Goal: Task Accomplishment & Management: Contribute content

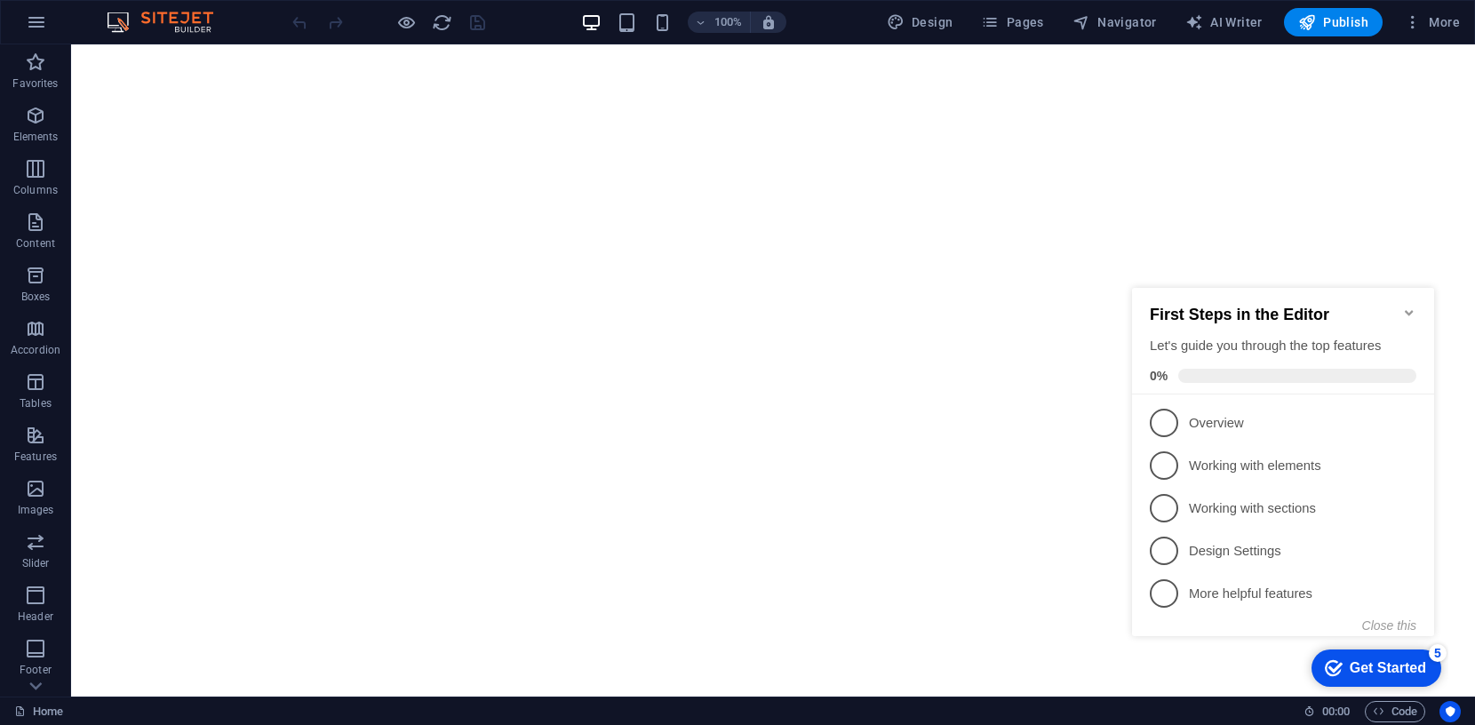
click at [1406, 310] on icon "Minimize checklist" at bounding box center [1409, 312] width 8 height 5
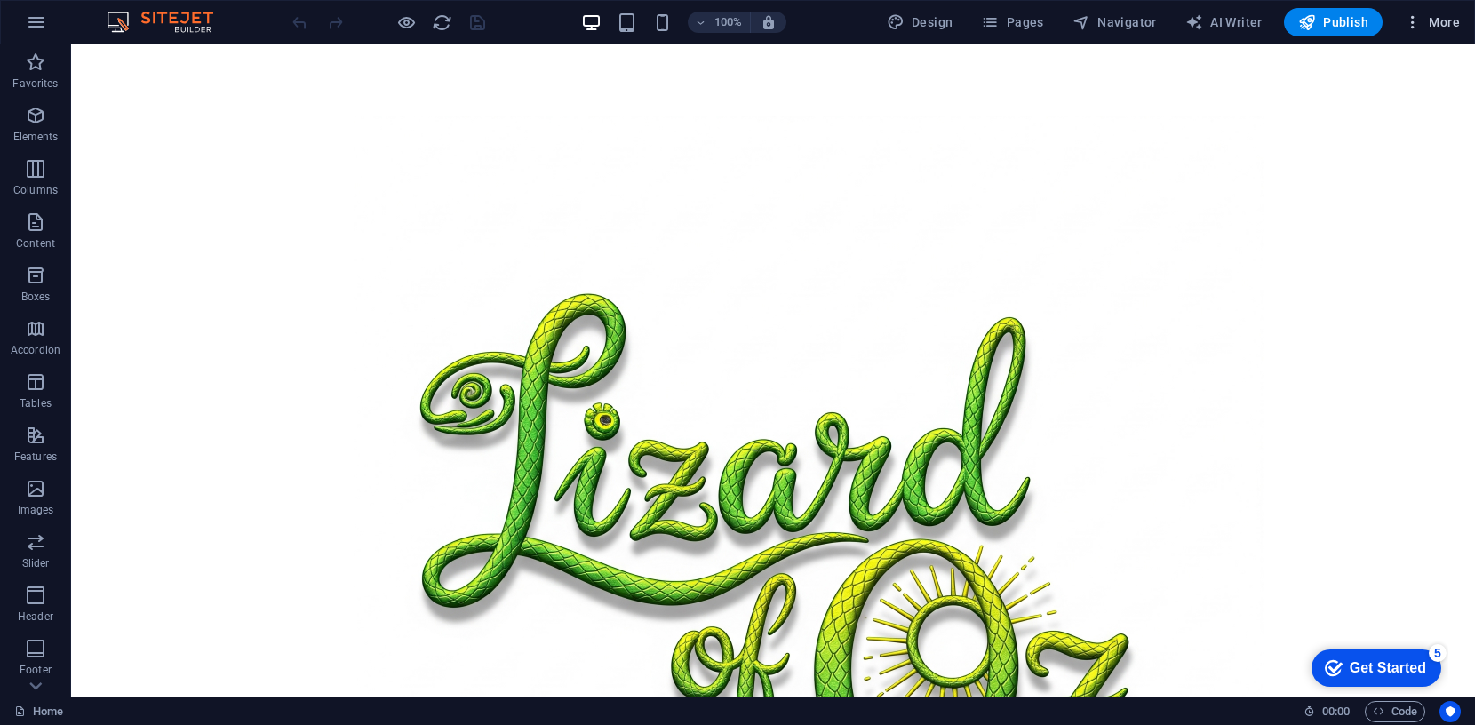
click at [1444, 20] on span "More" at bounding box center [1432, 22] width 56 height 18
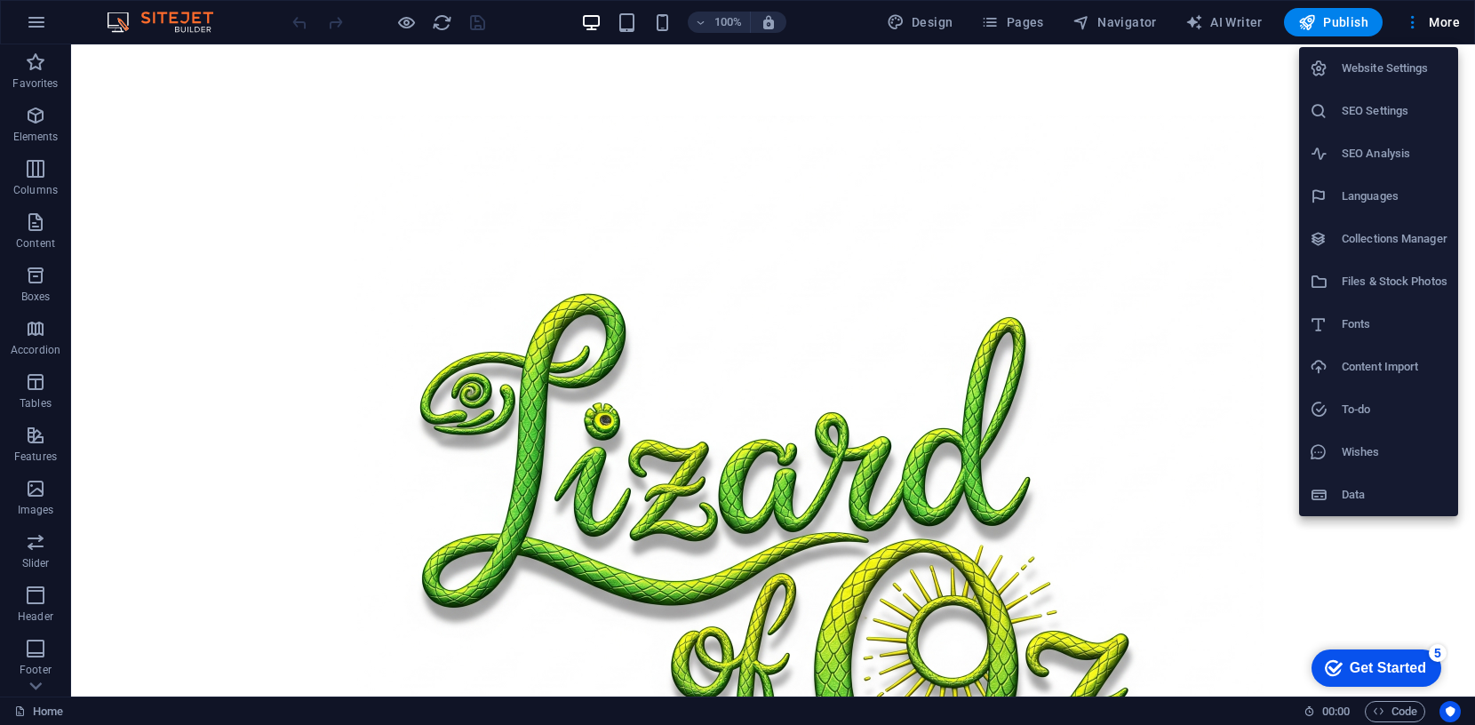
click at [1377, 67] on h6 "Website Settings" at bounding box center [1395, 68] width 106 height 21
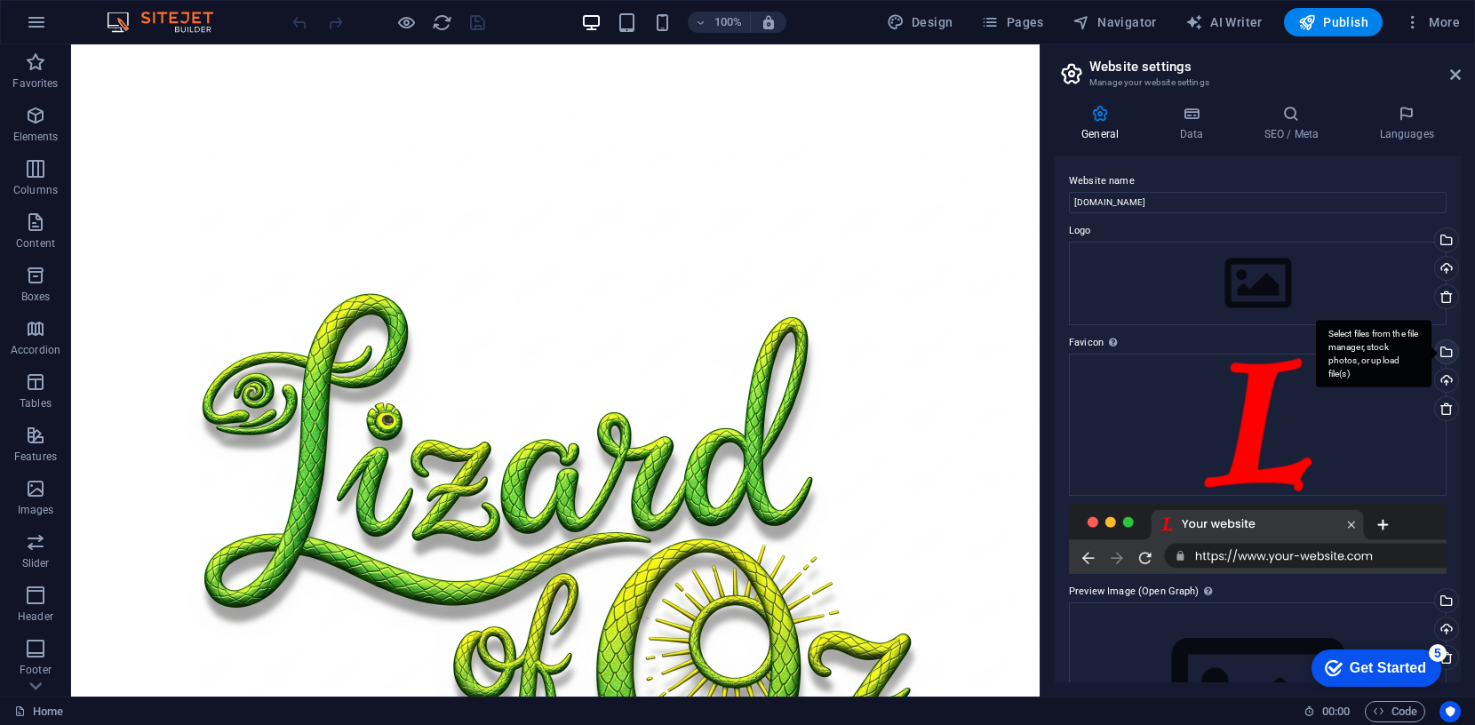
click at [1444, 350] on div "Select files from the file manager, stock photos, or upload file(s)" at bounding box center [1445, 353] width 27 height 27
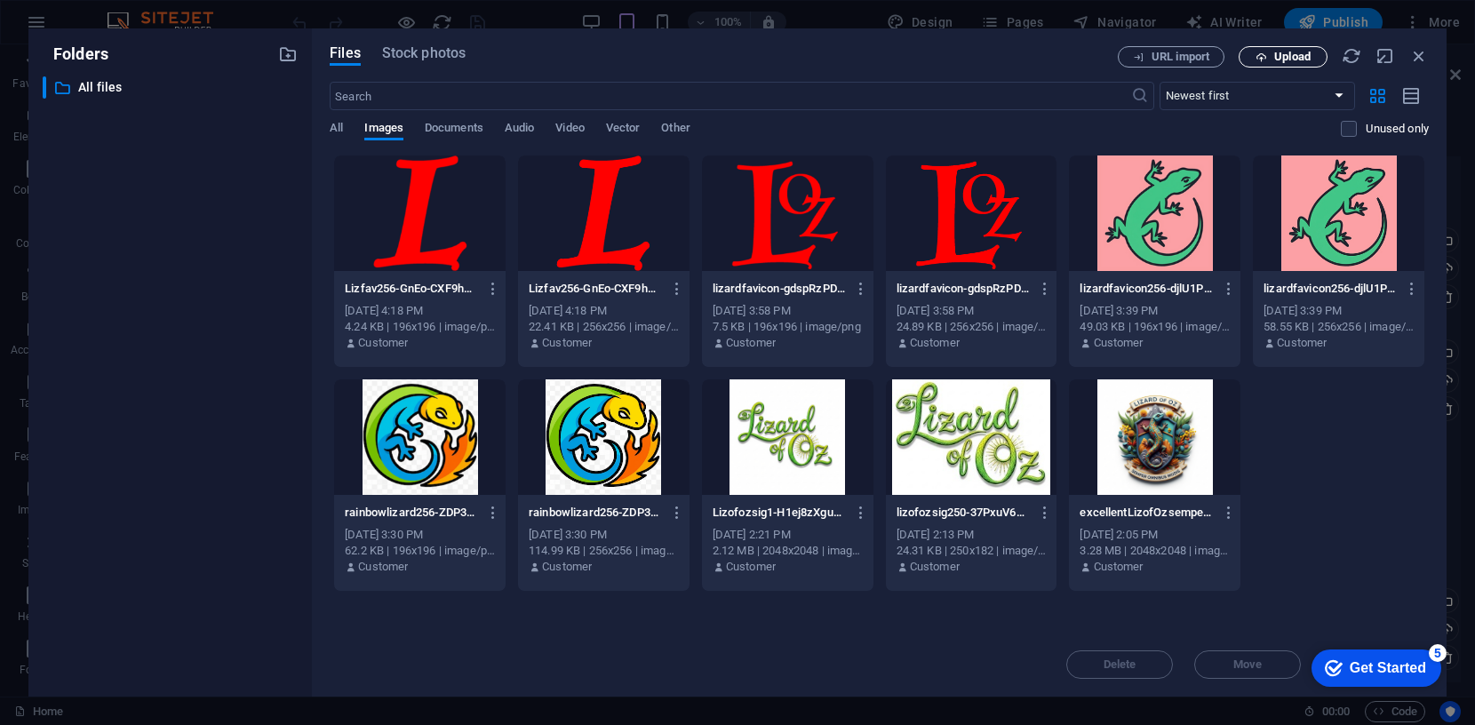
click at [1273, 55] on span "Upload" at bounding box center [1283, 58] width 73 height 12
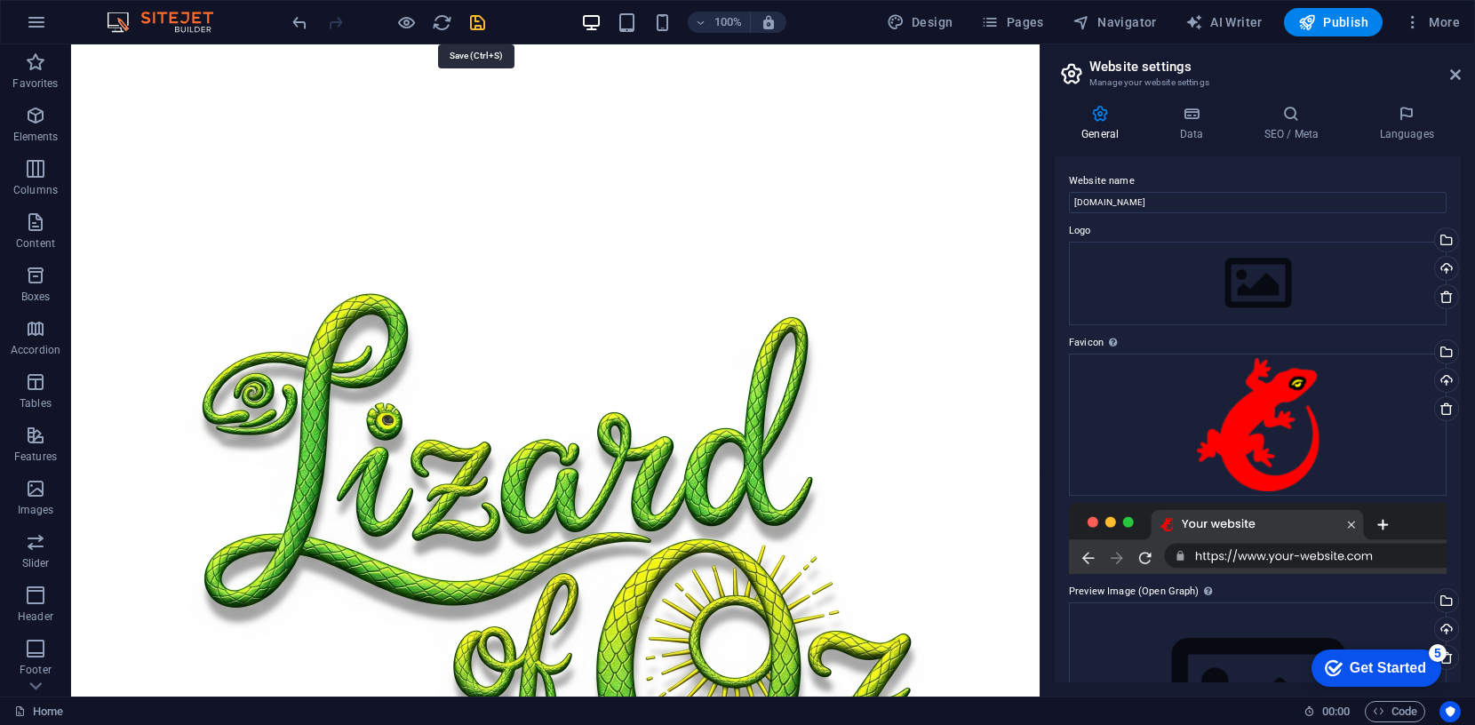
click at [476, 24] on icon "save" at bounding box center [477, 22] width 20 height 20
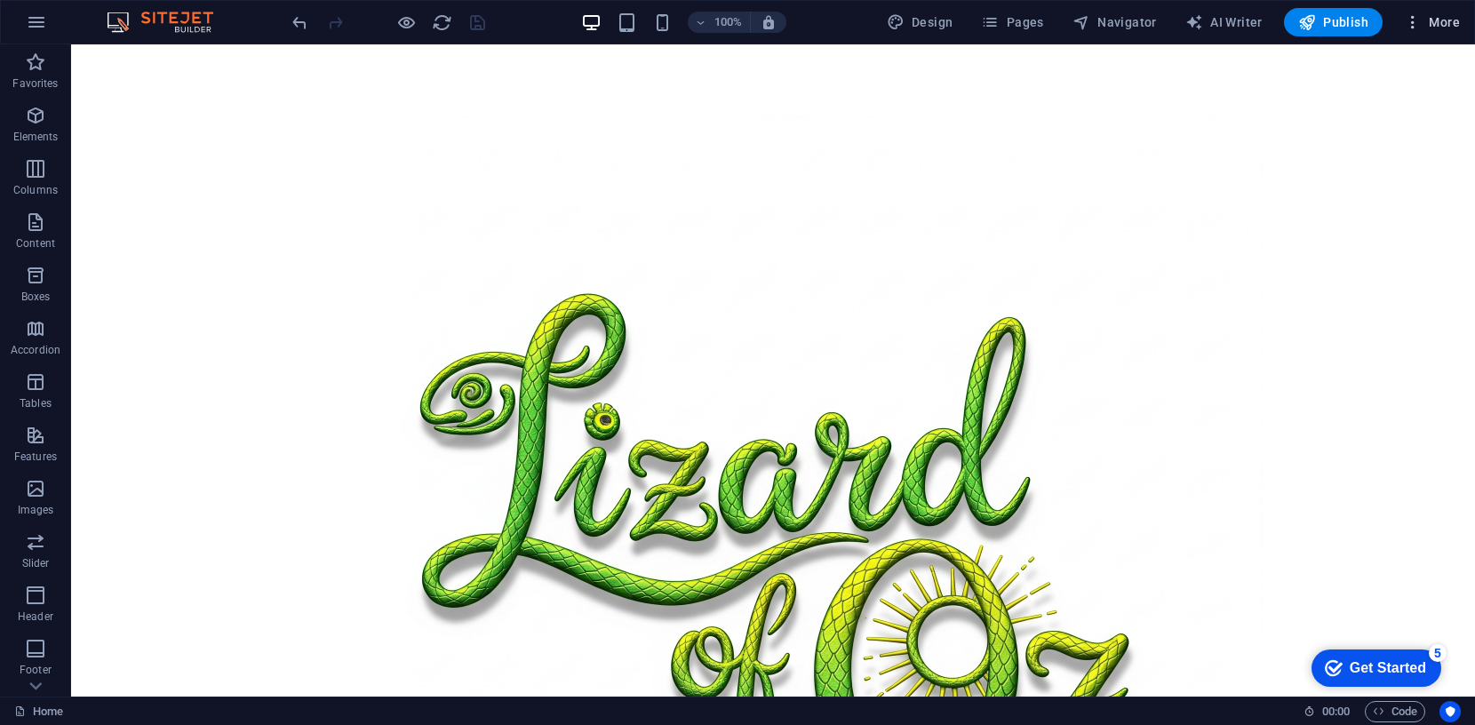
click at [1440, 20] on span "More" at bounding box center [1432, 22] width 56 height 18
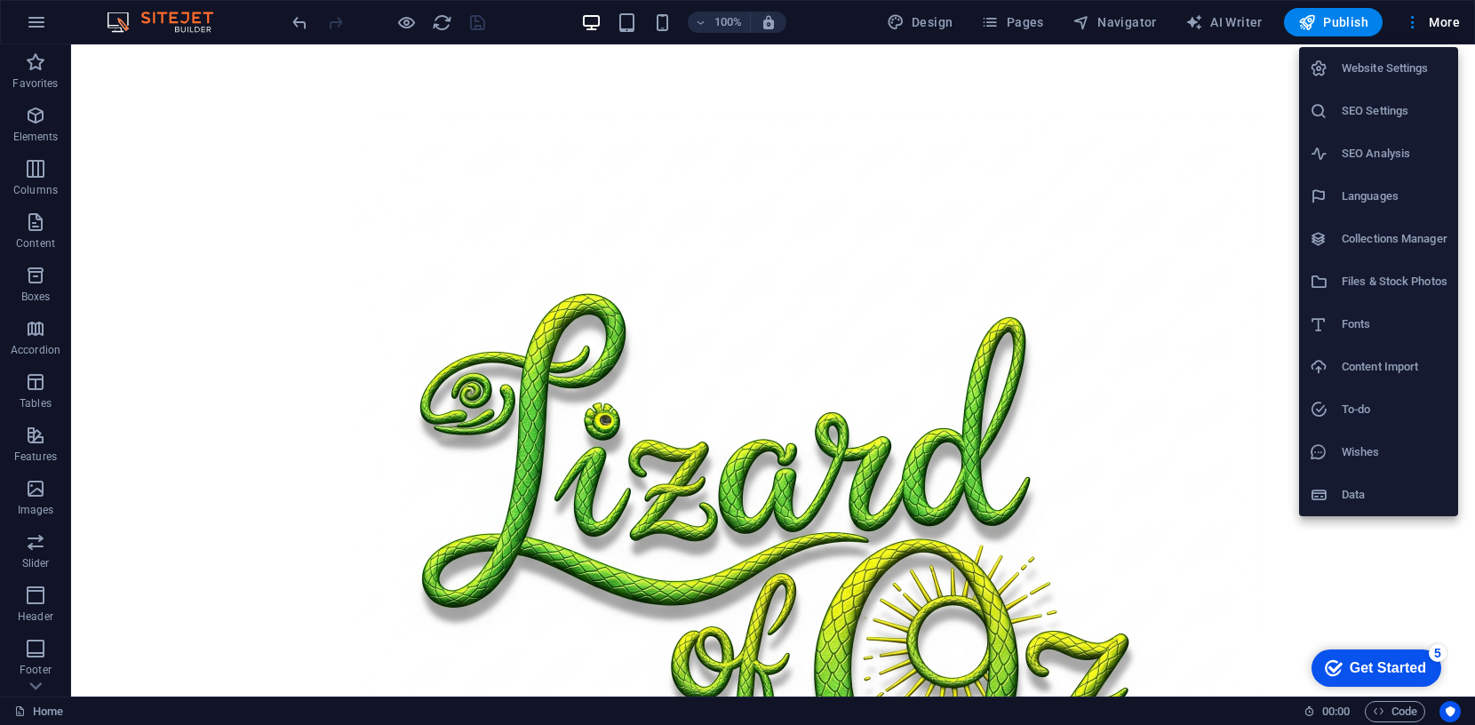
click at [1400, 70] on h6 "Website Settings" at bounding box center [1395, 68] width 106 height 21
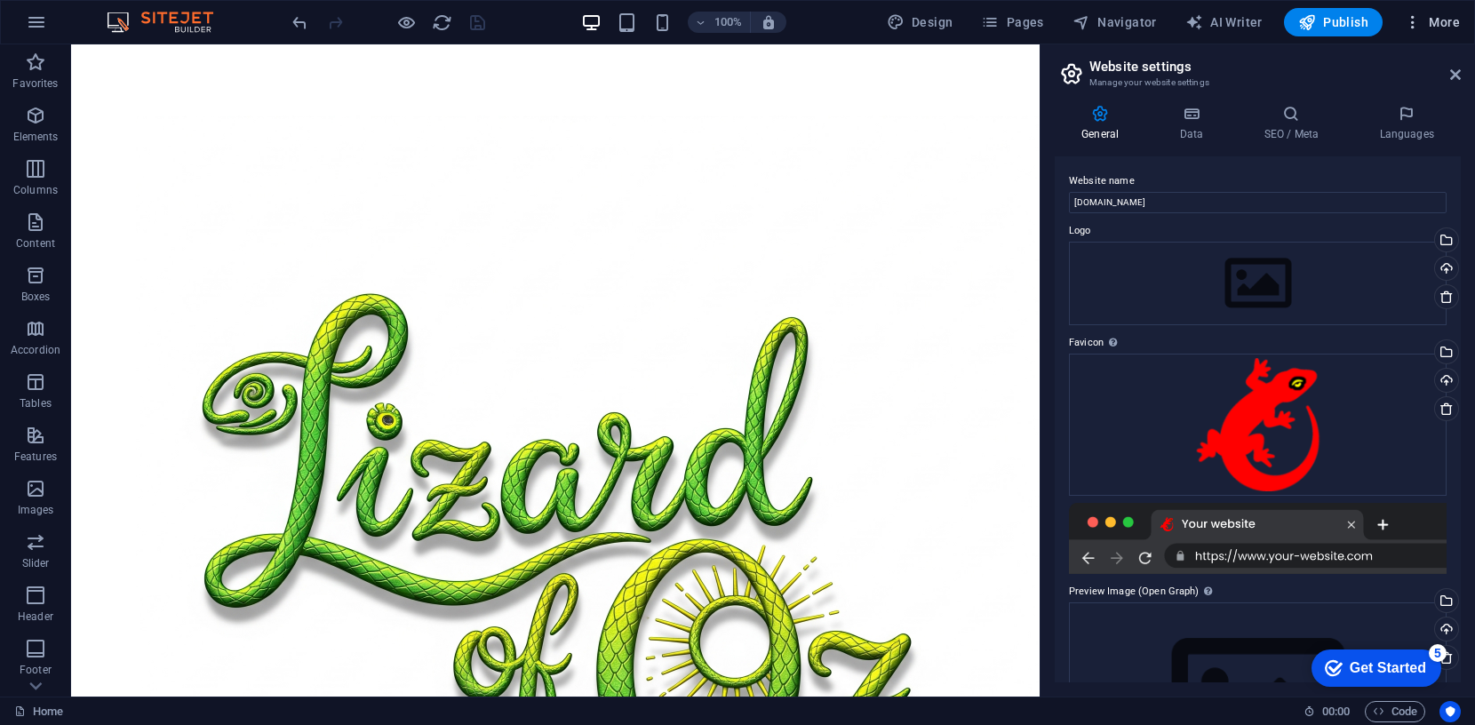
click at [1456, 23] on span "More" at bounding box center [1432, 22] width 56 height 18
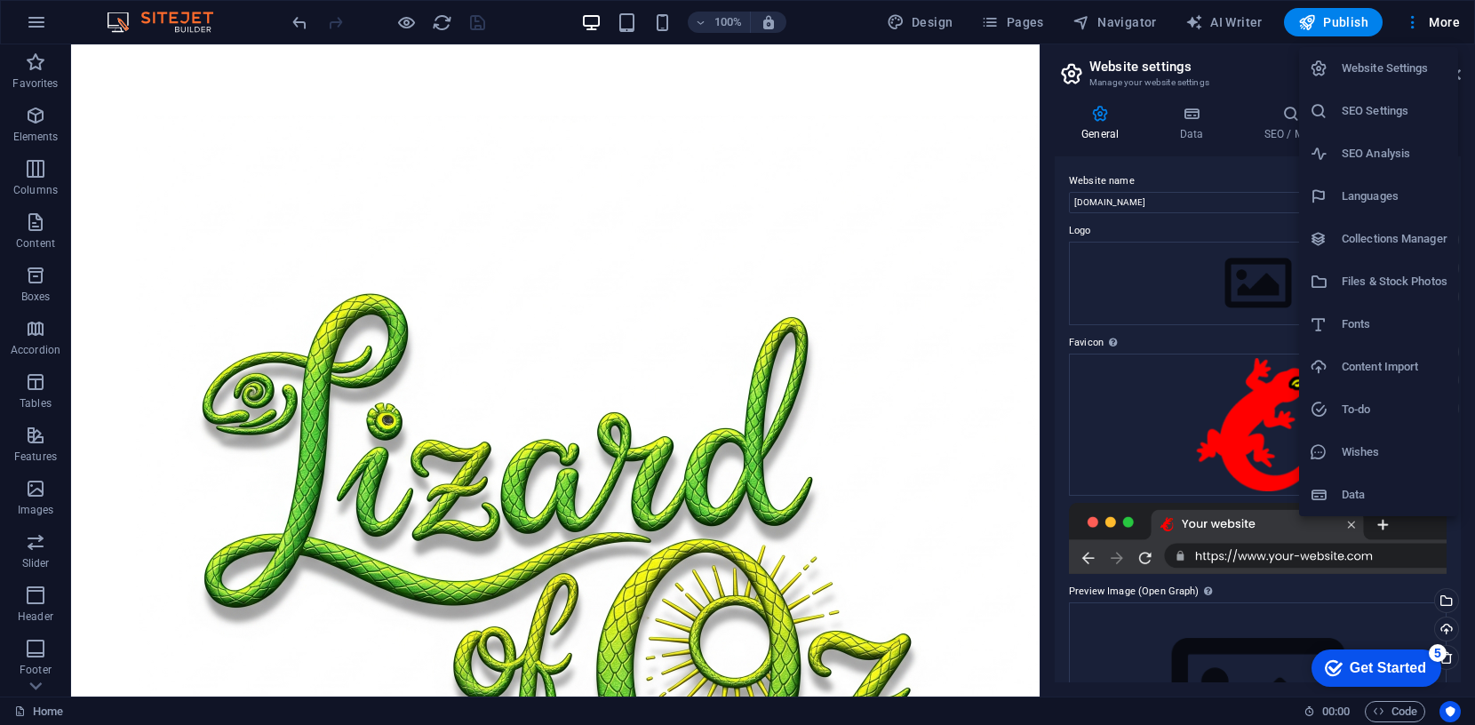
click at [1440, 22] on div at bounding box center [737, 362] width 1475 height 725
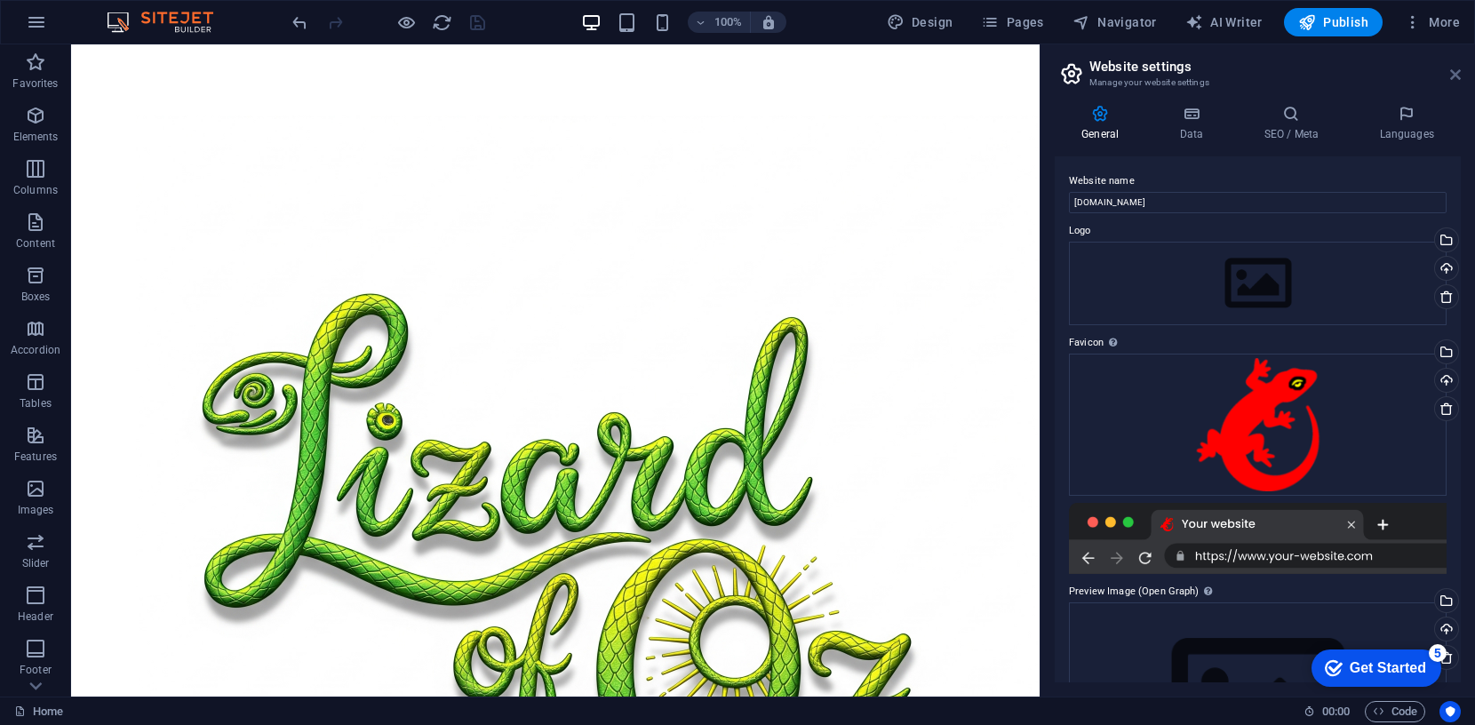
click at [1457, 76] on icon at bounding box center [1455, 75] width 11 height 14
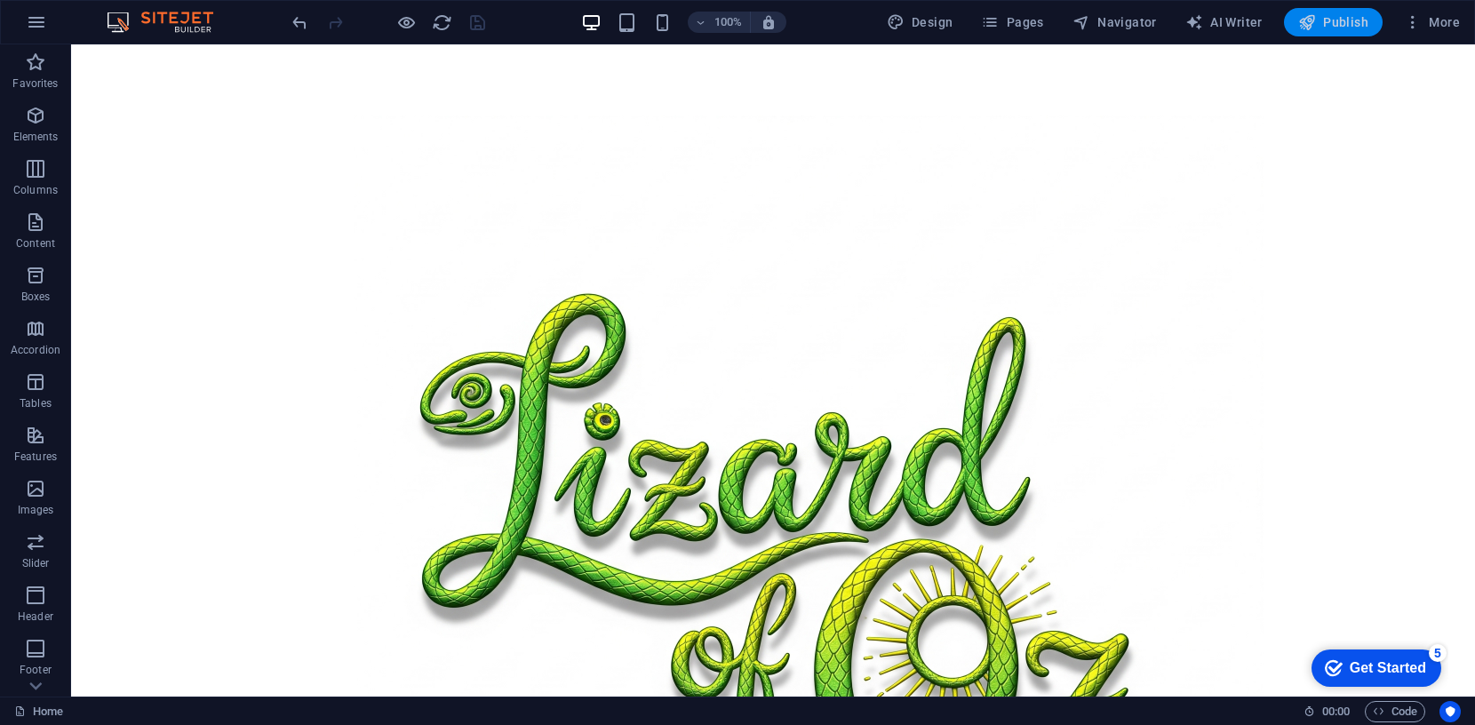
click at [1351, 22] on span "Publish" at bounding box center [1333, 22] width 70 height 18
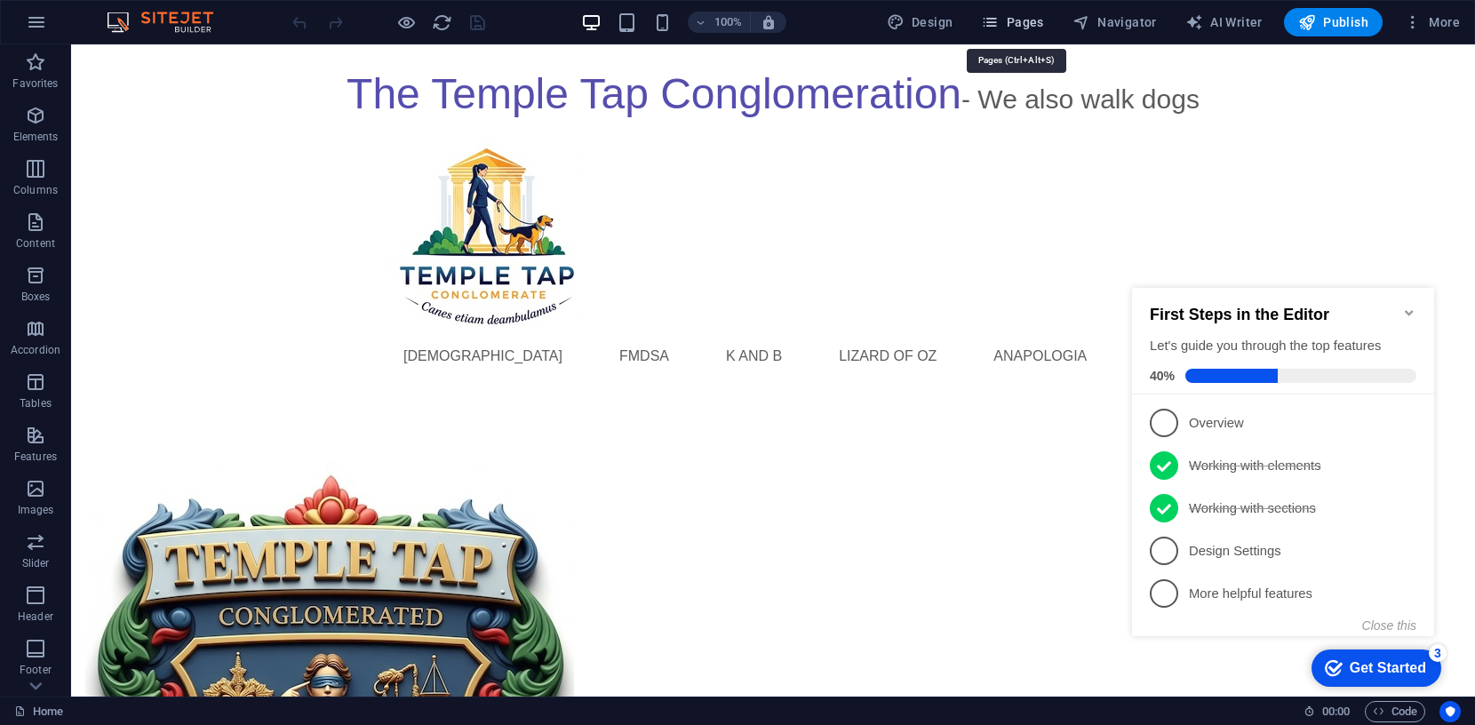
click at [1011, 20] on span "Pages" at bounding box center [1012, 22] width 62 height 18
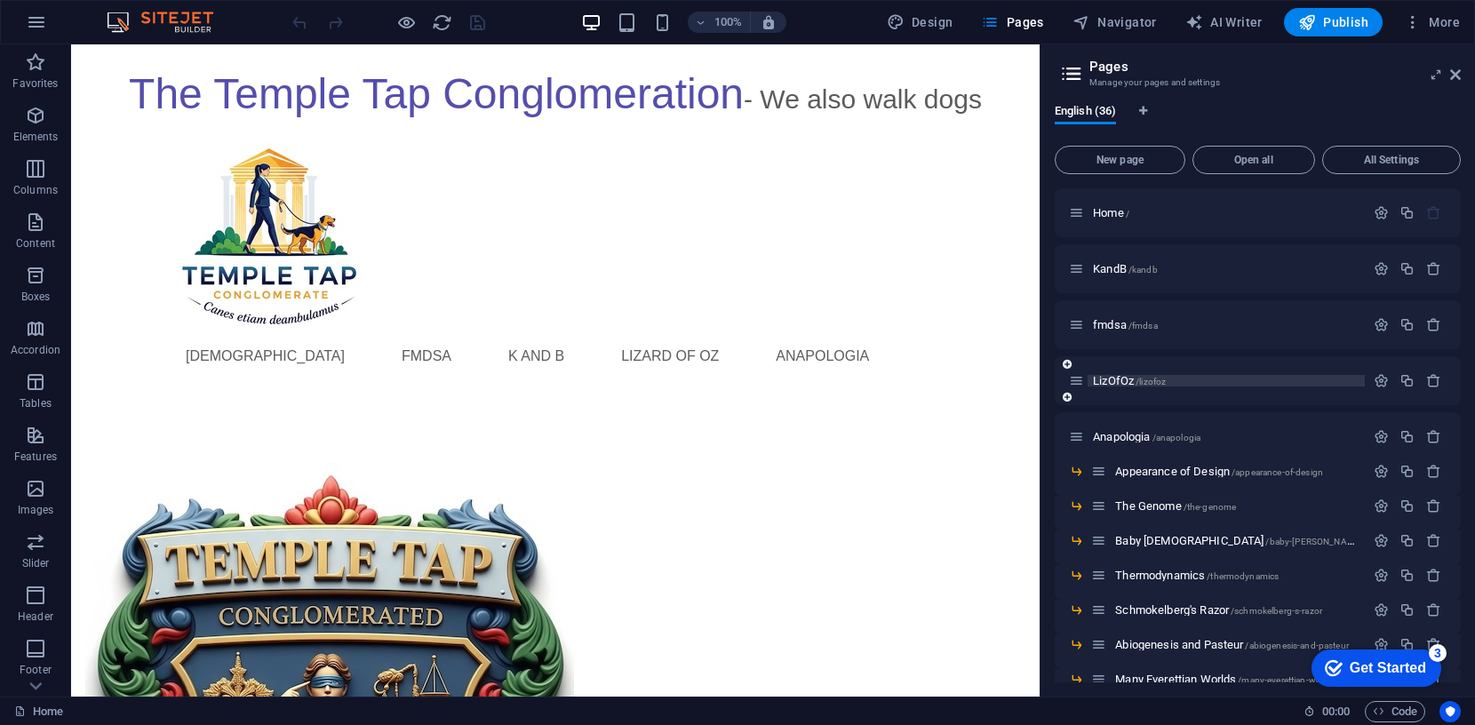
click at [1120, 379] on span "LizOfOz /lizofoz" at bounding box center [1129, 380] width 73 height 13
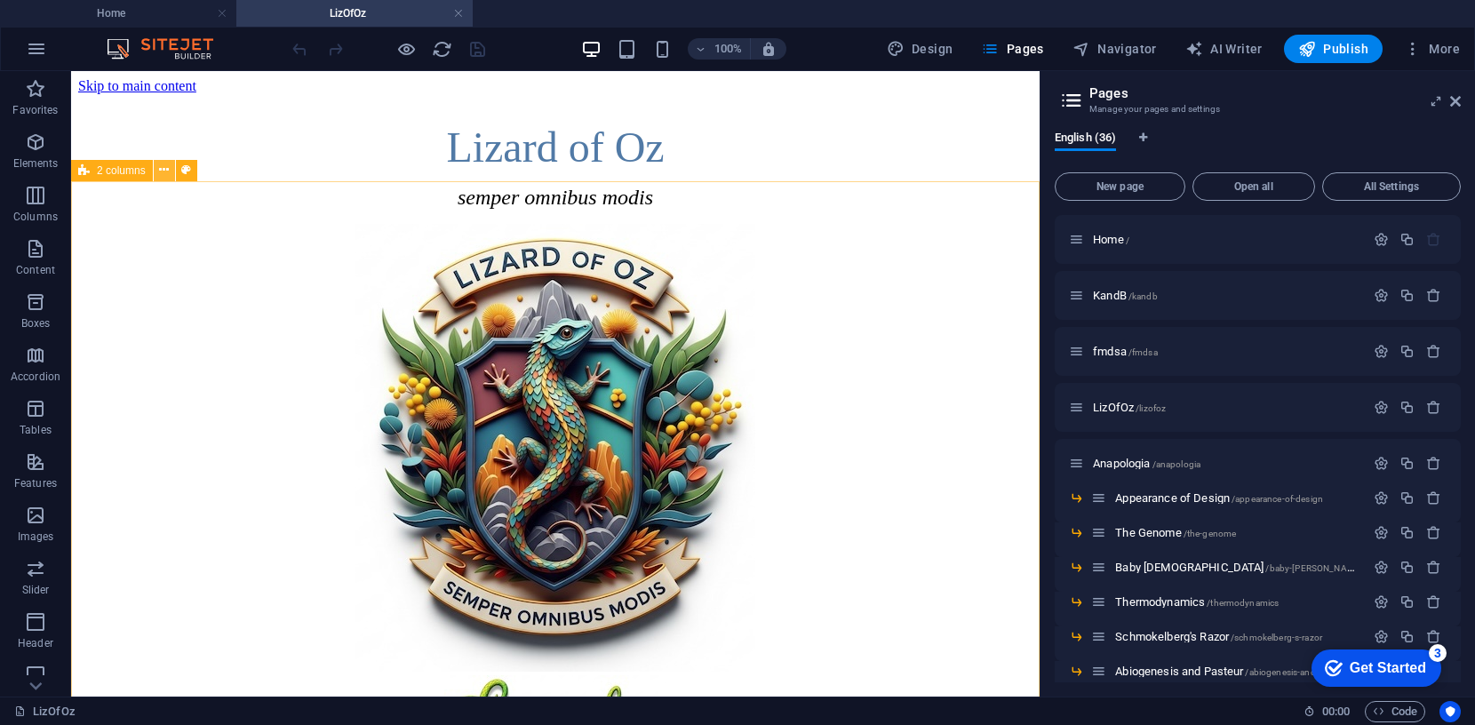
click at [160, 168] on icon at bounding box center [164, 170] width 10 height 19
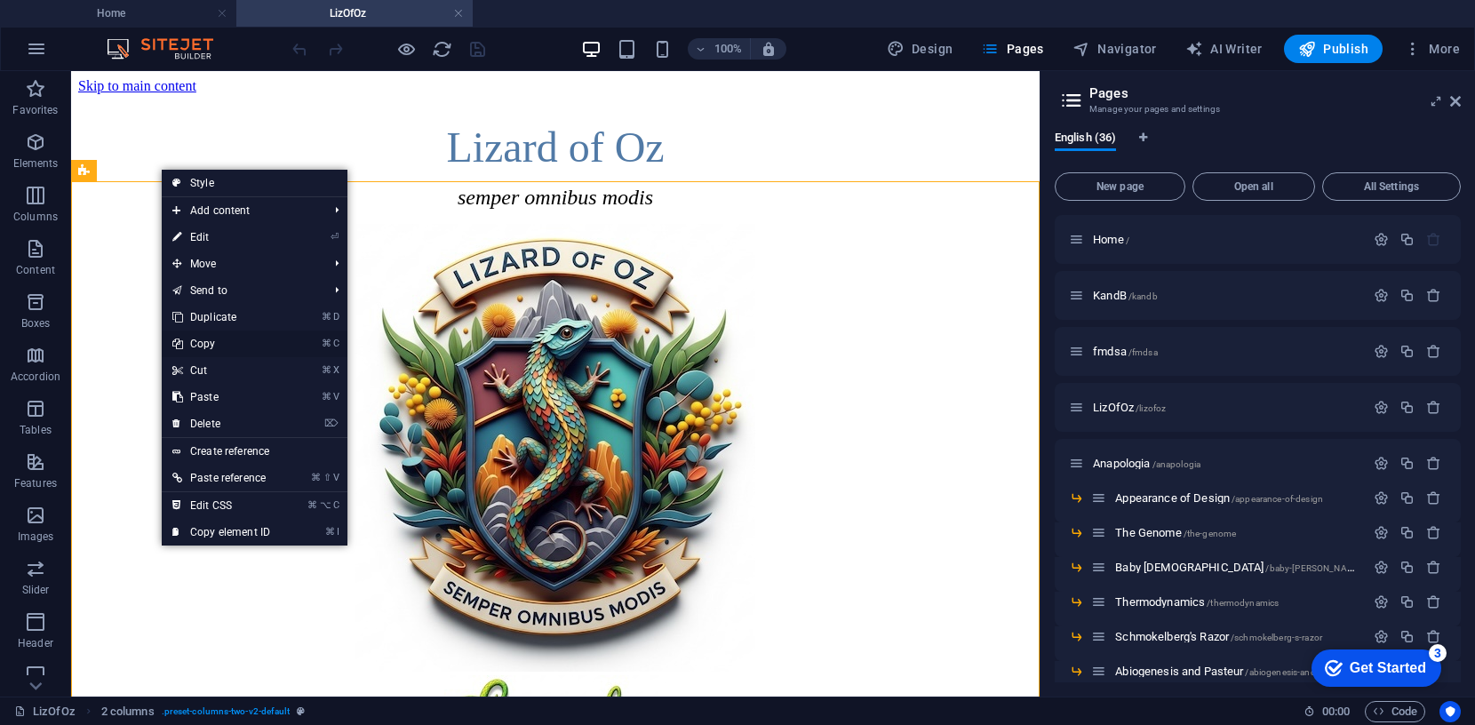
click at [206, 342] on link "⌘ C Copy" at bounding box center [221, 344] width 119 height 27
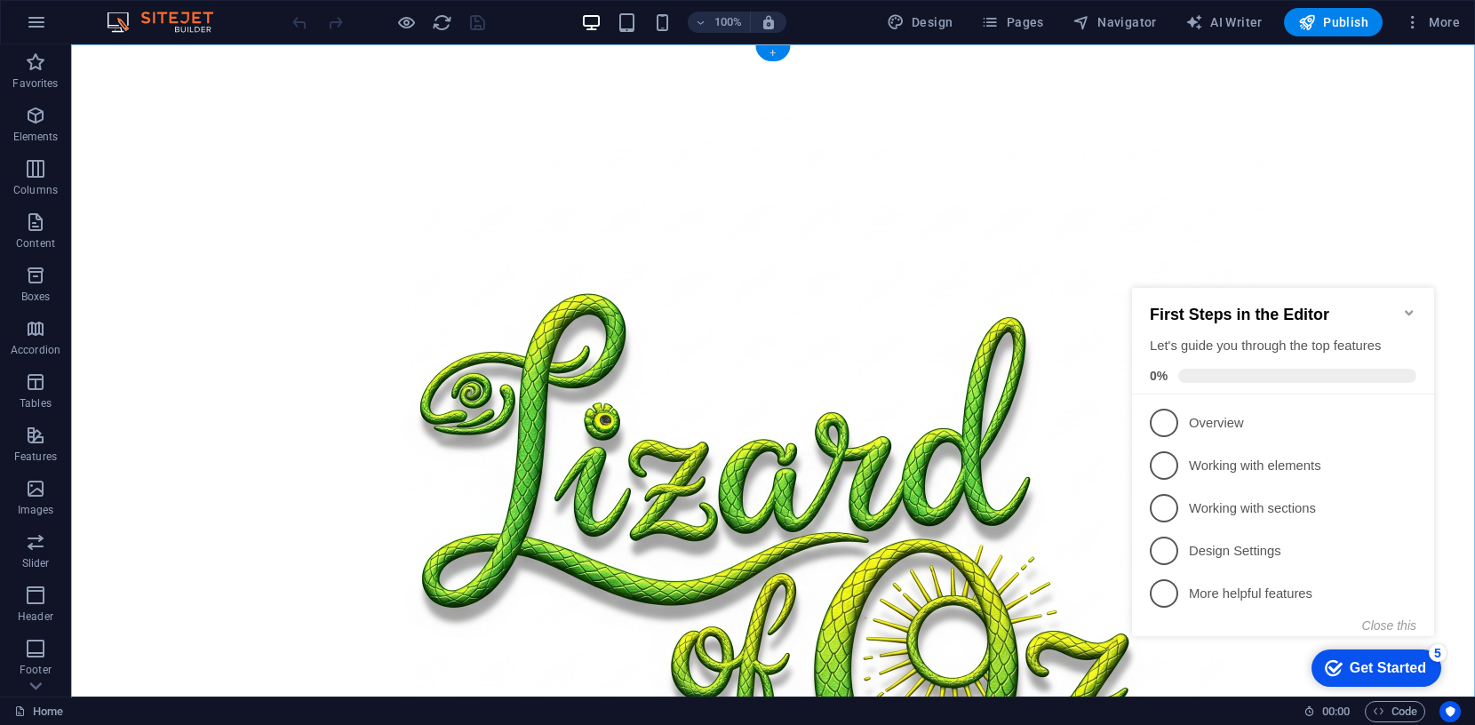
click at [772, 52] on div "+" at bounding box center [772, 53] width 35 height 16
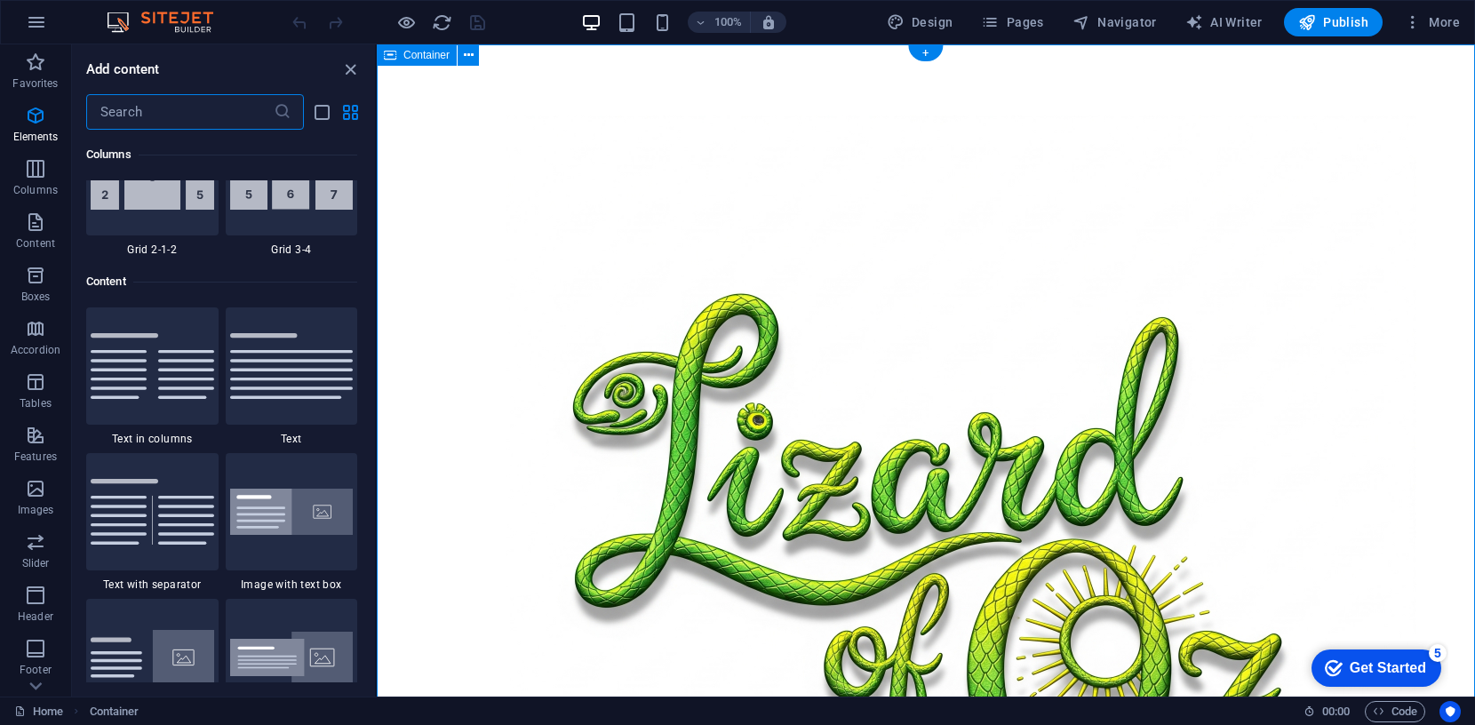
scroll to position [3109, 0]
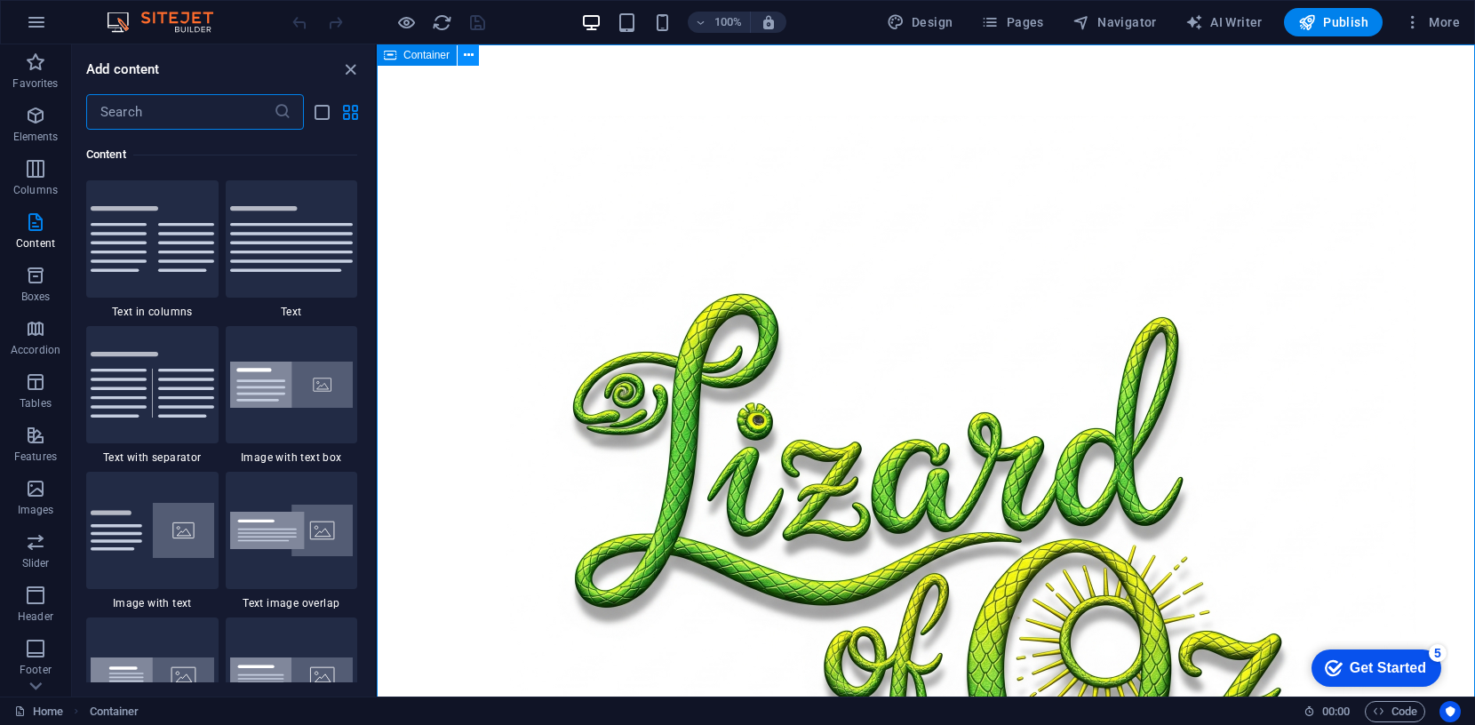
click at [466, 53] on icon at bounding box center [469, 55] width 10 height 19
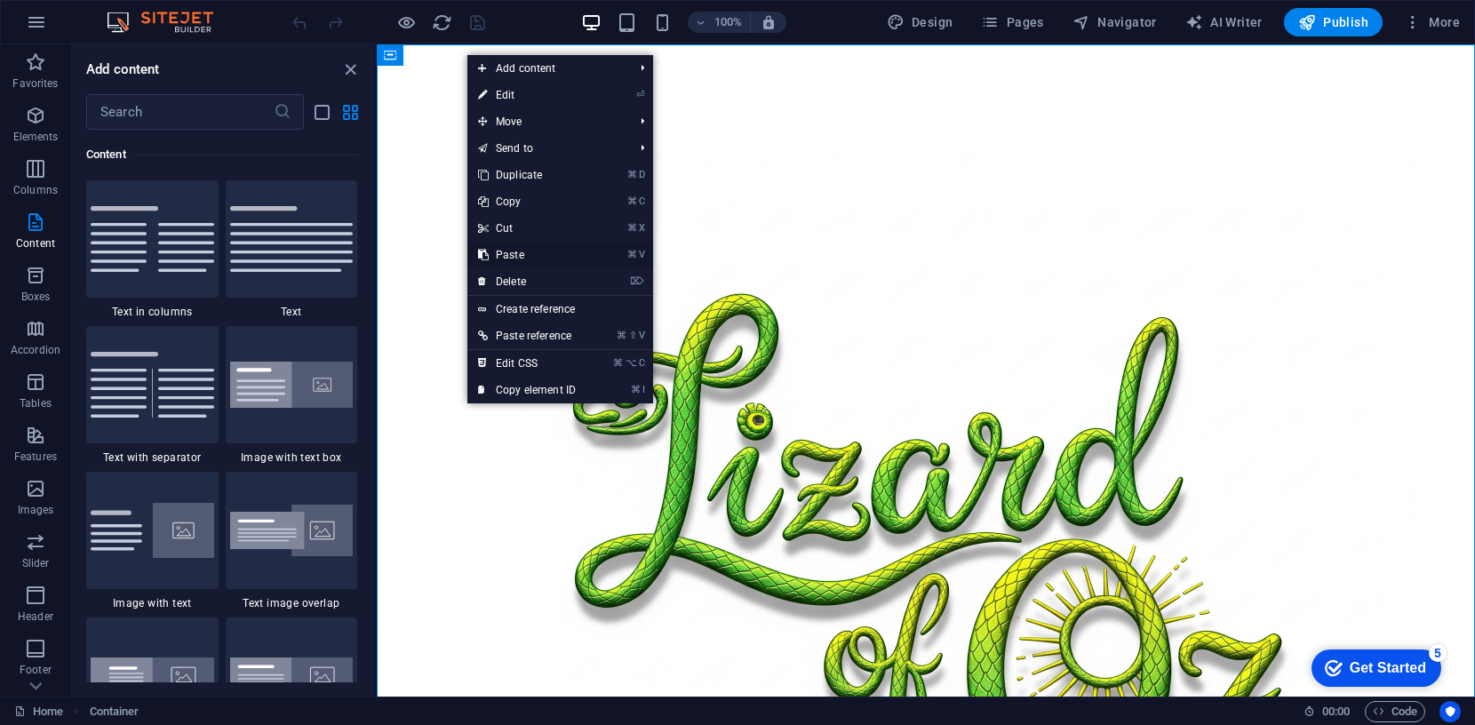
click at [516, 250] on link "⌘ V Paste" at bounding box center [526, 255] width 119 height 27
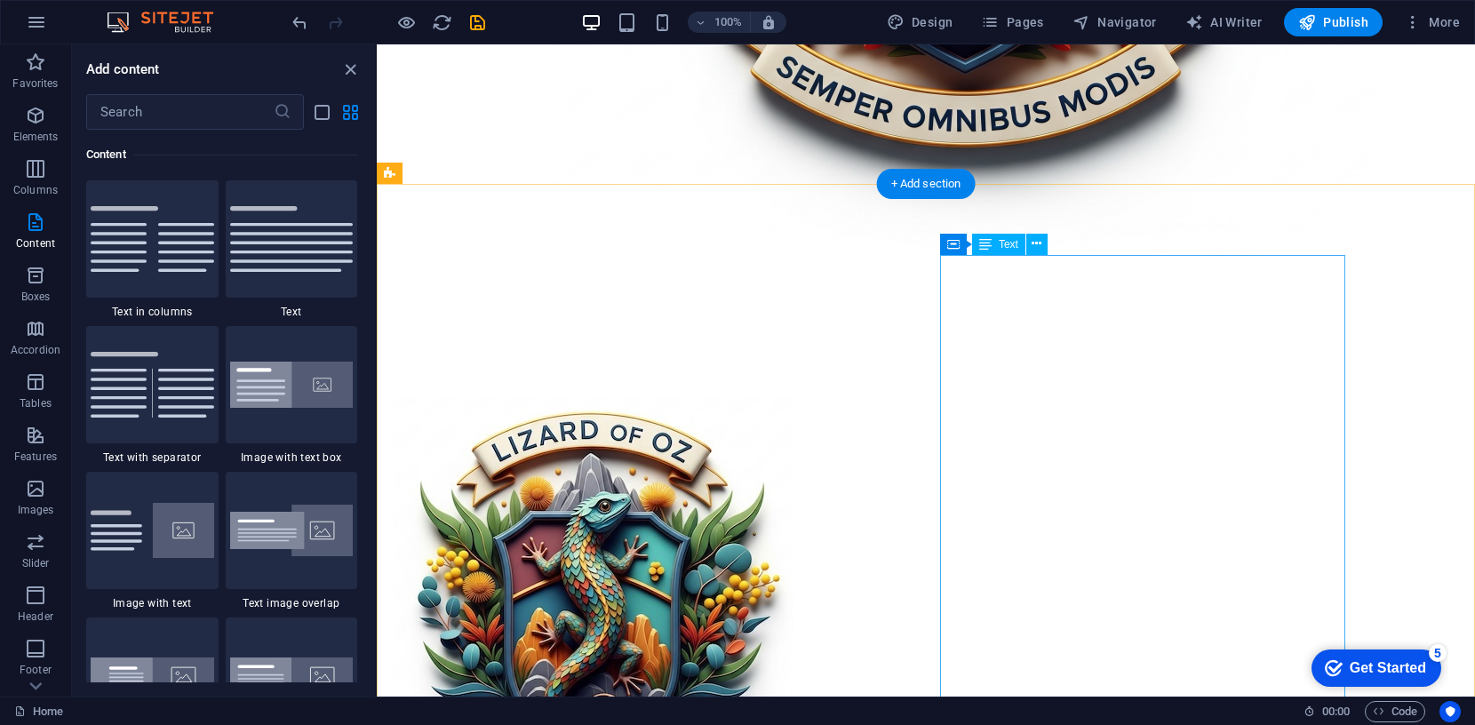
scroll to position [1982, 0]
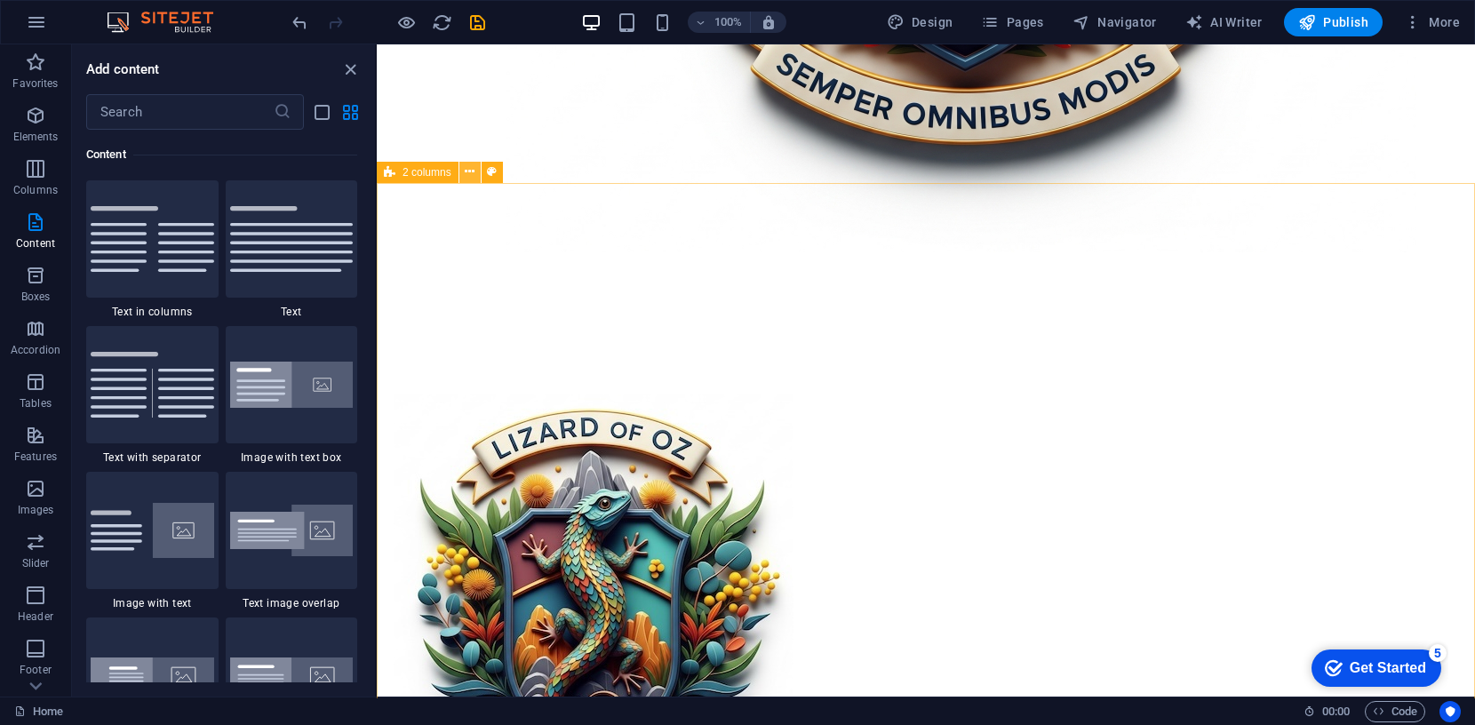
click at [468, 173] on icon at bounding box center [470, 172] width 10 height 19
click at [473, 171] on icon at bounding box center [470, 172] width 10 height 19
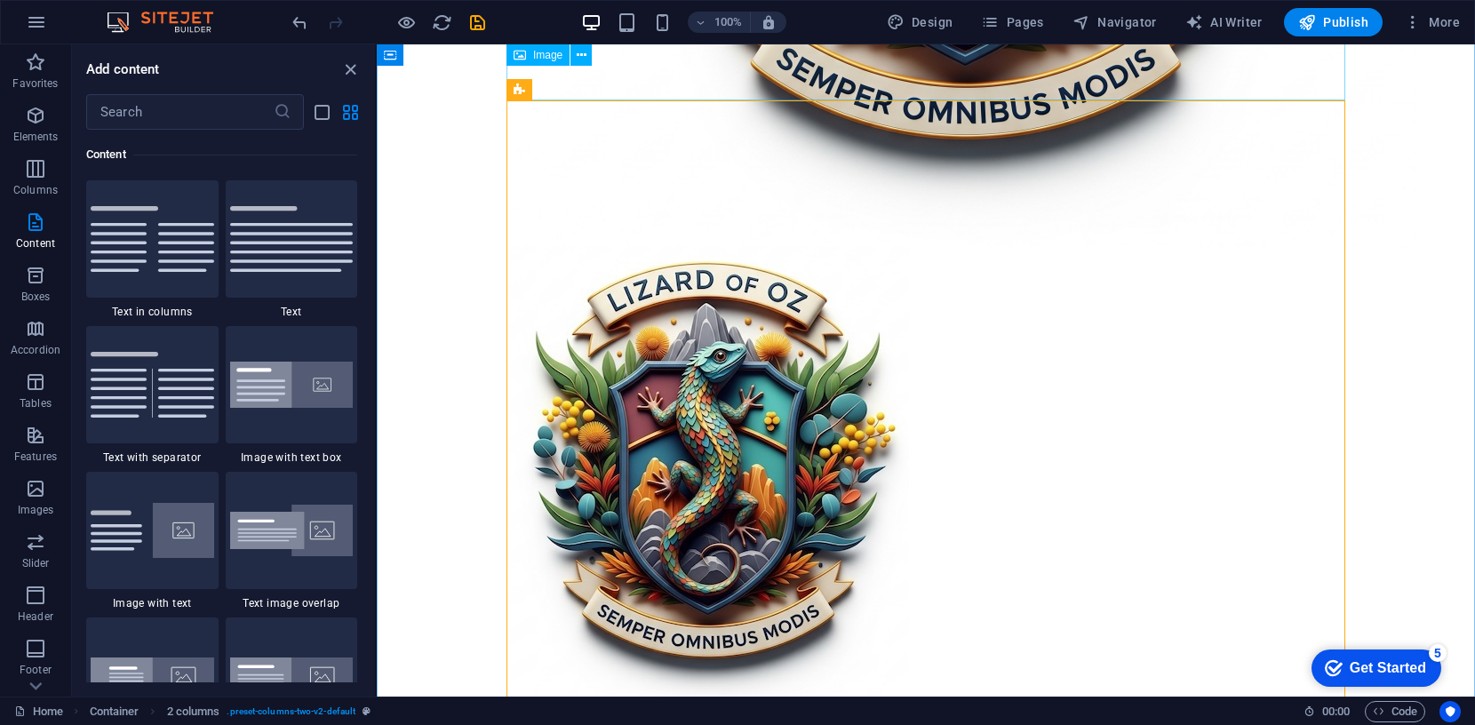
scroll to position [1998, 0]
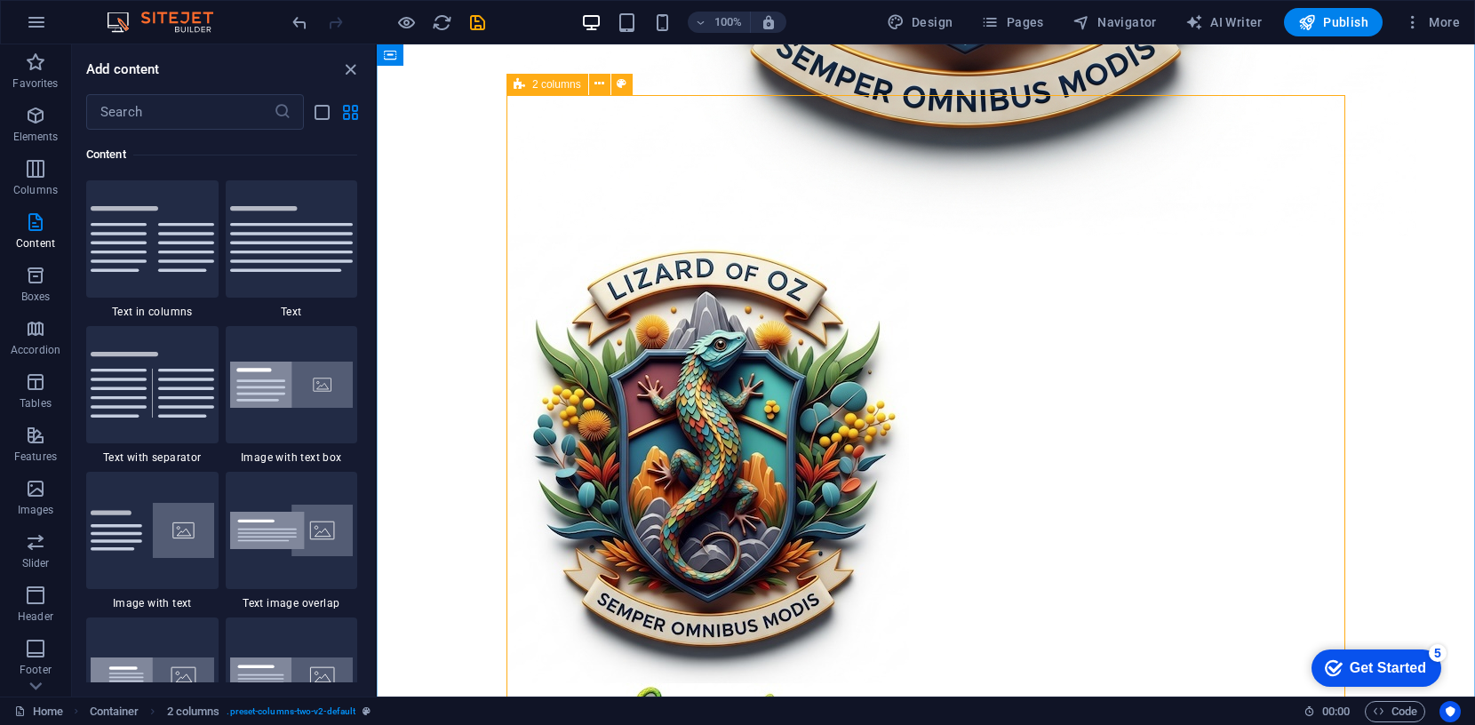
click at [533, 81] on span "2 columns" at bounding box center [556, 84] width 49 height 11
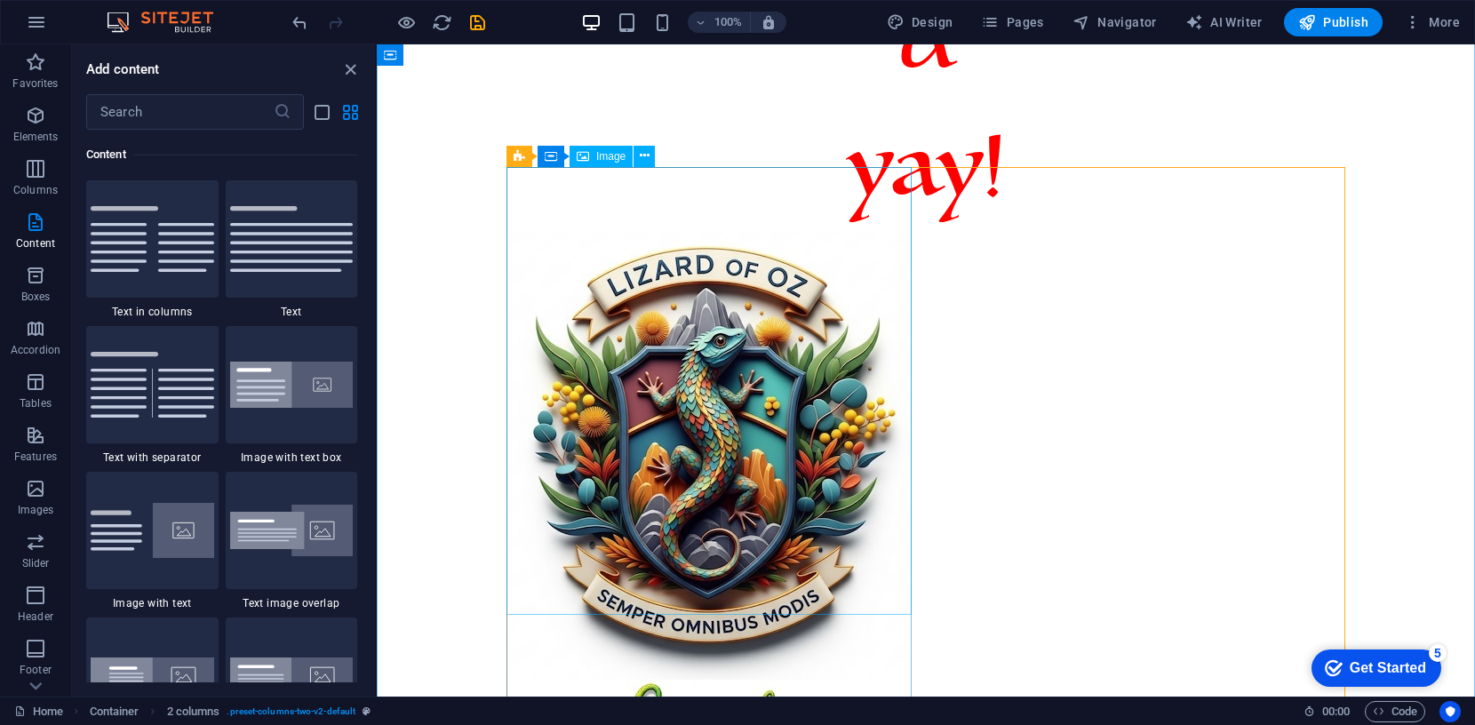
scroll to position [1094, 0]
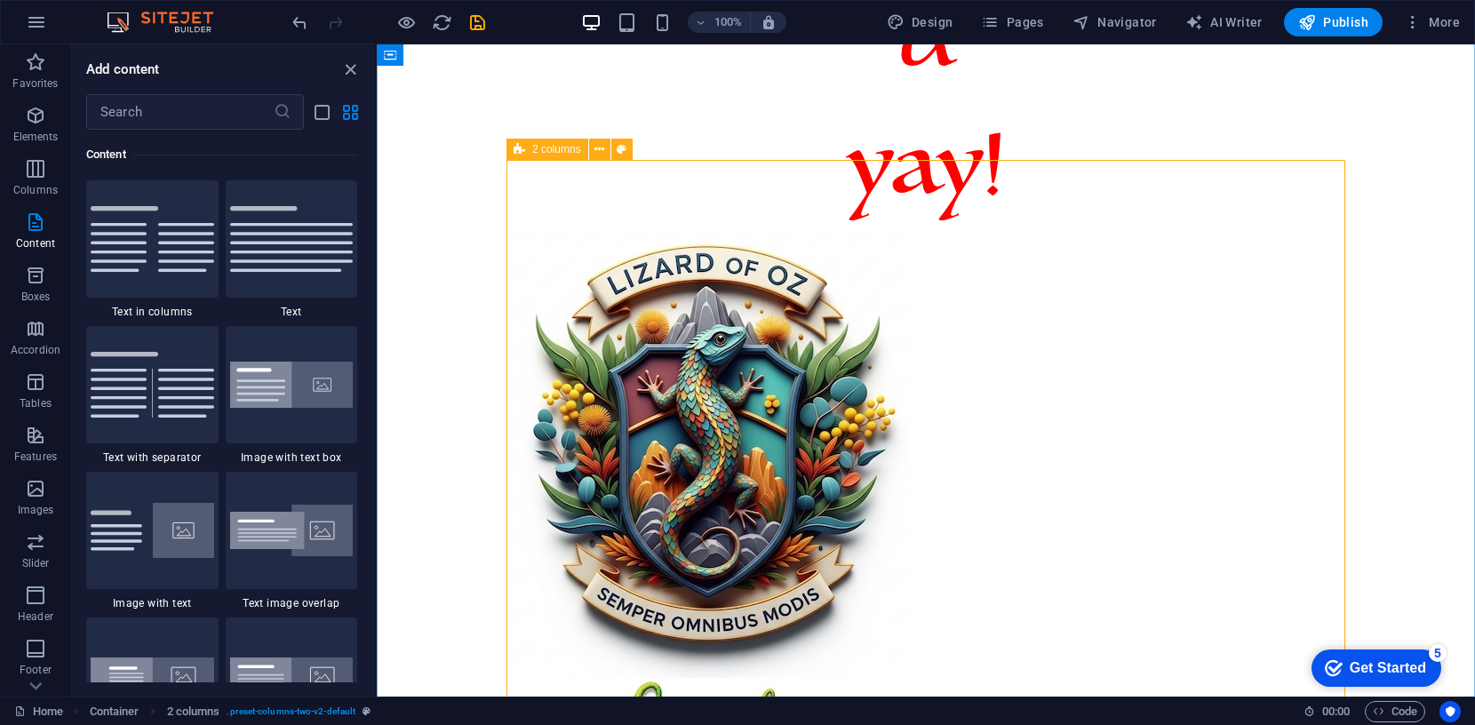
click at [530, 148] on div "2 columns" at bounding box center [547, 149] width 82 height 21
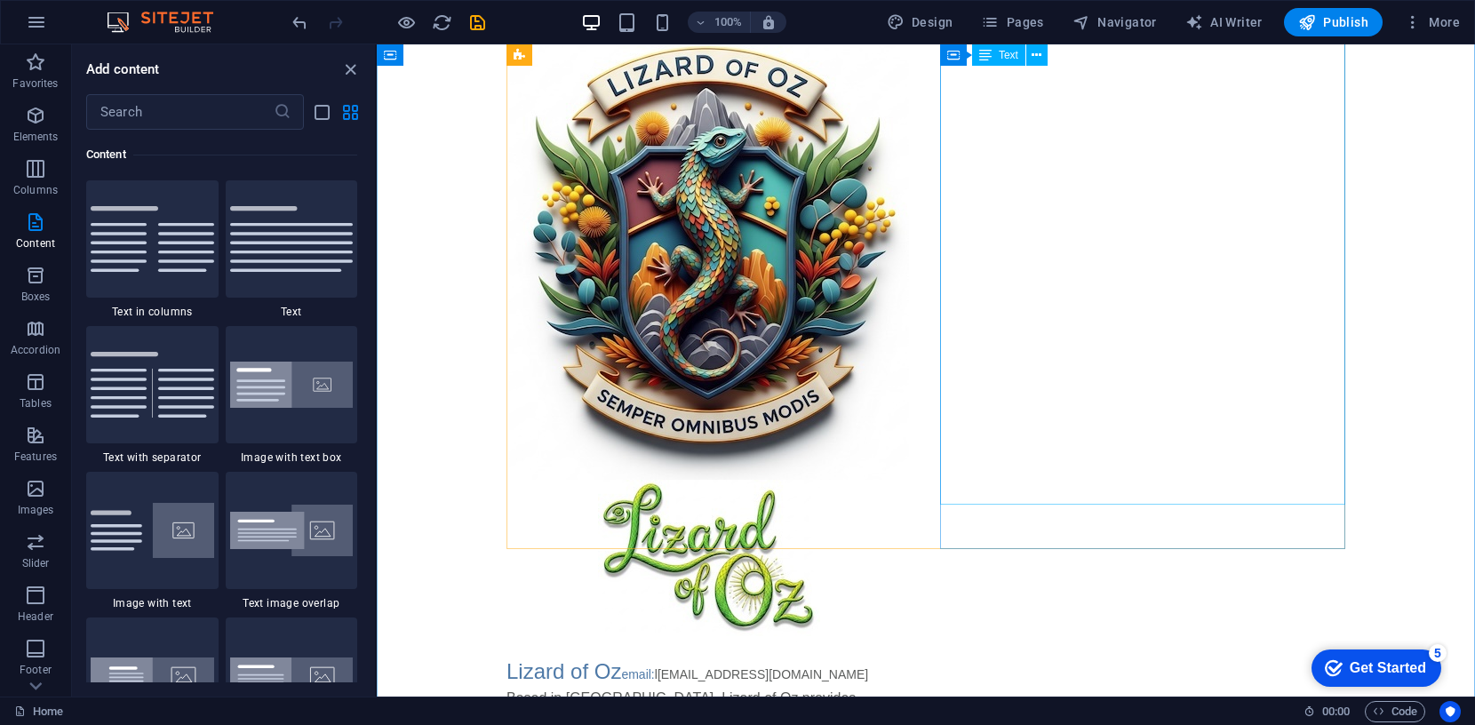
scroll to position [0, 0]
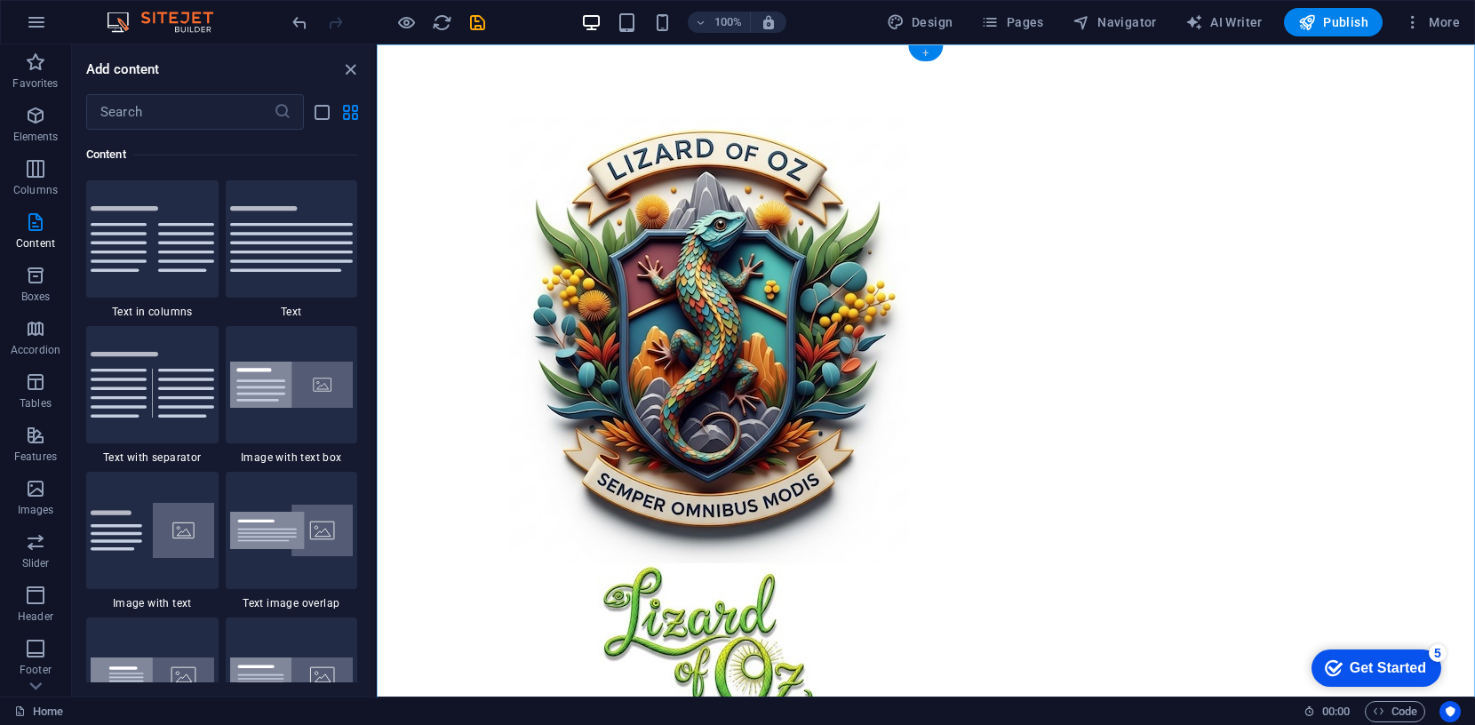
click at [928, 50] on div "+" at bounding box center [925, 53] width 35 height 16
click at [925, 53] on div "+" at bounding box center [925, 53] width 35 height 16
click at [468, 52] on icon at bounding box center [469, 55] width 10 height 19
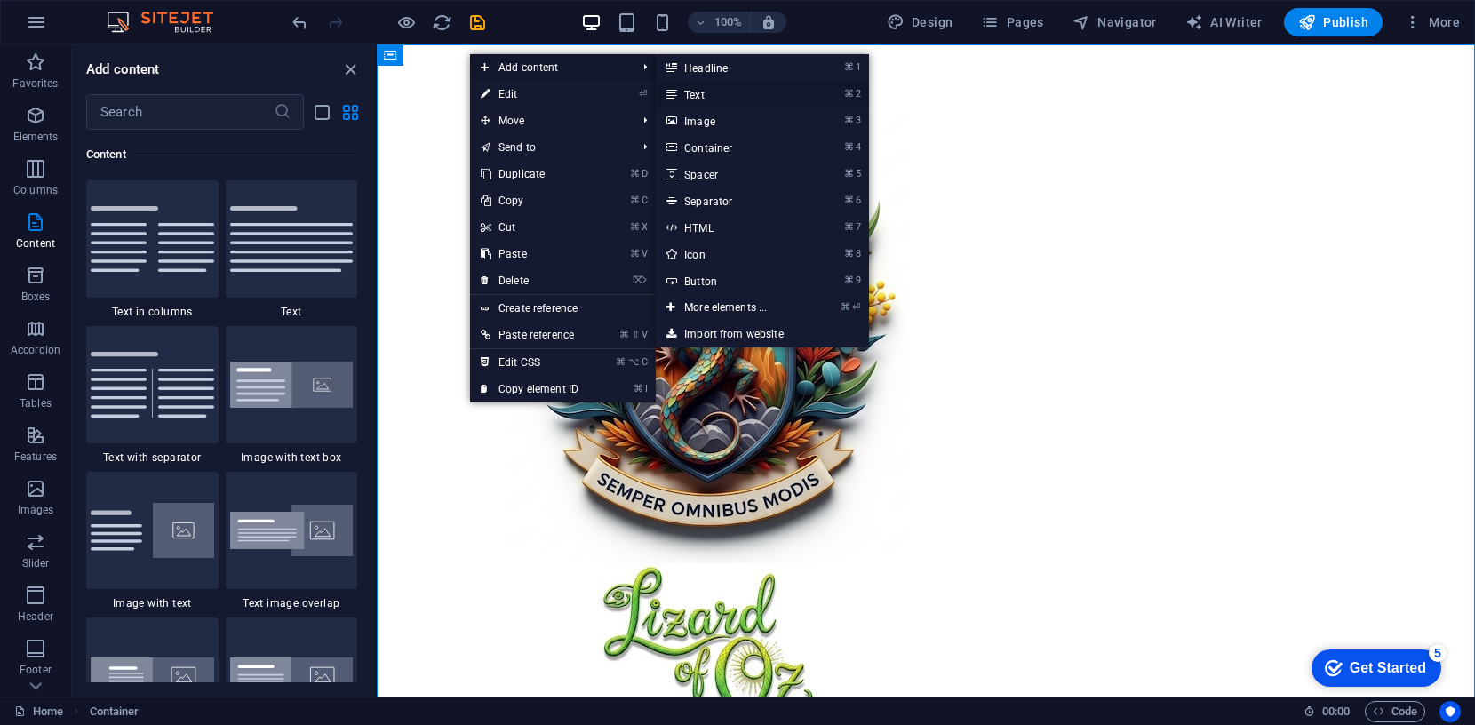
click at [697, 92] on link "⌘ 2 Text" at bounding box center [729, 94] width 147 height 27
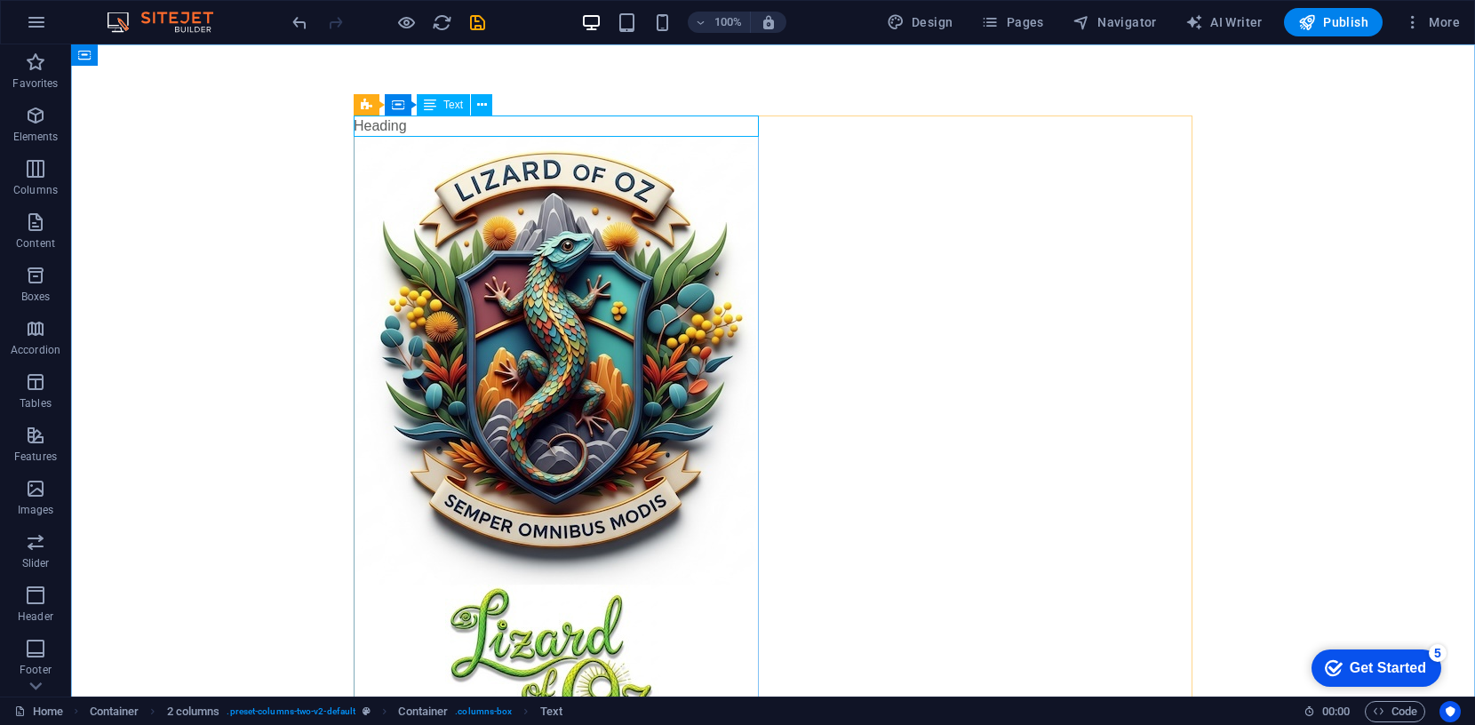
click at [452, 104] on span "Text" at bounding box center [453, 105] width 20 height 11
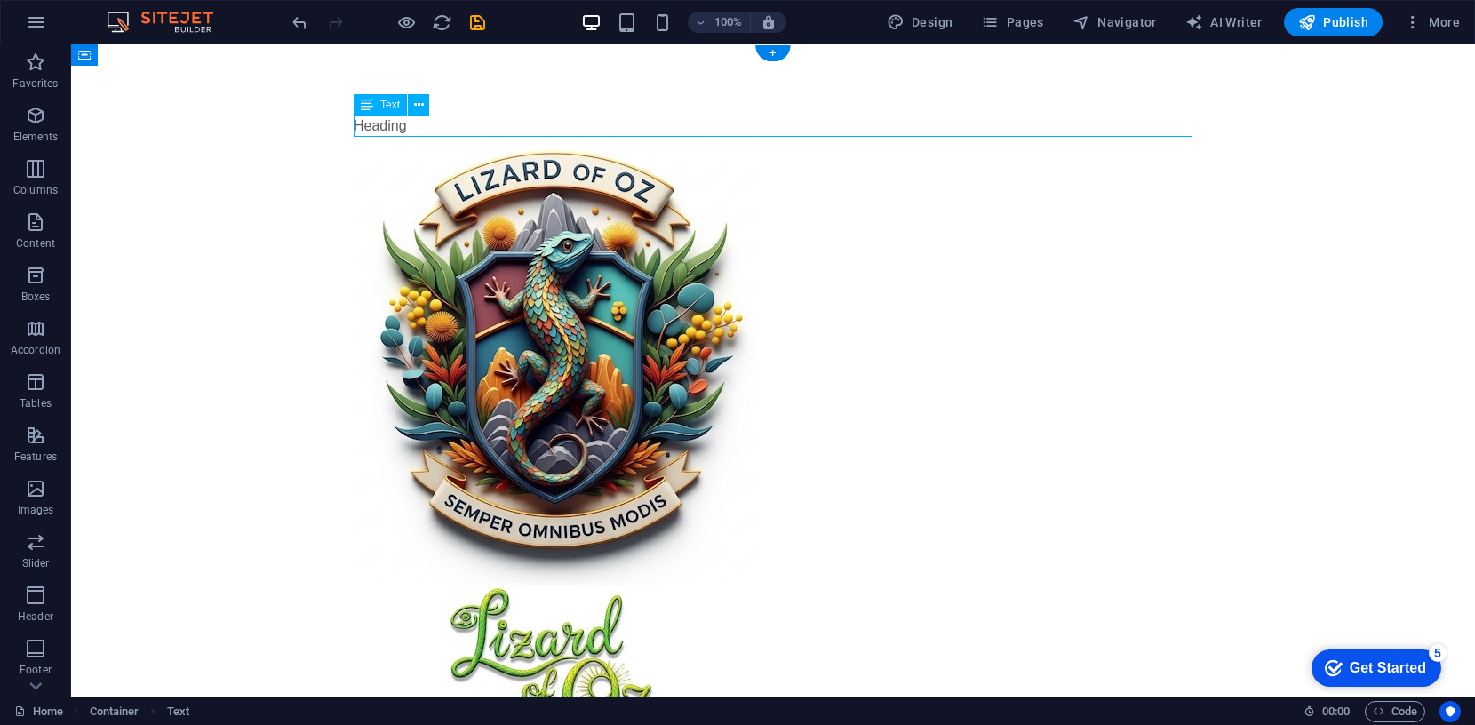
drag, startPoint x: 407, startPoint y: 125, endPoint x: 361, endPoint y: 121, distance: 46.4
click at [359, 121] on div "Heading" at bounding box center [773, 126] width 839 height 21
click at [366, 123] on div "Heading" at bounding box center [773, 126] width 839 height 21
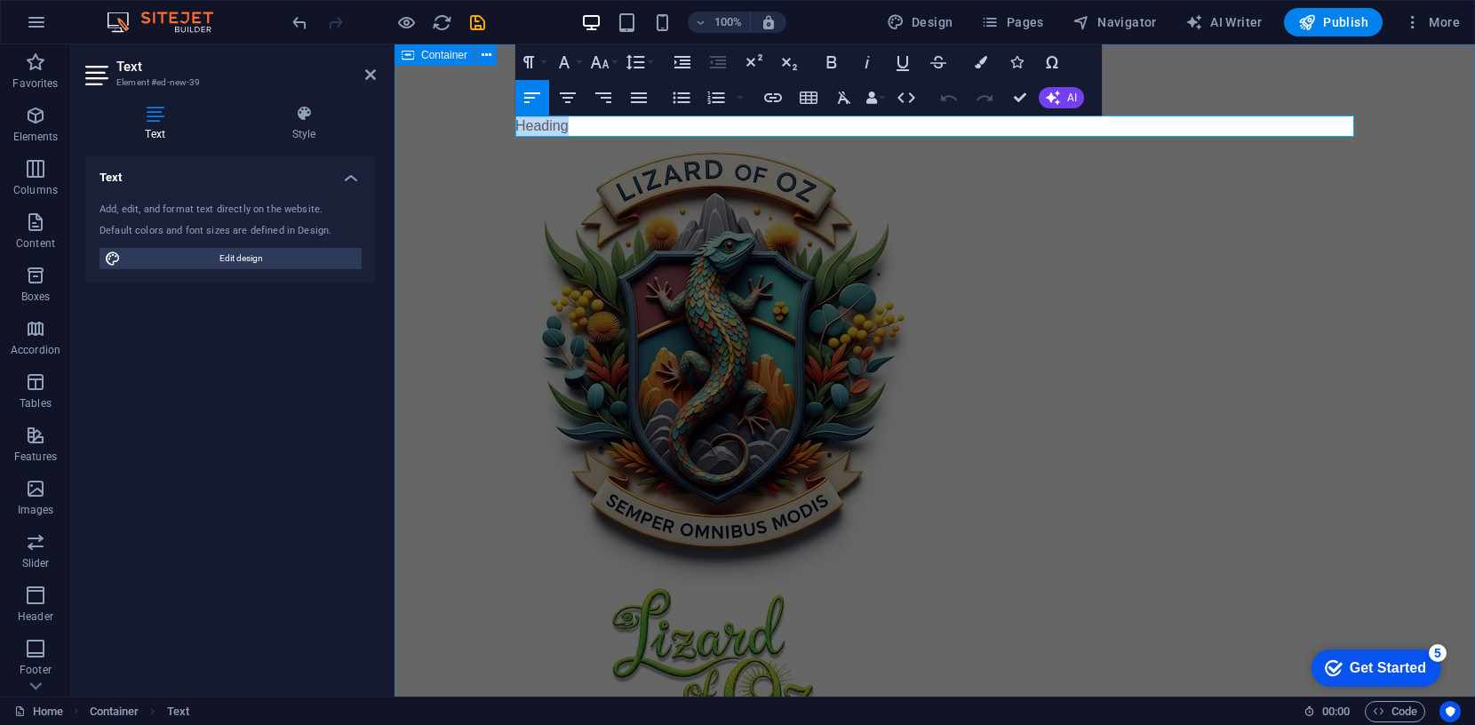
drag, startPoint x: 568, startPoint y: 124, endPoint x: 512, endPoint y: 124, distance: 56.0
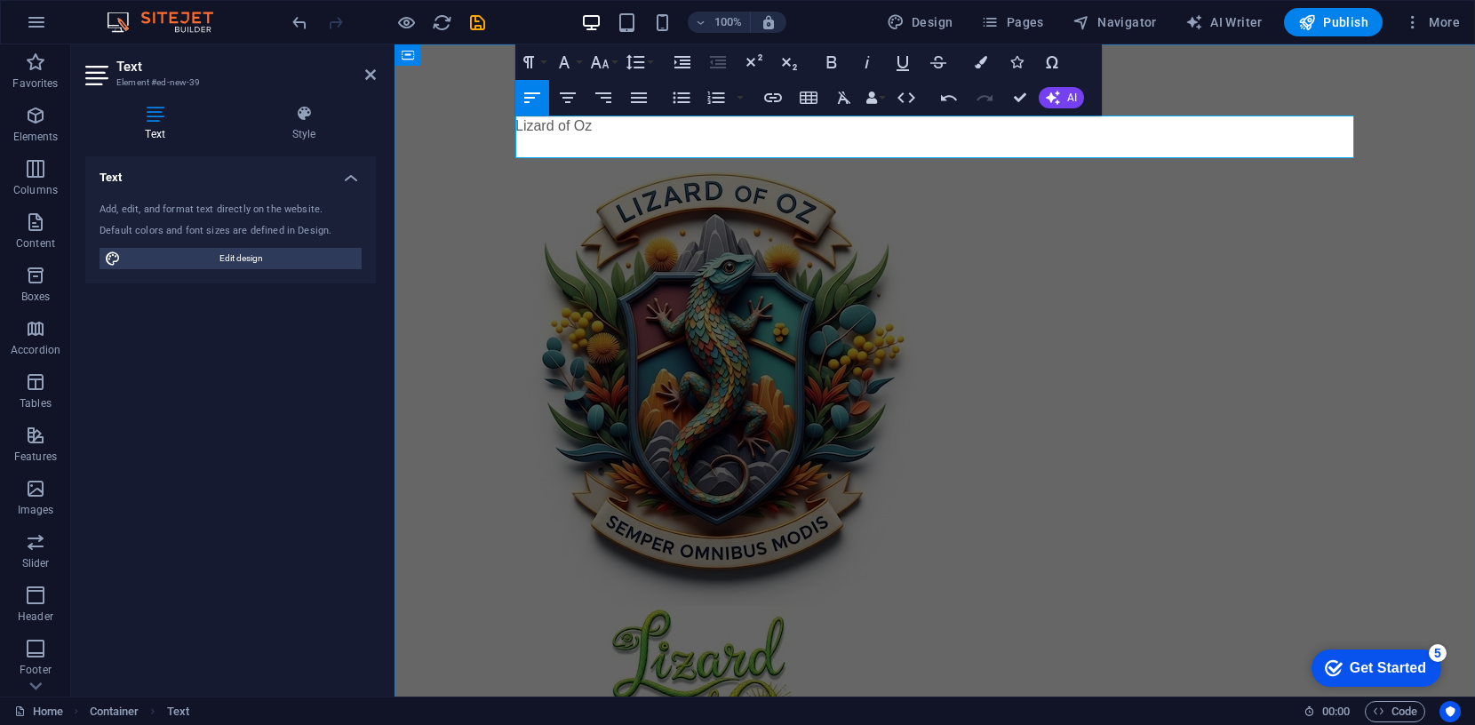
click at [607, 143] on p at bounding box center [934, 147] width 839 height 21
drag, startPoint x: 667, startPoint y: 152, endPoint x: 509, endPoint y: 124, distance: 160.6
click at [570, 96] on icon "button" at bounding box center [567, 97] width 21 height 21
click at [599, 61] on icon "button" at bounding box center [599, 62] width 21 height 21
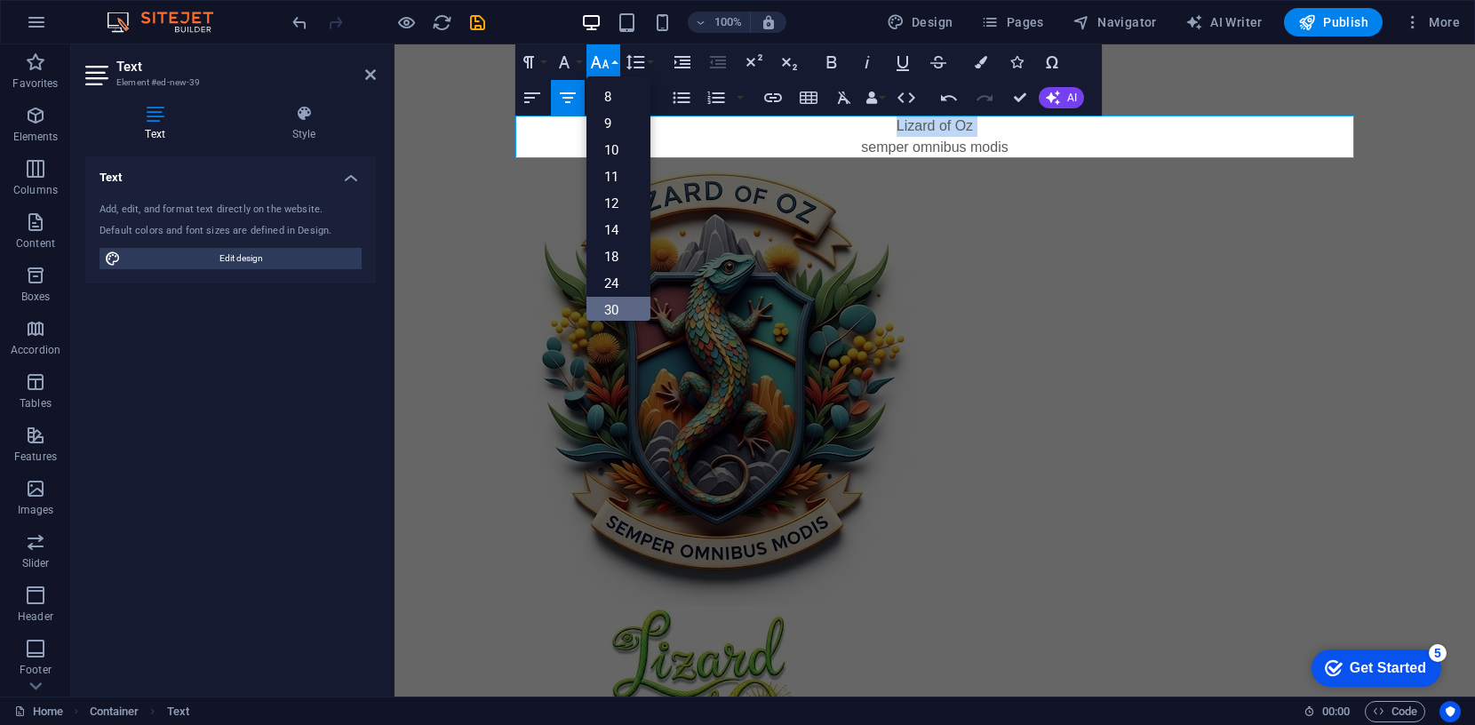
click at [608, 300] on link "30" at bounding box center [618, 310] width 64 height 27
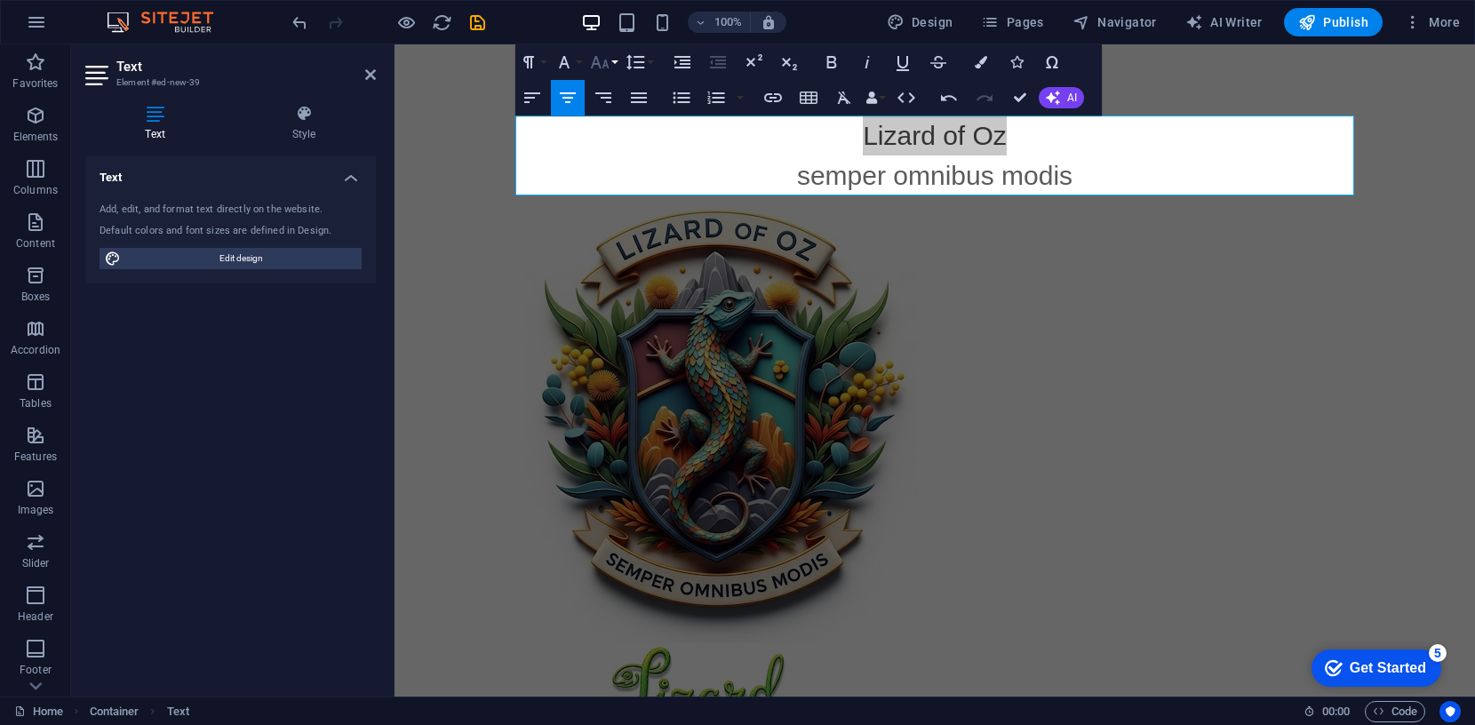
click at [608, 66] on icon "button" at bounding box center [600, 62] width 19 height 12
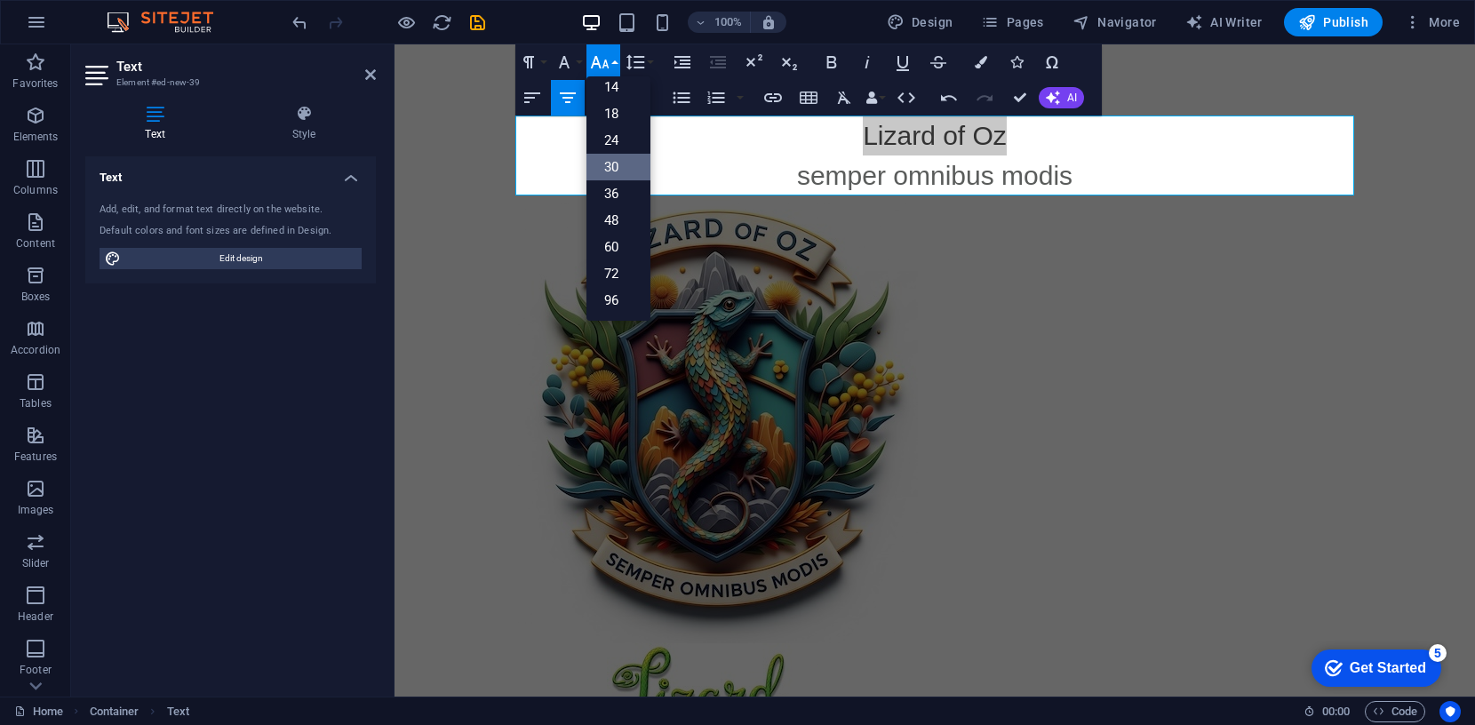
scroll to position [142, 0]
click at [610, 191] on link "36" at bounding box center [618, 194] width 64 height 27
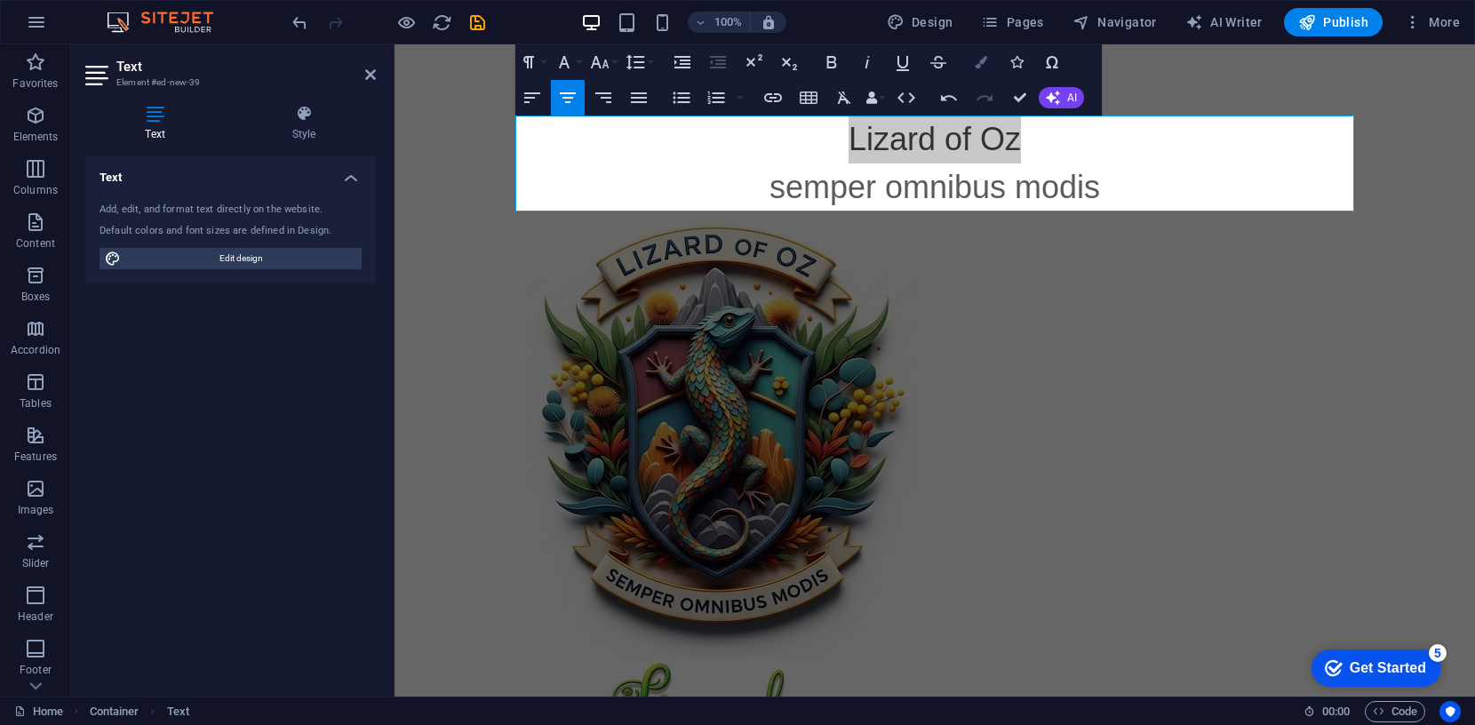
click at [977, 62] on icon "button" at bounding box center [981, 62] width 12 height 12
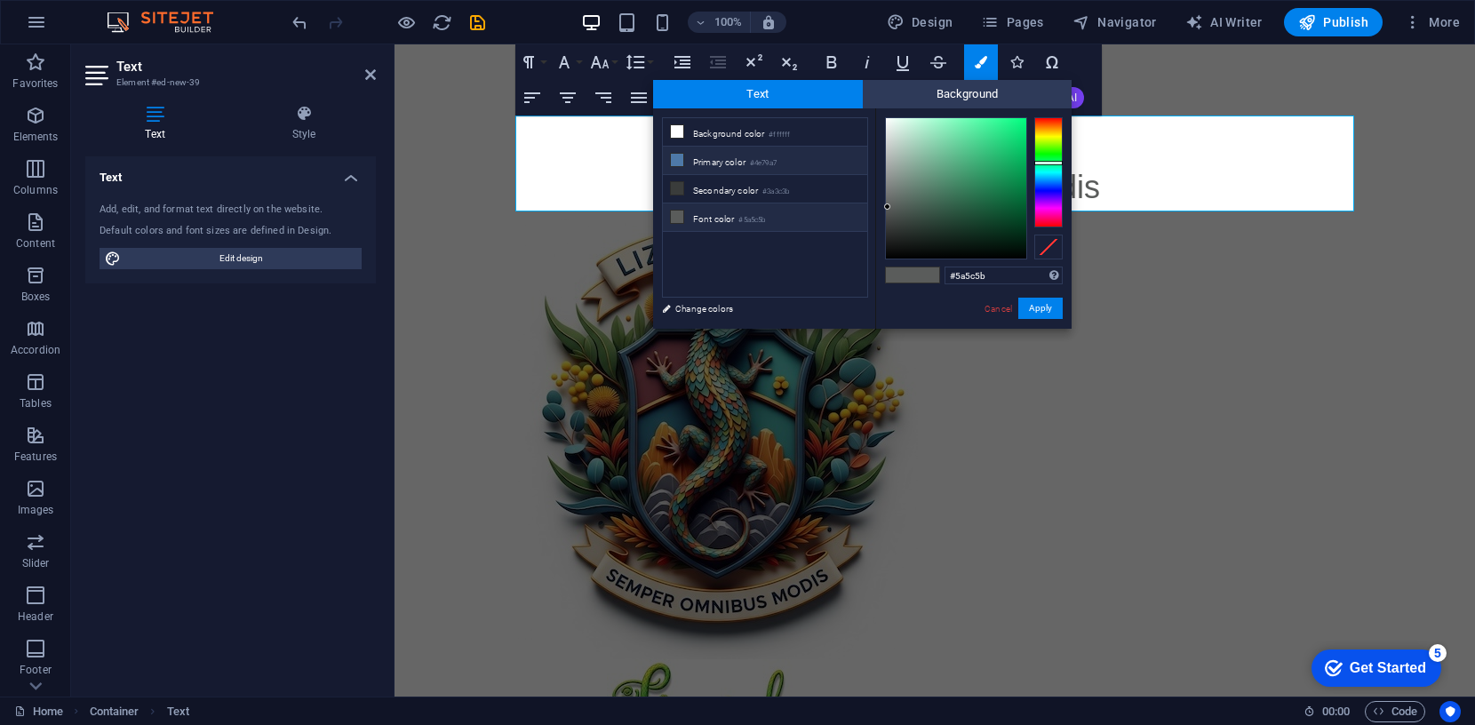
click at [676, 161] on icon at bounding box center [677, 160] width 12 height 12
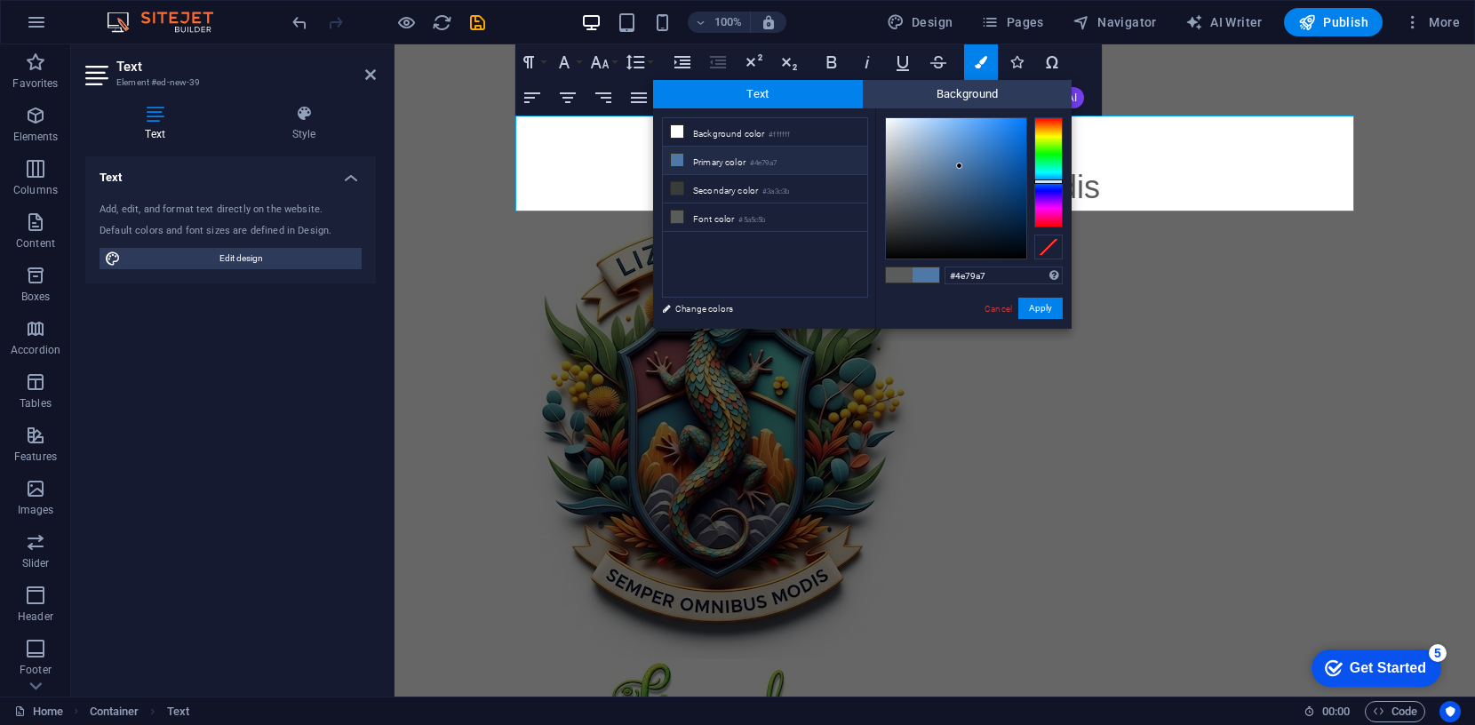
type input "#2d72bb"
click at [992, 155] on div at bounding box center [956, 188] width 140 height 140
click at [1041, 307] on button "Apply" at bounding box center [1040, 308] width 44 height 21
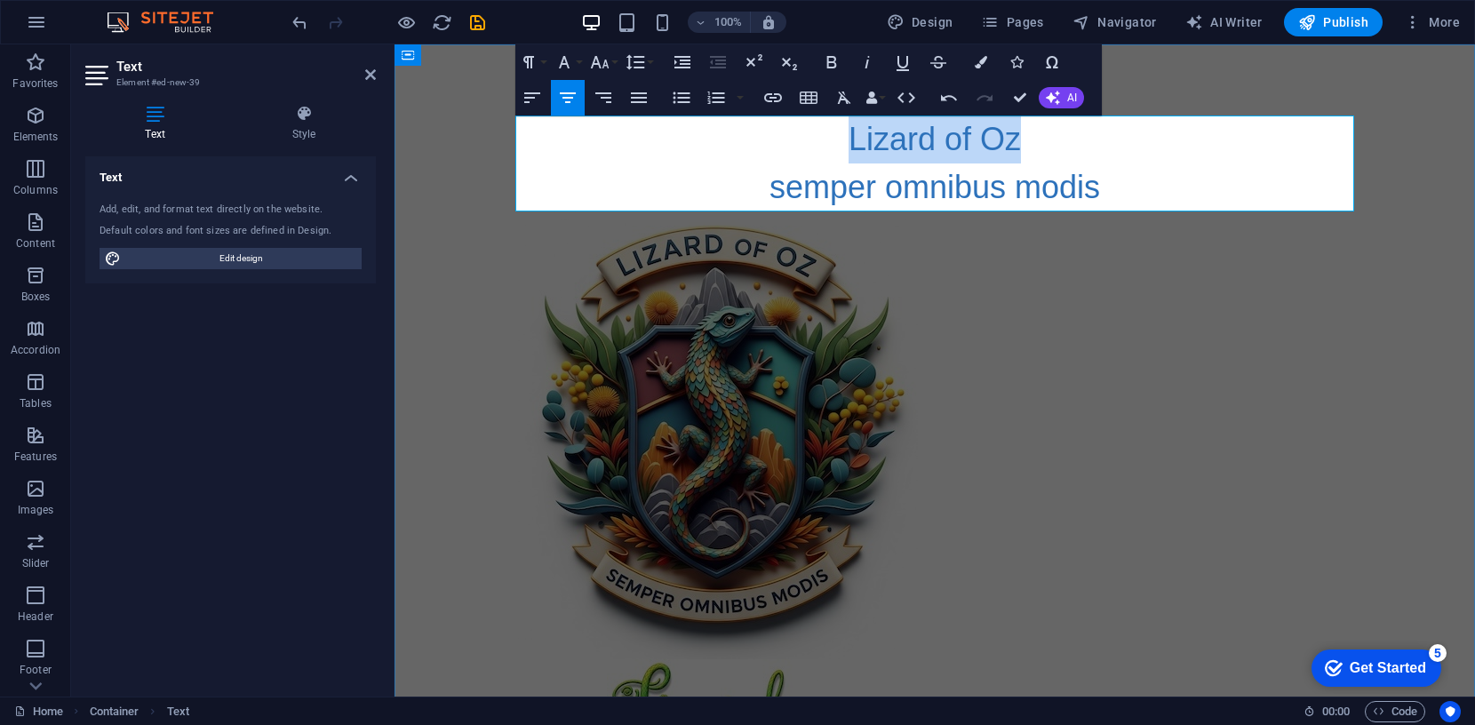
click at [1021, 187] on span "​semper omnibus modis" at bounding box center [935, 187] width 331 height 36
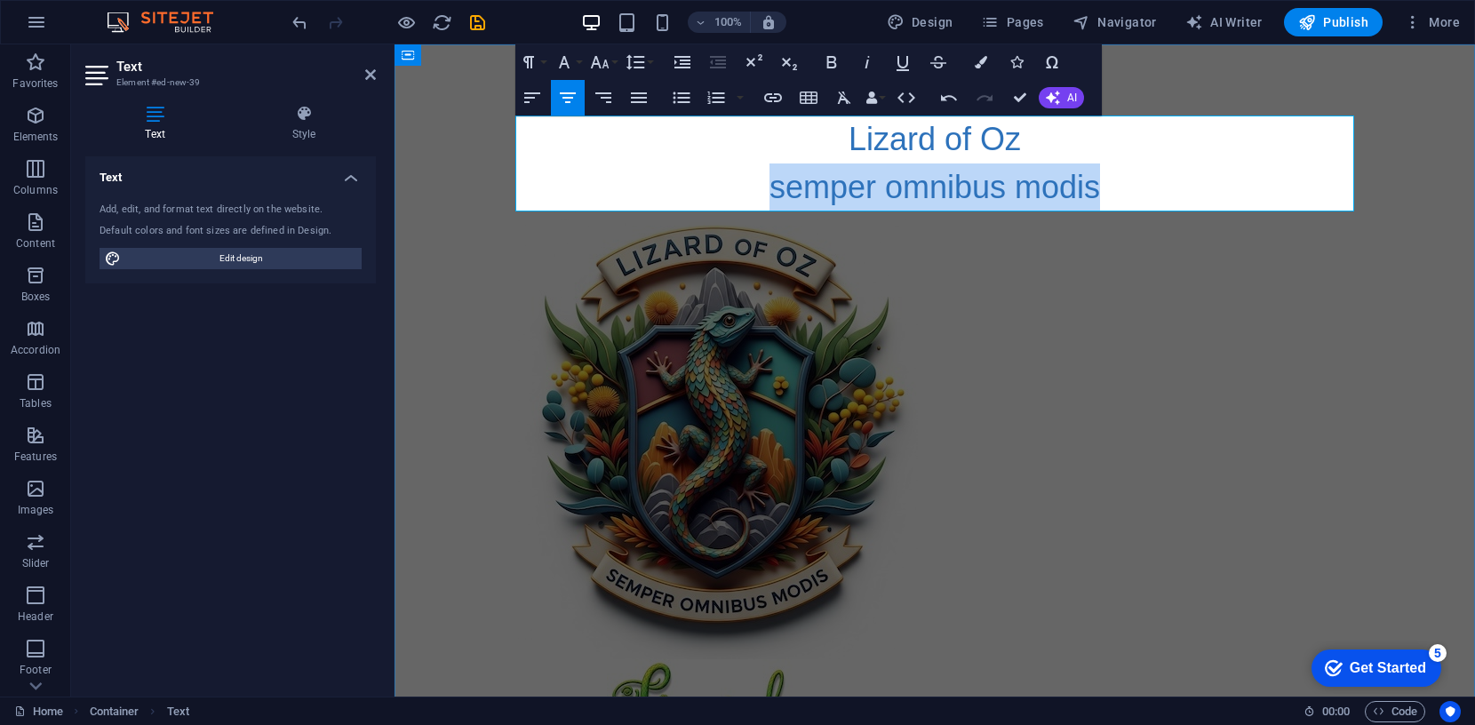
drag, startPoint x: 1102, startPoint y: 193, endPoint x: 766, endPoint y: 185, distance: 336.0
click at [770, 185] on span "​semper omnibus modis" at bounding box center [935, 187] width 331 height 36
click at [867, 62] on icon "button" at bounding box center [867, 62] width 4 height 12
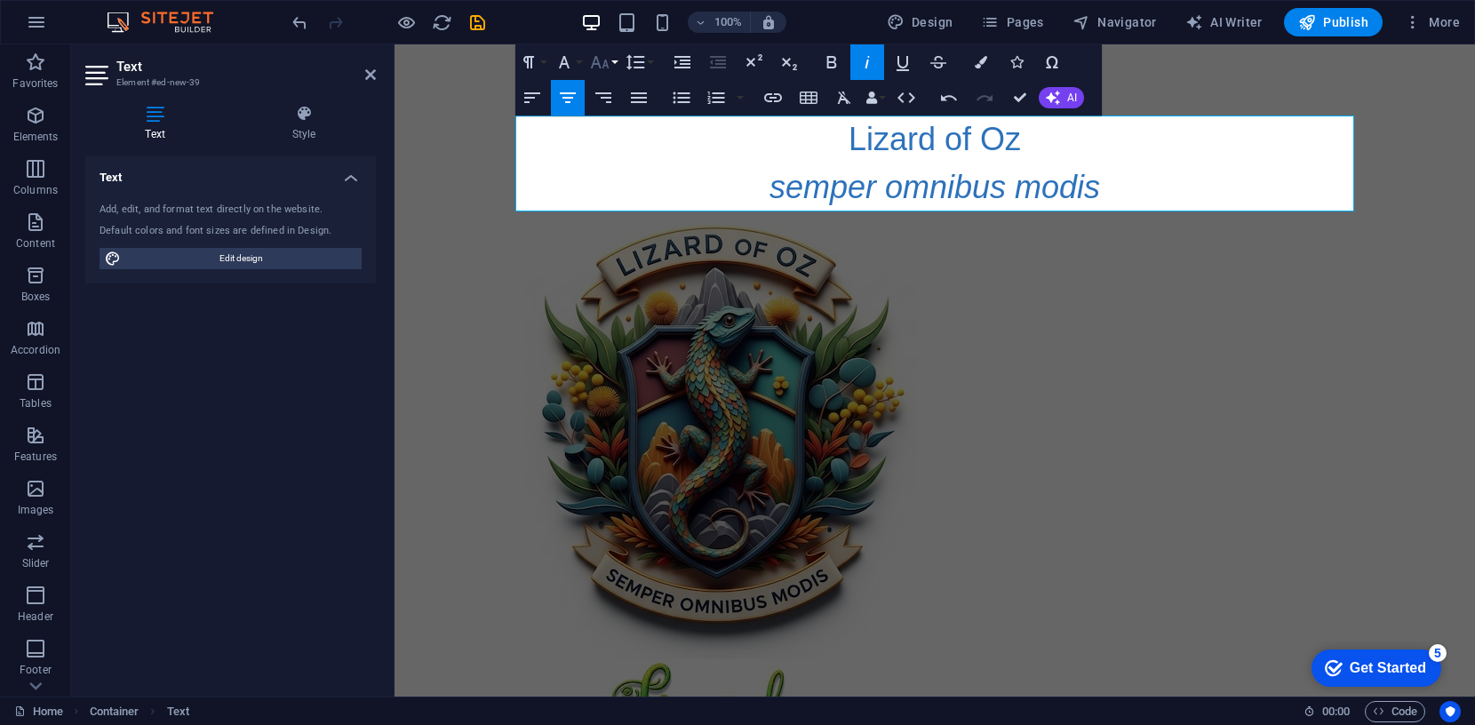
click at [597, 60] on icon "button" at bounding box center [600, 62] width 19 height 12
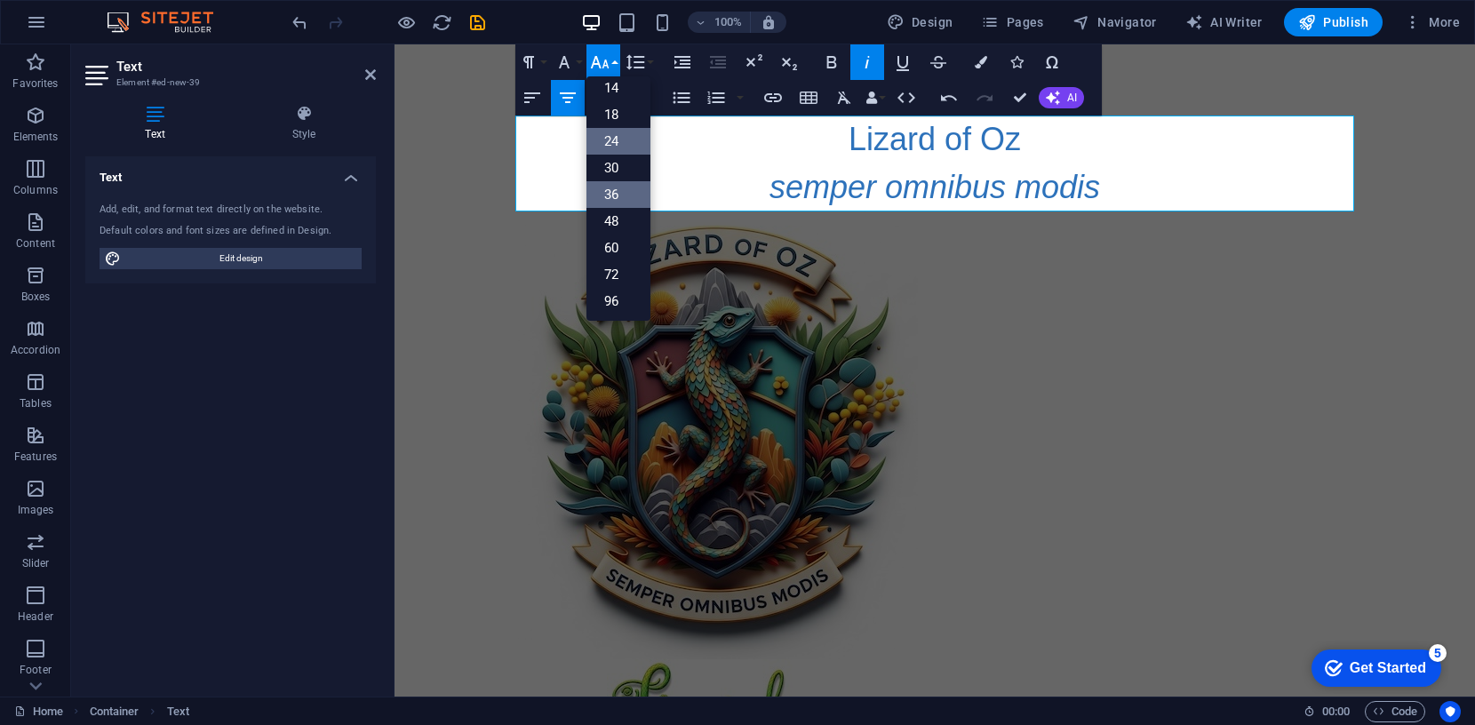
click at [613, 135] on link "24" at bounding box center [618, 141] width 64 height 27
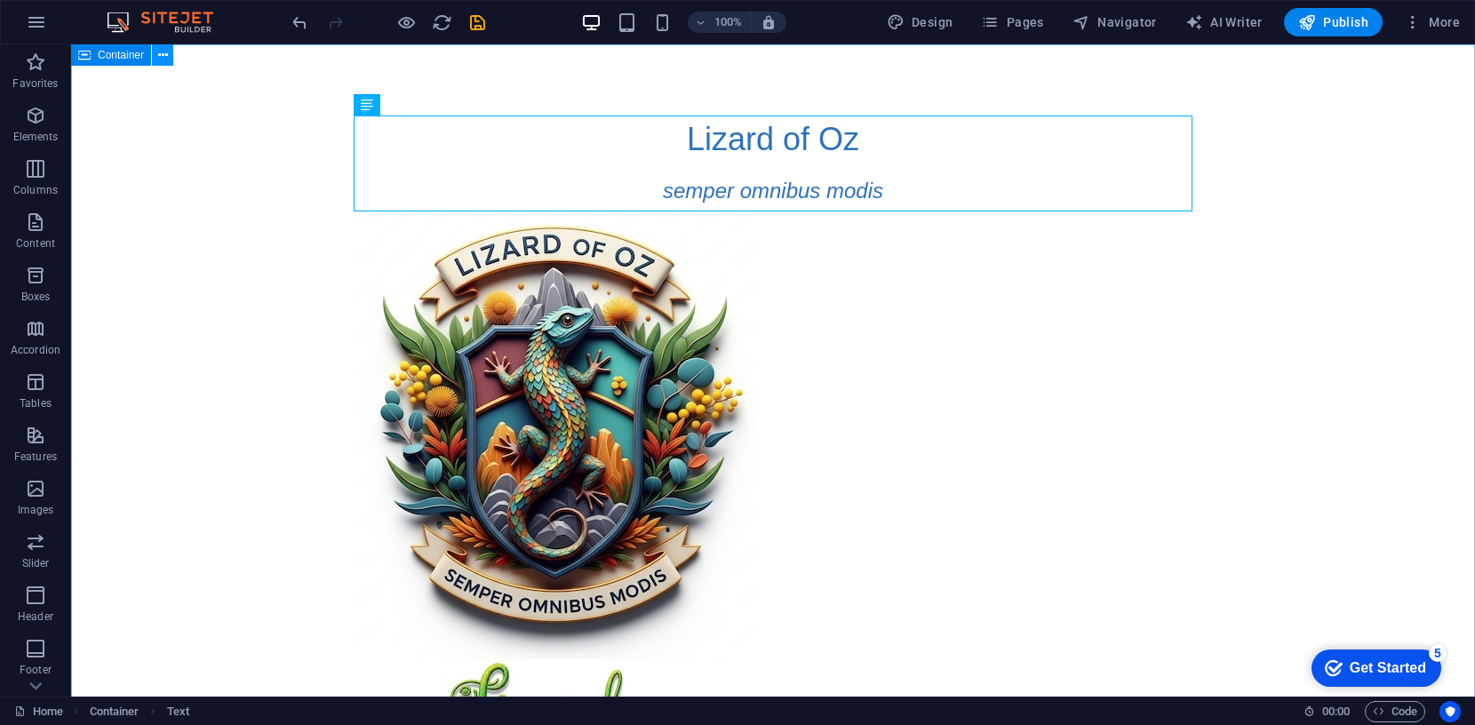
click at [159, 52] on icon at bounding box center [163, 55] width 10 height 19
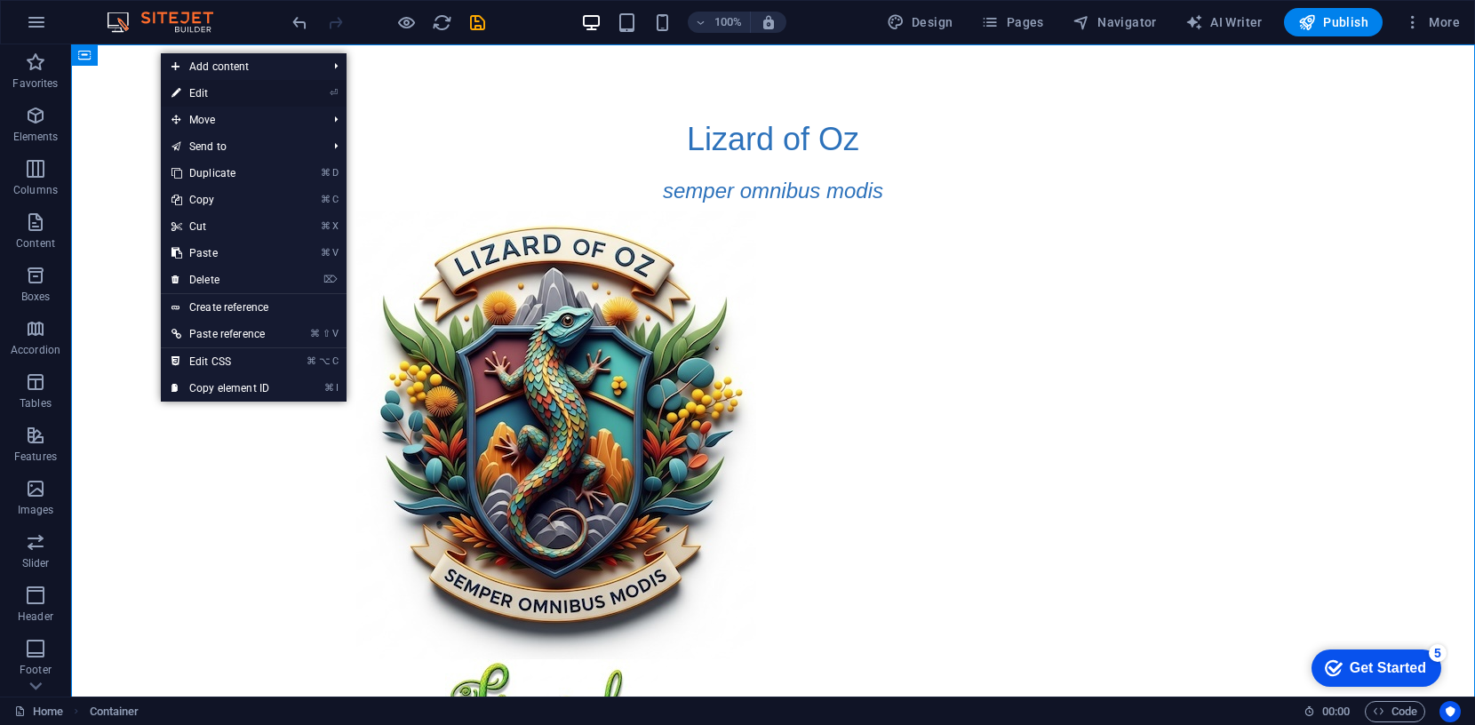
click at [209, 94] on link "⏎ Edit" at bounding box center [220, 93] width 119 height 27
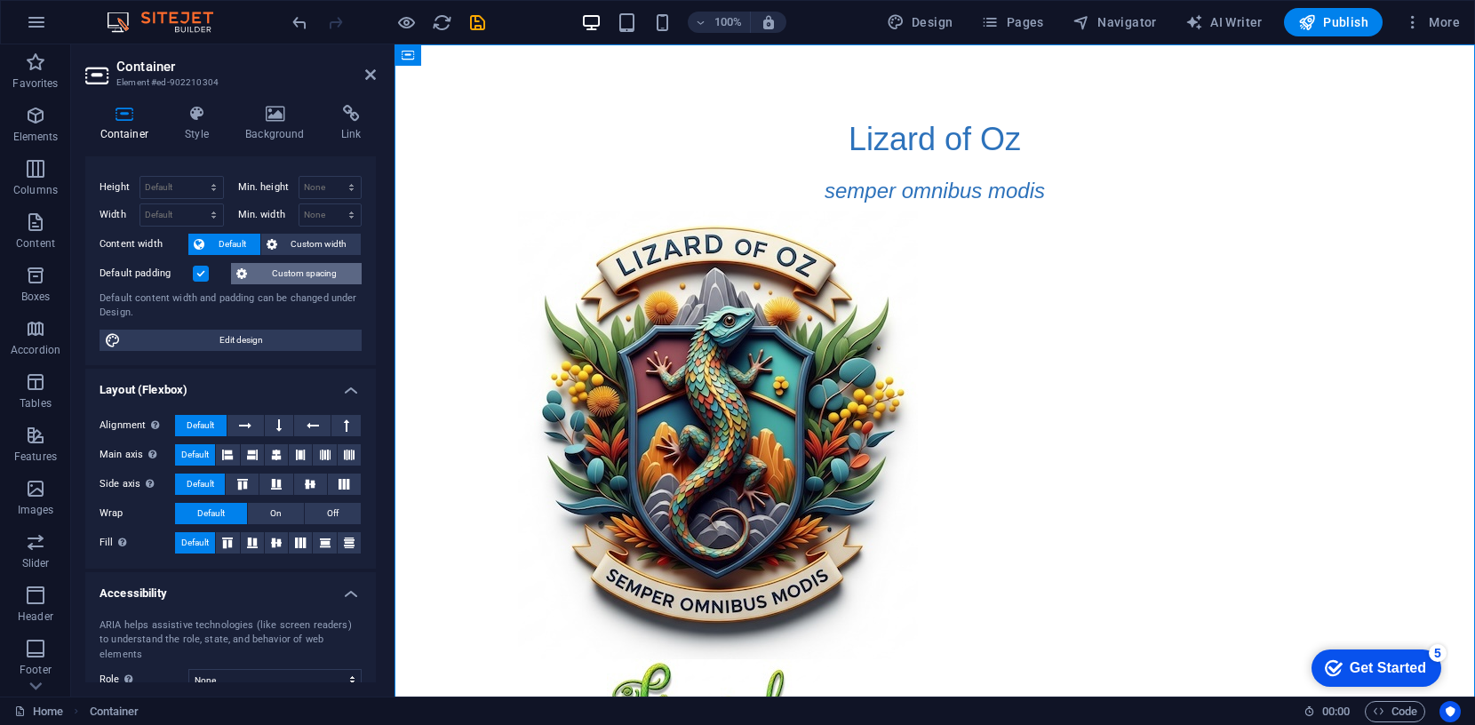
scroll to position [0, 0]
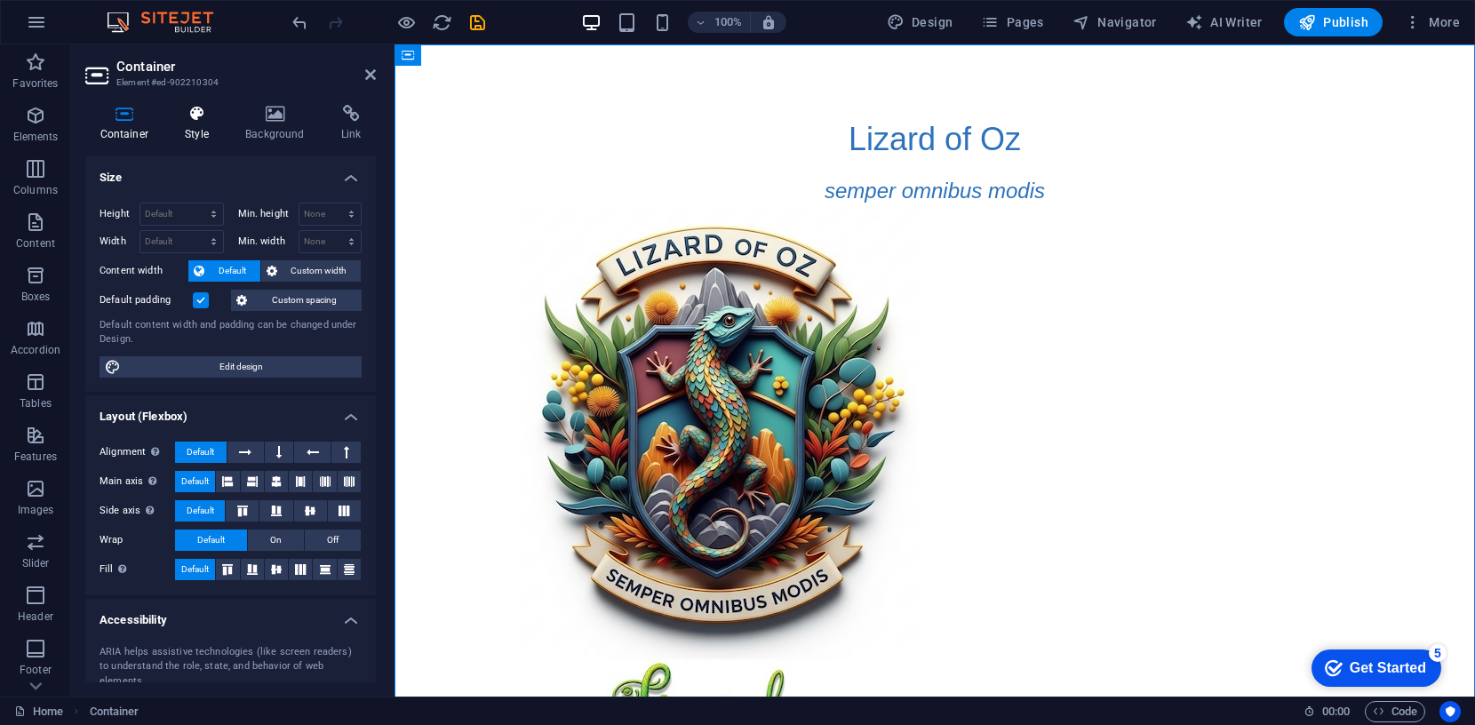
click at [197, 110] on icon at bounding box center [197, 114] width 53 height 18
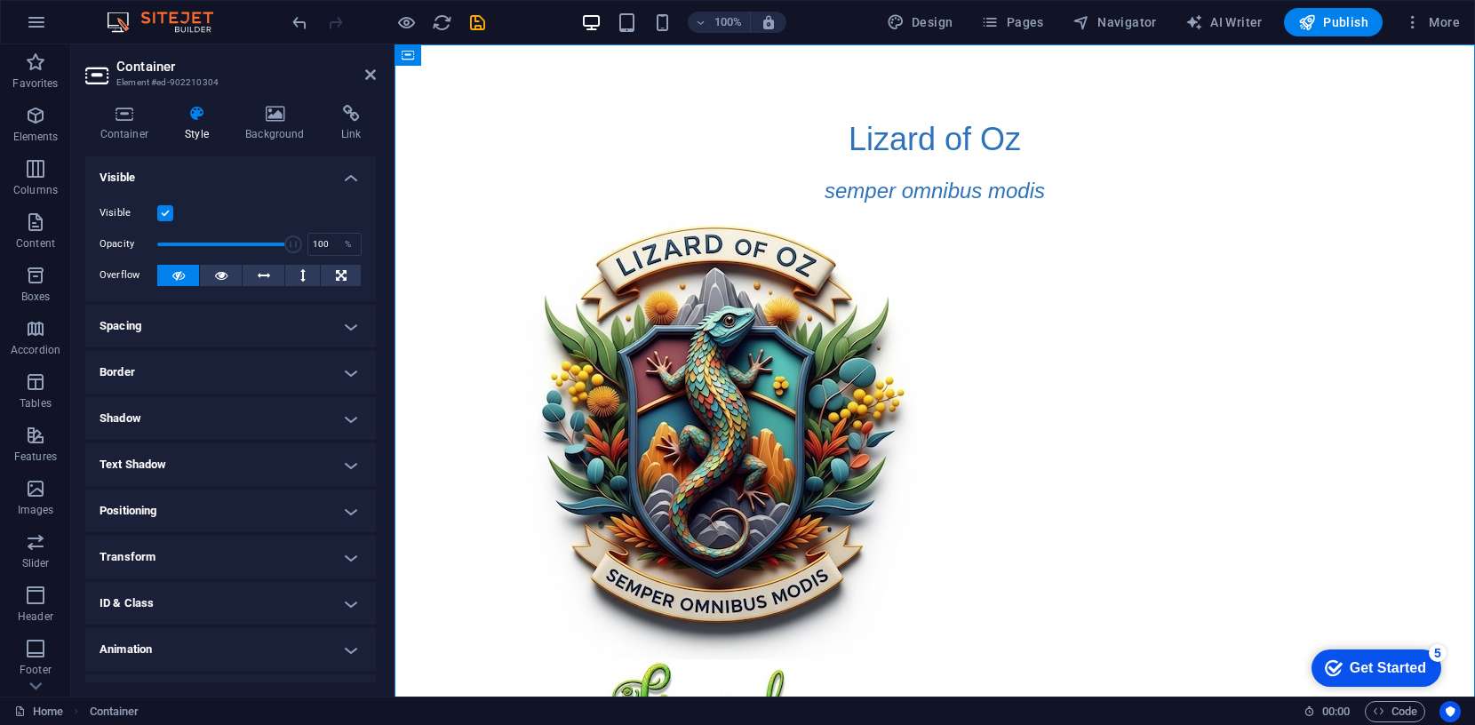
click at [343, 323] on h4 "Spacing" at bounding box center [230, 326] width 291 height 43
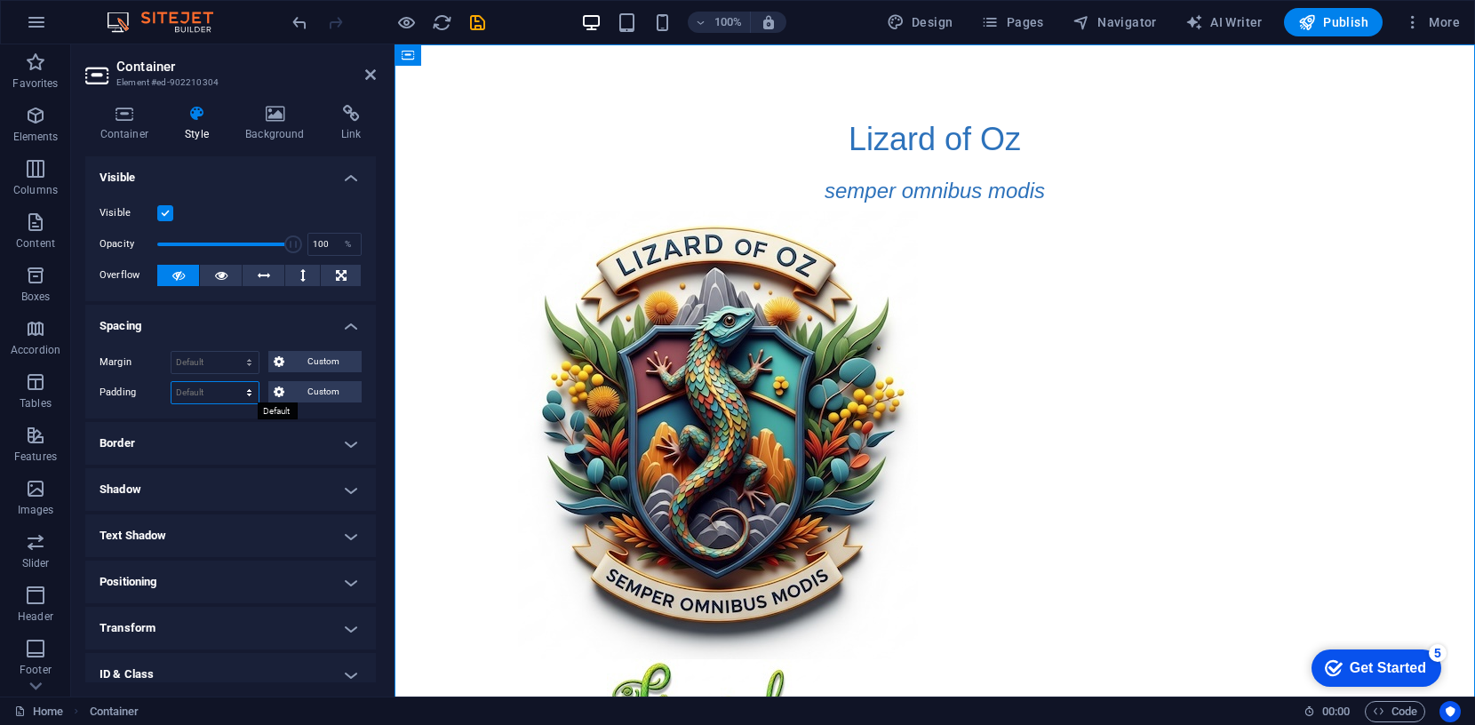
click at [251, 389] on select "Default px rem % vh vw Custom" at bounding box center [214, 392] width 87 height 21
select select "px"
type input "0"
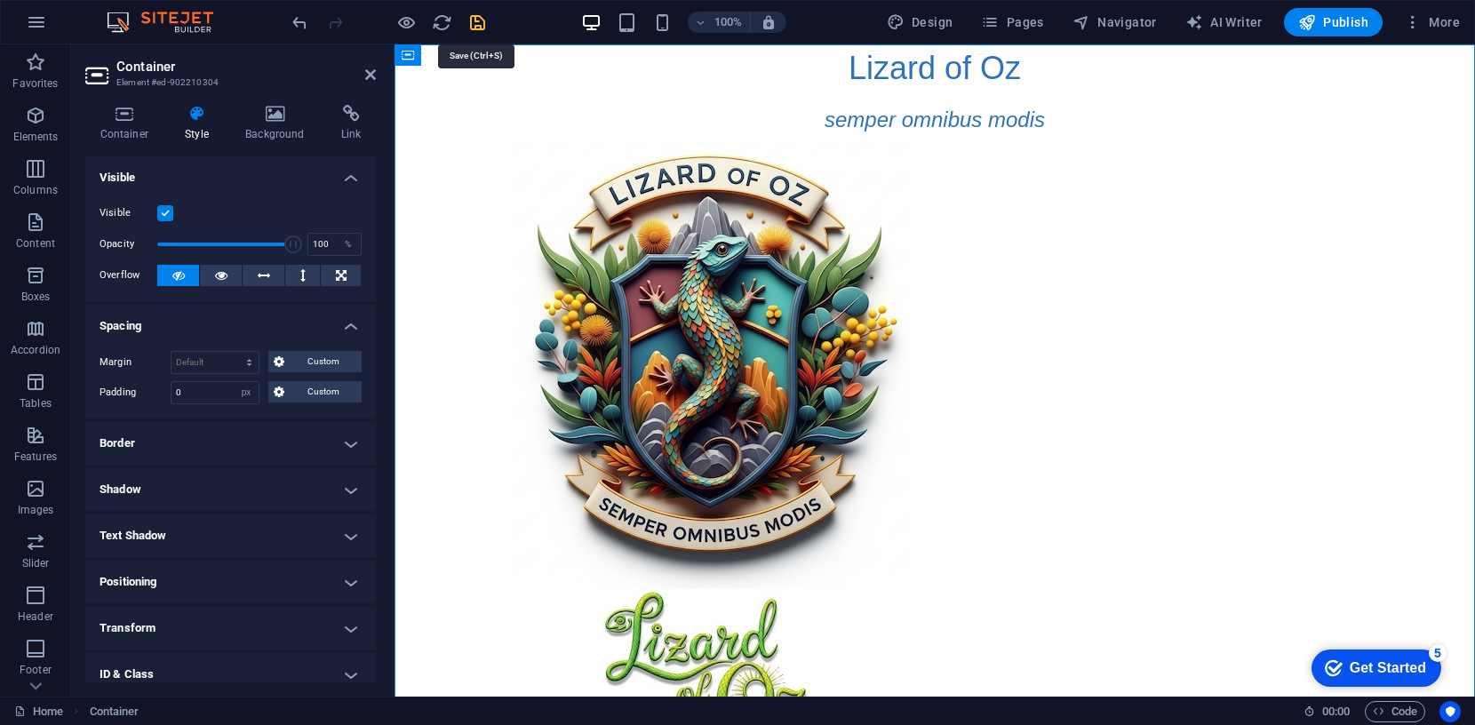
click at [483, 23] on icon "save" at bounding box center [477, 22] width 20 height 20
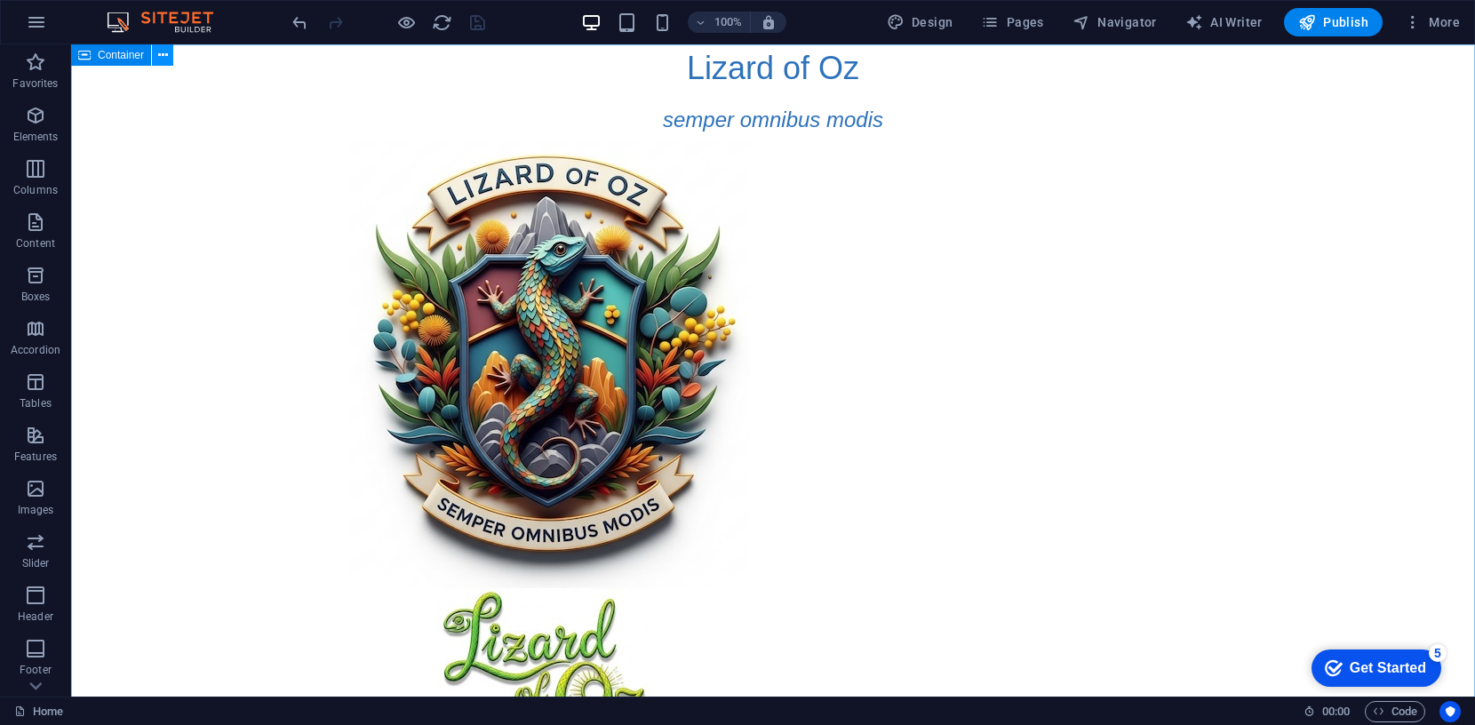
click at [162, 51] on icon at bounding box center [163, 55] width 10 height 19
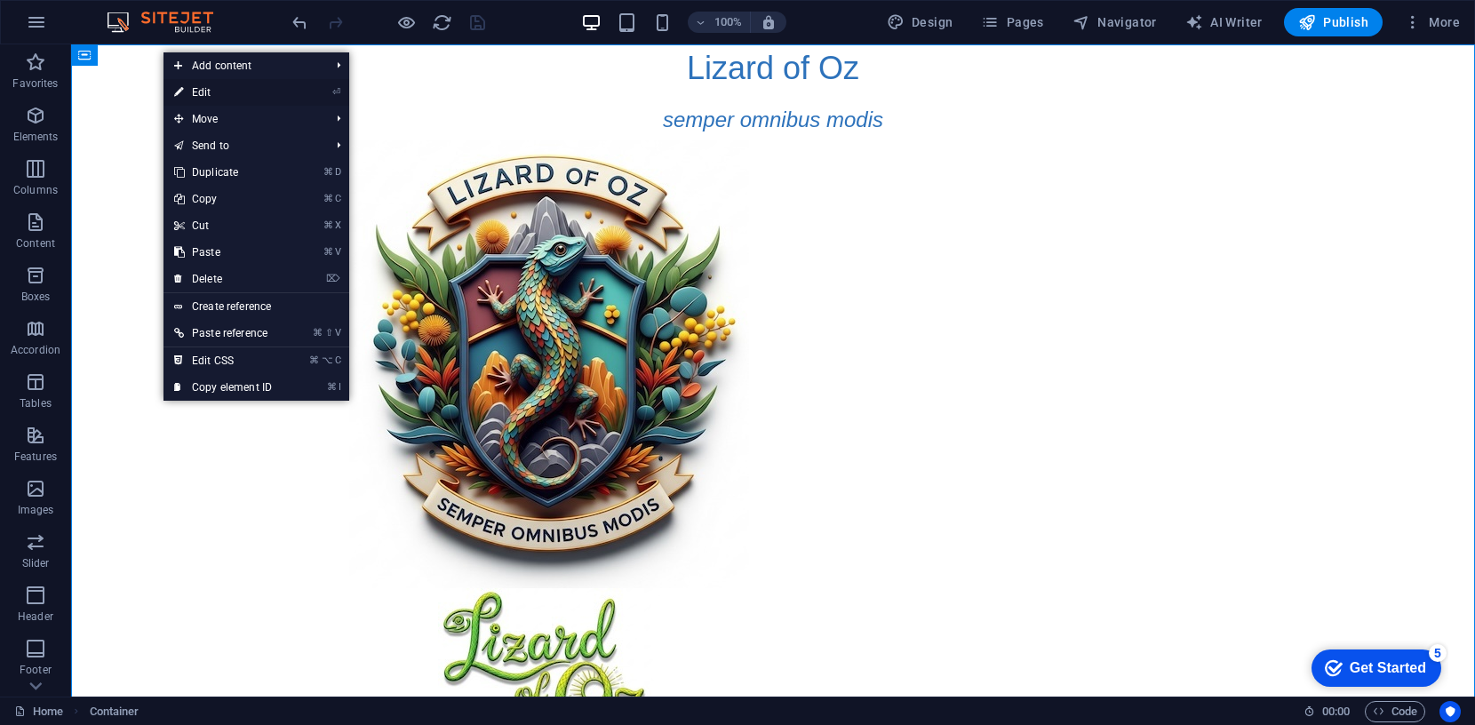
click at [199, 91] on link "⏎ Edit" at bounding box center [223, 92] width 119 height 27
select select "px"
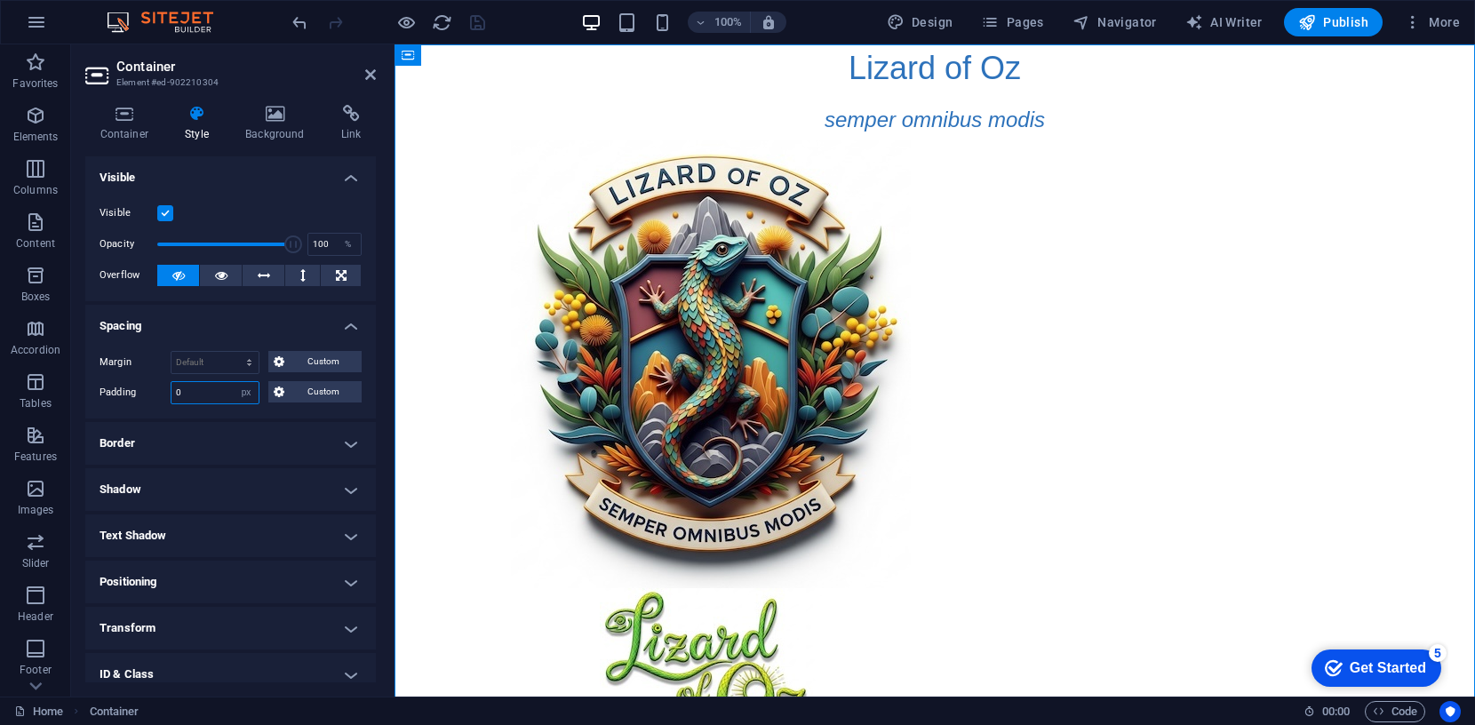
drag, startPoint x: 186, startPoint y: 391, endPoint x: 155, endPoint y: 389, distance: 31.2
click at [155, 389] on div "Padding 0 Default px rem % vh vw Custom Custom" at bounding box center [231, 392] width 262 height 23
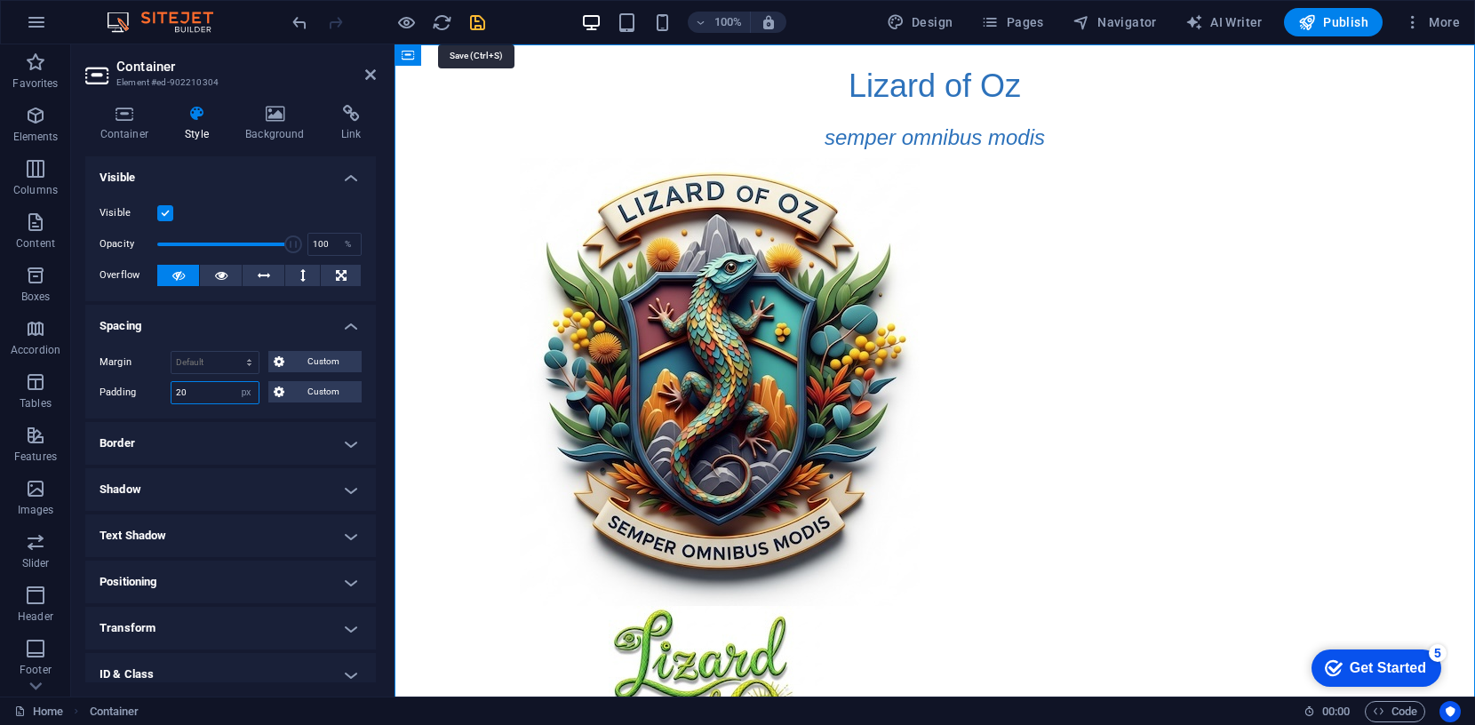
type input "20"
click at [475, 20] on icon "save" at bounding box center [477, 22] width 20 height 20
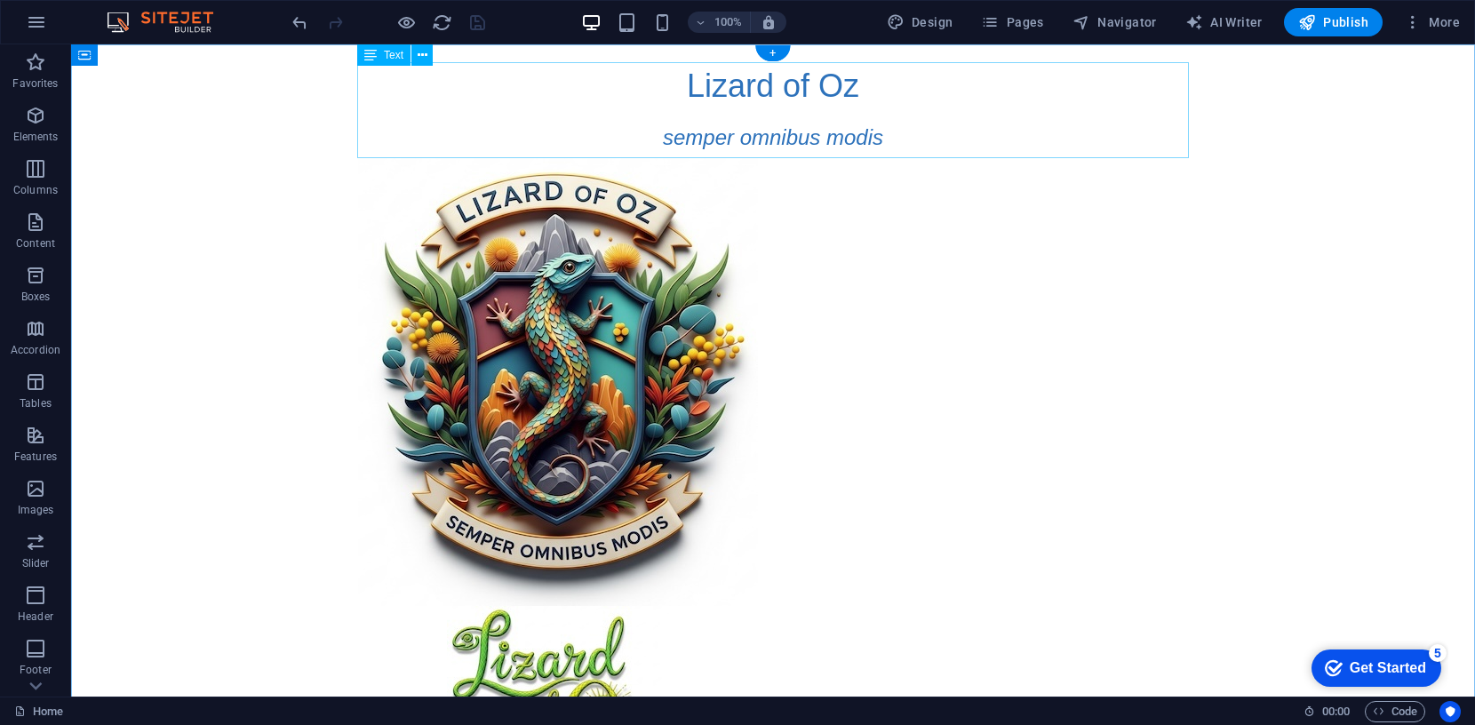
click at [835, 83] on div "Lizard of Oz semper omnibus modis" at bounding box center [773, 110] width 832 height 96
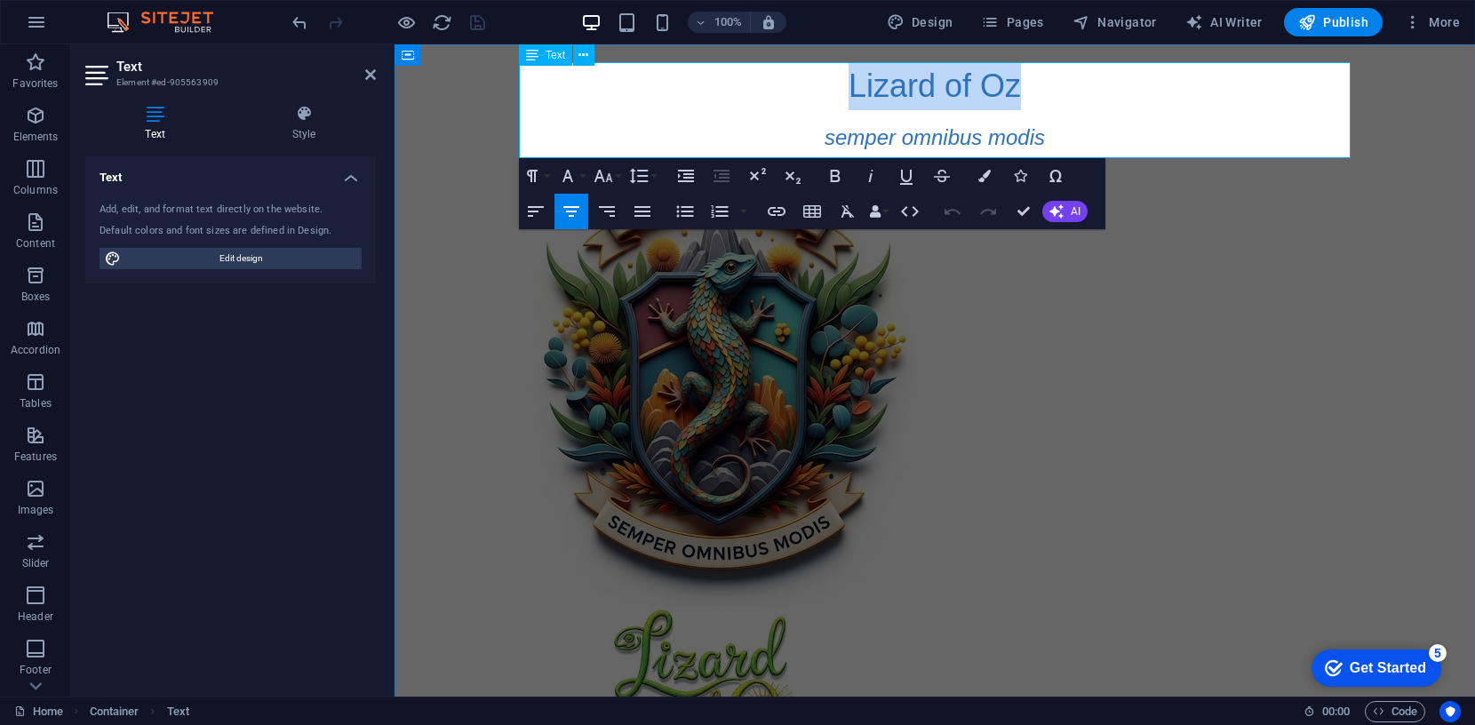
drag, startPoint x: 1021, startPoint y: 91, endPoint x: 843, endPoint y: 91, distance: 177.7
click at [843, 91] on p "Lizard of Oz" at bounding box center [935, 86] width 832 height 48
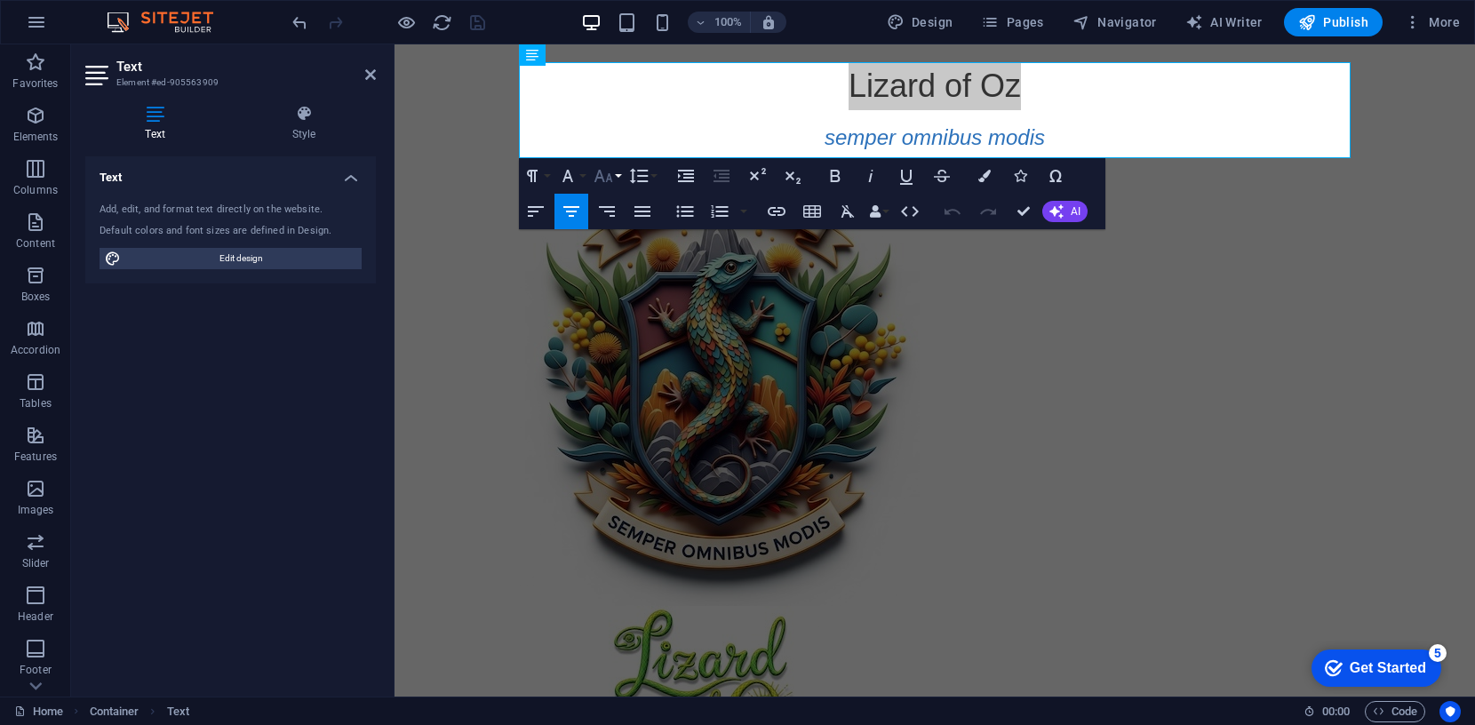
click at [609, 175] on icon "button" at bounding box center [603, 176] width 19 height 12
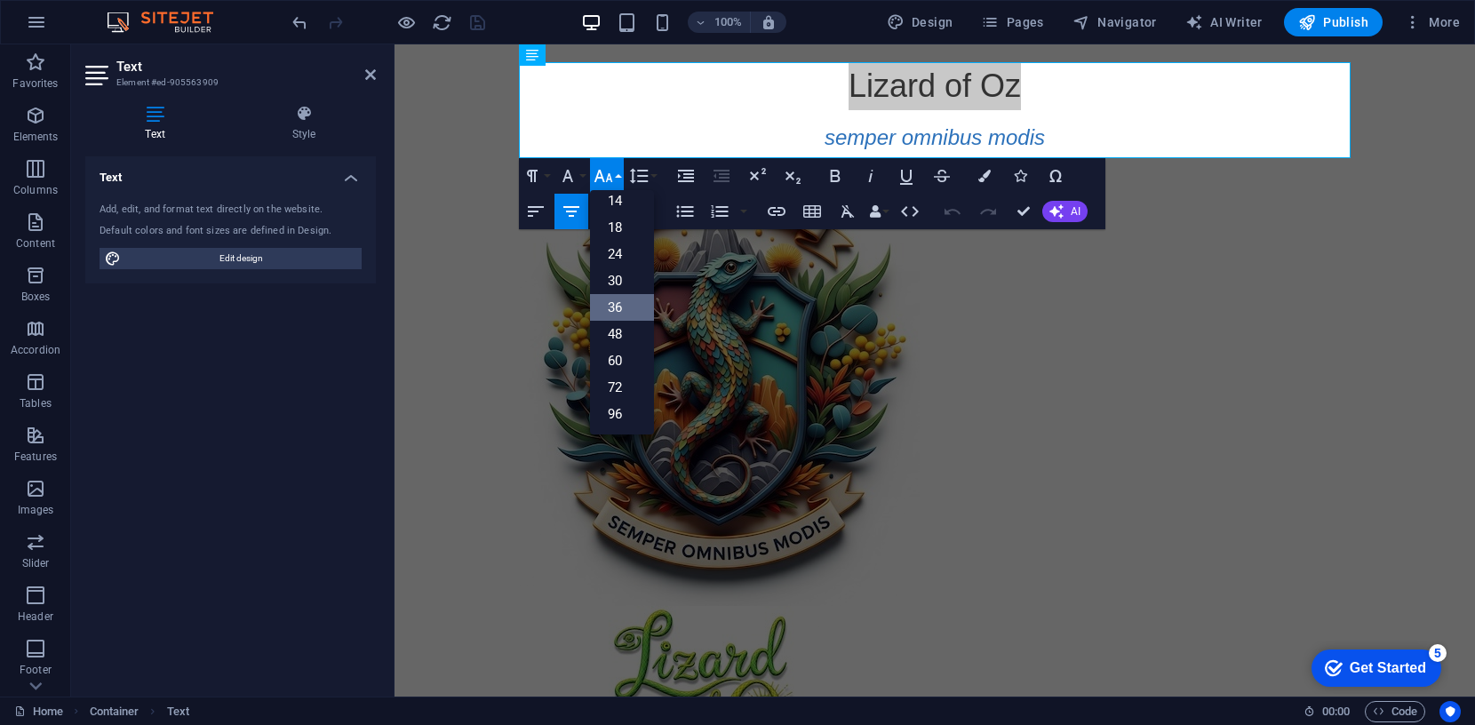
scroll to position [142, 0]
click at [616, 328] on link "48" at bounding box center [622, 335] width 64 height 27
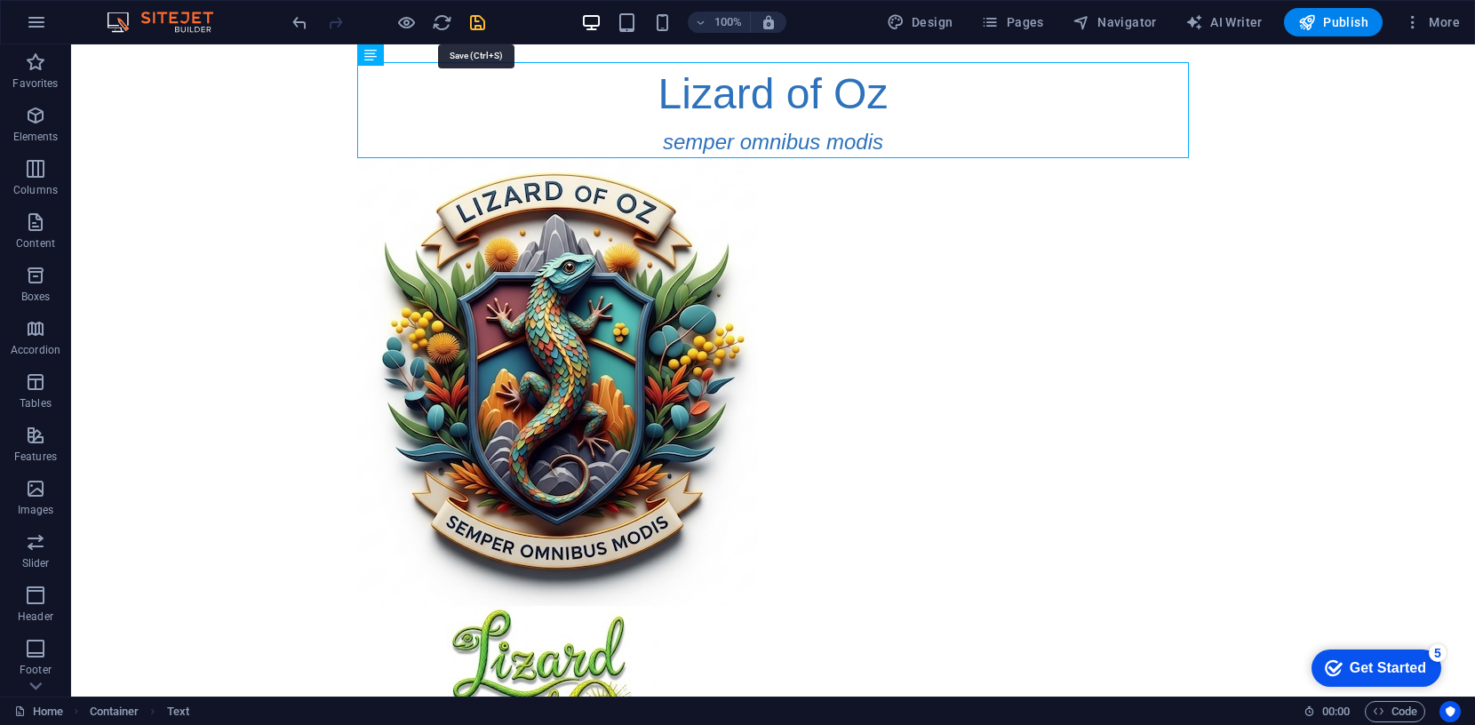
click at [476, 22] on icon "save" at bounding box center [477, 22] width 20 height 20
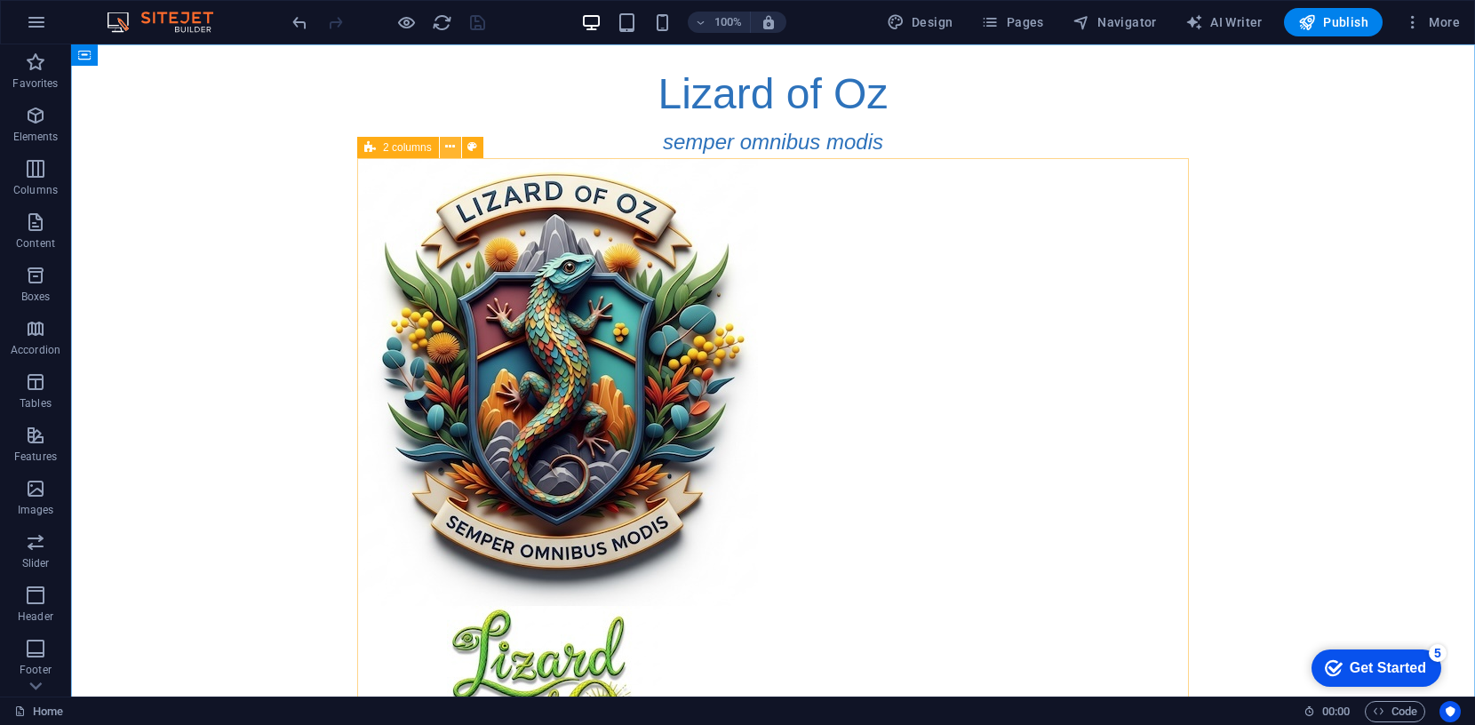
click at [447, 146] on icon at bounding box center [450, 147] width 10 height 19
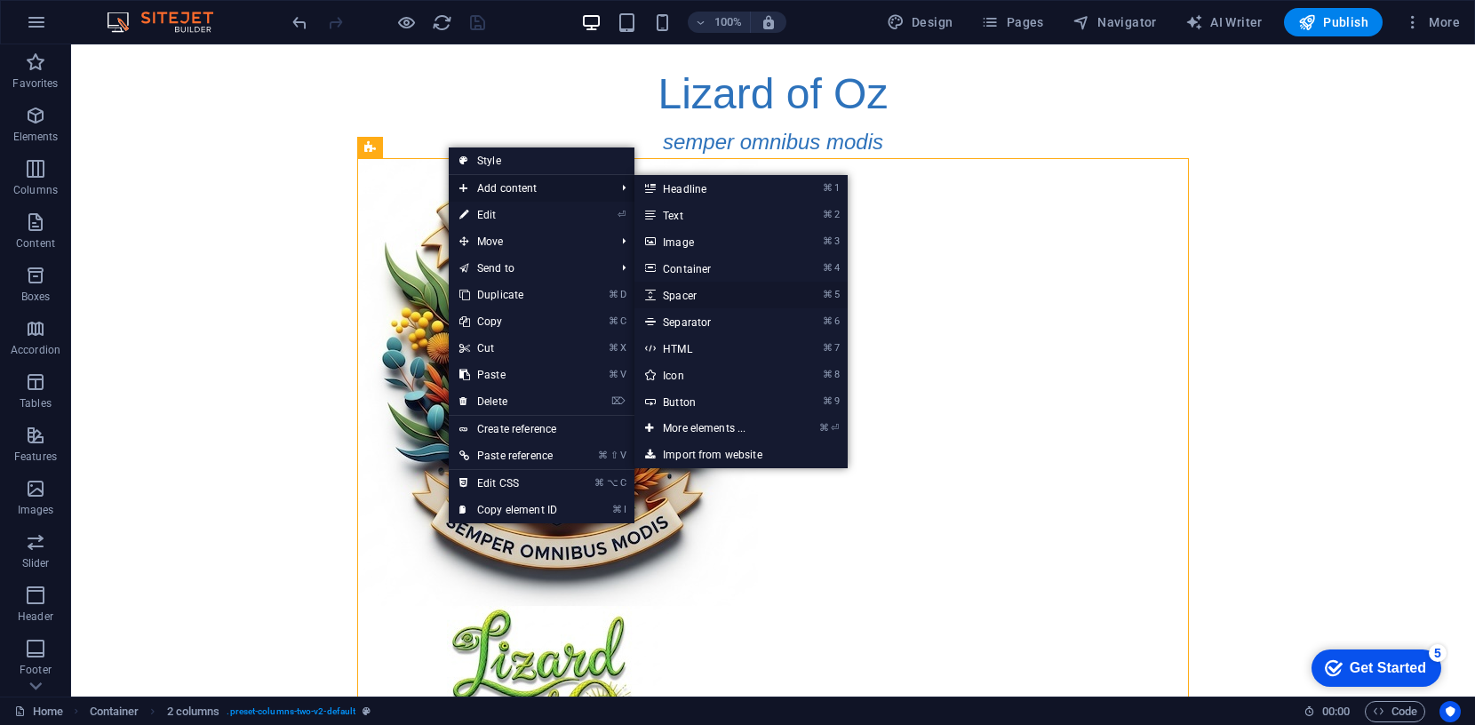
click at [690, 292] on link "⌘ 5 Spacer" at bounding box center [707, 295] width 147 height 27
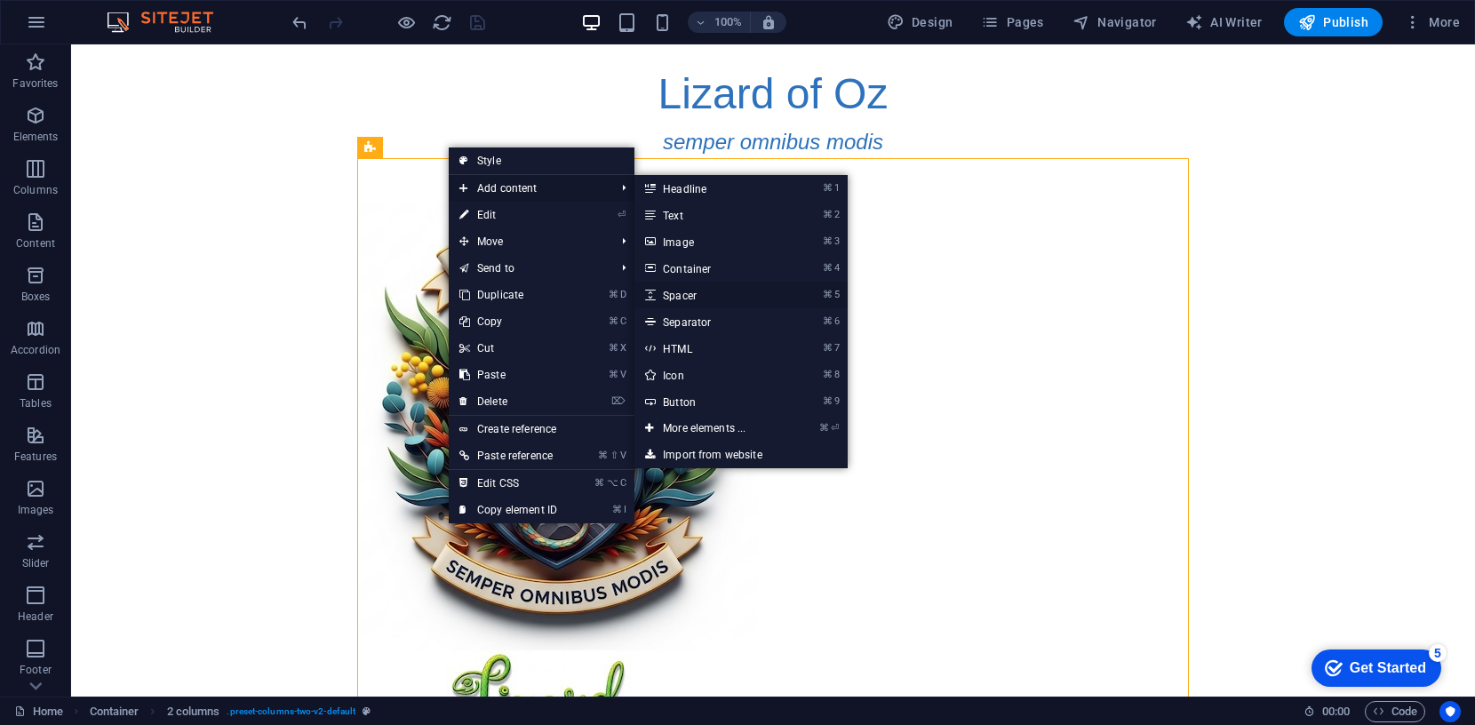
select select "px"
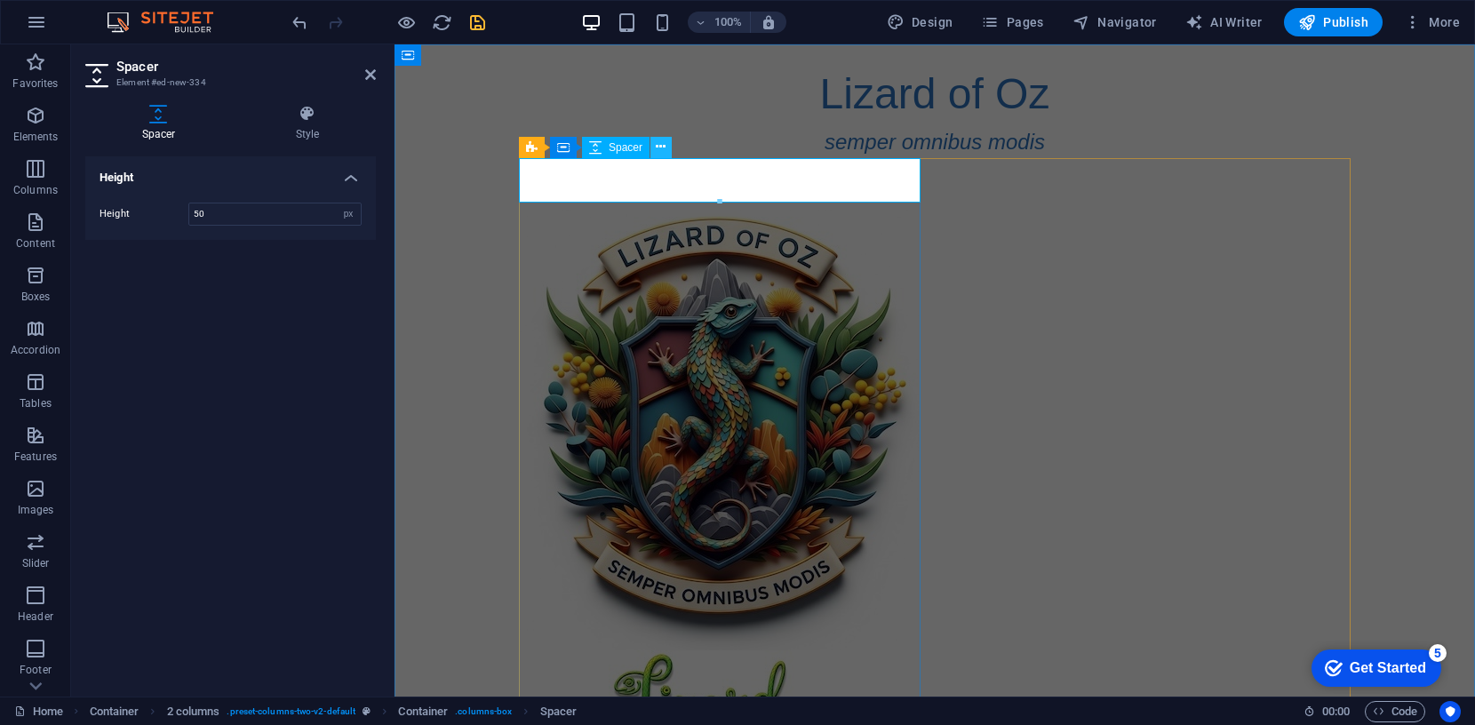
click at [661, 144] on icon at bounding box center [661, 147] width 10 height 19
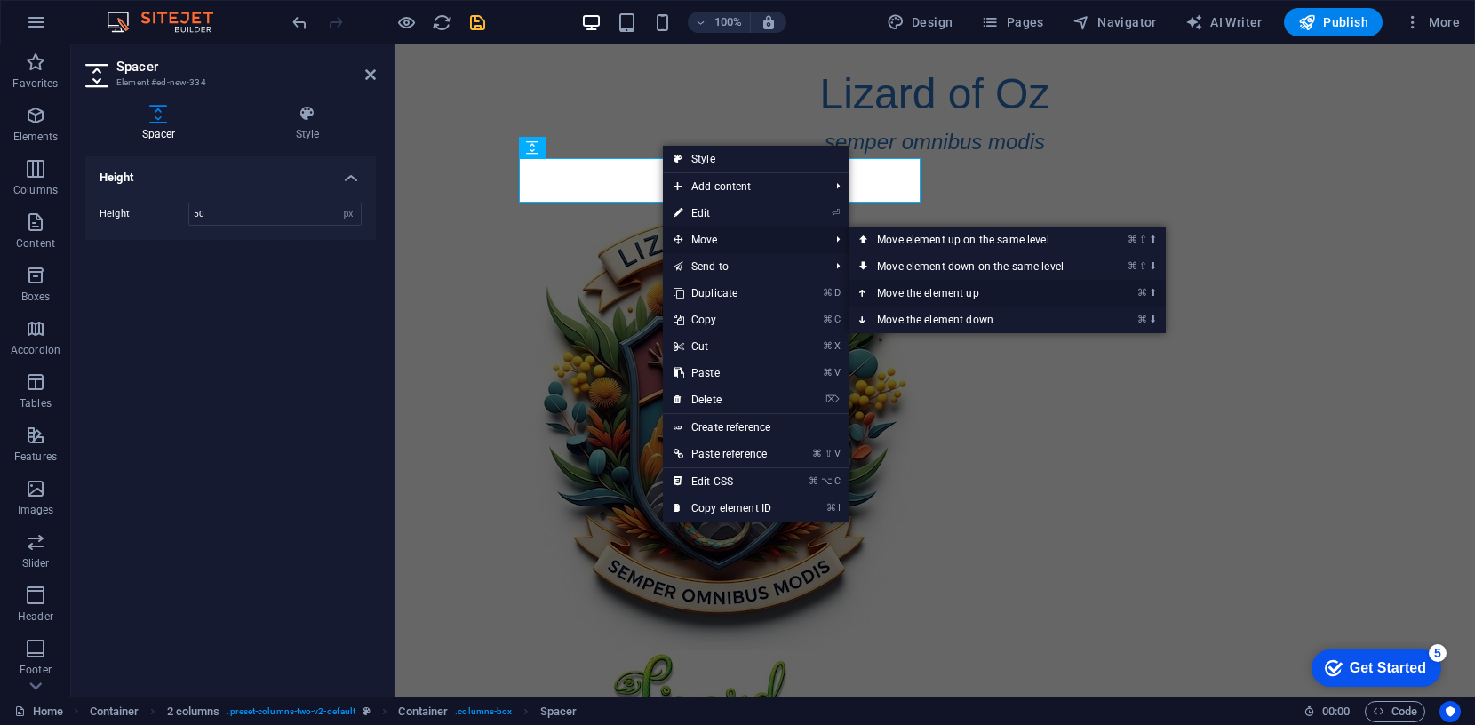
click at [927, 291] on link "⌘ ⬆ Move the element up" at bounding box center [974, 293] width 251 height 27
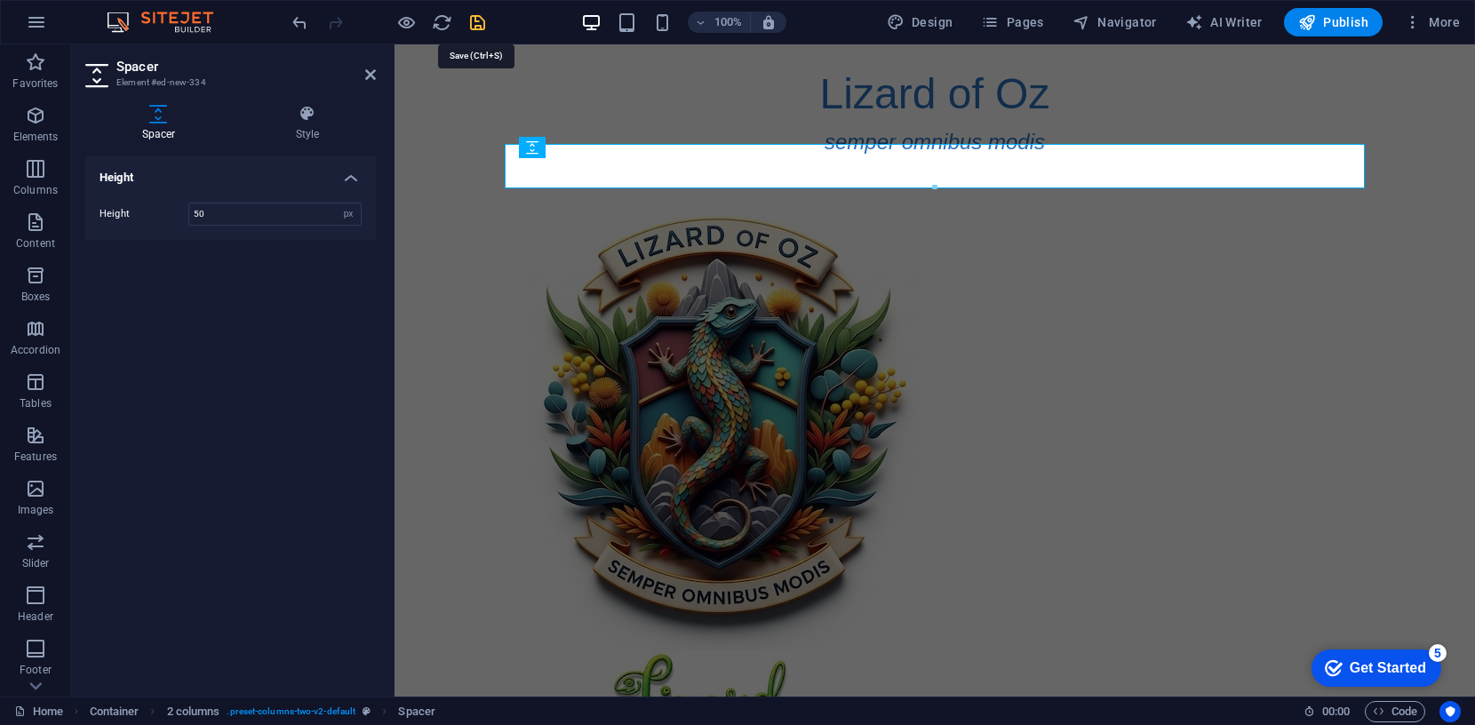
click at [479, 22] on icon "save" at bounding box center [477, 22] width 20 height 20
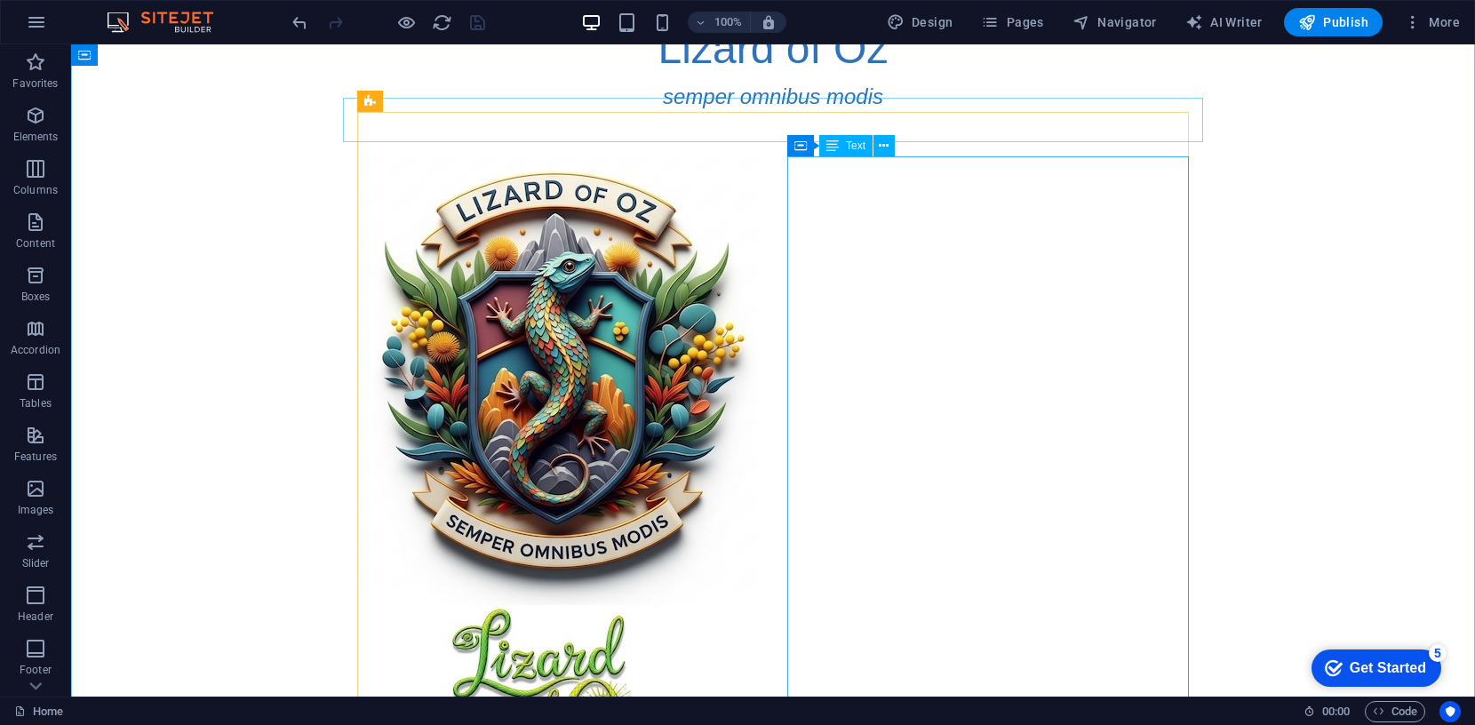
scroll to position [0, 0]
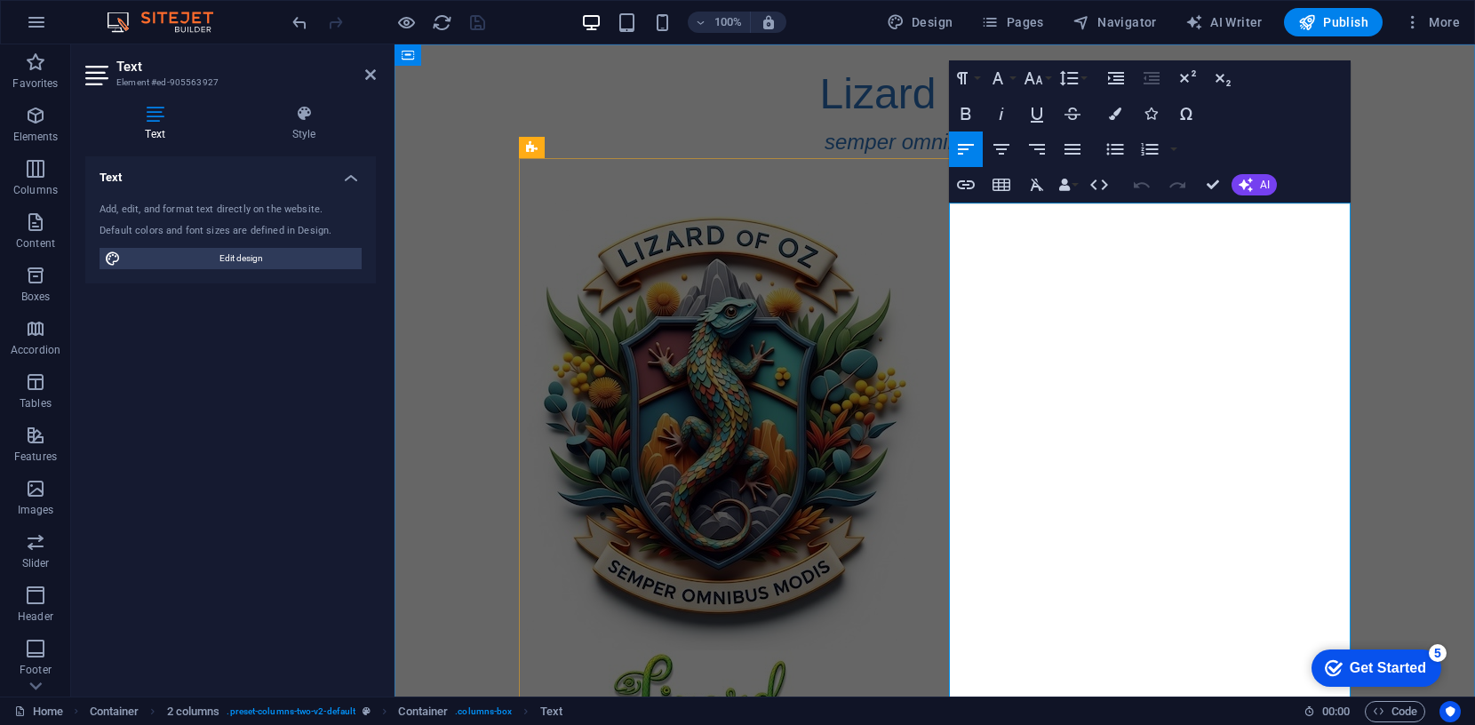
drag, startPoint x: 1112, startPoint y: 219, endPoint x: 1320, endPoint y: 227, distance: 208.1
click at [969, 186] on icon "button" at bounding box center [965, 184] width 21 height 21
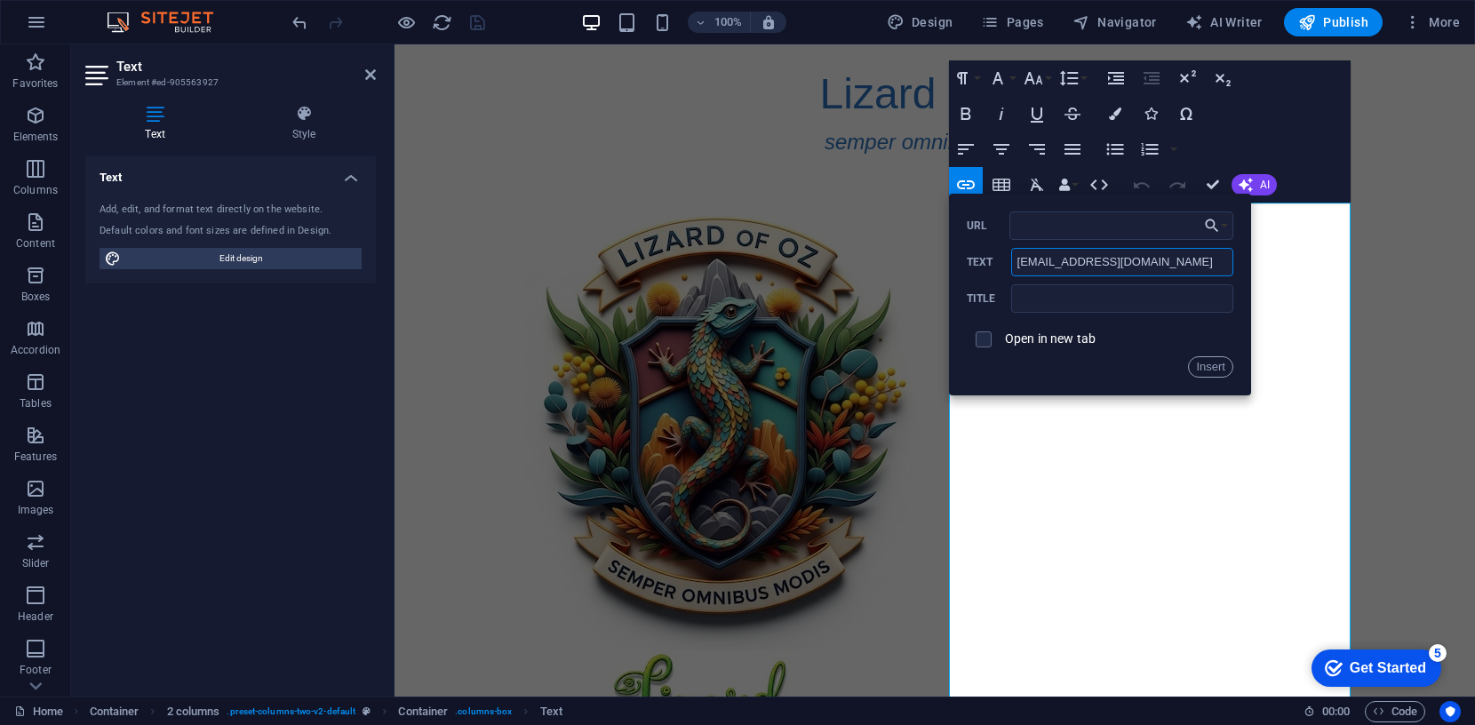
drag, startPoint x: 1014, startPoint y: 265, endPoint x: 1210, endPoint y: 264, distance: 196.4
click at [1210, 264] on input "lizardofoz@lizardofoz.templetap.com" at bounding box center [1122, 262] width 222 height 28
click at [1076, 222] on input "URL" at bounding box center [1121, 225] width 224 height 28
type input "mailto:Lizard O Oz <lizardofoz@lizofoz.templetap.com>?subject=Help%20us%20Lizar…"
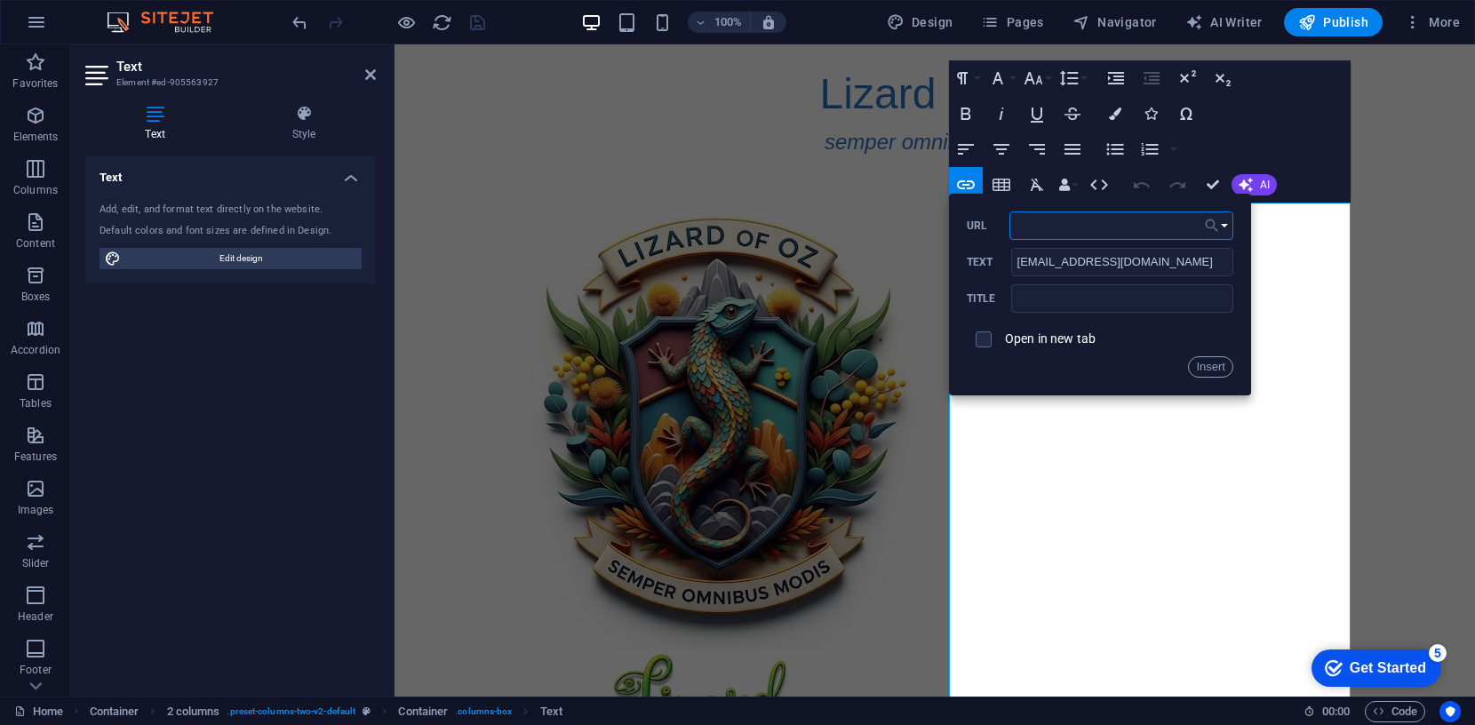
drag, startPoint x: 1141, startPoint y: 230, endPoint x: 1204, endPoint y: 227, distance: 63.1
click at [1204, 227] on div "Back Choose Link Home Legal Notice Privacy Choose file ... mailto:Lizard O Oz <…" at bounding box center [1100, 295] width 302 height 202
click at [1070, 296] on input "text" at bounding box center [1122, 298] width 222 height 28
type input "Mail to Lizard O Oz"
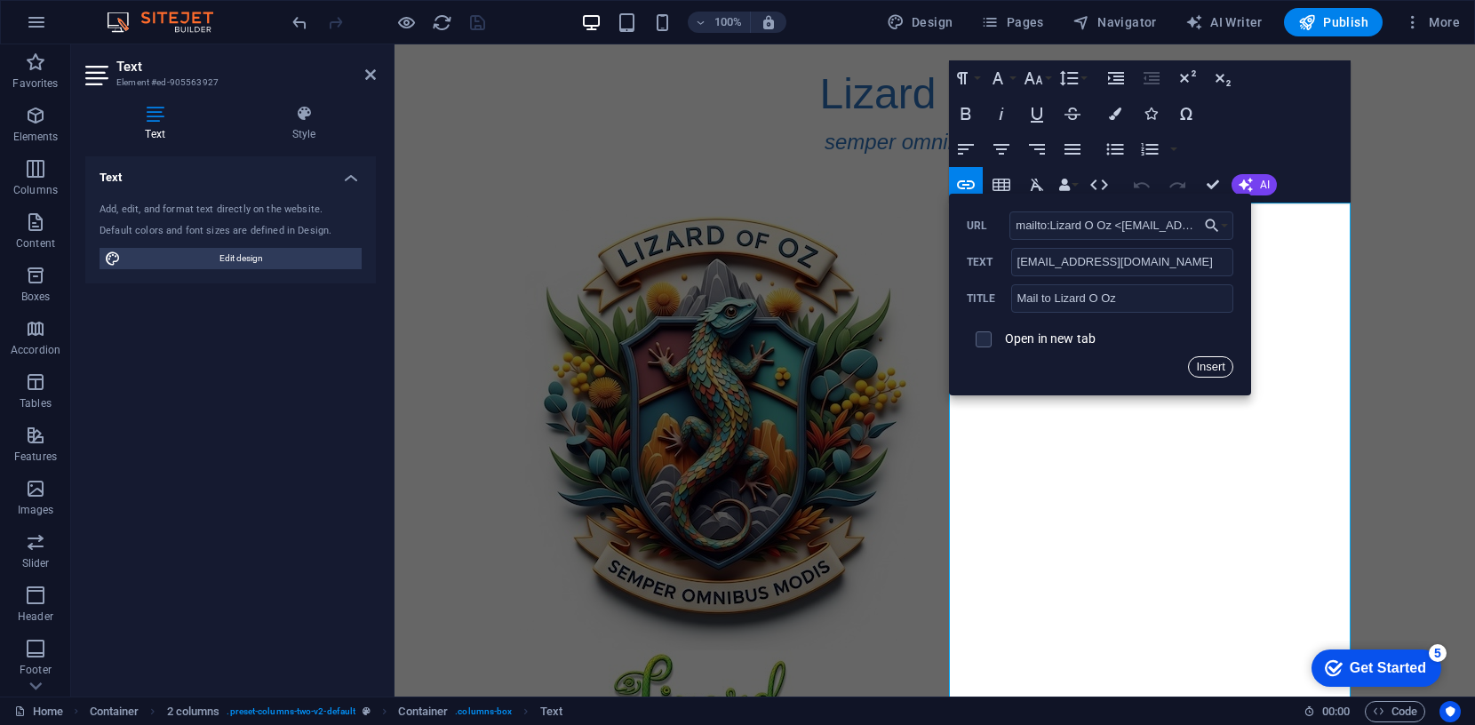
click at [1203, 367] on button "Insert" at bounding box center [1210, 366] width 45 height 21
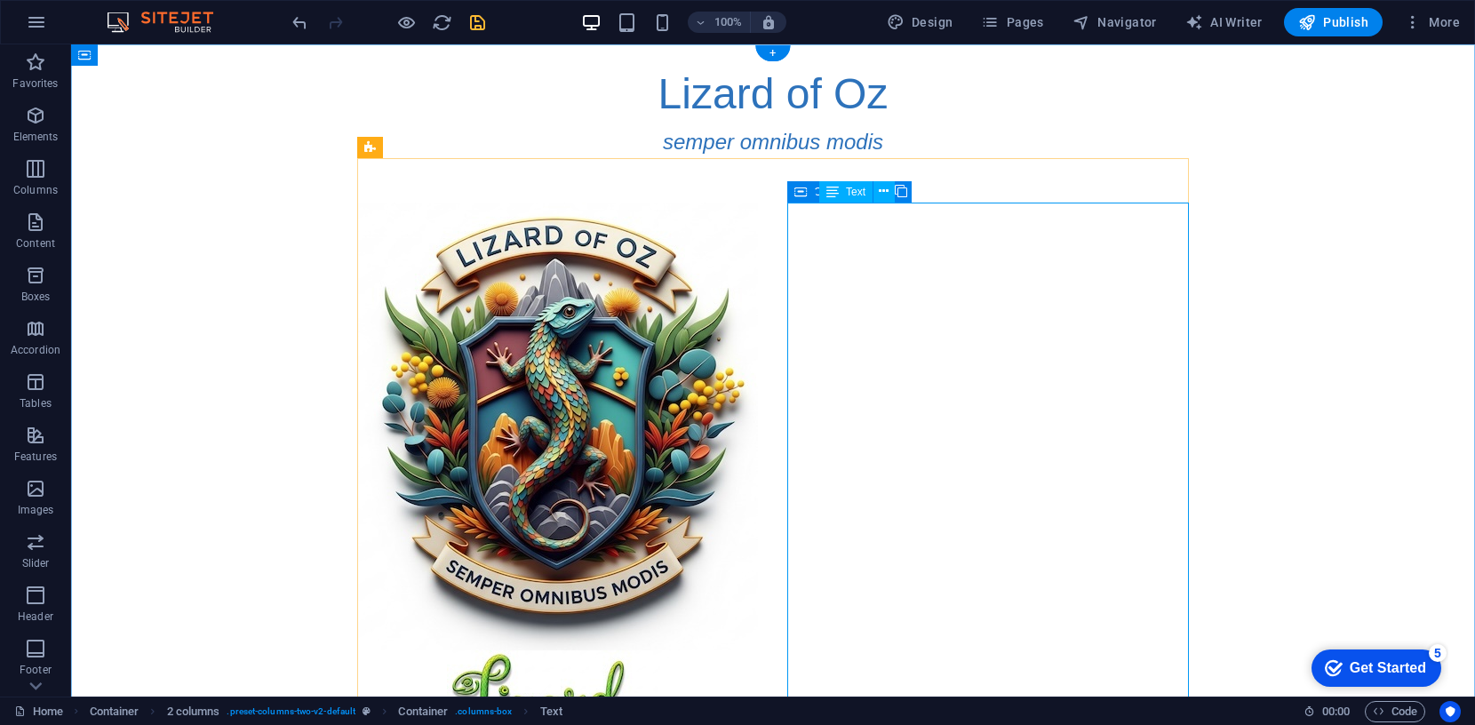
click at [1443, 17] on span "More" at bounding box center [1432, 22] width 56 height 18
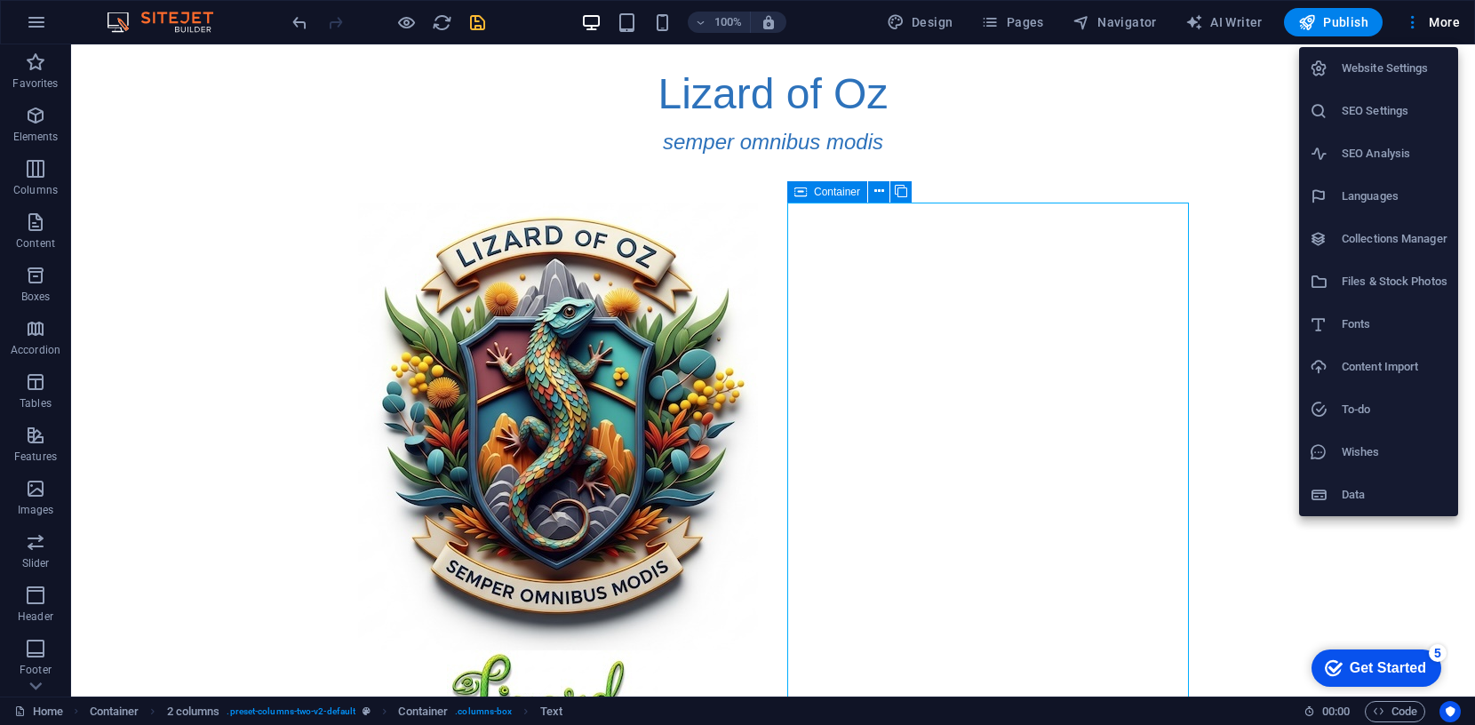
click at [1391, 67] on h6 "Website Settings" at bounding box center [1395, 68] width 106 height 21
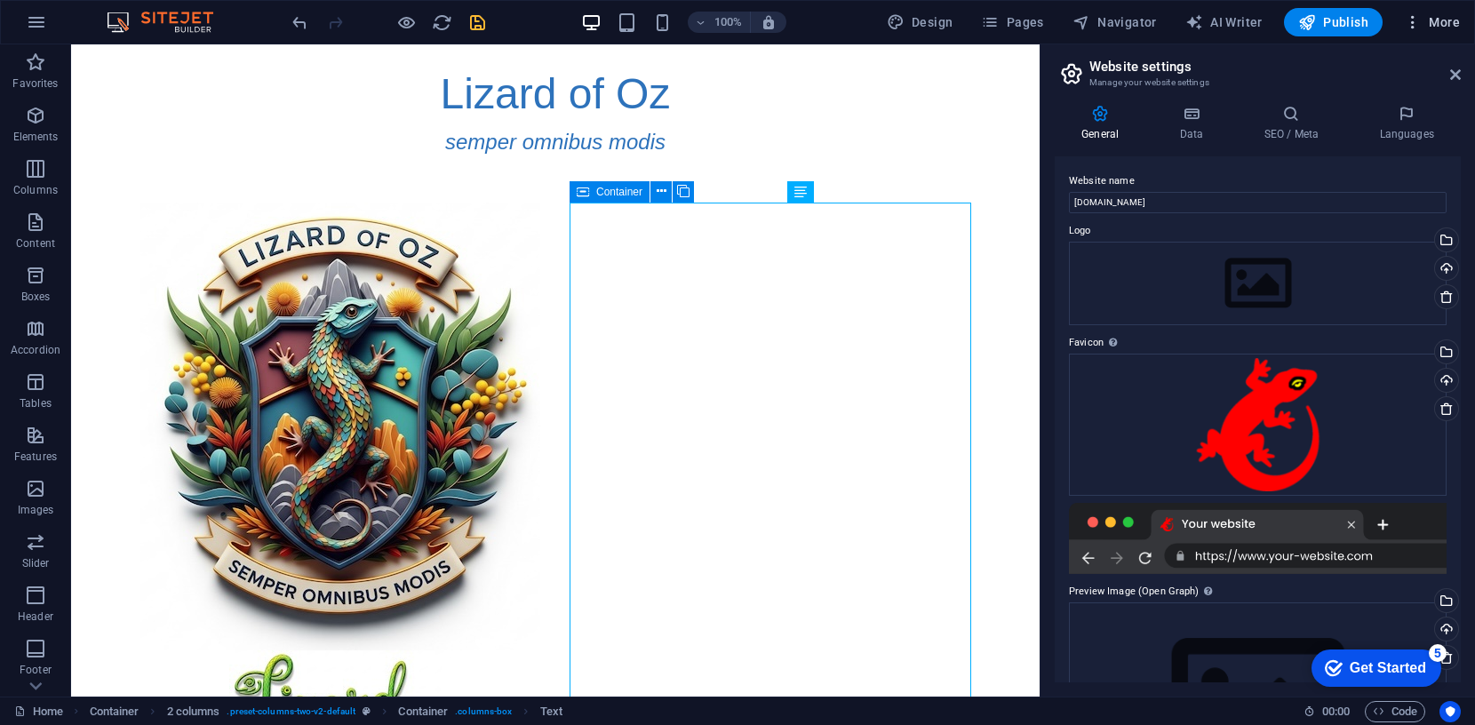
click at [1442, 20] on span "More" at bounding box center [1432, 22] width 56 height 18
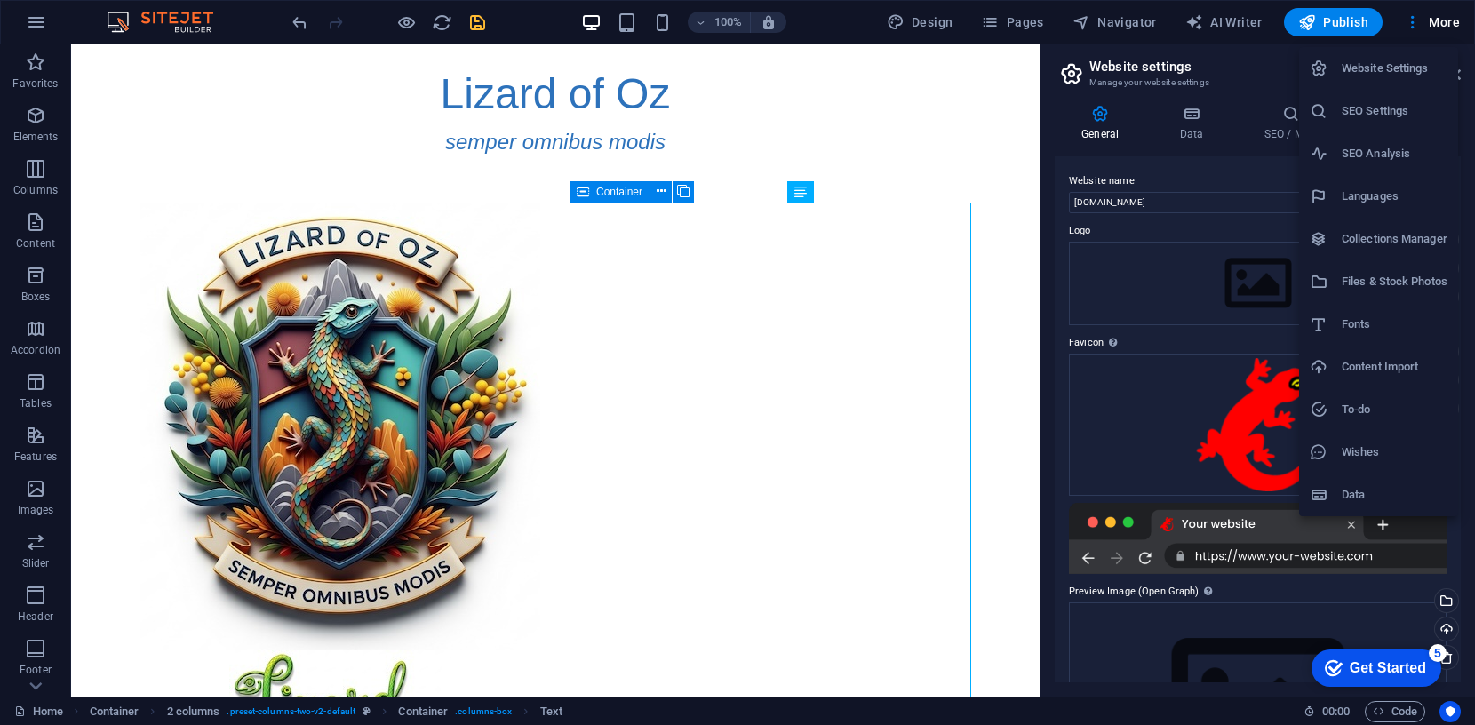
click at [1355, 319] on h6 "Fonts" at bounding box center [1395, 324] width 106 height 21
select select "popularity"
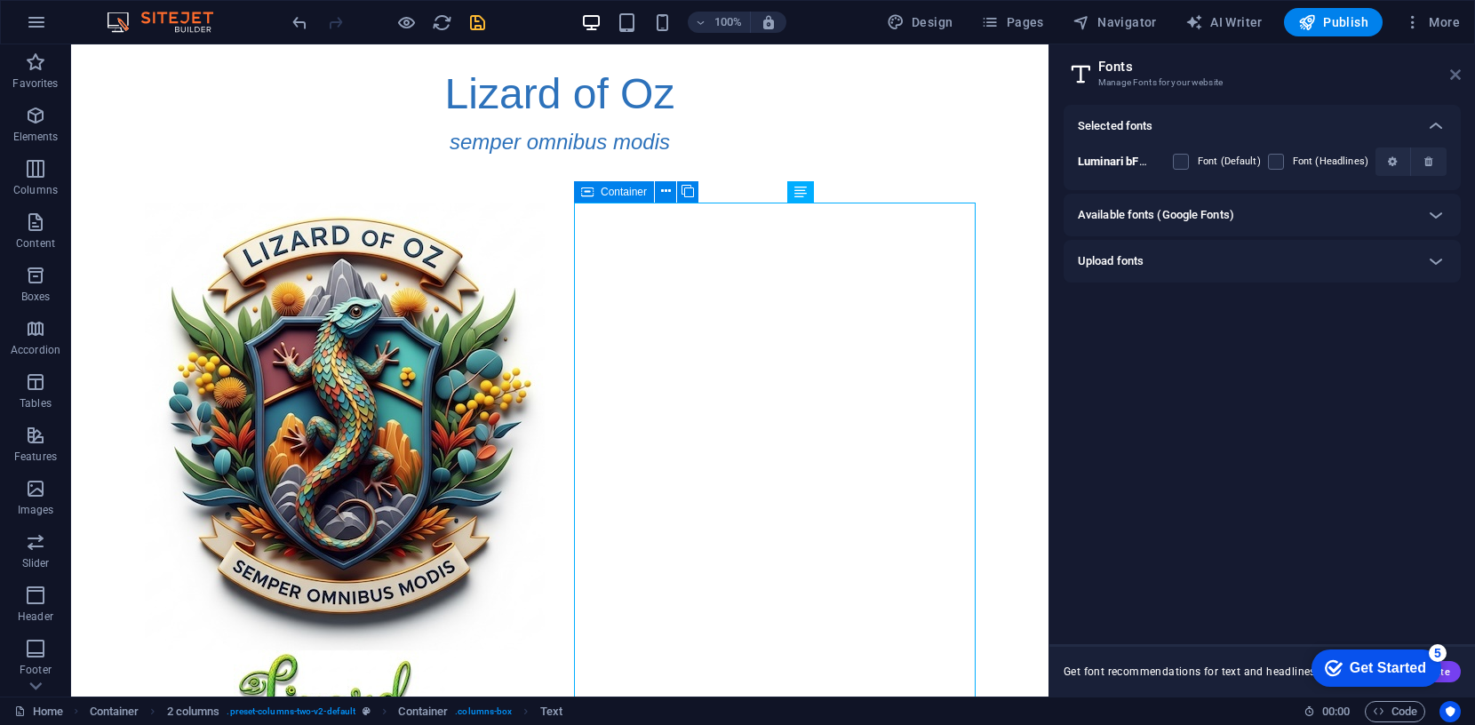
click at [1458, 68] on icon at bounding box center [1455, 75] width 11 height 14
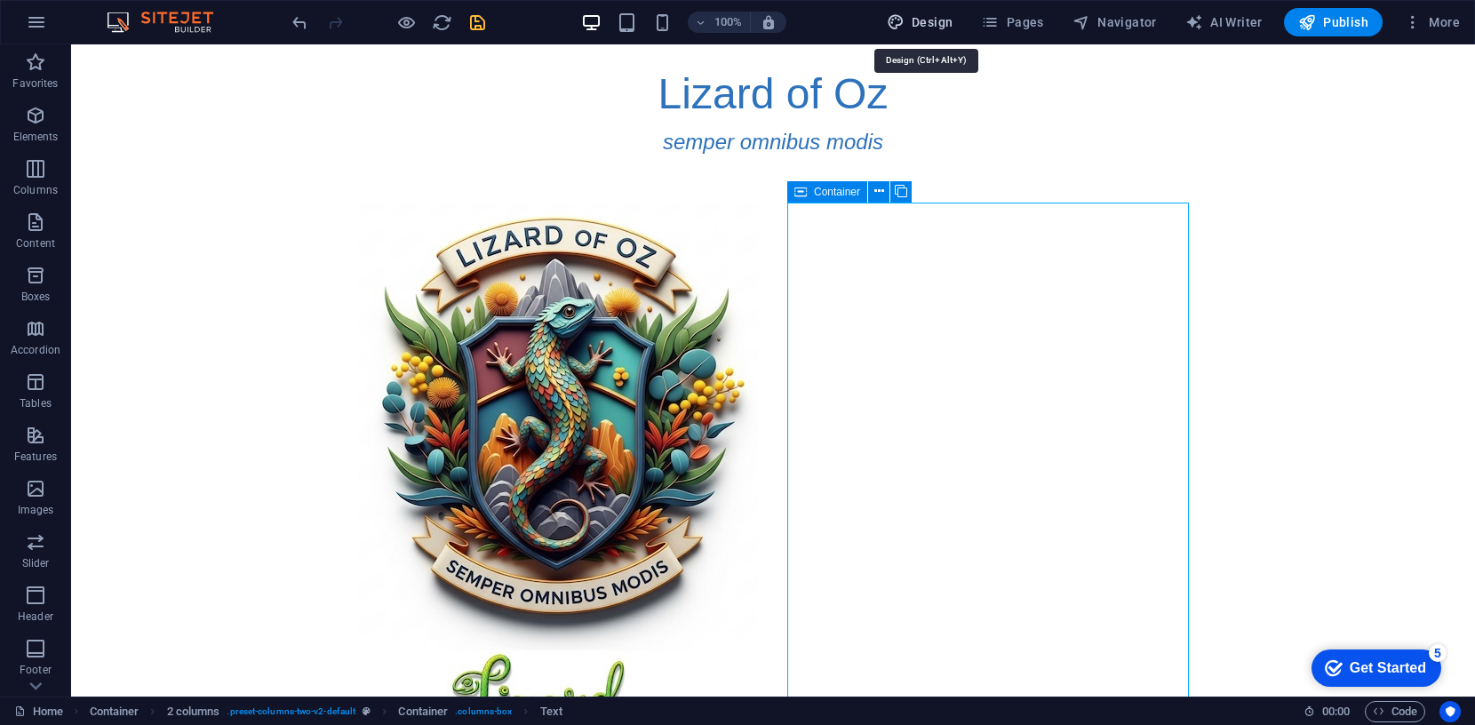
click at [935, 18] on span "Design" at bounding box center [920, 22] width 67 height 18
select select "px"
select select "400"
select select "px"
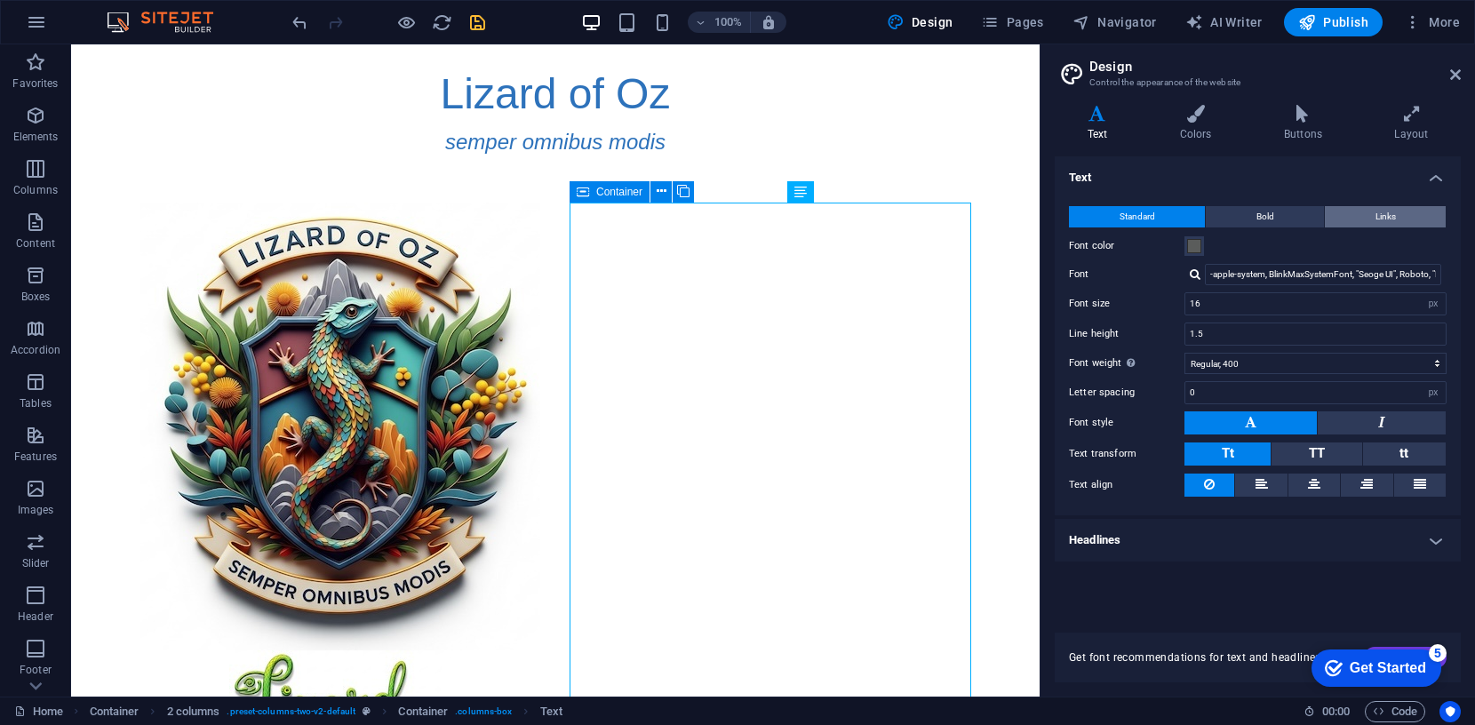
click at [1399, 211] on button "Links" at bounding box center [1385, 216] width 121 height 21
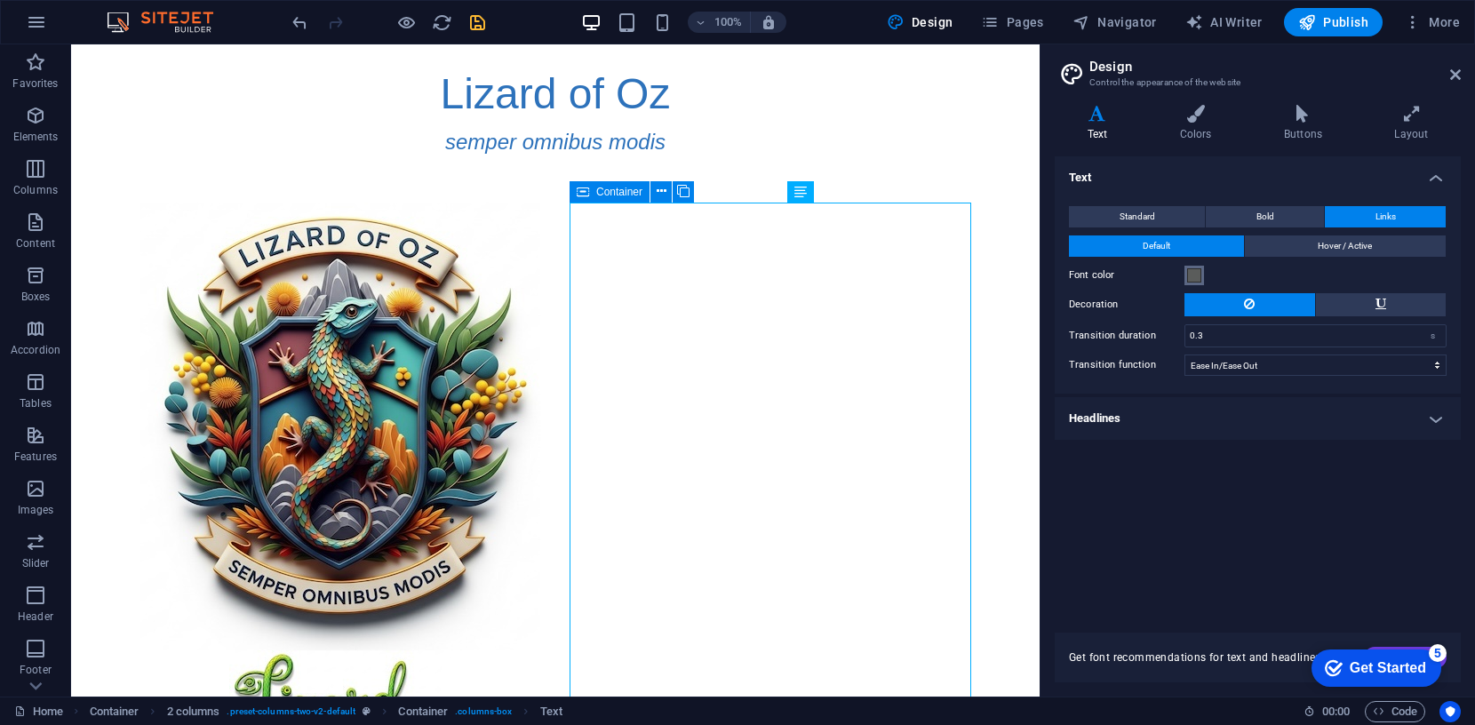
click at [1192, 272] on span at bounding box center [1194, 275] width 14 height 14
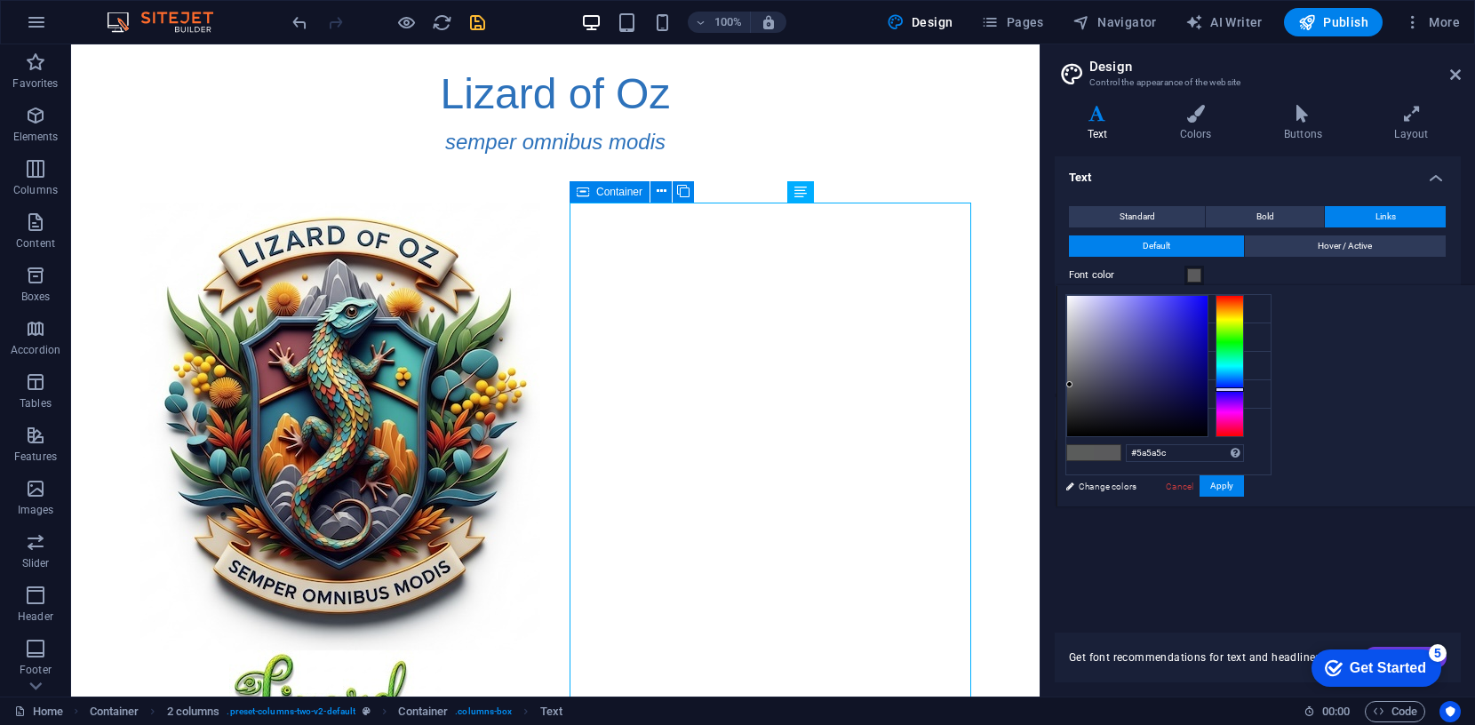
click at [1244, 388] on div at bounding box center [1230, 366] width 28 height 142
click at [1208, 335] on div at bounding box center [1137, 366] width 140 height 140
type input "#3b37a6"
drag, startPoint x: 1380, startPoint y: 334, endPoint x: 1383, endPoint y: 343, distance: 9.3
click at [1208, 343] on div at bounding box center [1137, 366] width 140 height 140
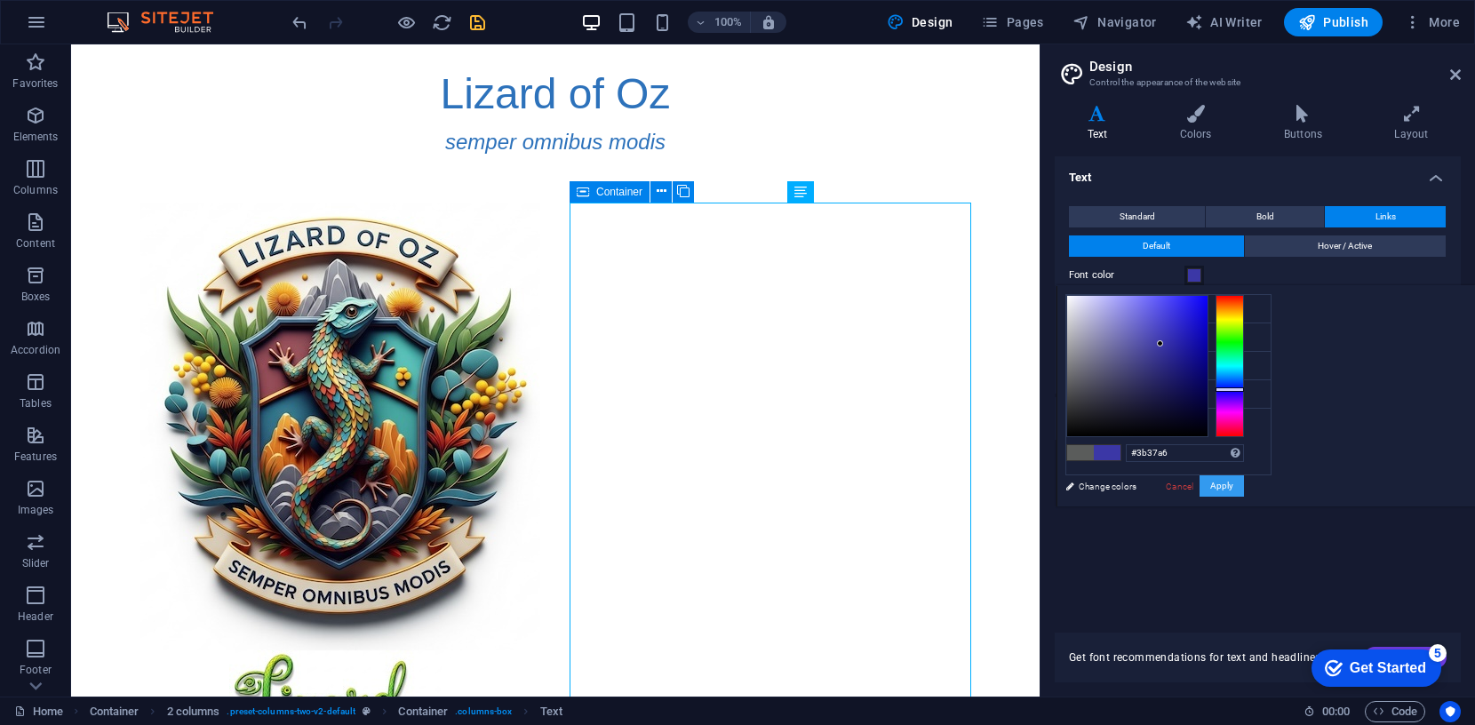
click at [1244, 483] on button "Apply" at bounding box center [1222, 485] width 44 height 21
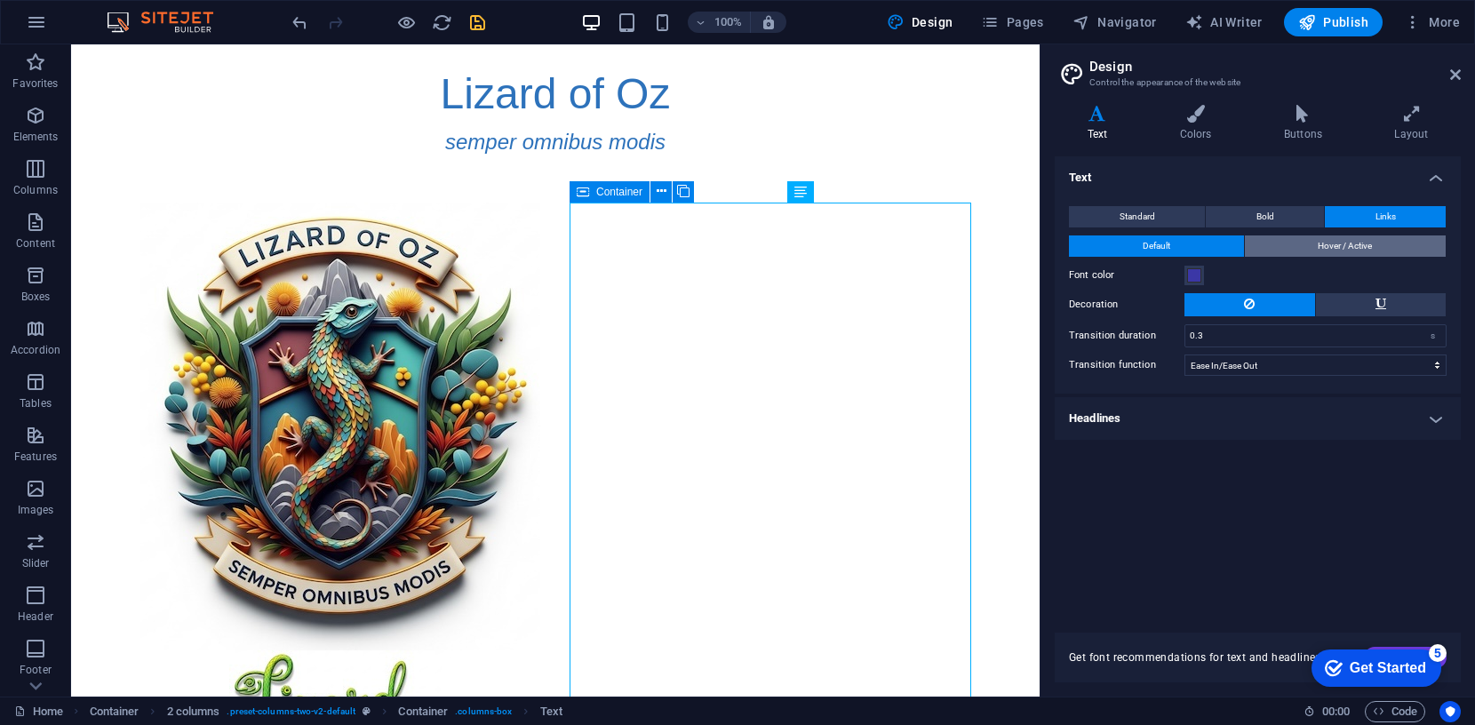
click at [1340, 242] on span "Hover / Active" at bounding box center [1345, 245] width 54 height 21
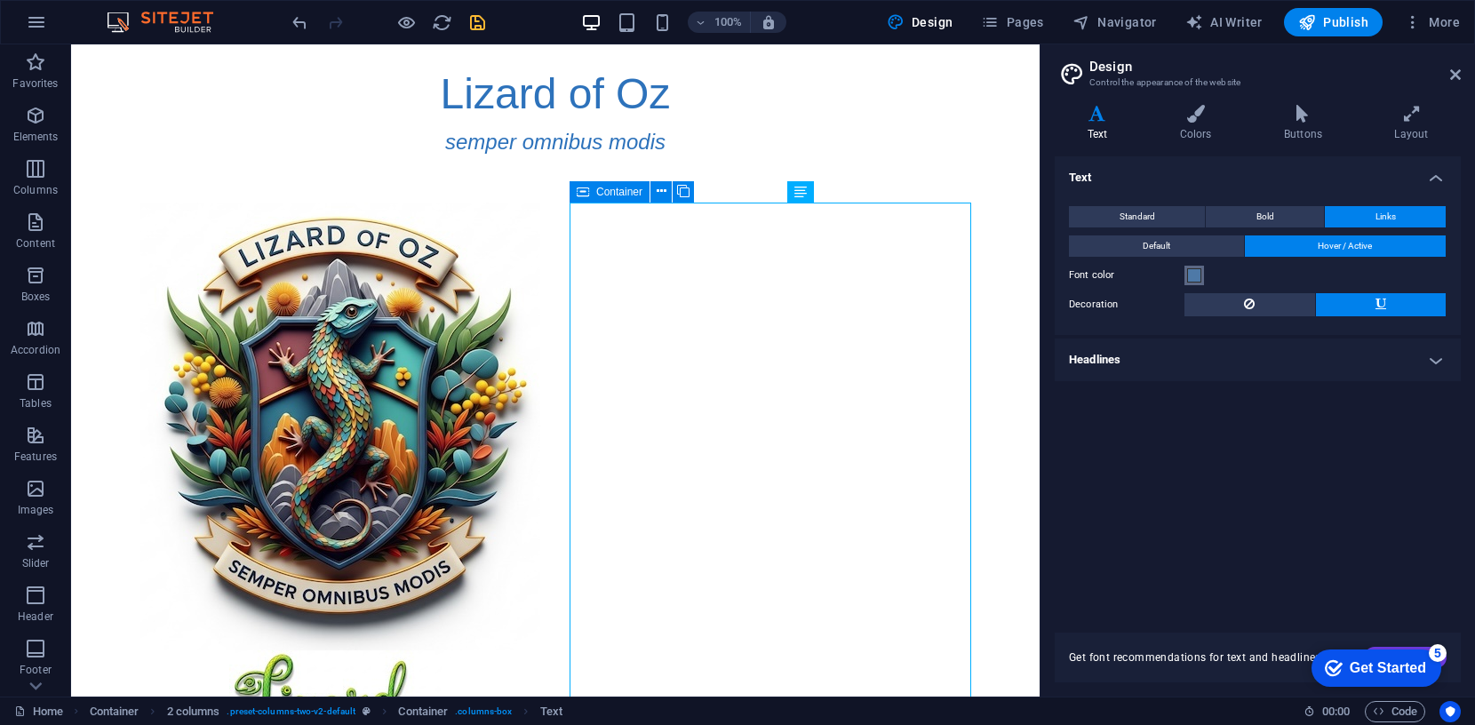
click at [1192, 273] on span at bounding box center [1194, 275] width 14 height 14
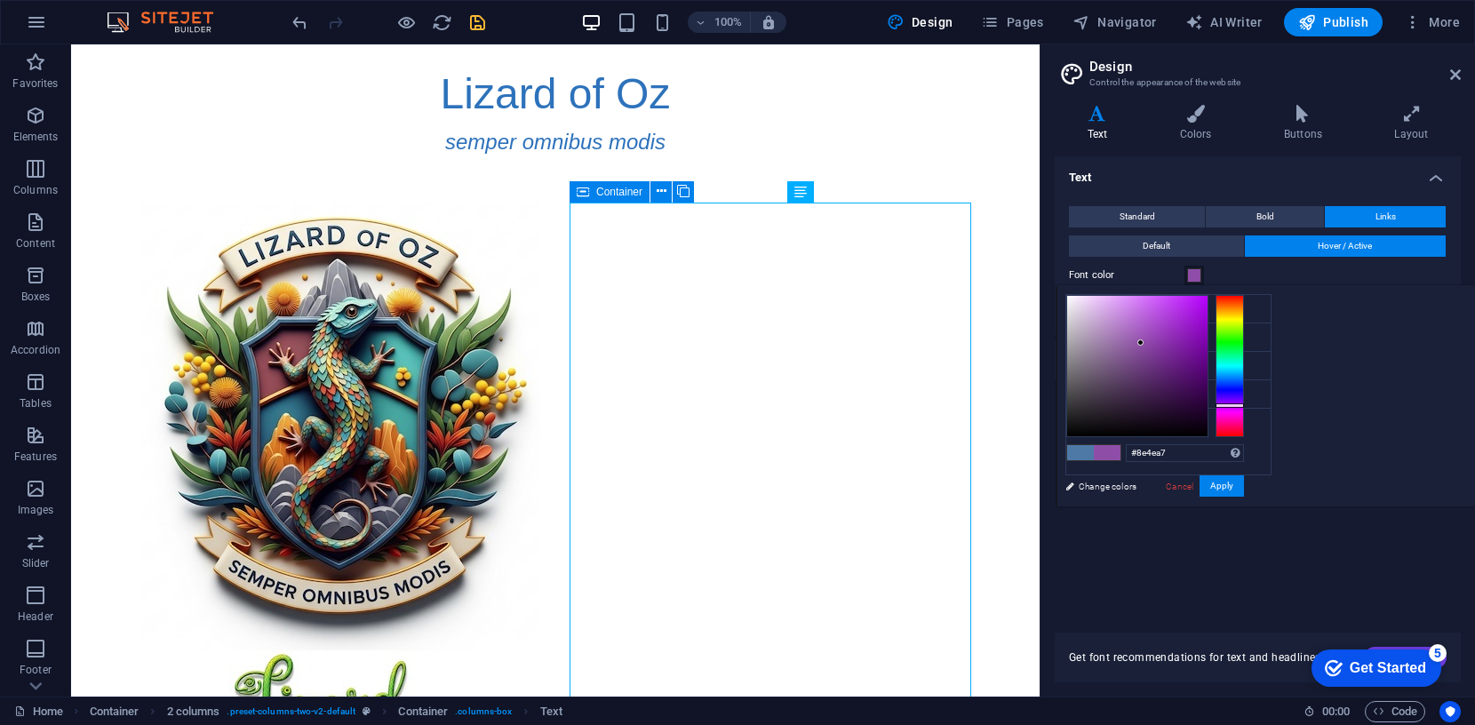
click at [1244, 404] on div at bounding box center [1230, 366] width 28 height 142
type input "#9d23cc"
click at [1208, 322] on div at bounding box center [1137, 366] width 140 height 140
click at [1244, 485] on button "Apply" at bounding box center [1222, 485] width 44 height 21
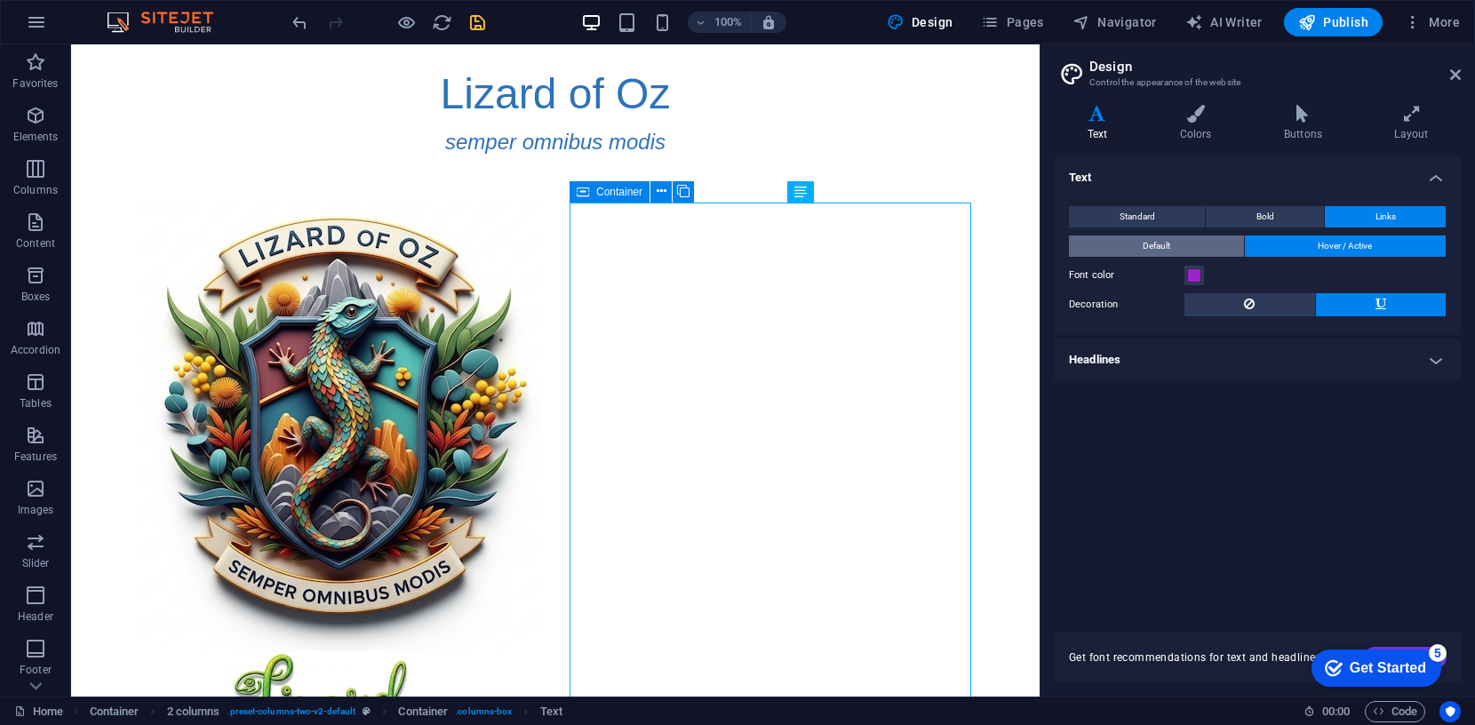
click at [1213, 241] on button "Default" at bounding box center [1156, 245] width 175 height 21
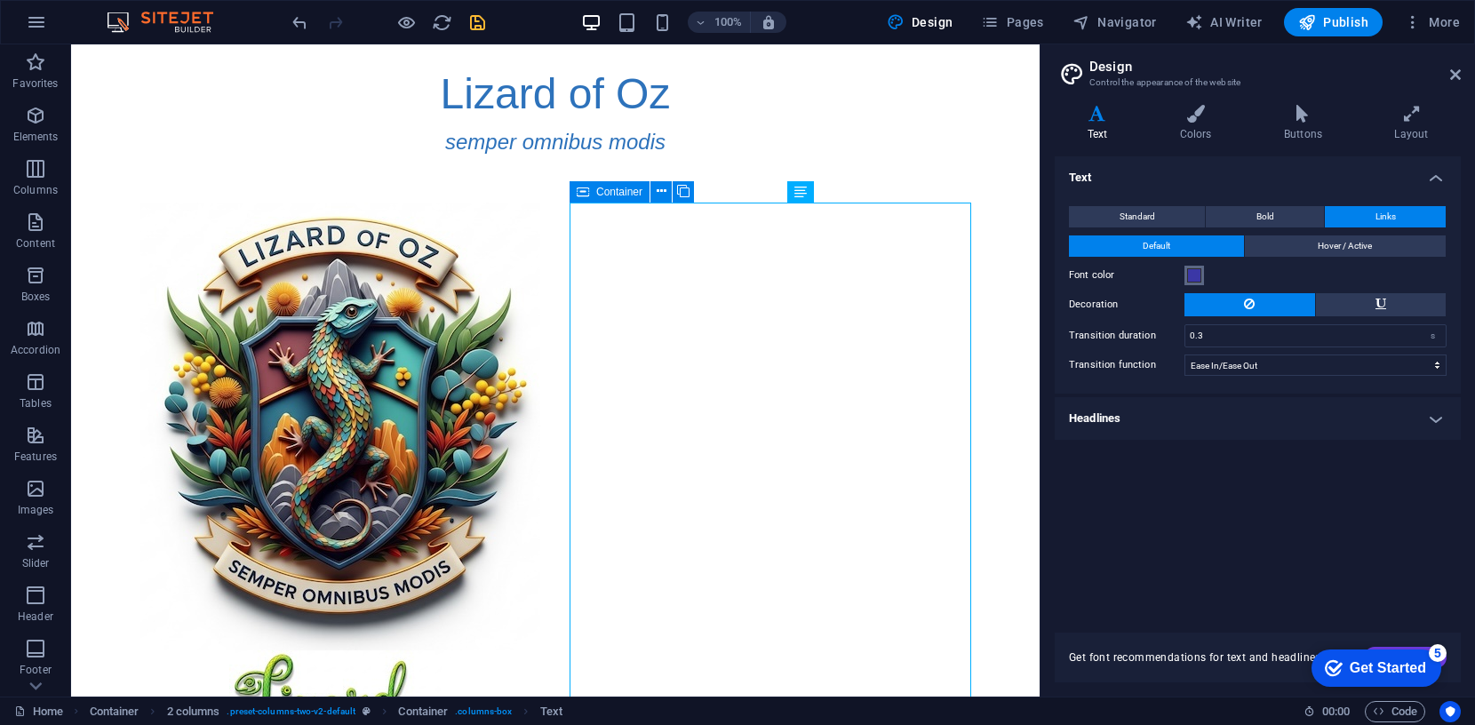
click at [1198, 277] on span at bounding box center [1194, 275] width 14 height 14
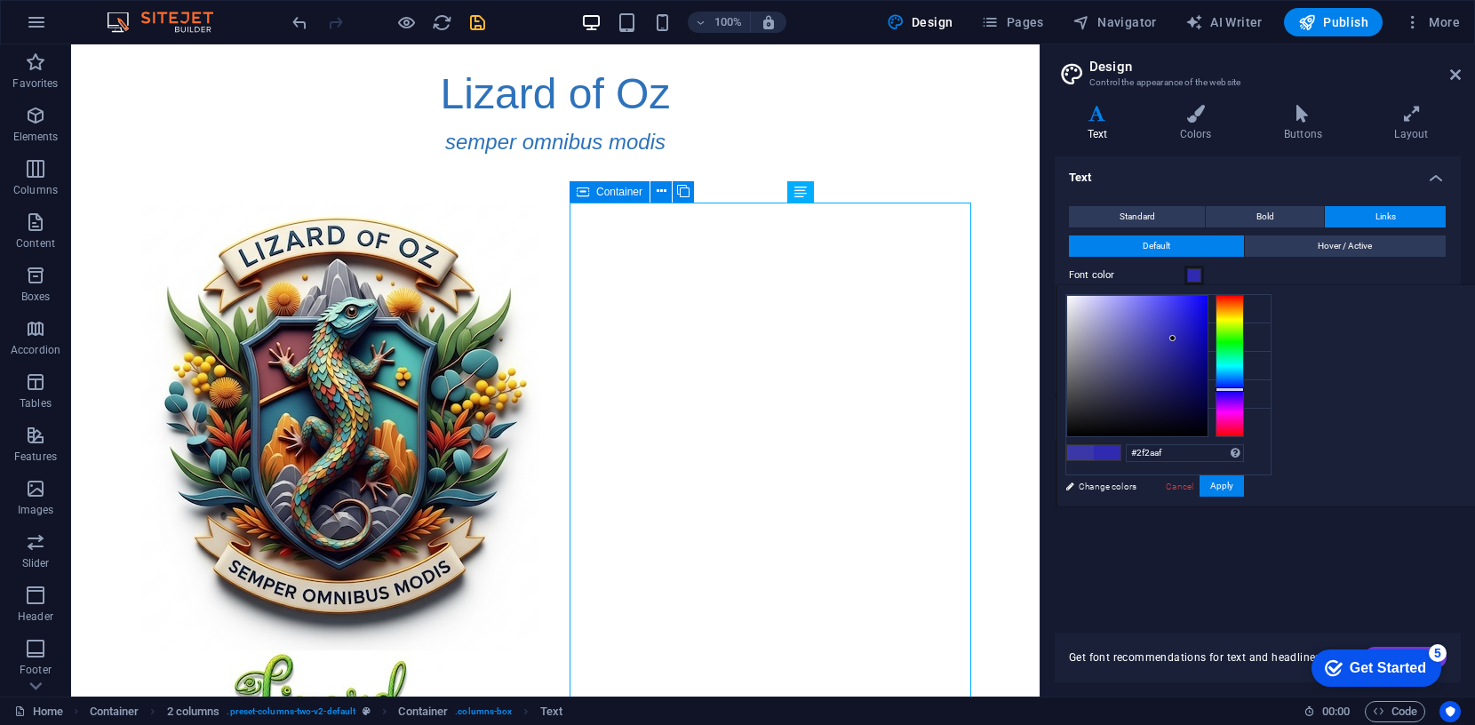
click at [1208, 338] on div at bounding box center [1137, 366] width 140 height 140
click at [1244, 483] on button "Apply" at bounding box center [1222, 485] width 44 height 21
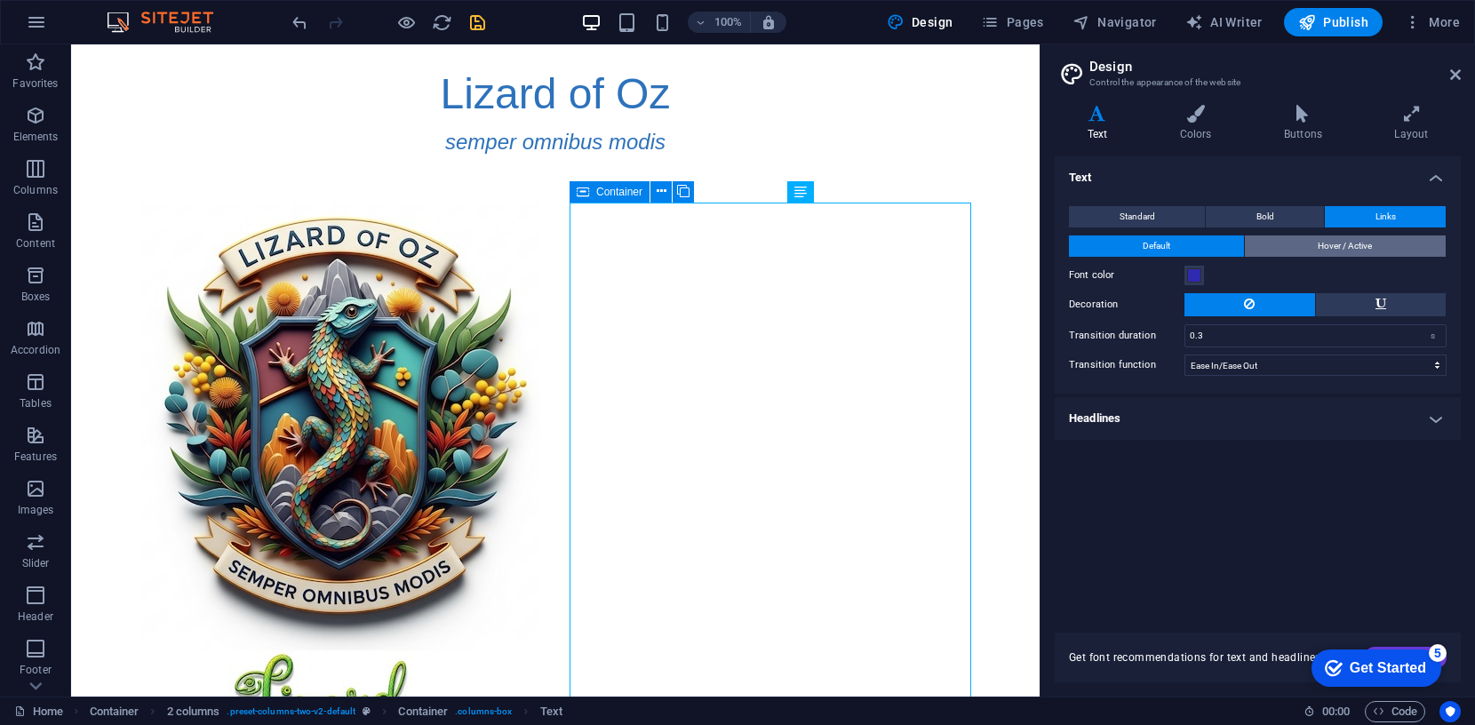
click at [1348, 247] on span "Hover / Active" at bounding box center [1345, 245] width 54 height 21
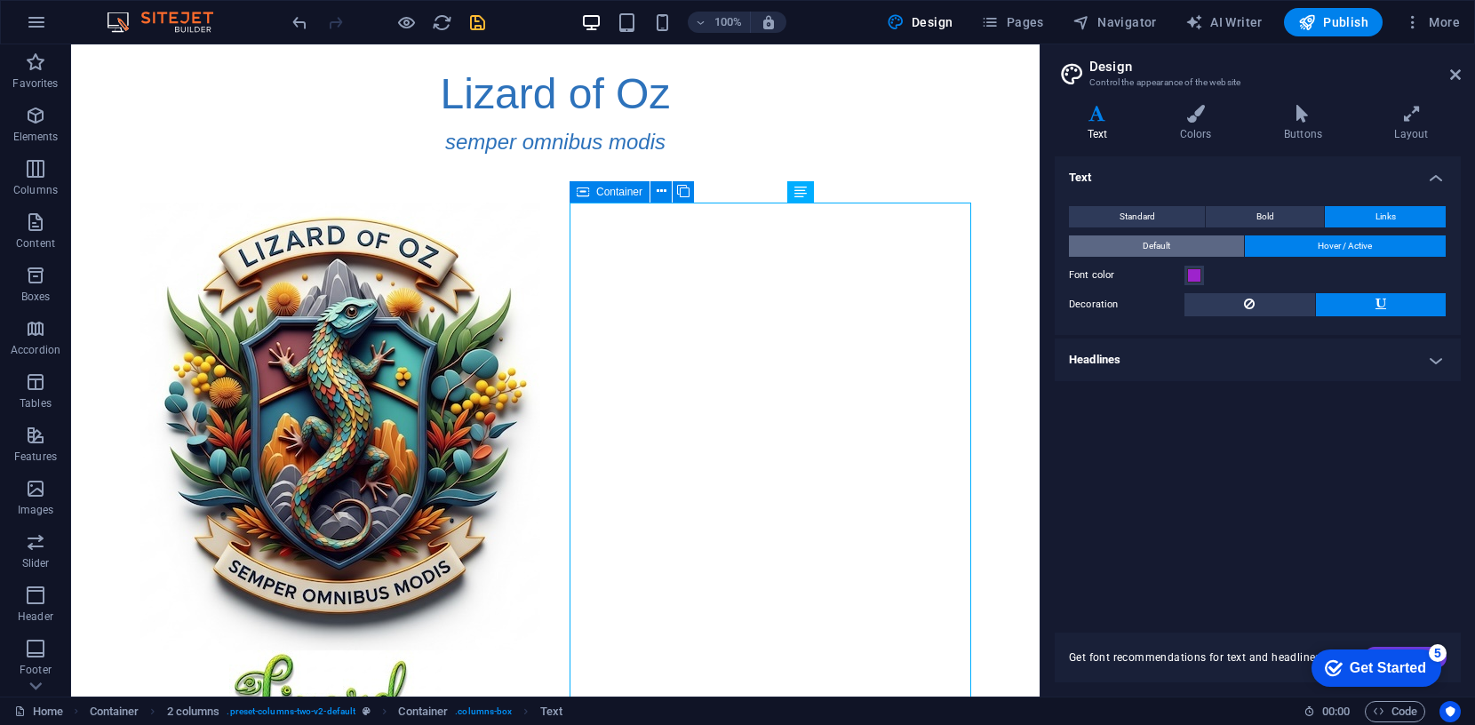
click at [1203, 241] on button "Default" at bounding box center [1156, 245] width 175 height 21
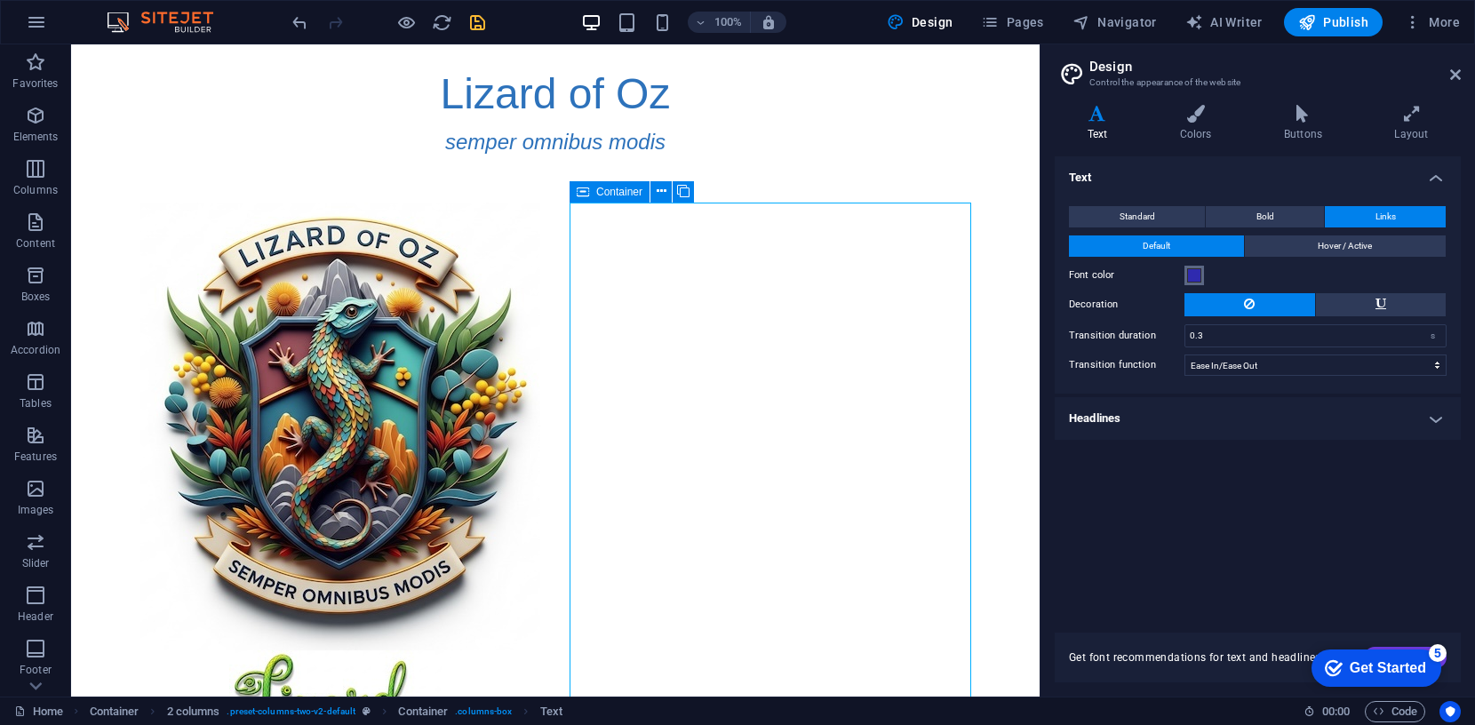
click at [1192, 276] on span at bounding box center [1194, 275] width 14 height 14
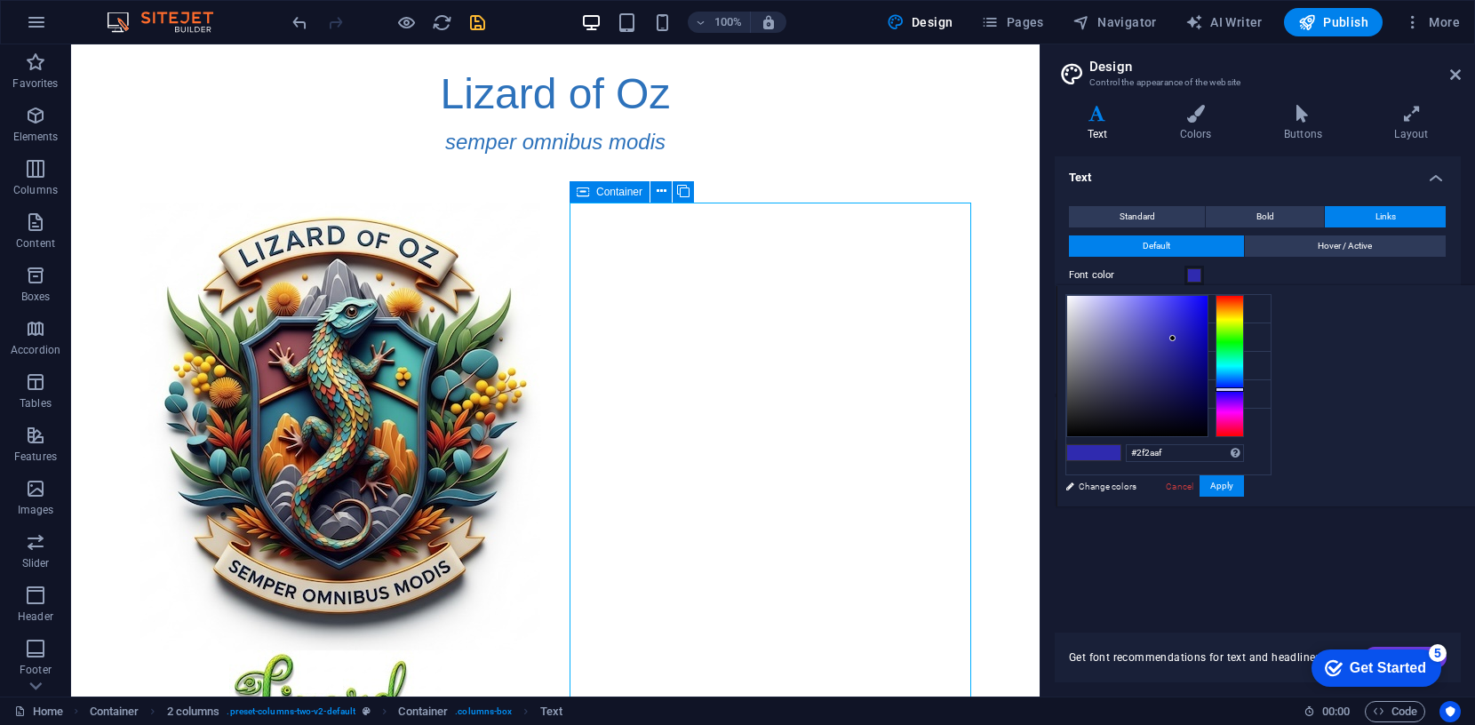
type input "#1710cb"
click at [1208, 323] on div at bounding box center [1137, 366] width 140 height 140
click at [1244, 482] on button "Apply" at bounding box center [1222, 485] width 44 height 21
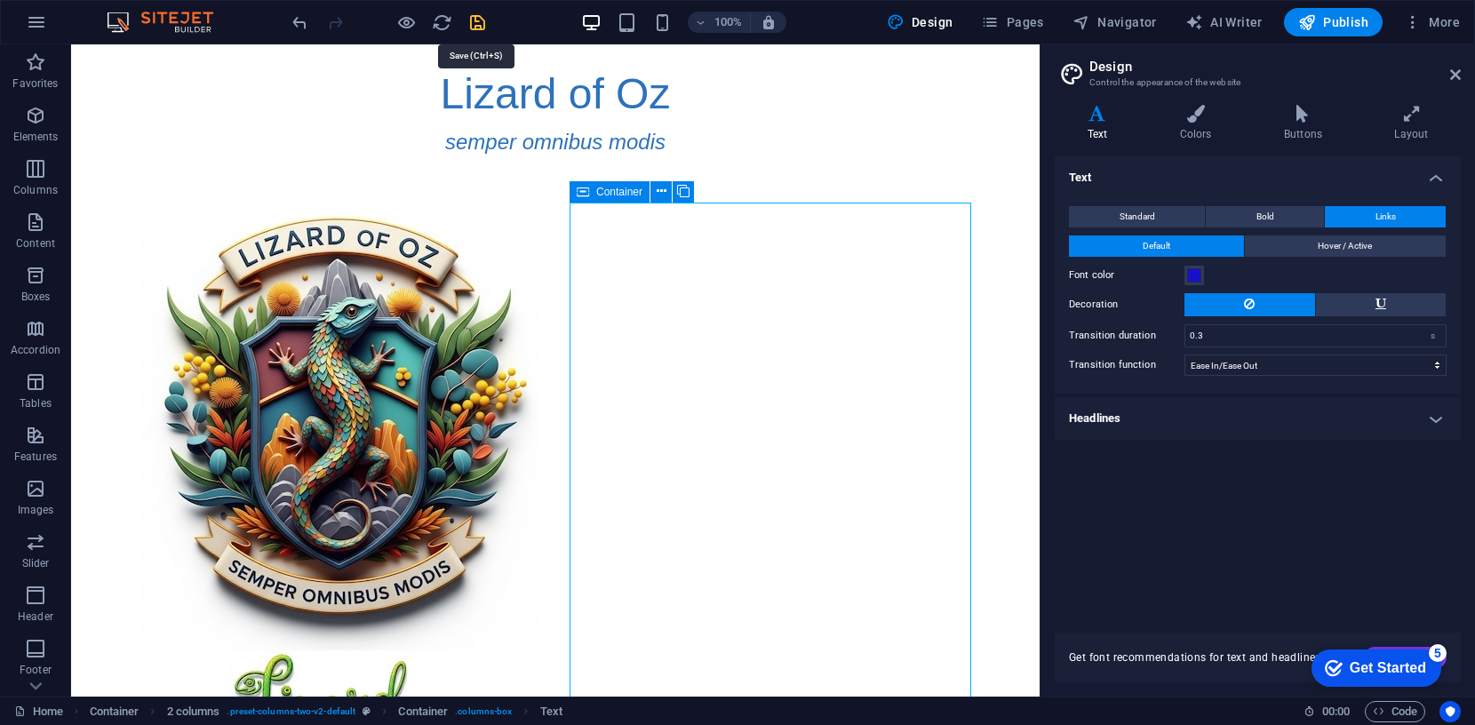
click at [471, 21] on icon "save" at bounding box center [477, 22] width 20 height 20
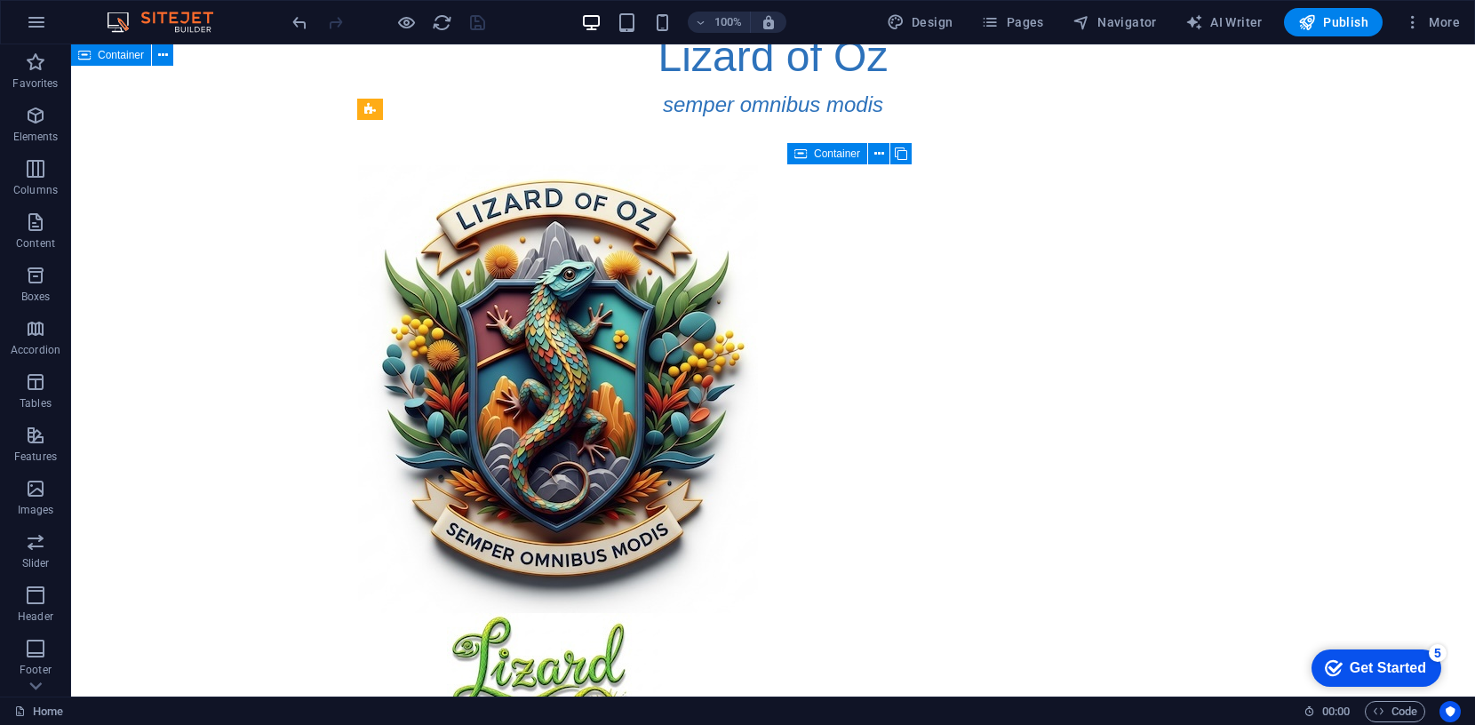
scroll to position [36, 0]
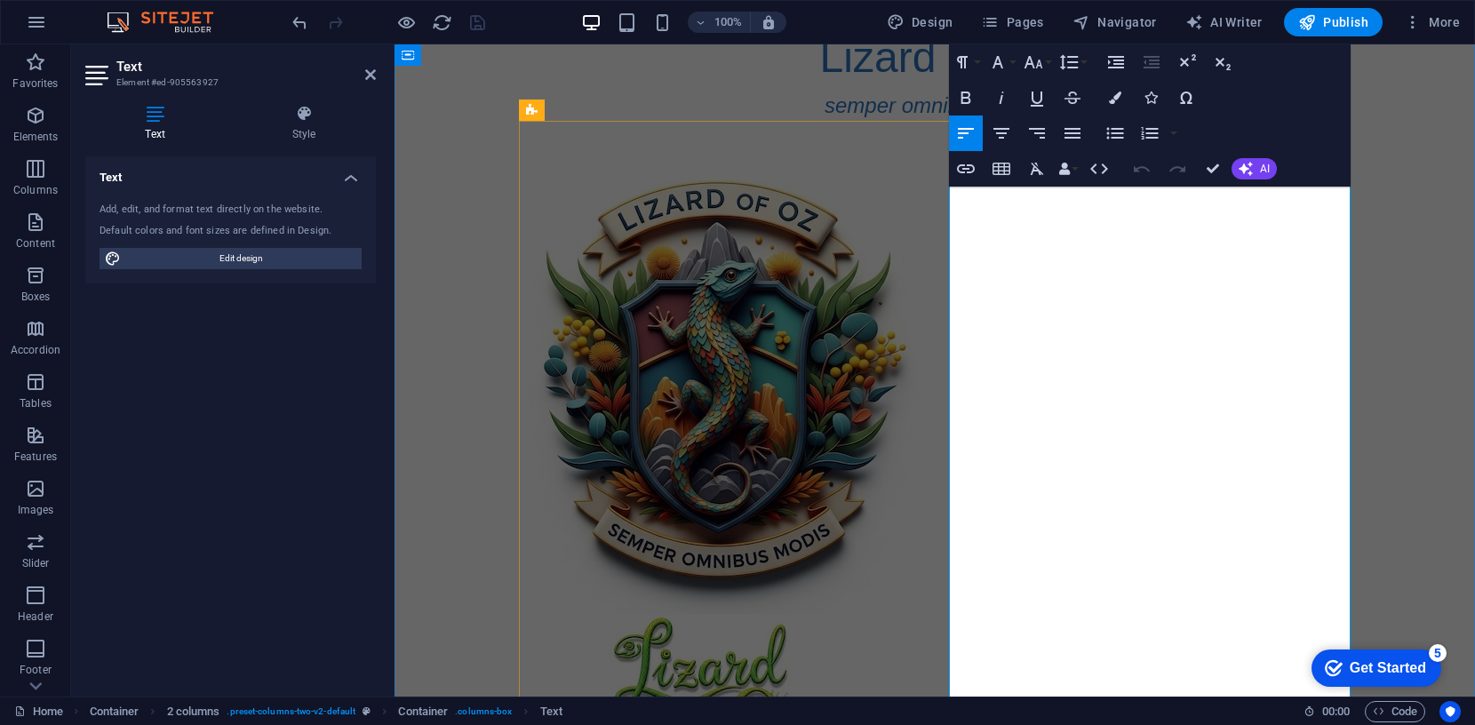
drag, startPoint x: 1316, startPoint y: 403, endPoint x: 948, endPoint y: 403, distance: 367.9
click at [970, 169] on icon "button" at bounding box center [965, 168] width 21 height 21
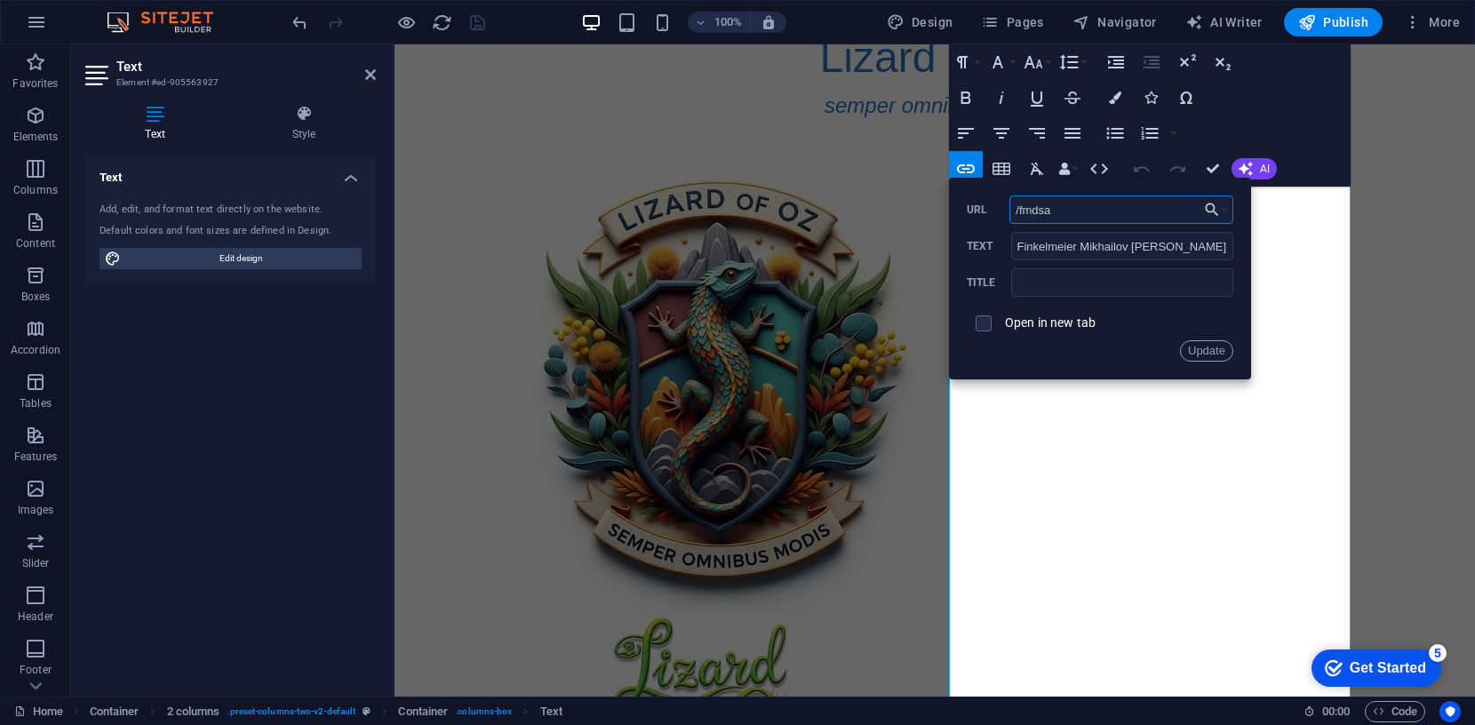
drag, startPoint x: 1053, startPoint y: 213, endPoint x: 1005, endPoint y: 210, distance: 48.1
click at [1005, 210] on div "/fmdsa URL" at bounding box center [1100, 209] width 267 height 29
paste input "https://www.templetap.com/fmdsa/"
click at [1053, 211] on input "https://https://www.templetap.com/fmdsa/" at bounding box center [1121, 209] width 224 height 28
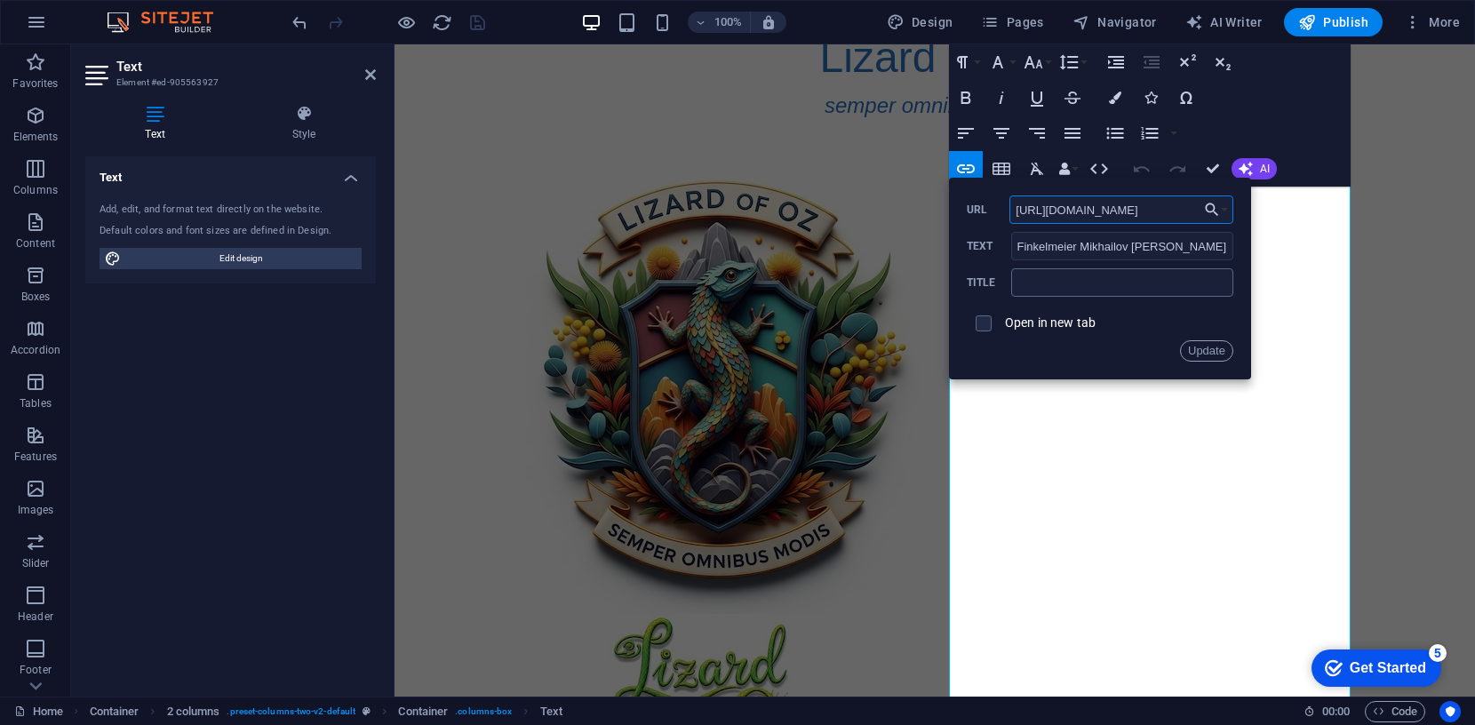
type input "https://www.templetap.com/fmdsa/"
click at [1124, 281] on input "text" at bounding box center [1122, 282] width 222 height 28
type input "F.M.D.S.A"
click at [1207, 352] on button "Update" at bounding box center [1206, 350] width 53 height 21
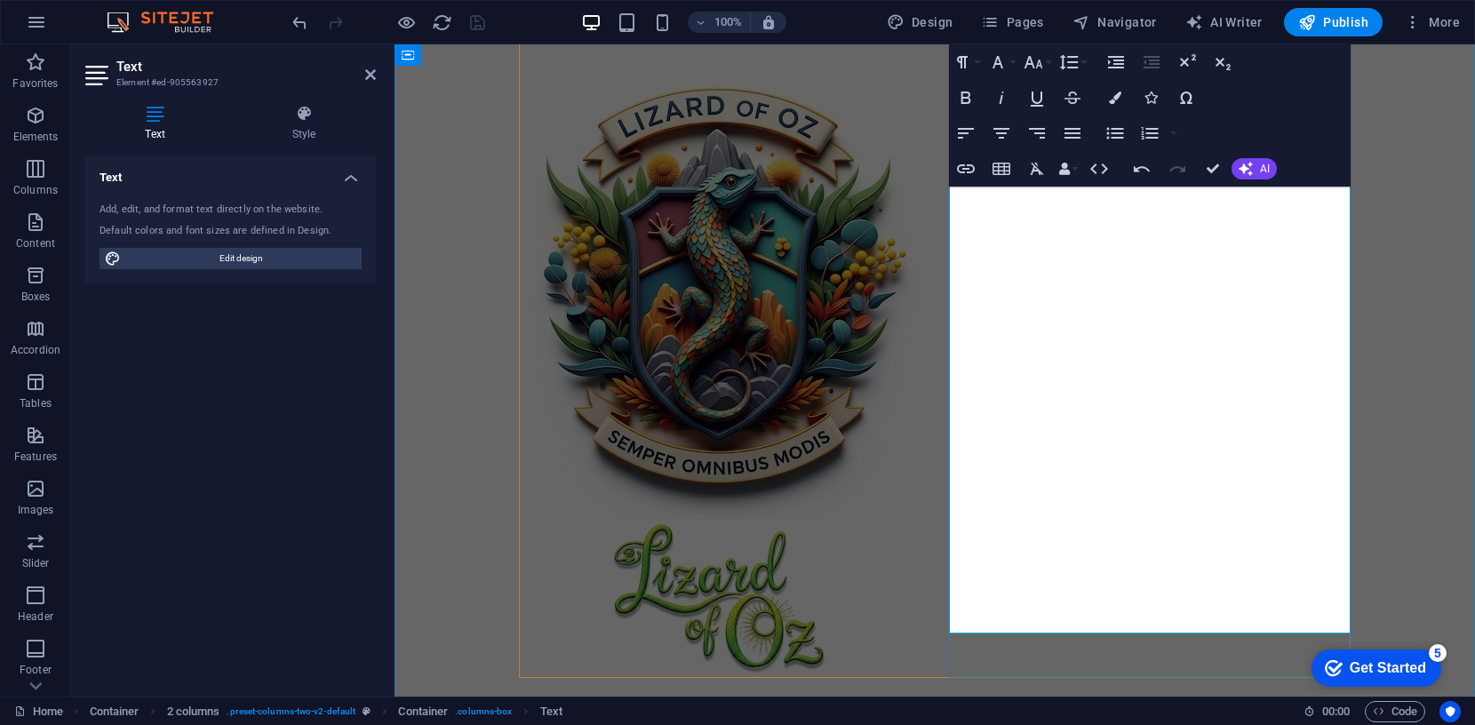
scroll to position [134, 0]
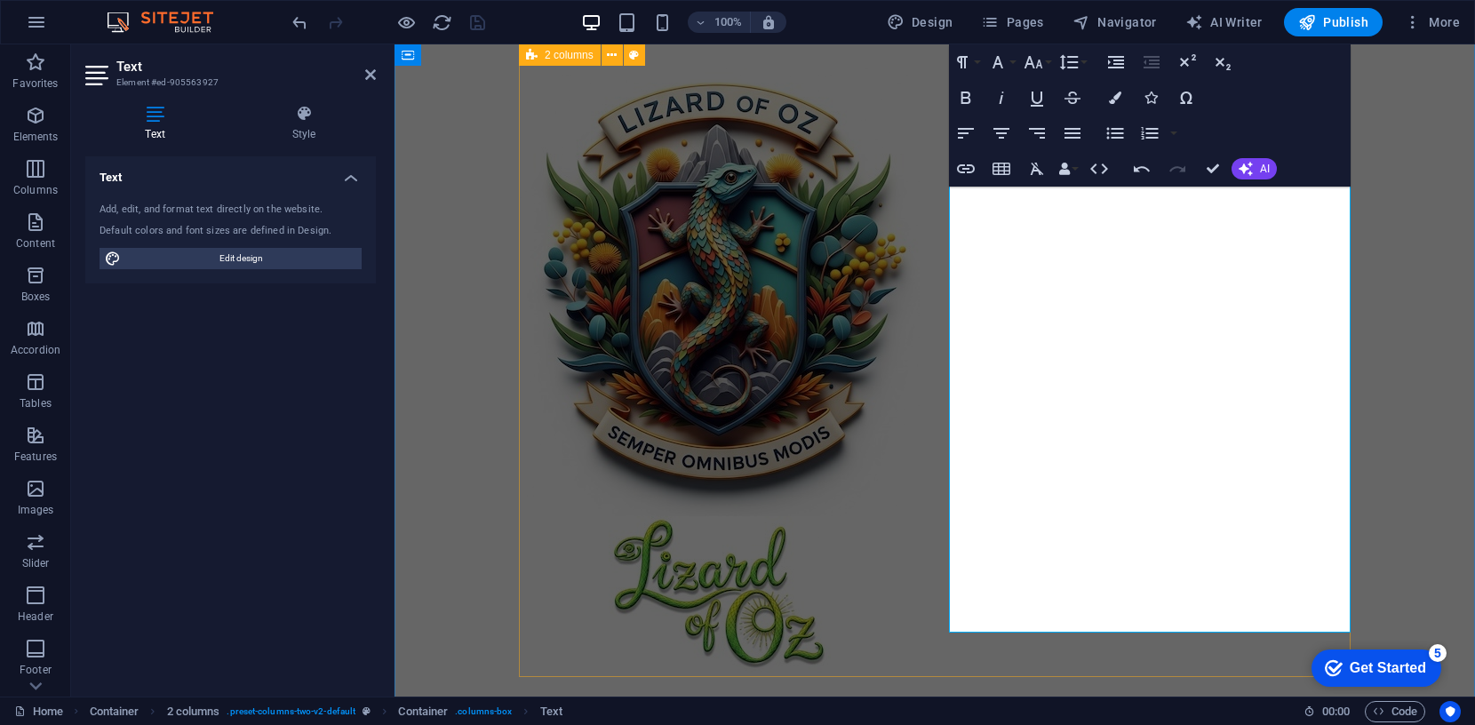
drag, startPoint x: 1082, startPoint y: 458, endPoint x: 945, endPoint y: 455, distance: 137.8
click at [945, 455] on div "Lizard of Oz email: l izardofoz@lizardofoz.templetap.com Based in Australia, Li…" at bounding box center [935, 640] width 832 height 1233
type input "/kandb"
type input "Klaxon and Burnside"
type input "Klaxon Burnside"
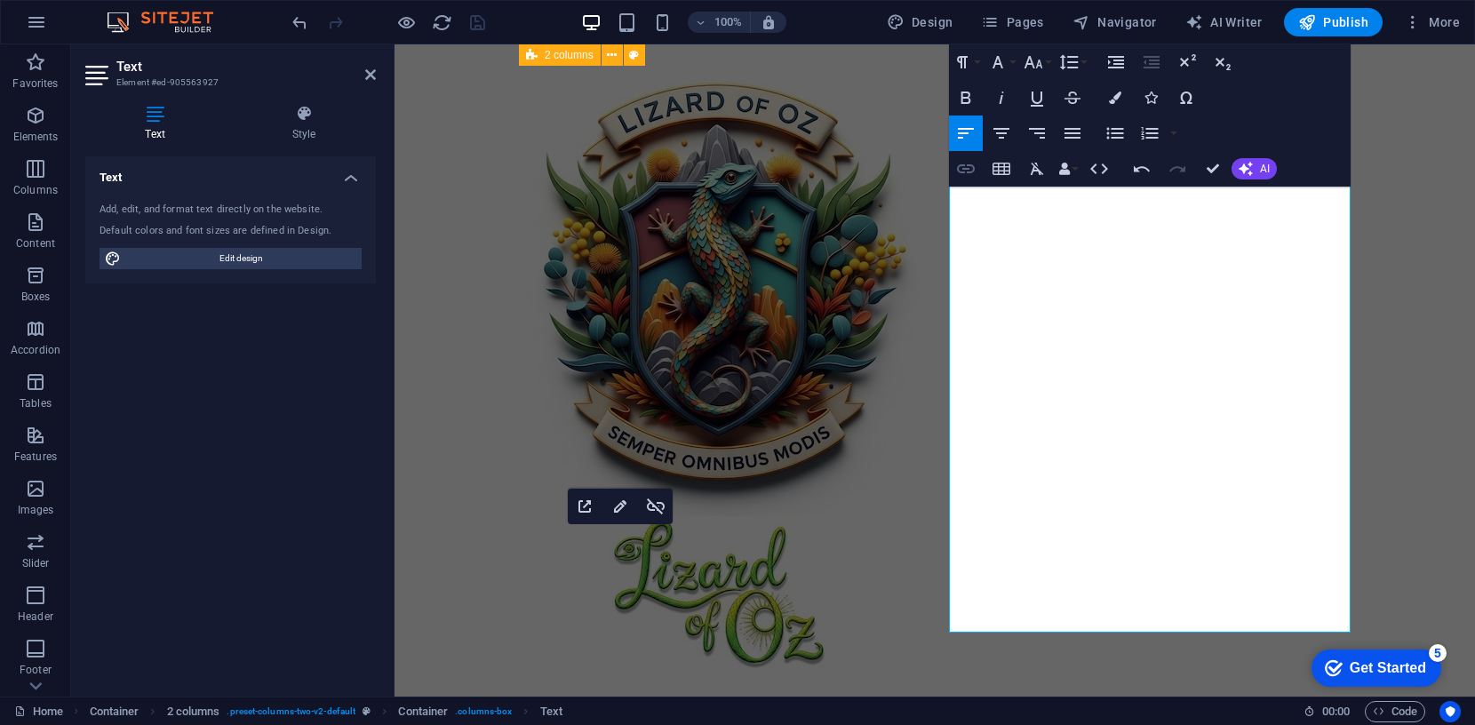
click at [962, 169] on icon "button" at bounding box center [966, 168] width 18 height 9
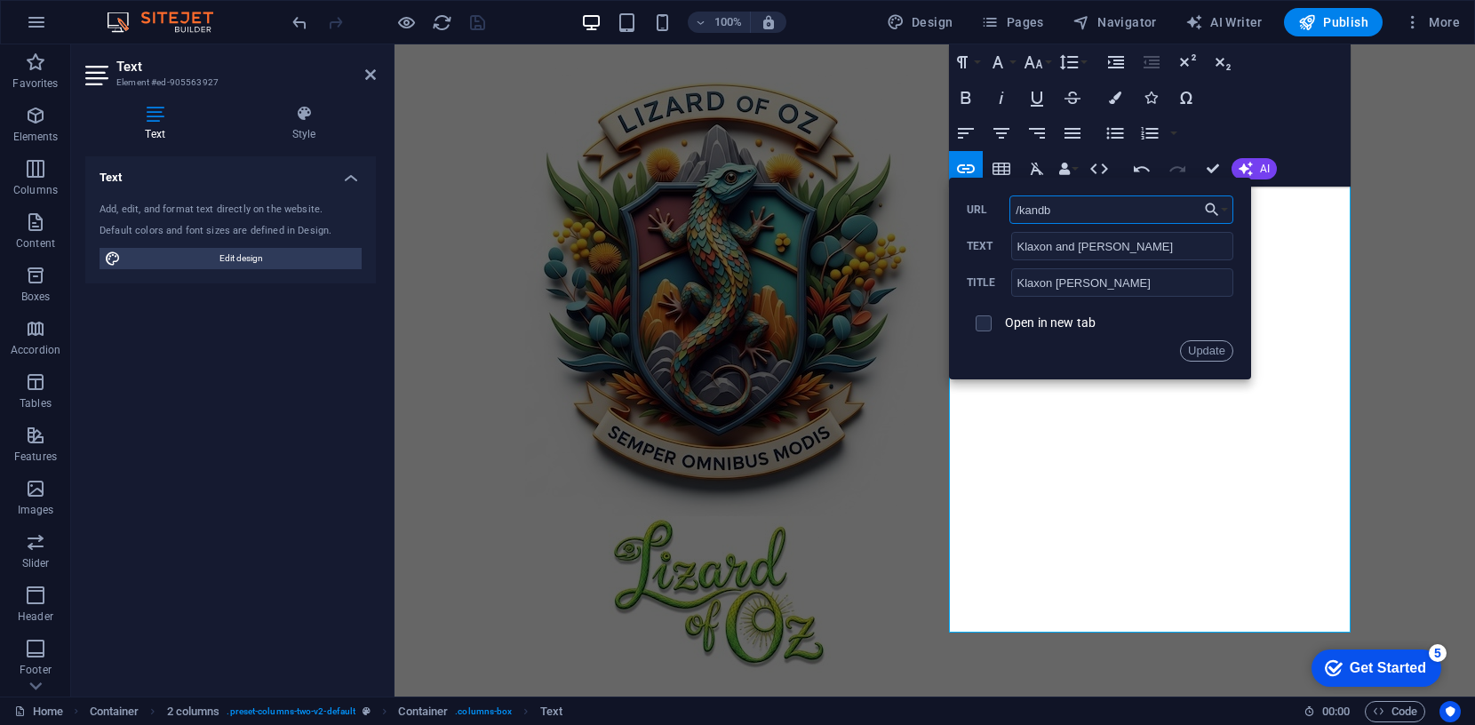
drag, startPoint x: 1056, startPoint y: 211, endPoint x: 999, endPoint y: 209, distance: 56.9
click at [999, 209] on div "/kandb URL" at bounding box center [1100, 209] width 267 height 29
paste input "https://www.templetap.com/kandb/"
click at [1216, 346] on button "Update" at bounding box center [1206, 350] width 53 height 21
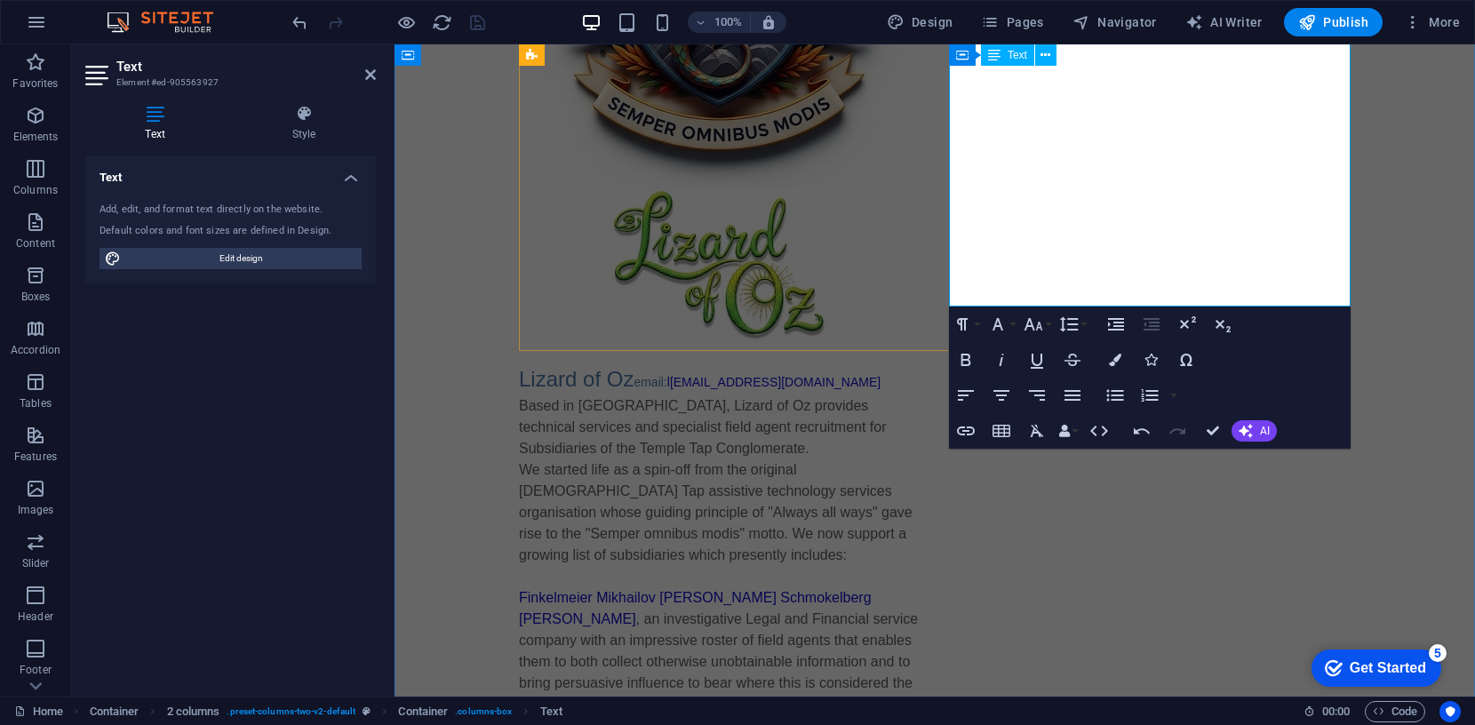
scroll to position [466, 0]
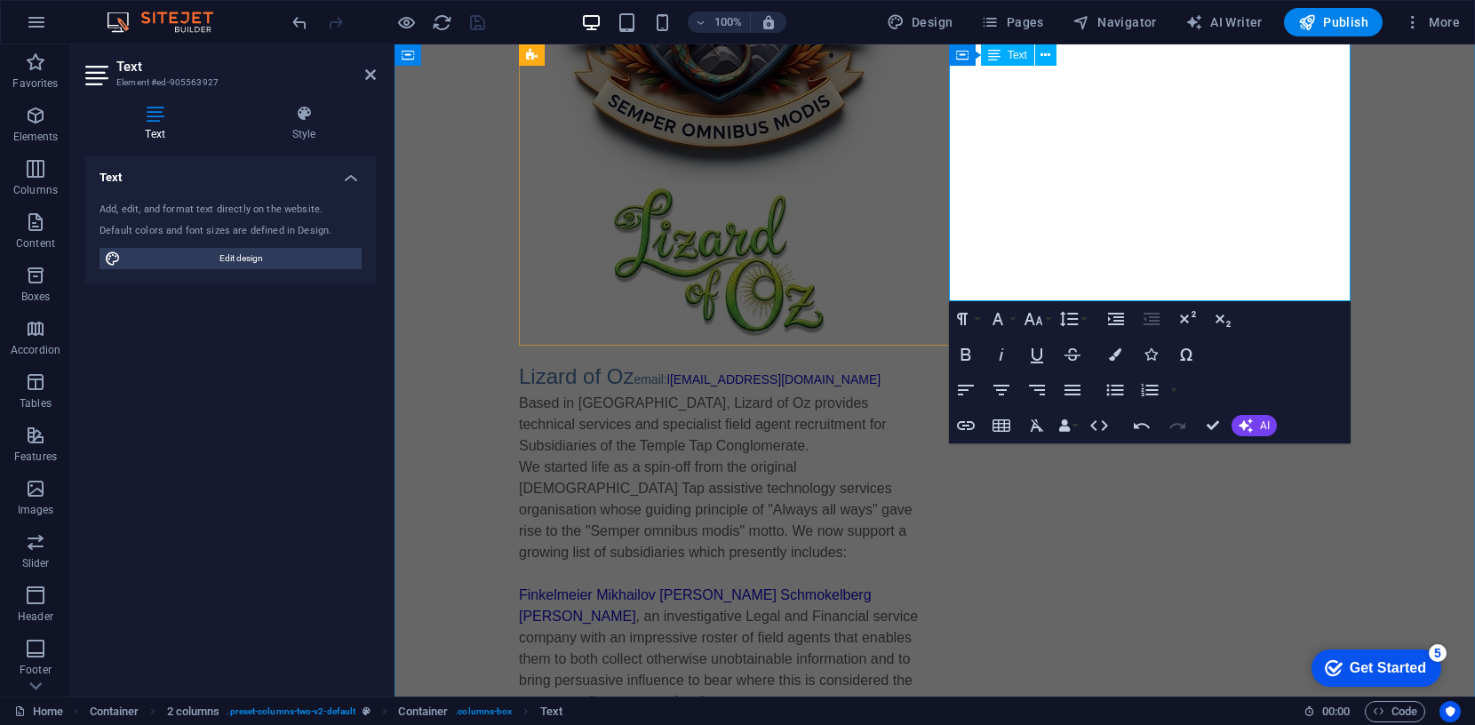
drag, startPoint x: 1018, startPoint y: 247, endPoint x: 952, endPoint y: 243, distance: 66.7
type input "/anapologia"
type input "Anapologia"
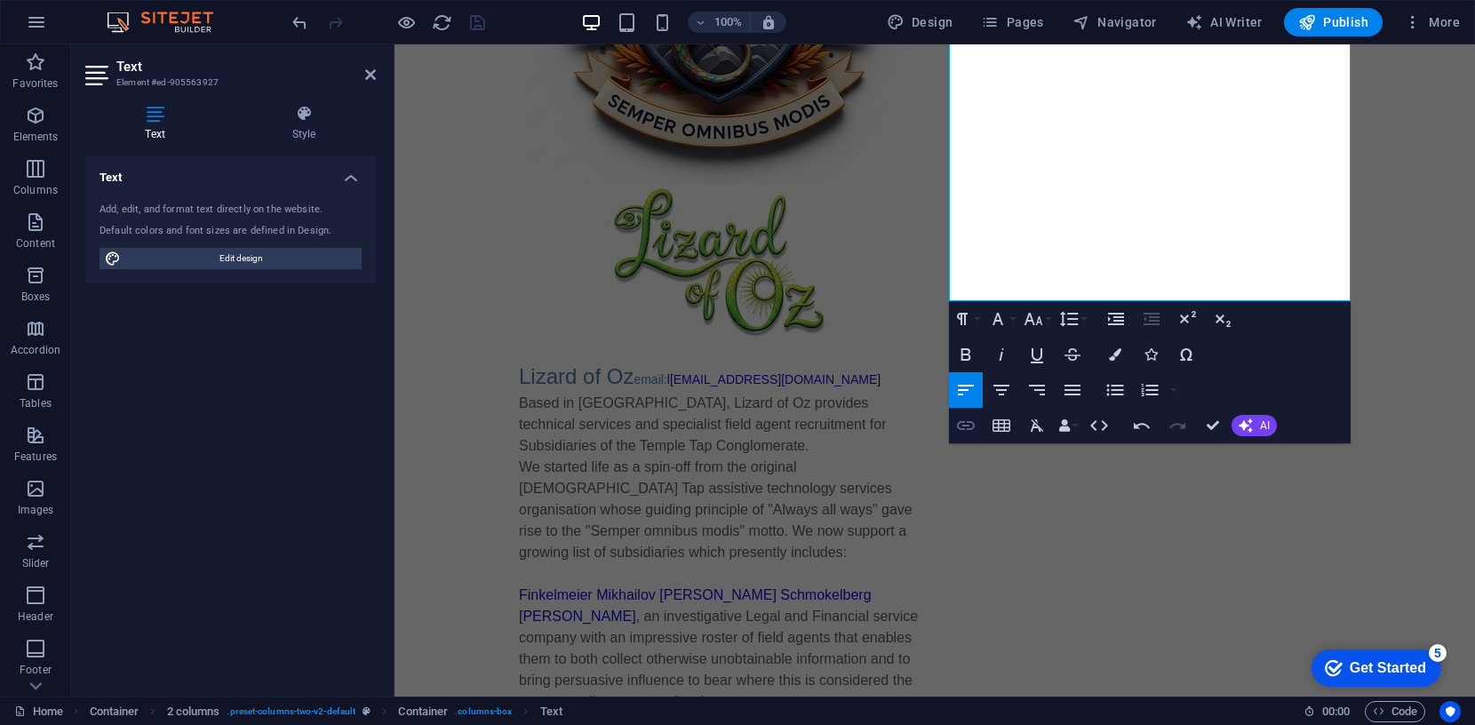
click at [958, 424] on icon "button" at bounding box center [966, 425] width 18 height 9
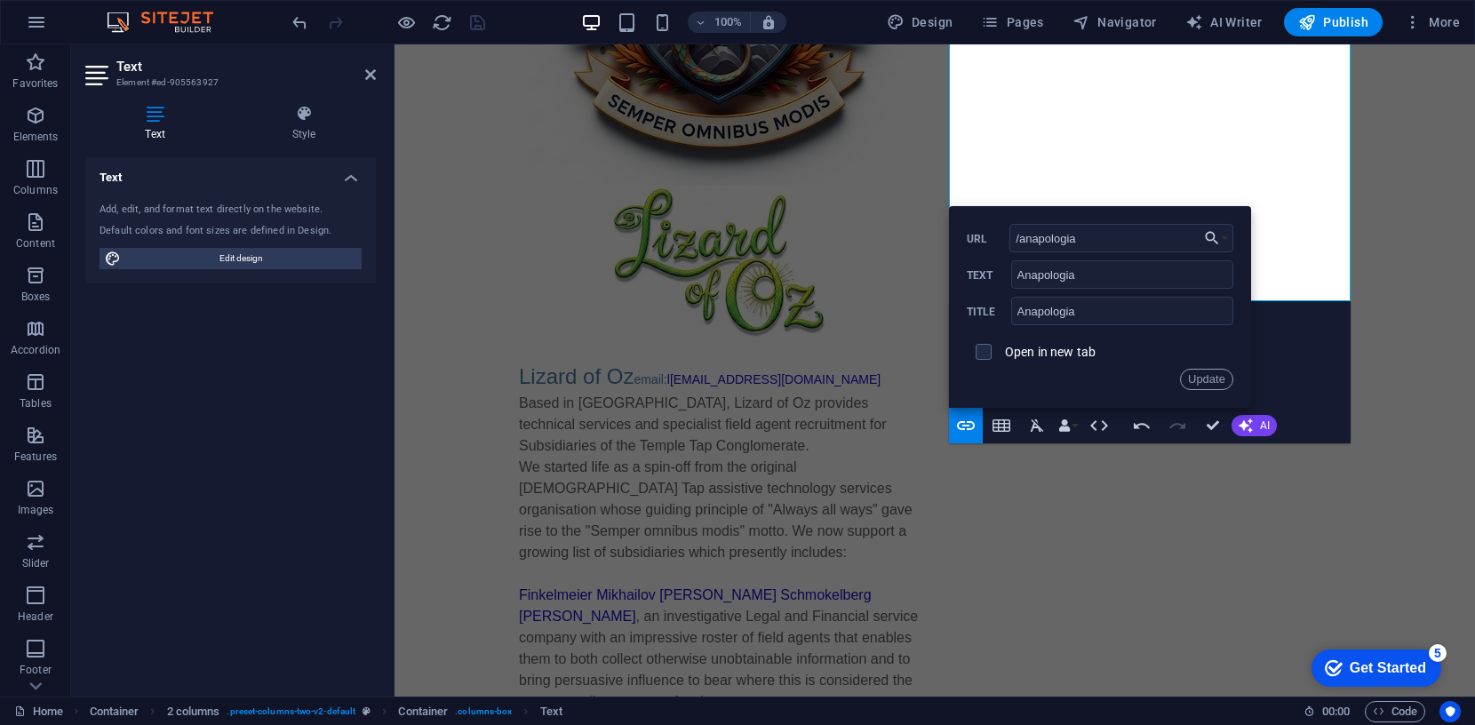
drag, startPoint x: 1078, startPoint y: 239, endPoint x: 983, endPoint y: 241, distance: 95.1
click at [983, 241] on div "/anapologia URL" at bounding box center [1100, 238] width 267 height 29
type input "https://www.templetap.com/anapologia/"
click at [1220, 382] on button "Update" at bounding box center [1206, 379] width 53 height 21
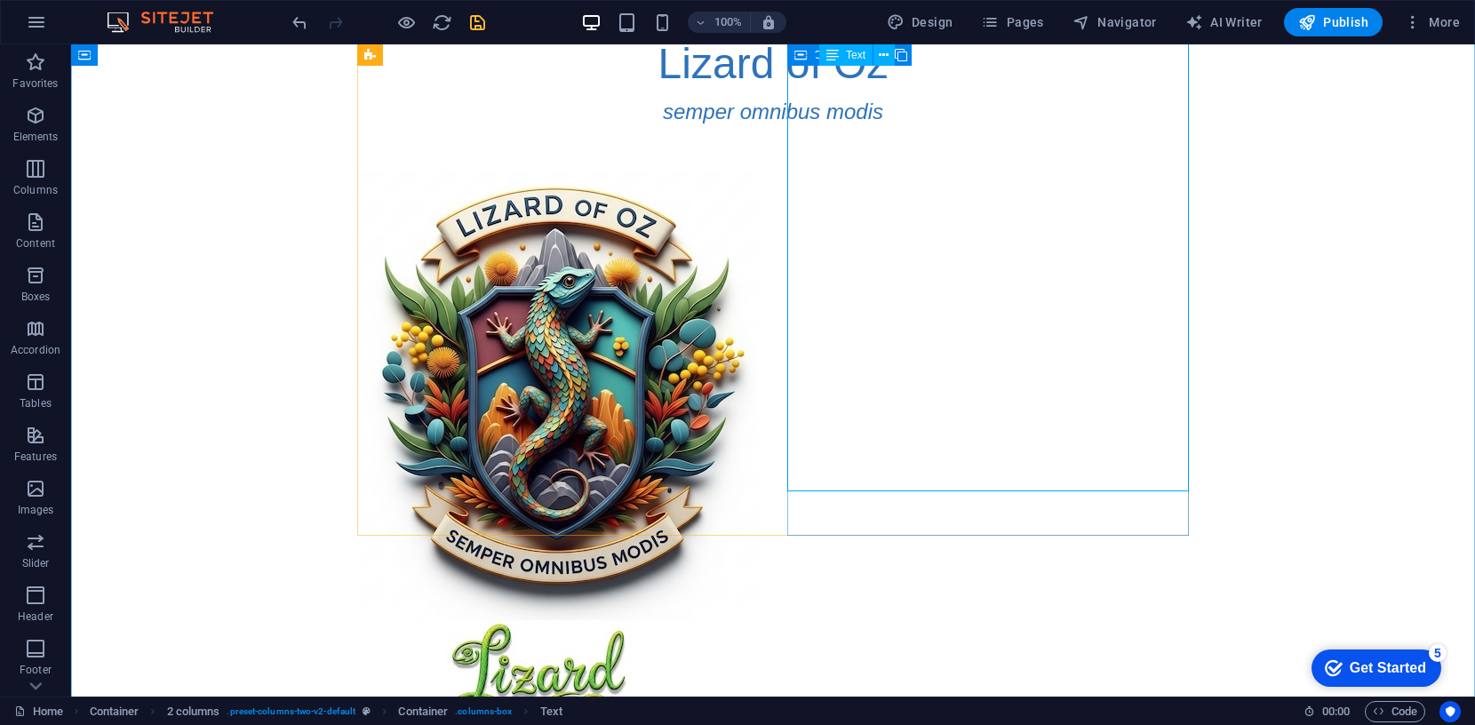
scroll to position [0, 0]
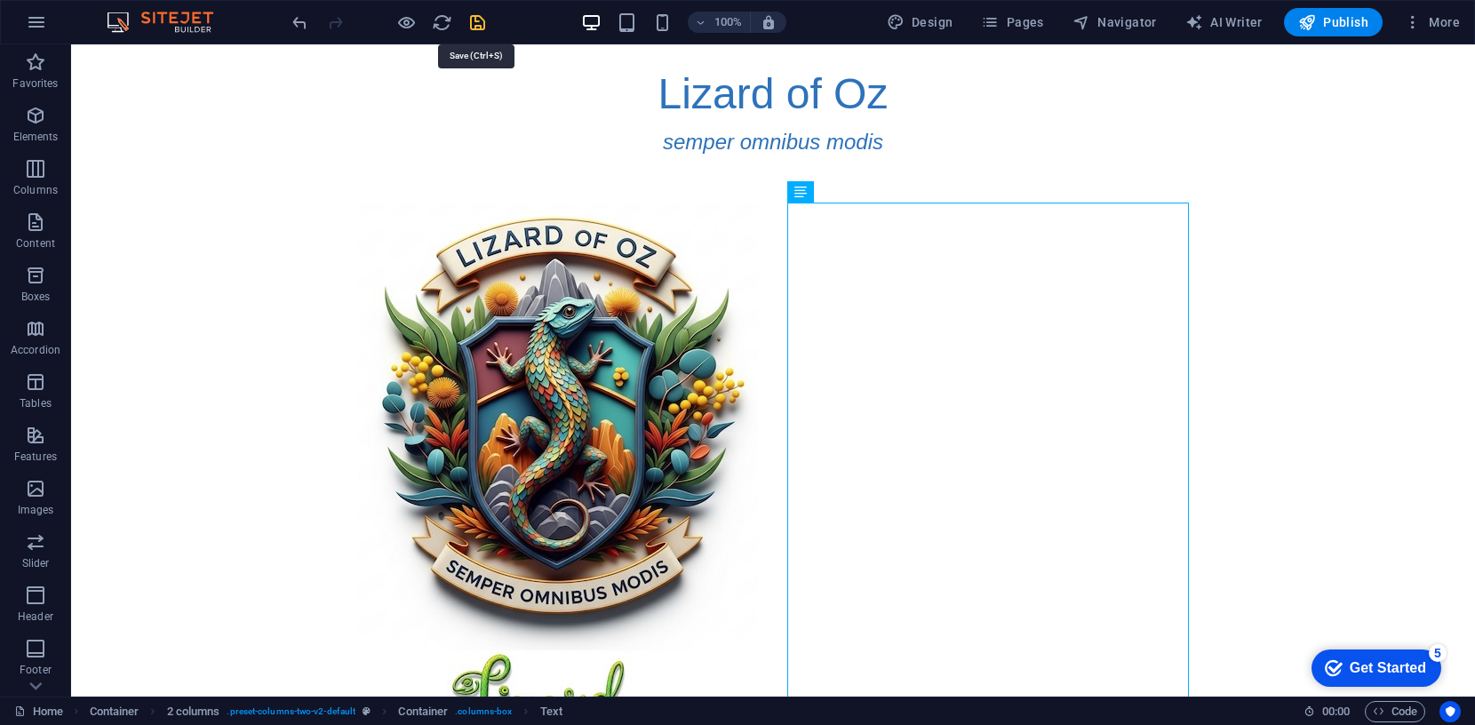
click at [485, 24] on icon "save" at bounding box center [477, 22] width 20 height 20
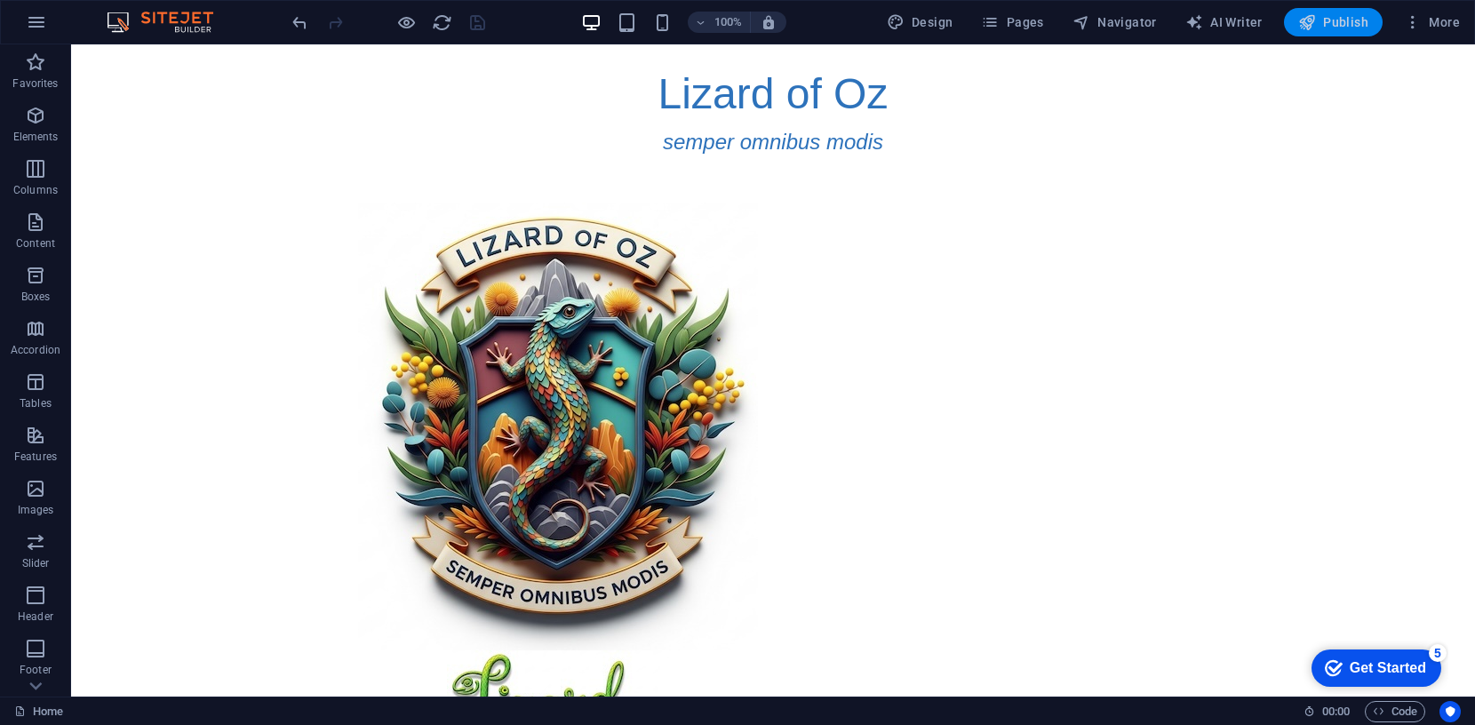
click at [1336, 20] on span "Publish" at bounding box center [1333, 22] width 70 height 18
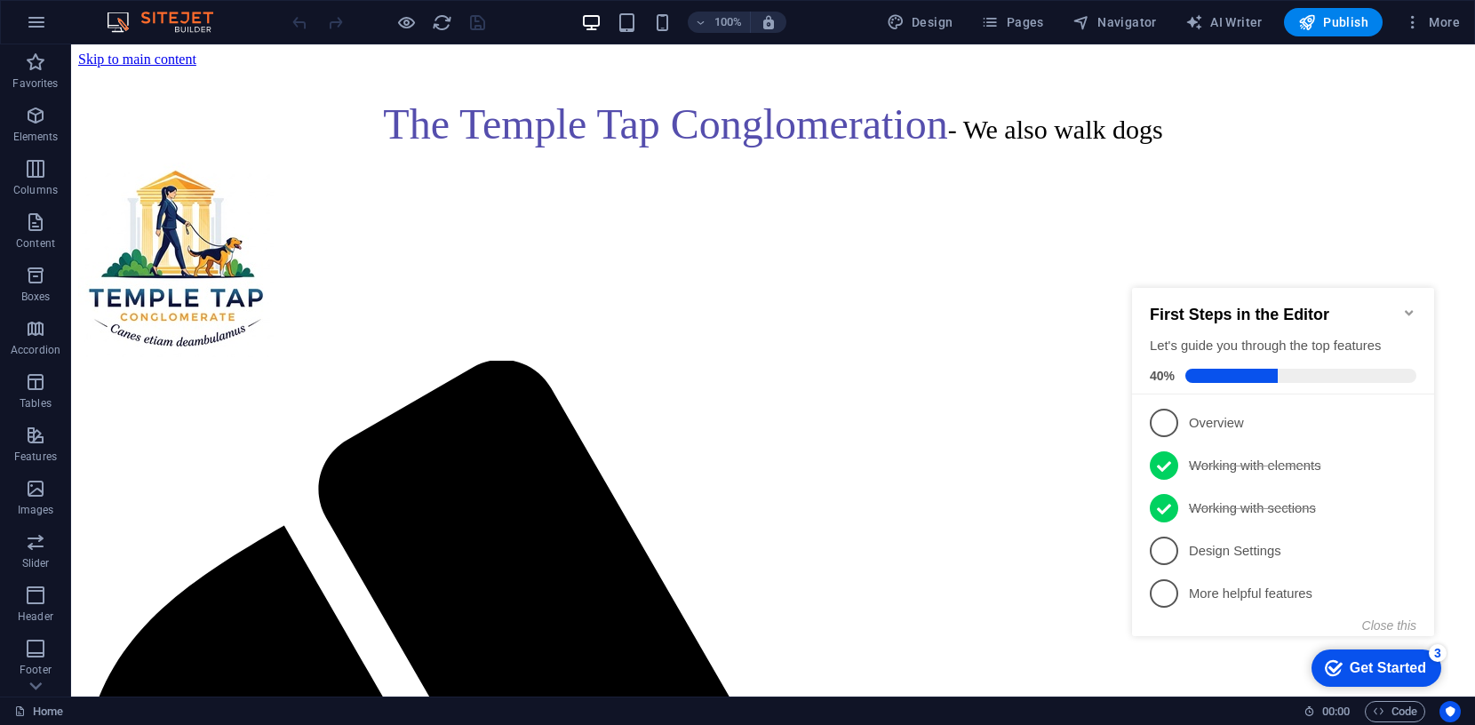
click at [1410, 310] on icon "Minimize checklist" at bounding box center [1409, 312] width 8 height 5
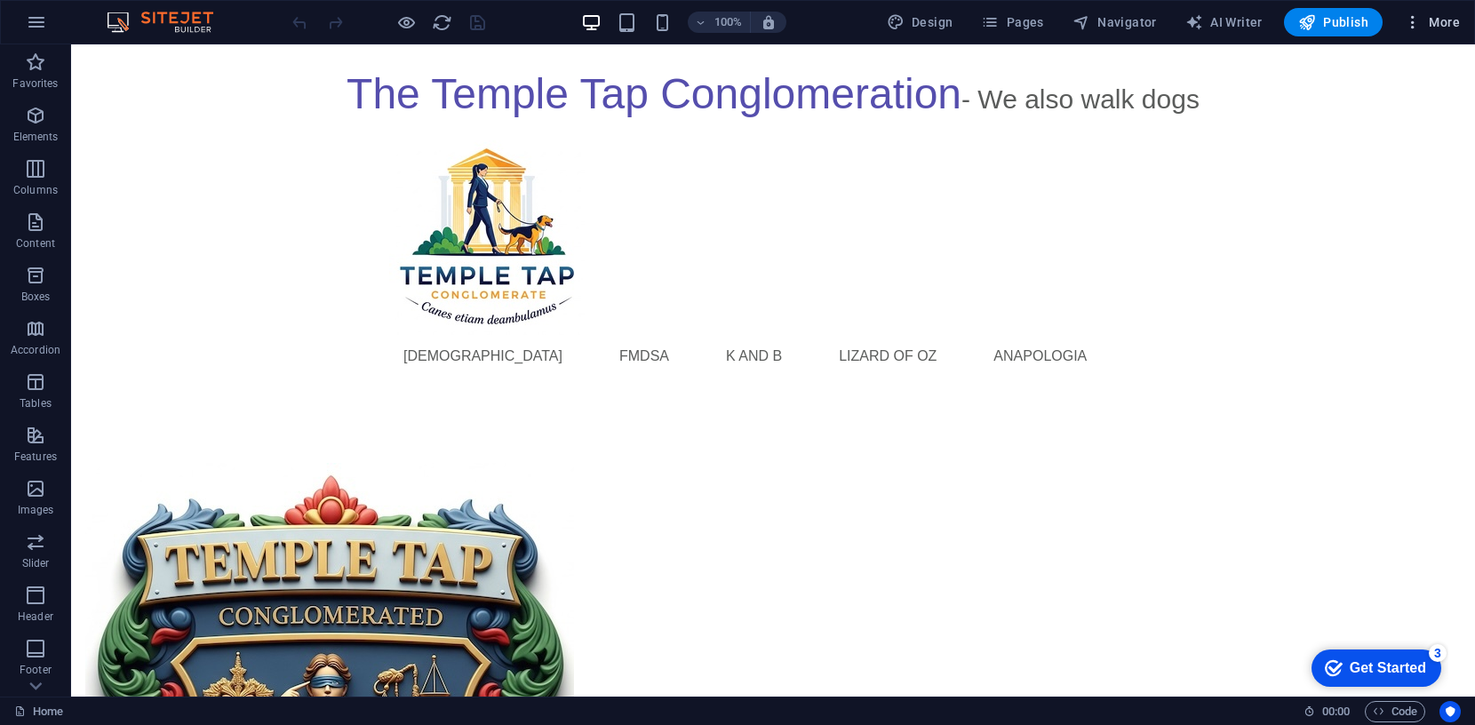
click at [1446, 20] on span "More" at bounding box center [1432, 22] width 56 height 18
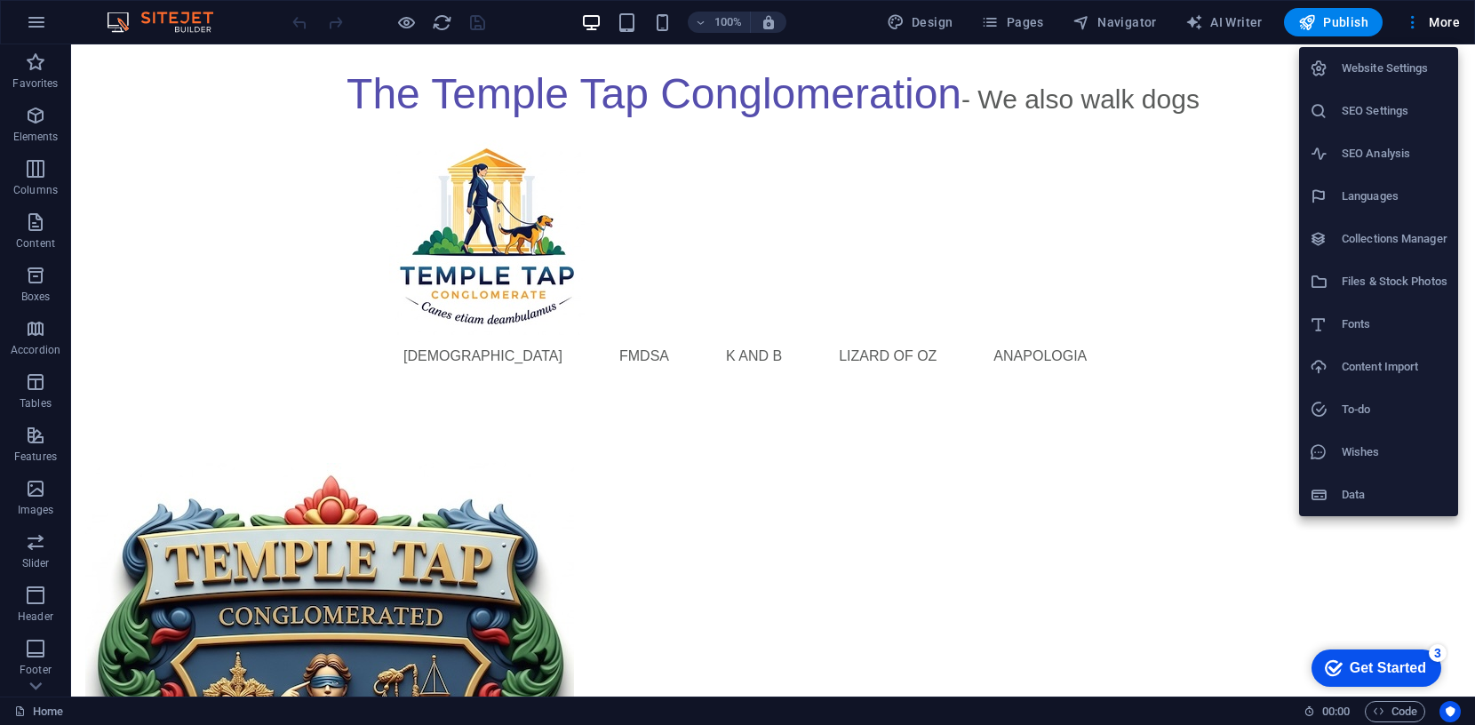
click at [1401, 64] on h6 "Website Settings" at bounding box center [1395, 68] width 106 height 21
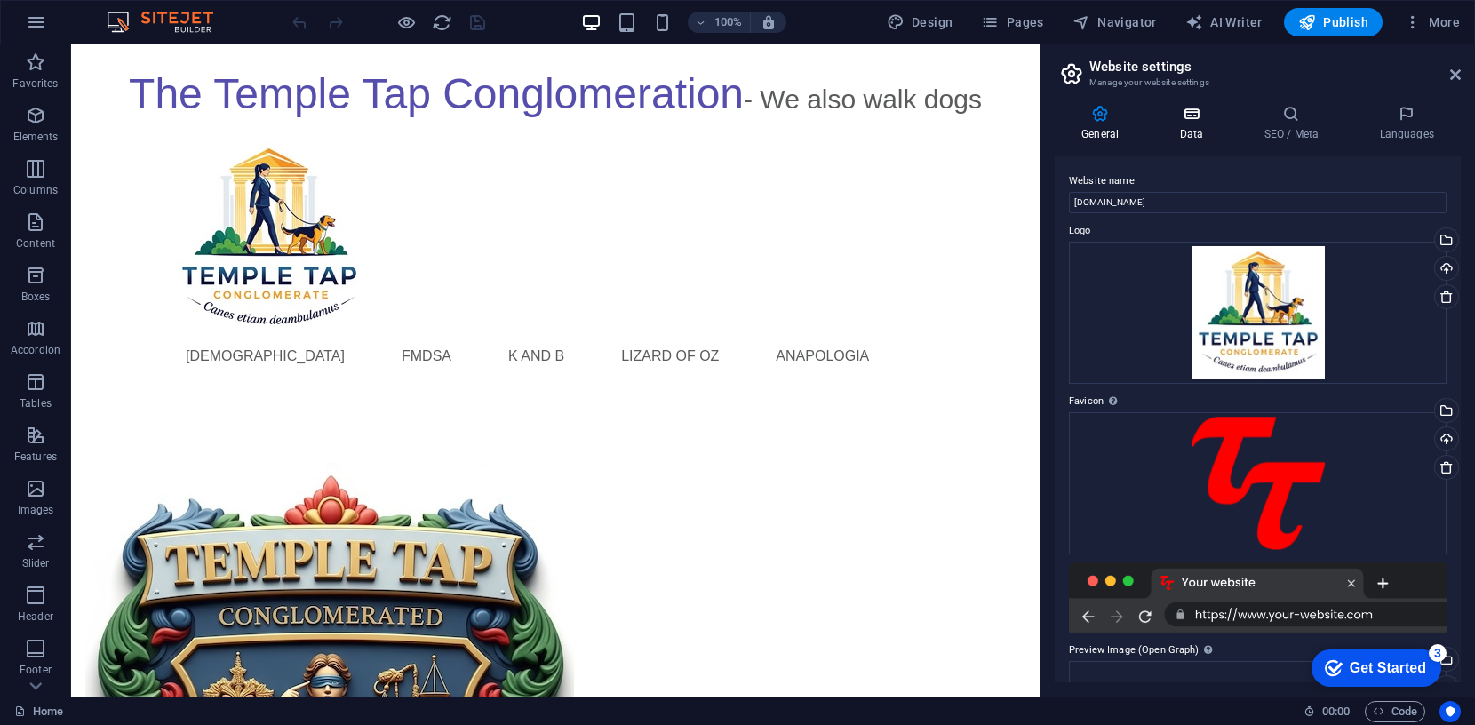
click at [1198, 111] on icon at bounding box center [1191, 114] width 77 height 18
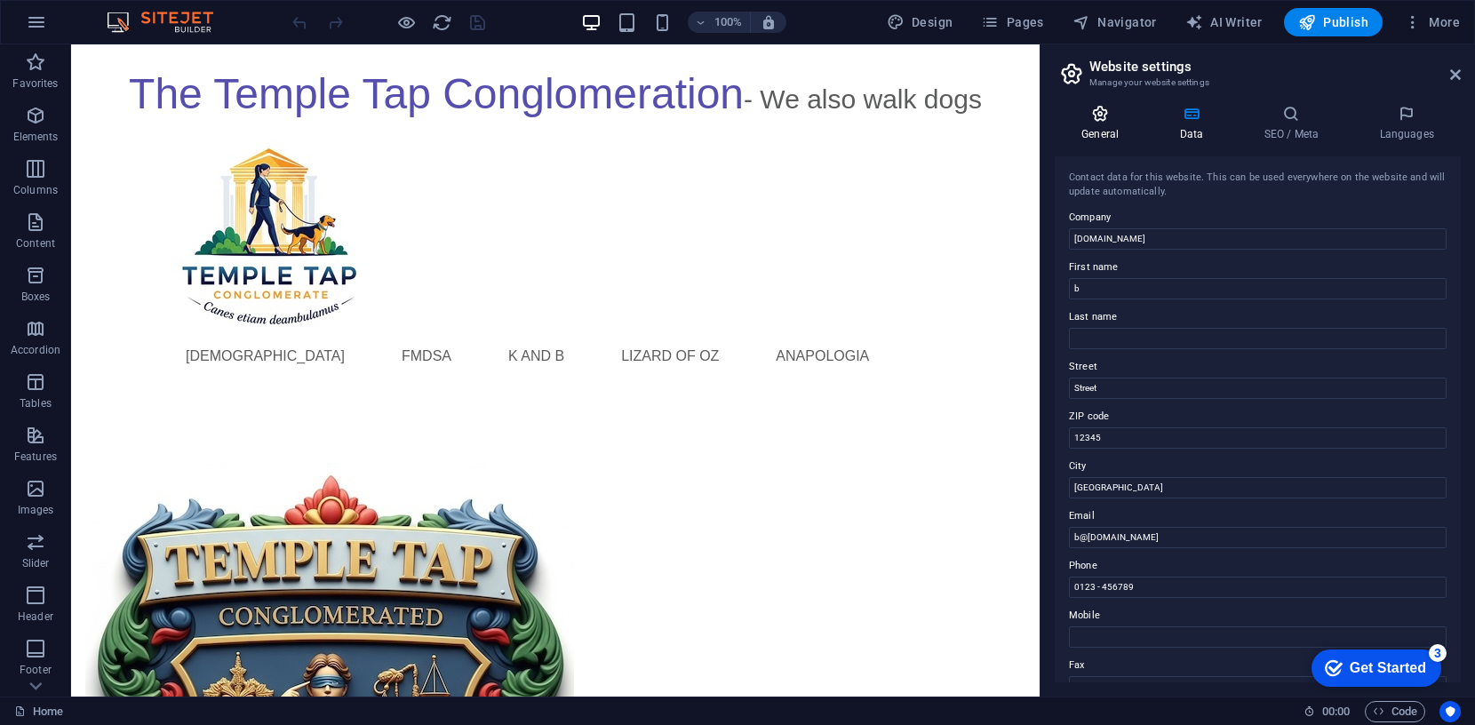
click at [1102, 121] on icon at bounding box center [1100, 114] width 91 height 18
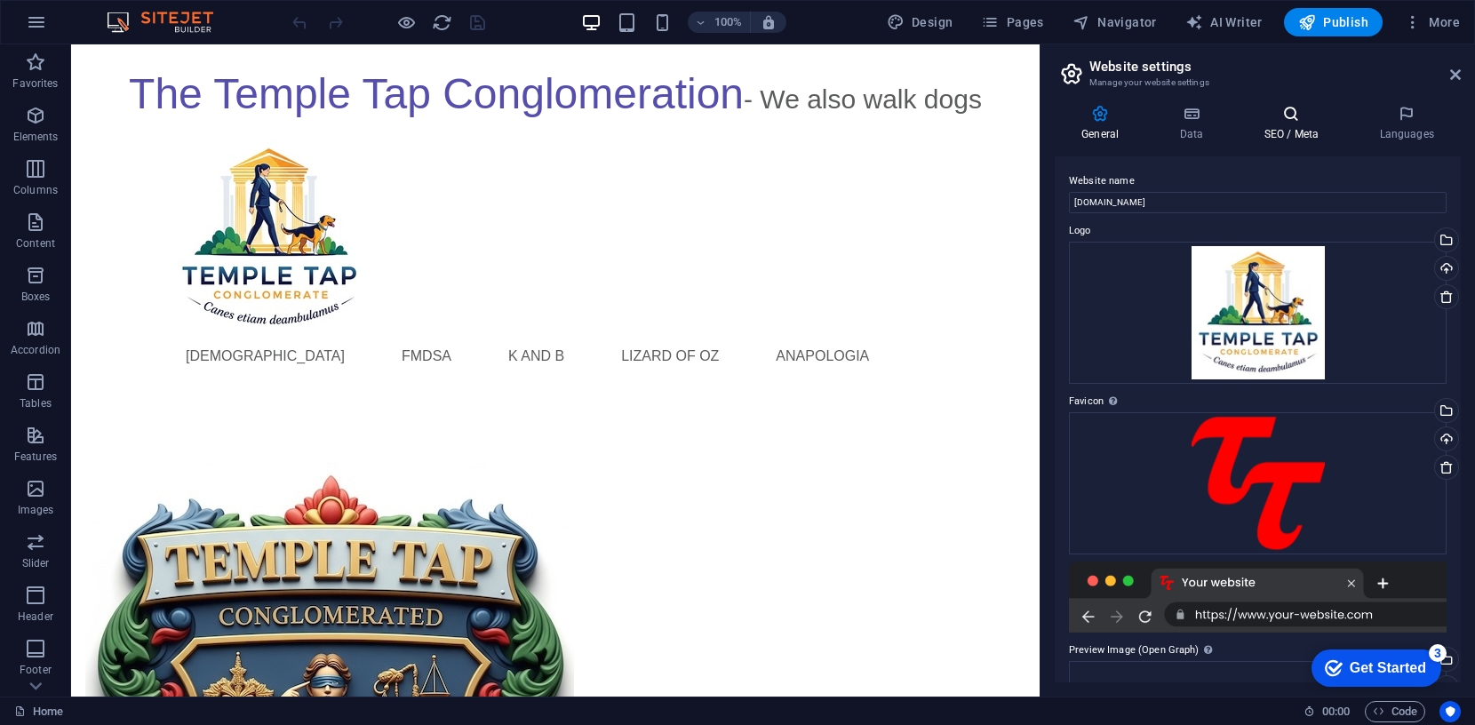
click at [1288, 109] on icon at bounding box center [1291, 114] width 108 height 18
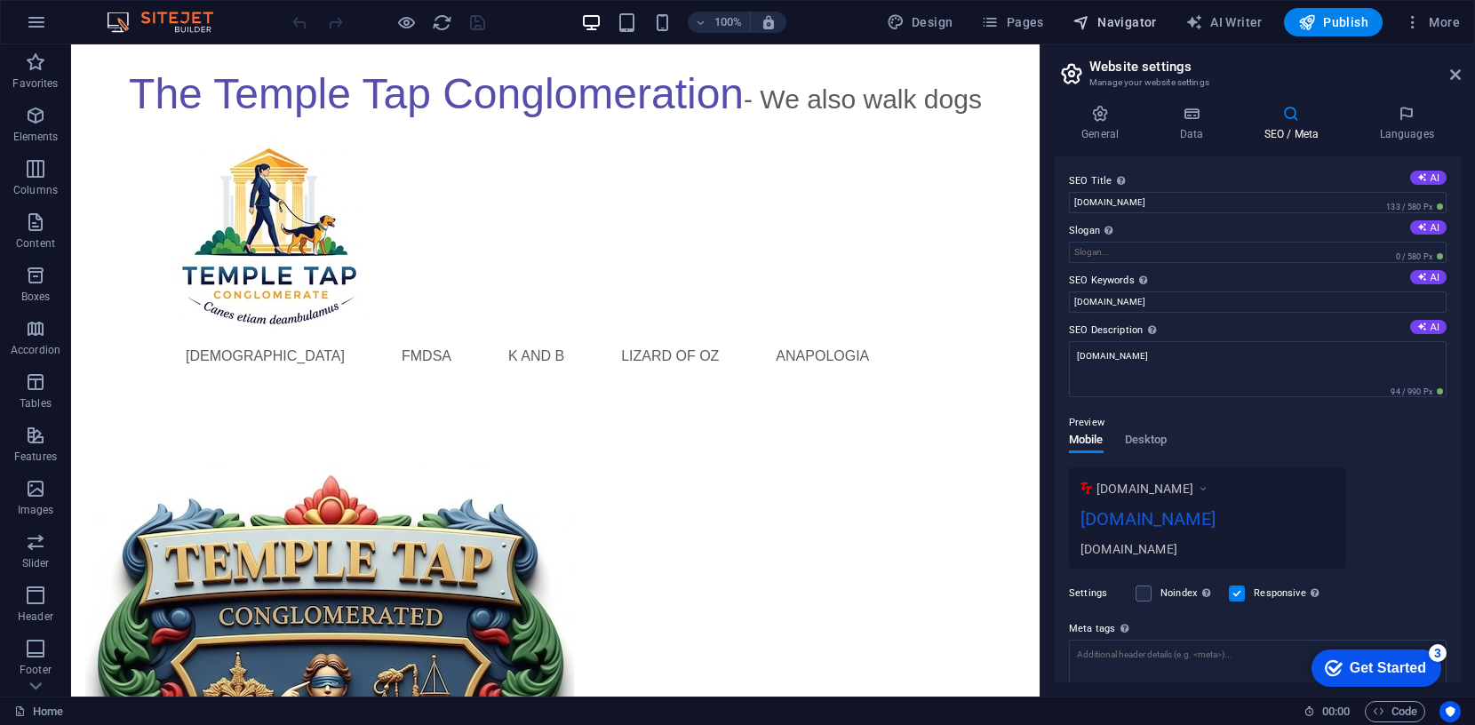
click at [1139, 18] on span "Navigator" at bounding box center [1115, 22] width 84 height 18
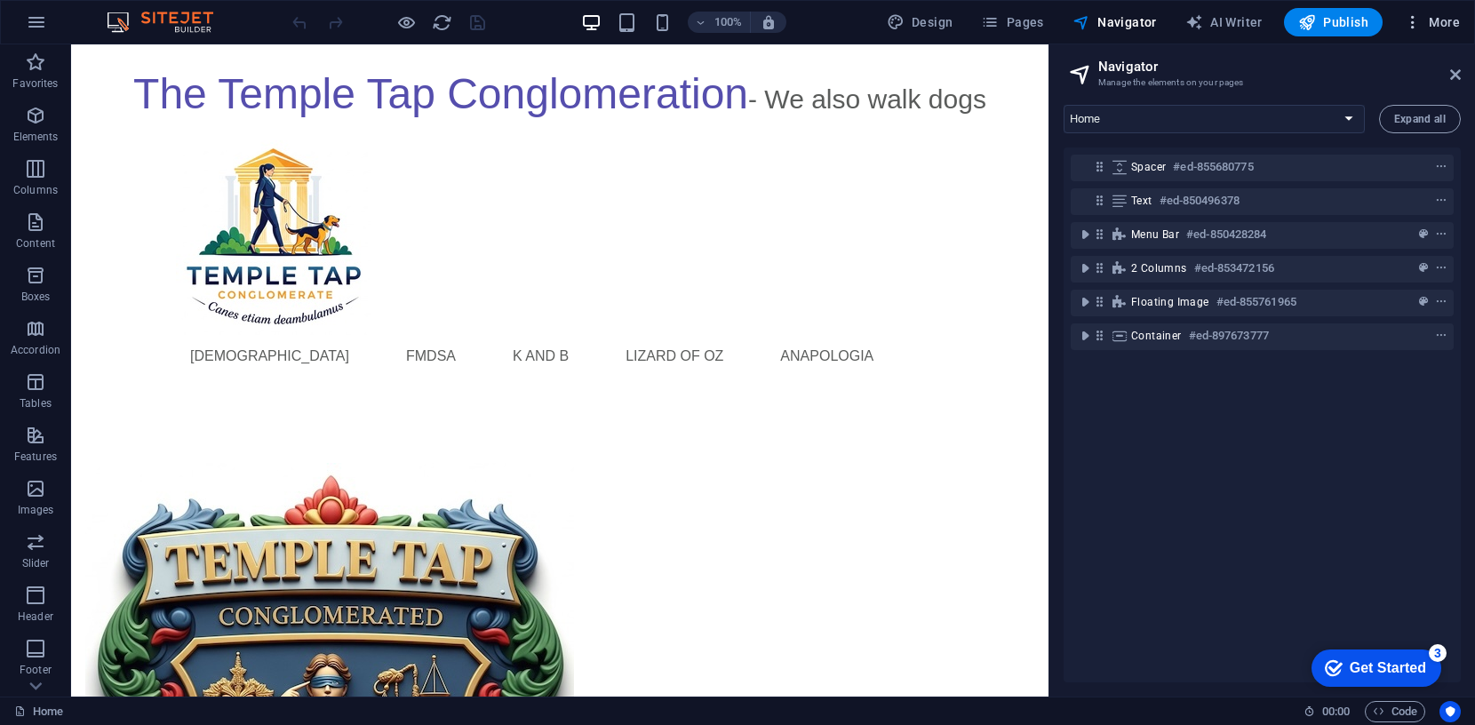
click at [1438, 19] on span "More" at bounding box center [1432, 22] width 56 height 18
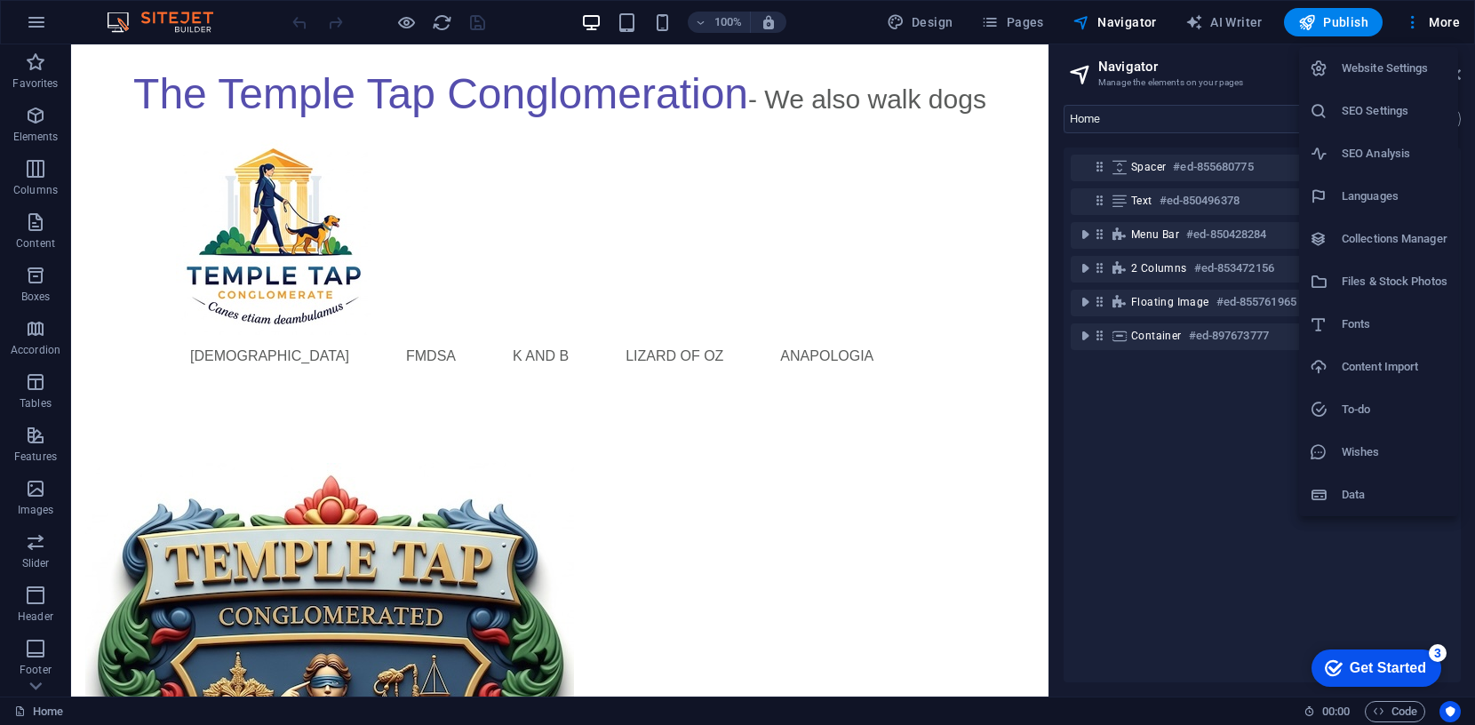
click at [1356, 496] on h6 "Data" at bounding box center [1395, 494] width 106 height 21
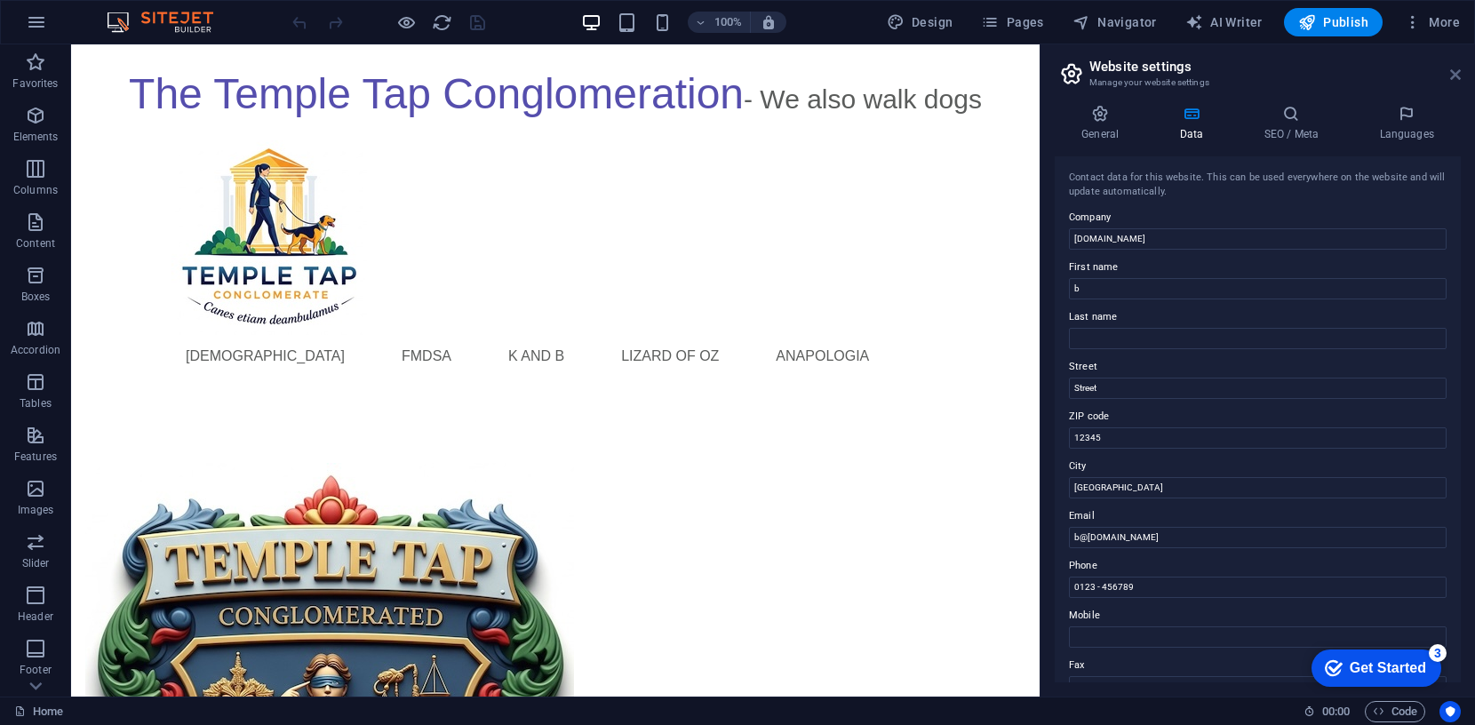
click at [1452, 74] on icon at bounding box center [1455, 75] width 11 height 14
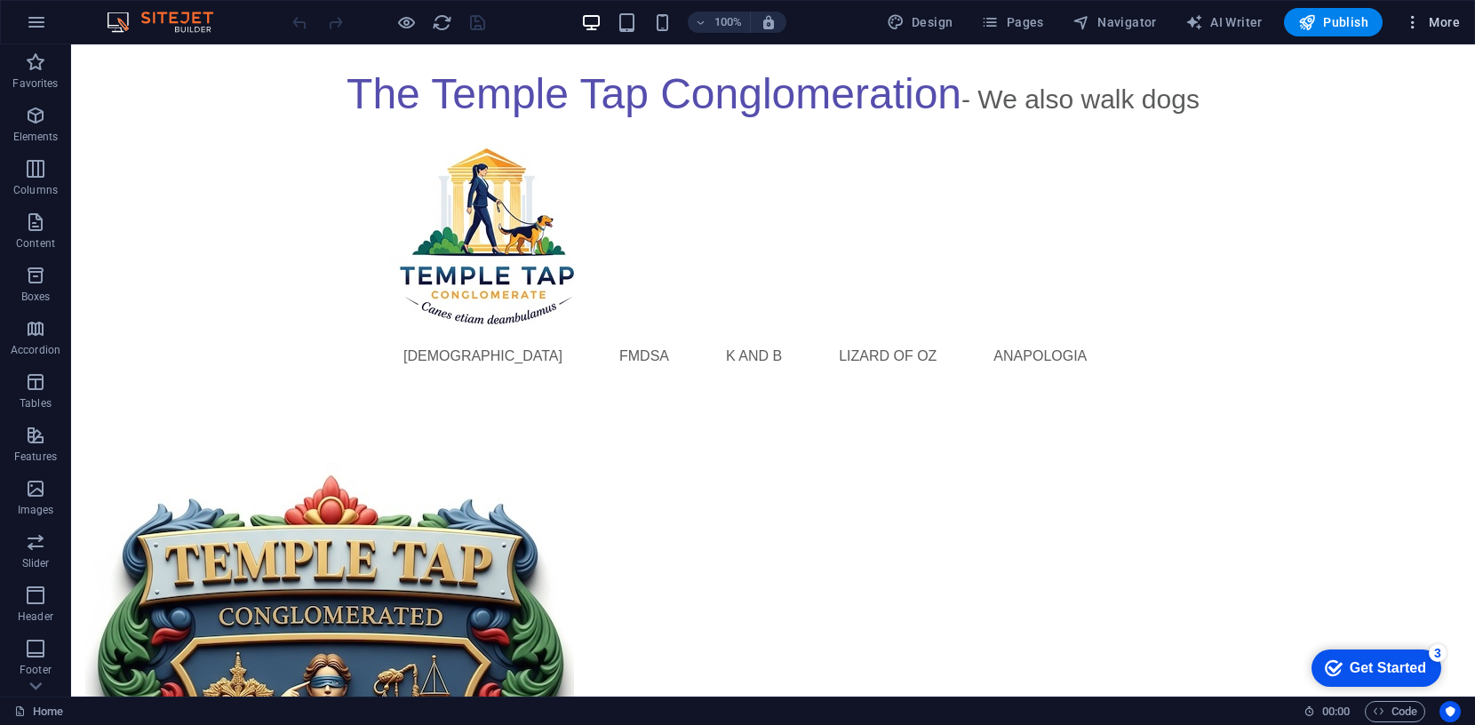
click at [1438, 20] on span "More" at bounding box center [1432, 22] width 56 height 18
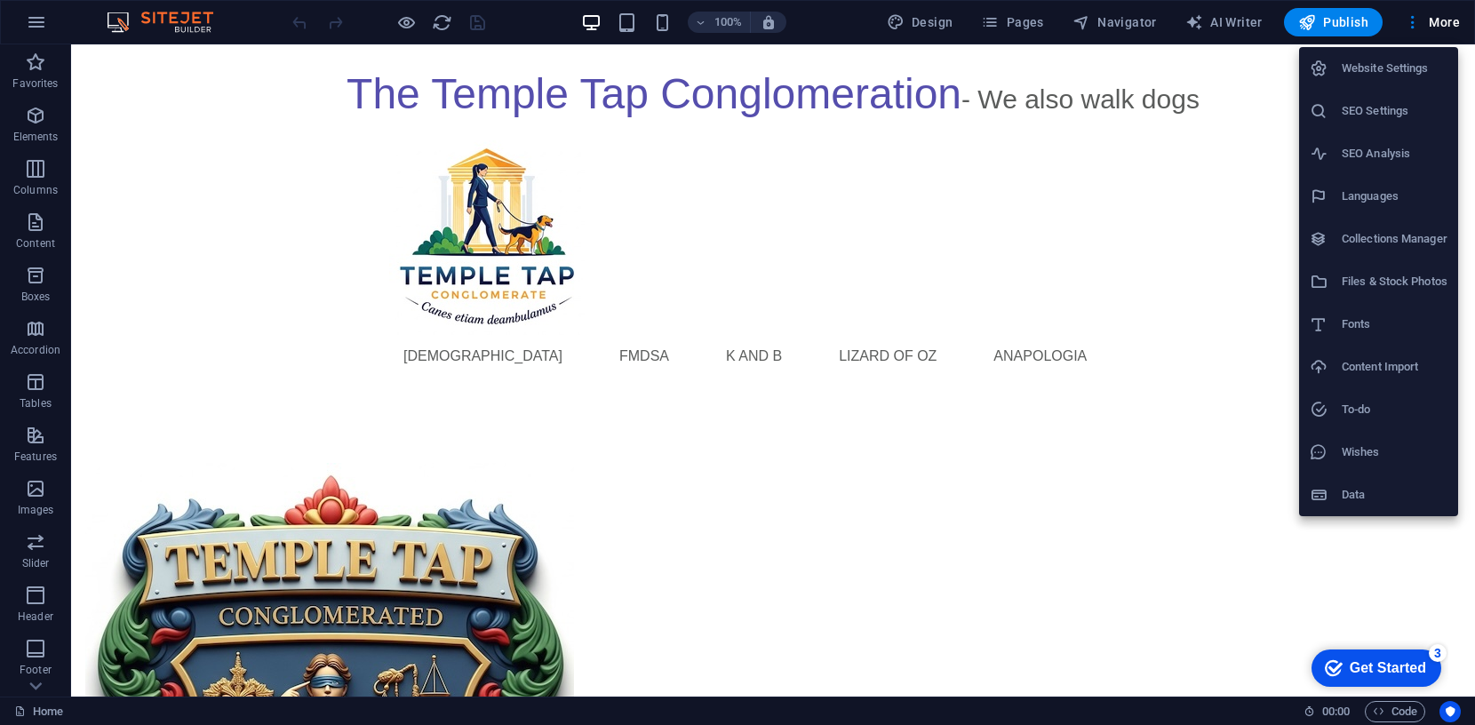
click at [37, 714] on div at bounding box center [737, 362] width 1475 height 725
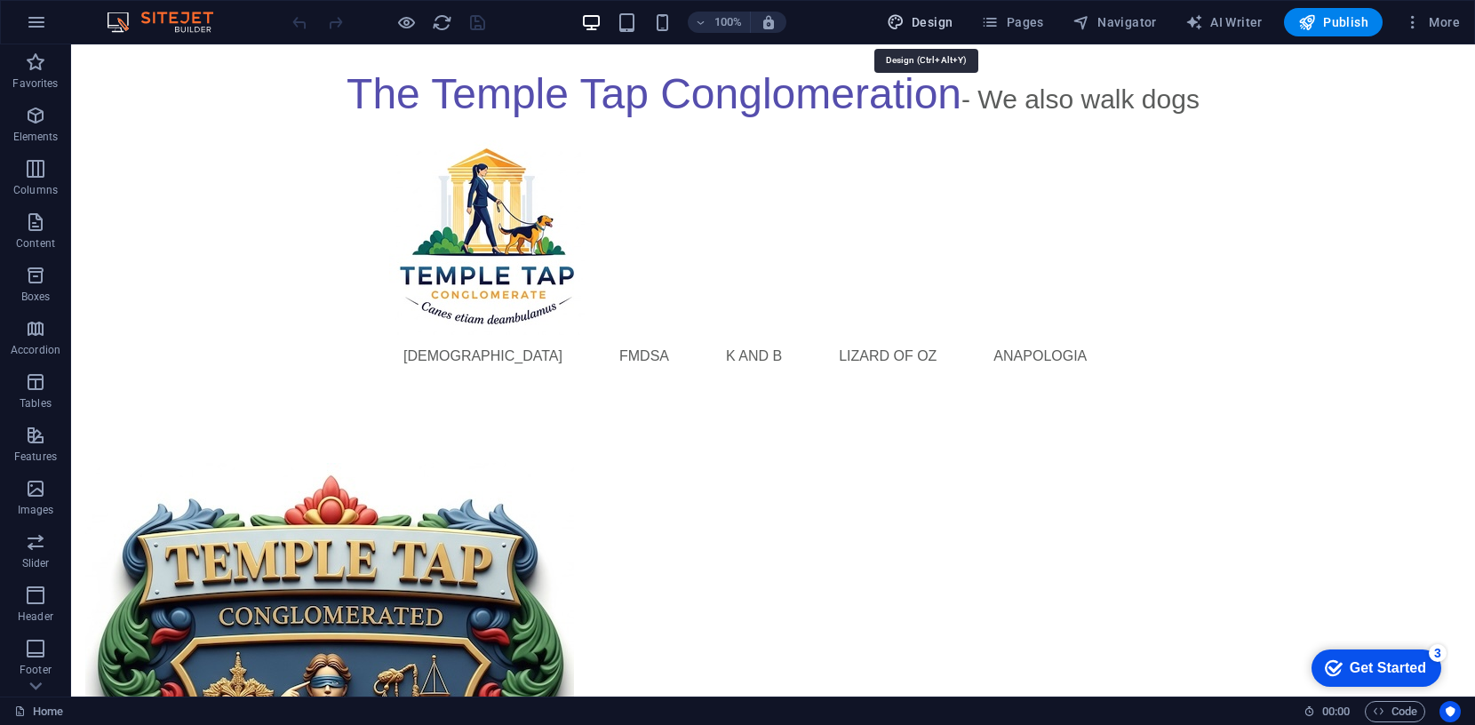
click at [923, 21] on span "Design" at bounding box center [920, 22] width 67 height 18
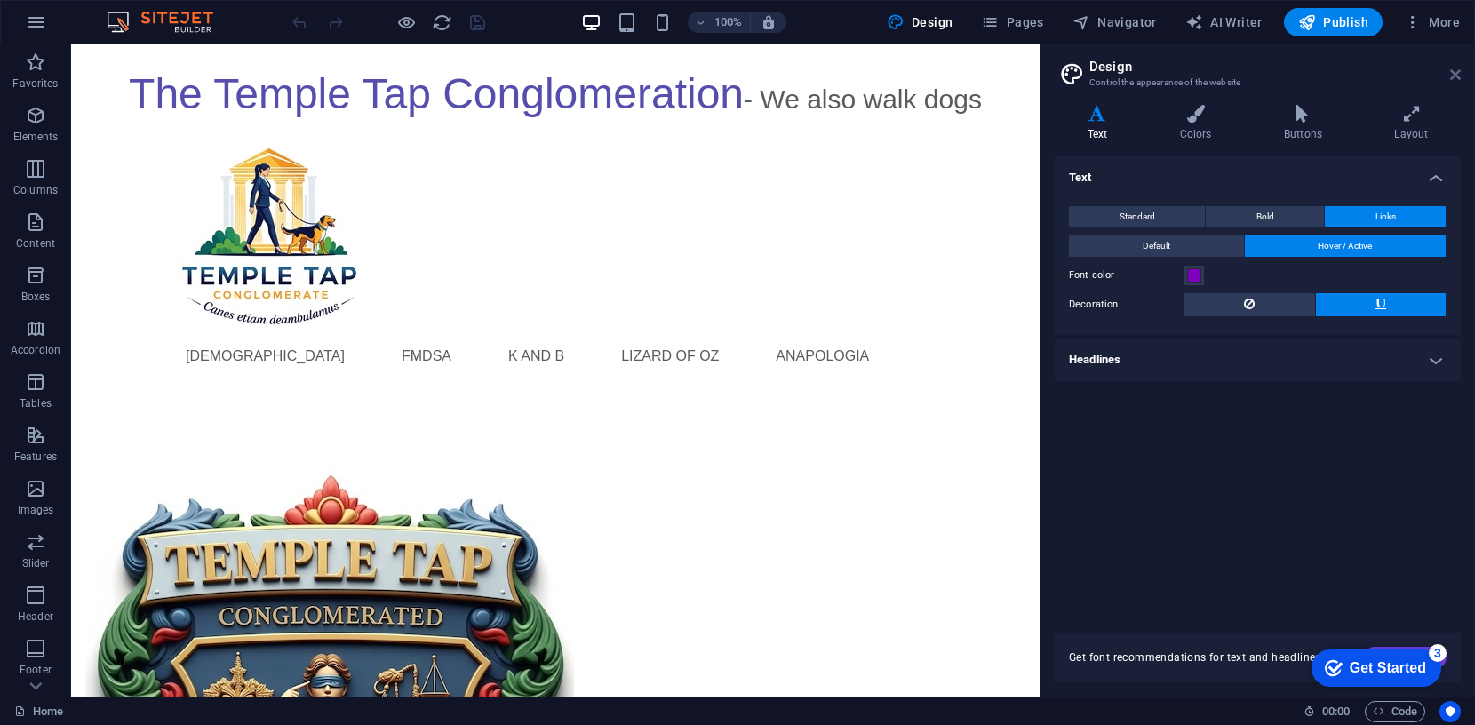
click at [1453, 77] on icon at bounding box center [1455, 75] width 11 height 14
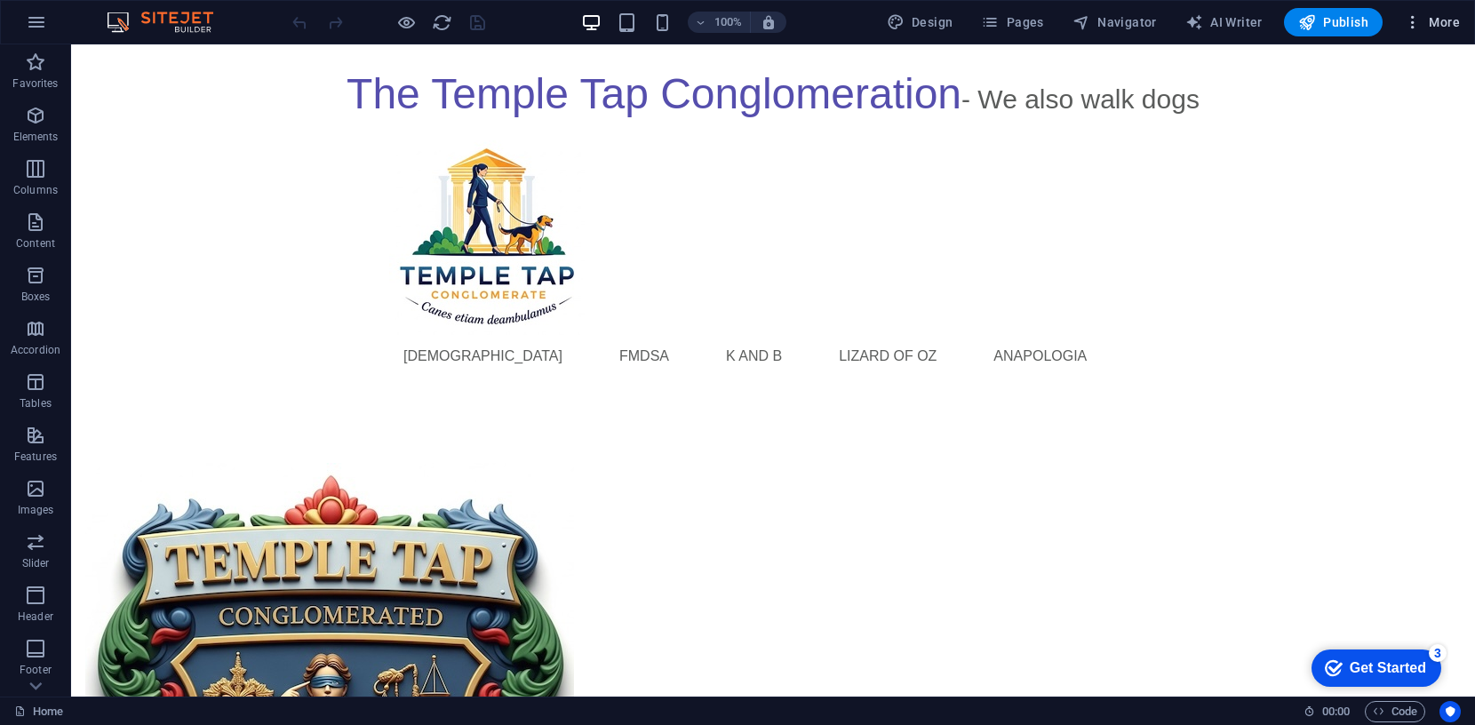
click at [1448, 22] on span "More" at bounding box center [1432, 22] width 56 height 18
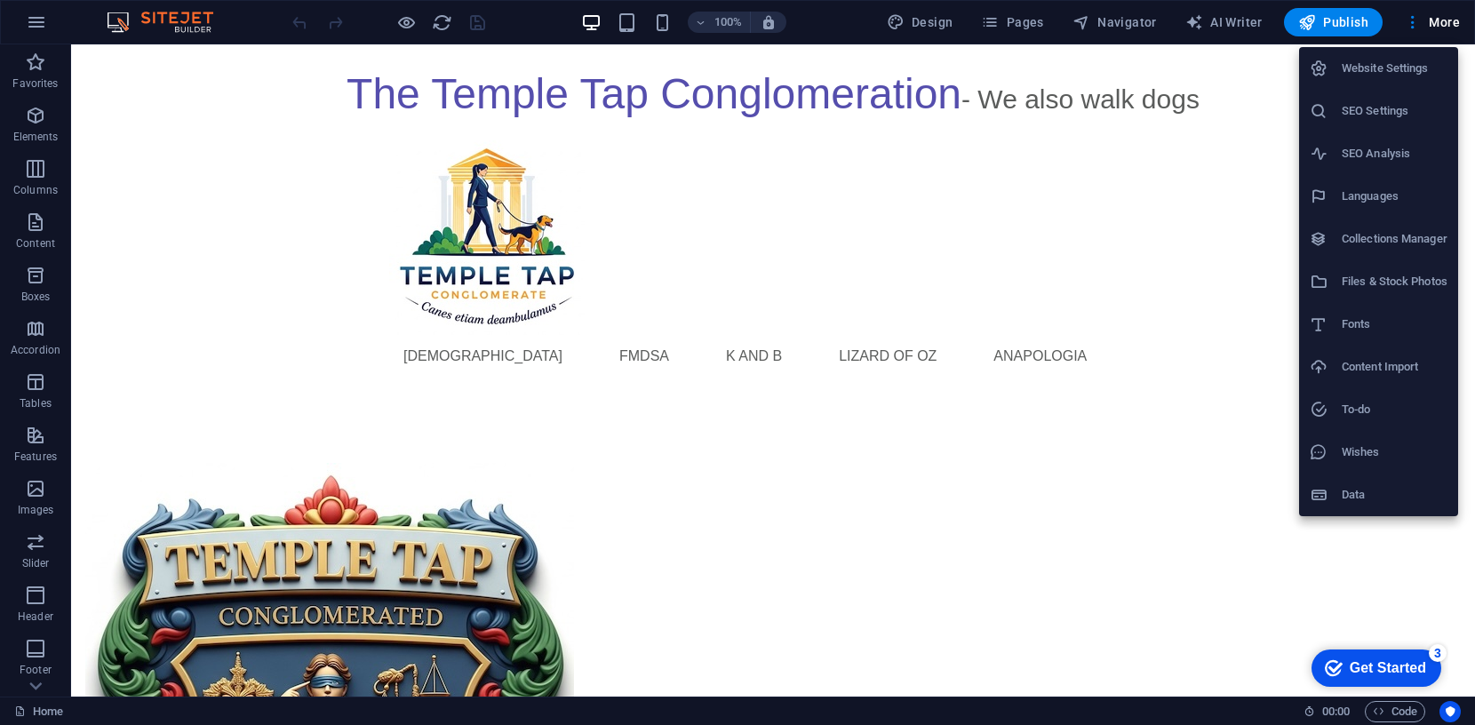
click at [1394, 61] on h6 "Website Settings" at bounding box center [1395, 68] width 106 height 21
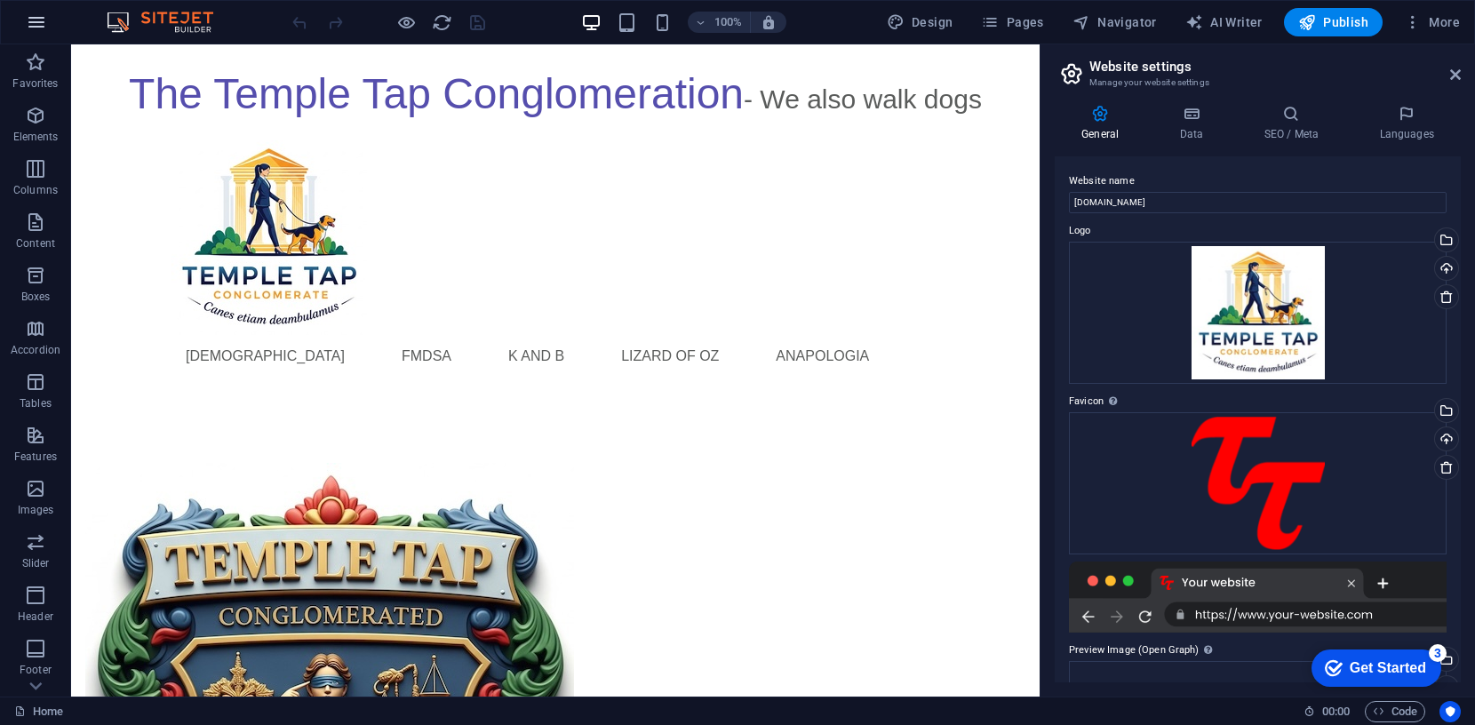
click at [42, 25] on icon "button" at bounding box center [36, 22] width 21 height 21
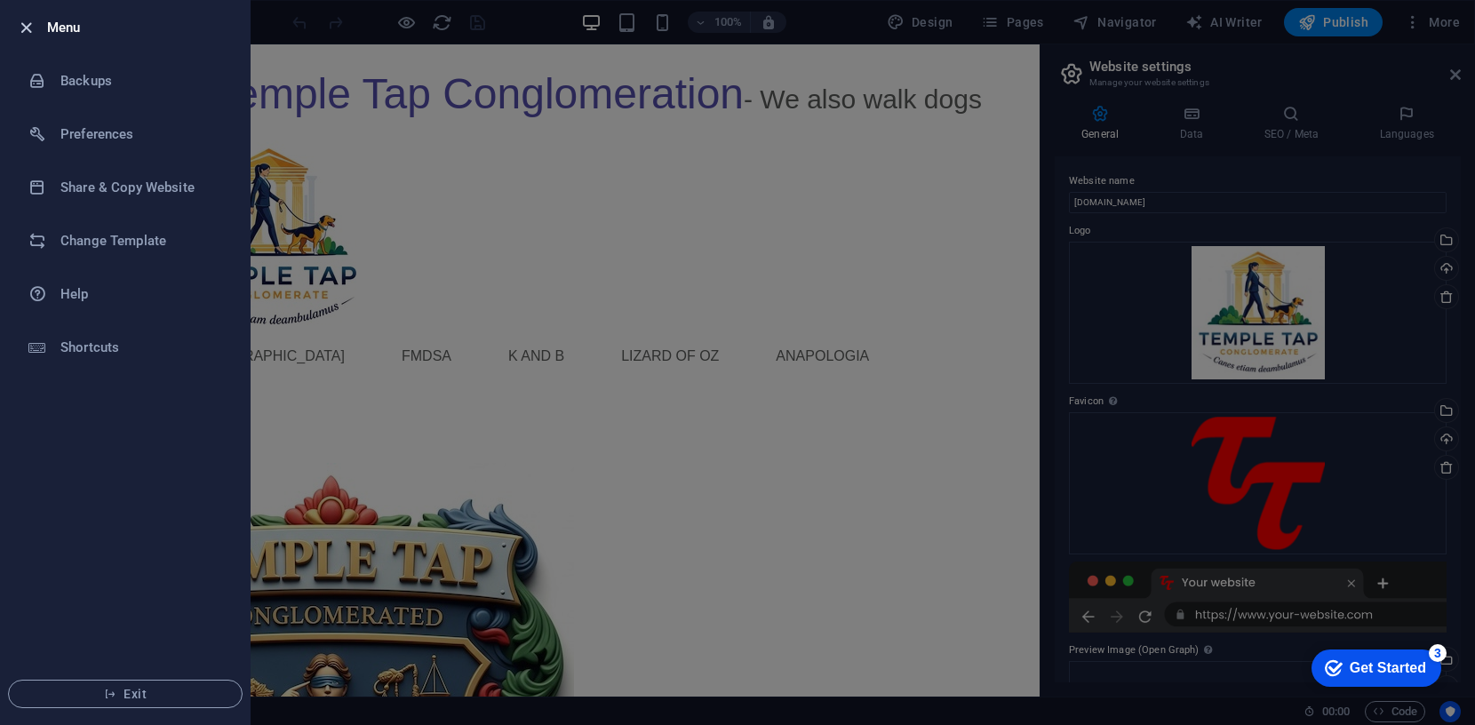
click at [28, 29] on icon "button" at bounding box center [26, 28] width 20 height 20
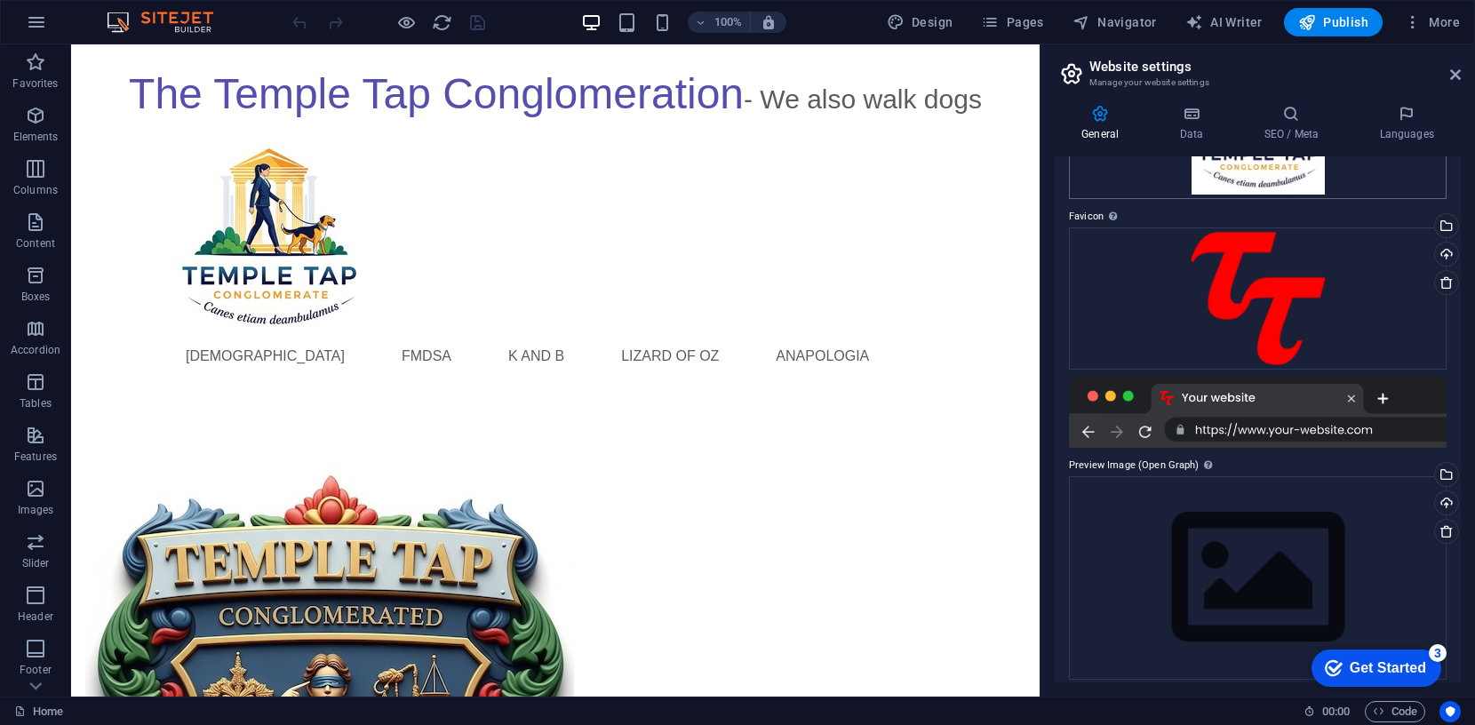
scroll to position [195, 0]
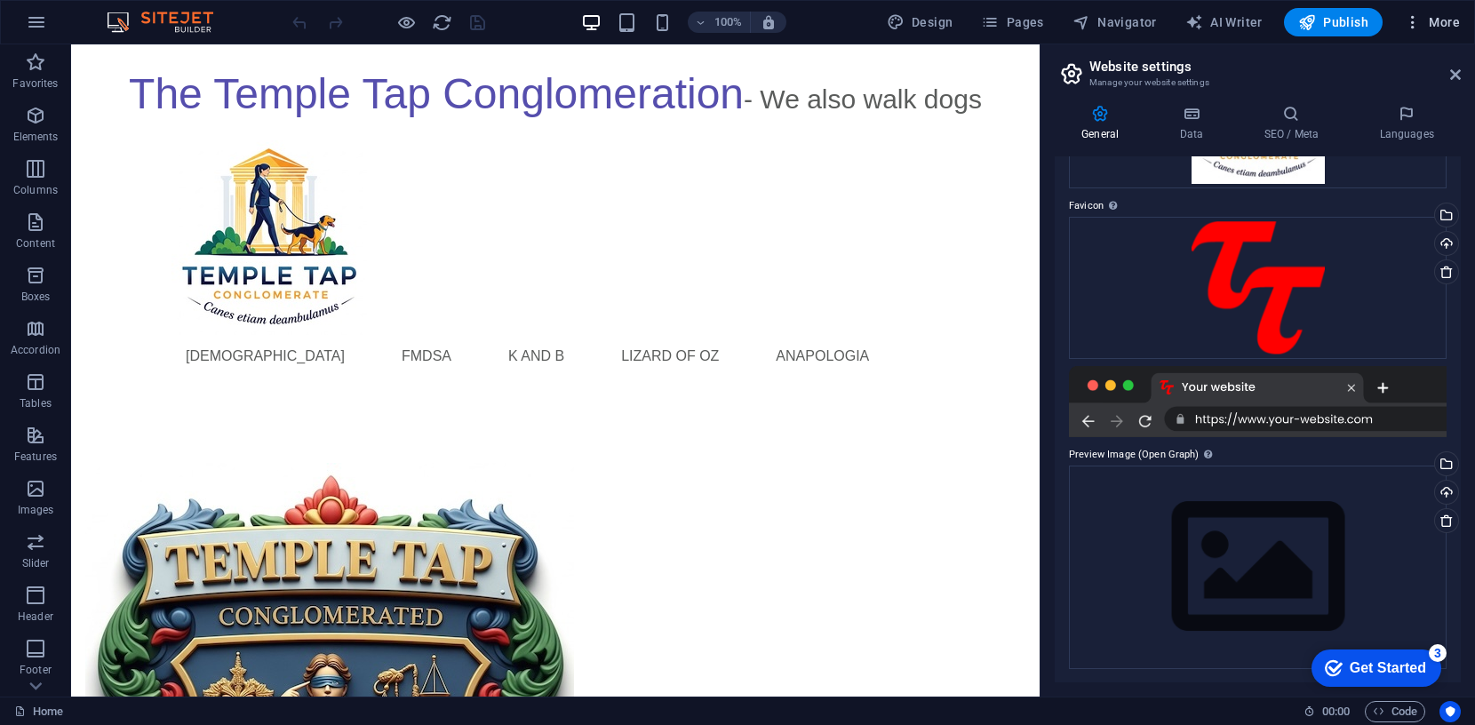
click at [1452, 20] on span "More" at bounding box center [1432, 22] width 56 height 18
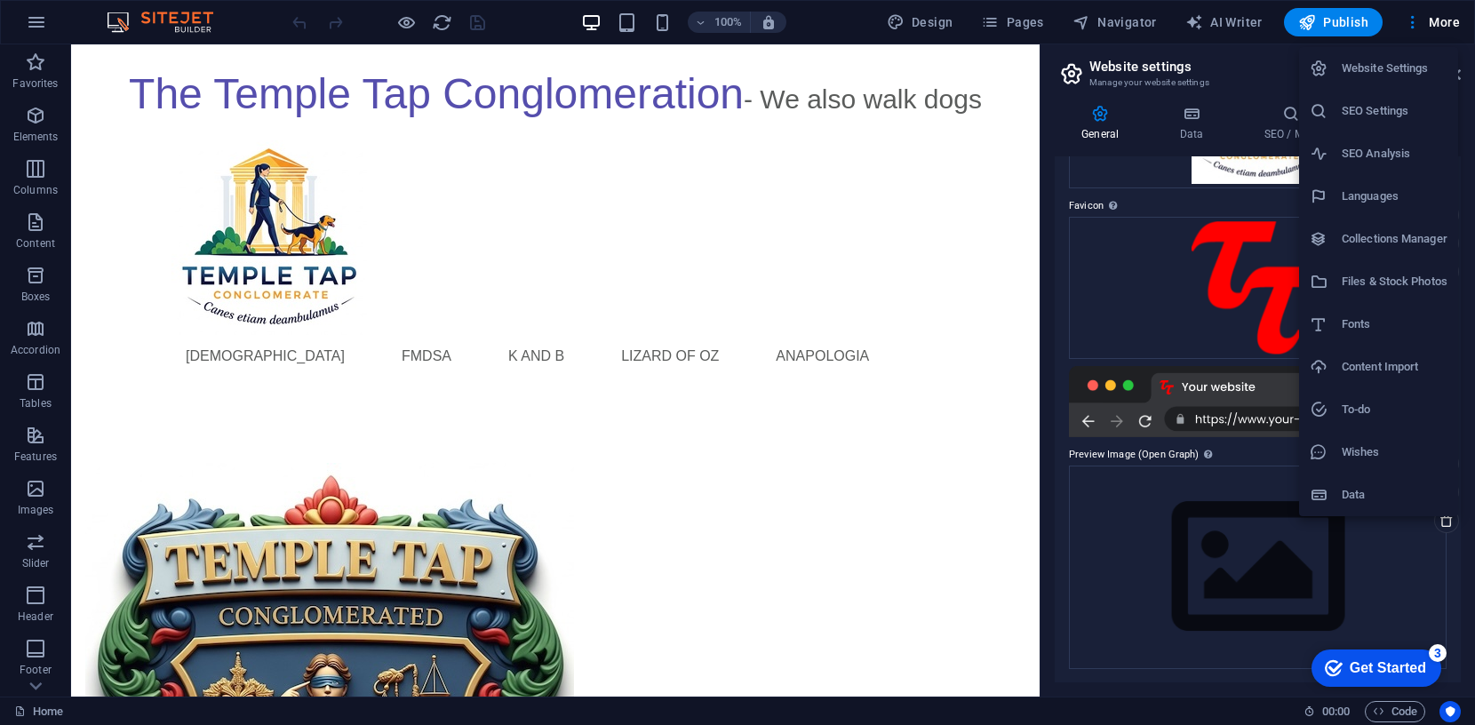
click at [1393, 68] on h6 "Website Settings" at bounding box center [1395, 68] width 106 height 21
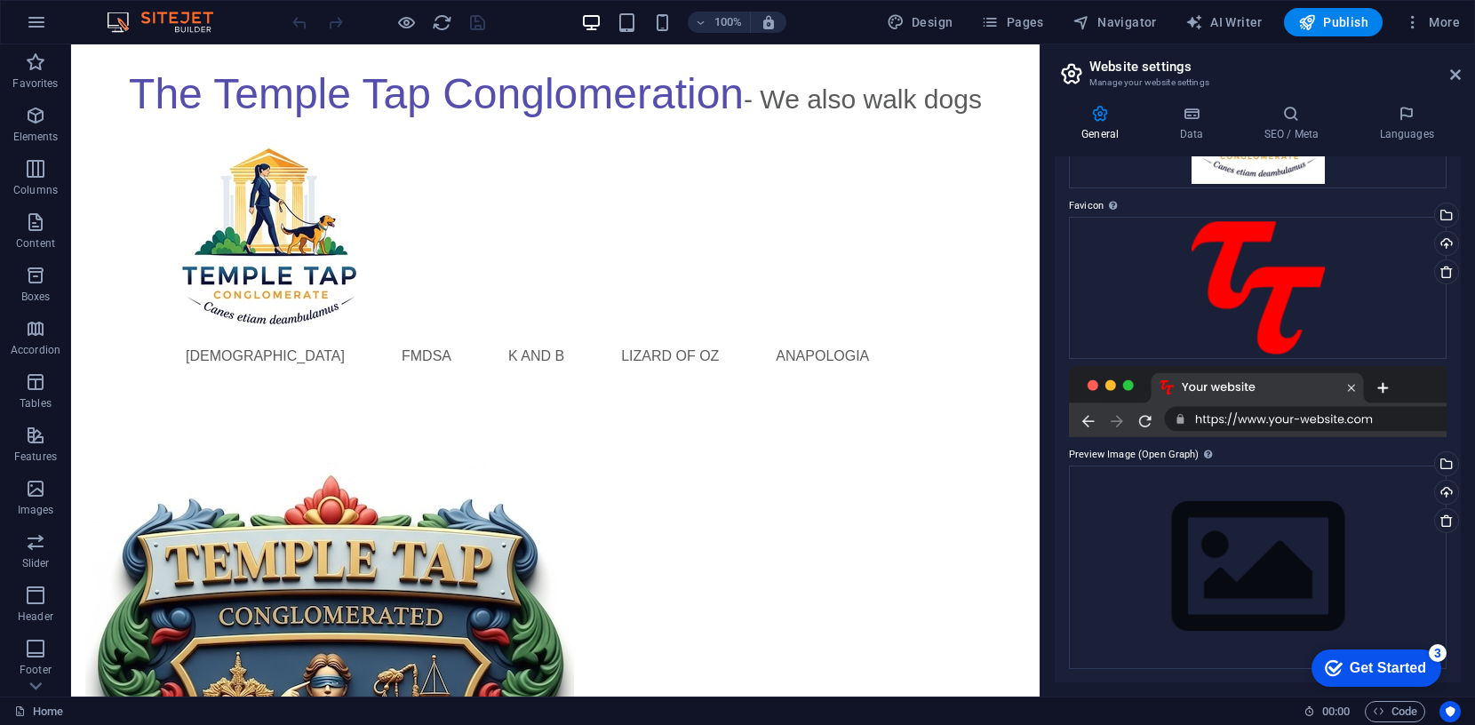
click at [1245, 386] on div at bounding box center [1258, 401] width 378 height 71
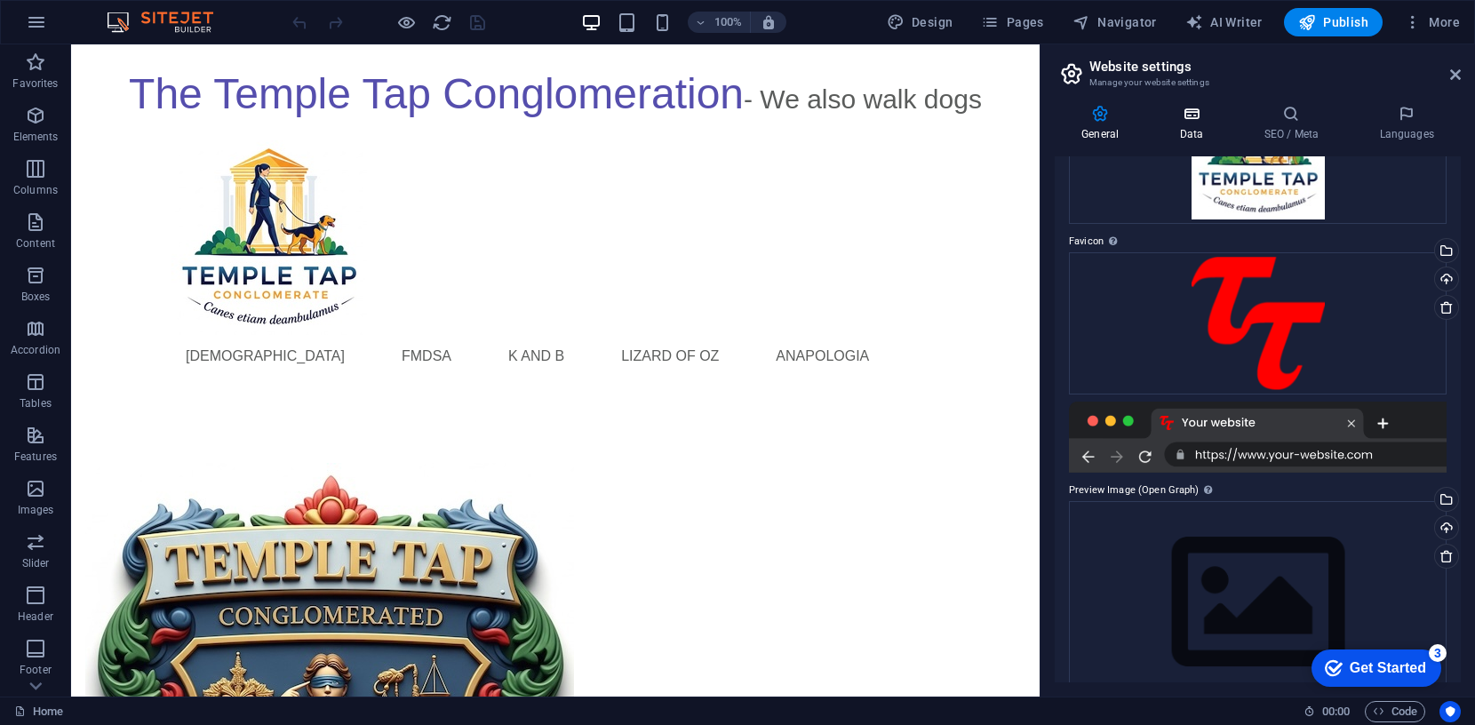
click at [1196, 121] on icon at bounding box center [1191, 114] width 77 height 18
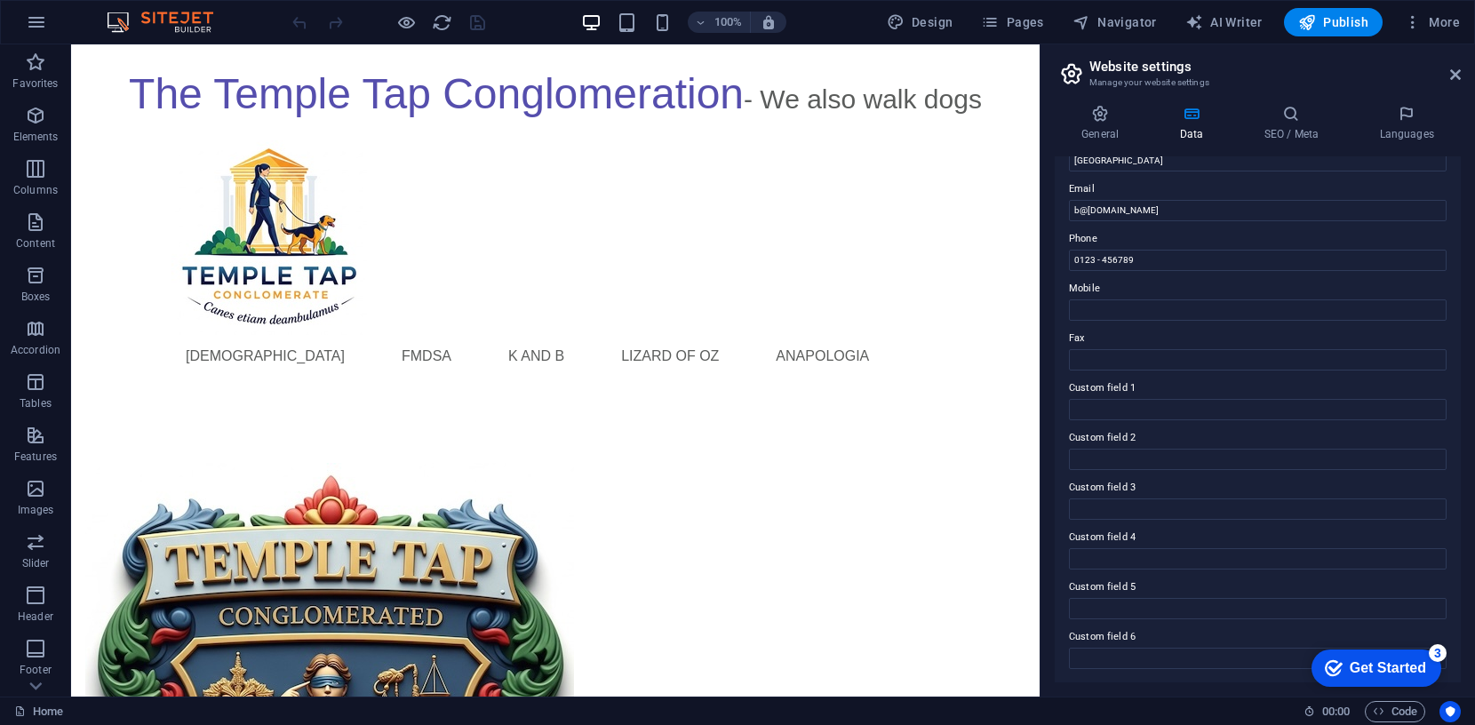
scroll to position [0, 0]
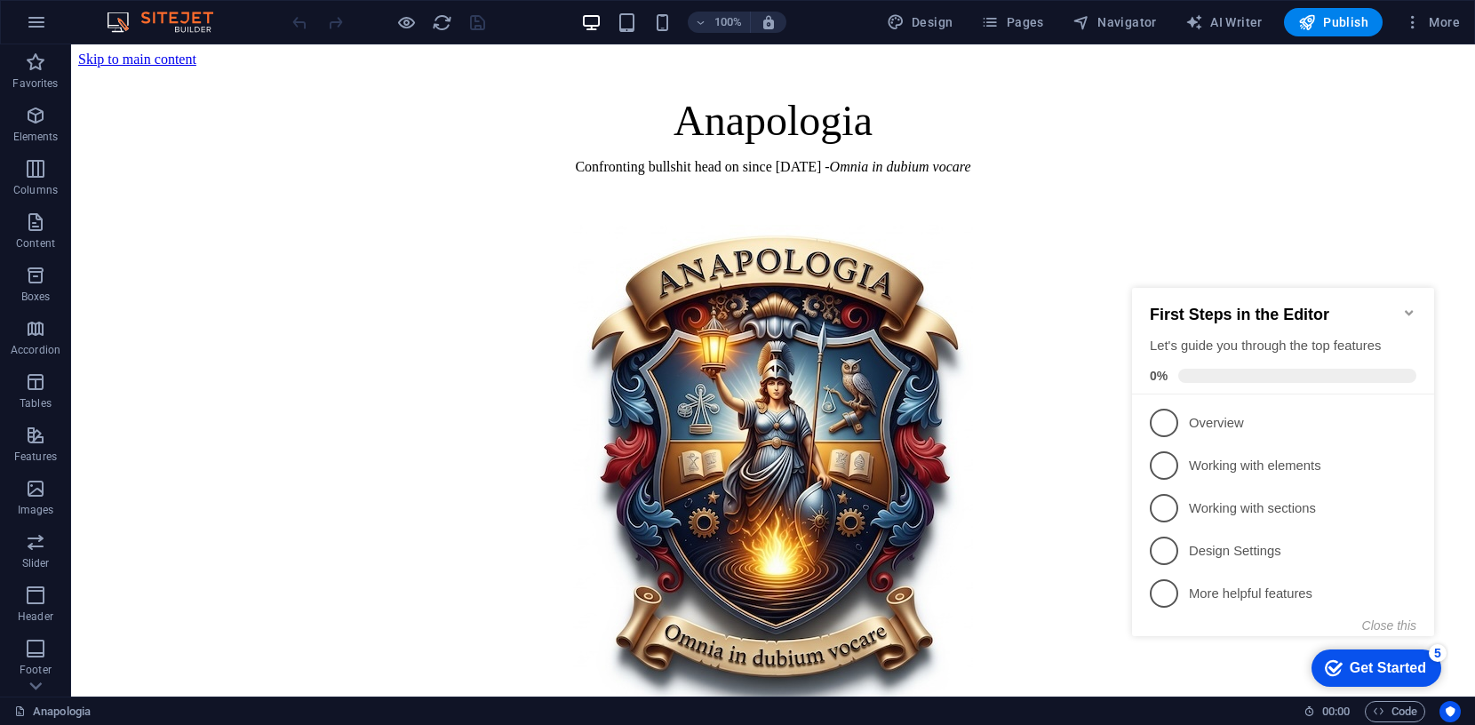
click at [1405, 306] on icon "Minimize checklist" at bounding box center [1409, 313] width 14 height 14
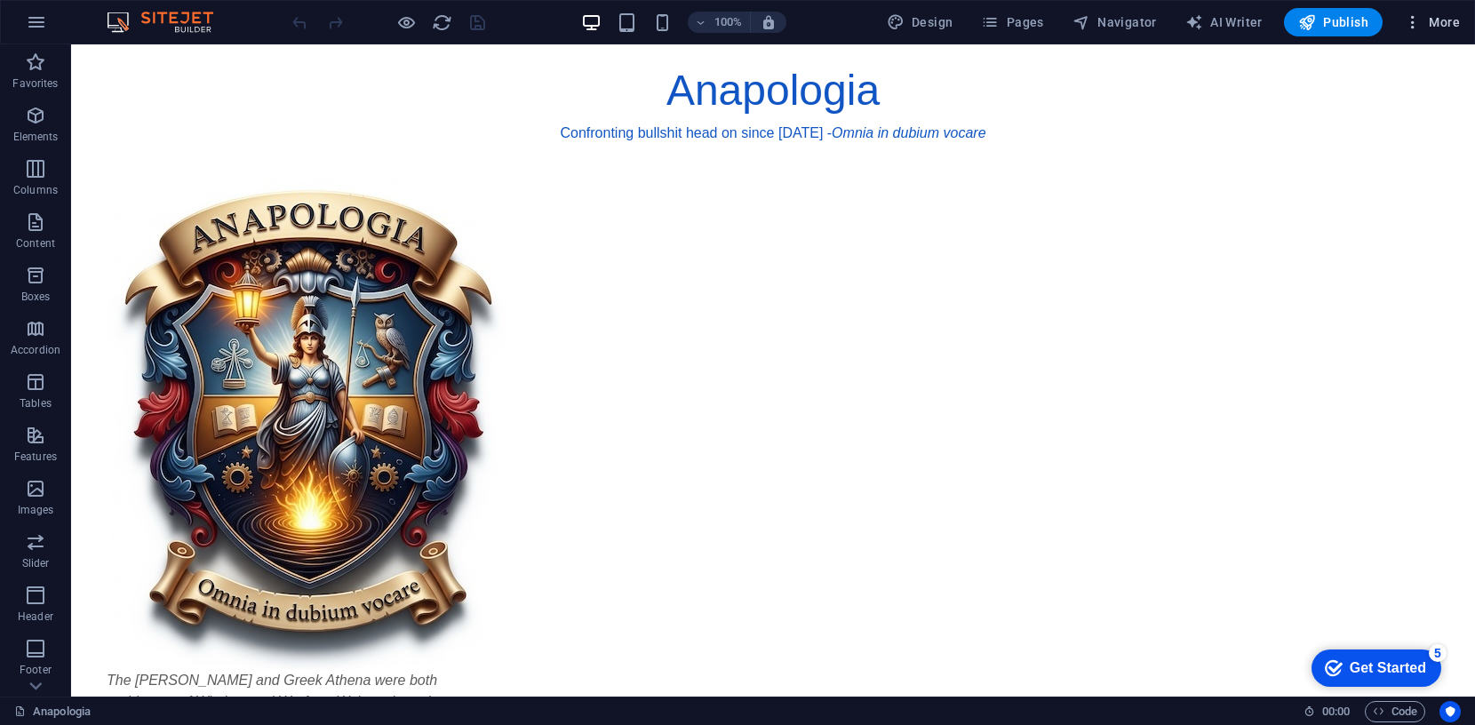
click at [1445, 22] on span "More" at bounding box center [1432, 22] width 56 height 18
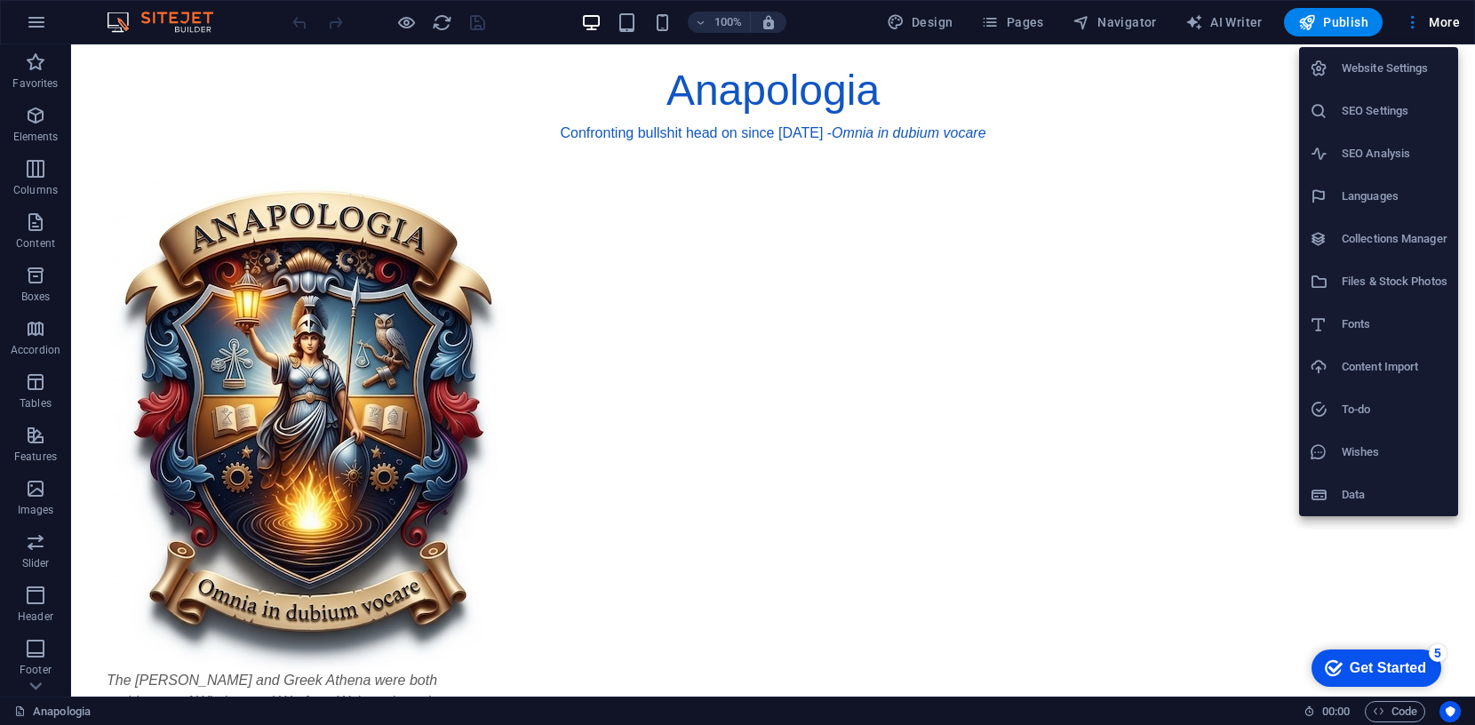
click at [1389, 65] on h6 "Website Settings" at bounding box center [1395, 68] width 106 height 21
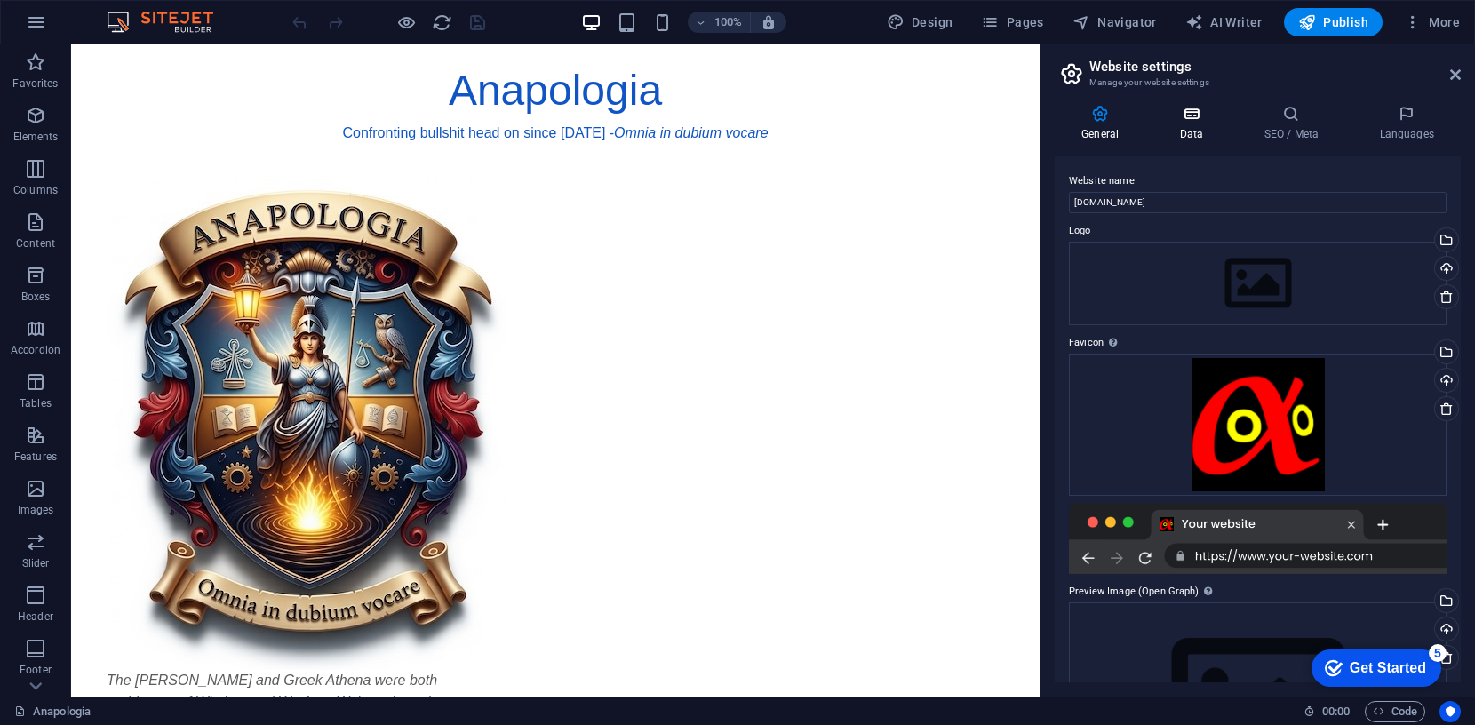
click at [1194, 116] on icon at bounding box center [1191, 114] width 77 height 18
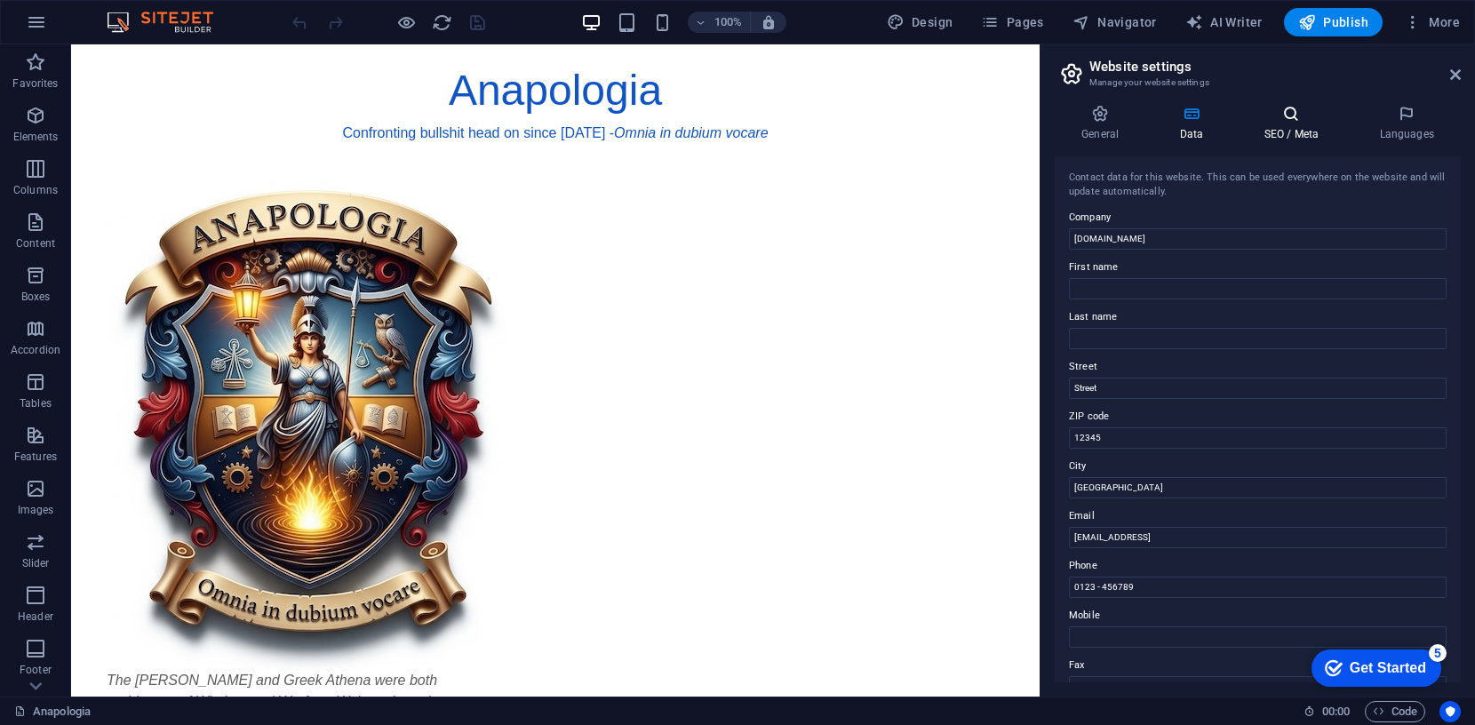
click at [1297, 111] on icon at bounding box center [1291, 114] width 108 height 18
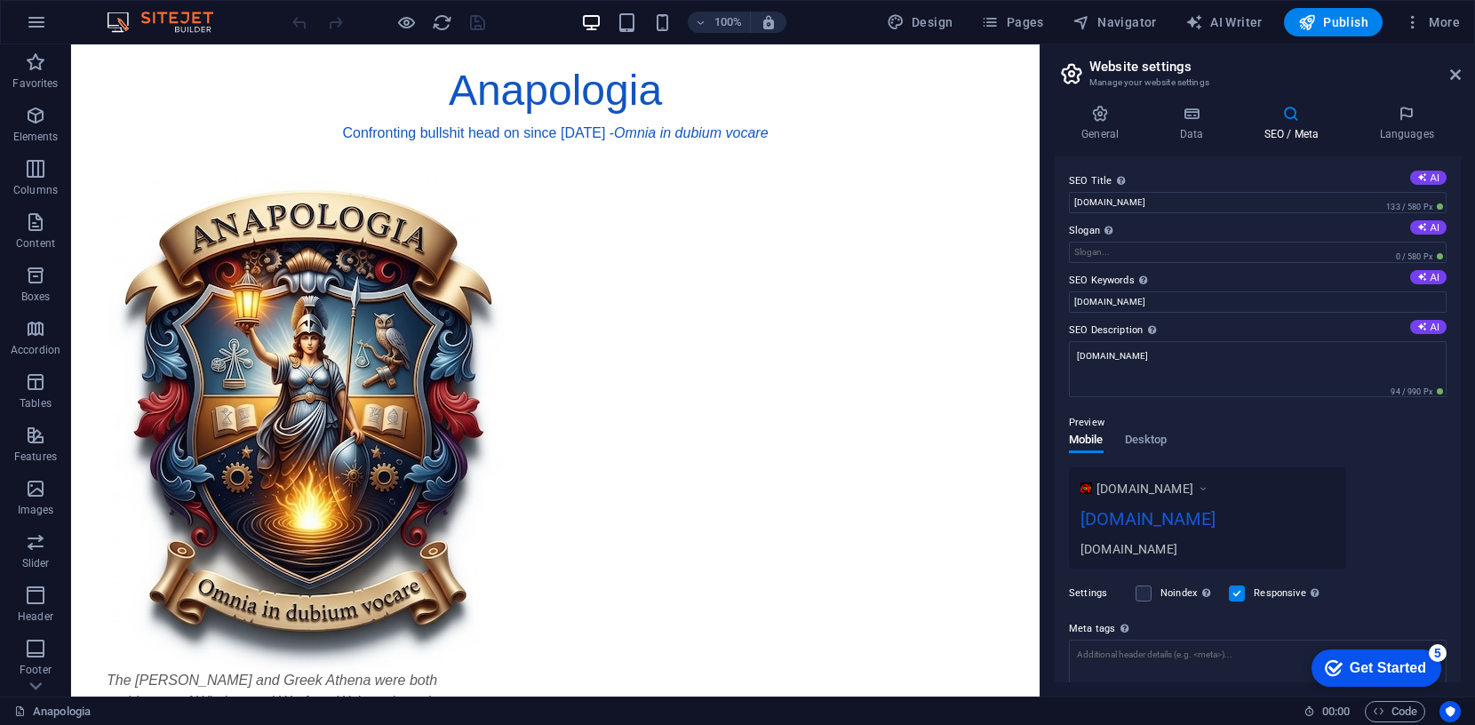
click at [1078, 550] on div "www.example.com templetap.com templetap.com" at bounding box center [1207, 517] width 277 height 101
click at [1092, 550] on div "[DOMAIN_NAME]" at bounding box center [1208, 548] width 254 height 19
click at [1073, 203] on input "[DOMAIN_NAME]" at bounding box center [1258, 202] width 378 height 21
click at [1078, 207] on input "anapologia.templetap.com" at bounding box center [1258, 202] width 378 height 21
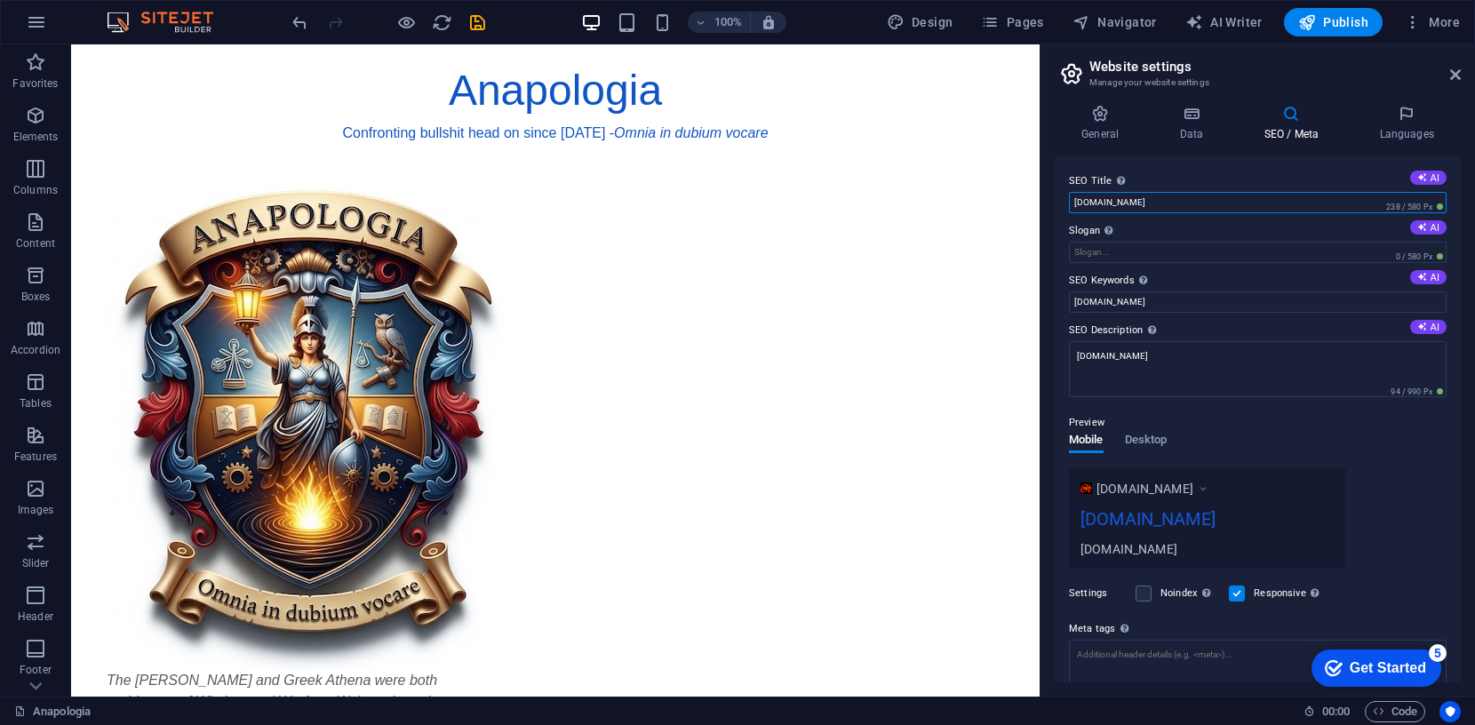
drag, startPoint x: 1183, startPoint y: 202, endPoint x: 1118, endPoint y: 202, distance: 64.9
click at [1121, 201] on input "anapologia.templetap.com" at bounding box center [1258, 202] width 378 height 21
type input "Anapologia"
click at [1192, 112] on icon at bounding box center [1191, 114] width 77 height 18
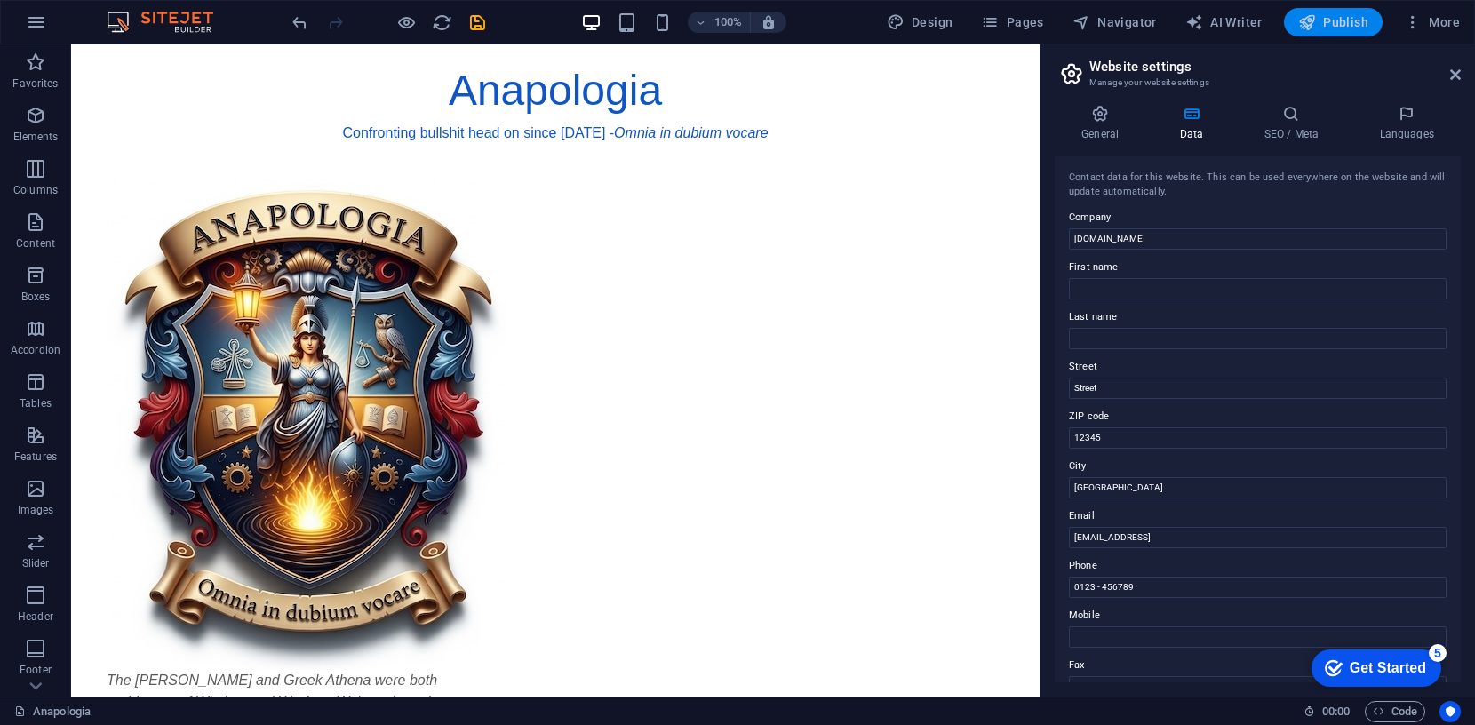
click at [1320, 22] on span "Publish" at bounding box center [1333, 22] width 70 height 18
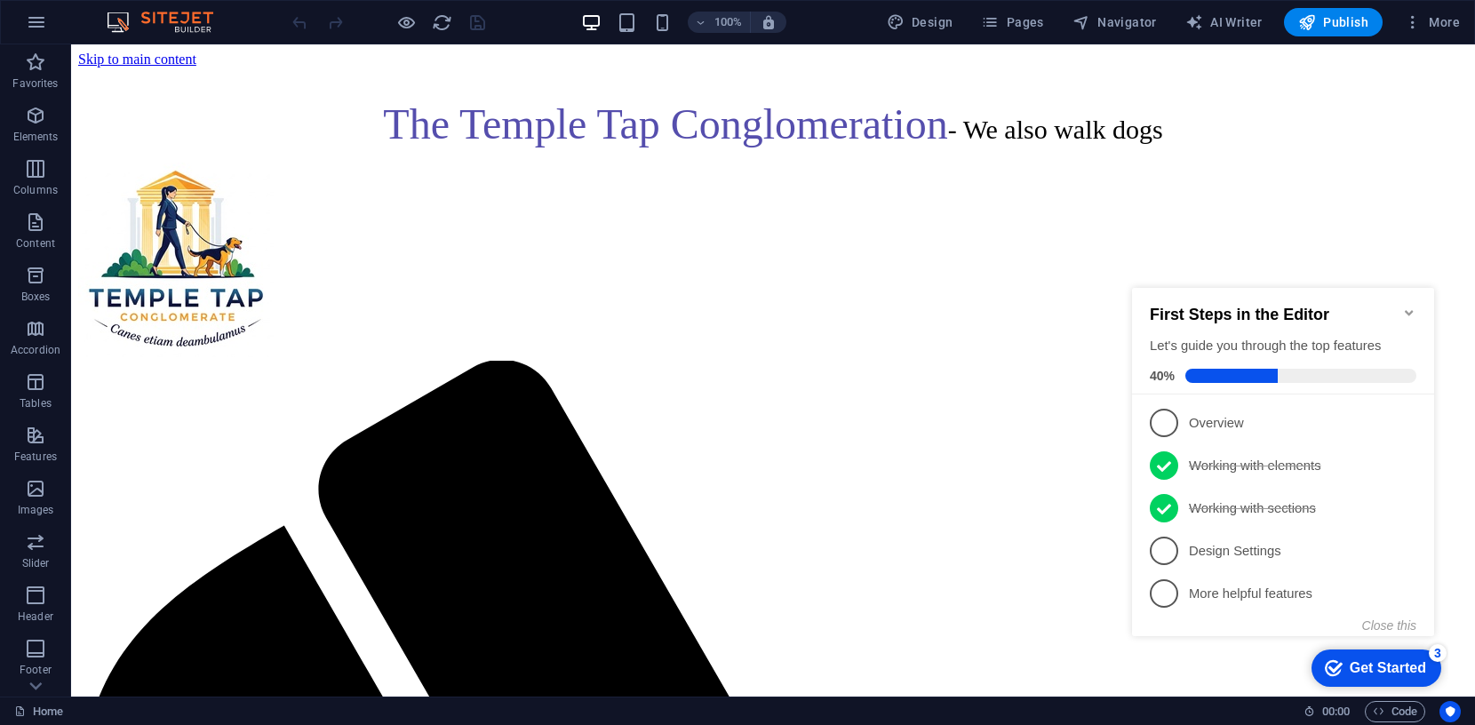
click at [1408, 306] on icon "Minimize checklist" at bounding box center [1409, 313] width 14 height 14
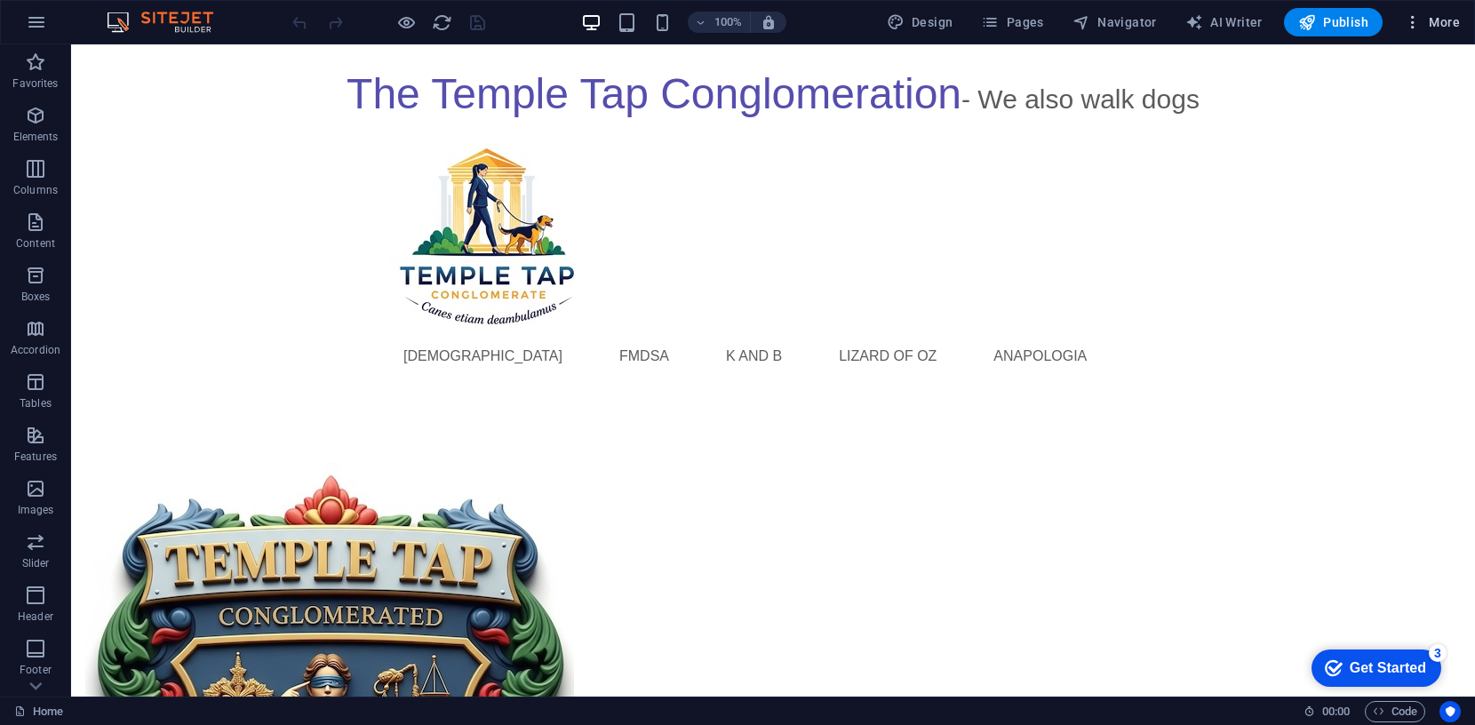
click at [1439, 15] on span "More" at bounding box center [1432, 22] width 56 height 18
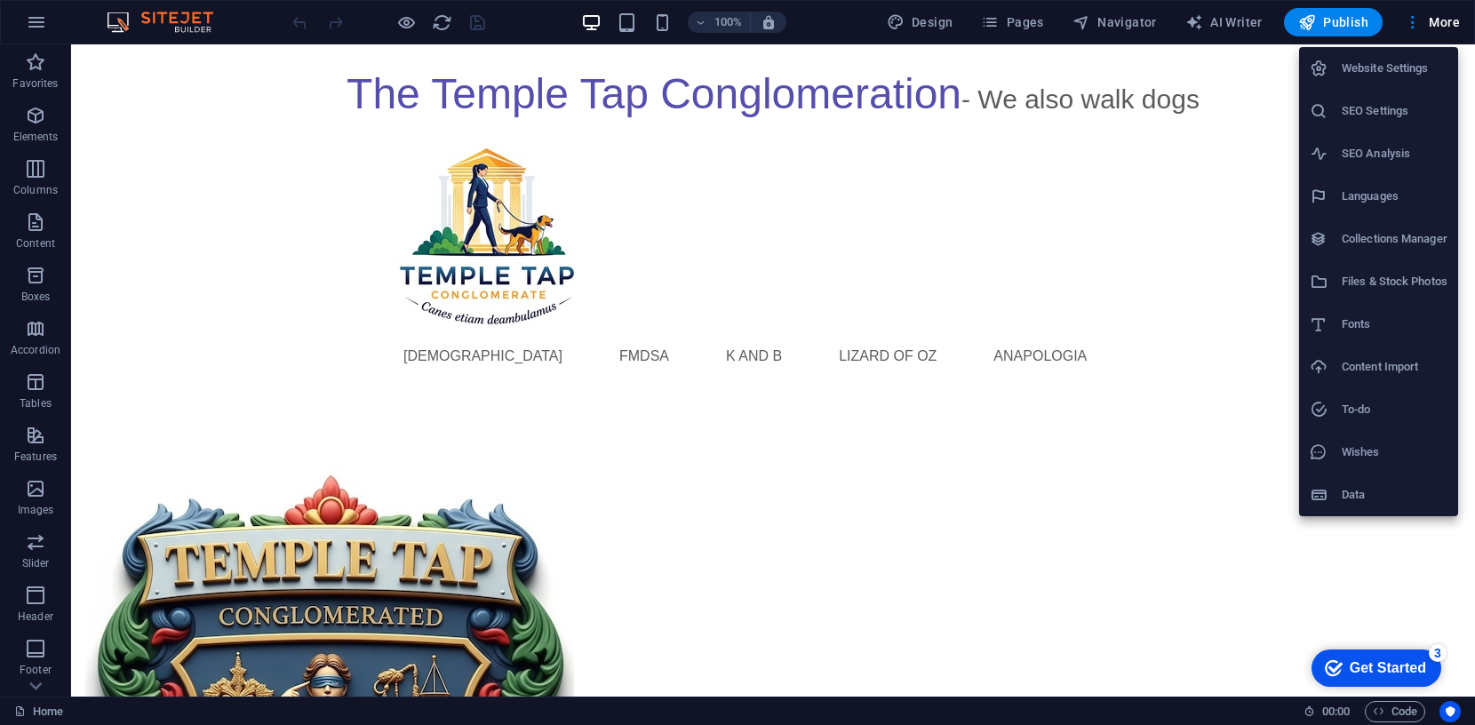
click at [1384, 67] on h6 "Website Settings" at bounding box center [1395, 68] width 106 height 21
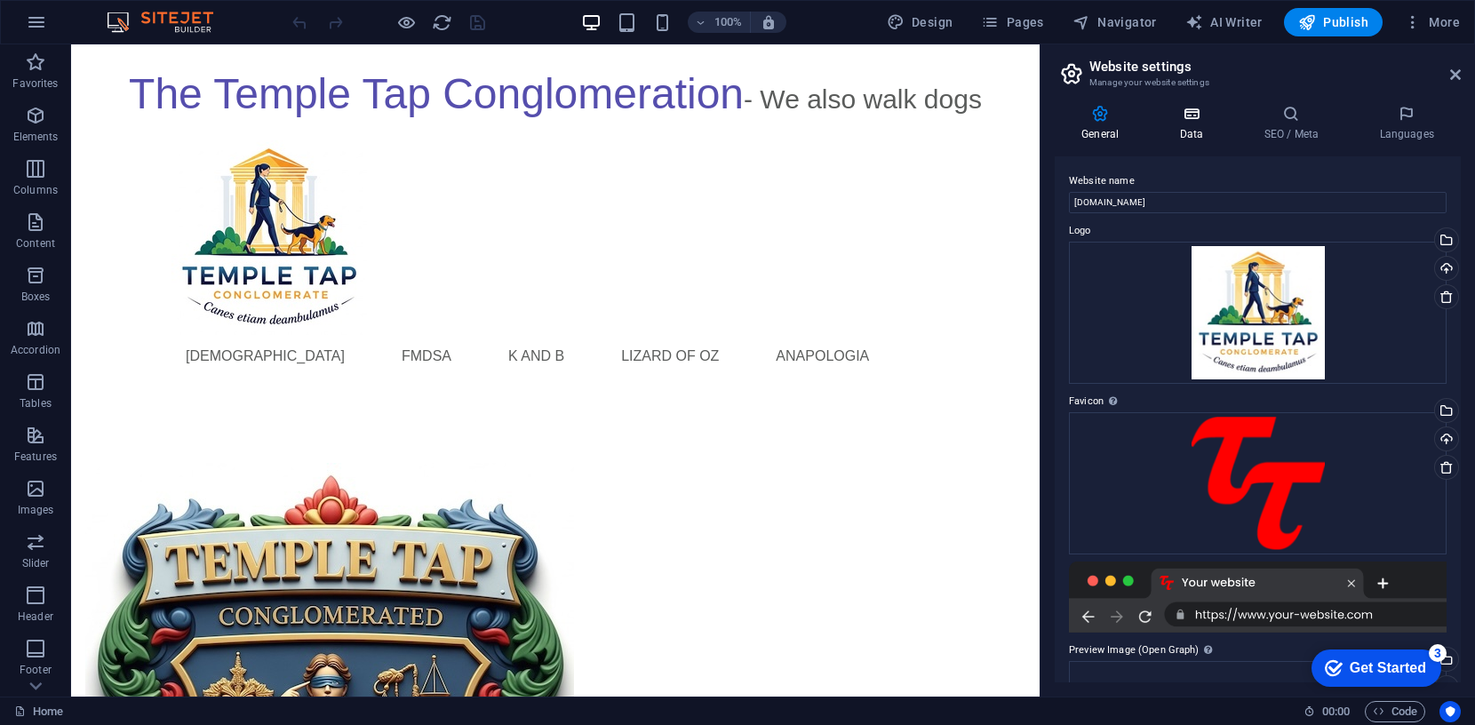
click at [1195, 111] on icon at bounding box center [1191, 114] width 77 height 18
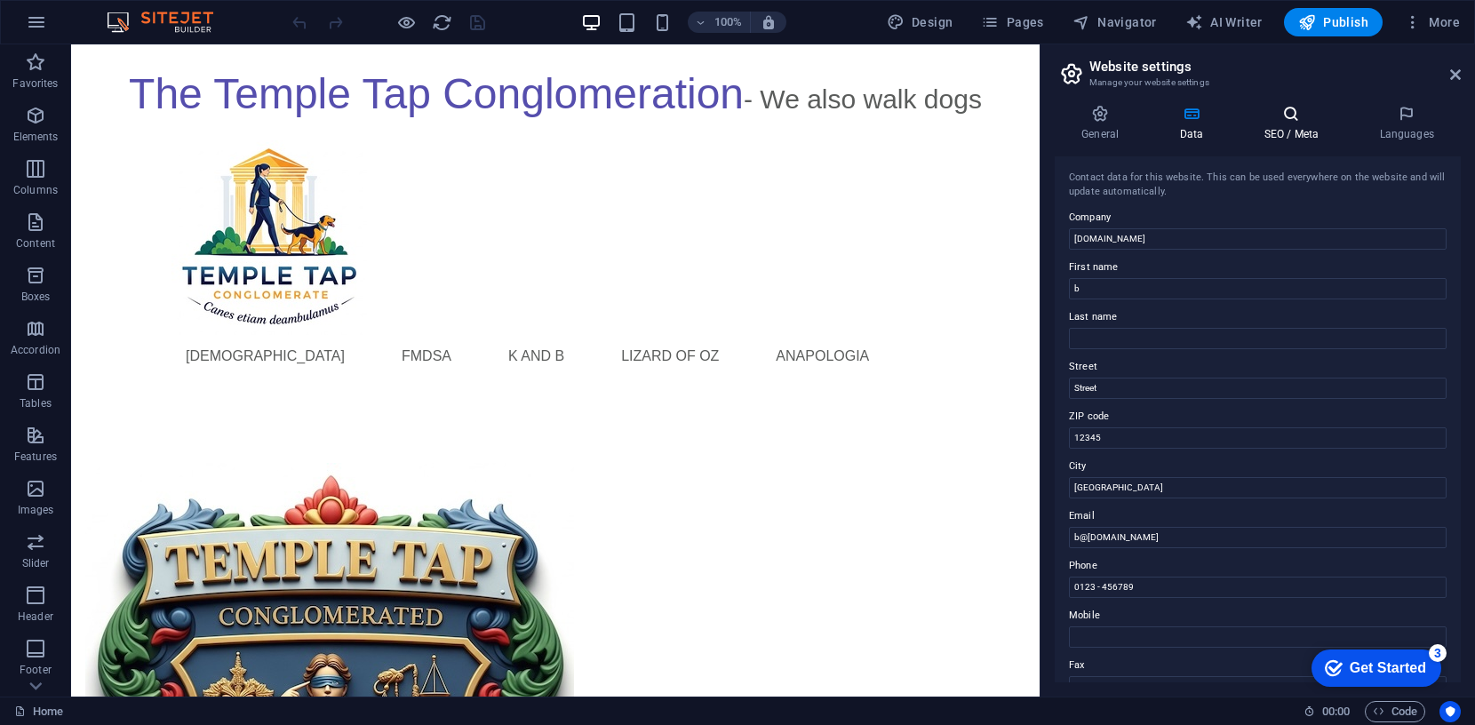
click at [1295, 120] on icon at bounding box center [1291, 114] width 108 height 18
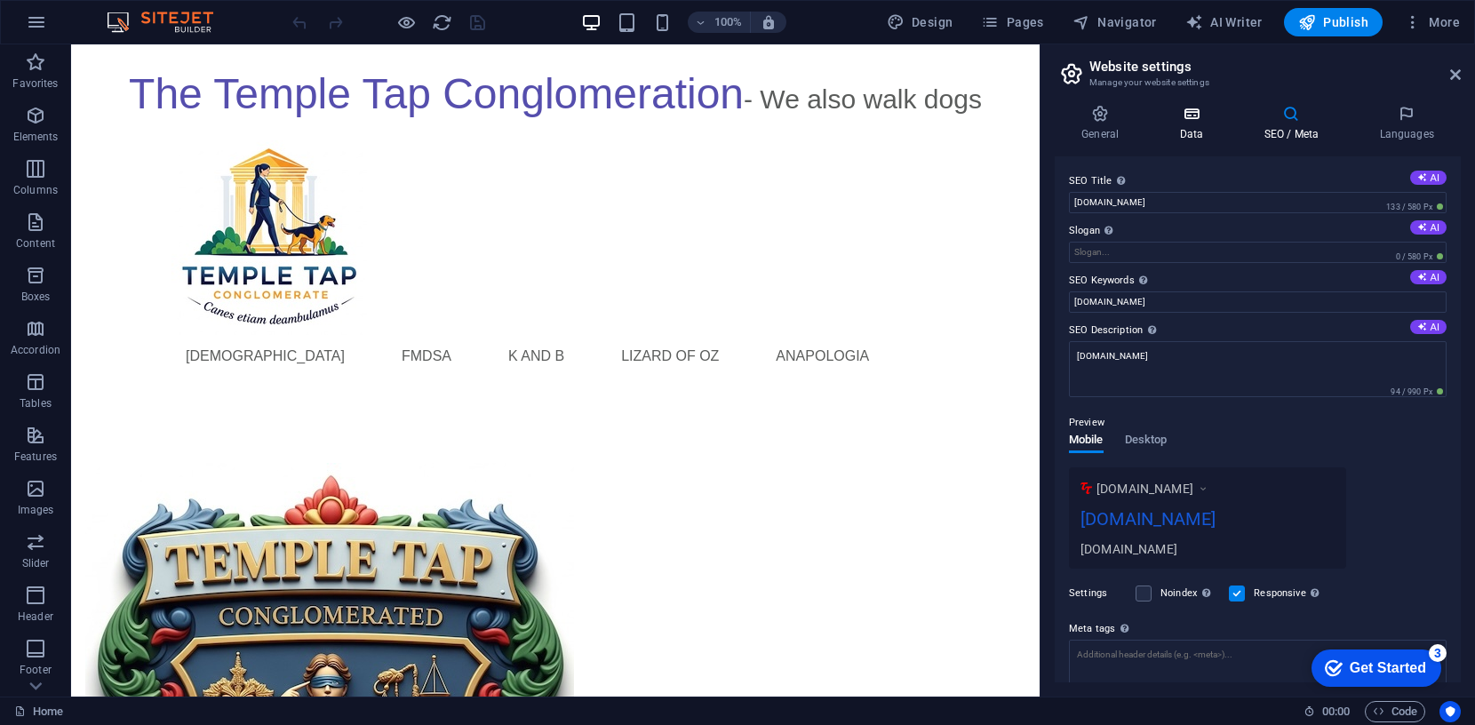
click at [1194, 118] on icon at bounding box center [1191, 114] width 77 height 18
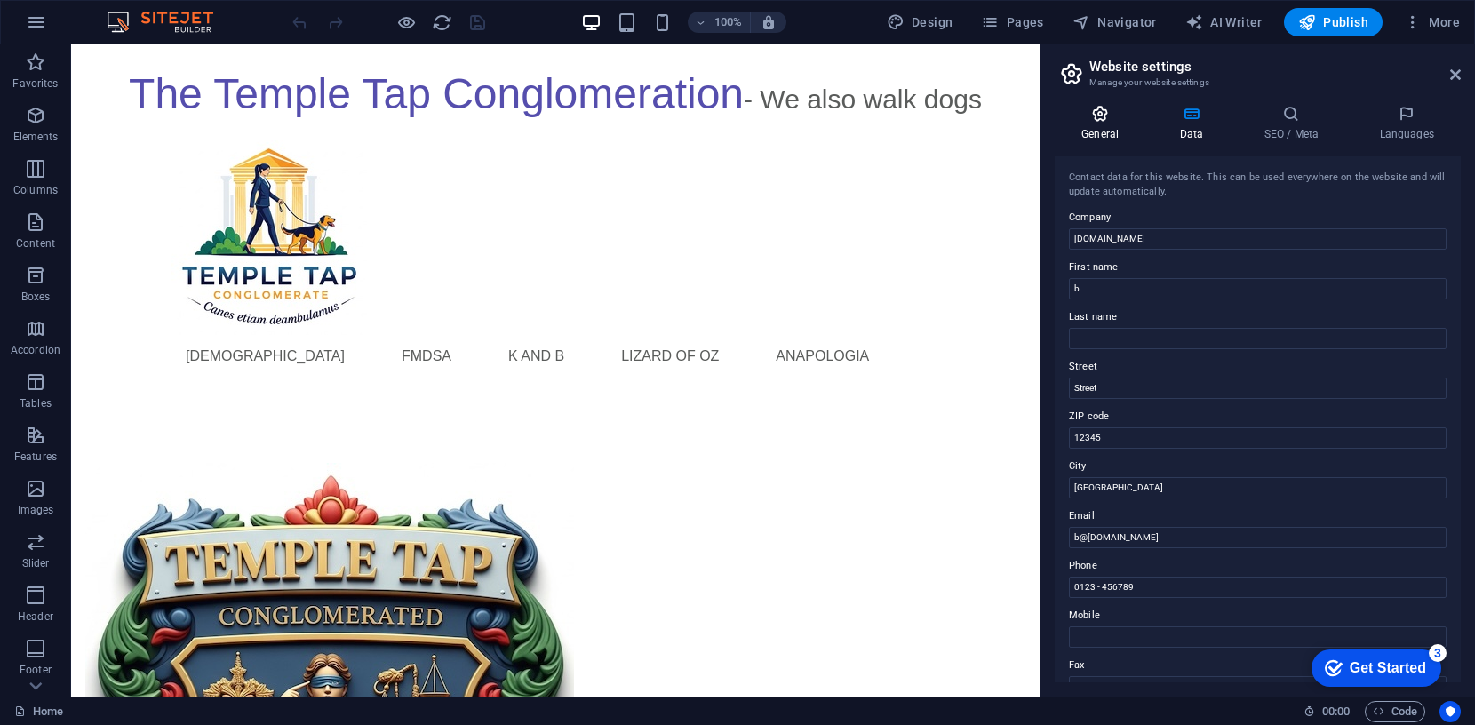
click at [1105, 119] on icon at bounding box center [1100, 114] width 91 height 18
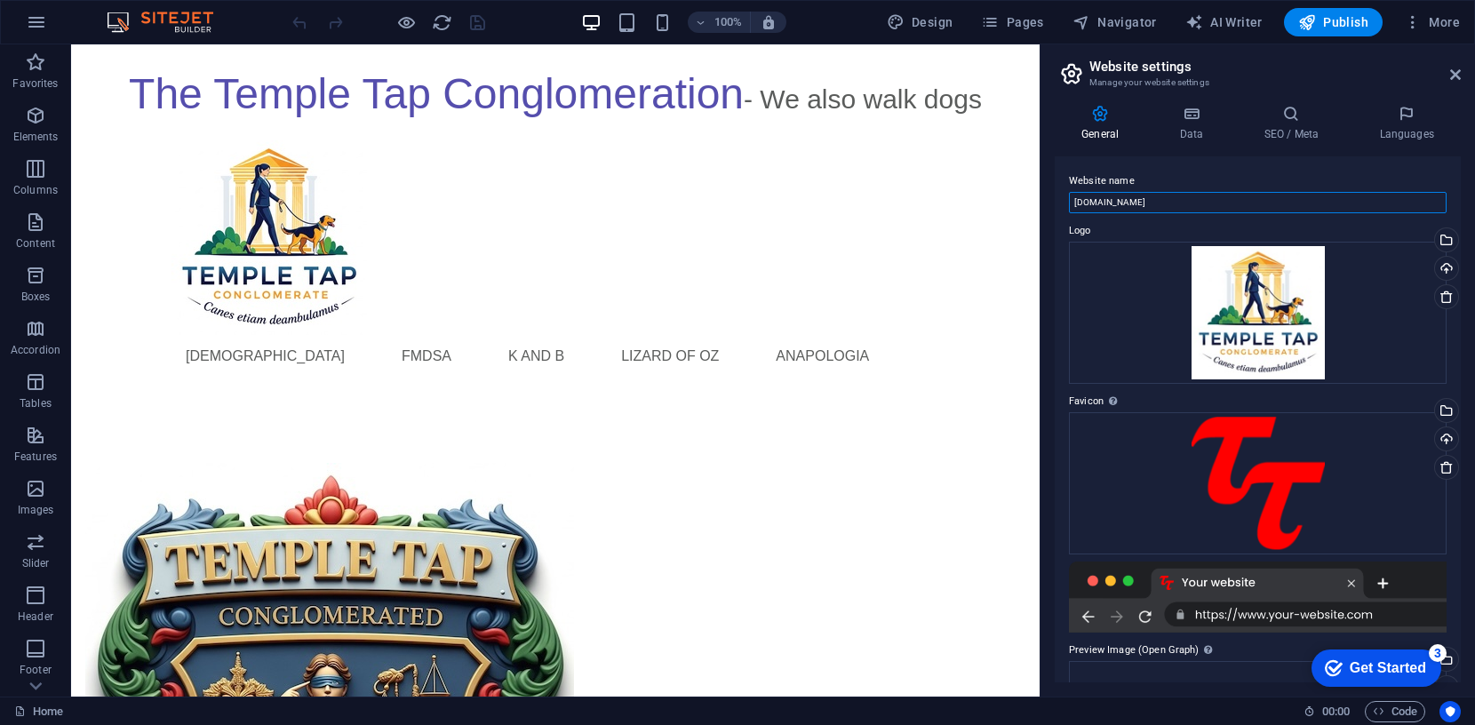
drag, startPoint x: 1140, startPoint y: 201, endPoint x: 1067, endPoint y: 200, distance: 72.9
click at [1066, 201] on div "Website name [DOMAIN_NAME] Logo Drag files here, click to choose files or selec…" at bounding box center [1258, 419] width 406 height 526
click at [1096, 202] on input "Temole Tap" at bounding box center [1258, 202] width 378 height 21
type input "Temple Tap"
click at [1187, 112] on icon at bounding box center [1191, 114] width 77 height 18
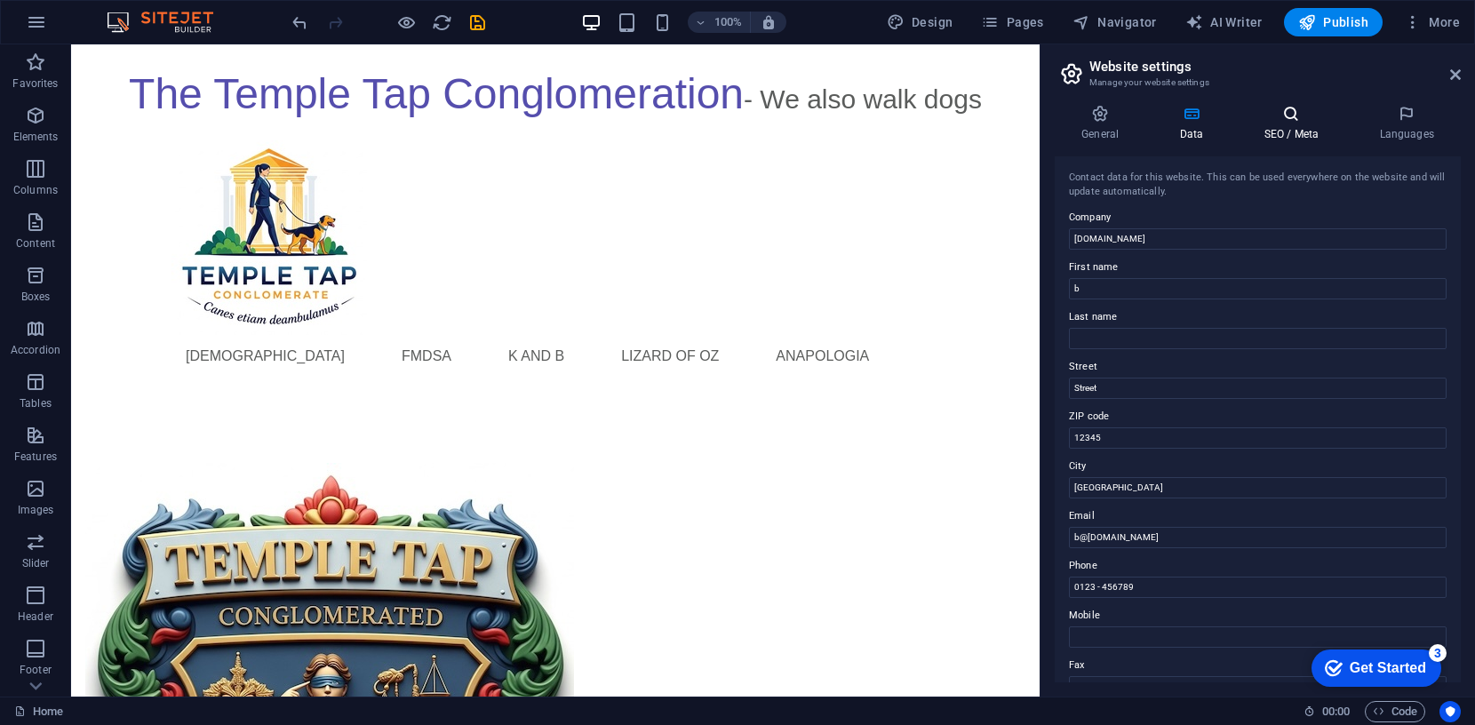
click at [1293, 114] on icon at bounding box center [1291, 114] width 108 height 18
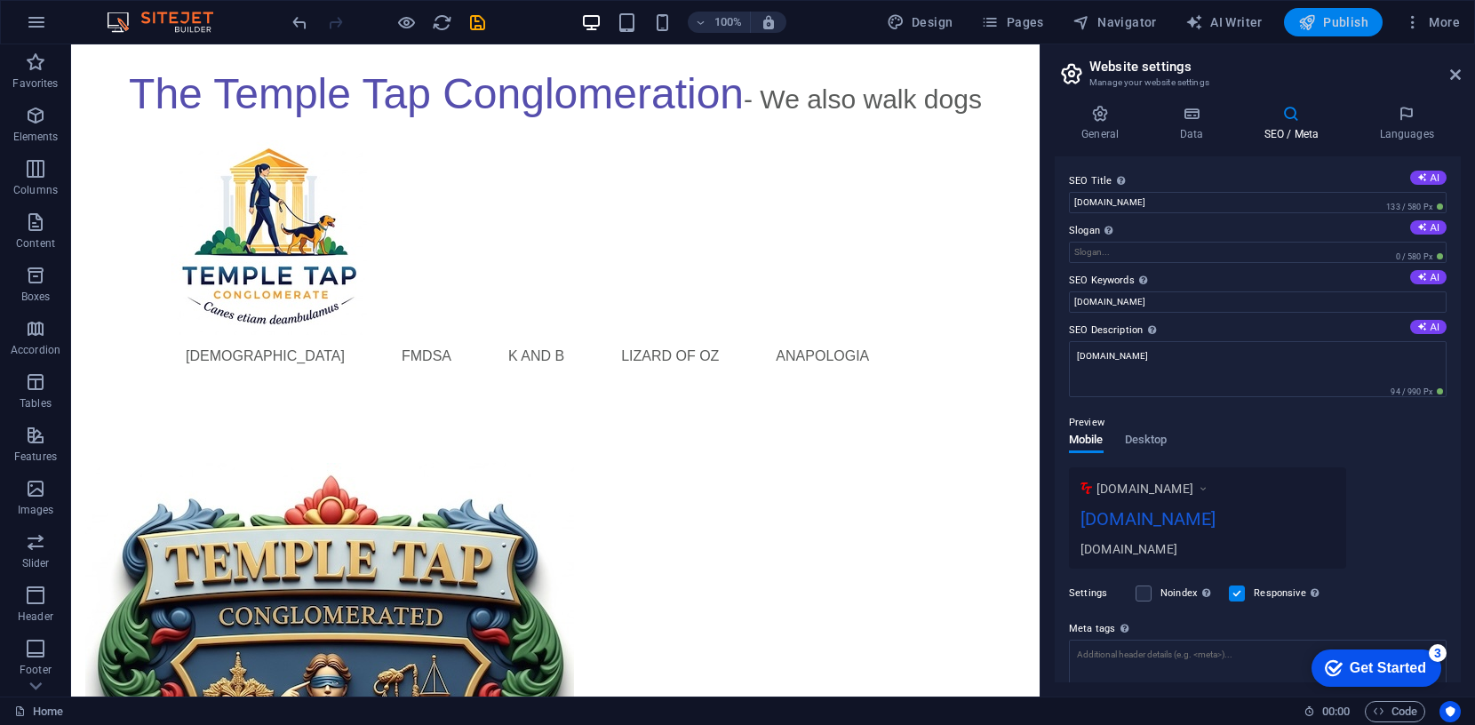
click at [1343, 26] on span "Publish" at bounding box center [1333, 22] width 70 height 18
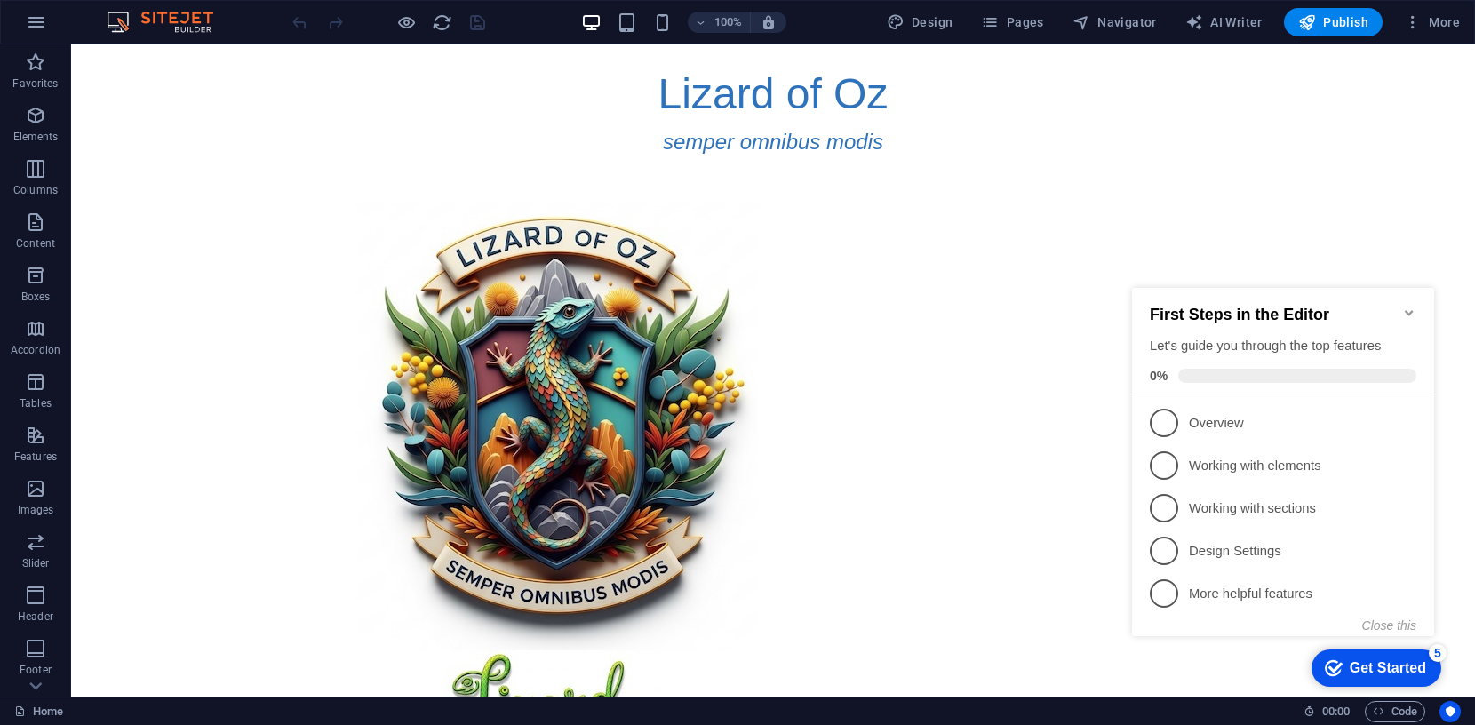
click at [1405, 306] on icon "Minimize checklist" at bounding box center [1409, 313] width 14 height 14
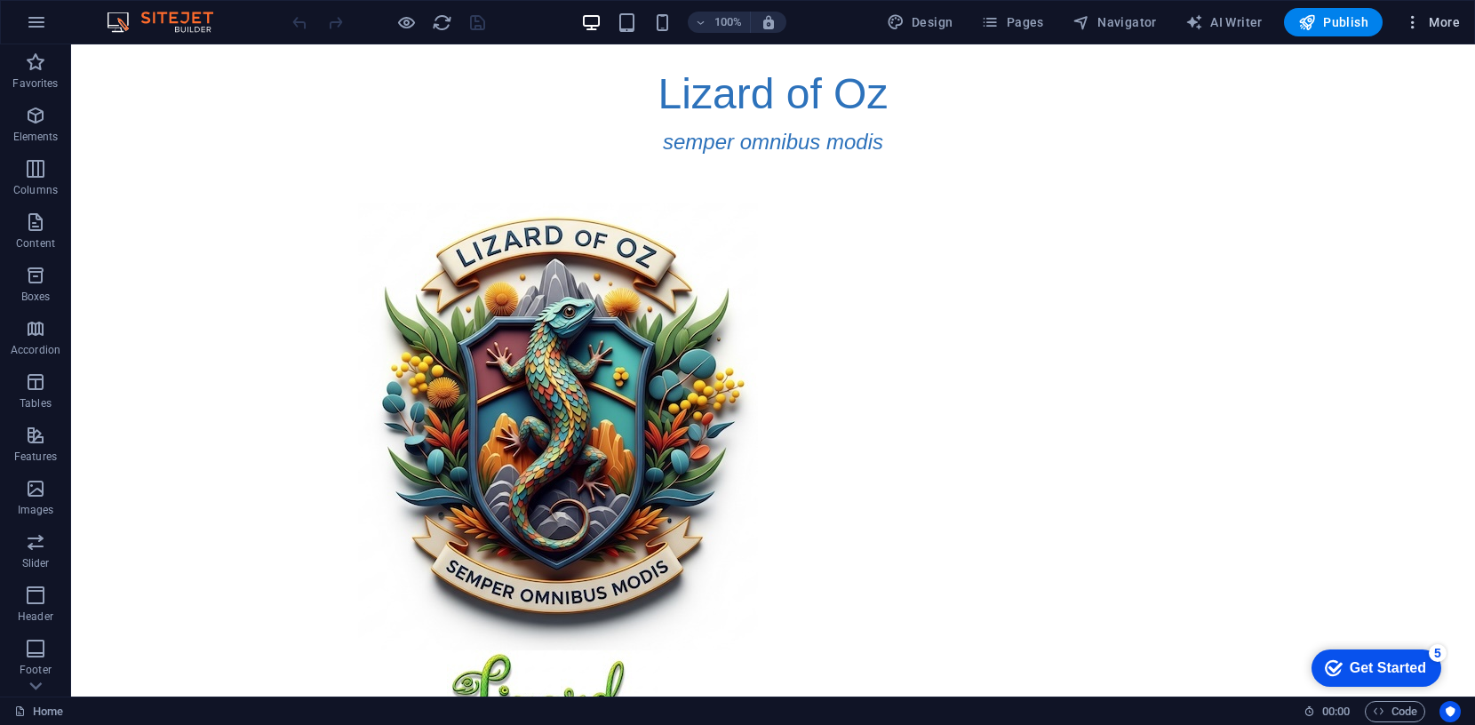
click at [1450, 18] on span "More" at bounding box center [1432, 22] width 56 height 18
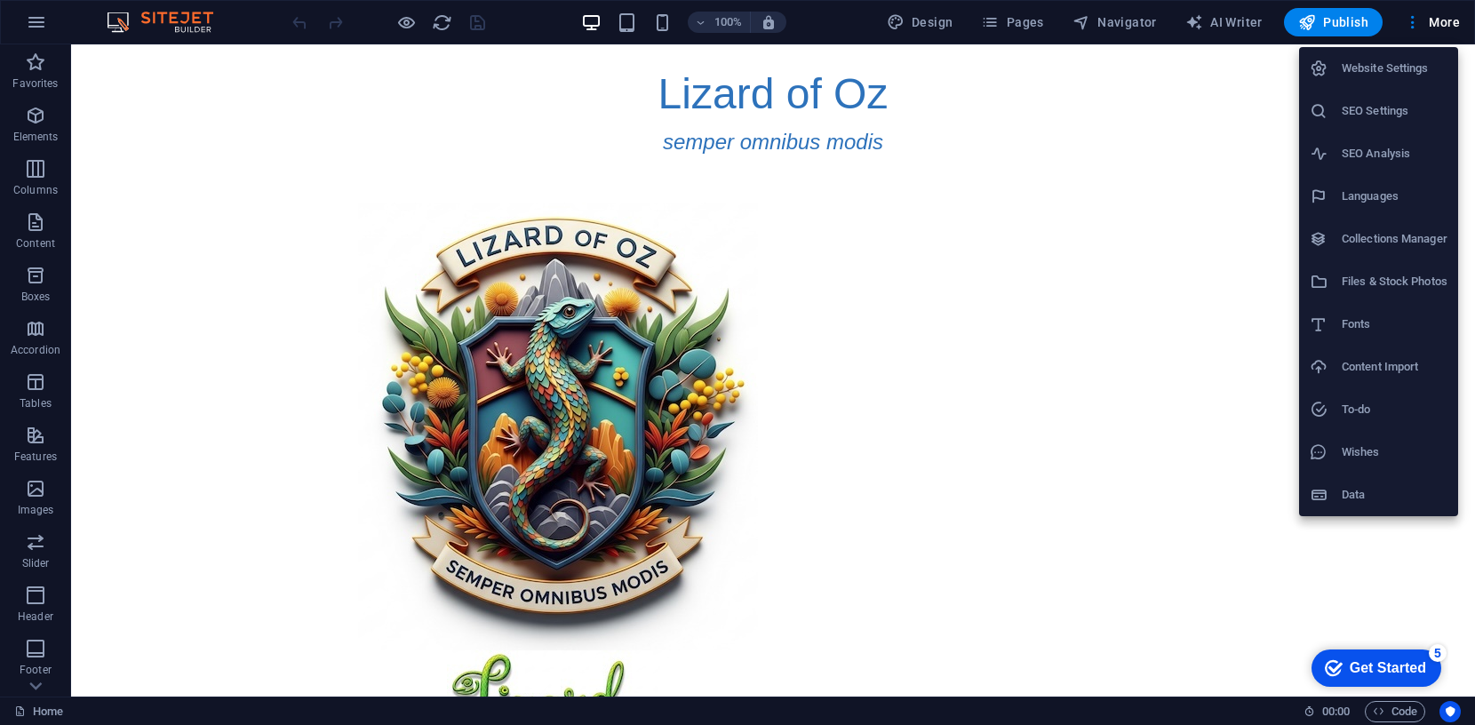
click at [1393, 65] on h6 "Website Settings" at bounding box center [1395, 68] width 106 height 21
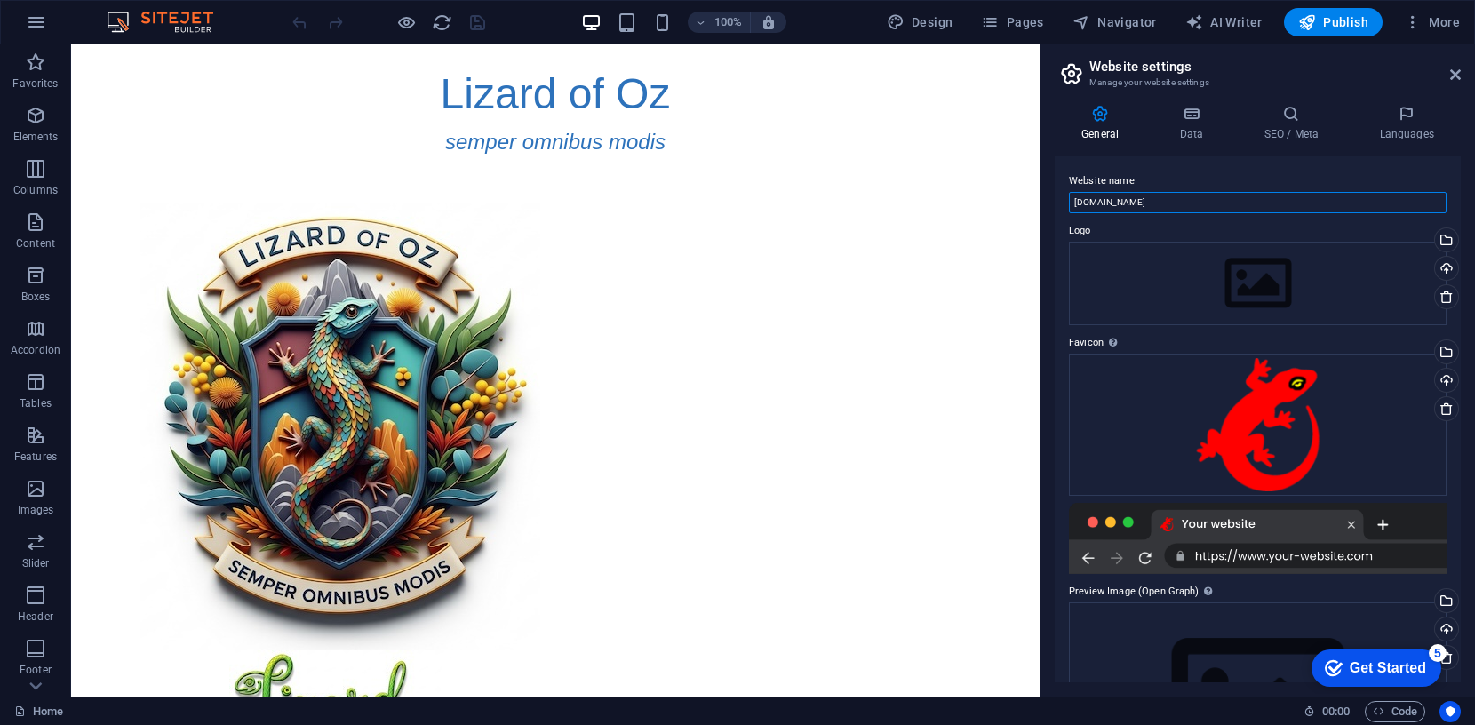
drag, startPoint x: 1181, startPoint y: 201, endPoint x: 1063, endPoint y: 199, distance: 118.2
click at [1063, 199] on div "Website name lizardofoz.templetap.com Logo Drag files here, click to choose fil…" at bounding box center [1258, 419] width 406 height 526
type input "Lizard of Oz"
click at [1194, 113] on icon at bounding box center [1191, 114] width 77 height 18
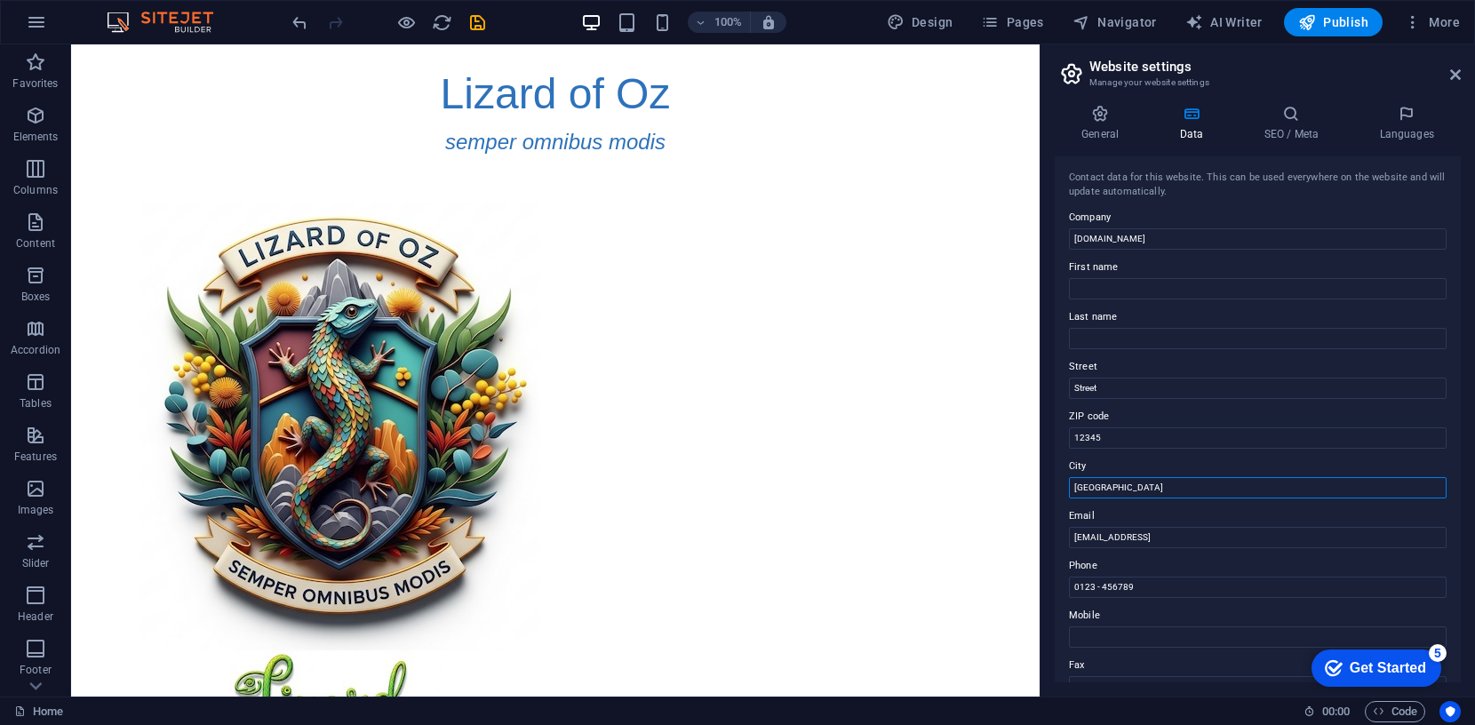
drag, startPoint x: 1105, startPoint y: 485, endPoint x: 1069, endPoint y: 484, distance: 35.6
click at [1069, 485] on input "[GEOGRAPHIC_DATA]" at bounding box center [1258, 487] width 378 height 21
click at [479, 19] on icon "save" at bounding box center [477, 22] width 20 height 20
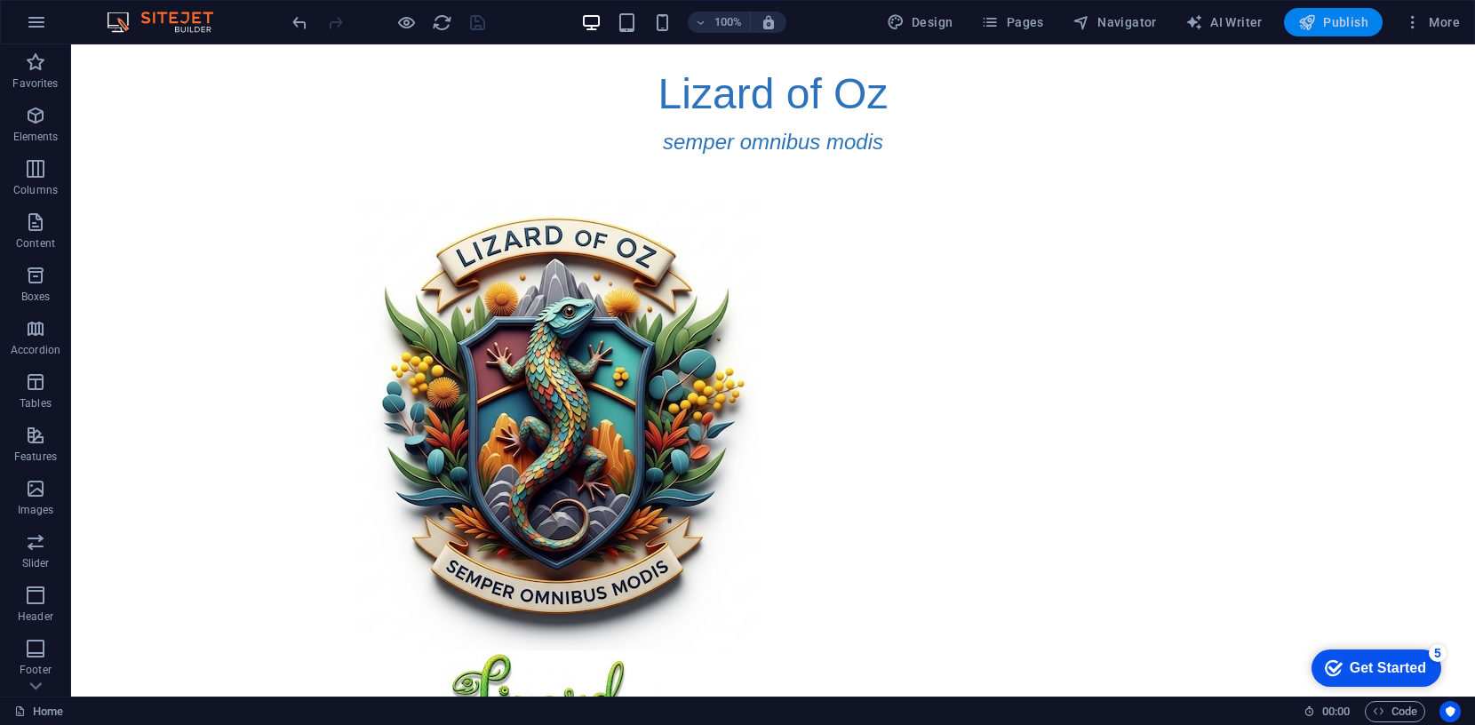
click at [1332, 16] on span "Publish" at bounding box center [1333, 22] width 70 height 18
click at [1444, 23] on span "More" at bounding box center [1432, 22] width 56 height 18
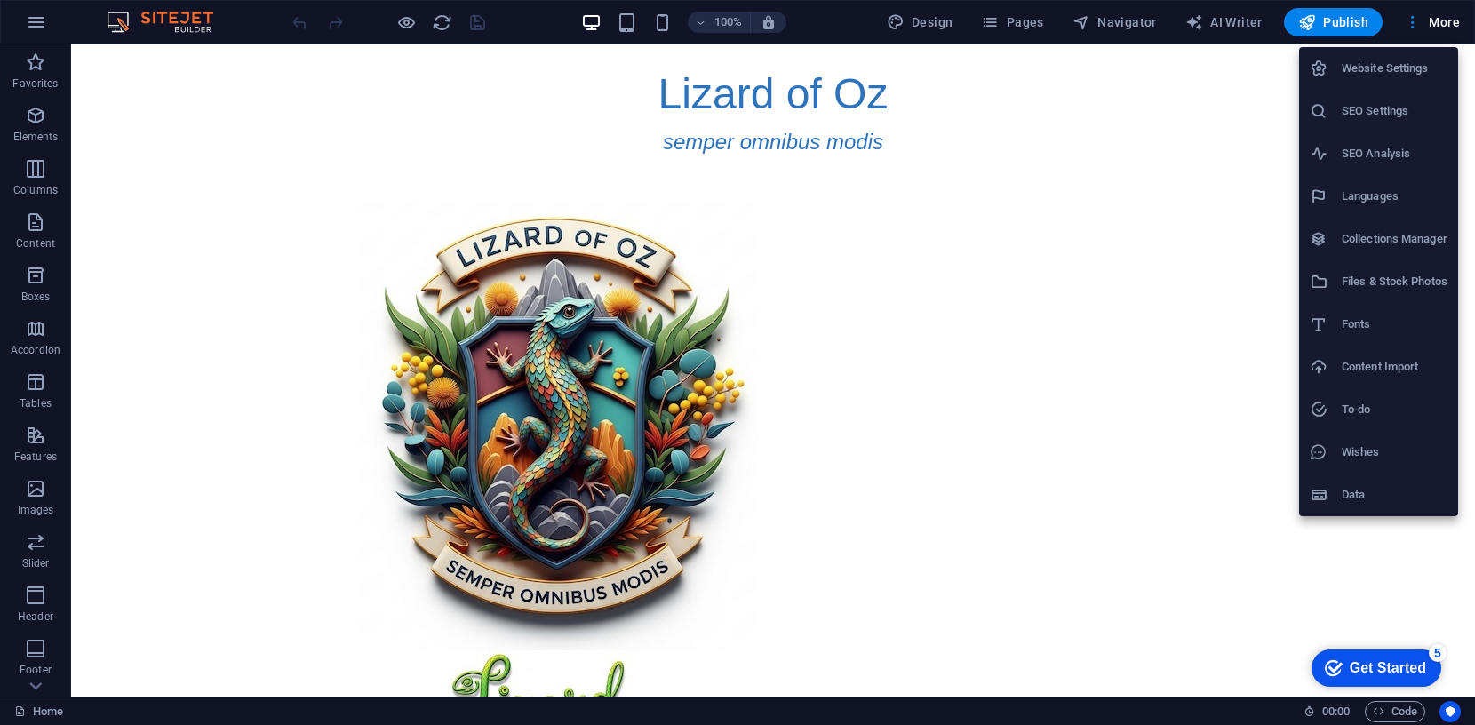
click at [1382, 65] on h6 "Website Settings" at bounding box center [1395, 68] width 106 height 21
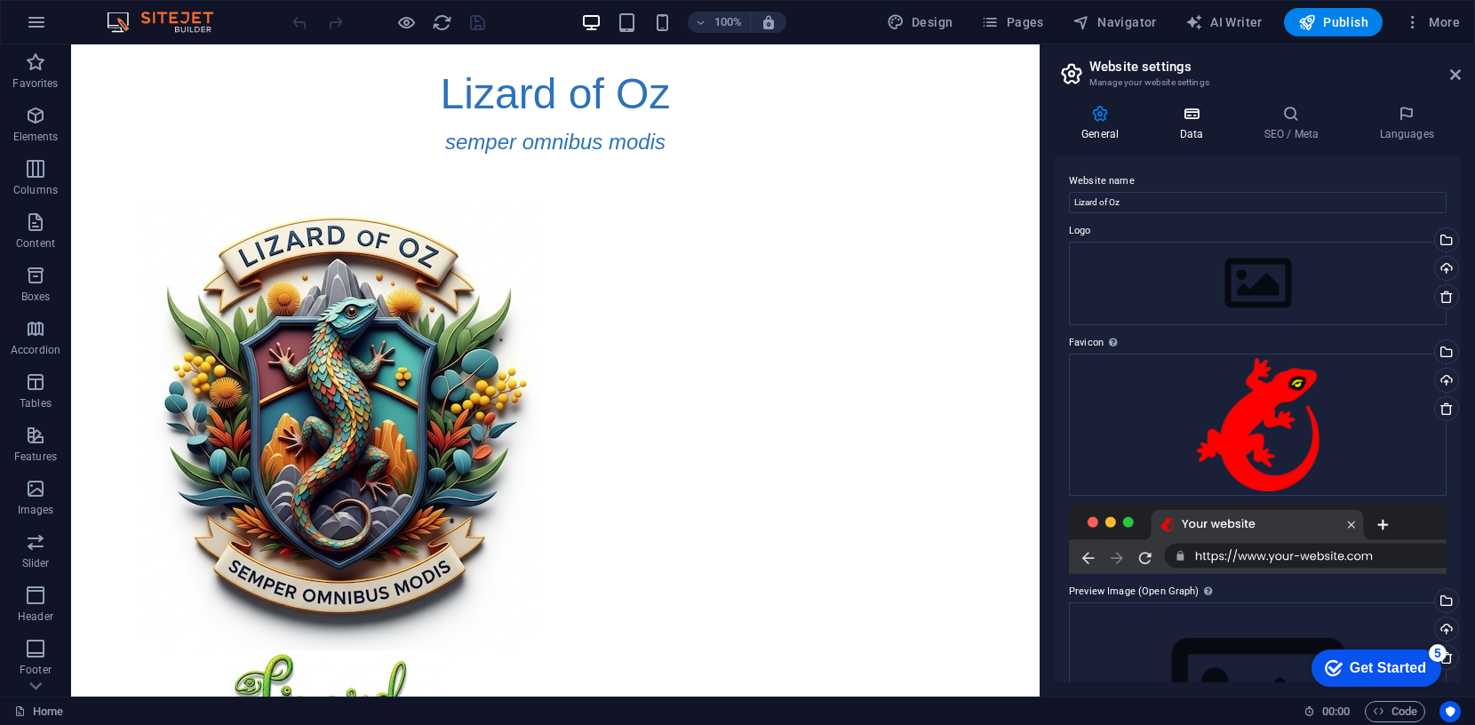
click at [1193, 114] on icon at bounding box center [1191, 114] width 77 height 18
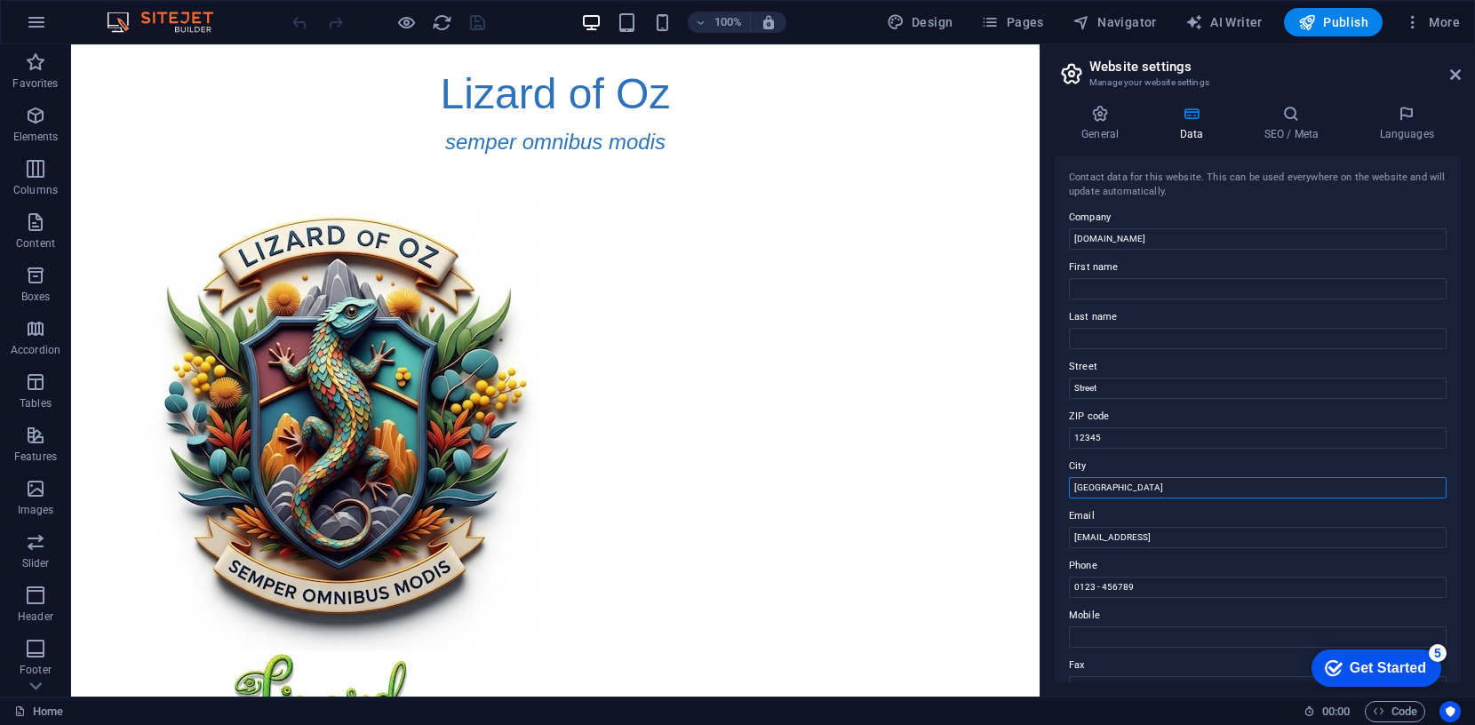
drag, startPoint x: 1105, startPoint y: 494, endPoint x: 1070, endPoint y: 490, distance: 35.8
click at [1070, 490] on input "[GEOGRAPHIC_DATA]" at bounding box center [1258, 487] width 378 height 21
click at [1295, 108] on icon at bounding box center [1291, 114] width 108 height 18
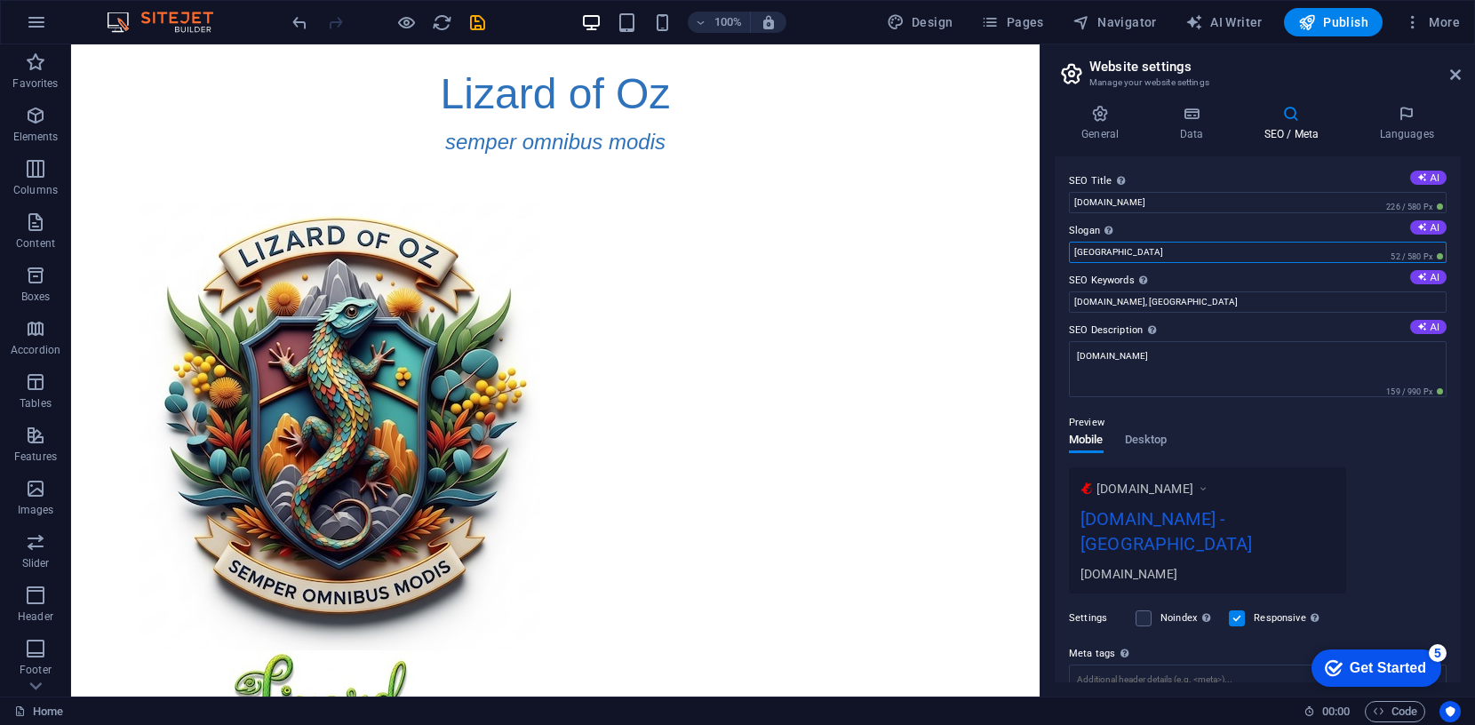
drag, startPoint x: 1105, startPoint y: 258, endPoint x: 1063, endPoint y: 251, distance: 42.2
click at [1063, 251] on div "SEO Title The title of your website - make it something that stands out in sear…" at bounding box center [1258, 419] width 406 height 526
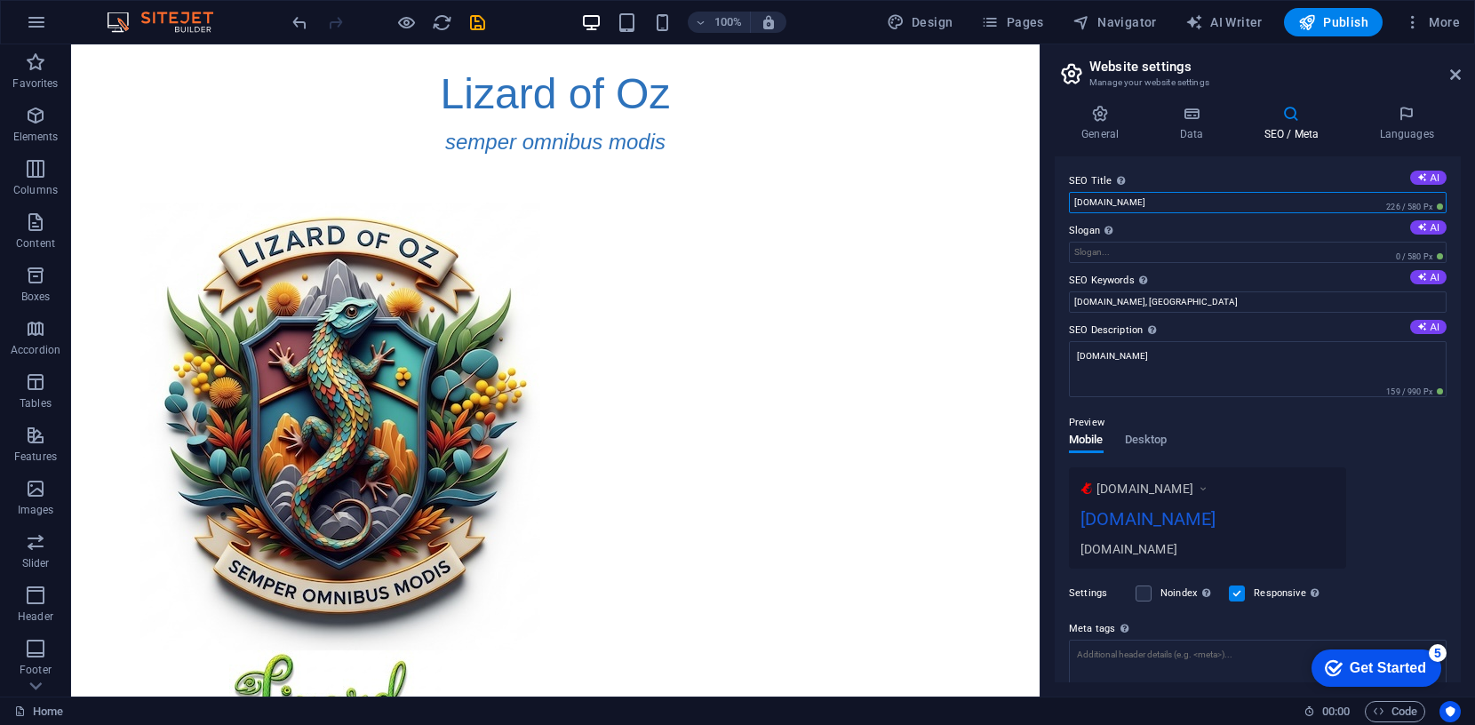
drag, startPoint x: 1179, startPoint y: 203, endPoint x: 1068, endPoint y: 195, distance: 111.3
click at [1068, 196] on div "SEO Title The title of your website - make it something that stands out in sear…" at bounding box center [1258, 419] width 406 height 526
click at [1097, 111] on icon at bounding box center [1100, 114] width 91 height 18
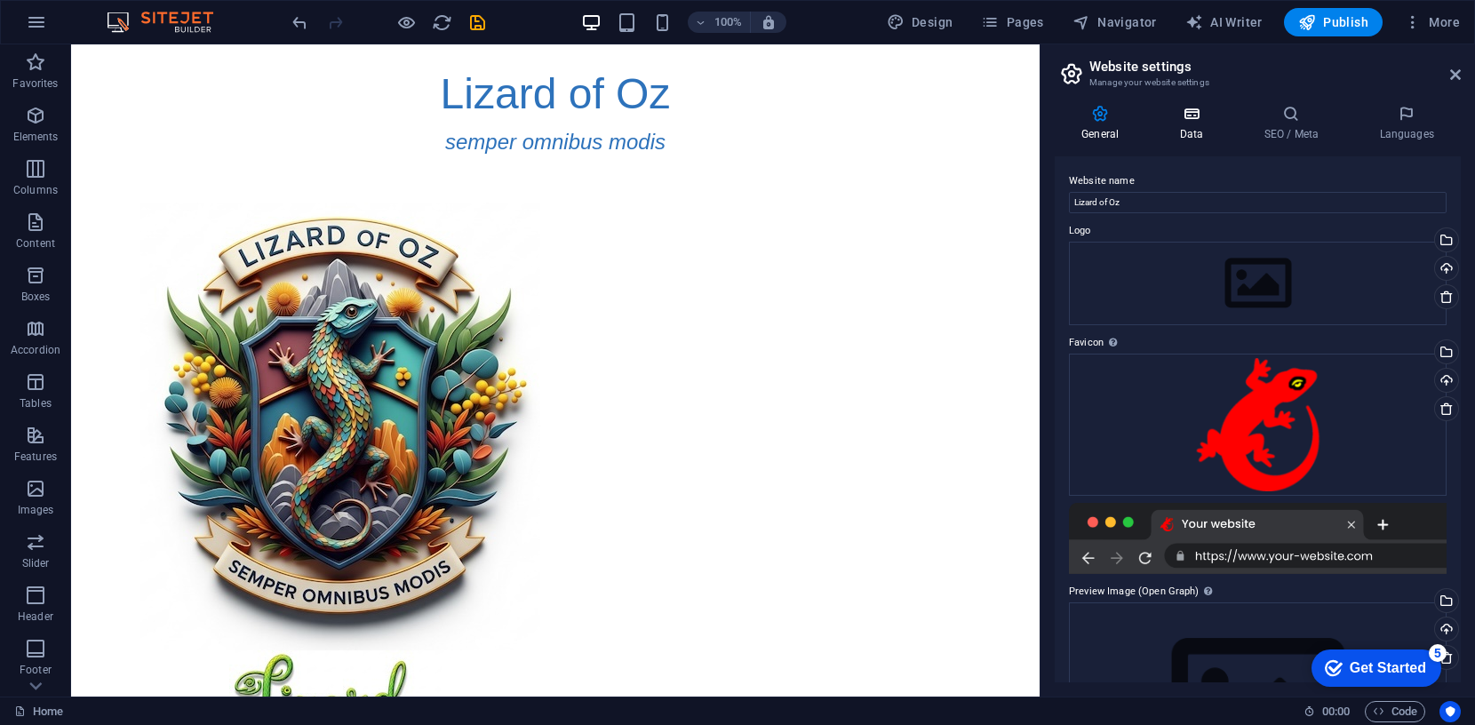
click at [1188, 115] on icon at bounding box center [1191, 114] width 77 height 18
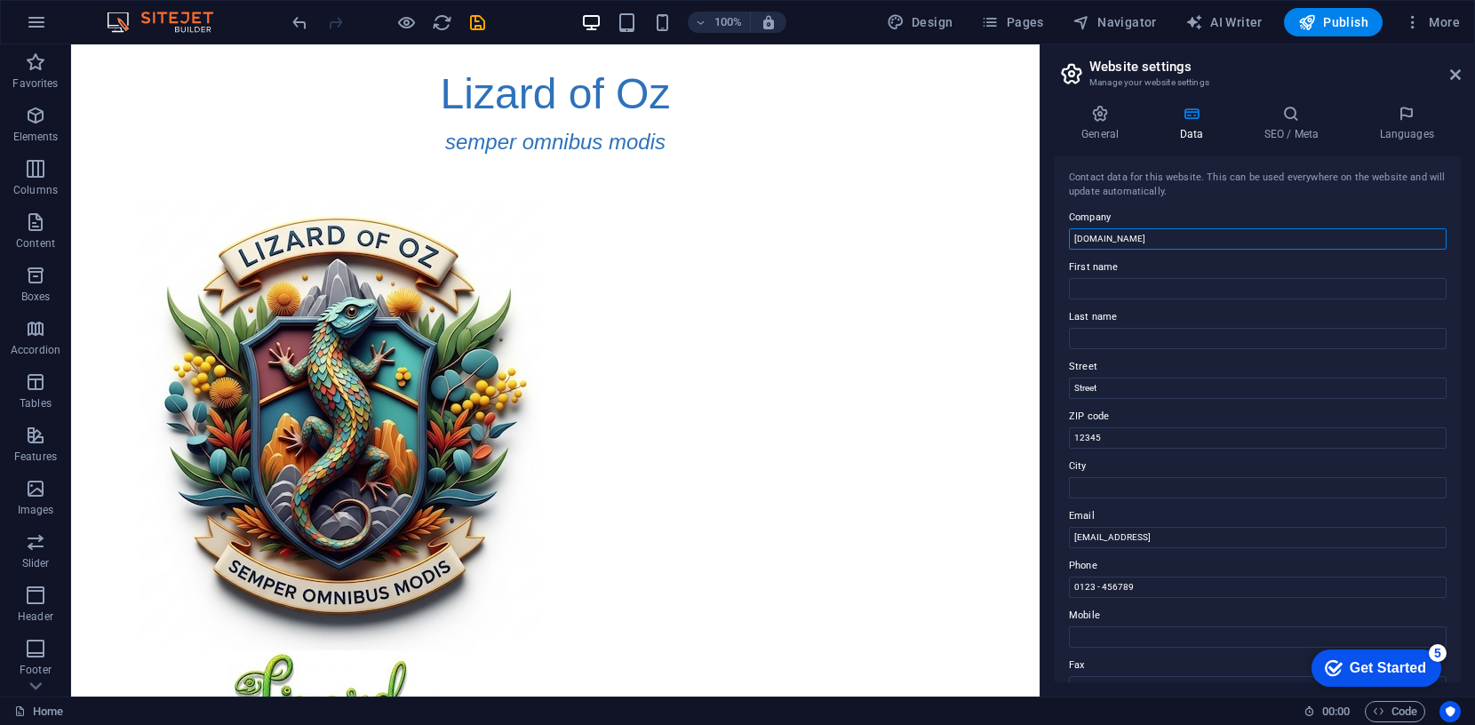
drag, startPoint x: 1177, startPoint y: 238, endPoint x: 1069, endPoint y: 234, distance: 108.5
click at [1069, 234] on input "[DOMAIN_NAME]" at bounding box center [1258, 238] width 378 height 21
type input "Lizard of Oz"
click at [1302, 116] on icon at bounding box center [1291, 114] width 108 height 18
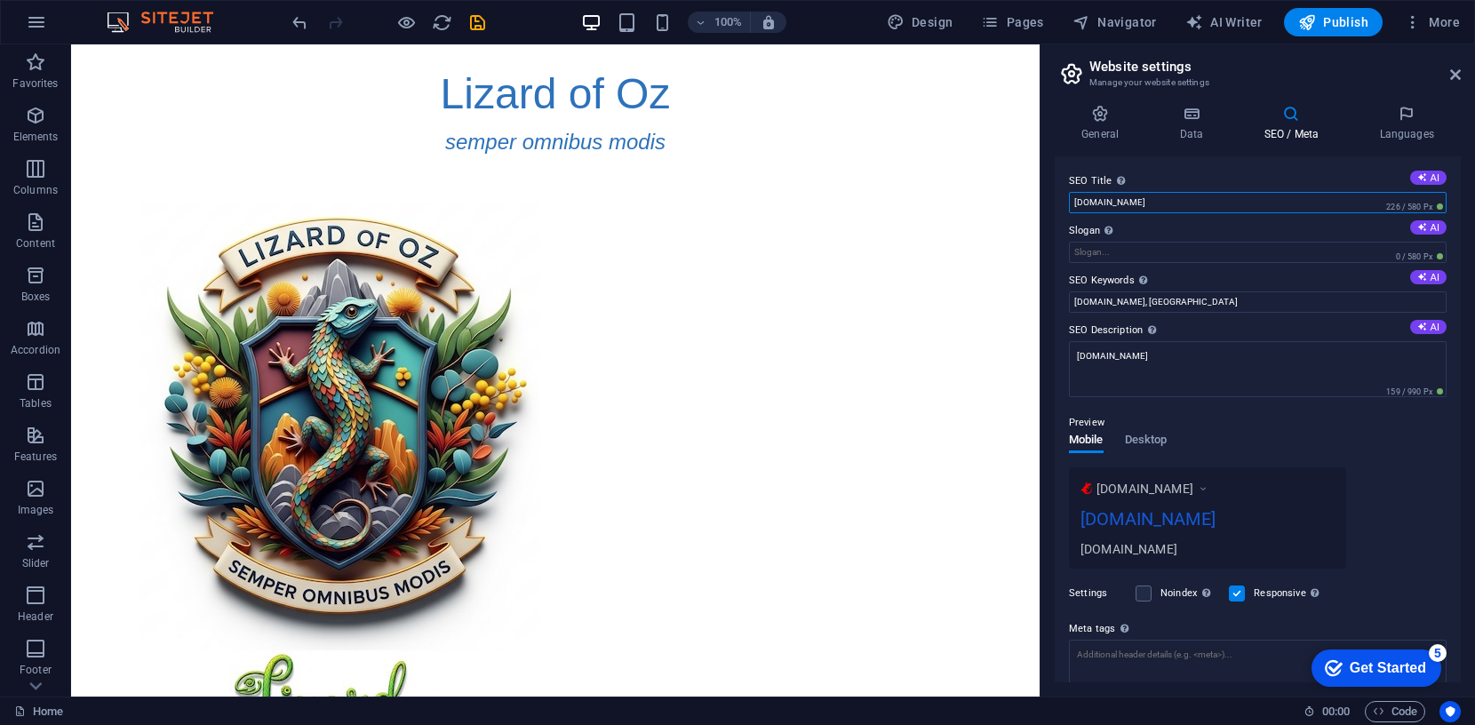
drag, startPoint x: 1184, startPoint y: 203, endPoint x: 1056, endPoint y: 202, distance: 128.9
click at [1056, 202] on div "SEO Title The title of your website - make it something that stands out in sear…" at bounding box center [1258, 419] width 406 height 526
type input "Lizard of Oz"
click at [477, 20] on icon "save" at bounding box center [477, 22] width 20 height 20
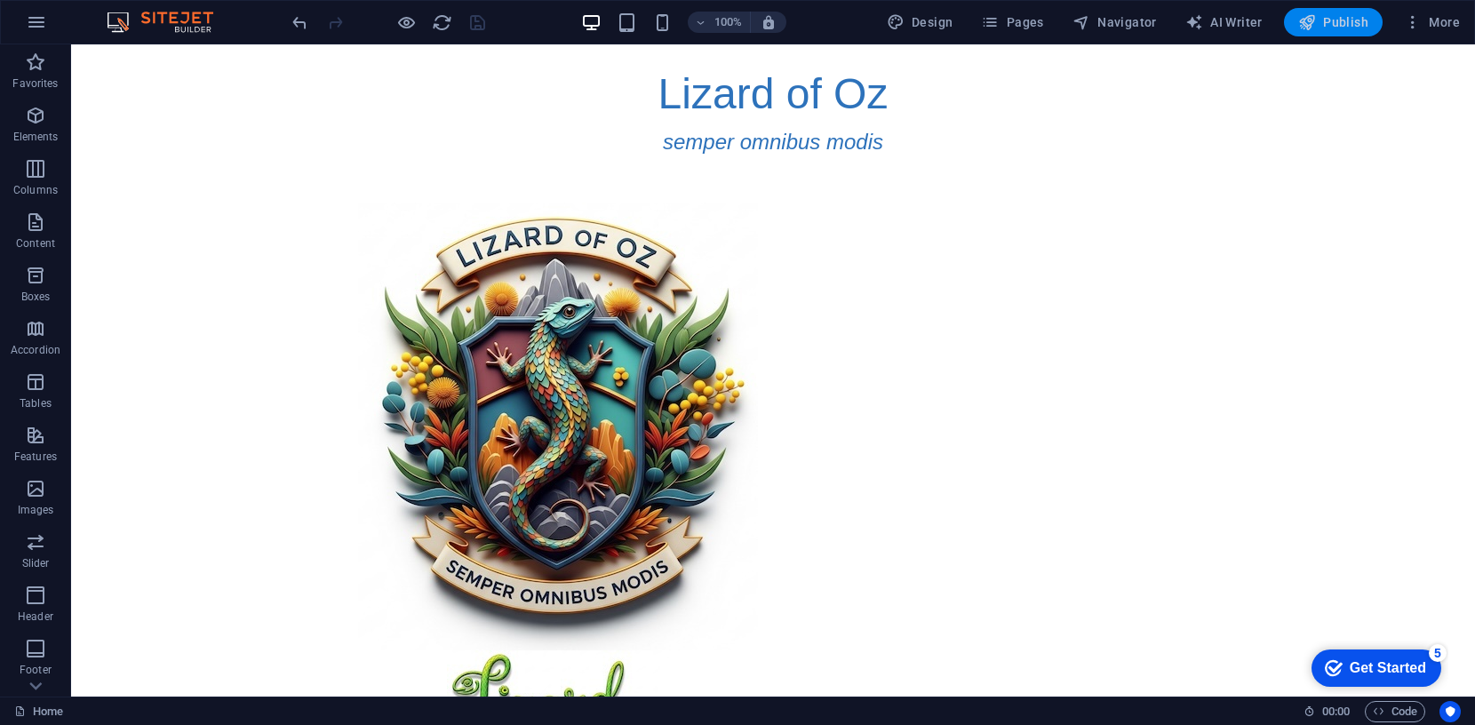
click at [1320, 16] on span "Publish" at bounding box center [1333, 22] width 70 height 18
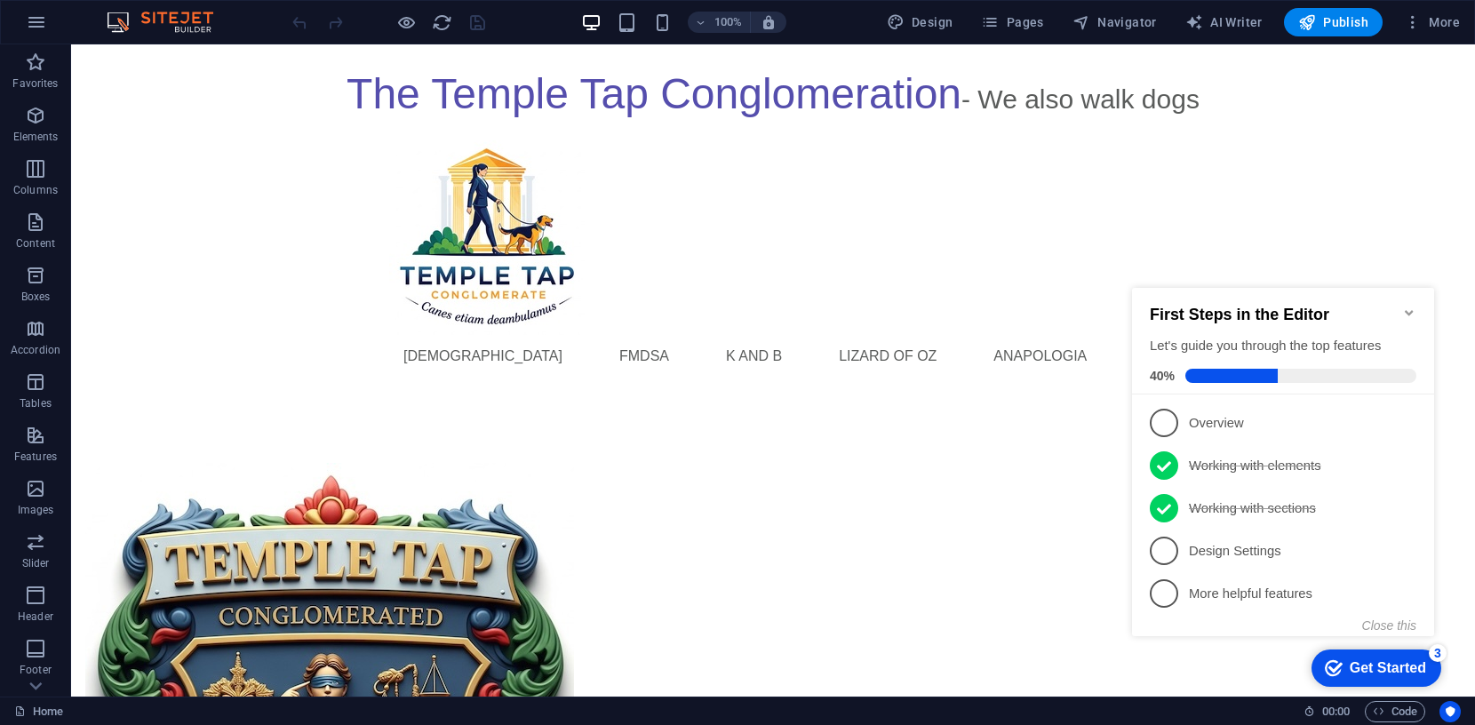
click at [1407, 306] on icon "Minimize checklist" at bounding box center [1409, 313] width 14 height 14
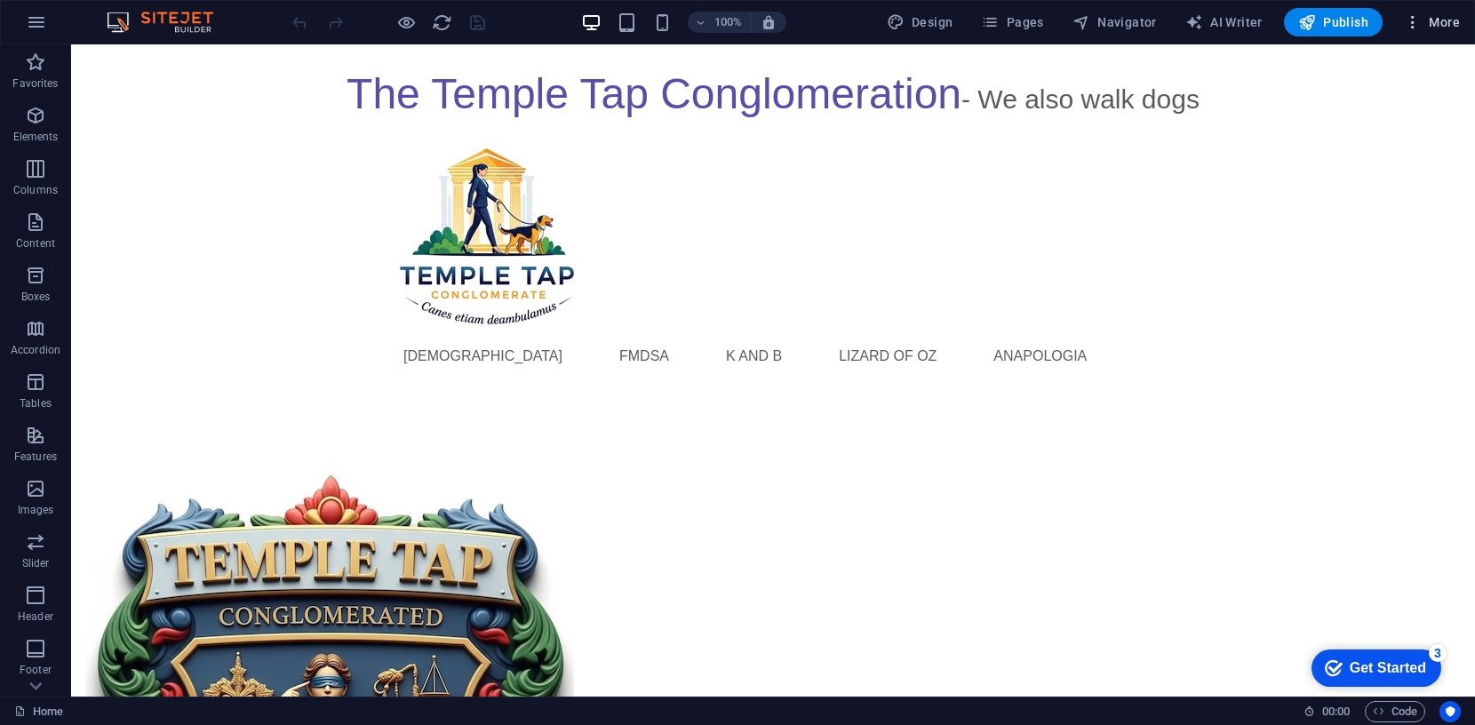
click at [1439, 19] on span "More" at bounding box center [1432, 22] width 56 height 18
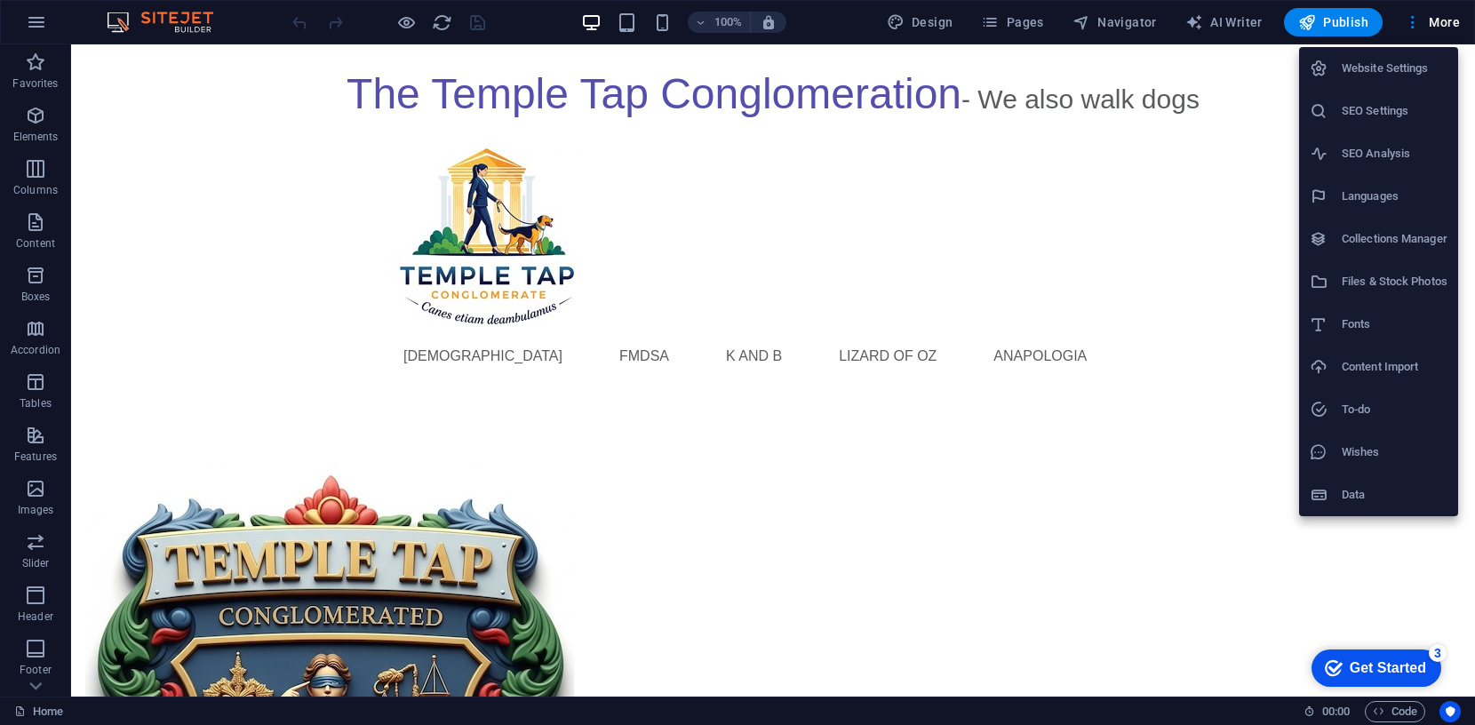
click at [1391, 66] on h6 "Website Settings" at bounding box center [1395, 68] width 106 height 21
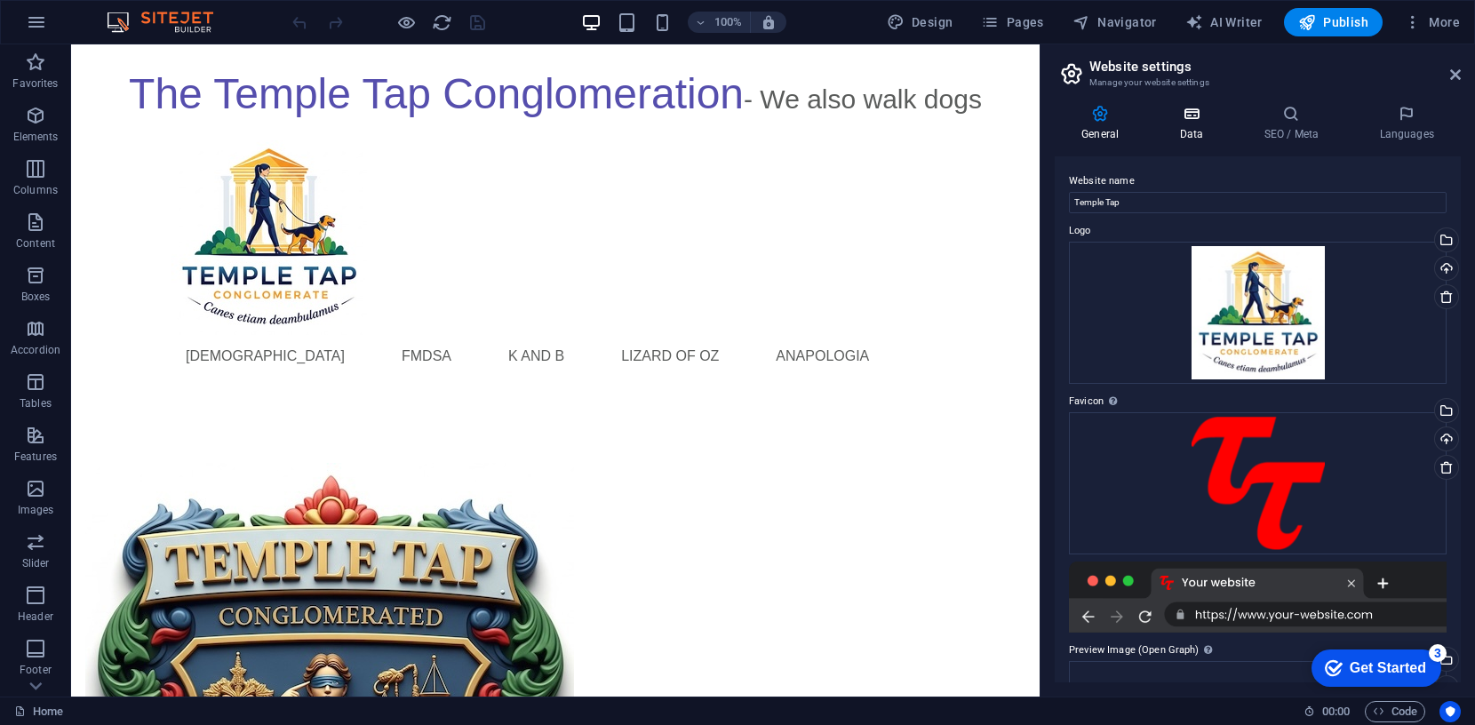
click at [1192, 111] on icon at bounding box center [1191, 114] width 77 height 18
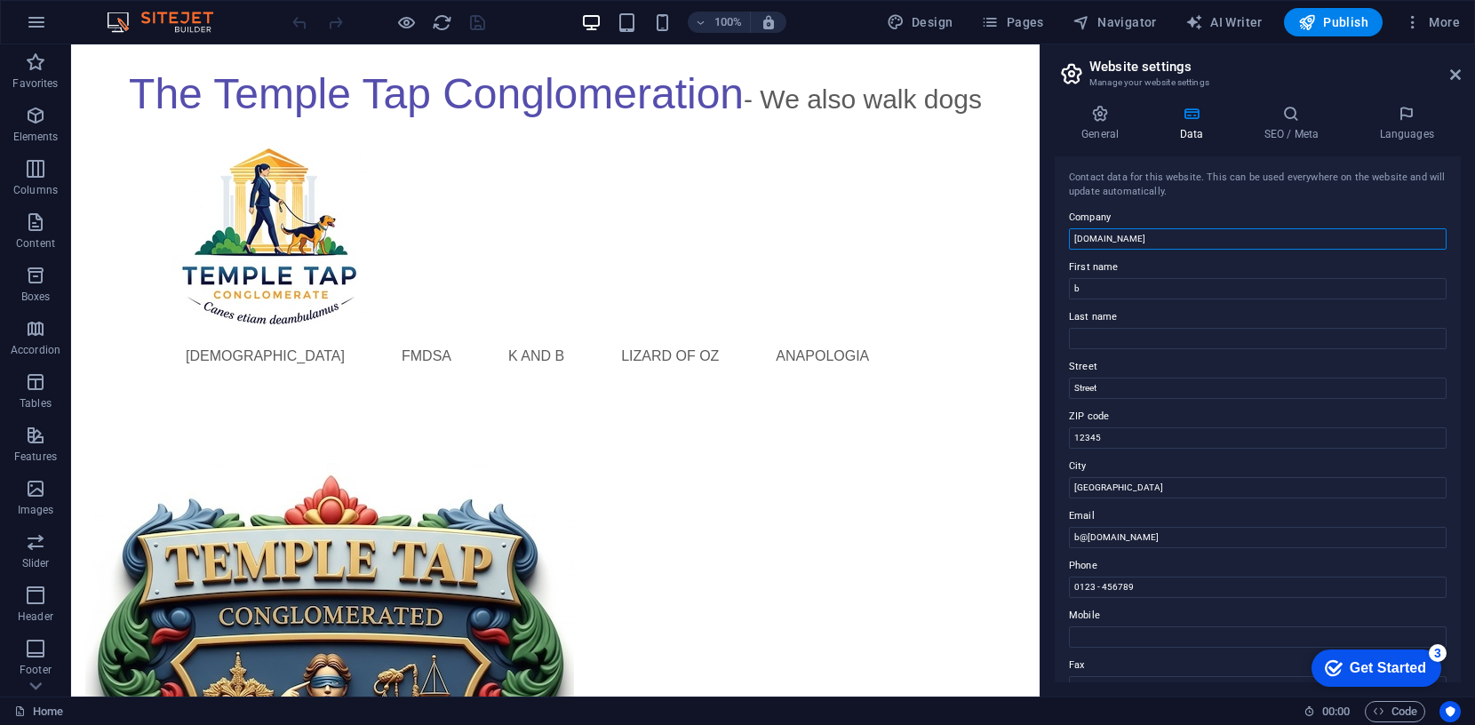
drag, startPoint x: 1136, startPoint y: 240, endPoint x: 1069, endPoint y: 239, distance: 66.7
click at [1069, 239] on input "[DOMAIN_NAME]" at bounding box center [1258, 238] width 378 height 21
type input "temple Tap"
click at [1290, 108] on icon at bounding box center [1291, 114] width 108 height 18
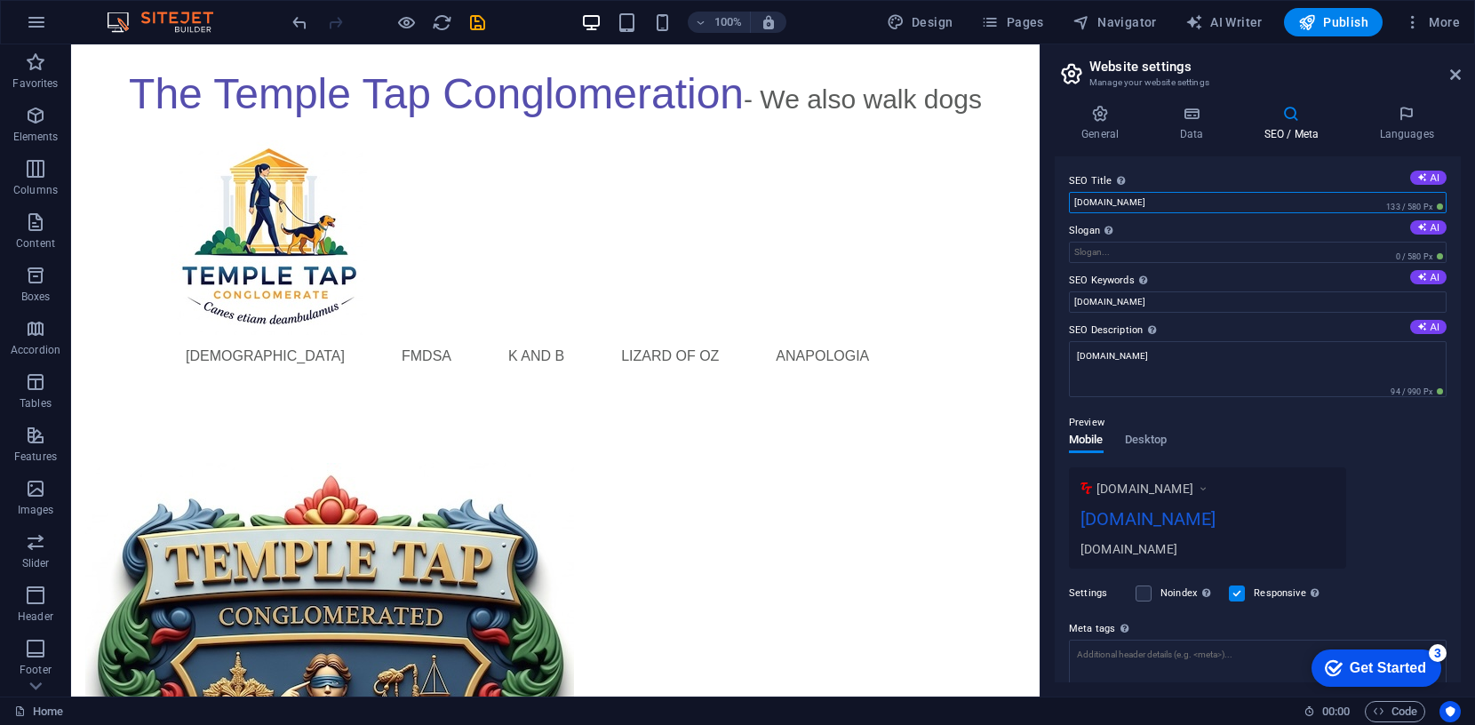
drag, startPoint x: 1145, startPoint y: 204, endPoint x: 1051, endPoint y: 200, distance: 94.3
click at [1052, 200] on div "General Data SEO / Meta Languages Website name Temple Tap Logo Drag files here,…" at bounding box center [1258, 394] width 435 height 606
type input "Temple Tap"
click at [1434, 17] on span "More" at bounding box center [1432, 22] width 56 height 18
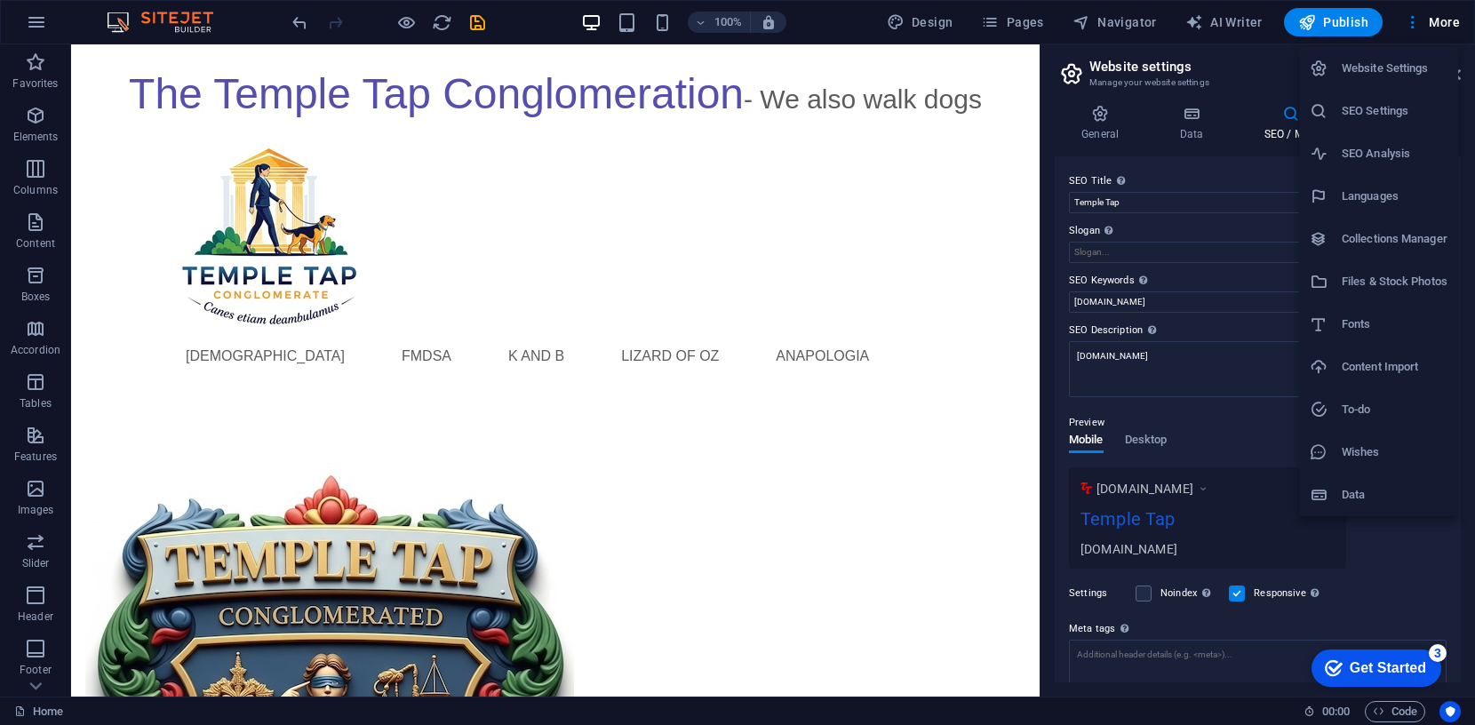
click at [1378, 108] on h6 "SEO Settings" at bounding box center [1395, 110] width 106 height 21
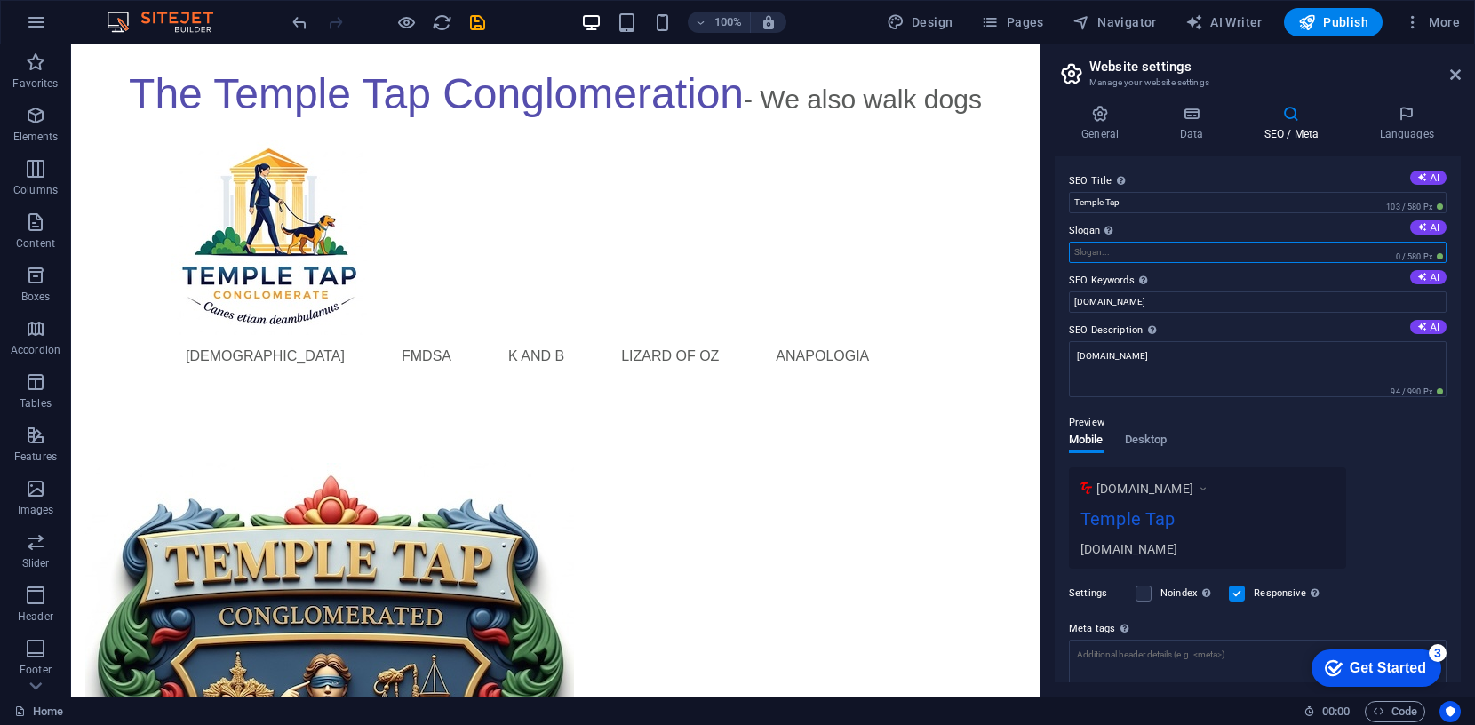
click at [1169, 248] on input "Slogan The slogan of your website. AI" at bounding box center [1258, 252] width 378 height 21
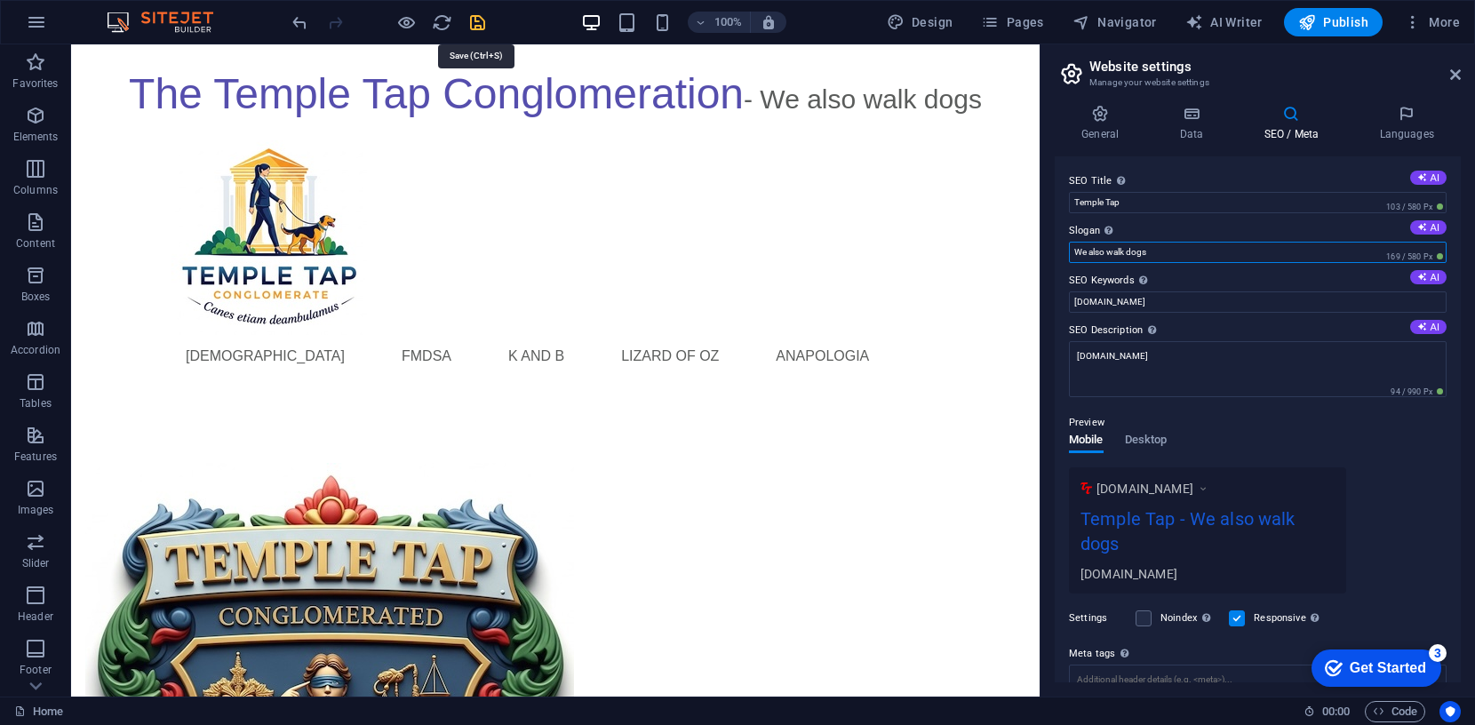
type input "We also walk dogs"
click at [475, 12] on icon "save" at bounding box center [477, 22] width 20 height 20
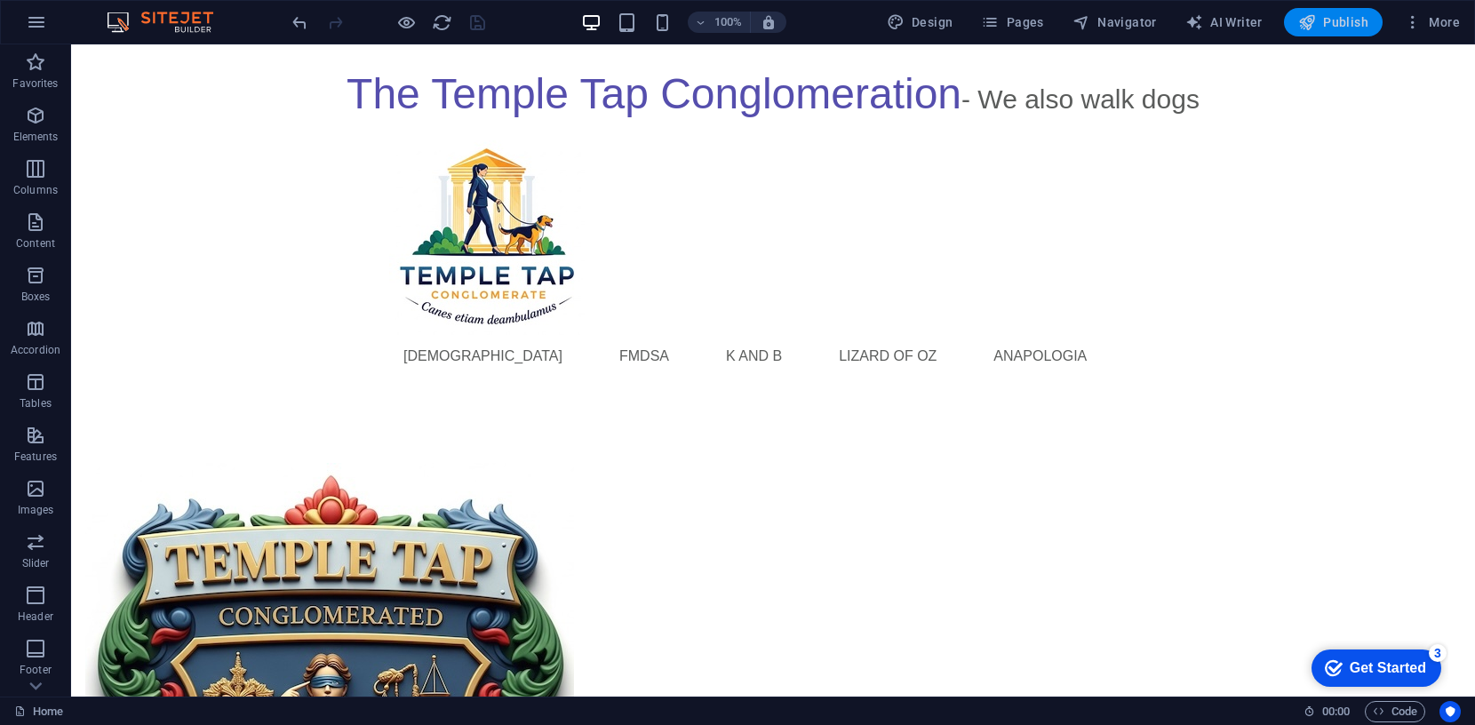
click at [1351, 20] on span "Publish" at bounding box center [1333, 22] width 70 height 18
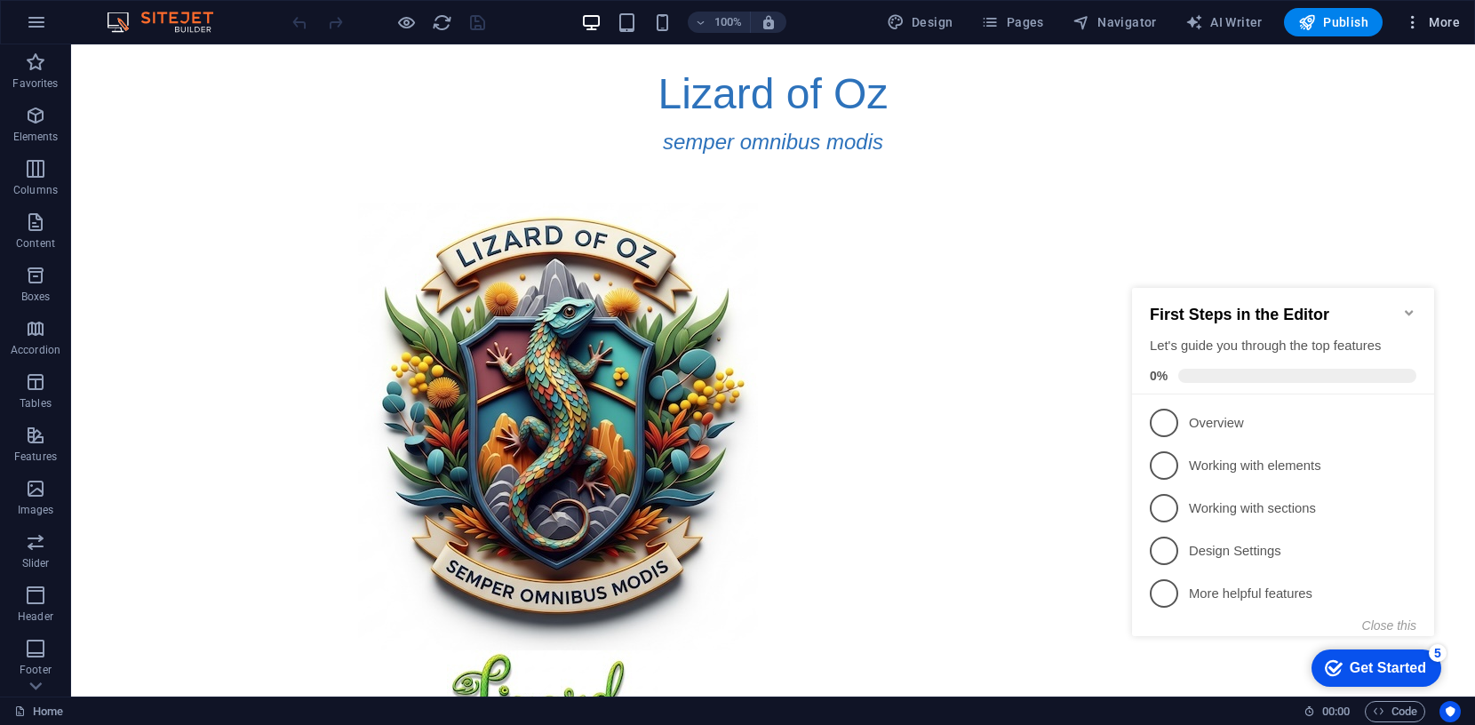
click at [1434, 21] on span "More" at bounding box center [1432, 22] width 56 height 18
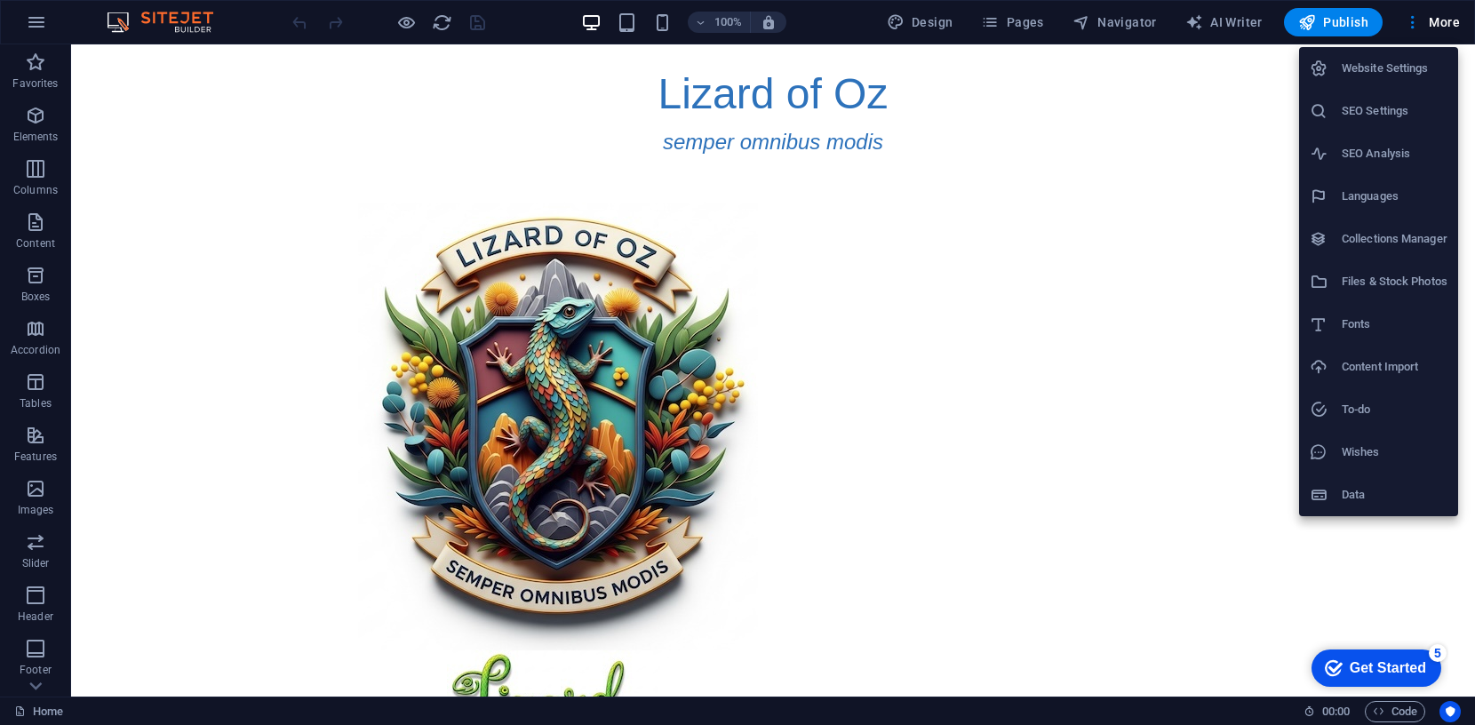
click at [1394, 66] on h6 "Website Settings" at bounding box center [1395, 68] width 106 height 21
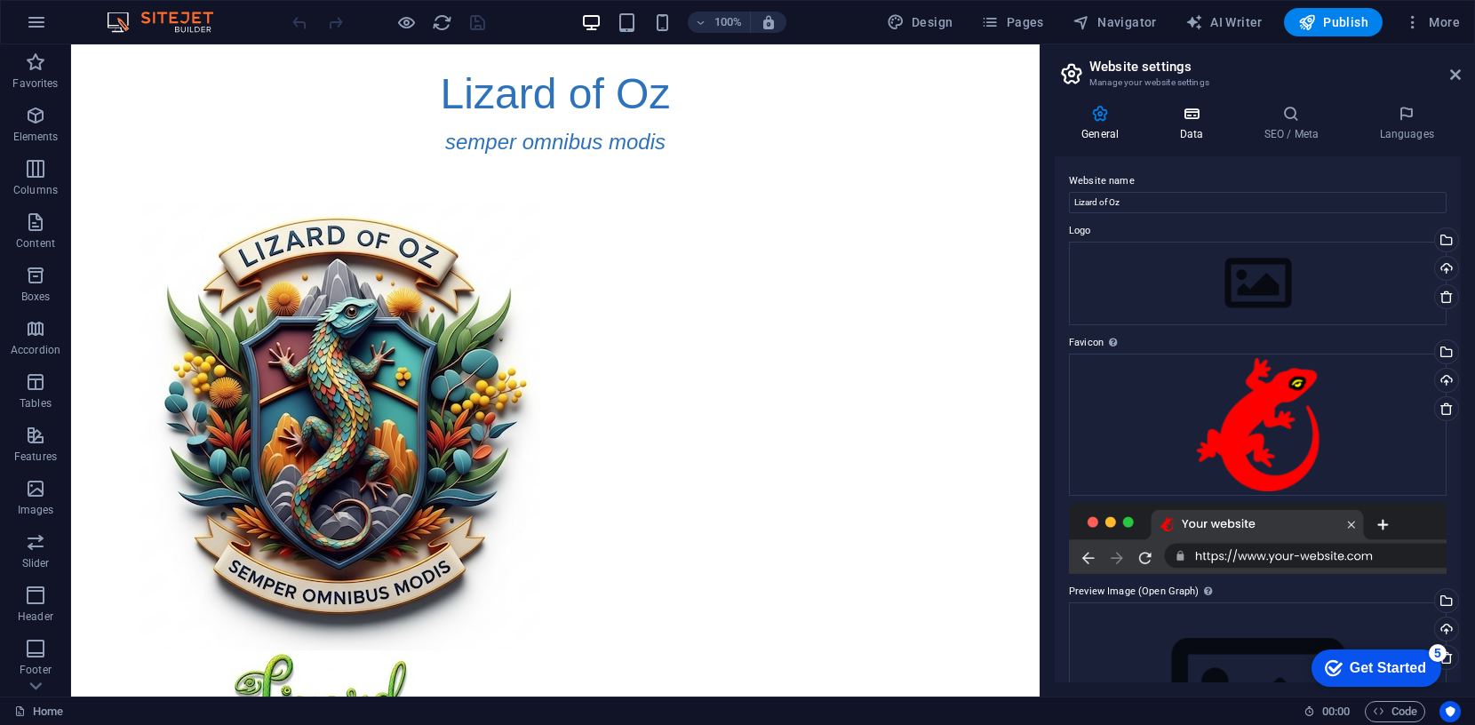
click at [1197, 113] on icon at bounding box center [1191, 114] width 77 height 18
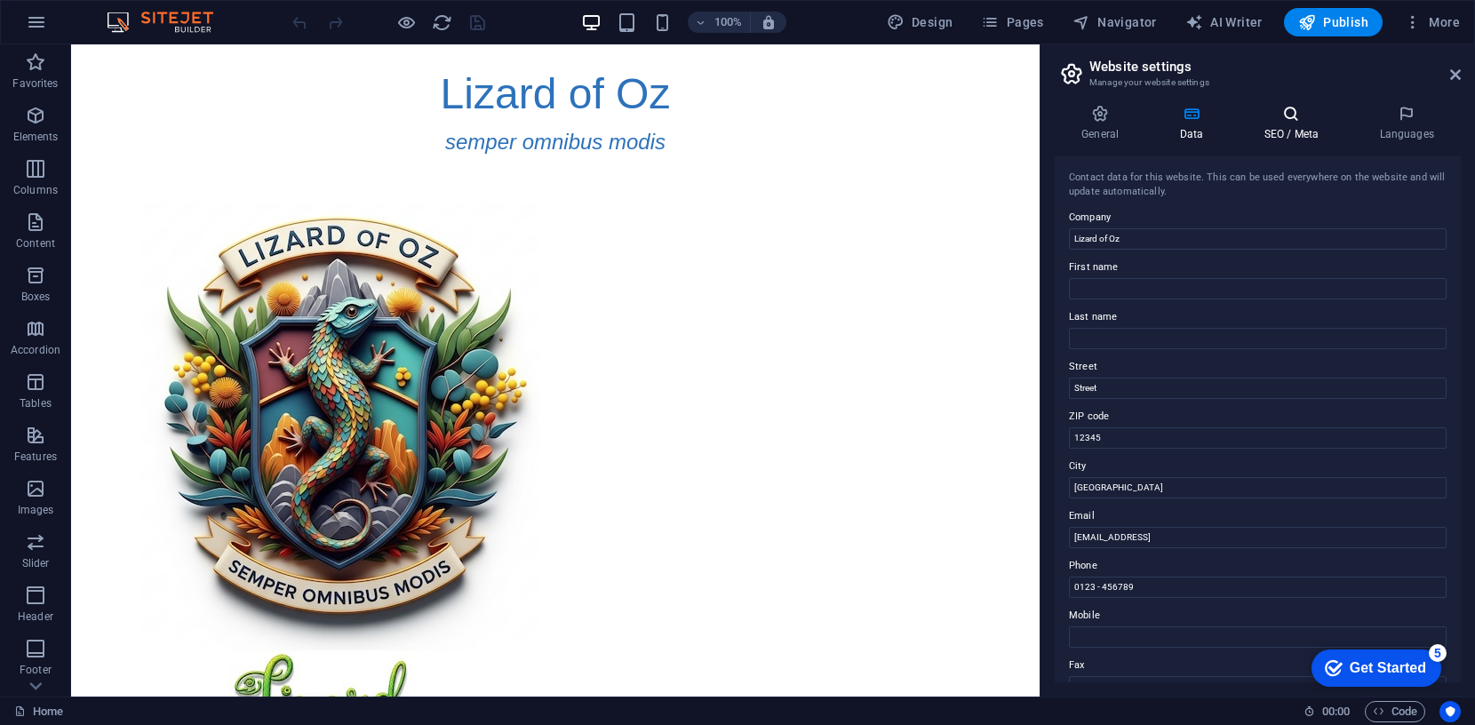
click at [1294, 115] on icon at bounding box center [1291, 114] width 108 height 18
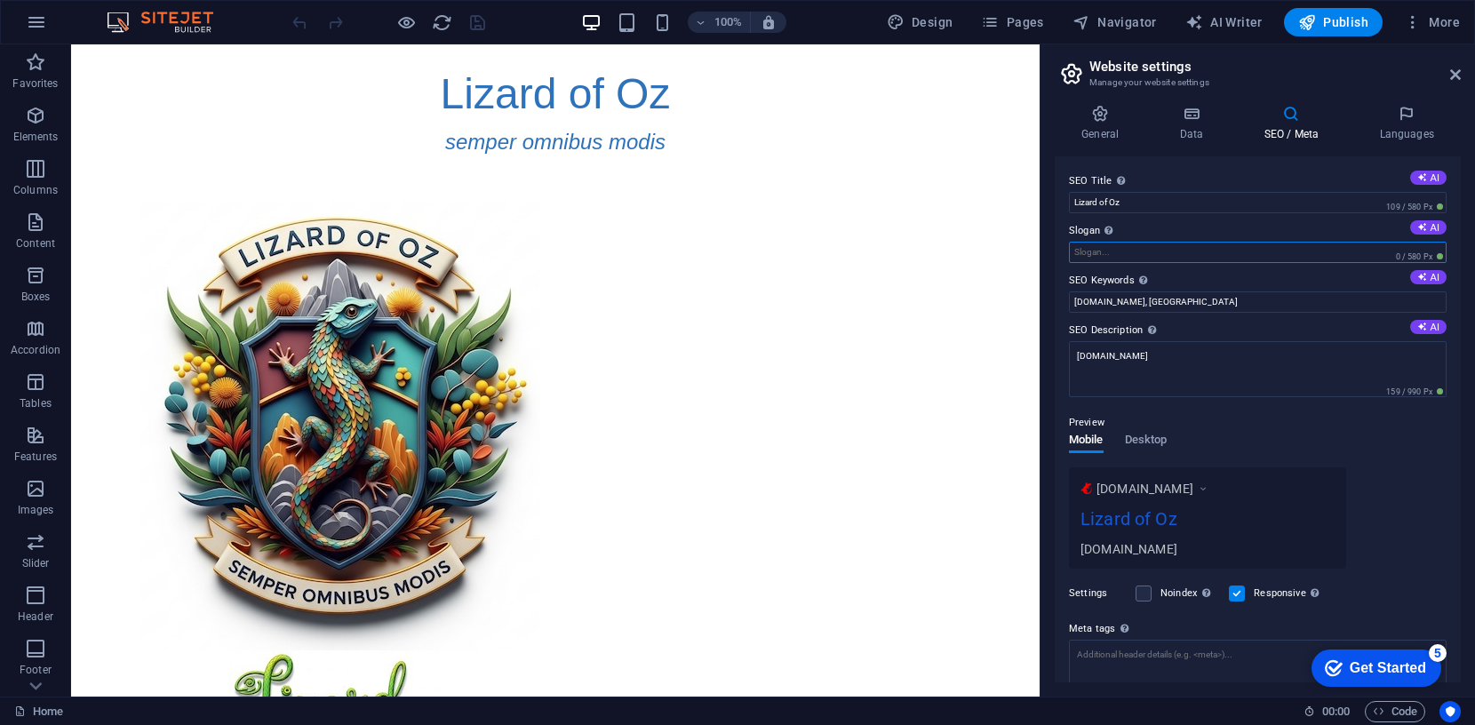
click at [1117, 249] on input "Slogan The slogan of your website. AI" at bounding box center [1258, 252] width 378 height 21
type input "Always all ways"
click at [471, 12] on icon "save" at bounding box center [477, 22] width 20 height 20
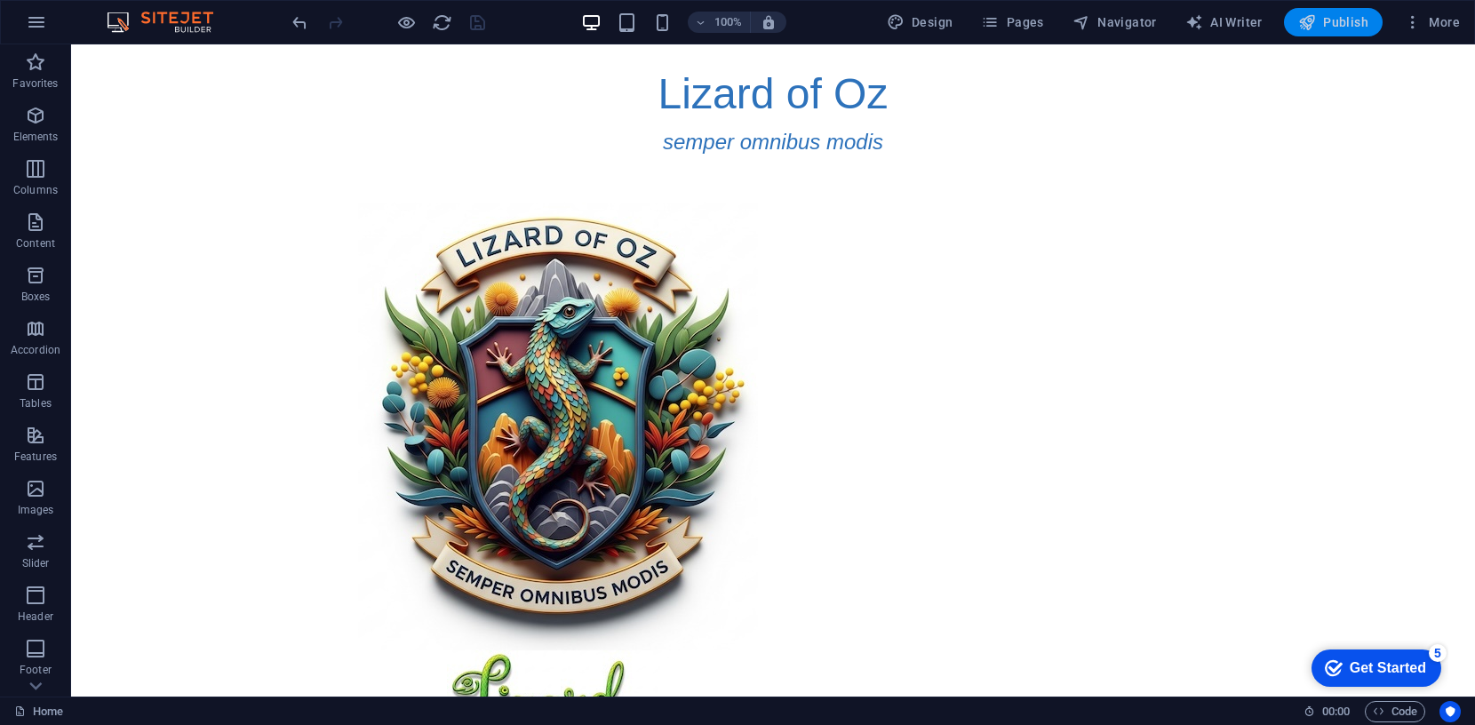
click at [1316, 21] on icon "button" at bounding box center [1307, 22] width 18 height 18
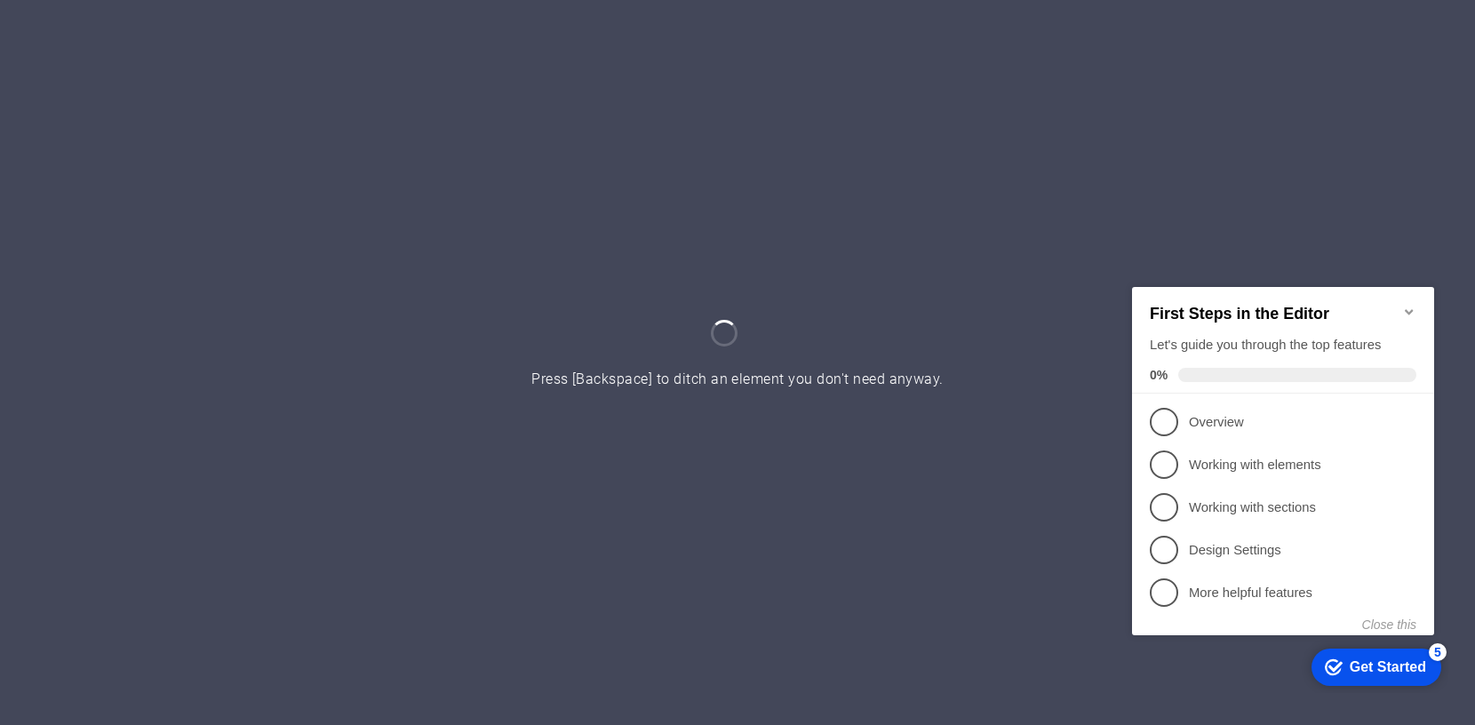
click at [1402, 304] on icon "Minimize checklist" at bounding box center [1409, 311] width 14 height 14
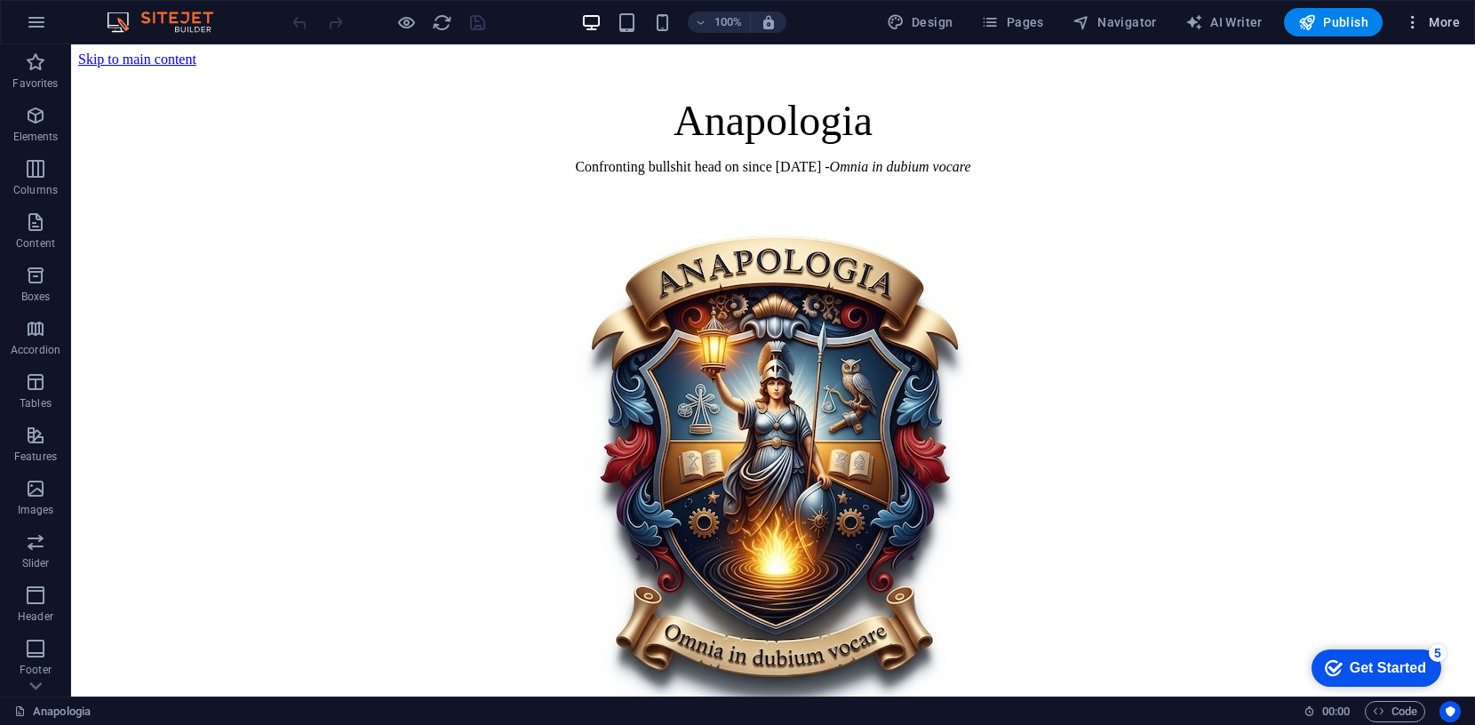
click at [1431, 22] on span "More" at bounding box center [1432, 22] width 56 height 18
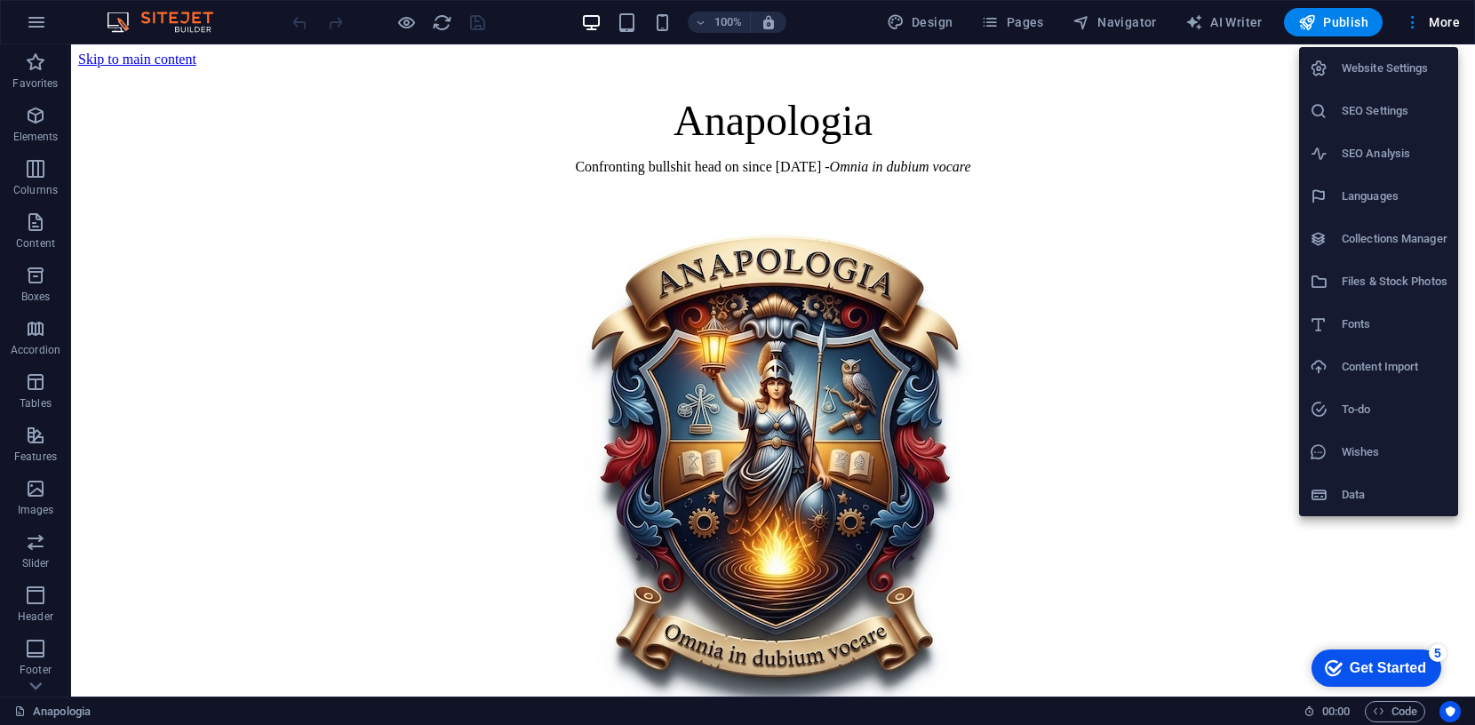
click at [1364, 67] on h6 "Website Settings" at bounding box center [1395, 68] width 106 height 21
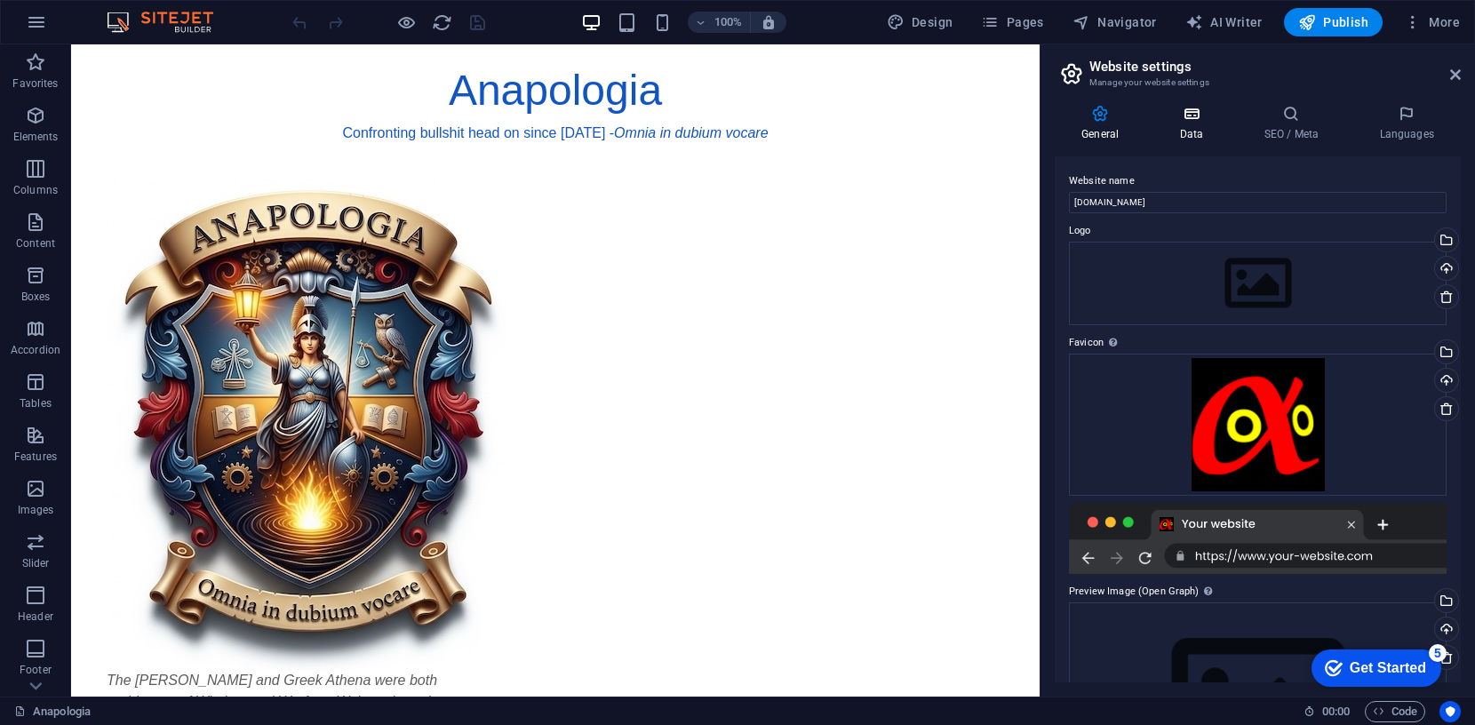
click at [1190, 116] on icon at bounding box center [1191, 114] width 77 height 18
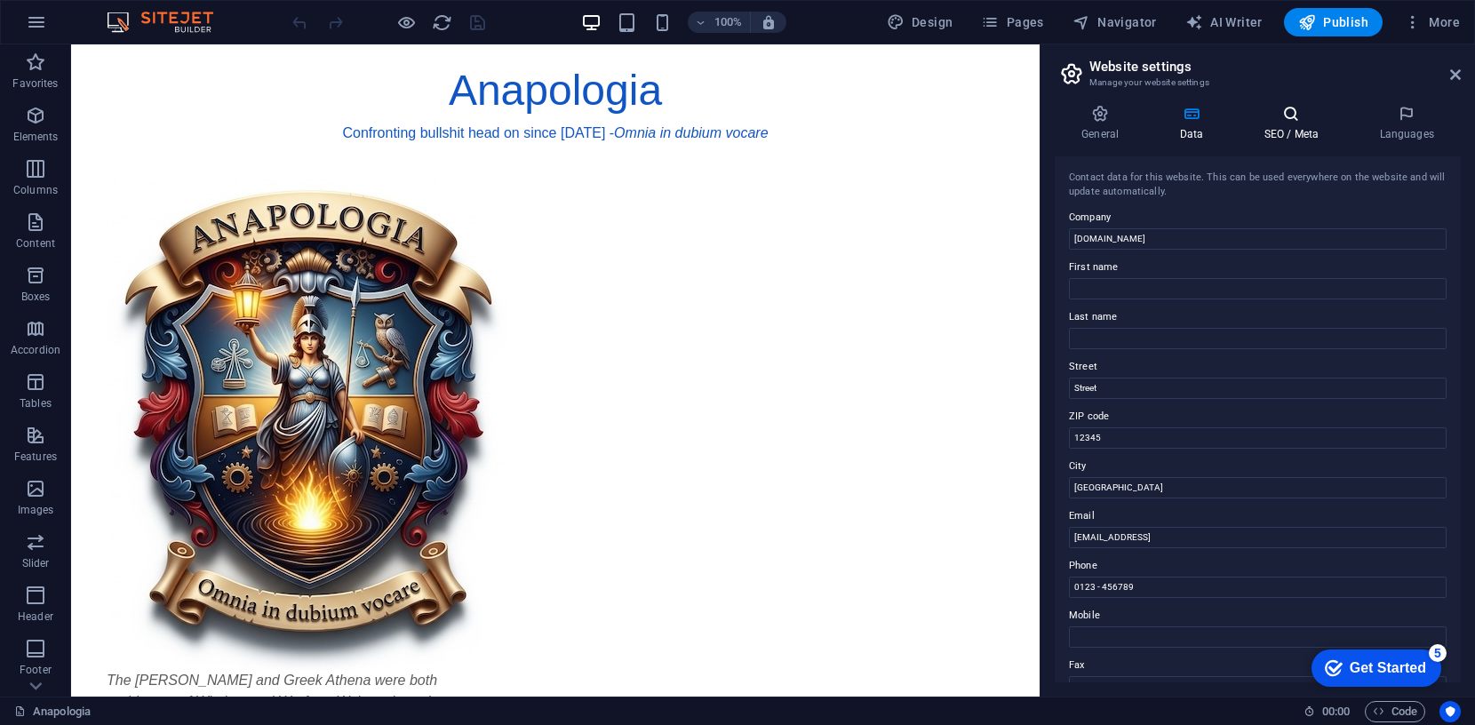
click at [1294, 109] on icon at bounding box center [1291, 114] width 108 height 18
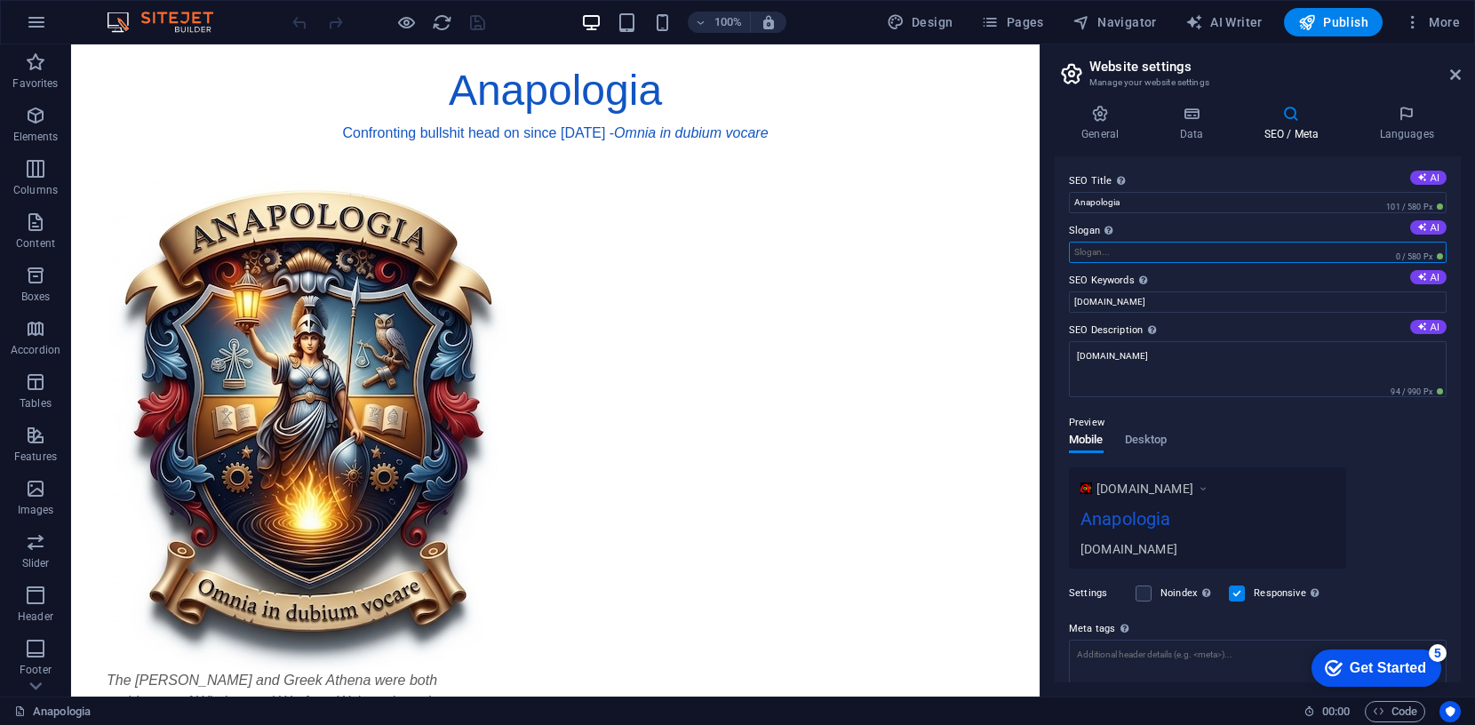
click at [1154, 253] on input "Slogan The slogan of your website. AI" at bounding box center [1258, 252] width 378 height 21
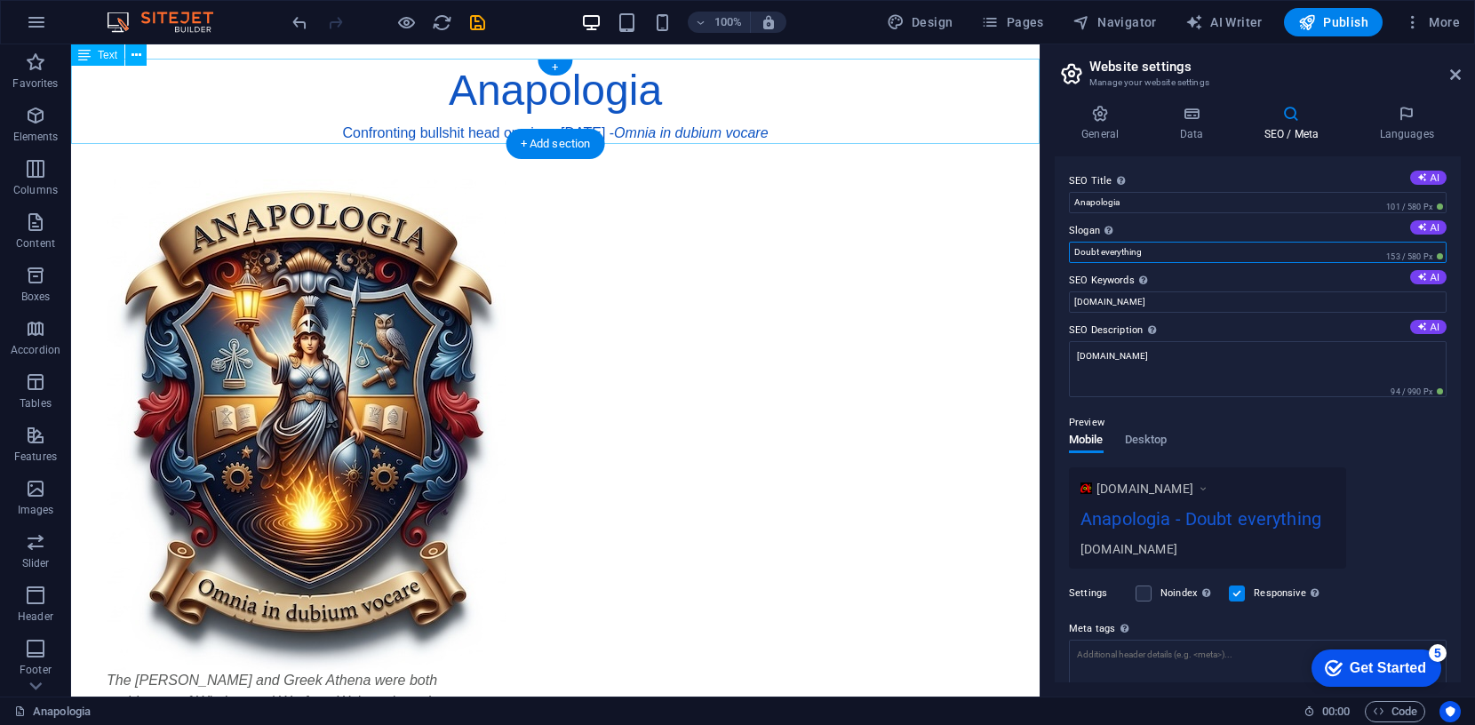
type input "Doubt everything"
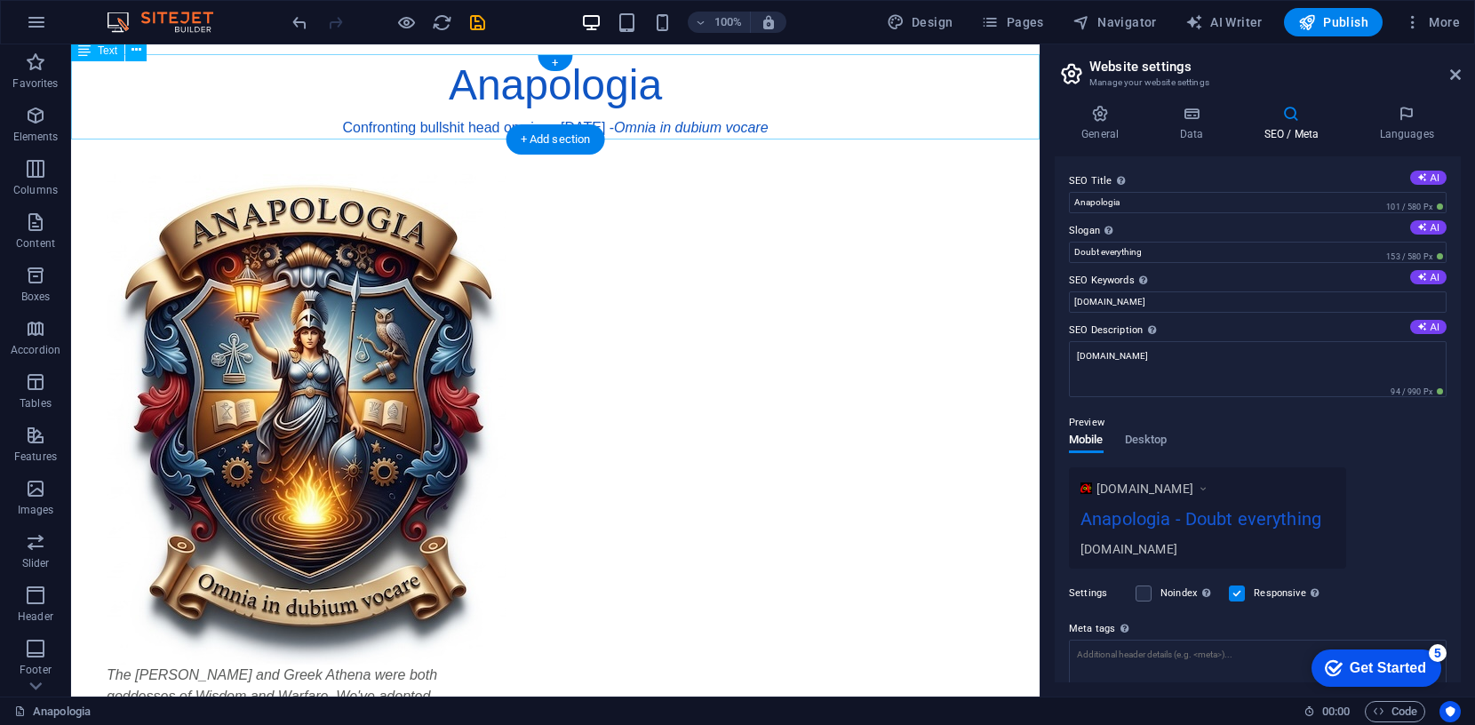
scroll to position [4, 0]
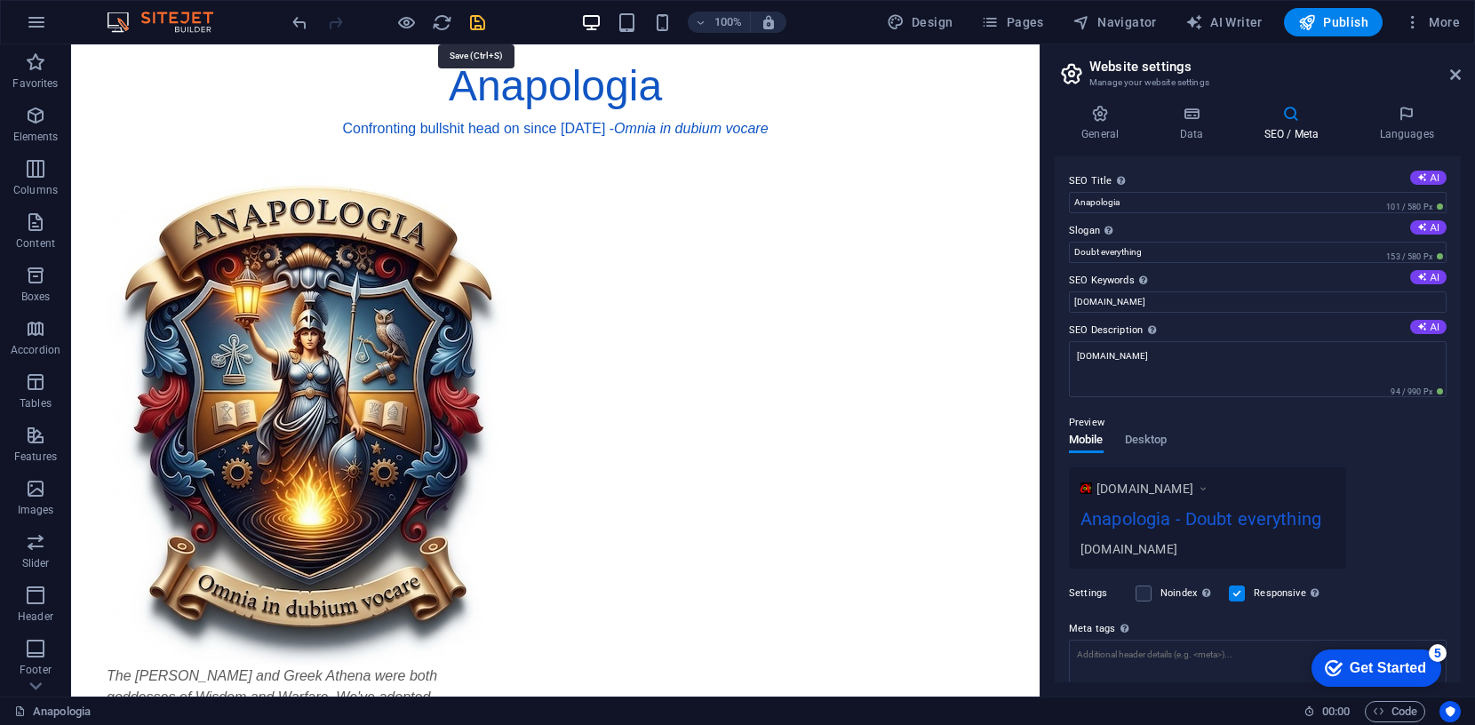
click at [475, 19] on icon "save" at bounding box center [477, 22] width 20 height 20
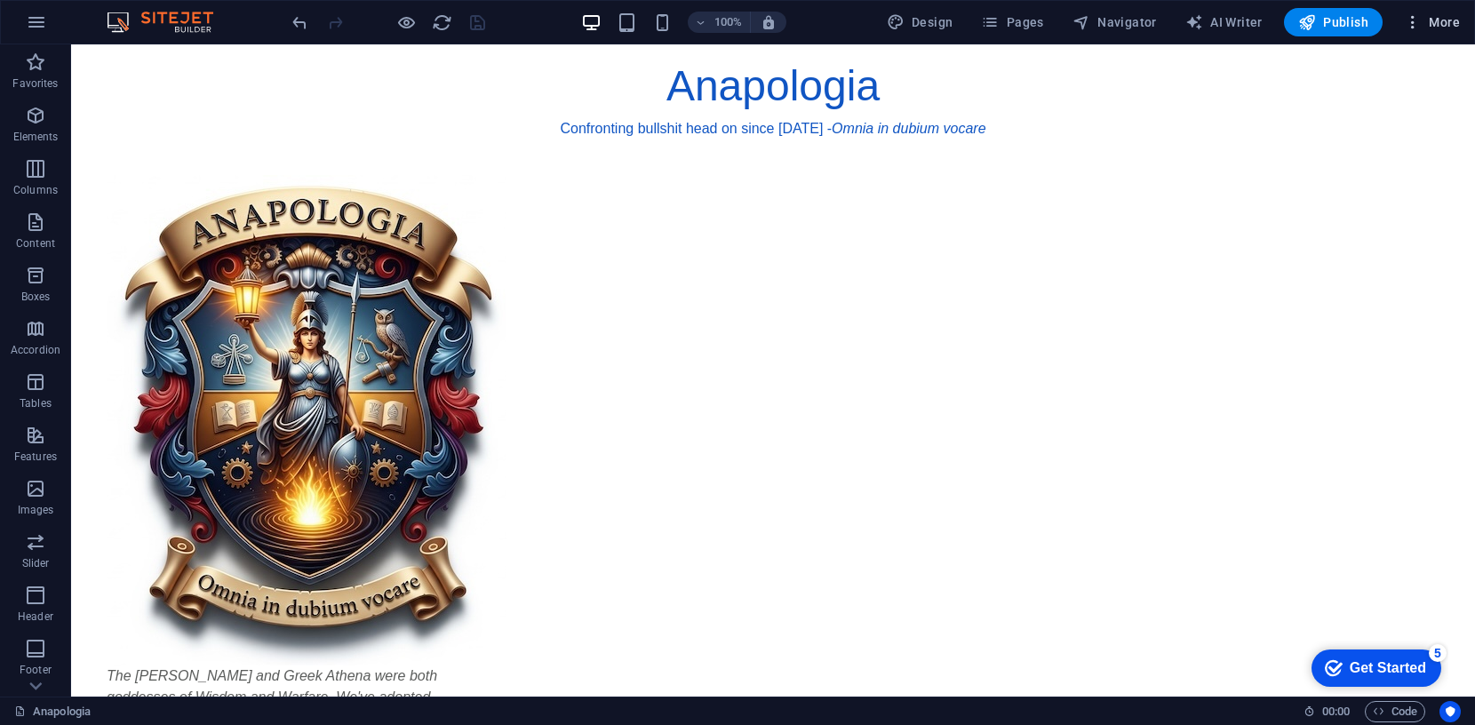
click at [1439, 15] on span "More" at bounding box center [1432, 22] width 56 height 18
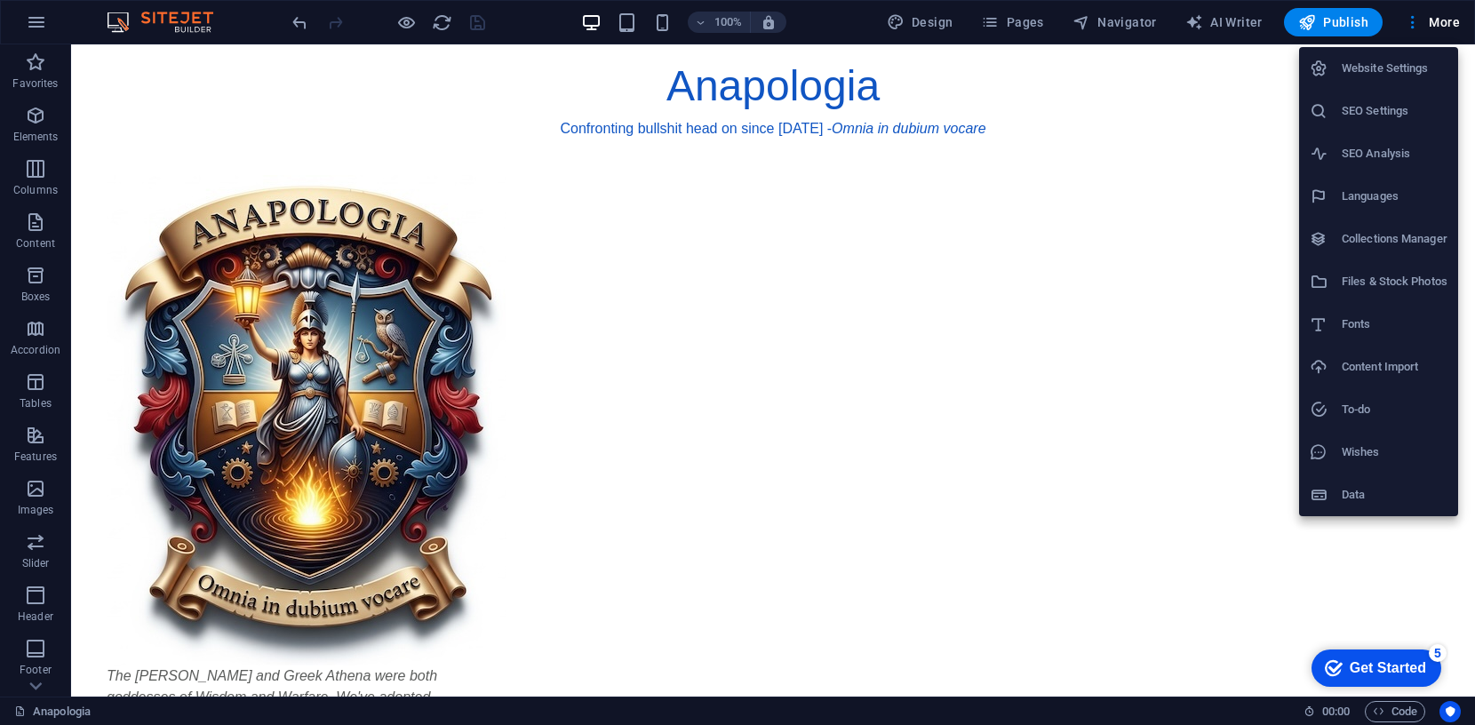
click at [1384, 111] on h6 "SEO Settings" at bounding box center [1395, 110] width 106 height 21
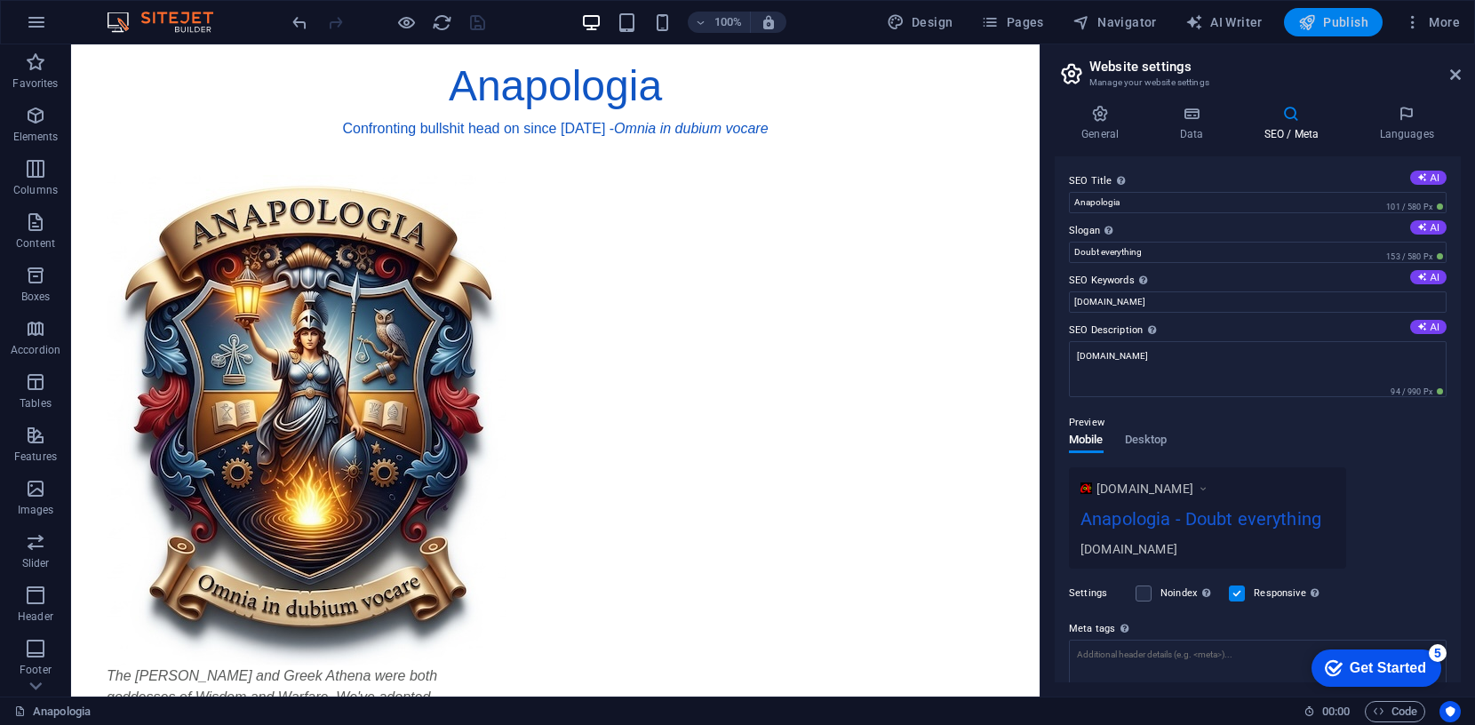
click at [1340, 21] on span "Publish" at bounding box center [1333, 22] width 70 height 18
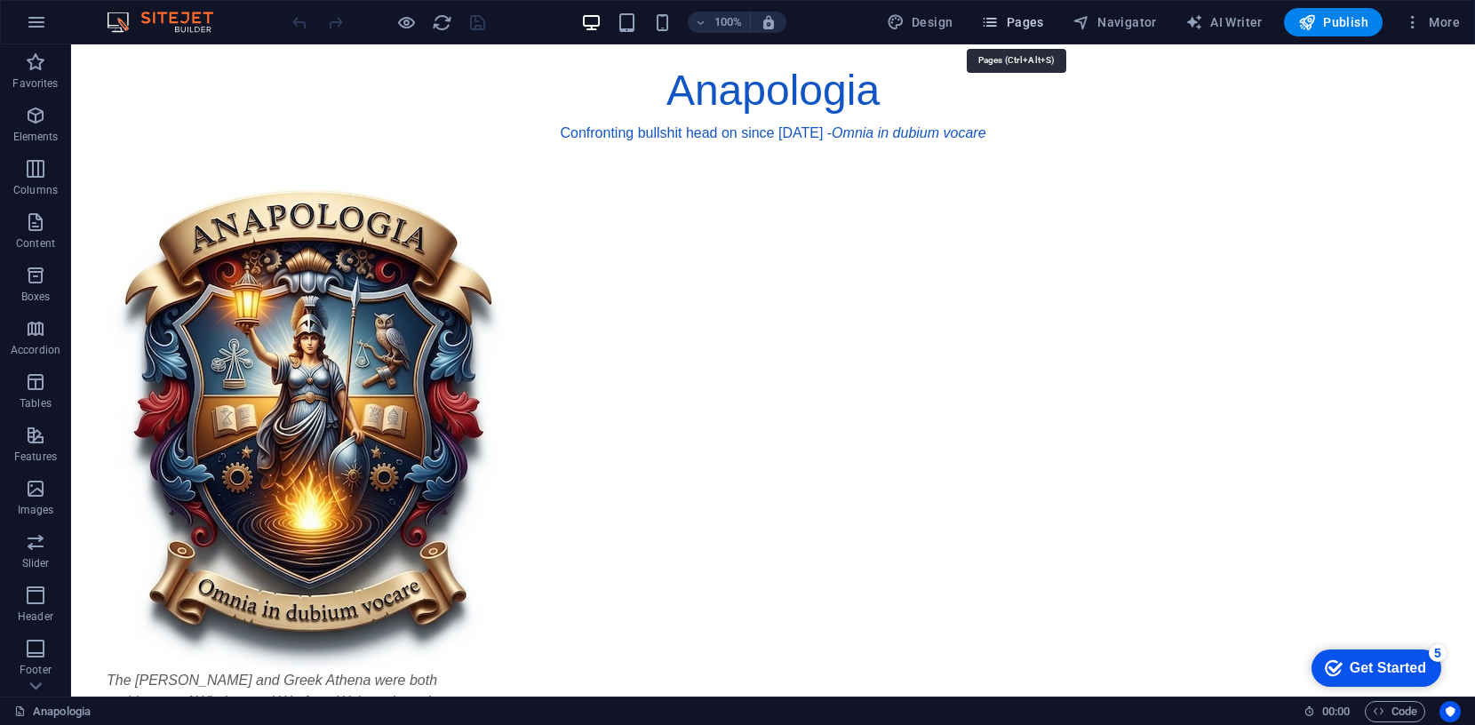
click at [1033, 20] on span "Pages" at bounding box center [1012, 22] width 62 height 18
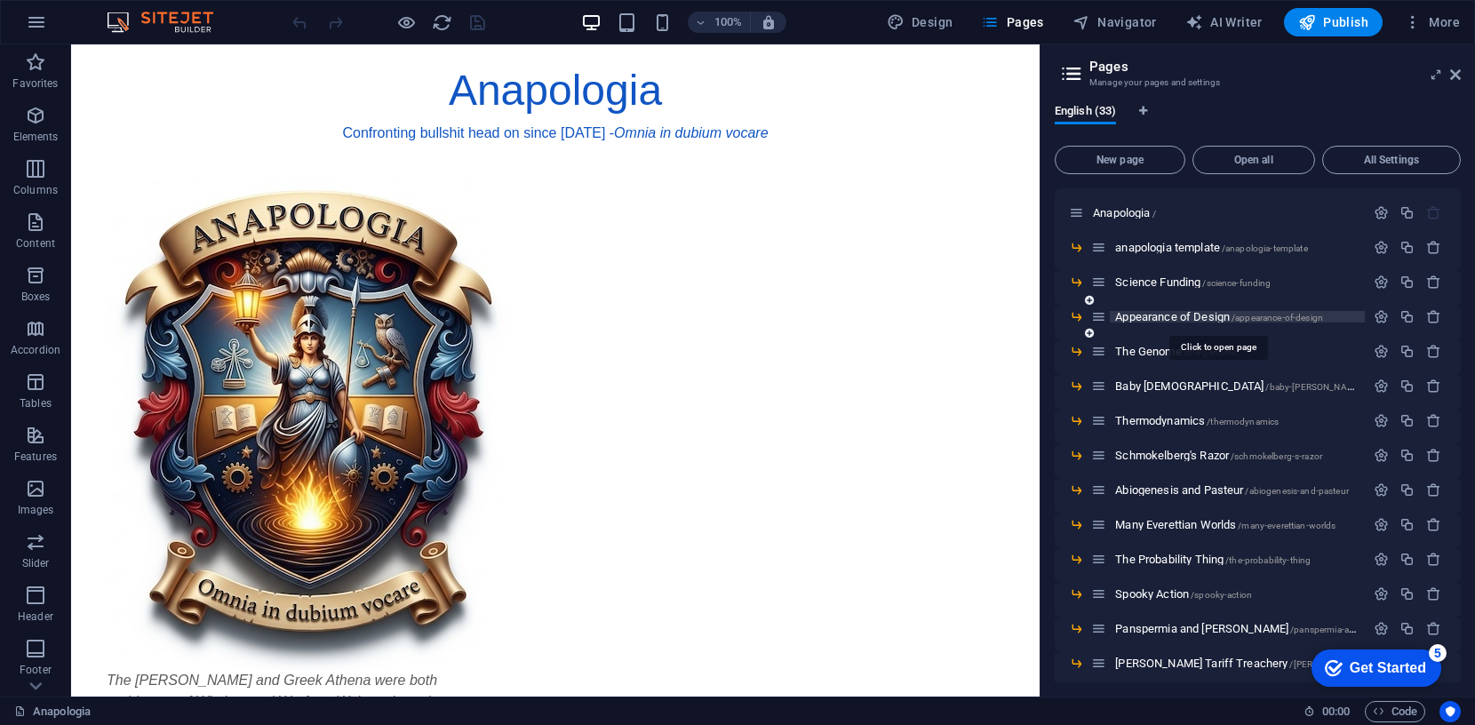
click at [1206, 312] on span "Appearance of Design /appearance-of-design" at bounding box center [1219, 316] width 208 height 13
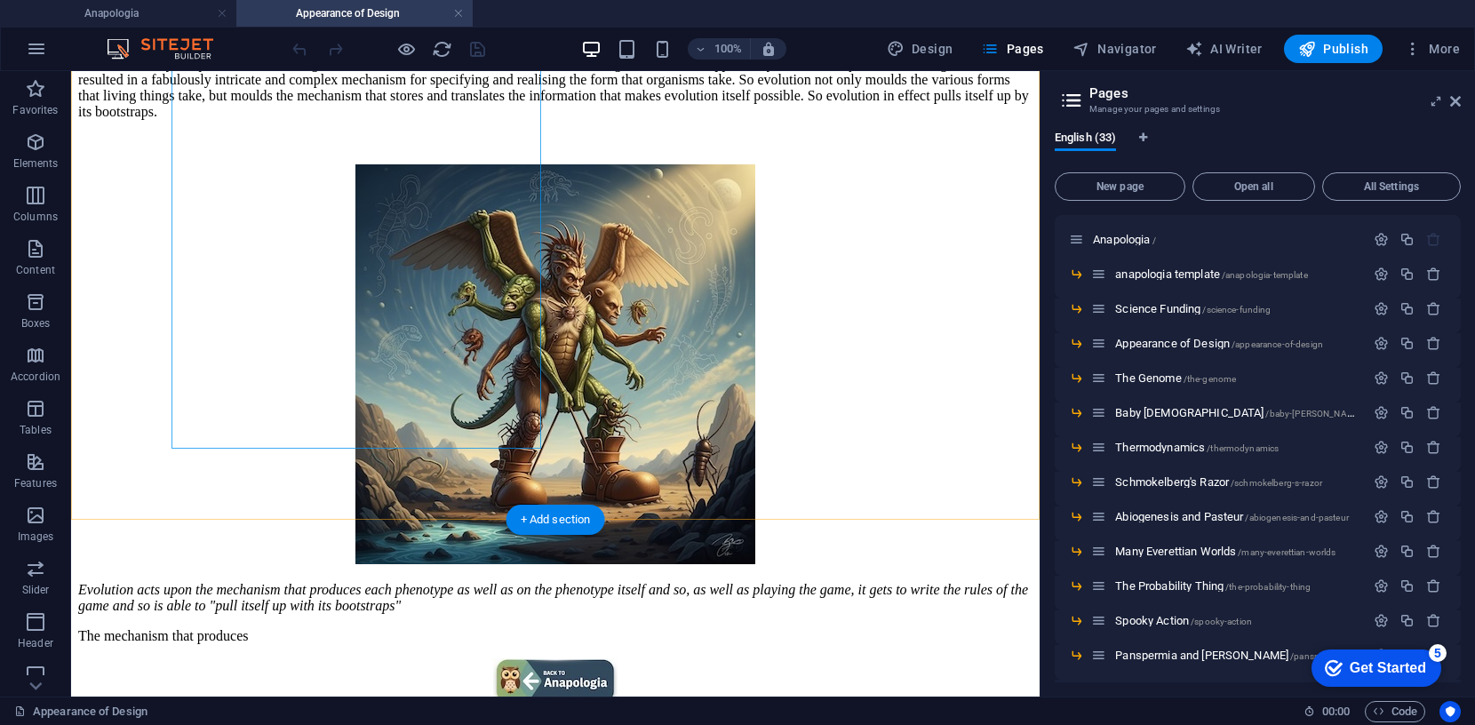
scroll to position [334, 0]
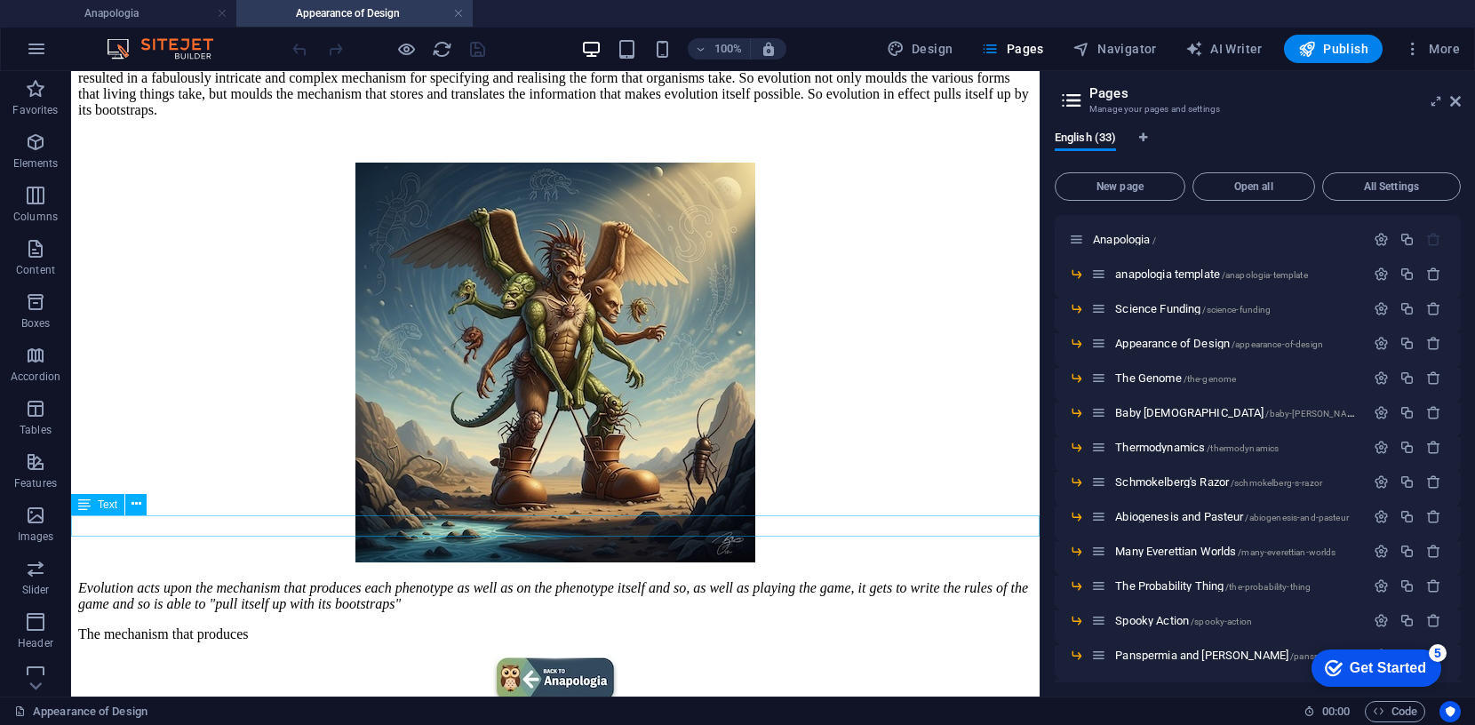
click at [267, 626] on div "The mechanism that produces" at bounding box center [555, 634] width 954 height 16
click at [263, 626] on div "The mechanism that produces" at bounding box center [555, 634] width 954 height 16
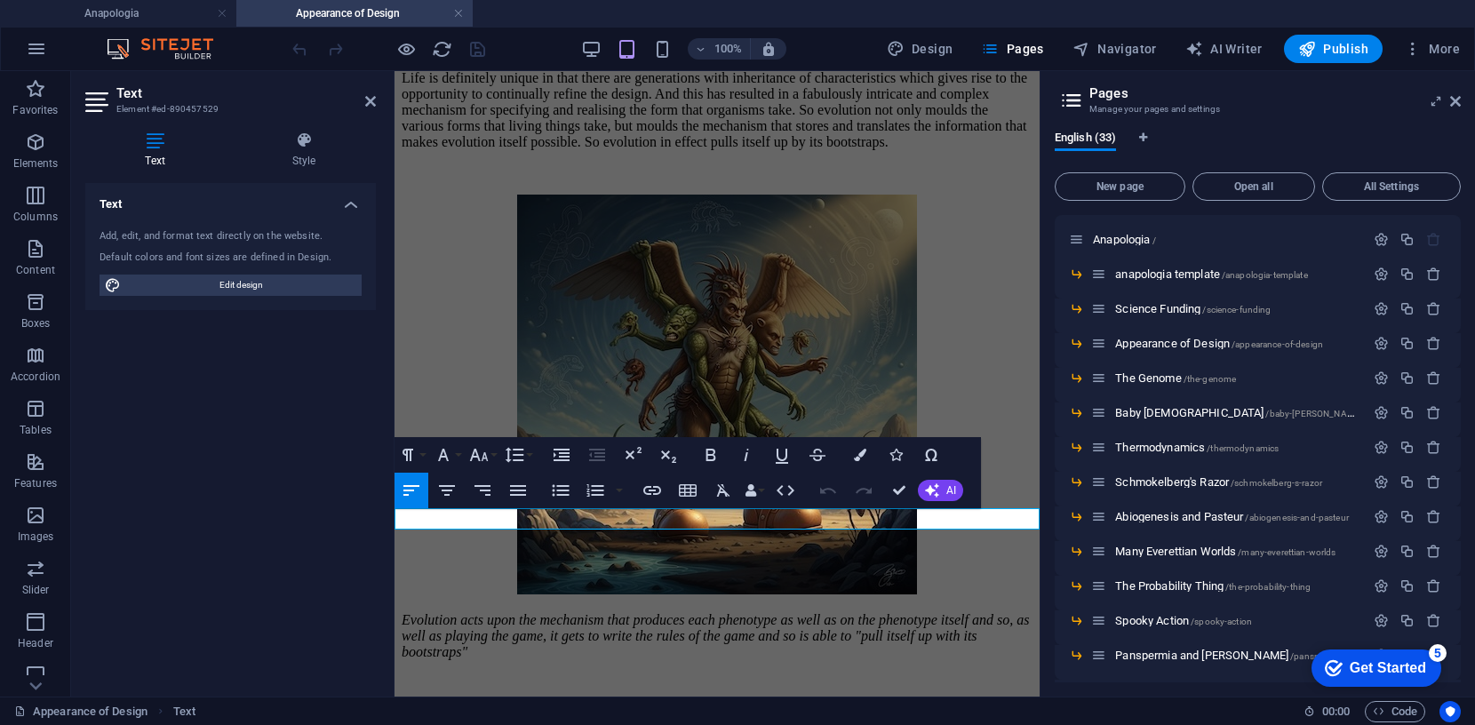
drag, startPoint x: 594, startPoint y: 523, endPoint x: 395, endPoint y: 512, distance: 199.4
click at [402, 698] on p "The mechanism that produces" at bounding box center [717, 706] width 631 height 16
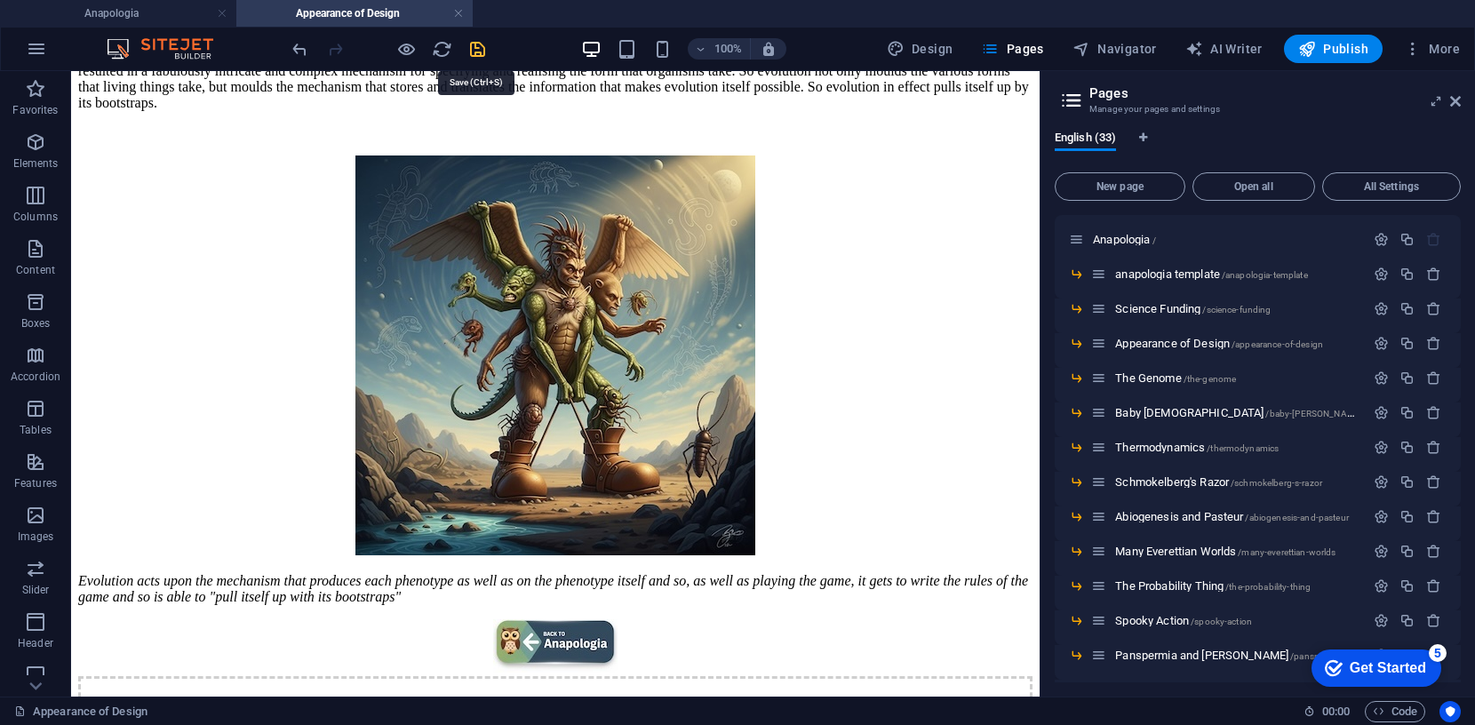
click at [477, 47] on icon "save" at bounding box center [477, 49] width 20 height 20
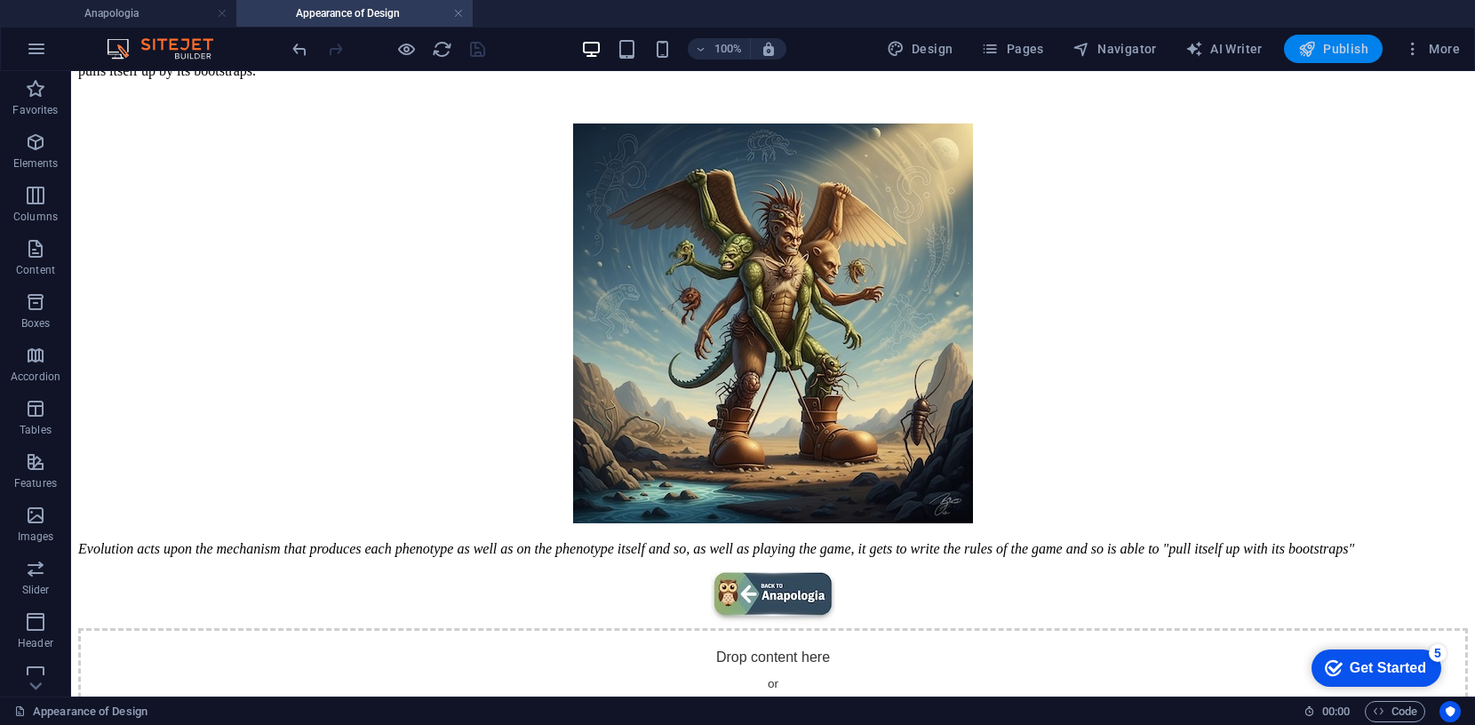
click at [1348, 52] on span "Publish" at bounding box center [1333, 49] width 70 height 18
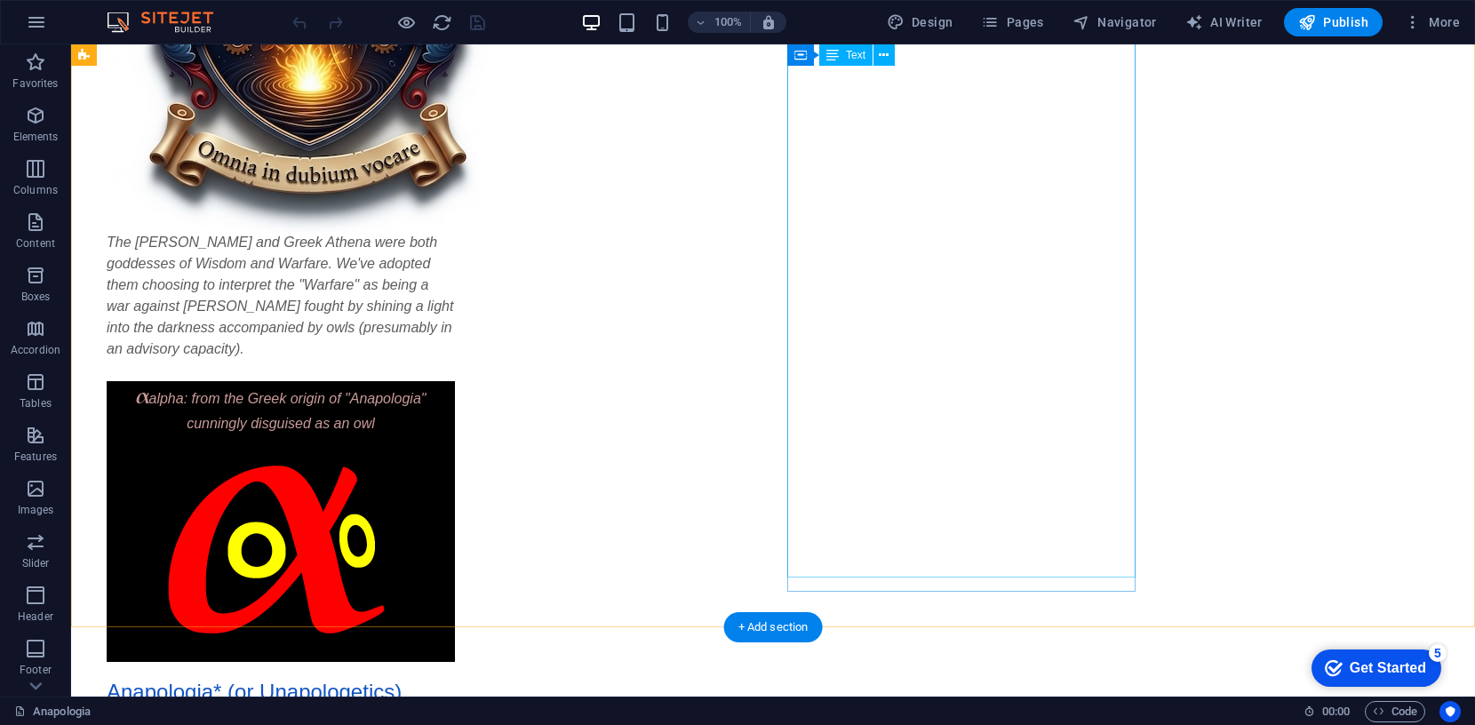
scroll to position [444, 0]
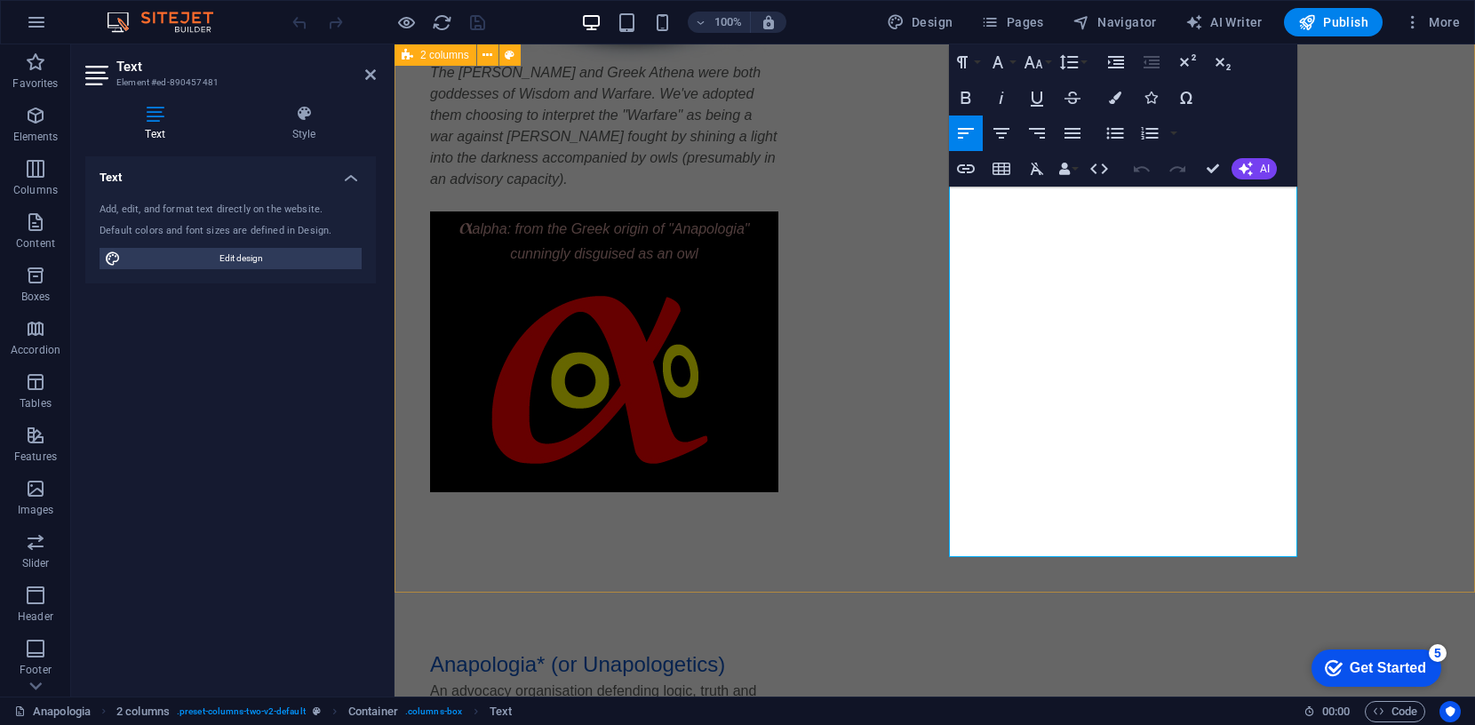
scroll to position [614, 0]
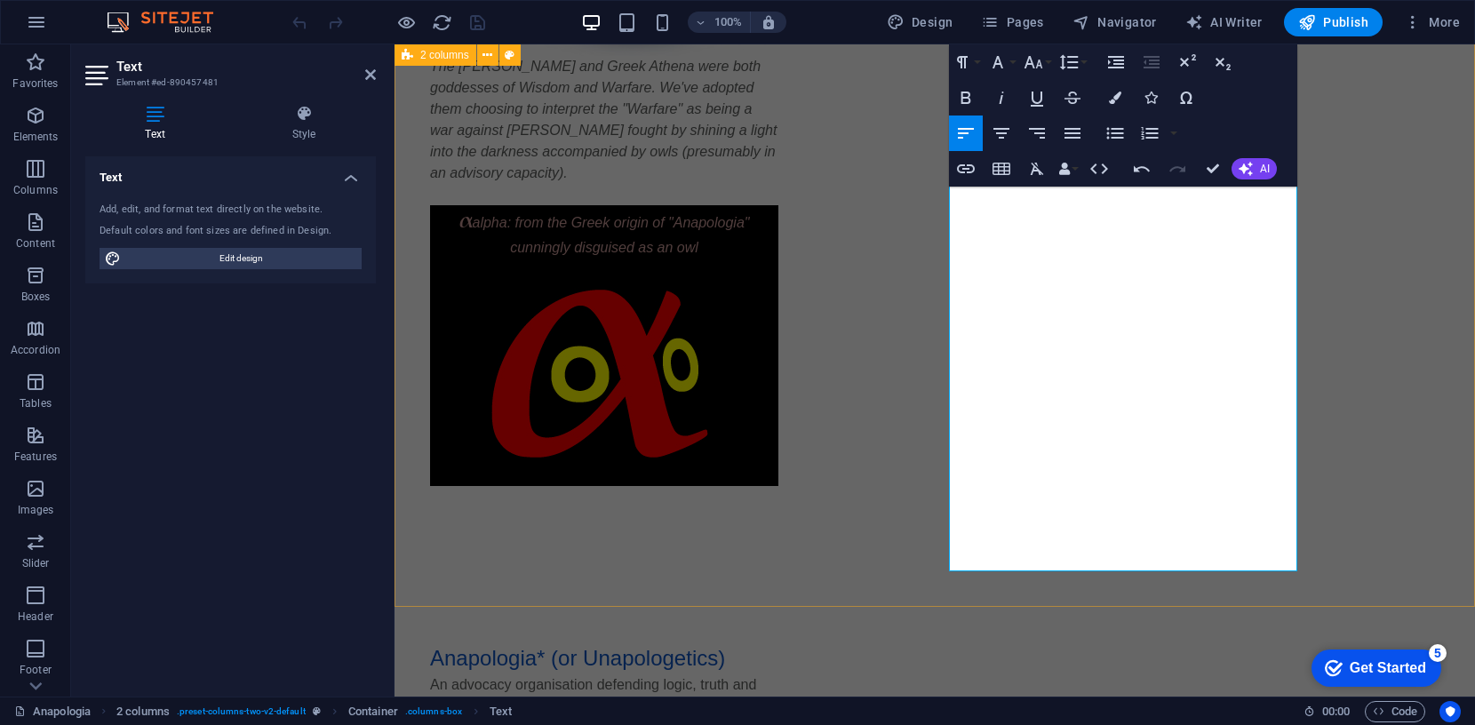
drag, startPoint x: 1075, startPoint y: 563, endPoint x: 942, endPoint y: 553, distance: 133.7
click at [942, 553] on div "The [PERSON_NAME] and Greek Athena were both goddesses of Wisdom and Warfare. W…" at bounding box center [935, 536] width 1081 height 2012
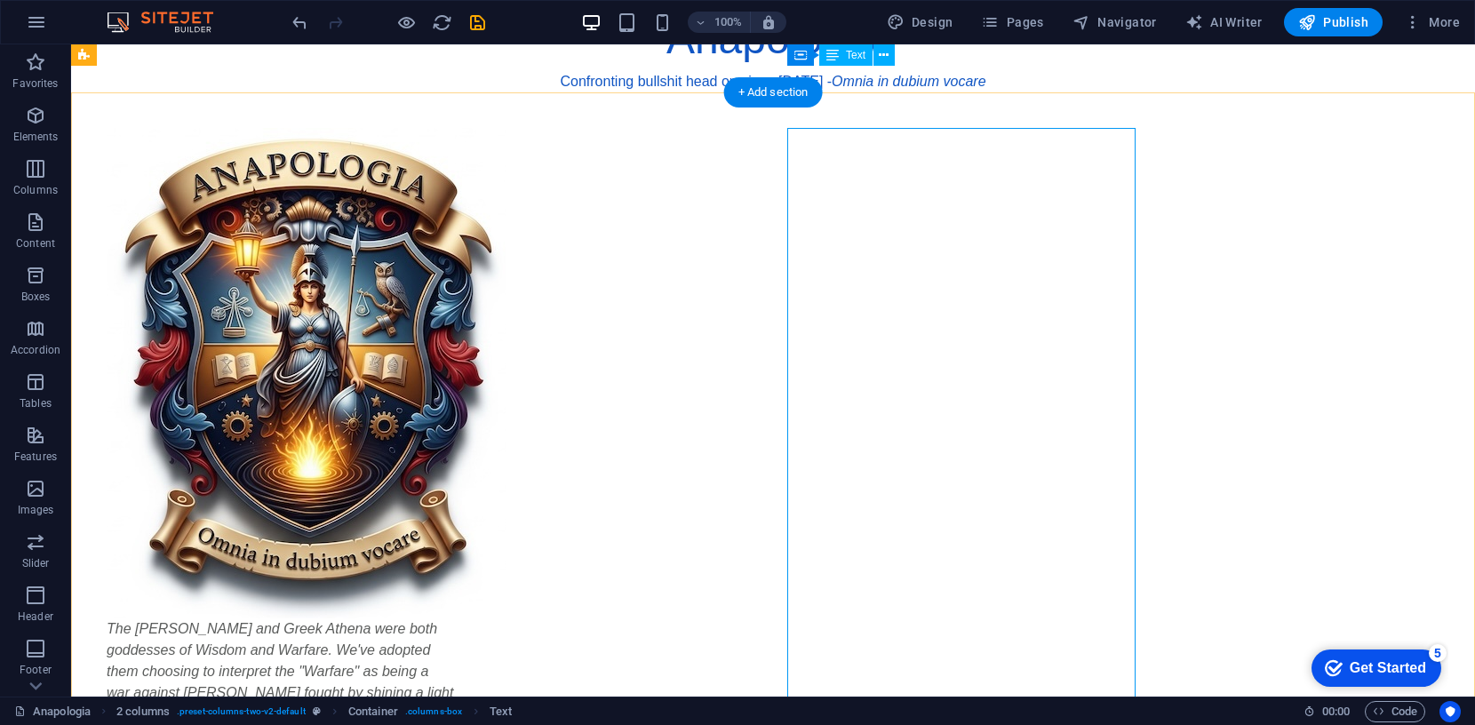
scroll to position [0, 0]
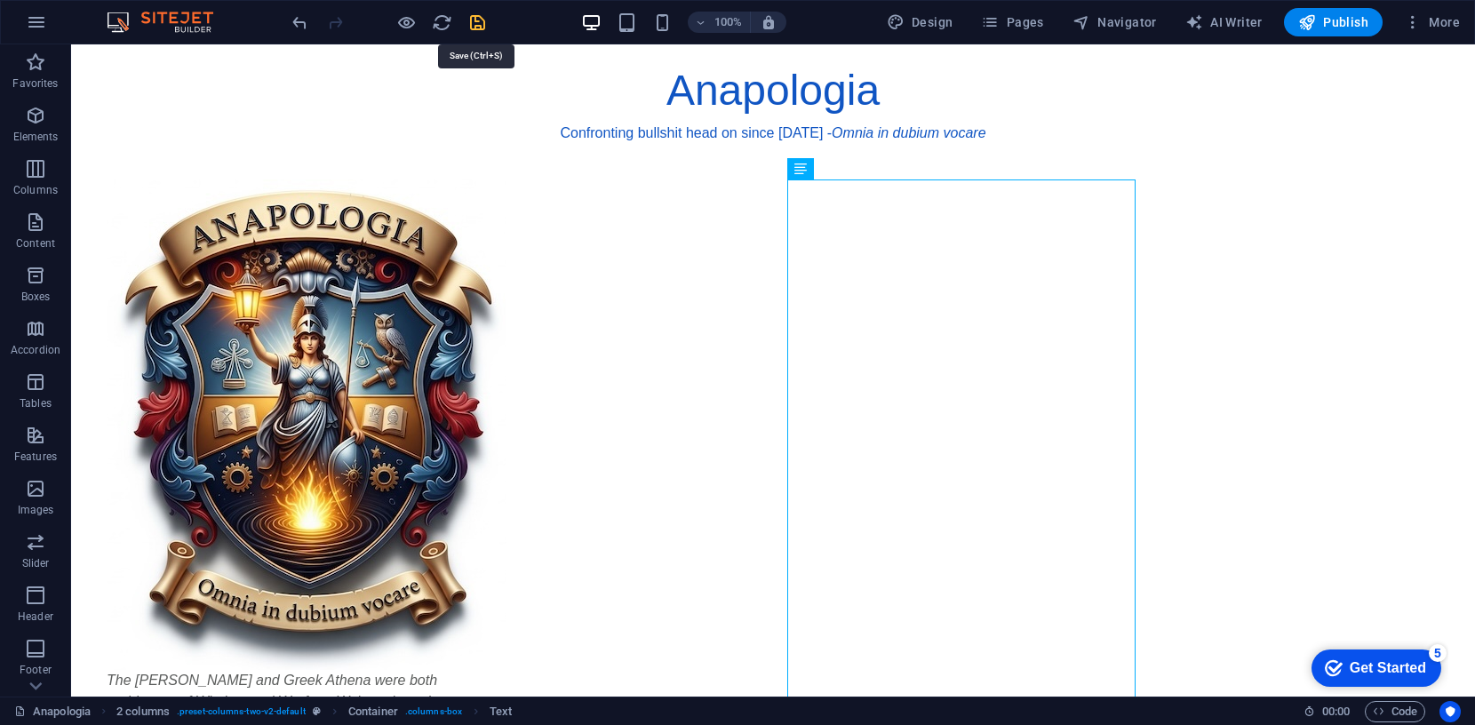
click at [475, 20] on icon "save" at bounding box center [477, 22] width 20 height 20
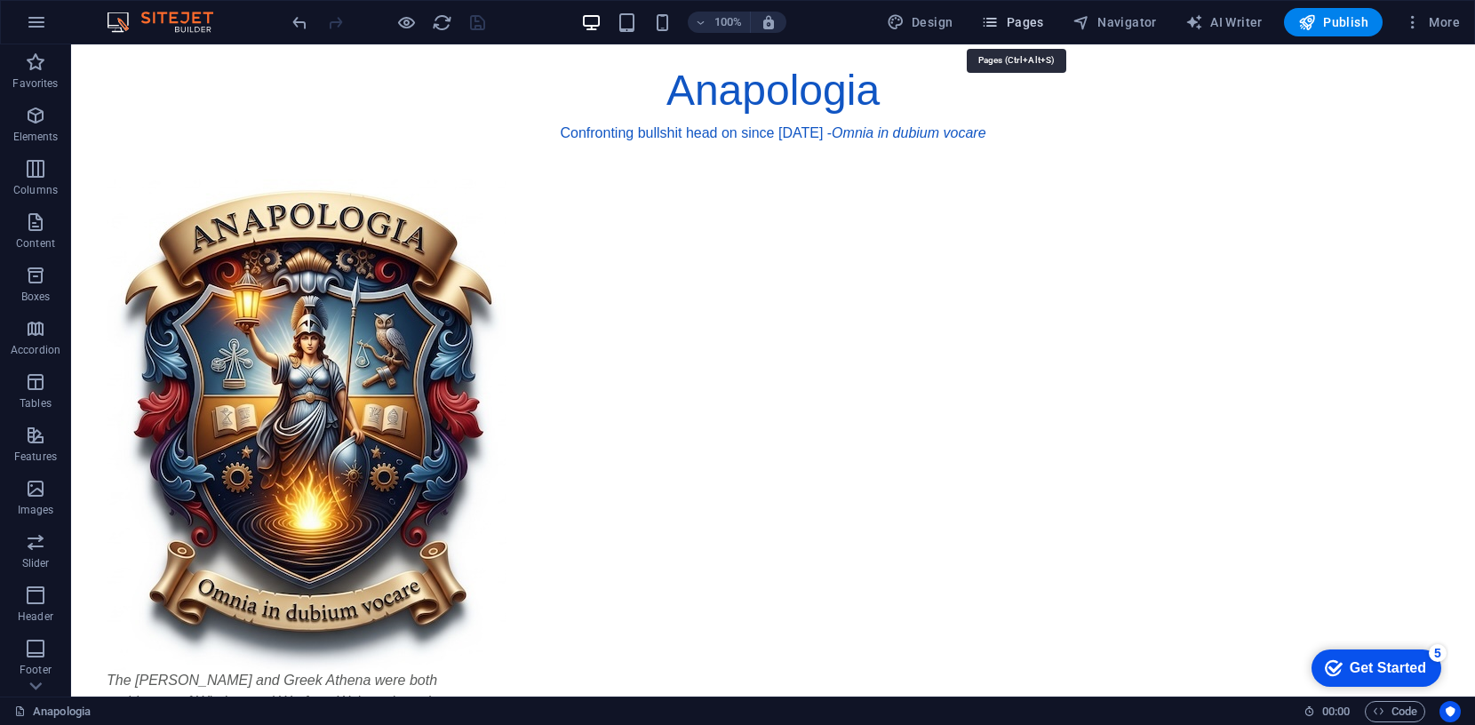
click at [1025, 18] on span "Pages" at bounding box center [1012, 22] width 62 height 18
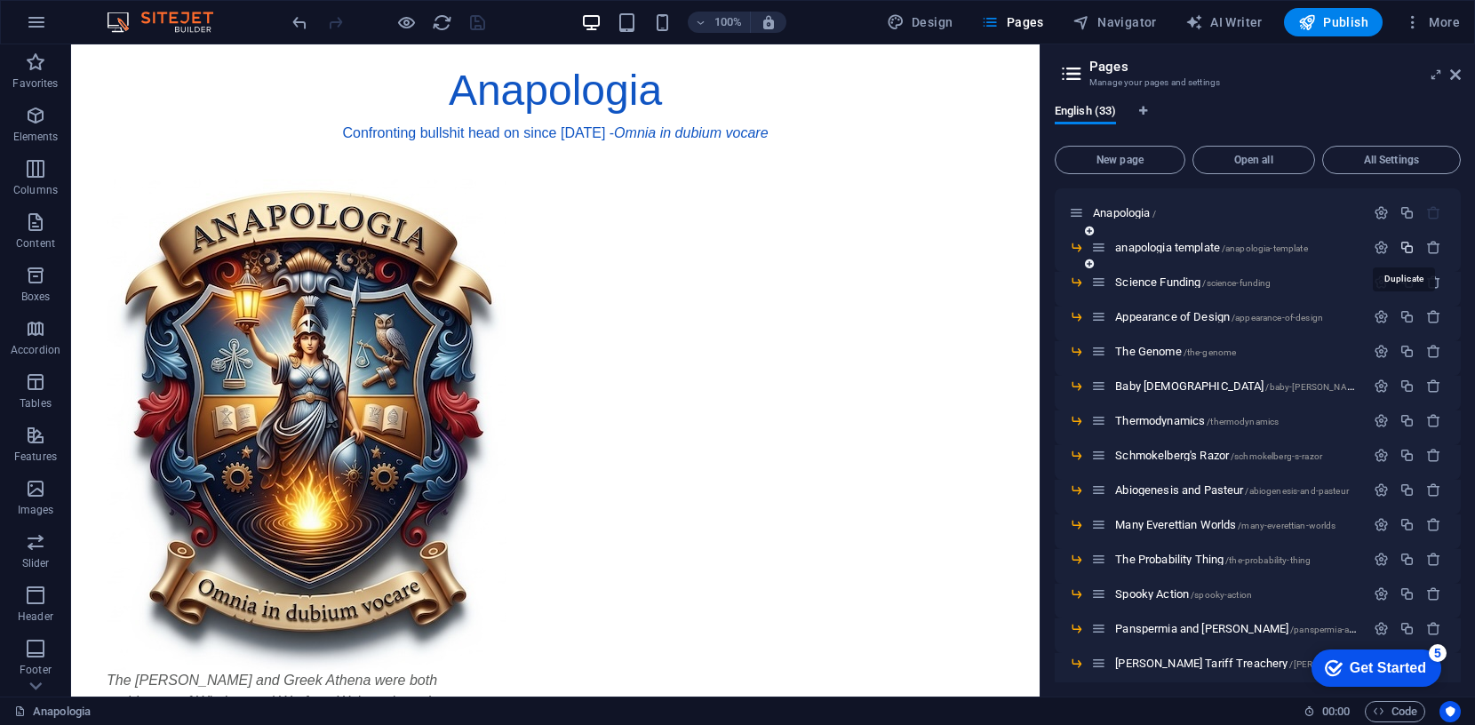
click at [1408, 245] on icon "button" at bounding box center [1407, 247] width 15 height 15
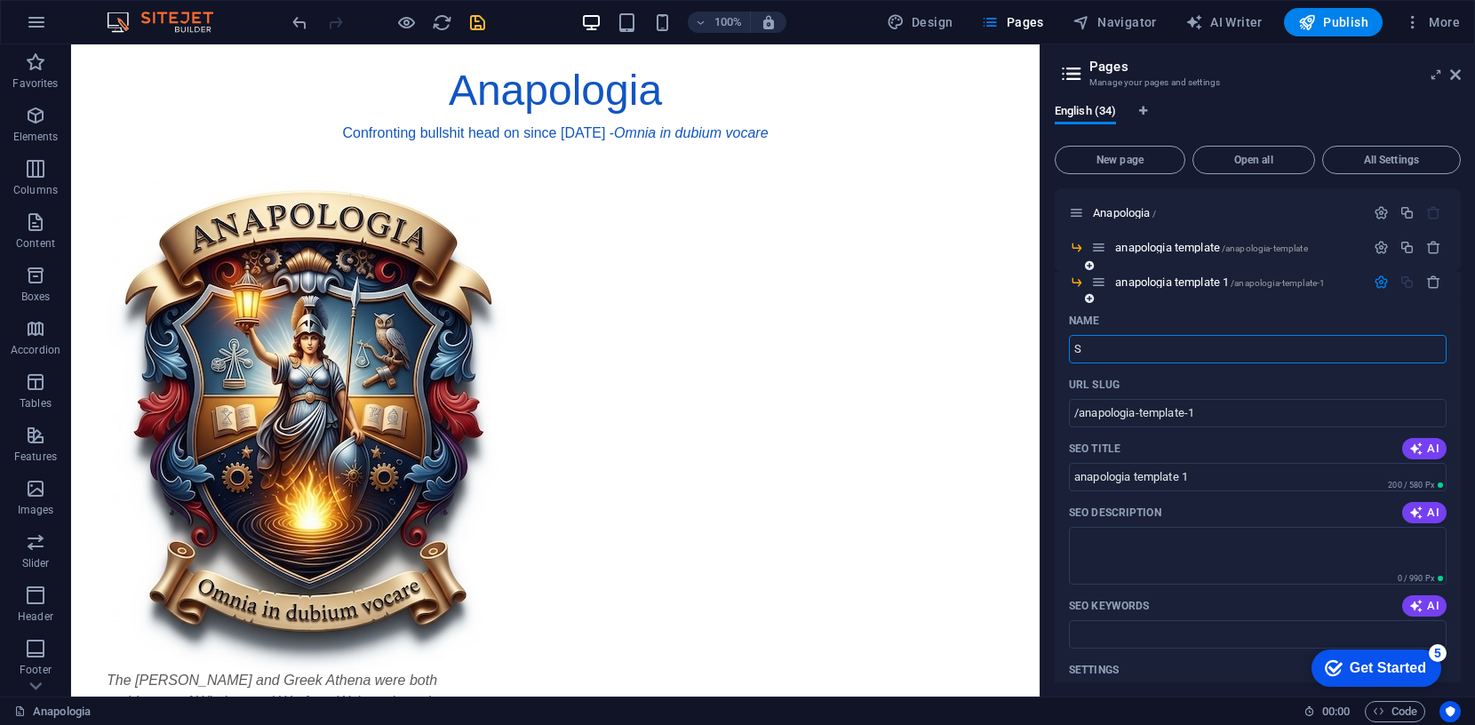
type input "S"
type input "/s"
type input "S"
type input "Sch"
type input "/sc"
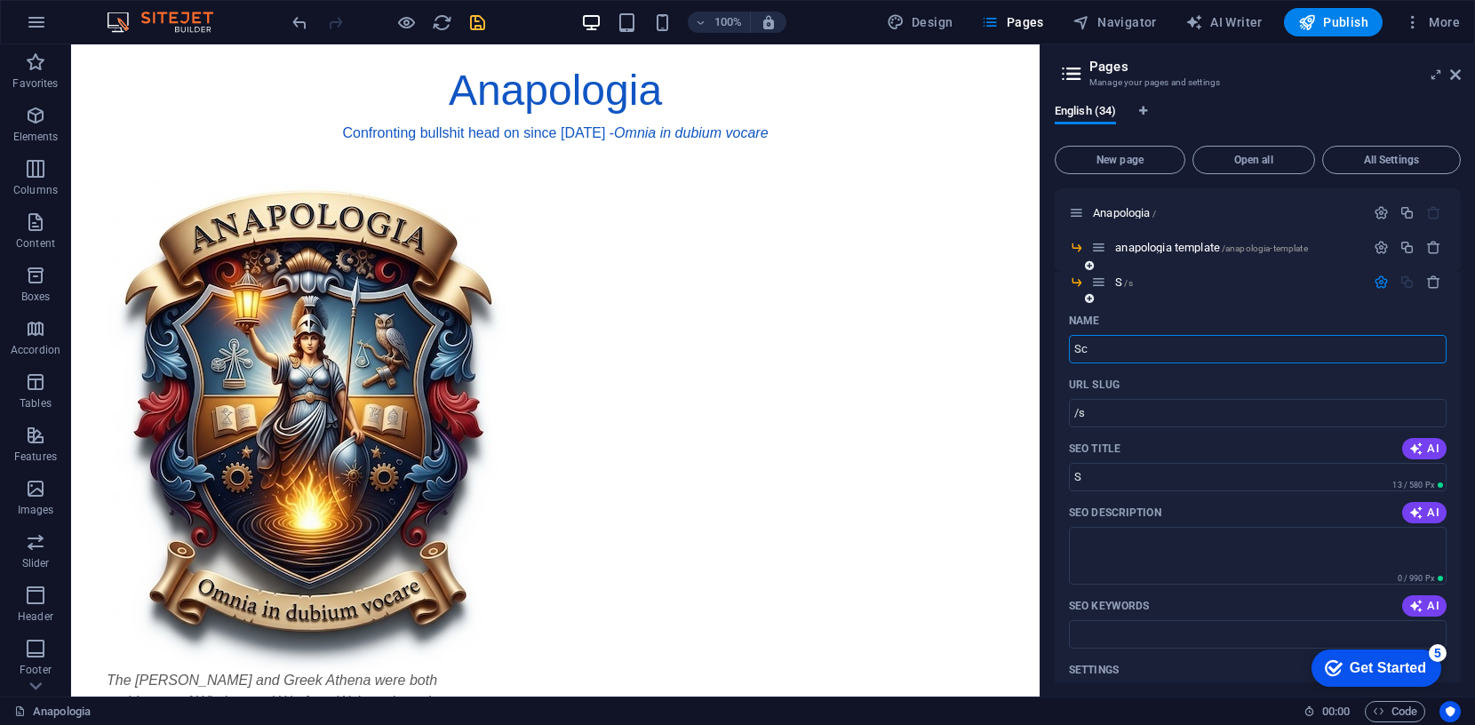
type input "Sc"
type input "[PERSON_NAME]"
type input "/[PERSON_NAME]"
type input "[PERSON_NAME]"
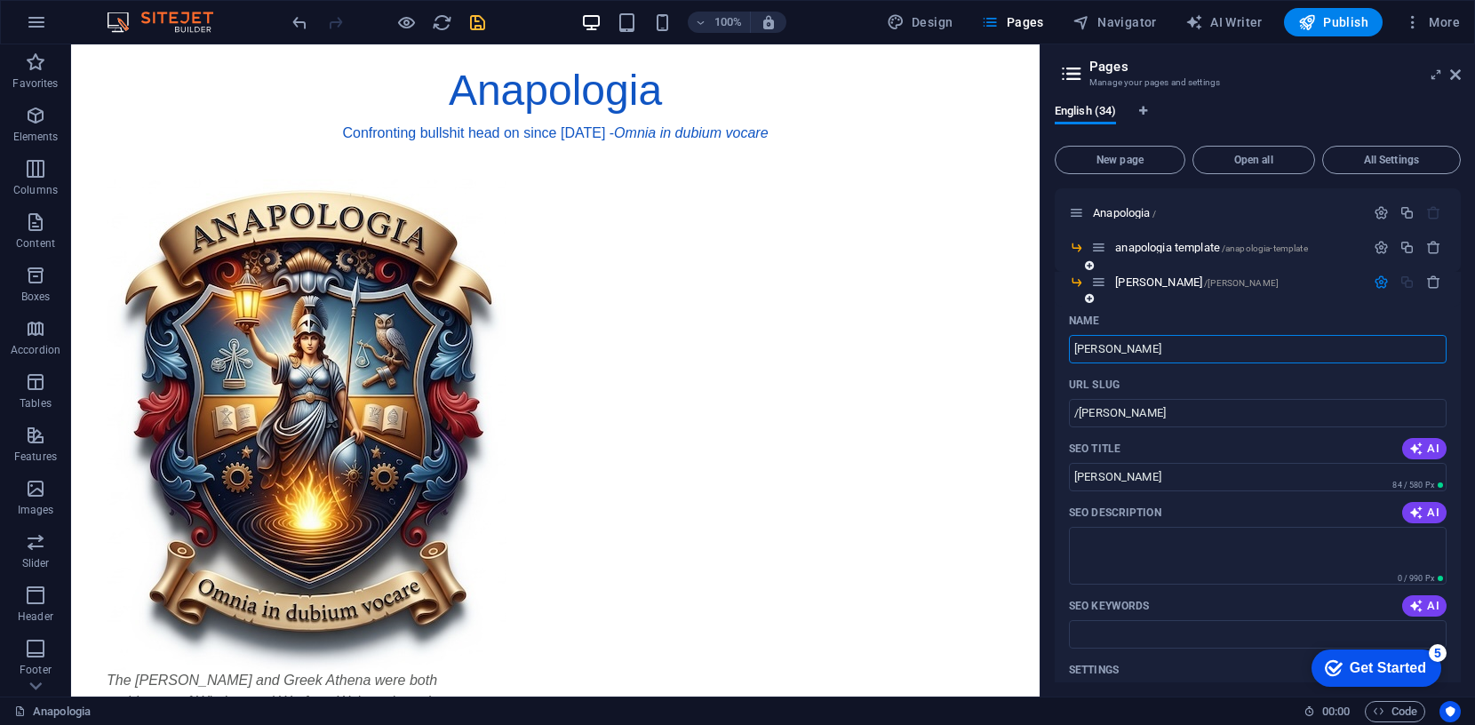
type input "/[PERSON_NAME]"
type input "[PERSON_NAME]"
type input "Schmokelber"
type input "/schmokelb"
type input "Schmokelb"
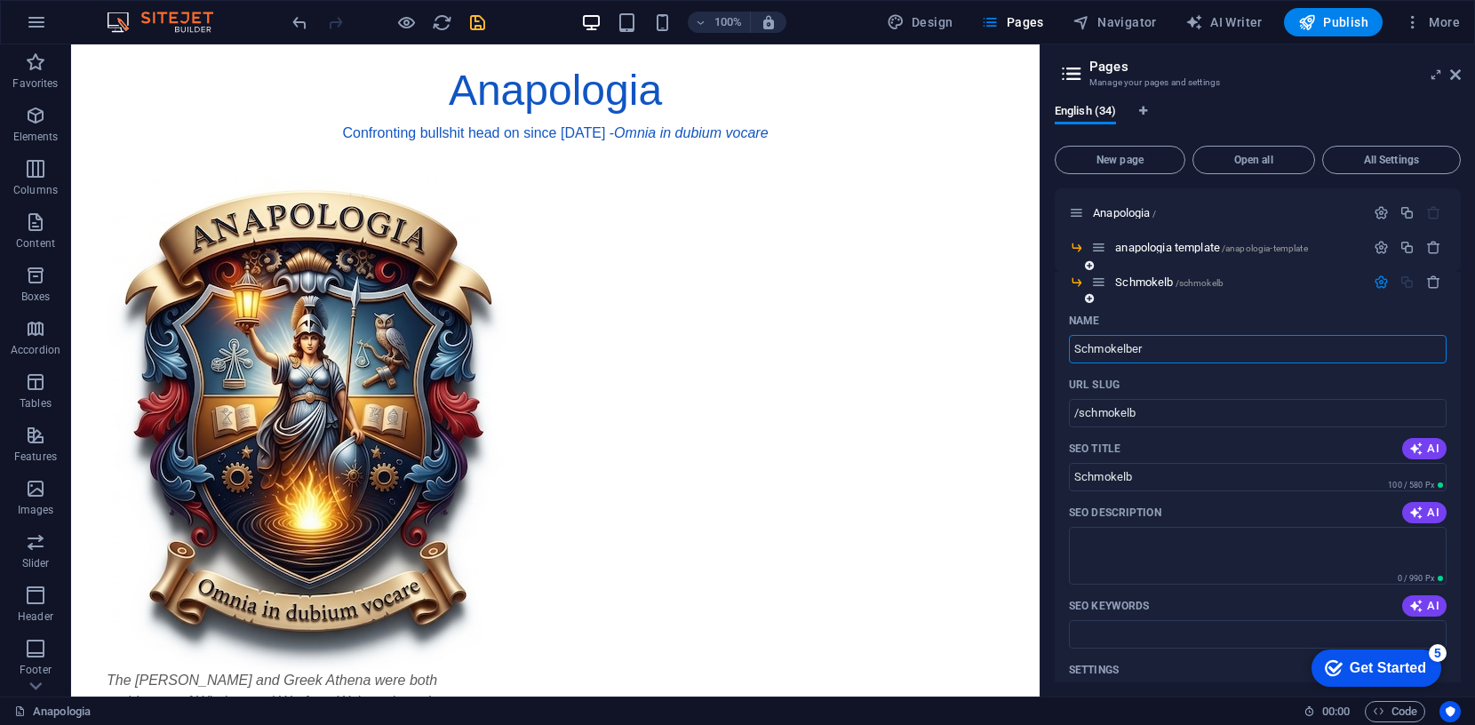
type input "Schmokelber"
type input "/schmokelber"
type input "Schmokelber"
type input "Schmokelberg's"
type input "/schmokelberg-s"
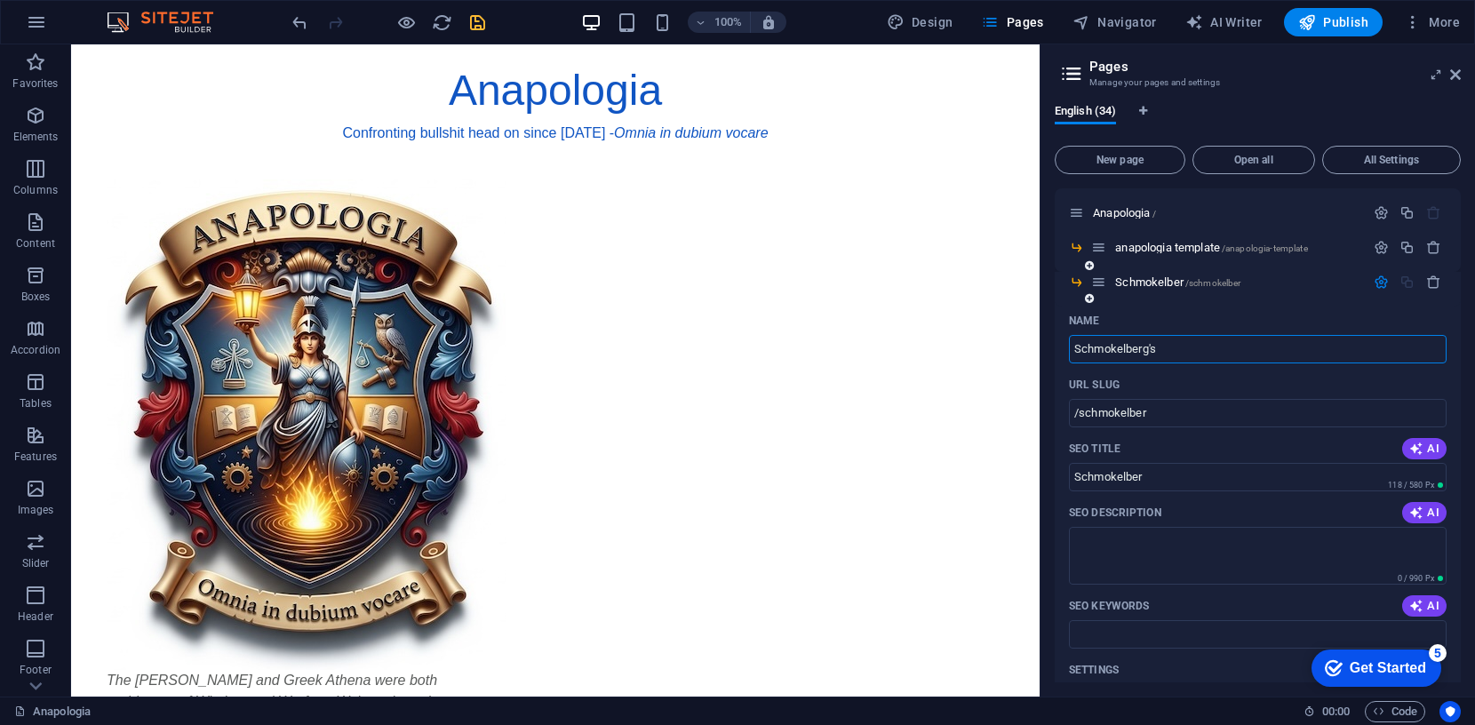
type input "Schmokelberg's"
type input "Schmokelberg's D"
type input "/schmokelberg-s-d"
type input "Schmokelberg's D"
type input "Schmokelberg's Door"
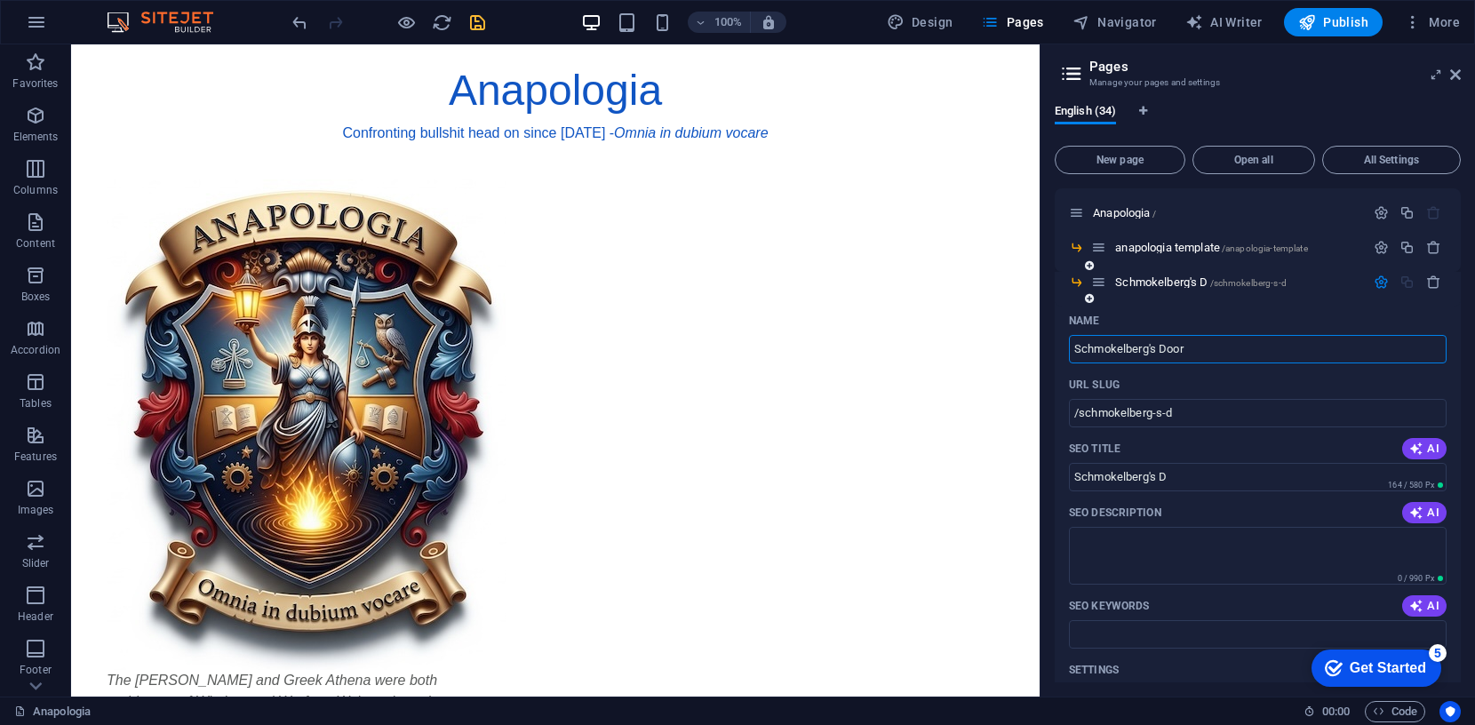
type input "/schmokelberg-s-door"
type input "Schmokelberg's Door"
type input "Schmokelberg's Door B"
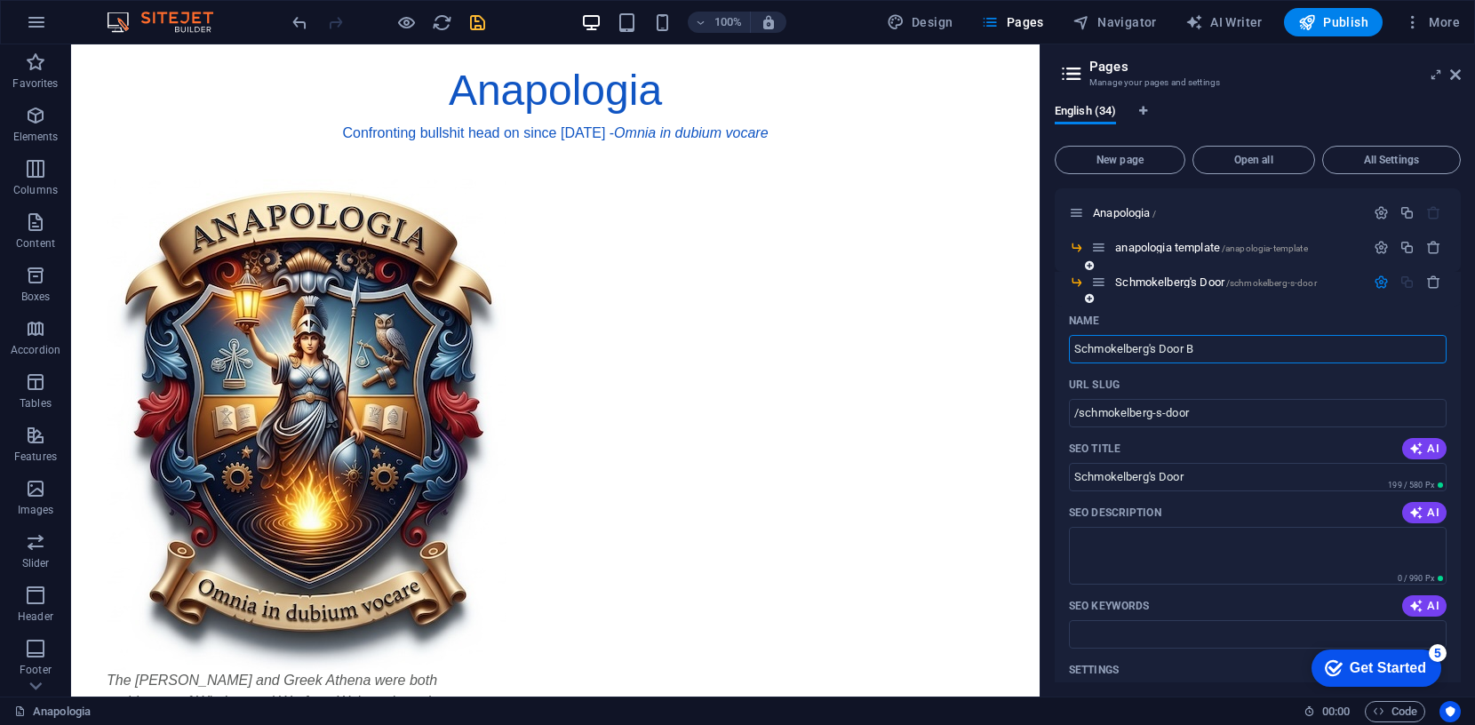
type input "/schmokelberg-s-door-b"
type input "Schmokelberg's Door B"
type input "Schmokelberg's Door Bit"
type input "/schmokelberg-s-door-bit"
type input "Schmokelberg's Door Bit"
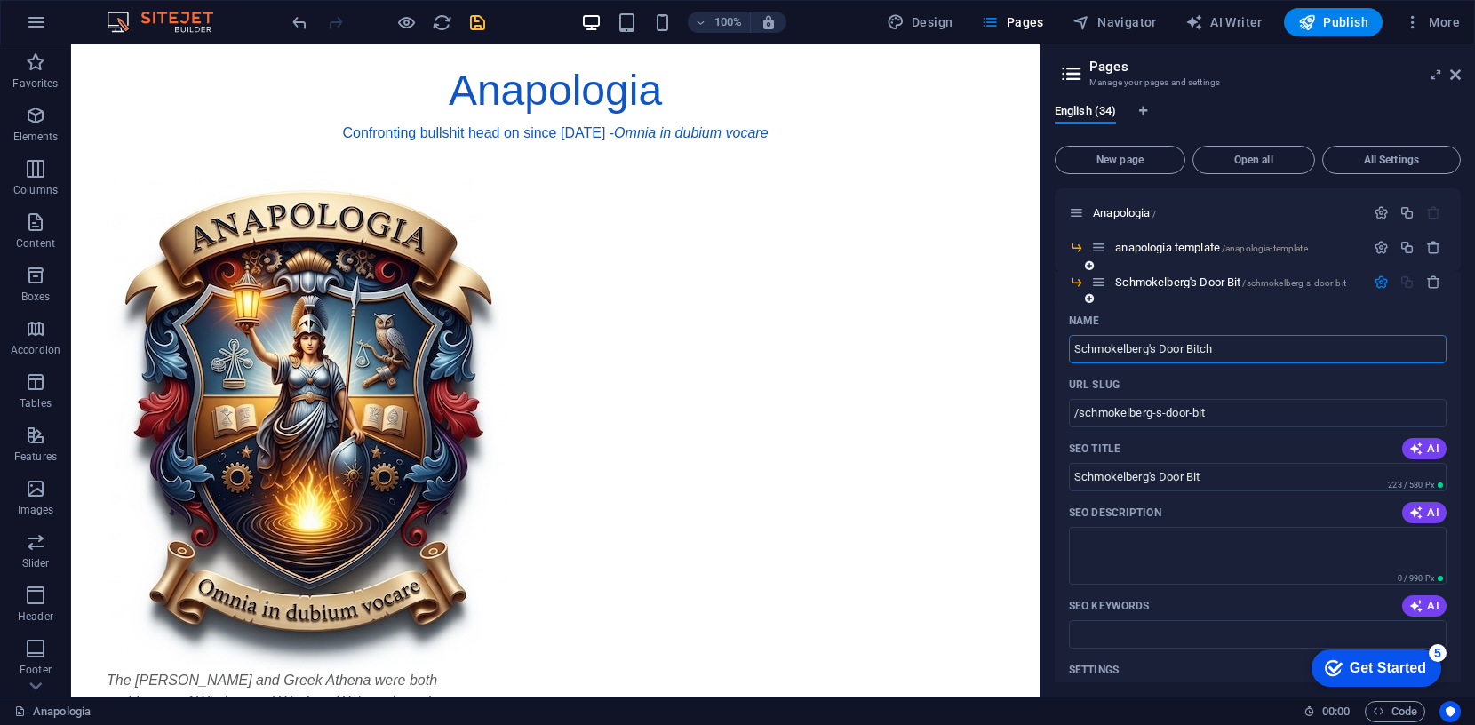
type input "Schmokelberg's Door Bitch"
type input "/schmokelberg-s-door-bitch"
type input "Schmokelberg's Door Bitch"
click at [1380, 283] on icon "button" at bounding box center [1381, 282] width 15 height 15
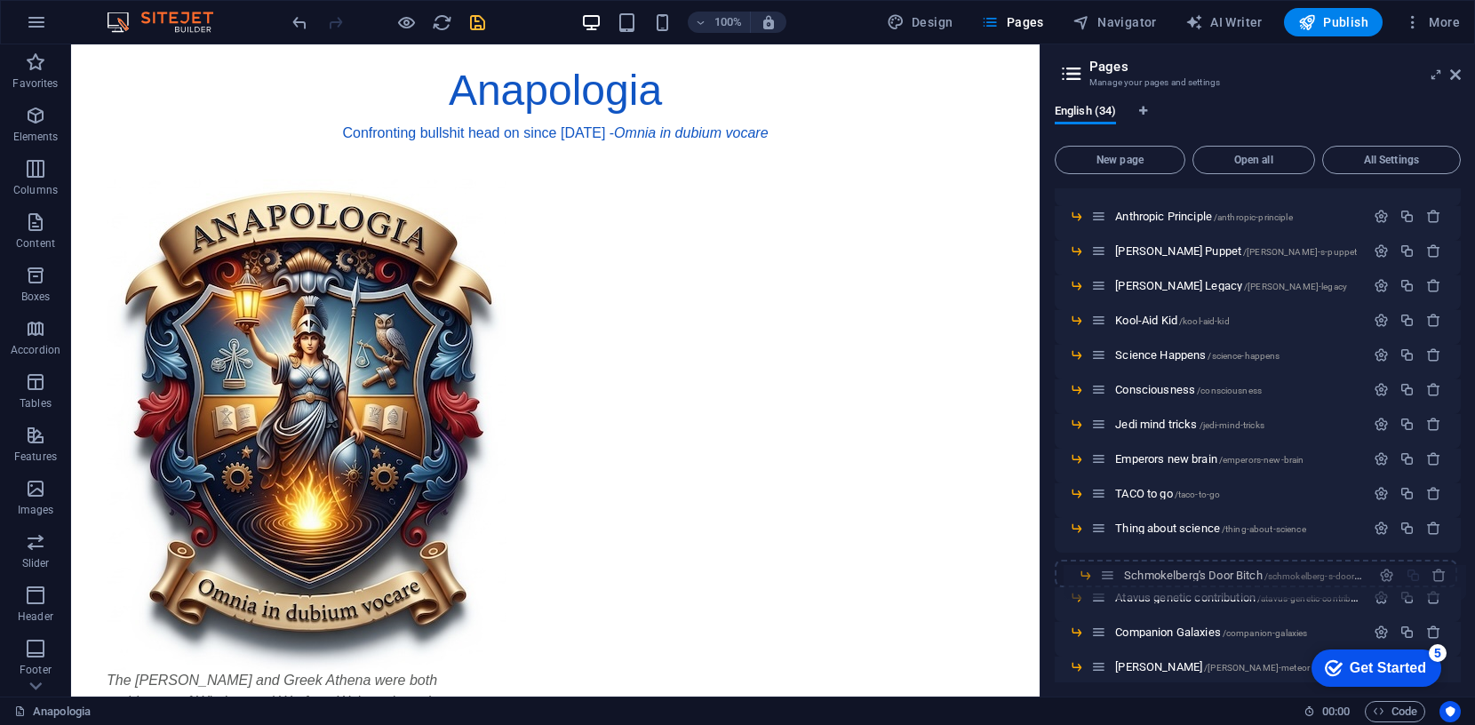
scroll to position [704, 0]
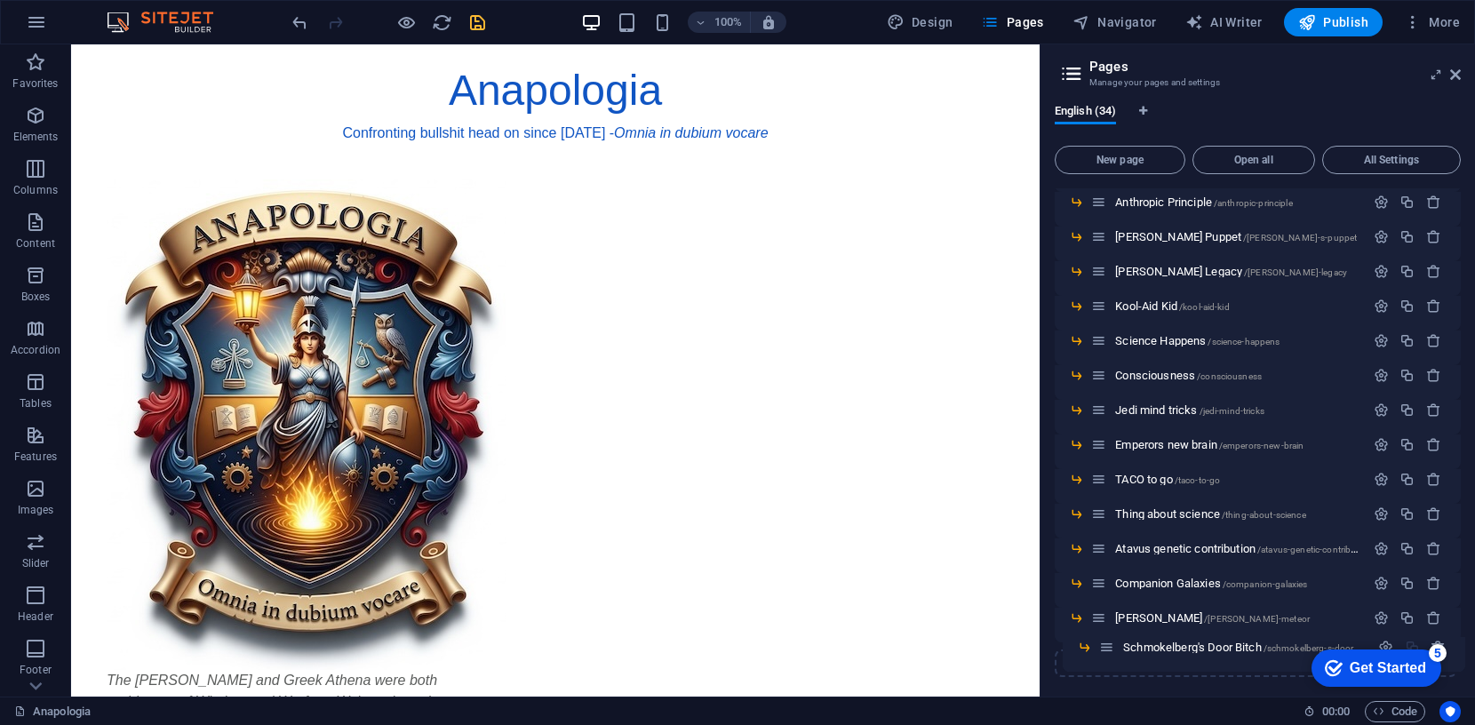
drag, startPoint x: 1102, startPoint y: 281, endPoint x: 1110, endPoint y: 654, distance: 373.3
click at [1110, 654] on div "Anapologia / anapologia template /anapologia-template Schmokelberg's Door Bitch…" at bounding box center [1258, 81] width 406 height 1192
click at [1124, 648] on span "Schmokelberg's Door Bitch /schmokelberg-s-door-bitch" at bounding box center [1241, 652] width 253 height 13
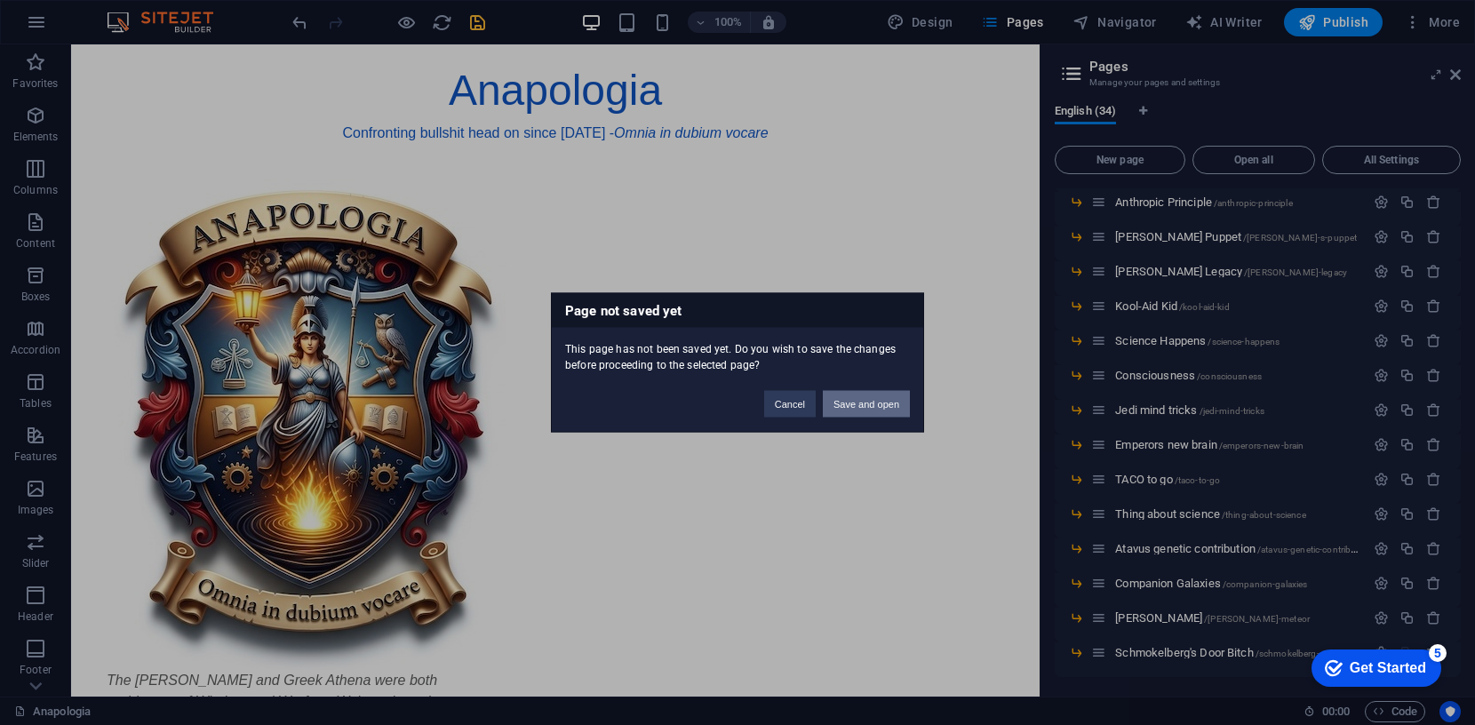
click at [856, 403] on button "Save and open" at bounding box center [866, 404] width 87 height 27
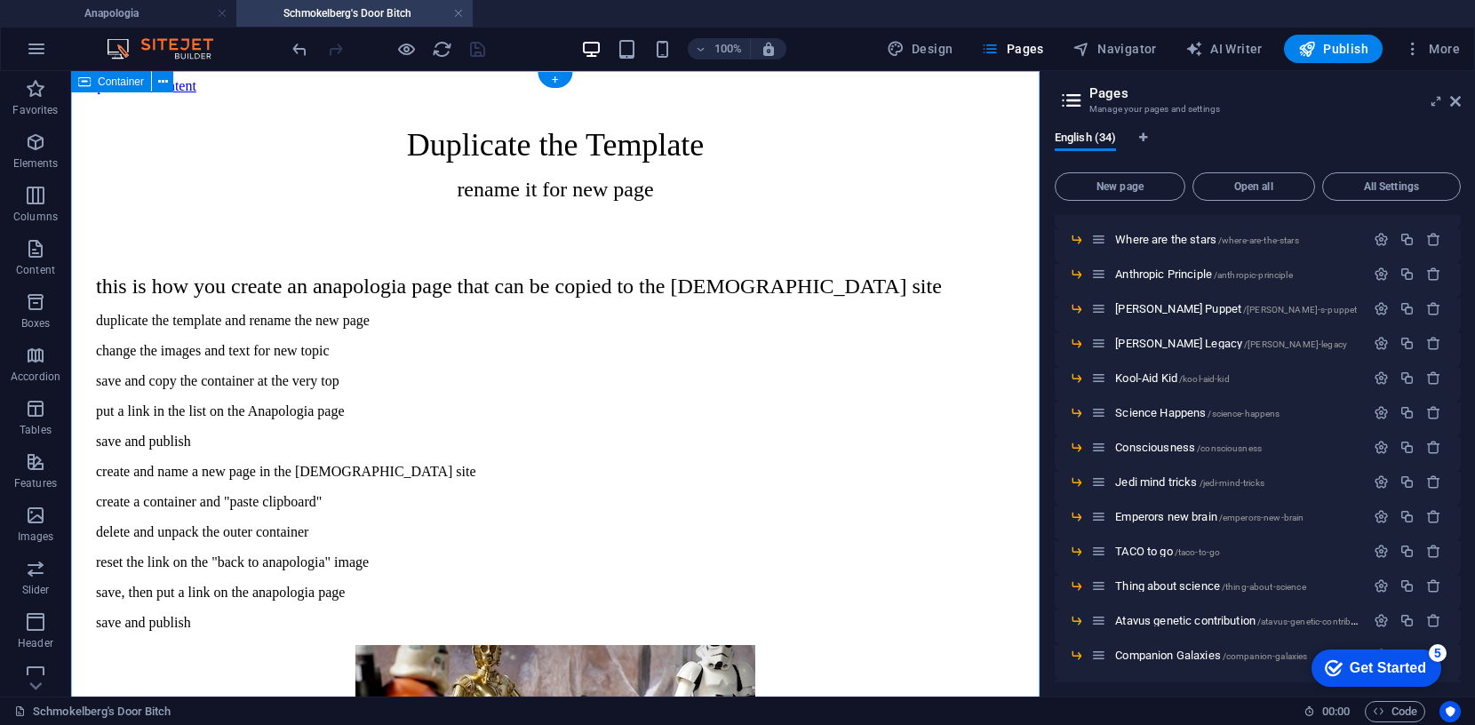
scroll to position [0, 0]
click at [562, 126] on div "Duplicate the Template rename it for new page" at bounding box center [555, 164] width 919 height 76
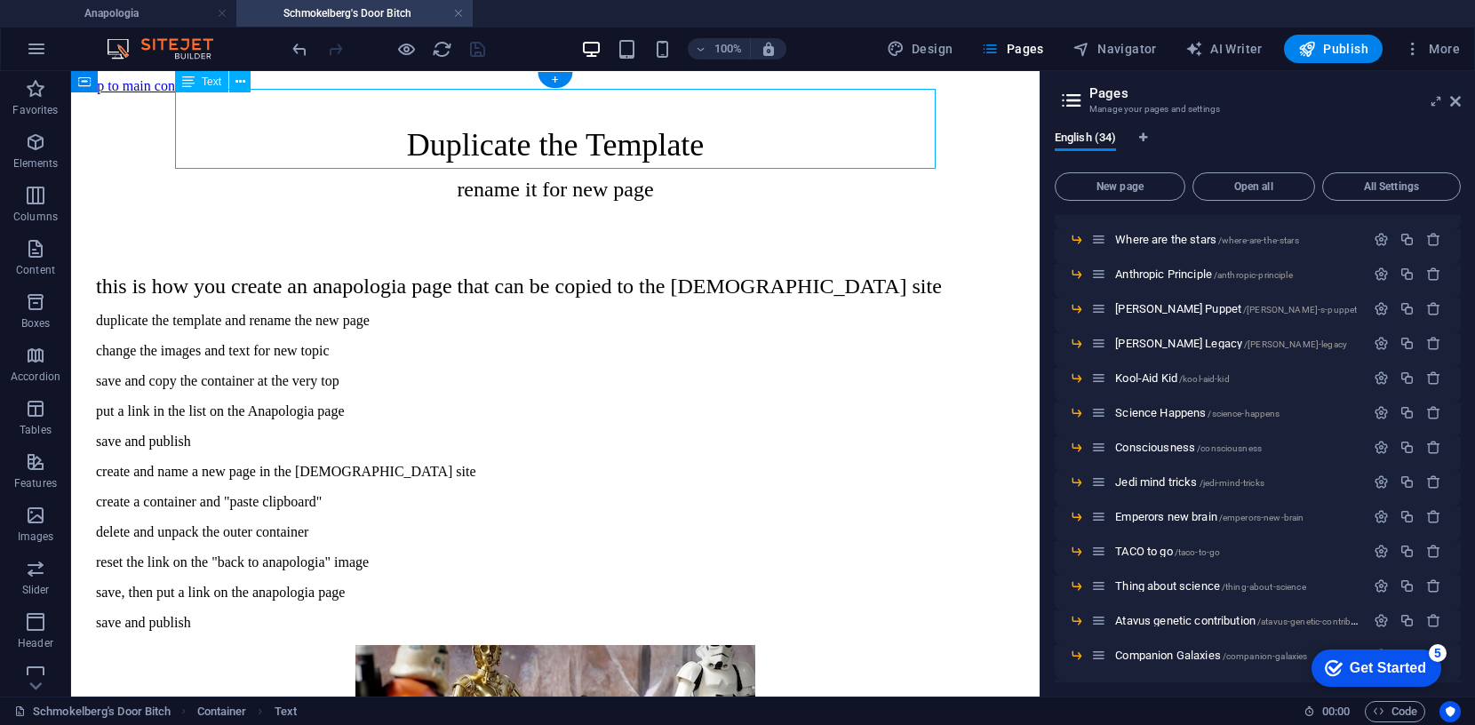
click at [562, 126] on div "Duplicate the Template rename it for new page" at bounding box center [555, 164] width 919 height 76
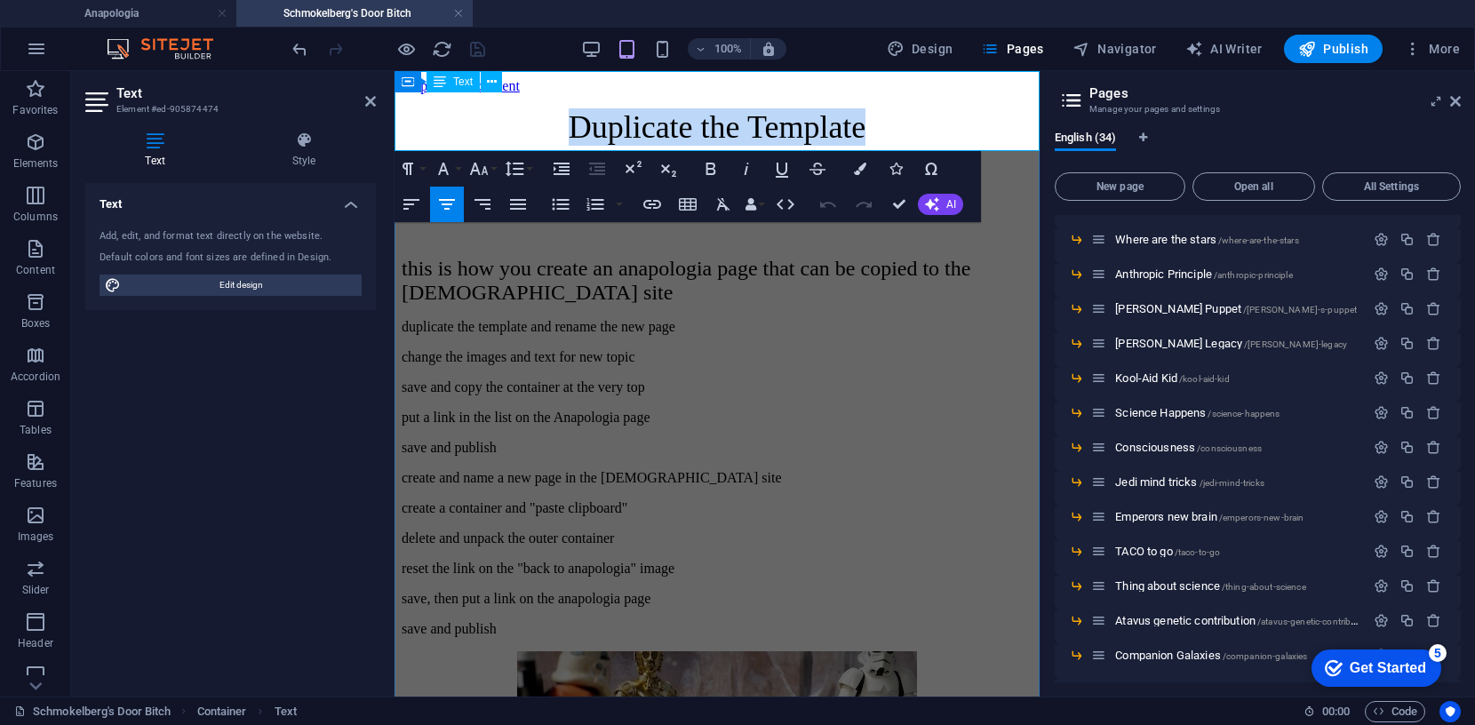
drag, startPoint x: 881, startPoint y: 101, endPoint x: 562, endPoint y: 95, distance: 319.1
click at [569, 109] on span "Duplicate the Template" at bounding box center [718, 127] width 298 height 36
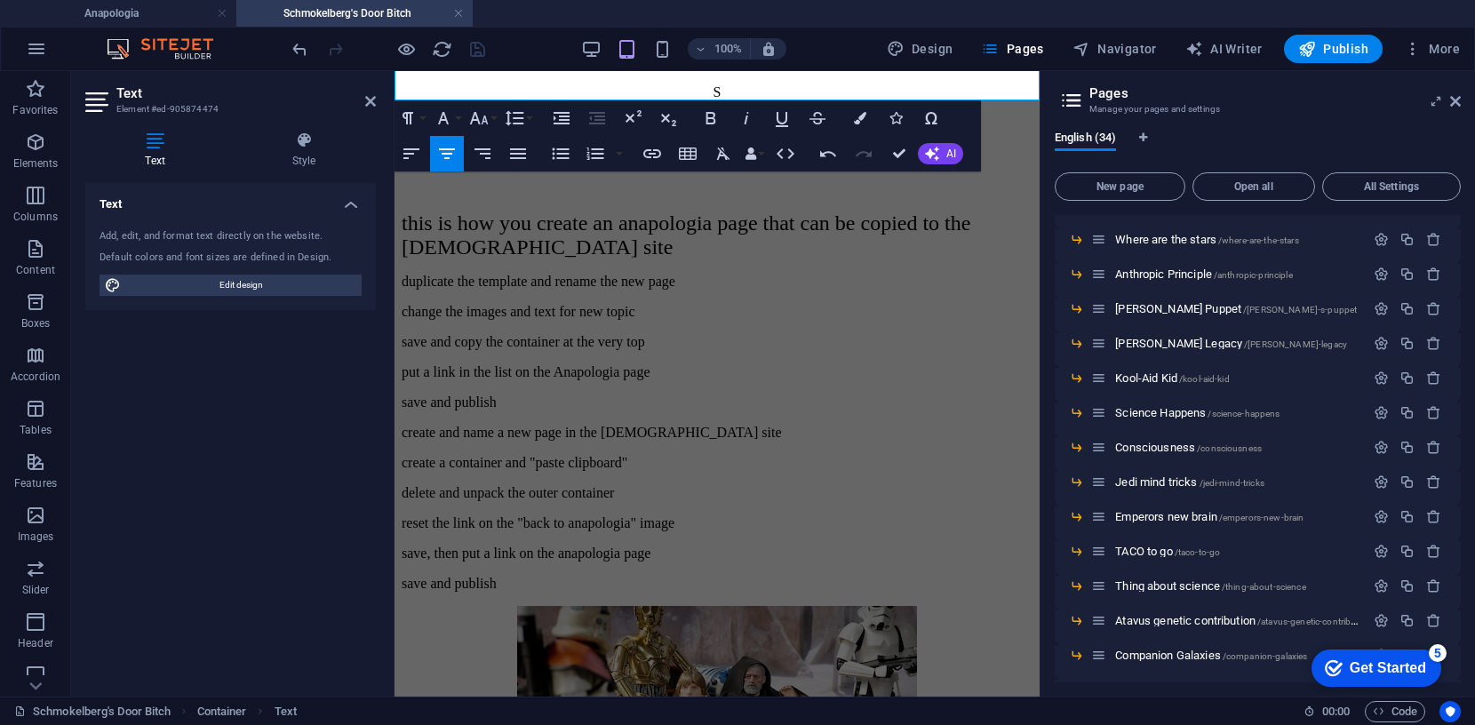
scroll to position [29, 0]
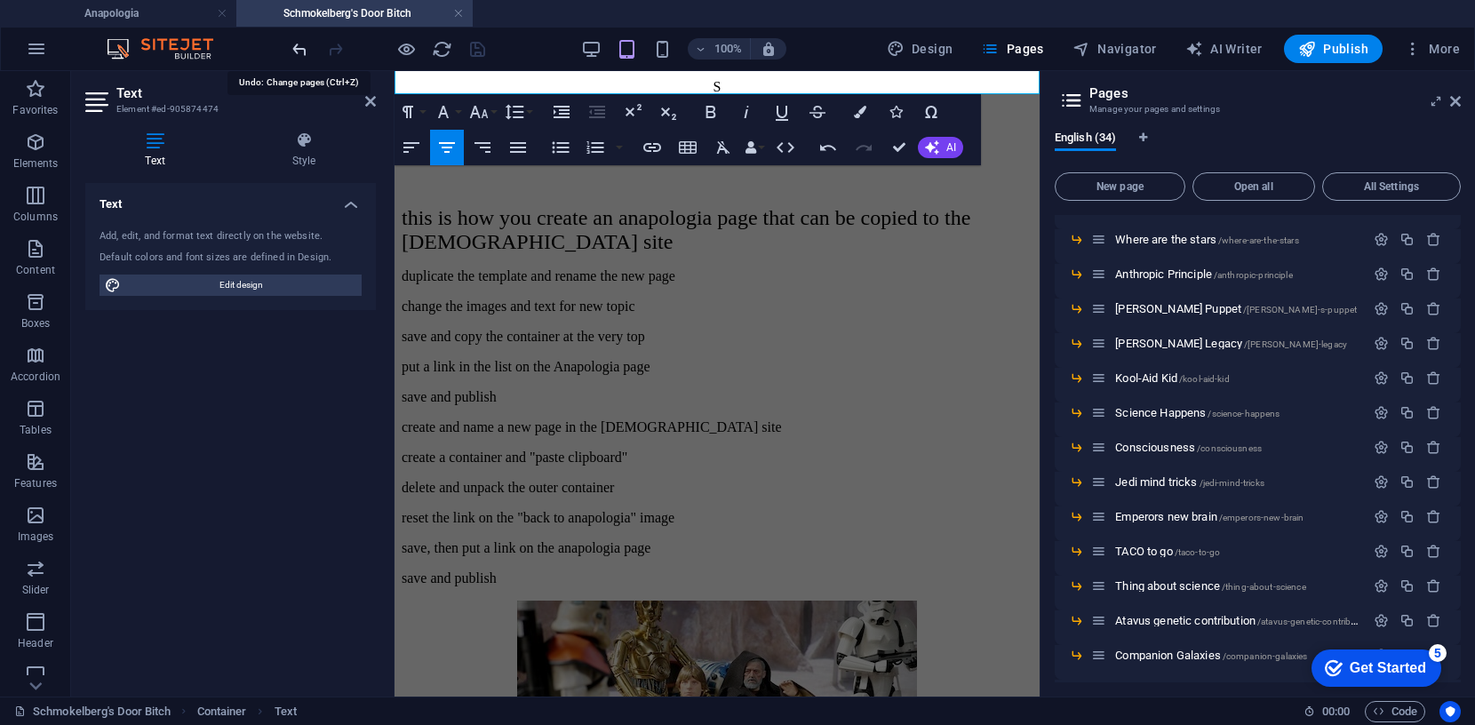
click at [300, 49] on icon "undo" at bounding box center [300, 49] width 20 height 20
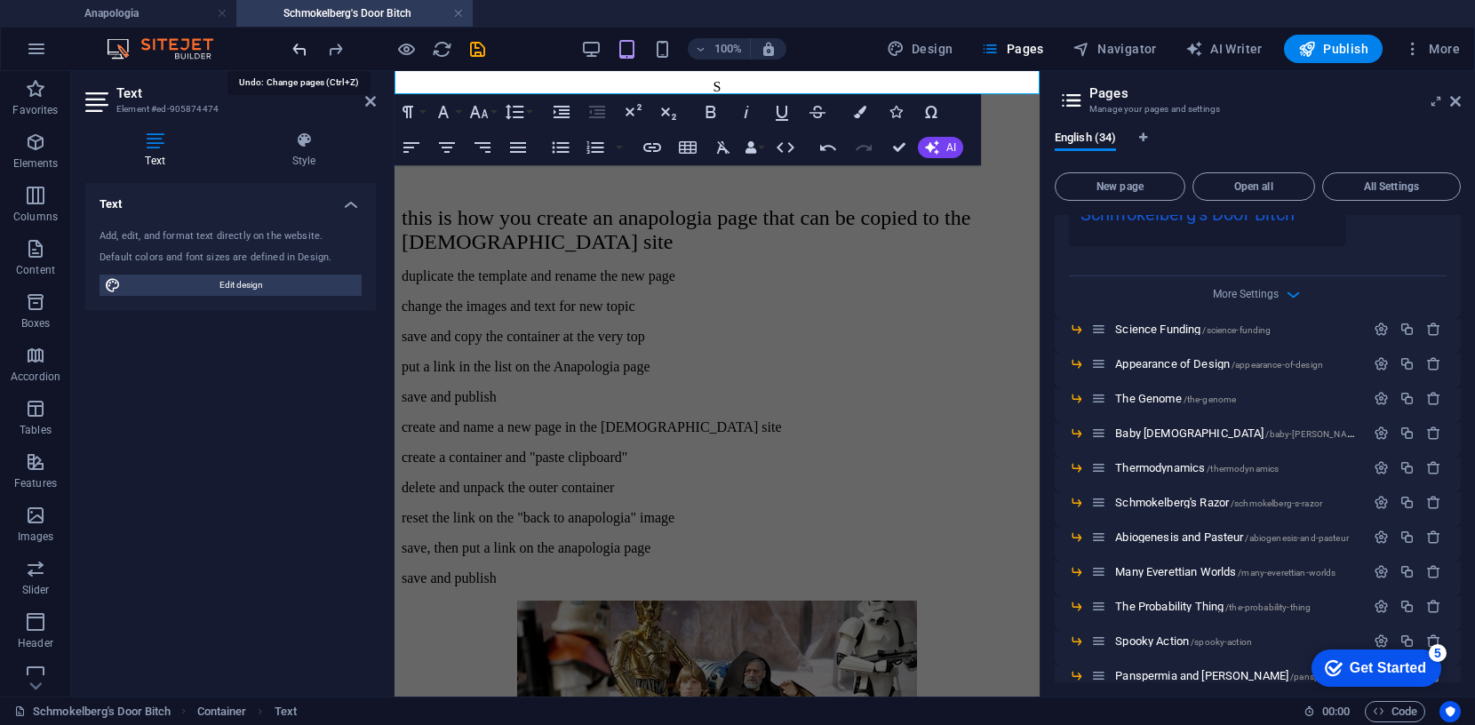
scroll to position [0, 0]
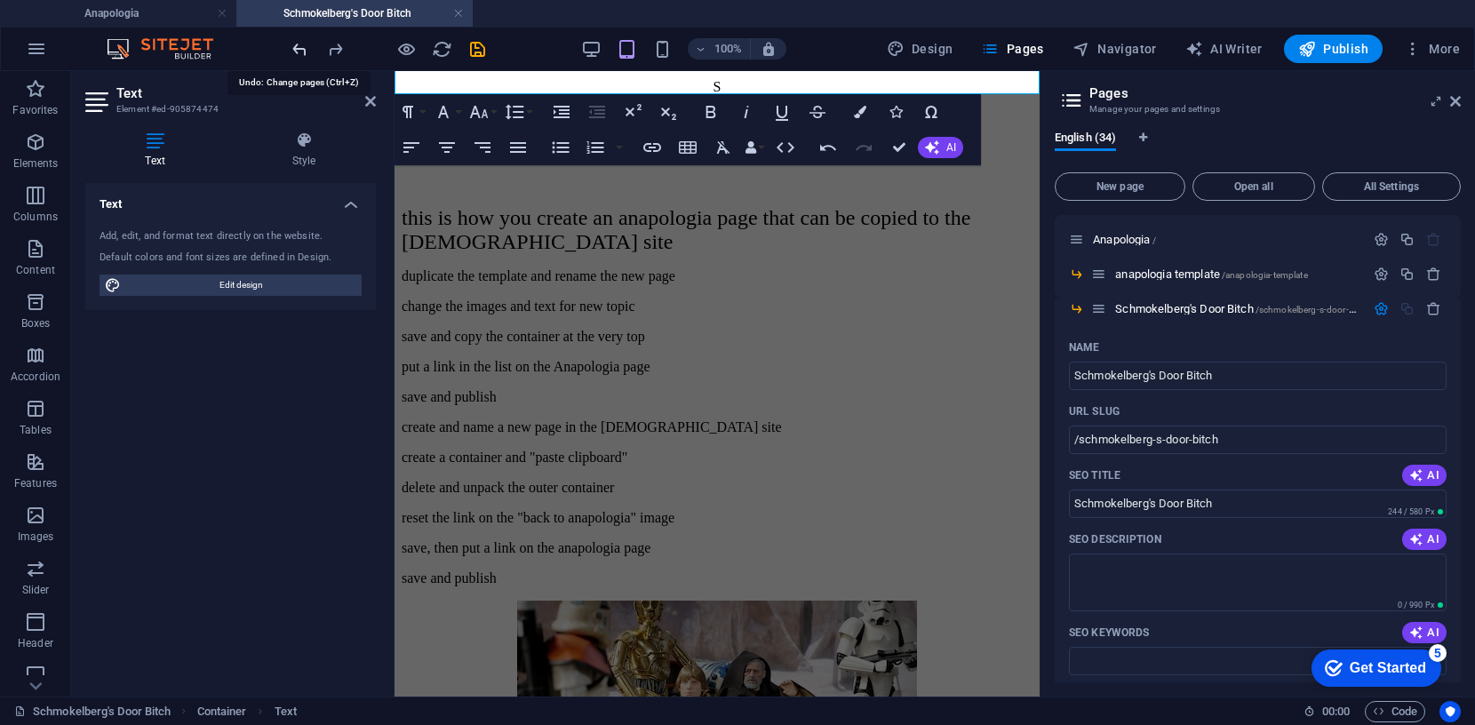
click at [301, 44] on icon "undo" at bounding box center [300, 49] width 20 height 20
type input "Schmokelberg's Door Bit"
type input "/schmokelberg-s-door-bit"
type input "Schmokelberg's Door Bit"
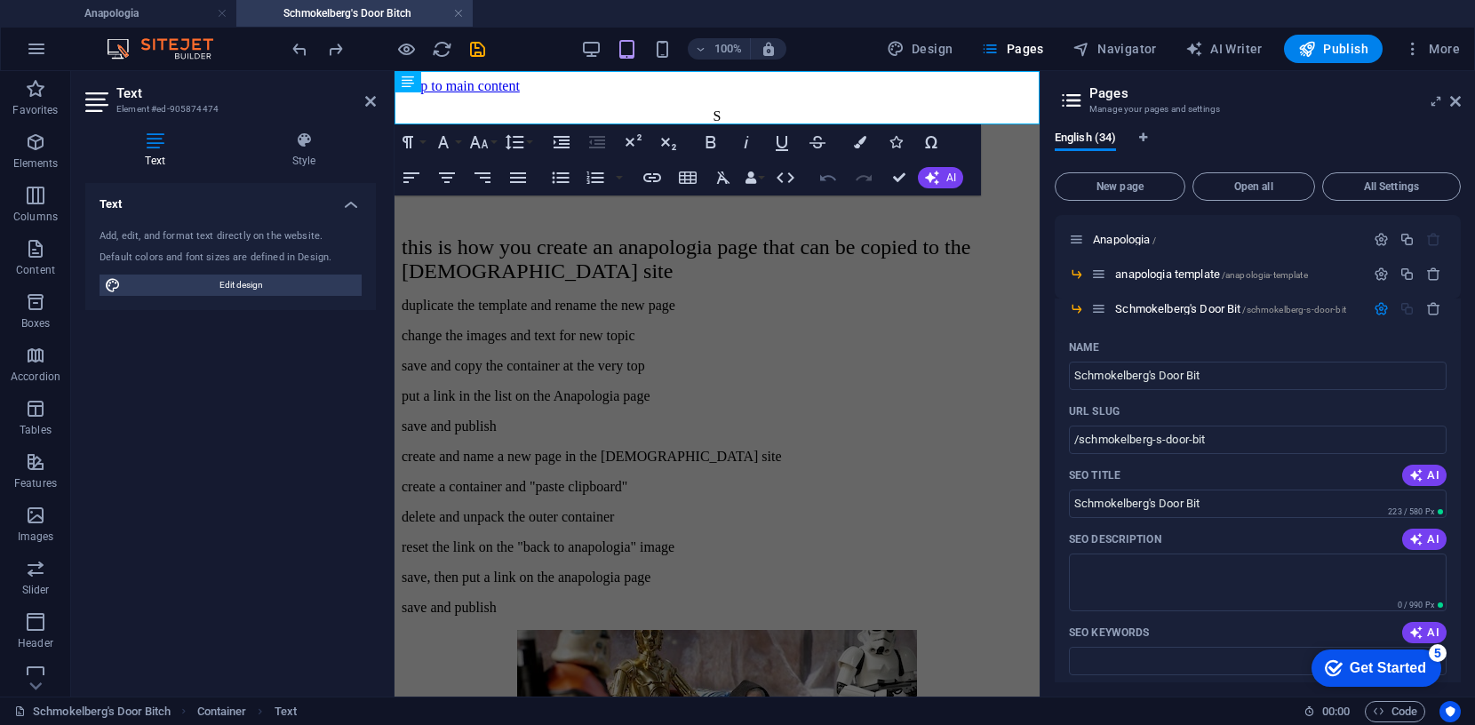
click at [827, 175] on icon "button" at bounding box center [828, 178] width 16 height 6
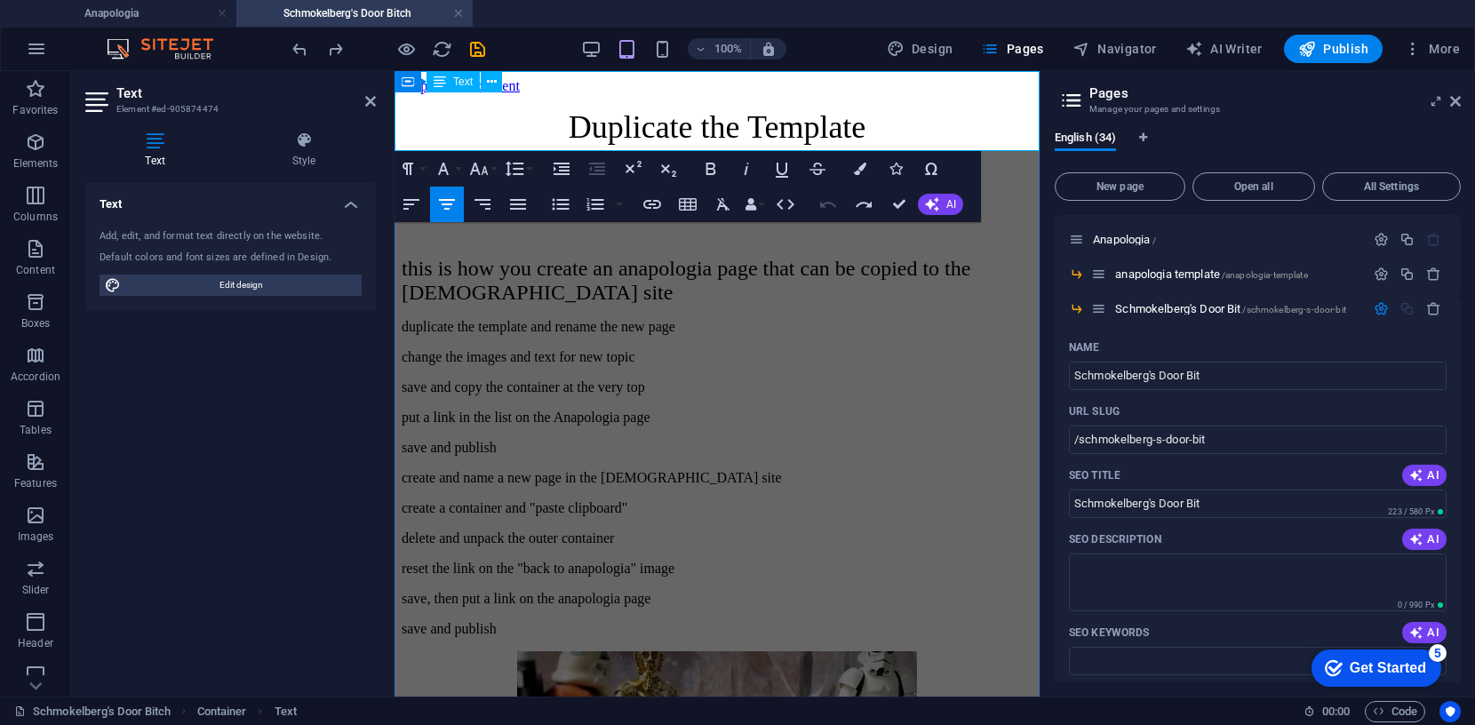
click at [685, 109] on span "Duplicate the Template" at bounding box center [718, 127] width 298 height 36
drag, startPoint x: 864, startPoint y: 95, endPoint x: 556, endPoint y: 97, distance: 307.5
click at [569, 109] on span "Duplicate the Template" at bounding box center [718, 127] width 298 height 36
drag, startPoint x: 816, startPoint y: 138, endPoint x: 608, endPoint y: 140, distance: 207.9
click at [618, 160] on span "rename it for new page" at bounding box center [716, 171] width 196 height 23
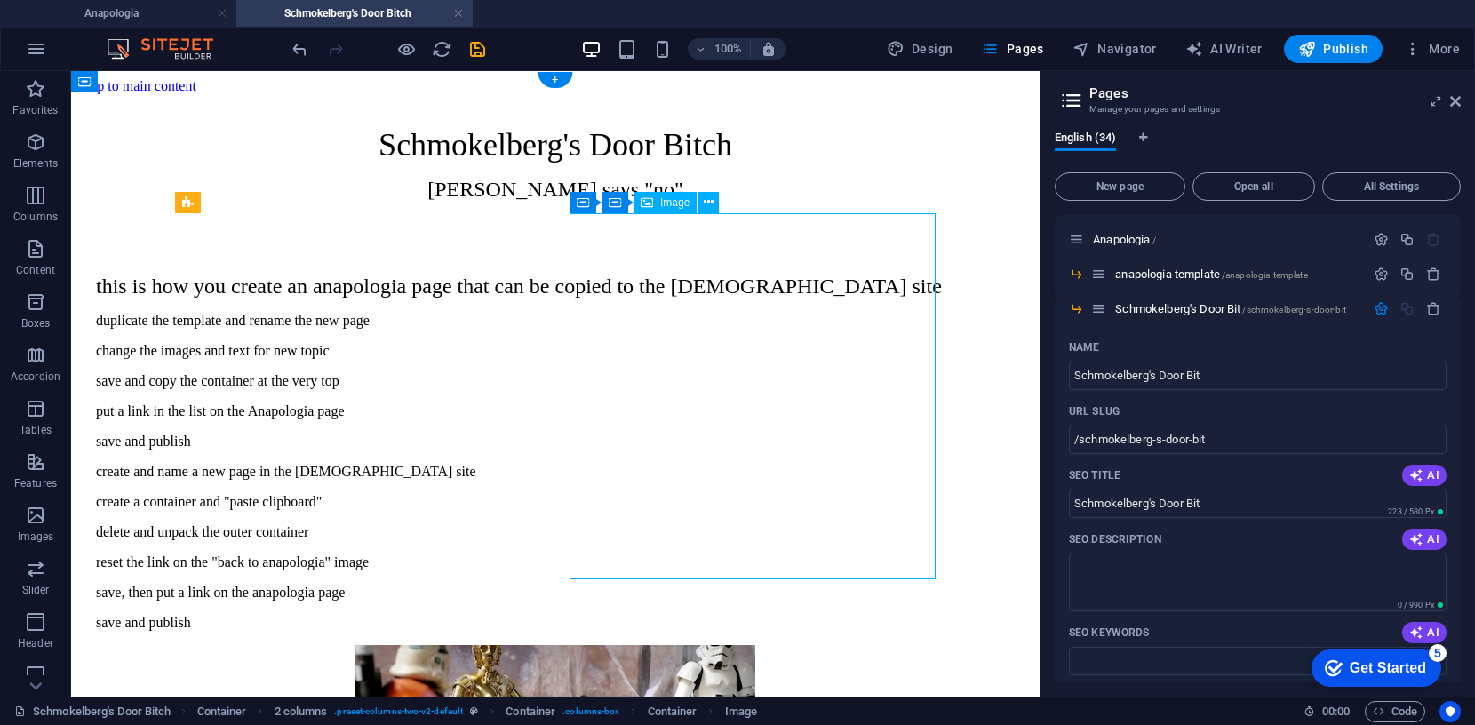
select select "px"
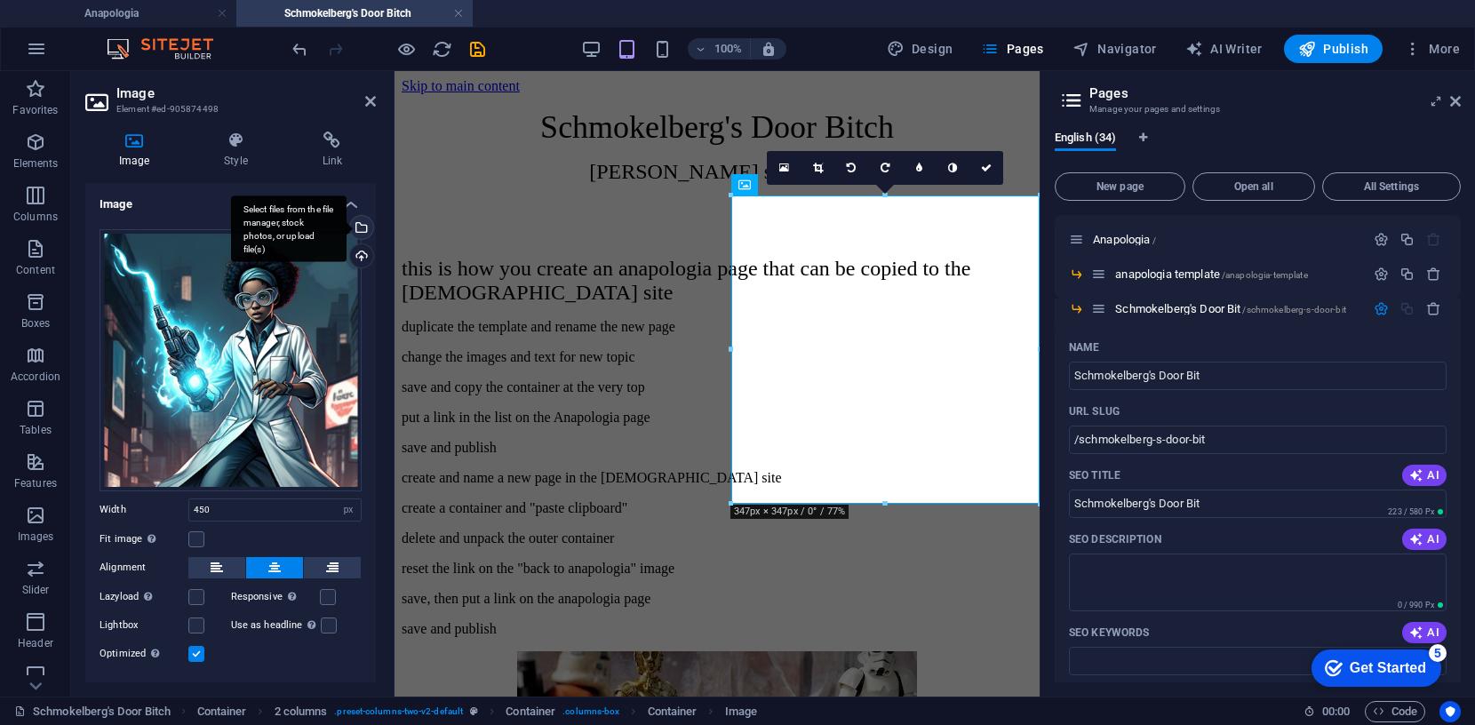
click at [361, 225] on div "Select files from the file manager, stock photos, or upload file(s)" at bounding box center [360, 229] width 27 height 27
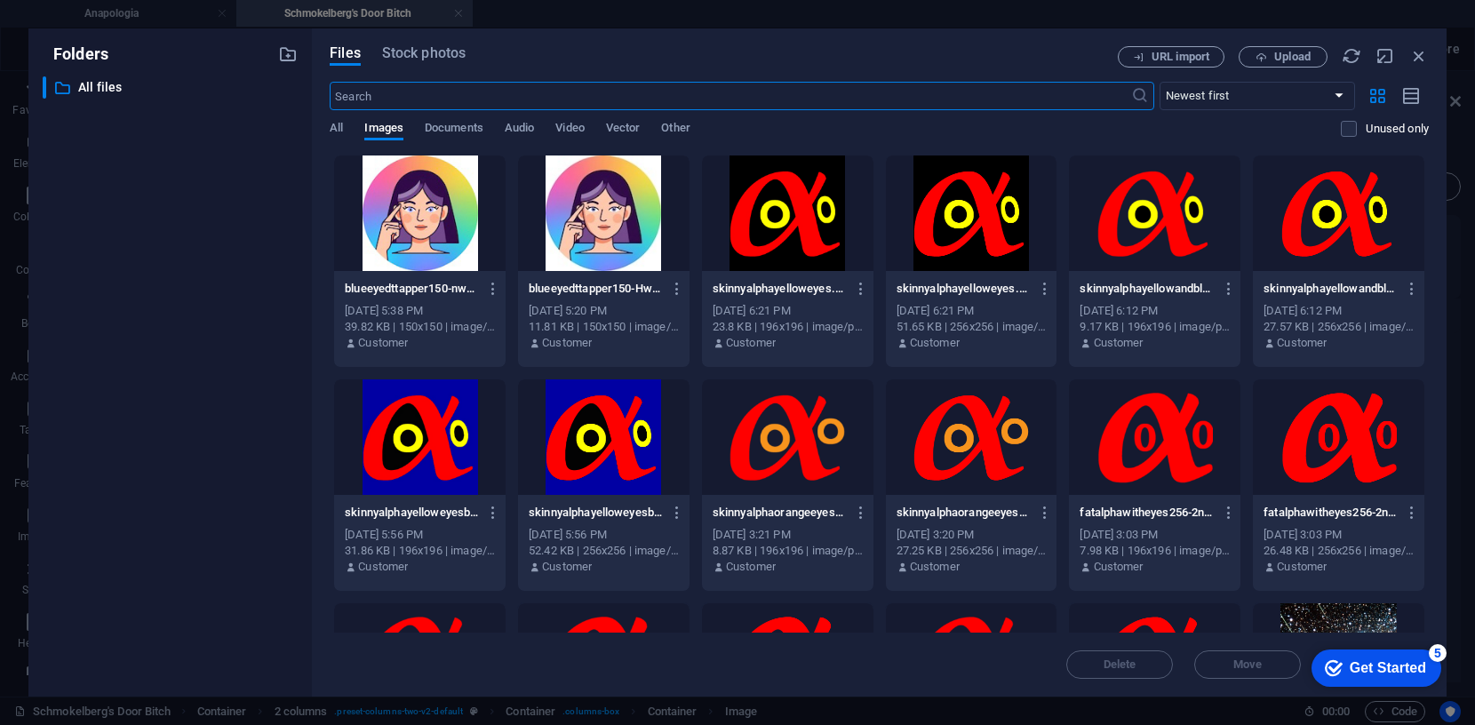
scroll to position [658, 0]
click at [1272, 55] on span "Upload" at bounding box center [1283, 58] width 73 height 12
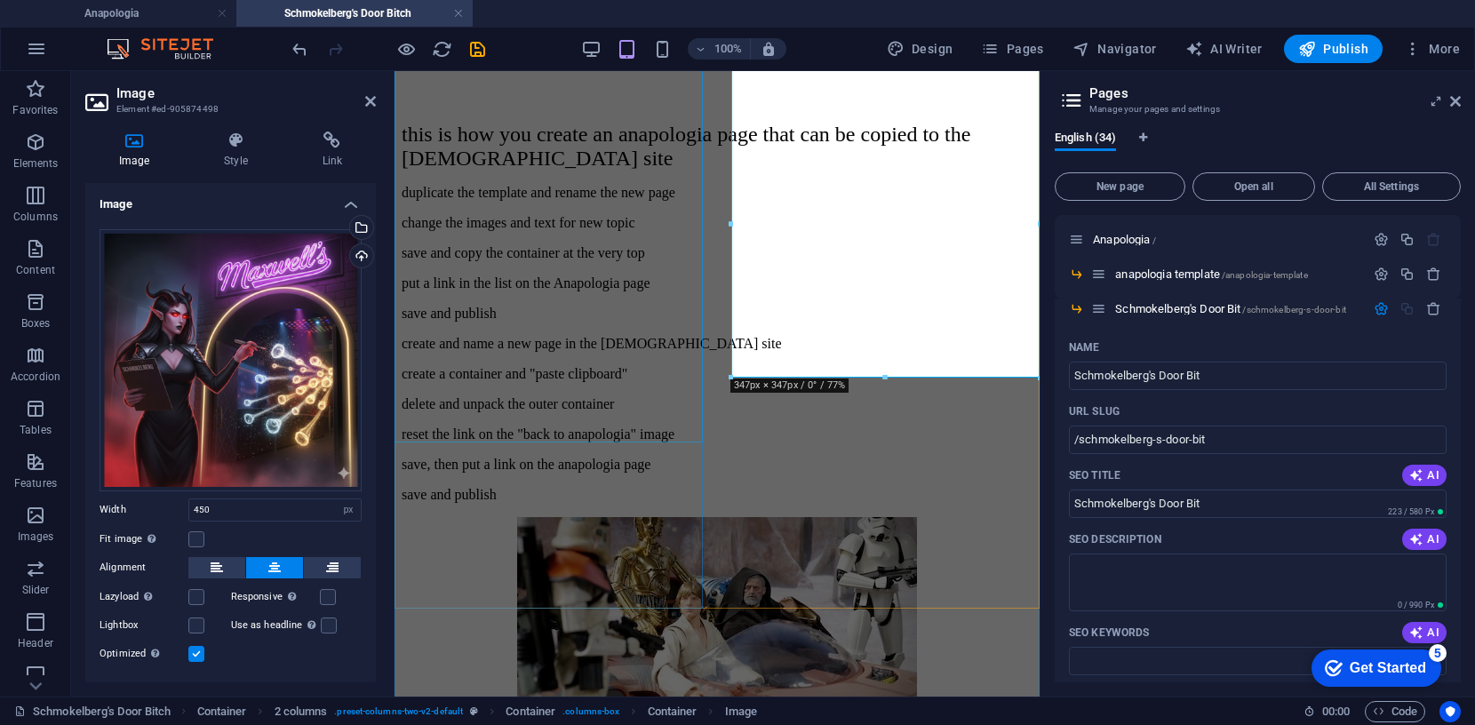
scroll to position [179, 0]
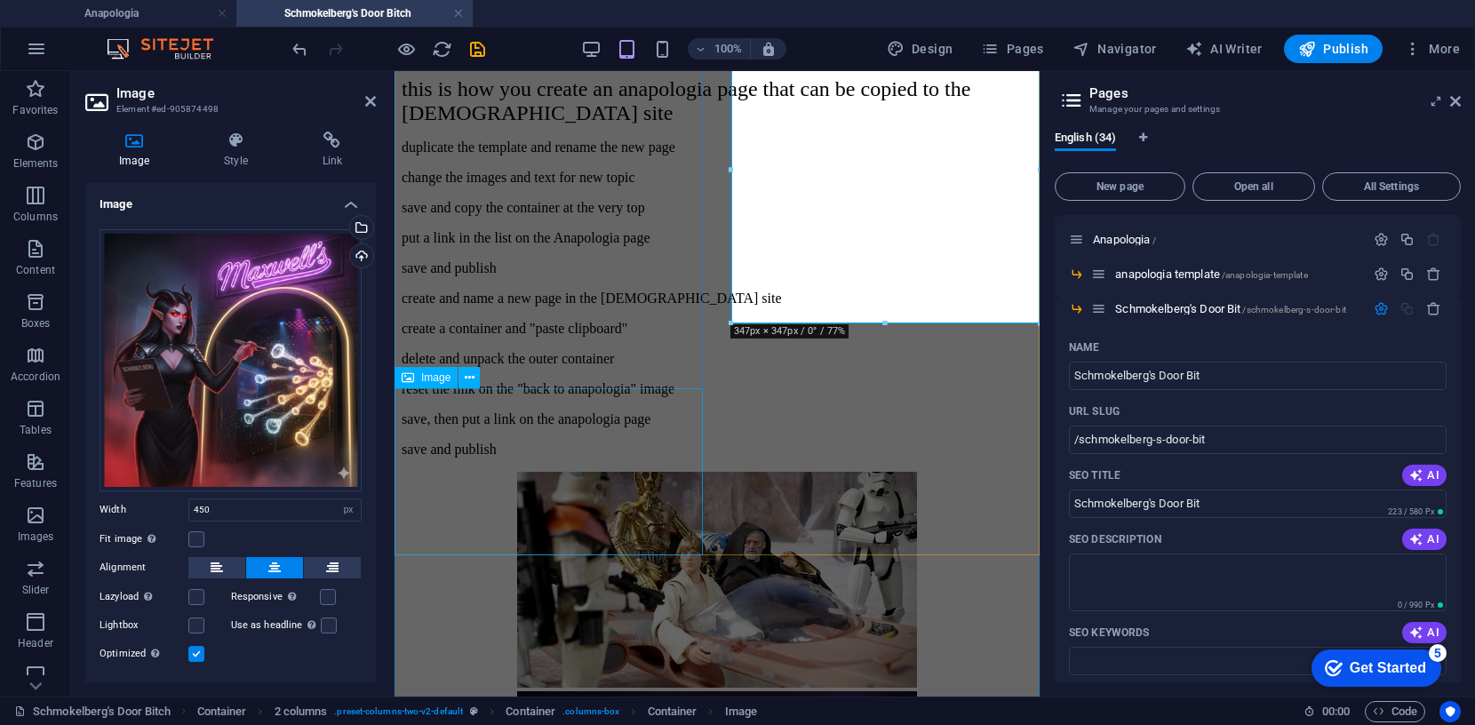
click at [545, 472] on figure at bounding box center [717, 581] width 631 height 219
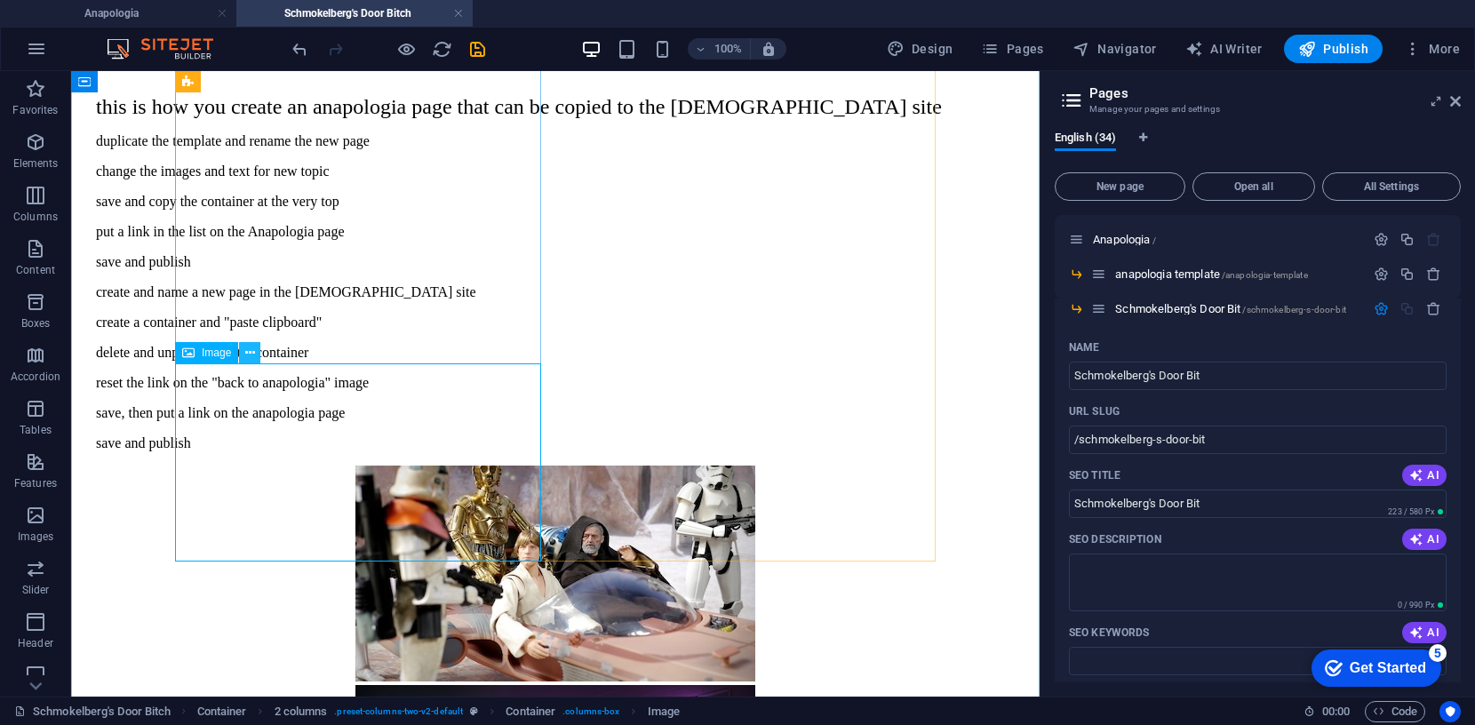
click at [251, 351] on icon at bounding box center [250, 353] width 10 height 19
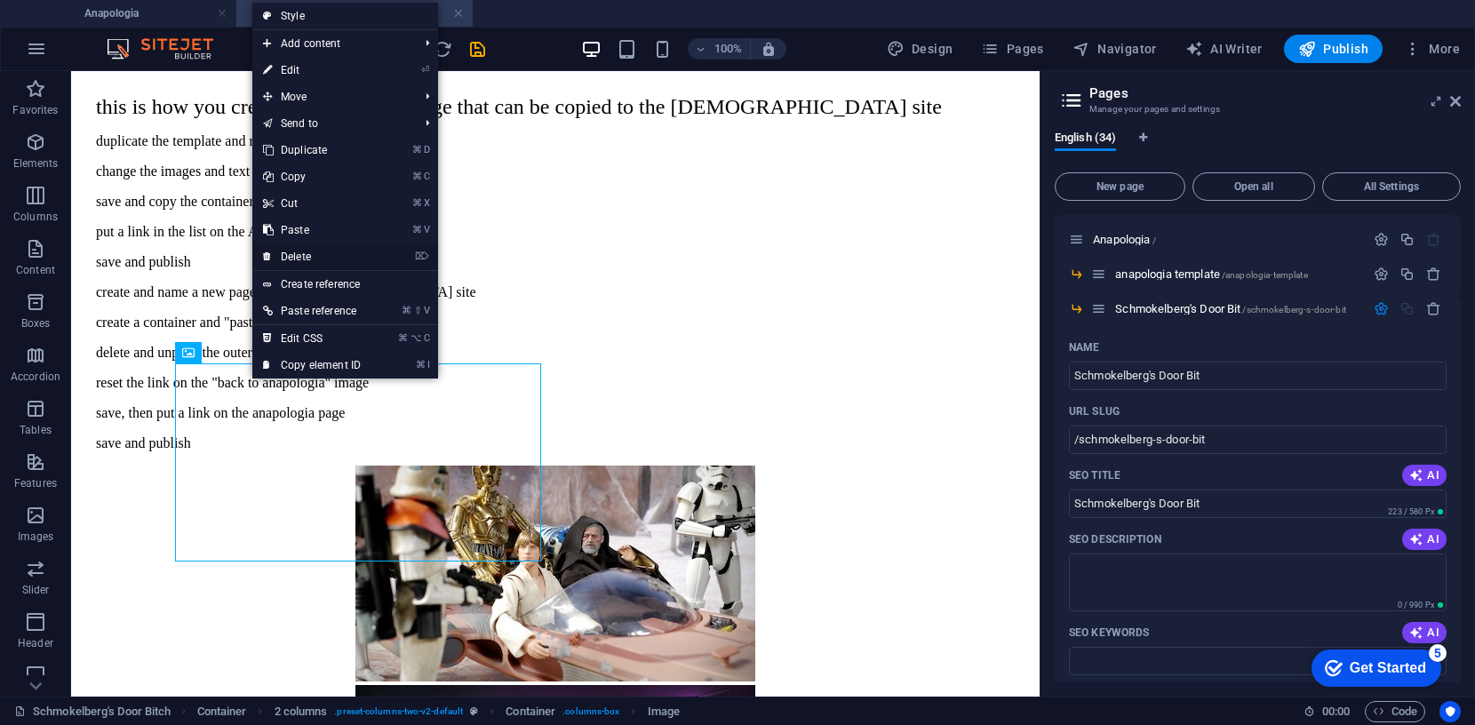
click at [299, 251] on link "⌦ Delete" at bounding box center [311, 256] width 119 height 27
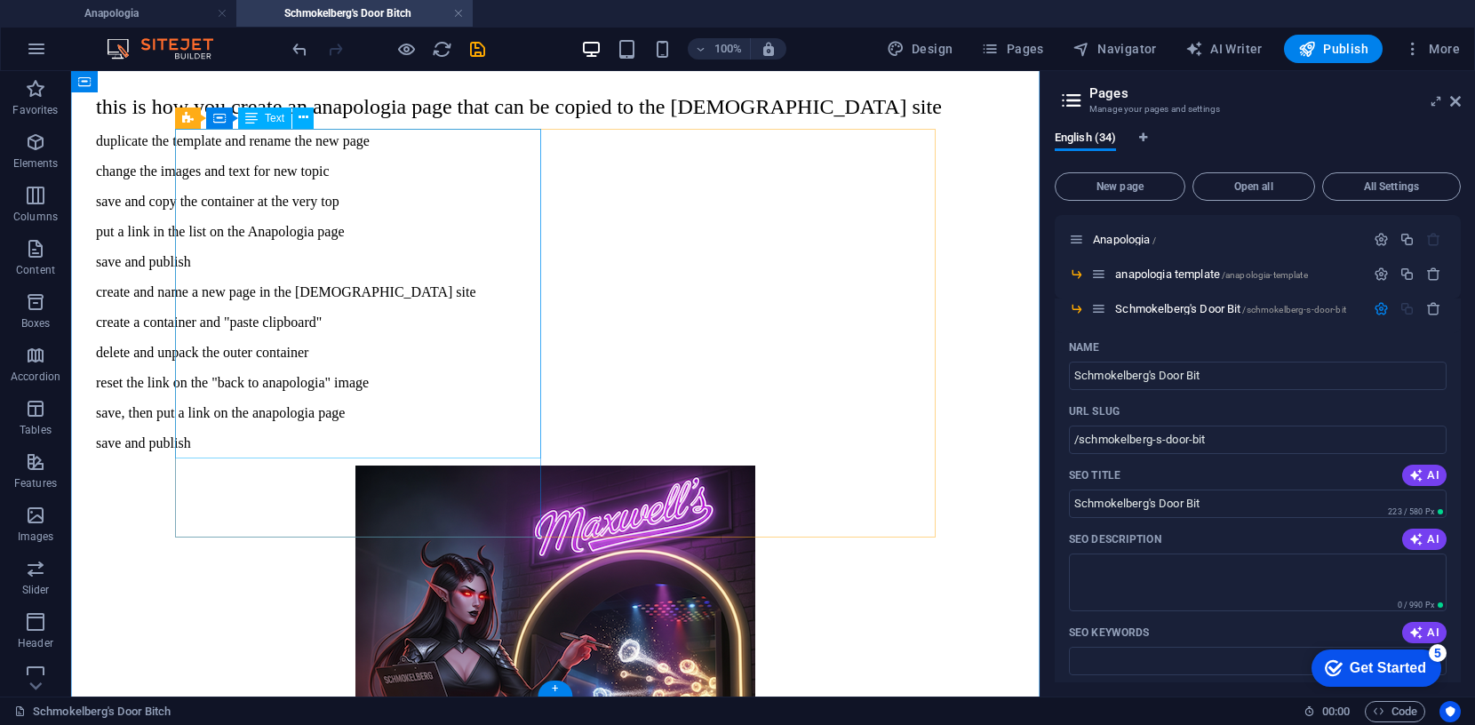
scroll to position [84, 0]
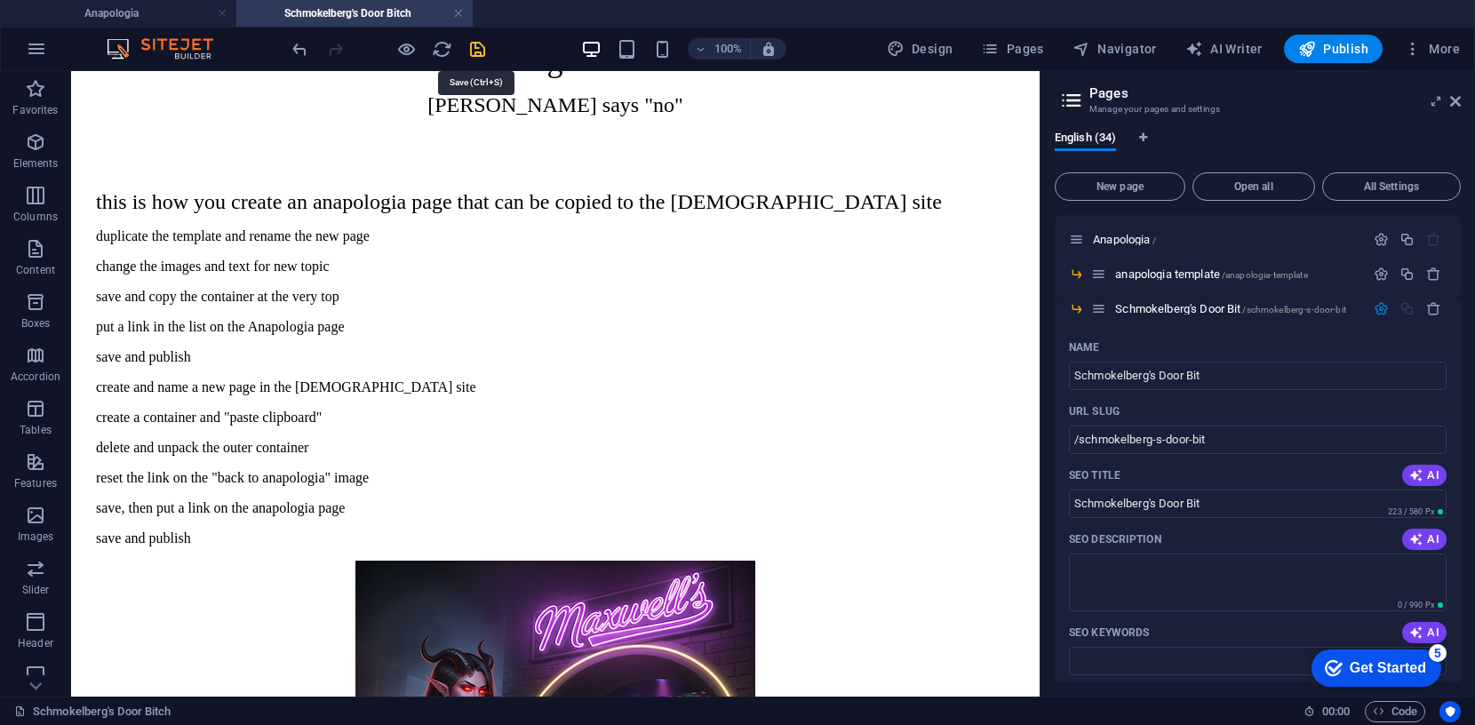
click at [478, 48] on icon "save" at bounding box center [477, 49] width 20 height 20
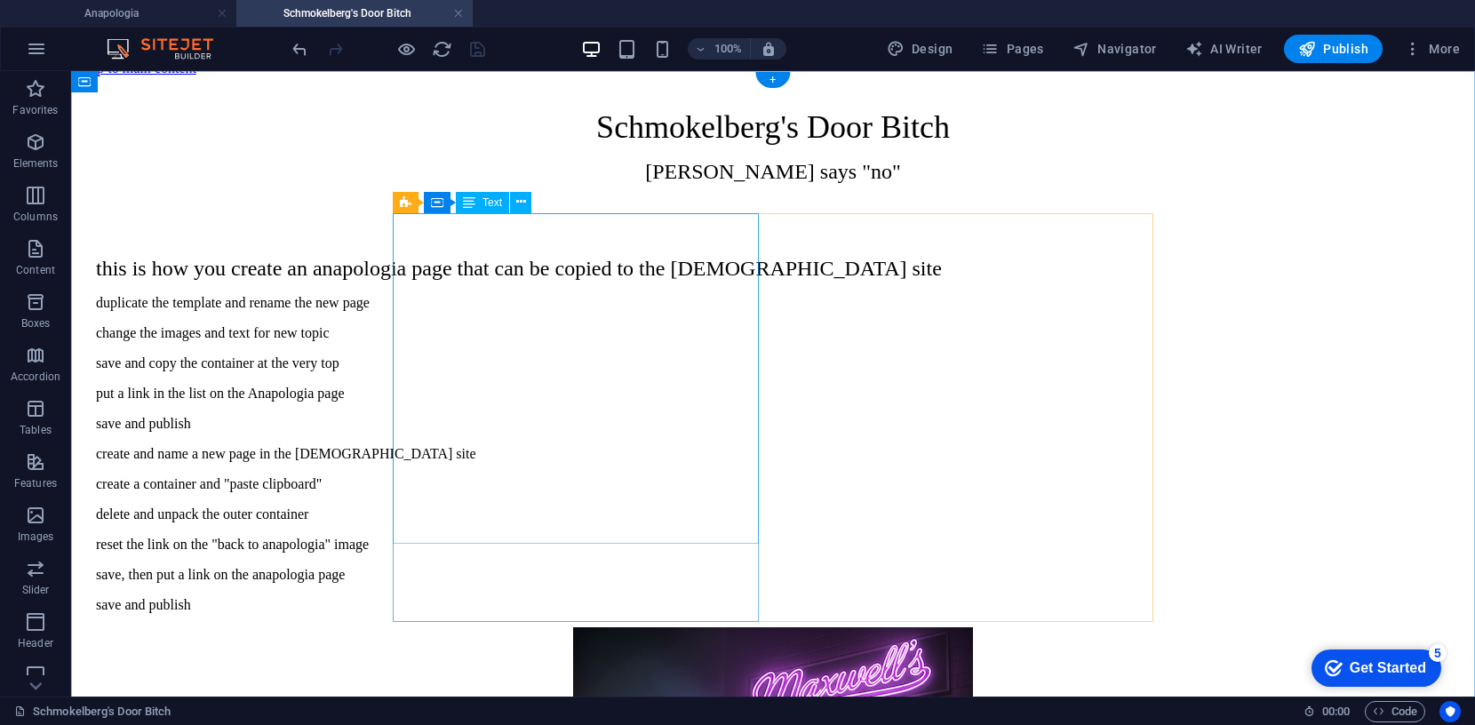
scroll to position [0, 0]
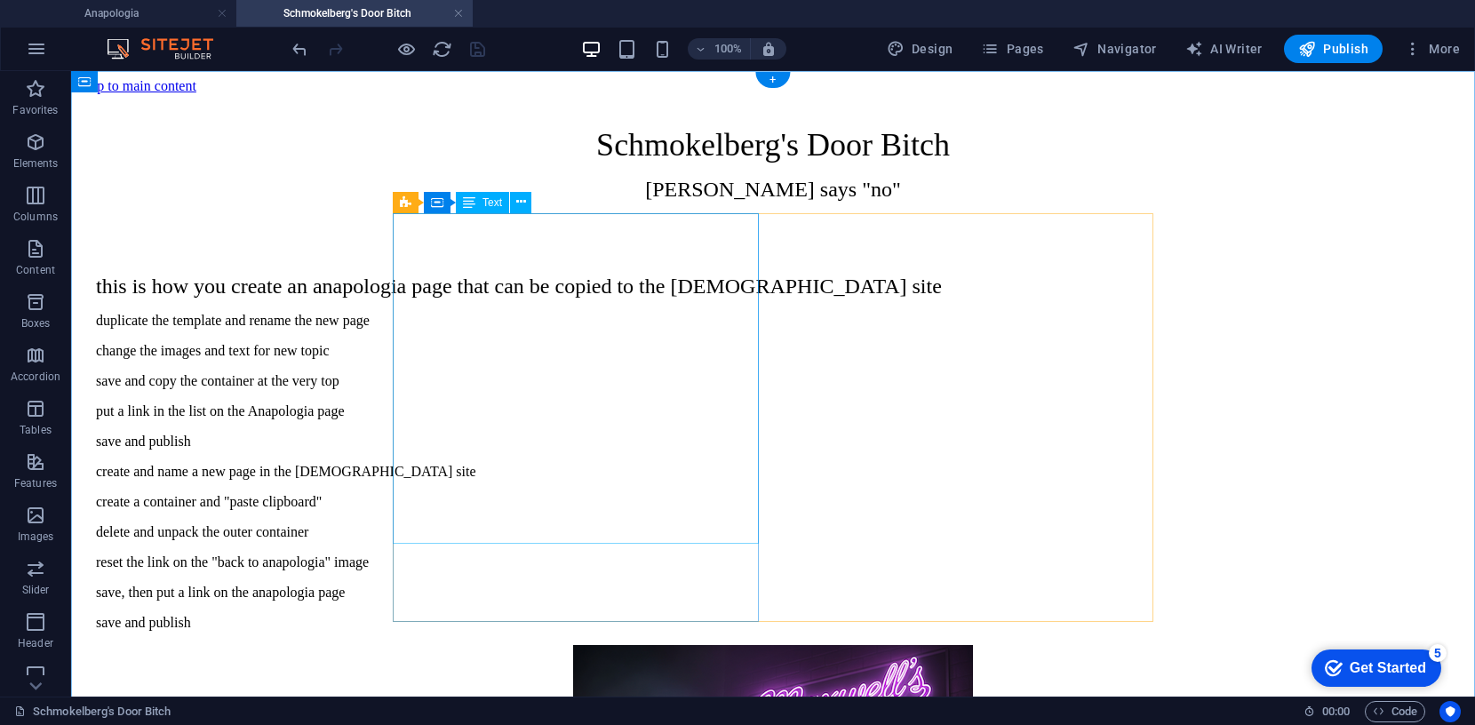
click at [515, 295] on div "this is how you create an anapologia page that can be copied to the templetap s…" at bounding box center [773, 453] width 1354 height 356
click at [396, 275] on div "this is how you create an anapologia page that can be copied to the templetap s…" at bounding box center [773, 453] width 1354 height 356
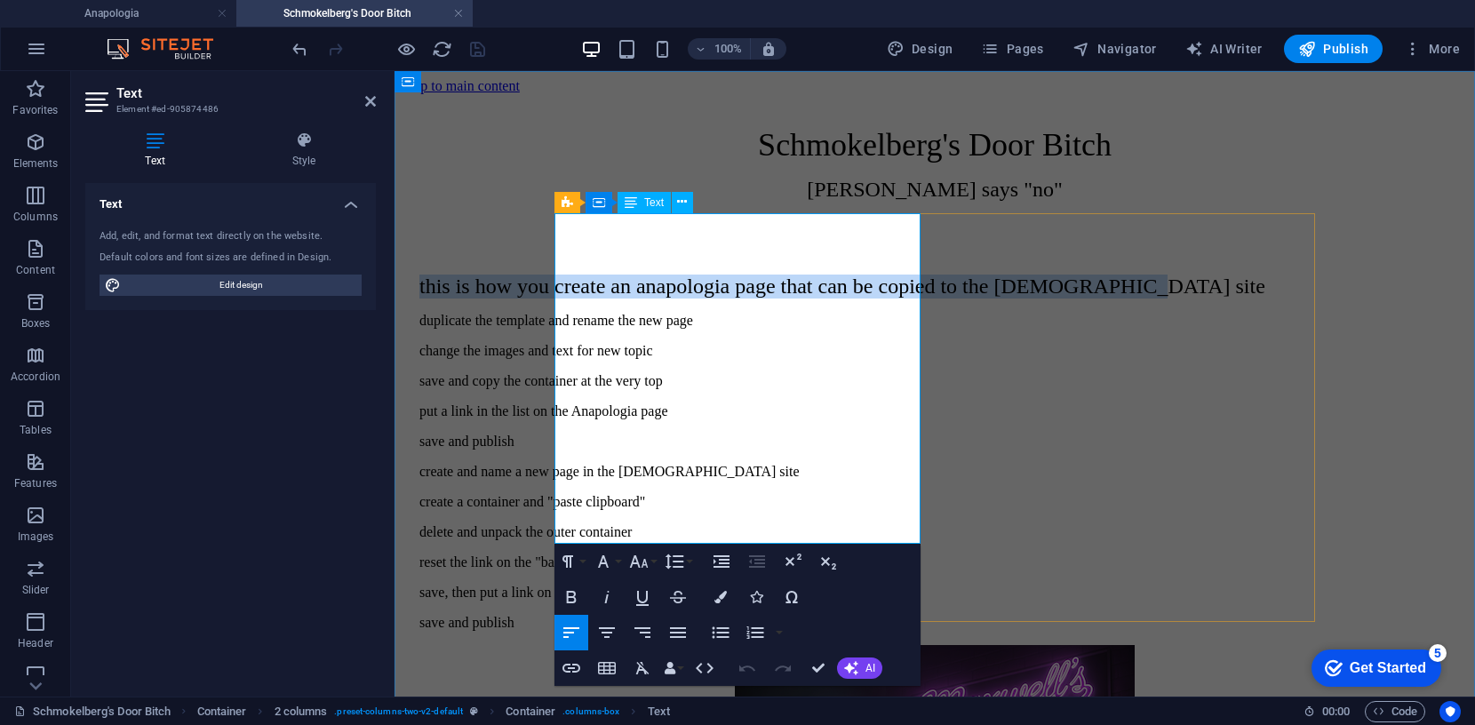
drag, startPoint x: 556, startPoint y: 230, endPoint x: 676, endPoint y: 292, distance: 135.1
click at [676, 292] on span "this is how you create an anapologia page that can be copied to the templetap s…" at bounding box center [842, 286] width 846 height 23
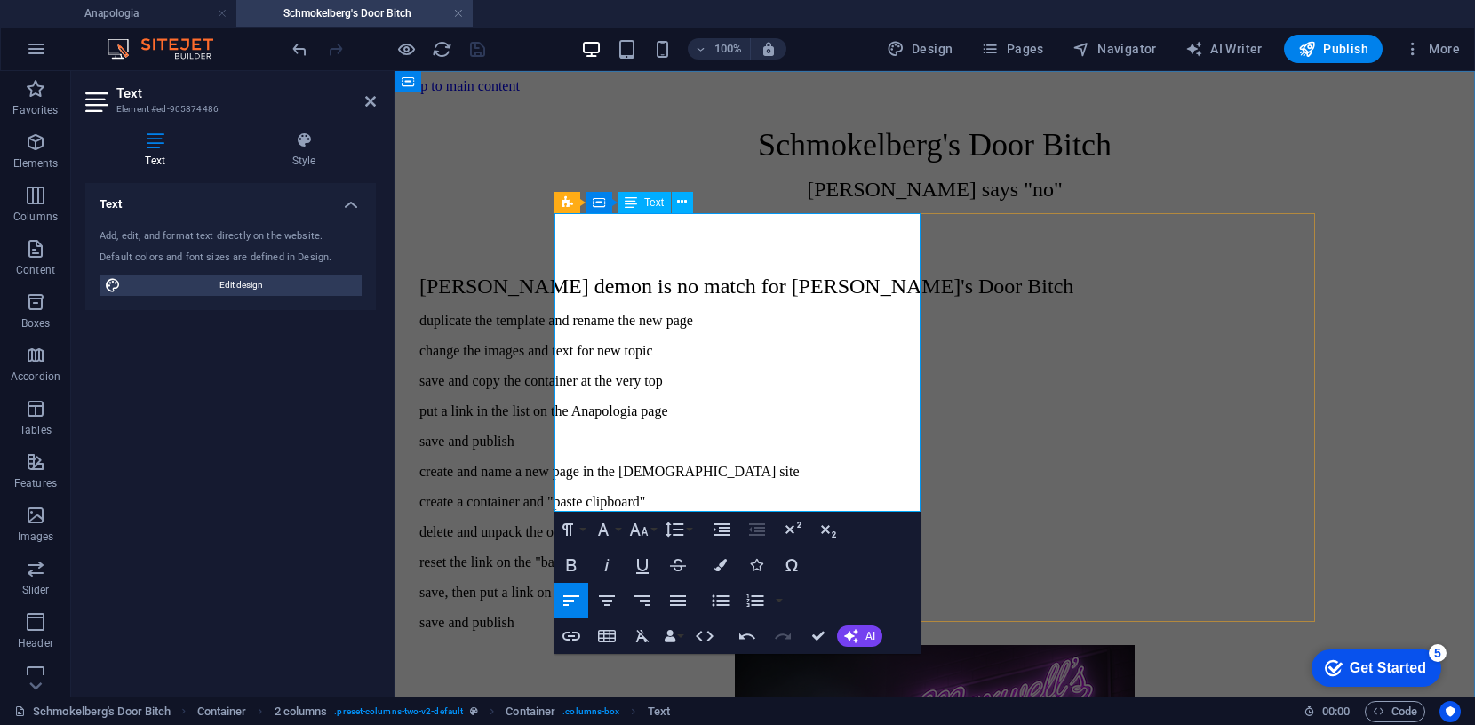
click at [666, 275] on span "Maxwell's demon is no match for Schmokelberg's Door Bitch" at bounding box center [746, 286] width 654 height 23
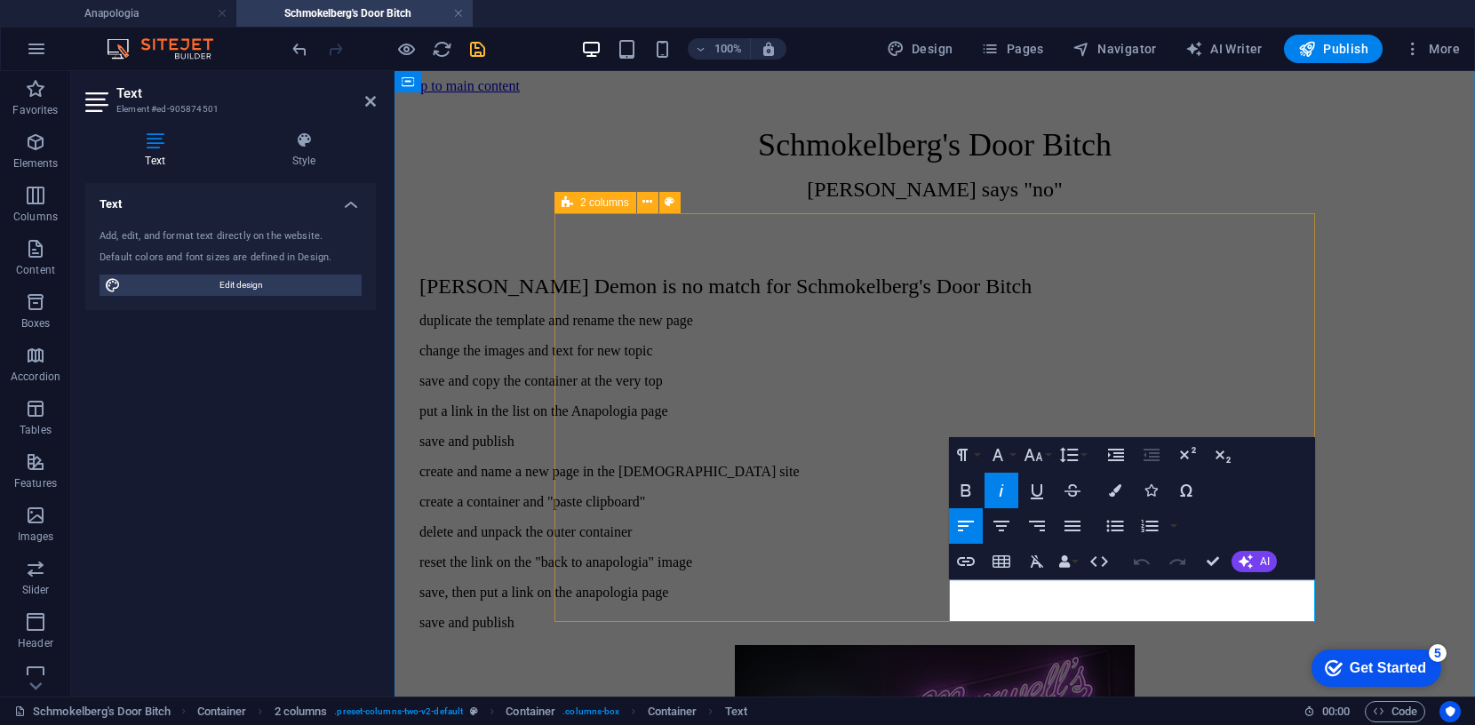
drag, startPoint x: 1095, startPoint y: 610, endPoint x: 929, endPoint y: 594, distance: 167.0
click at [929, 594] on div "Maxwell's Demon is no match for Schmokelberg's Door Bitch duplicate the templat…" at bounding box center [934, 677] width 1031 height 804
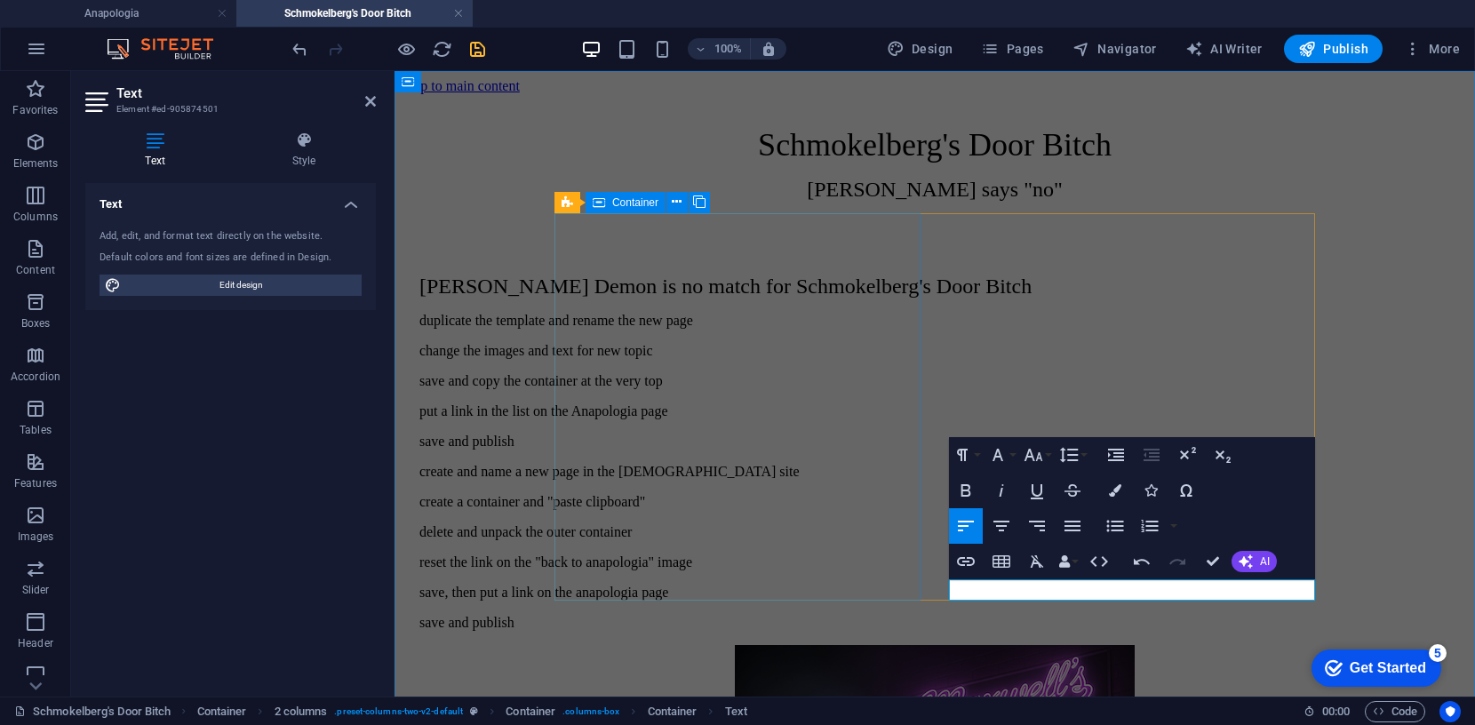
drag, startPoint x: 1143, startPoint y: 589, endPoint x: 943, endPoint y: 567, distance: 201.2
click at [919, 581] on div "Maxwell's Demon is no match for Schmokelberg's Door Bitch duplicate the templat…" at bounding box center [934, 677] width 1031 height 804
click at [1001, 525] on icon "button" at bounding box center [1001, 526] width 16 height 11
click at [1004, 487] on icon "button" at bounding box center [1001, 490] width 21 height 21
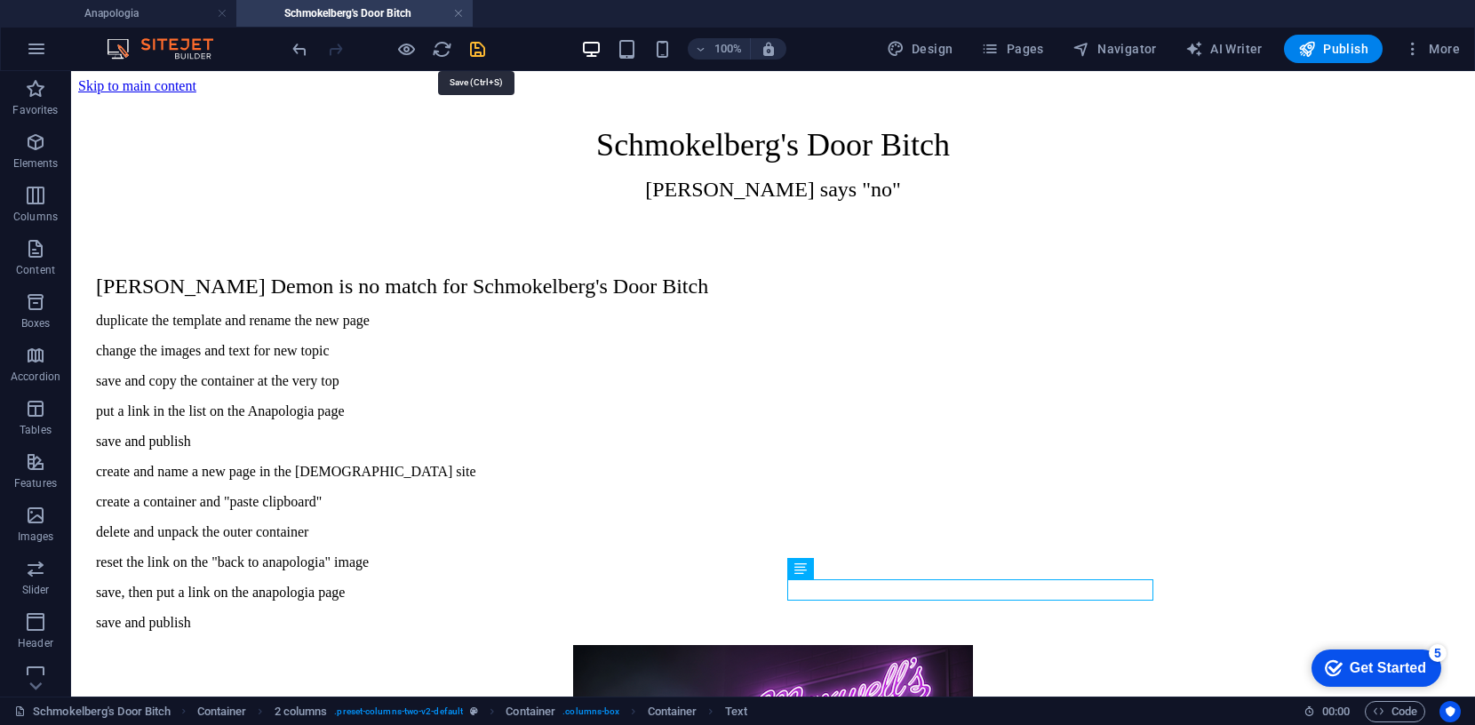
click at [476, 46] on icon "save" at bounding box center [477, 49] width 20 height 20
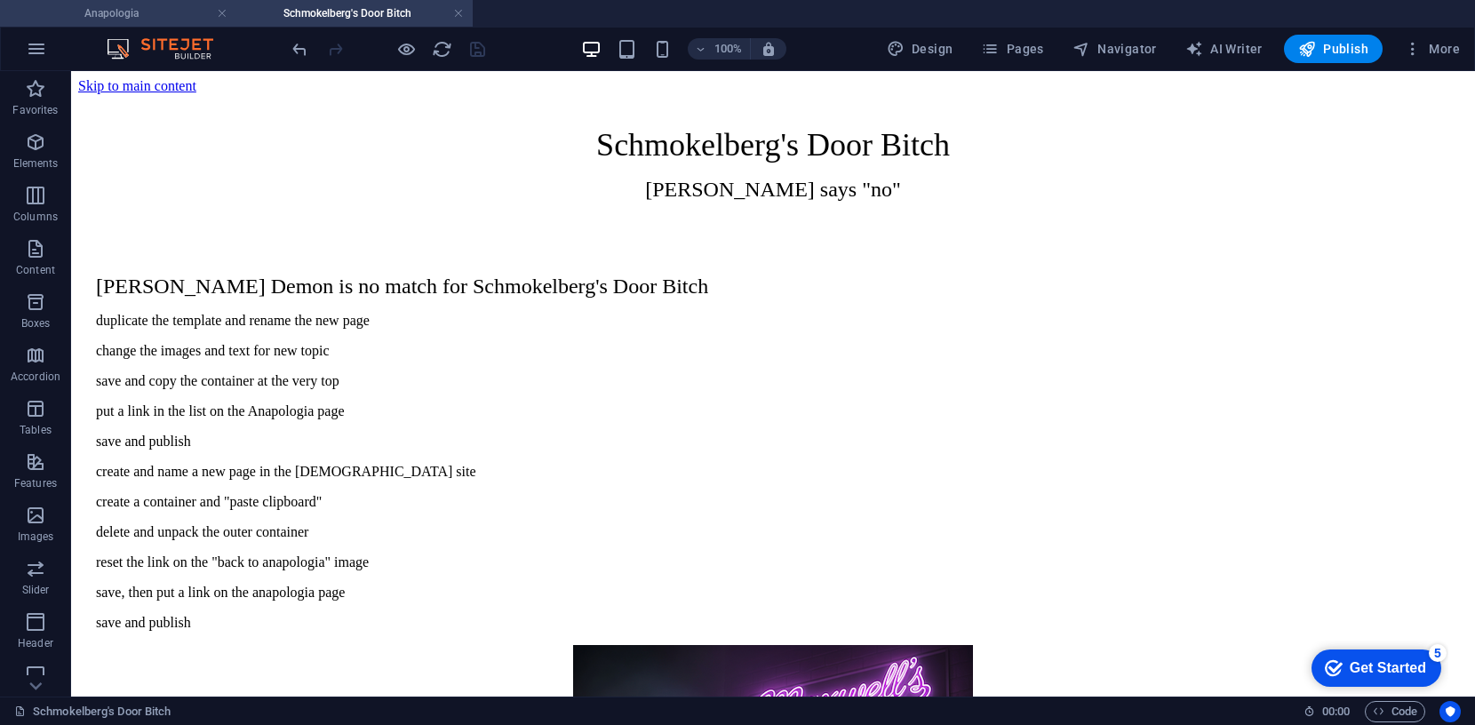
click at [150, 13] on h4 "Anapologia" at bounding box center [118, 14] width 236 height 20
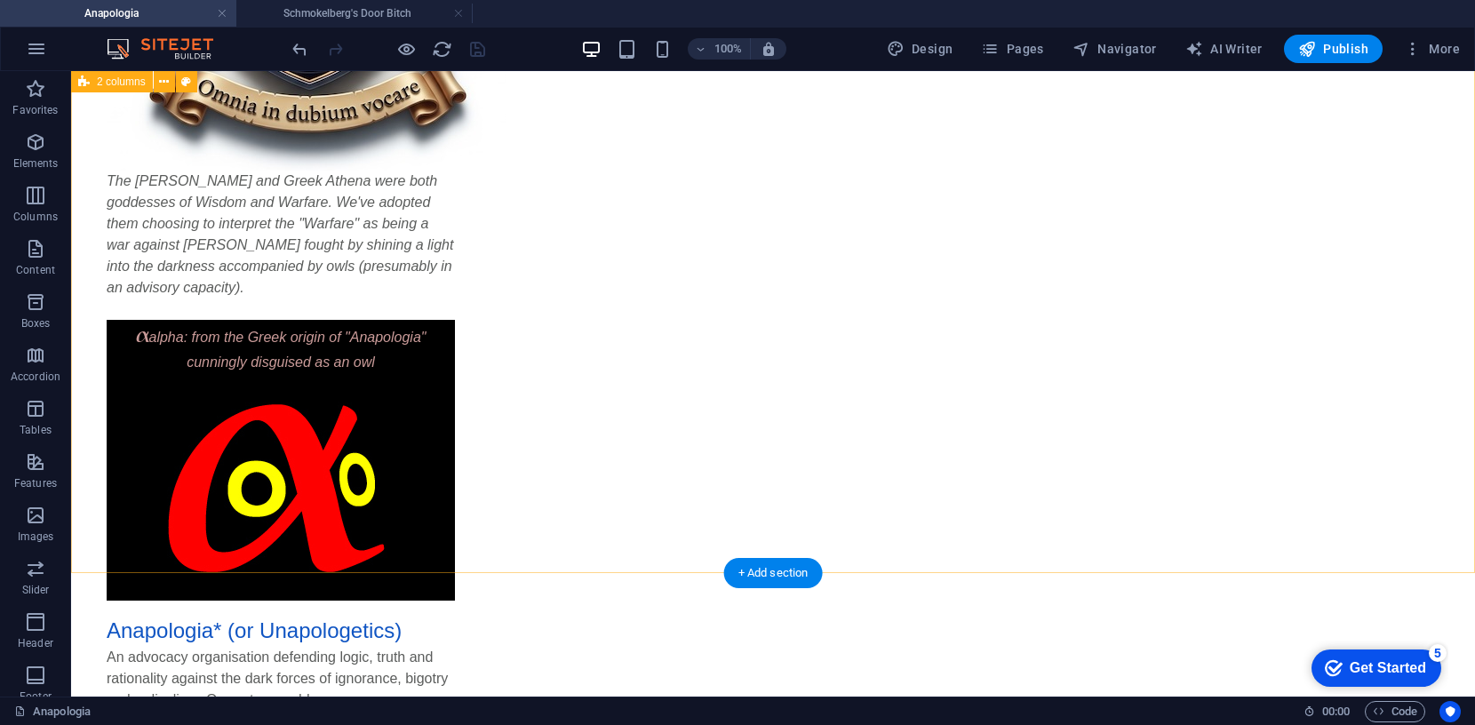
scroll to position [530, 0]
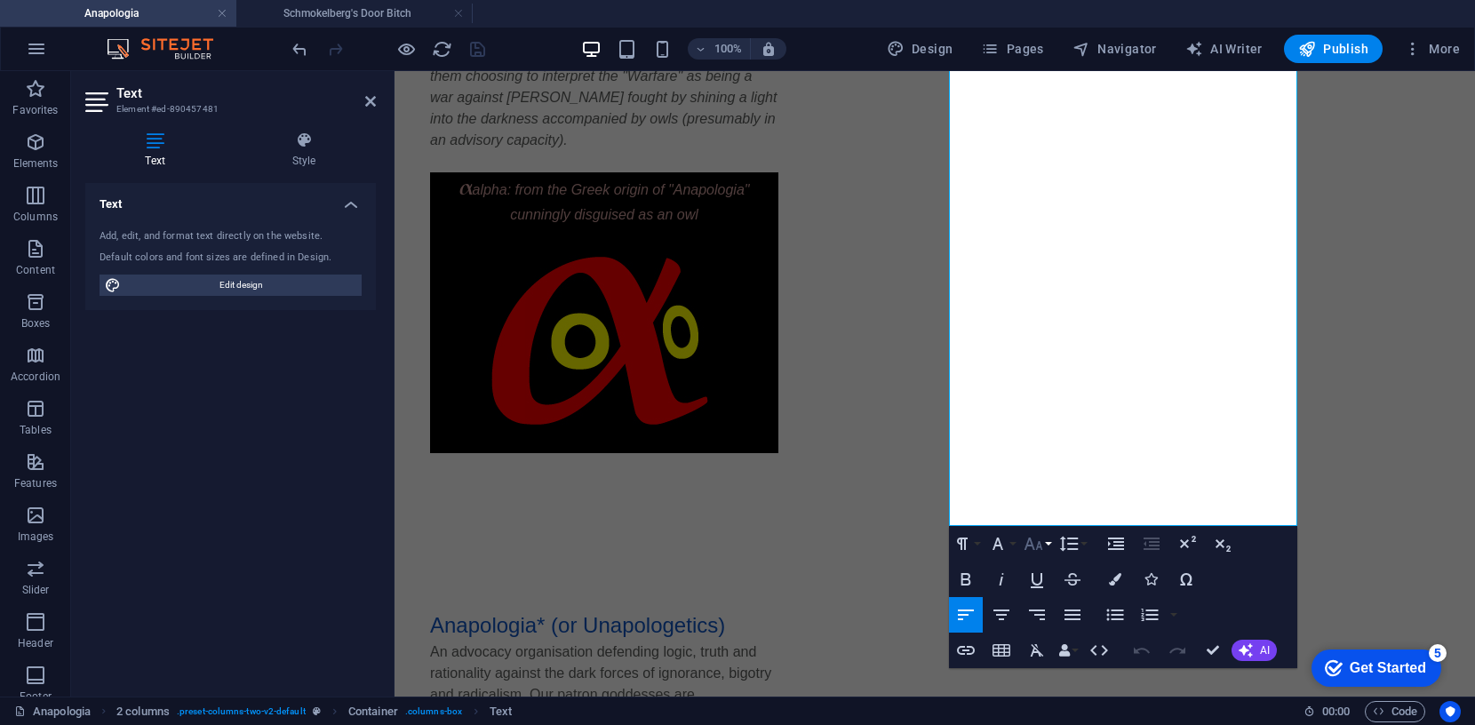
scroll to position [688, 0]
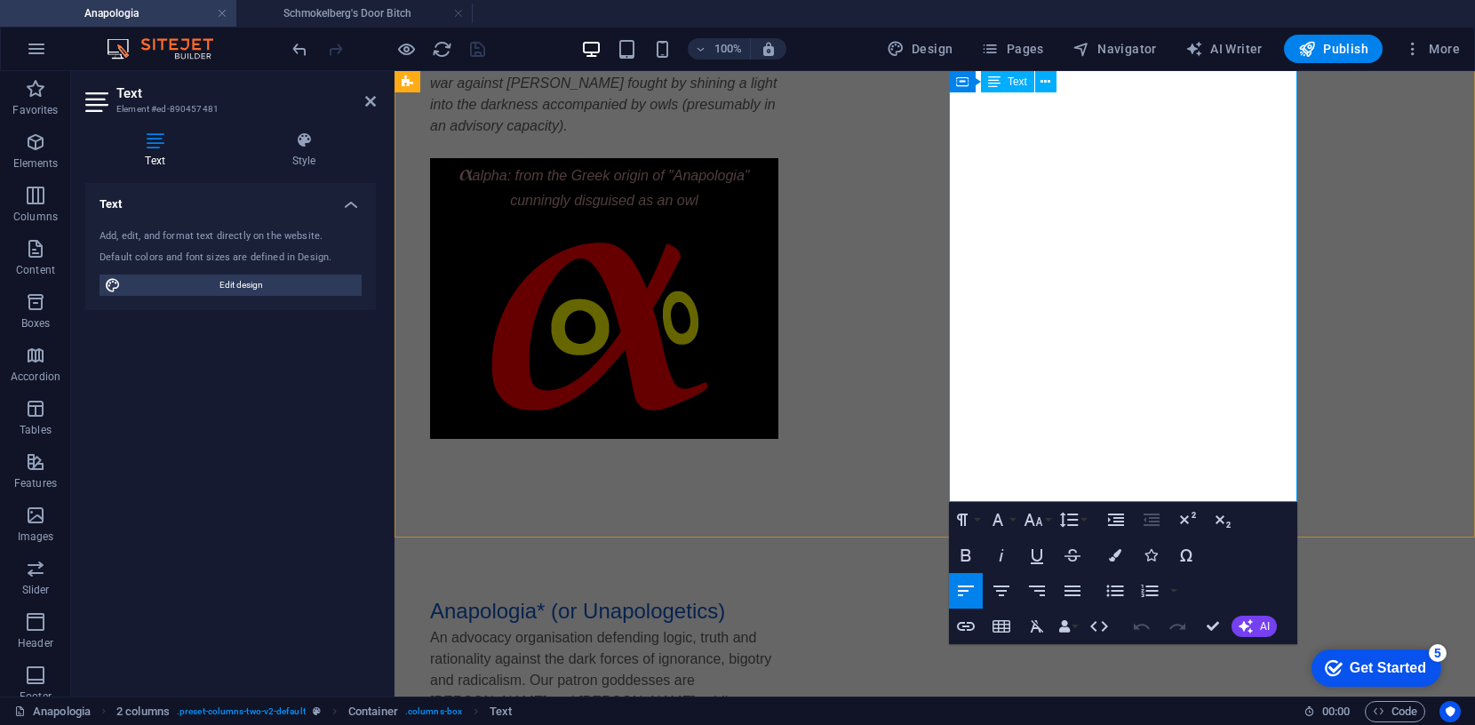
drag, startPoint x: 960, startPoint y: 494, endPoint x: 1129, endPoint y: 488, distance: 169.8
click at [960, 628] on icon "button" at bounding box center [965, 626] width 21 height 21
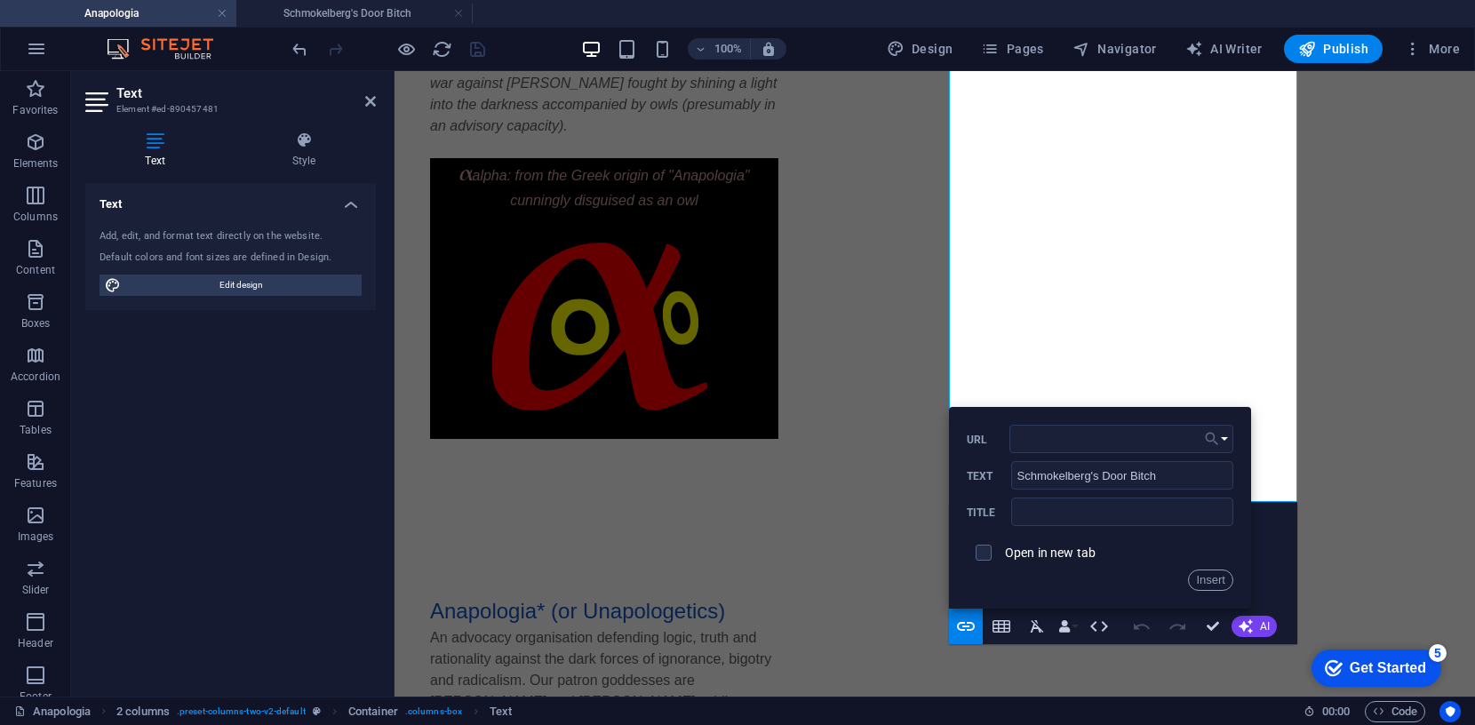
click at [1223, 438] on button "Choose Link" at bounding box center [1217, 439] width 34 height 28
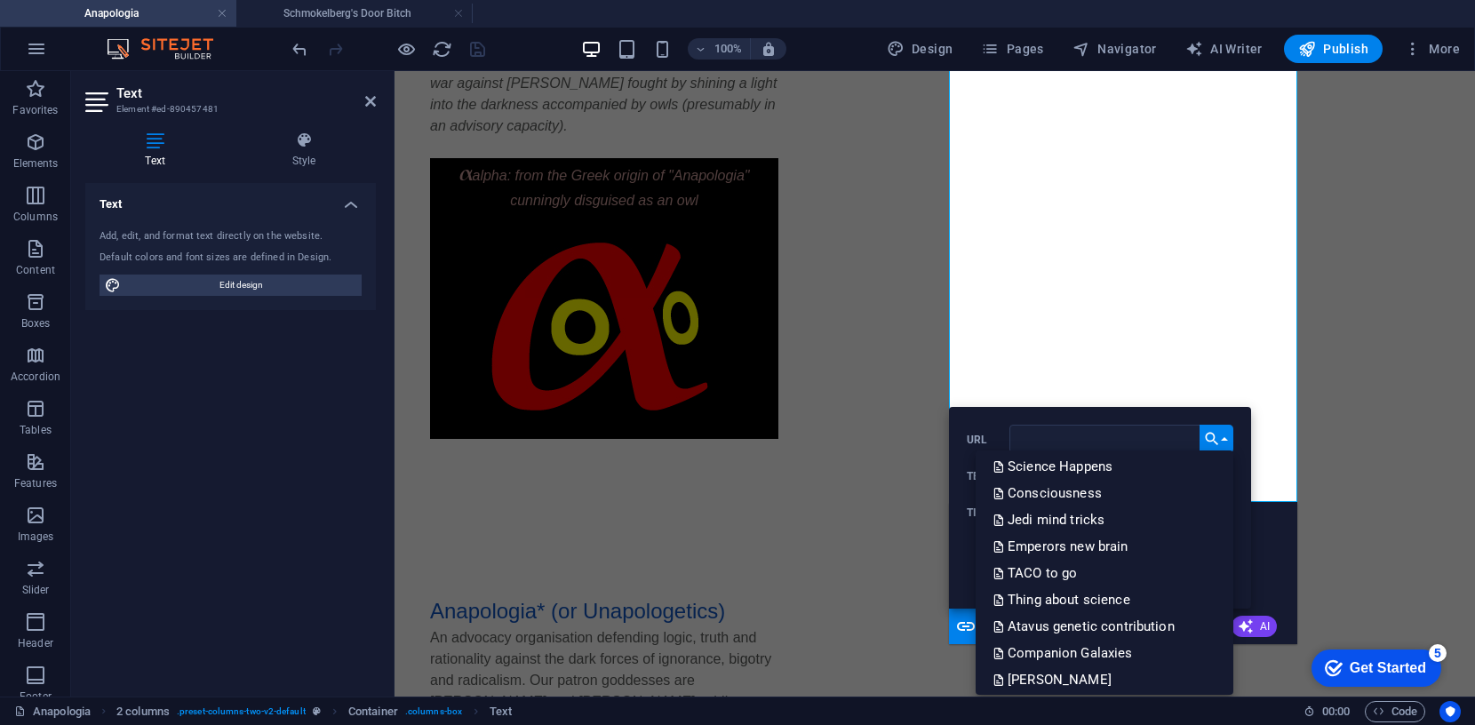
scroll to position [702, 0]
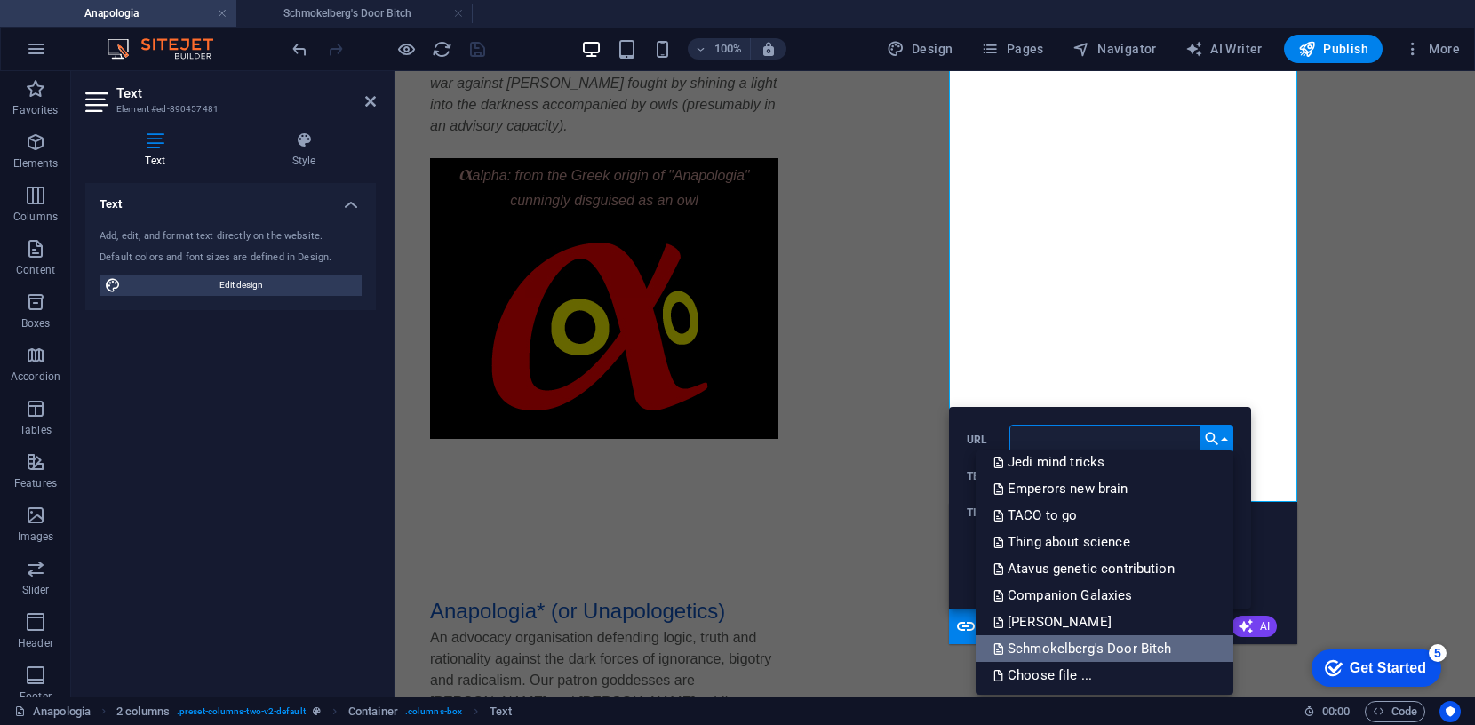
click at [1081, 650] on p "Schmokelberg's Door Bitch" at bounding box center [1083, 648] width 181 height 27
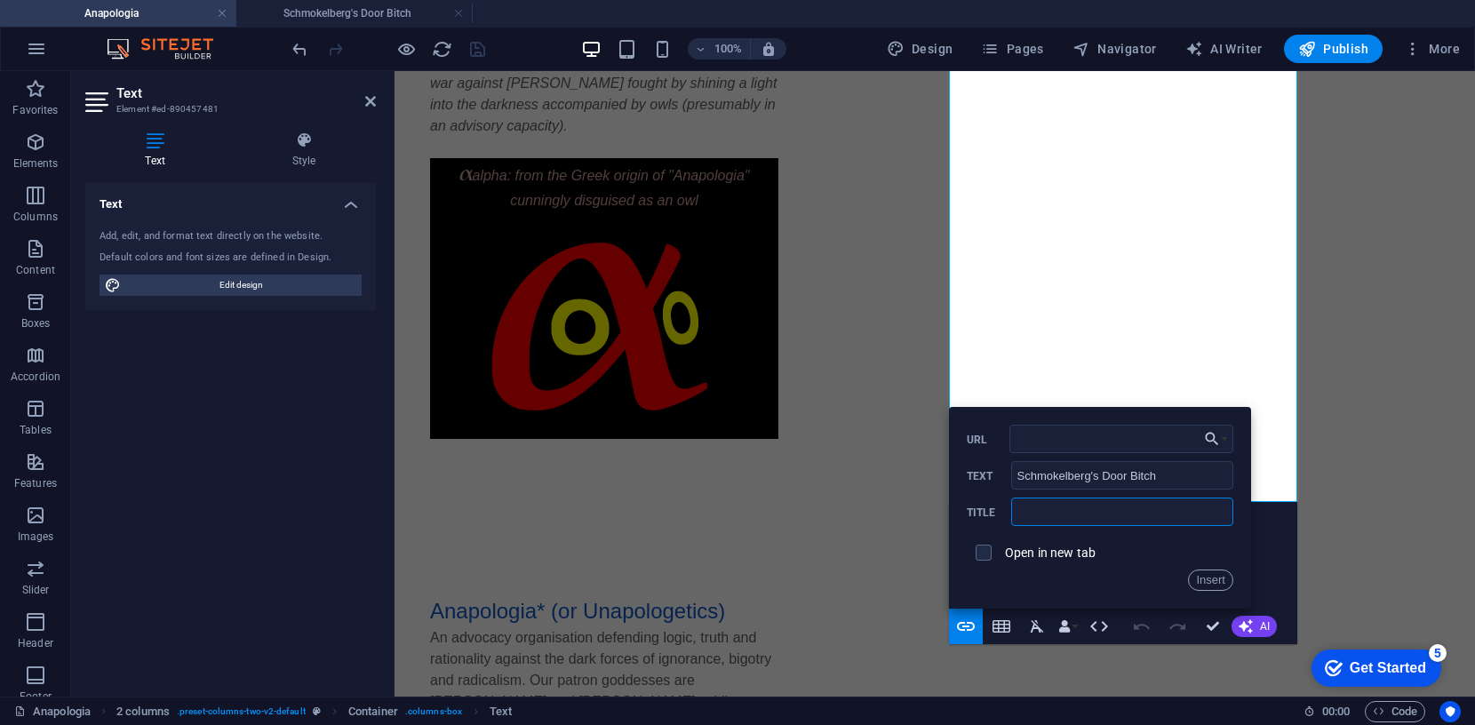
click at [1050, 512] on input "text" at bounding box center [1122, 512] width 222 height 28
type input "M"
type input "or Maxwell's"
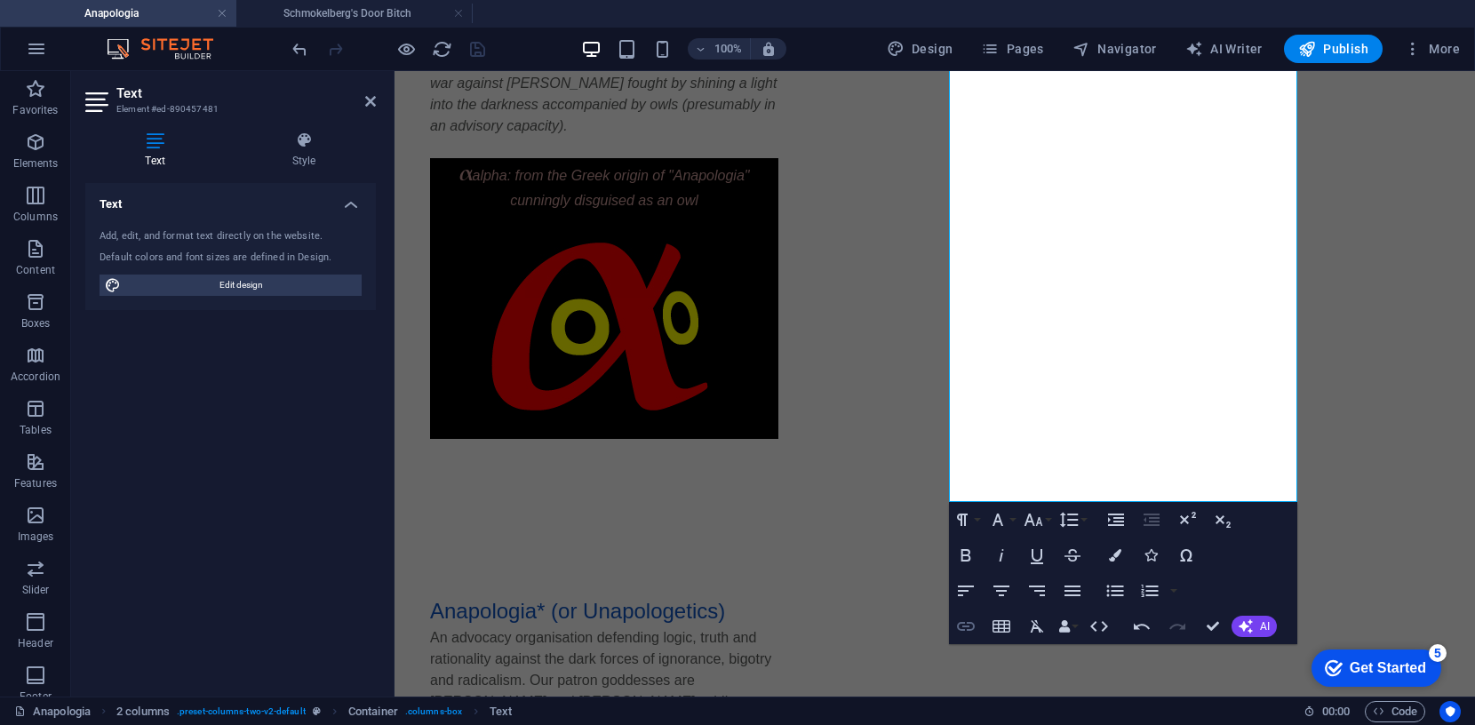
type input "/schmokelberg-s-door-bitch"
click at [967, 628] on icon "button" at bounding box center [965, 626] width 21 height 21
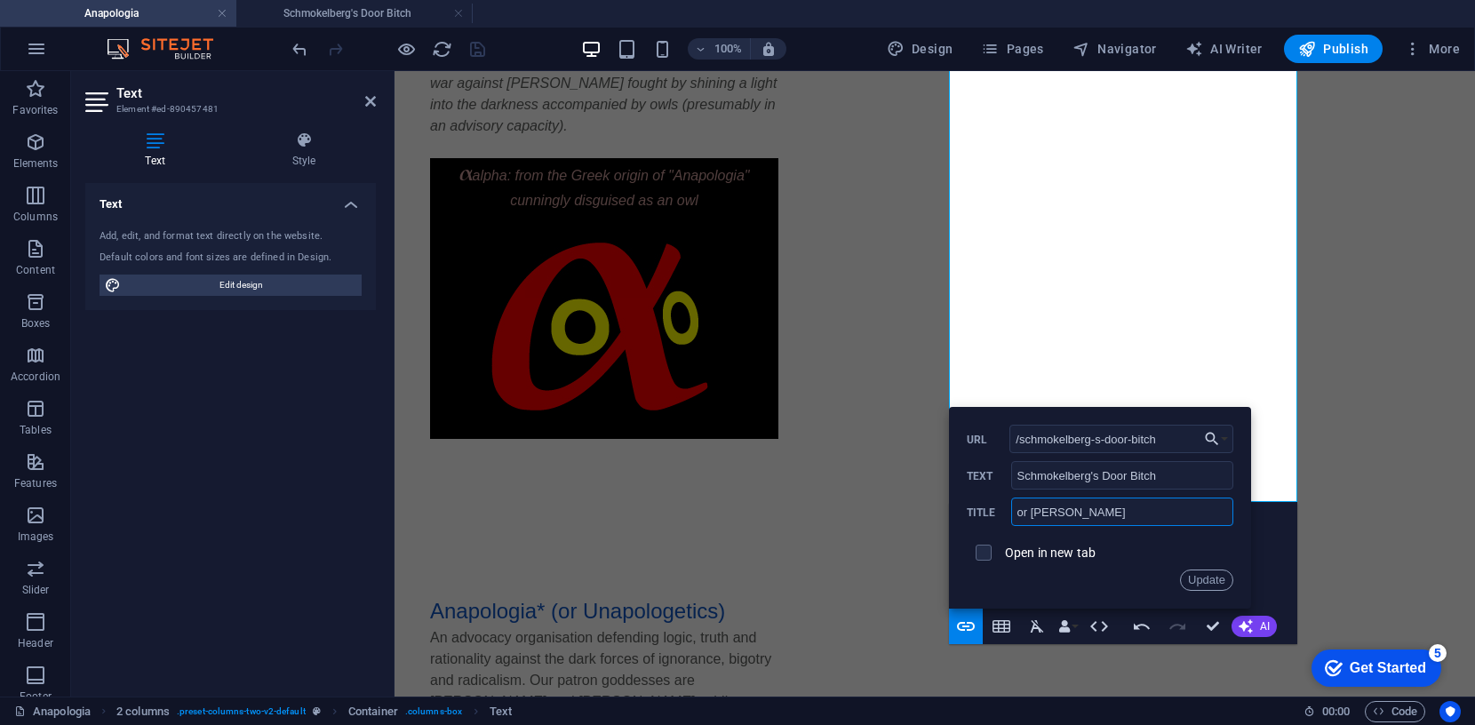
click at [1096, 509] on input "or Maxwell's" at bounding box center [1122, 512] width 222 height 28
type input "or Maxwell's Succubus"
click at [1208, 578] on button "Update" at bounding box center [1206, 580] width 53 height 21
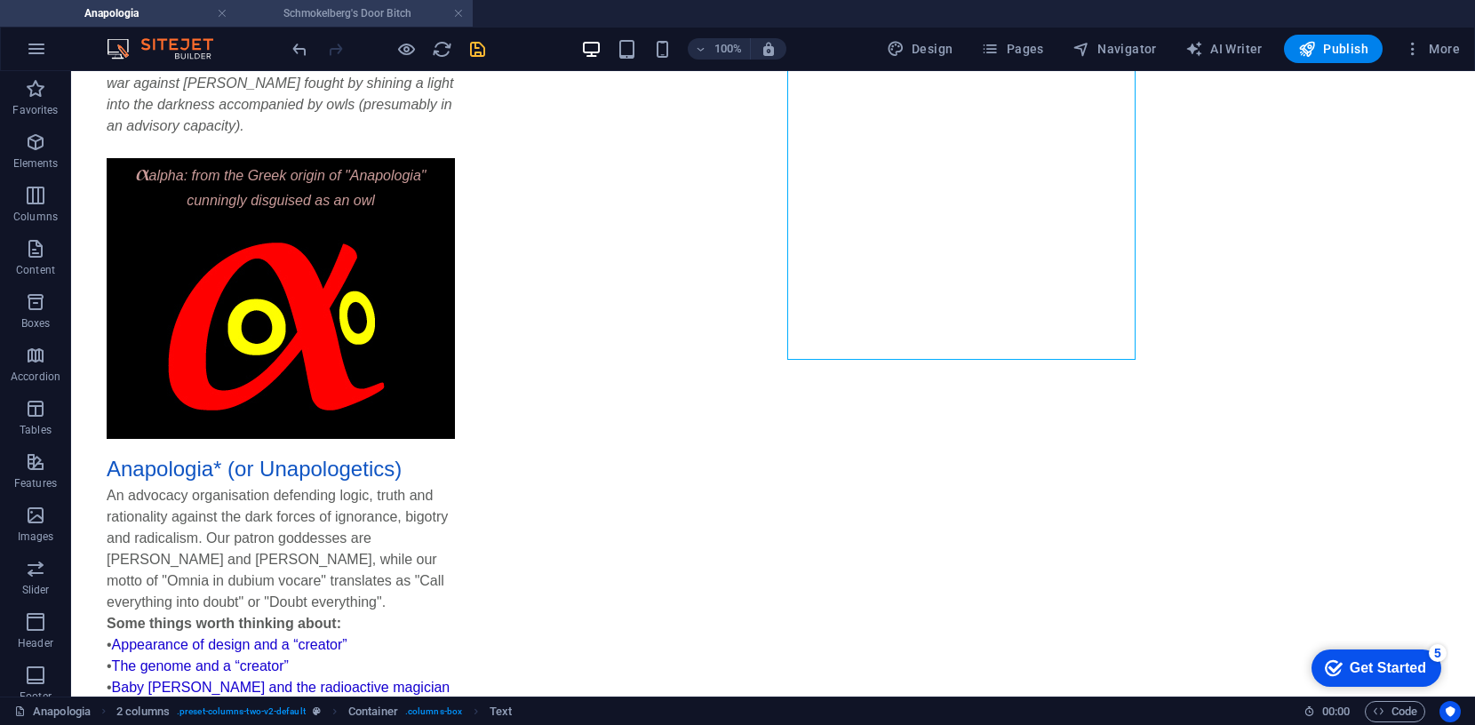
click at [401, 14] on h4 "Schmokelberg's Door Bitch" at bounding box center [354, 14] width 236 height 20
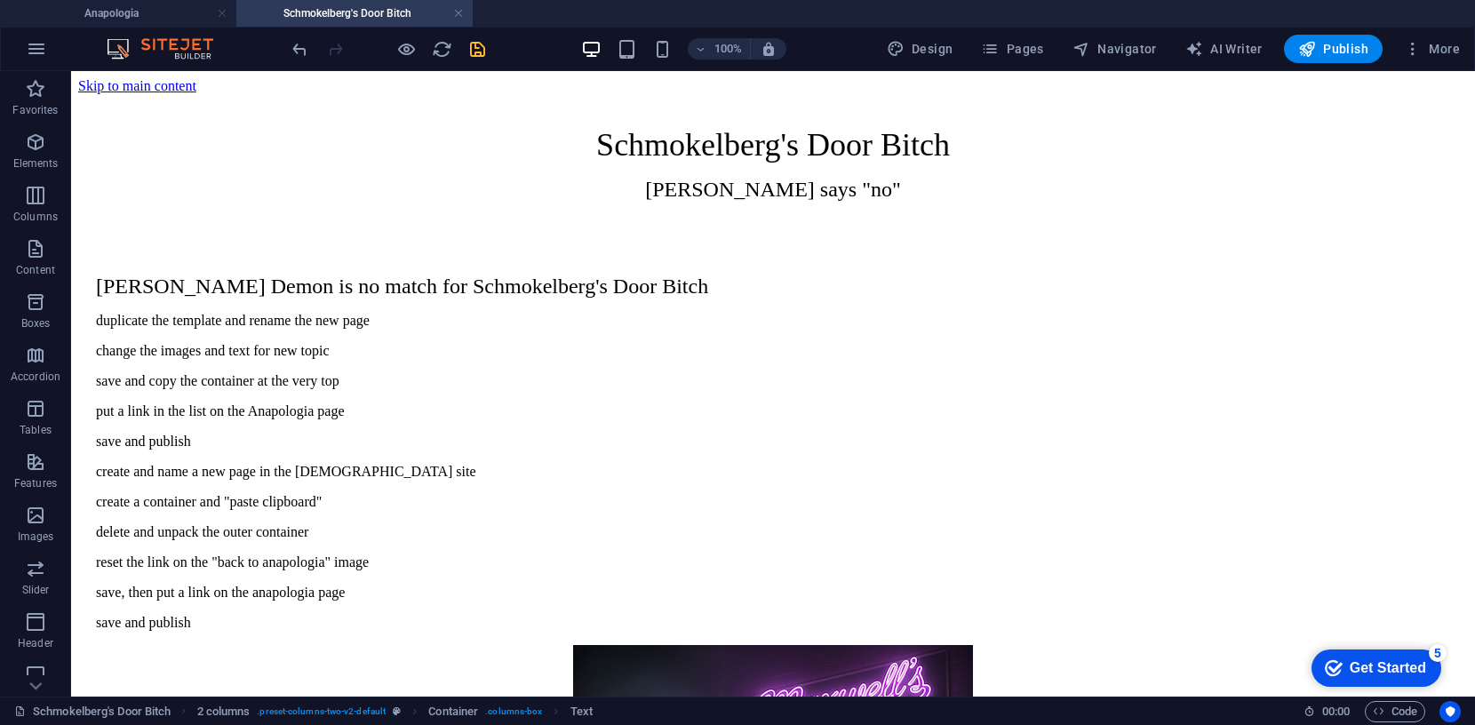
scroll to position [0, 0]
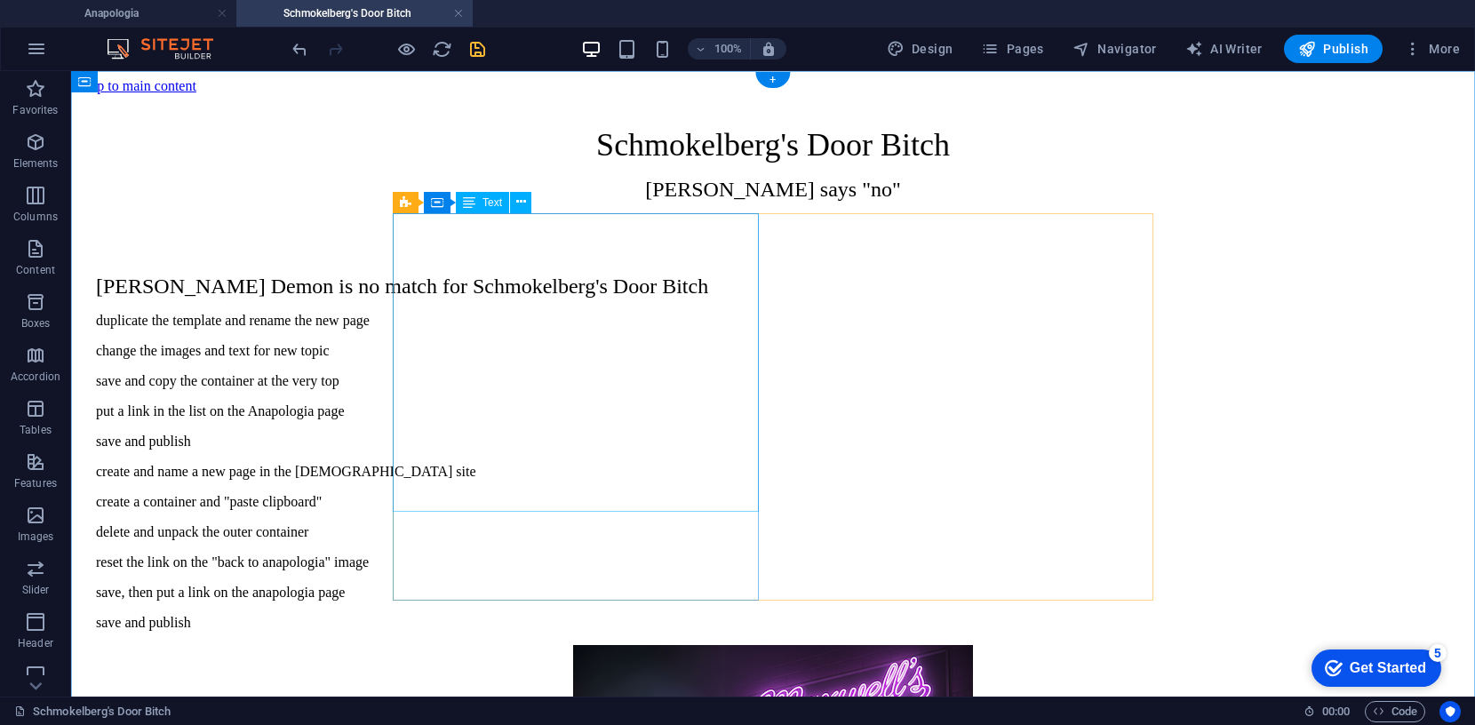
click at [403, 286] on div "Maxwell's Demon is no match for Schmokelberg's Door Bitch duplicate the templat…" at bounding box center [773, 453] width 1354 height 356
click at [480, 499] on div "Maxwell's Demon is no match for Schmokelberg's Door Bitch duplicate the templat…" at bounding box center [773, 453] width 1354 height 356
click at [500, 502] on div "Maxwell's Demon is no match for Schmokelberg's Door Bitch duplicate the templat…" at bounding box center [773, 453] width 1354 height 356
click at [499, 449] on div "Maxwell's Demon is no match for Schmokelberg's Door Bitch duplicate the templat…" at bounding box center [773, 453] width 1354 height 356
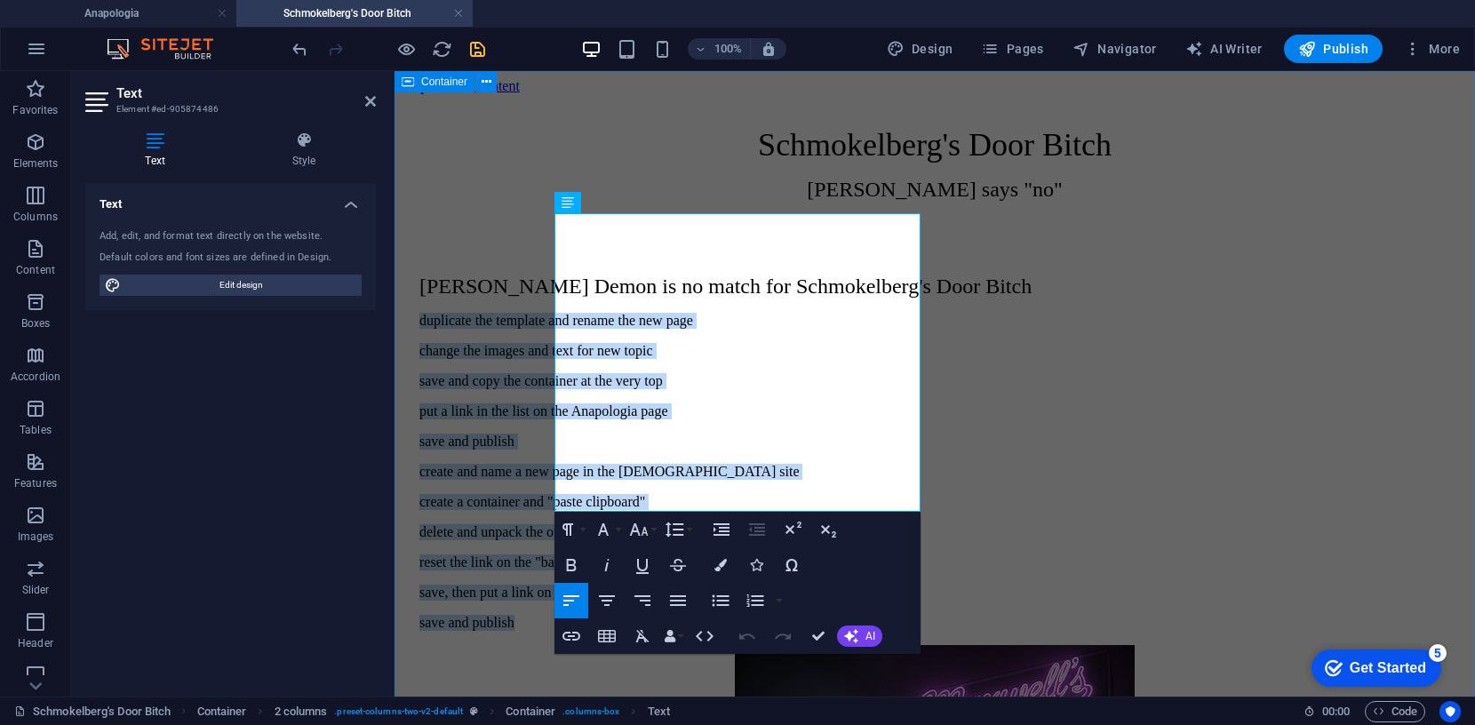
drag, startPoint x: 664, startPoint y: 501, endPoint x: 547, endPoint y: 292, distance: 239.1
click at [547, 292] on div "Schmokelberg's Door Bitch Maxwell says "no" Maxwell's Demon is no match for Sch…" at bounding box center [935, 675] width 1066 height 1162
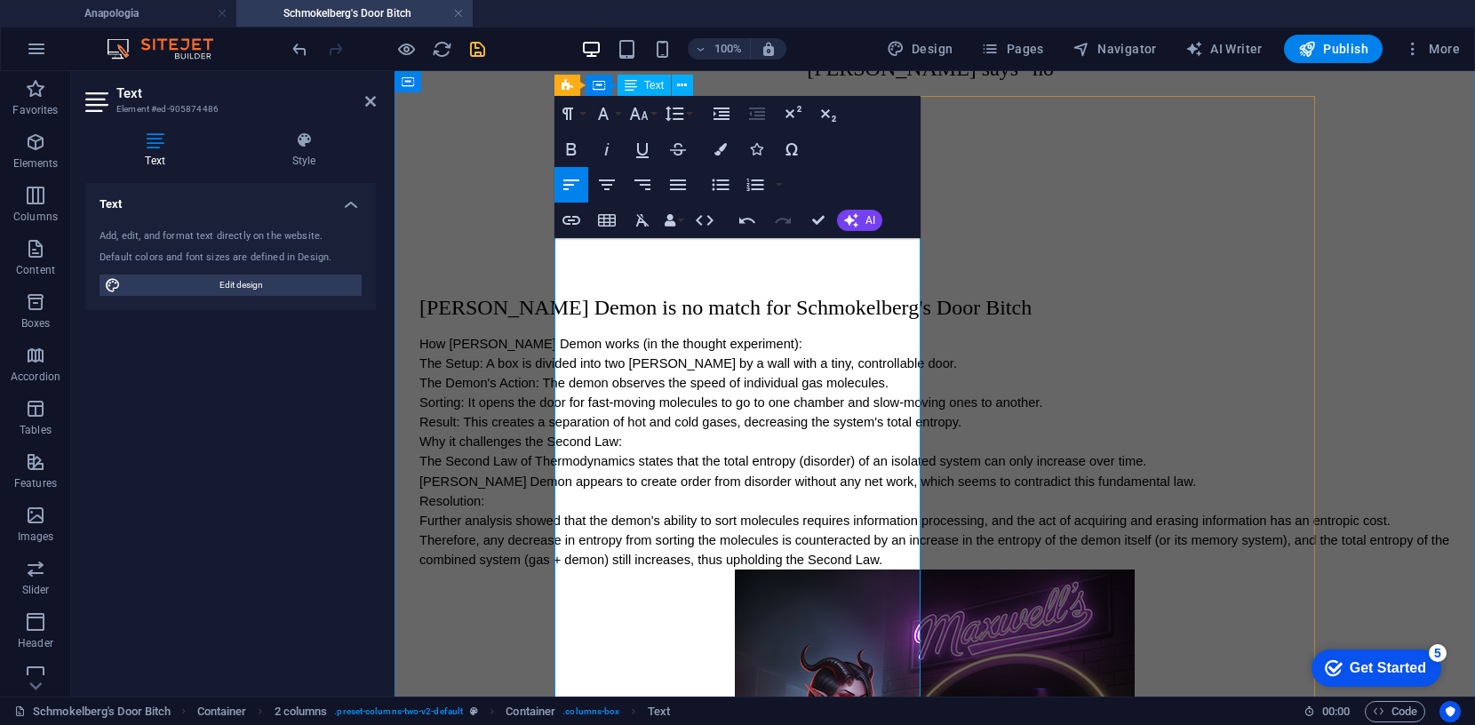
scroll to position [116, 0]
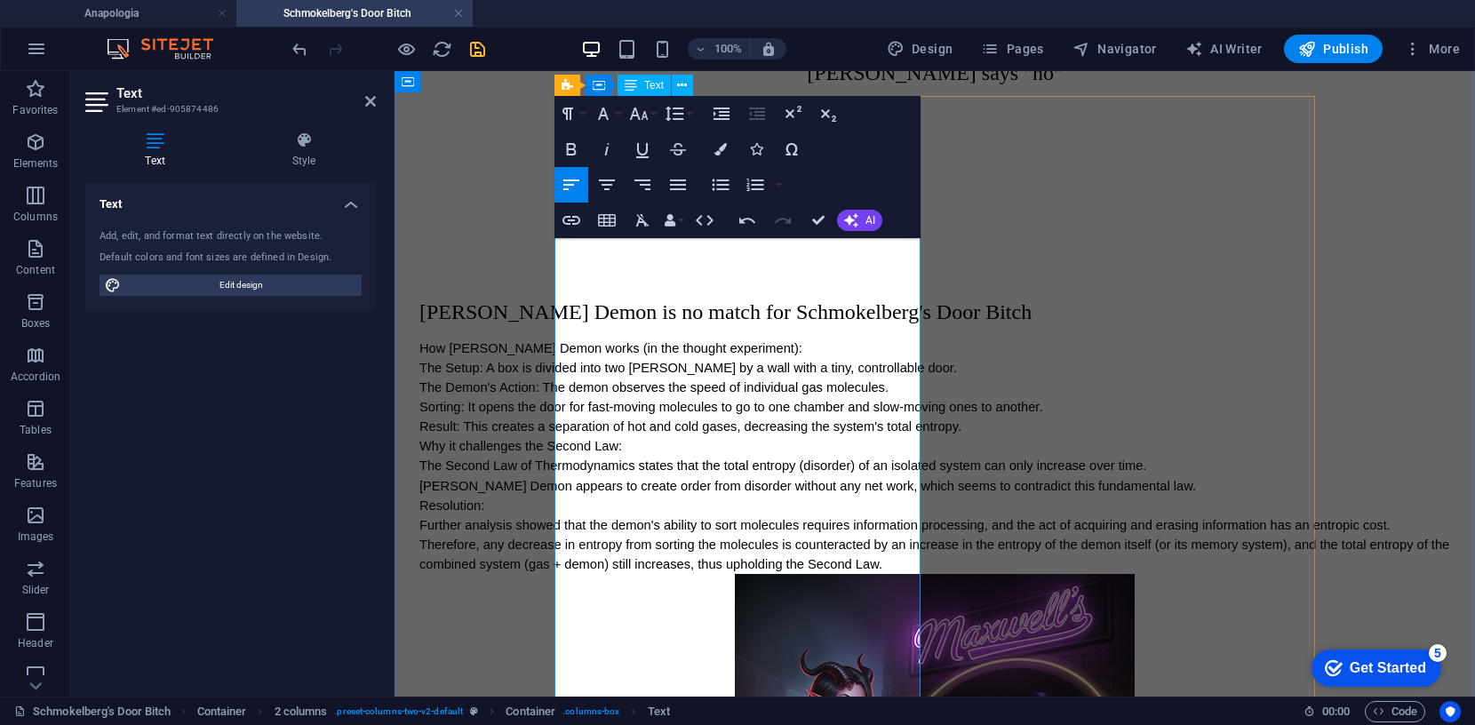
click at [558, 341] on span "How Maxwell's Demon works (in the thought experiment):" at bounding box center [610, 348] width 383 height 14
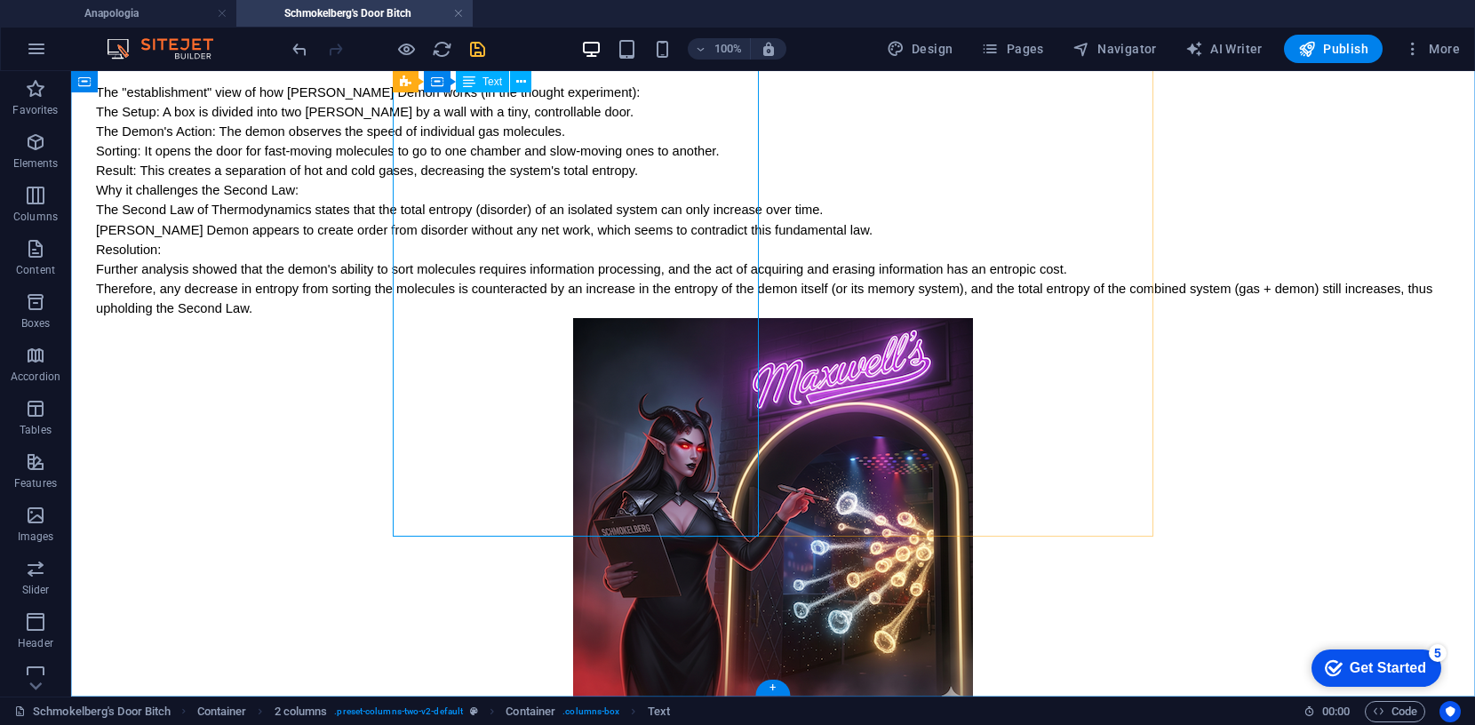
scroll to position [227, 0]
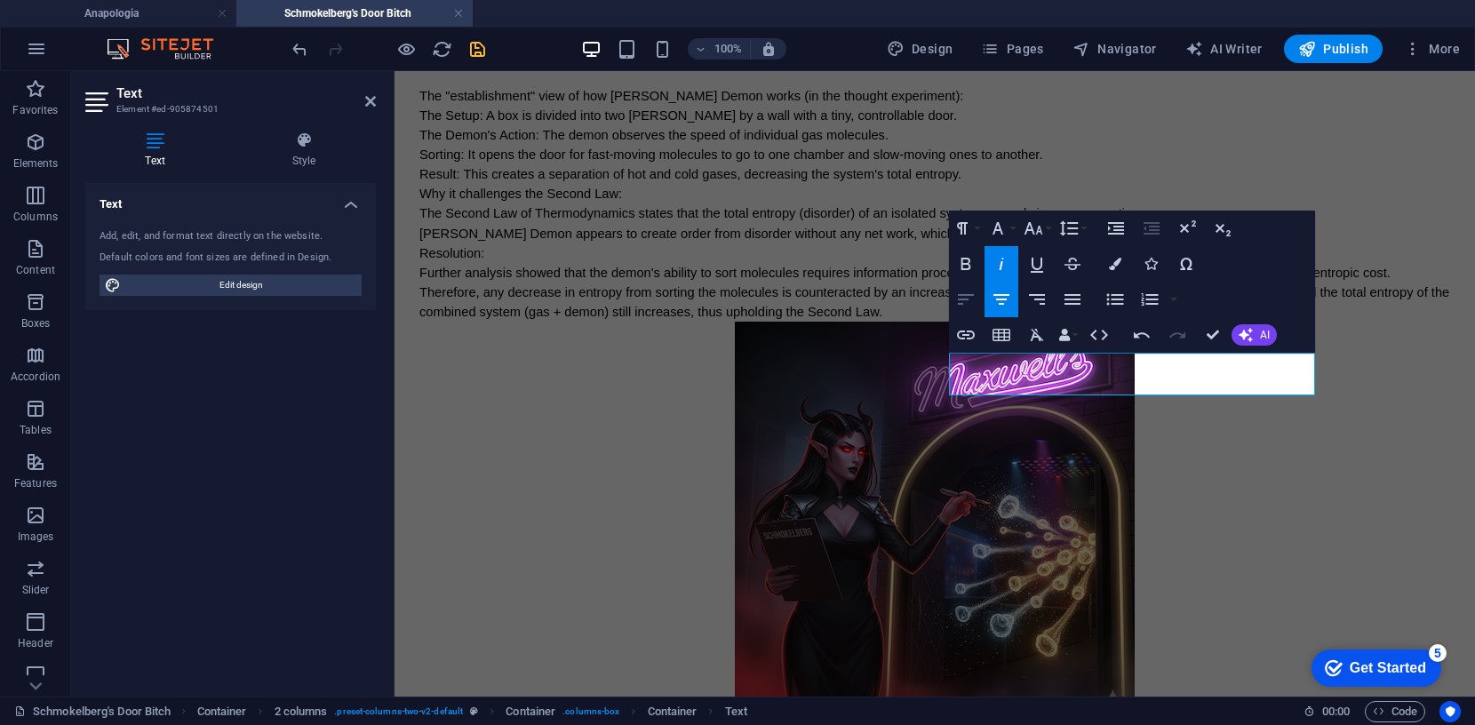
click at [966, 299] on icon "button" at bounding box center [966, 299] width 16 height 11
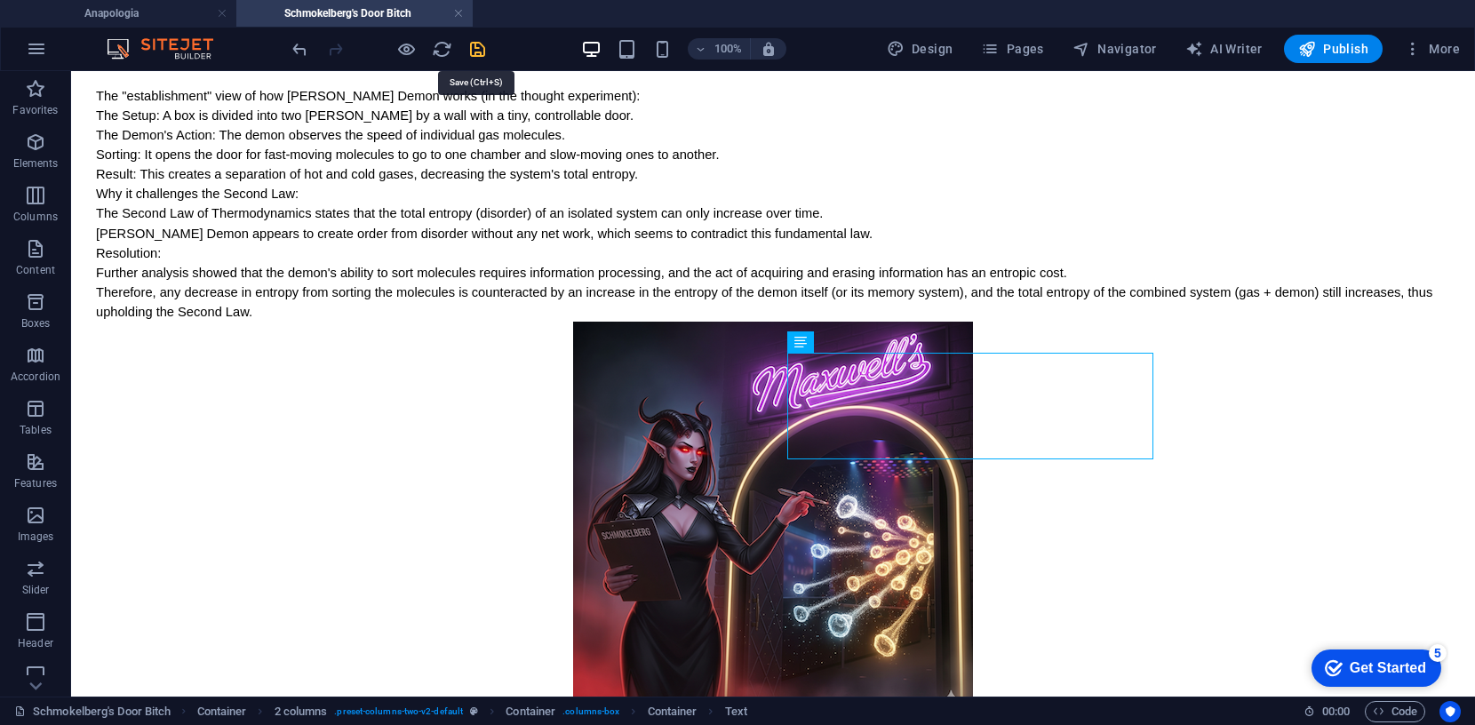
click at [475, 46] on icon "save" at bounding box center [477, 49] width 20 height 20
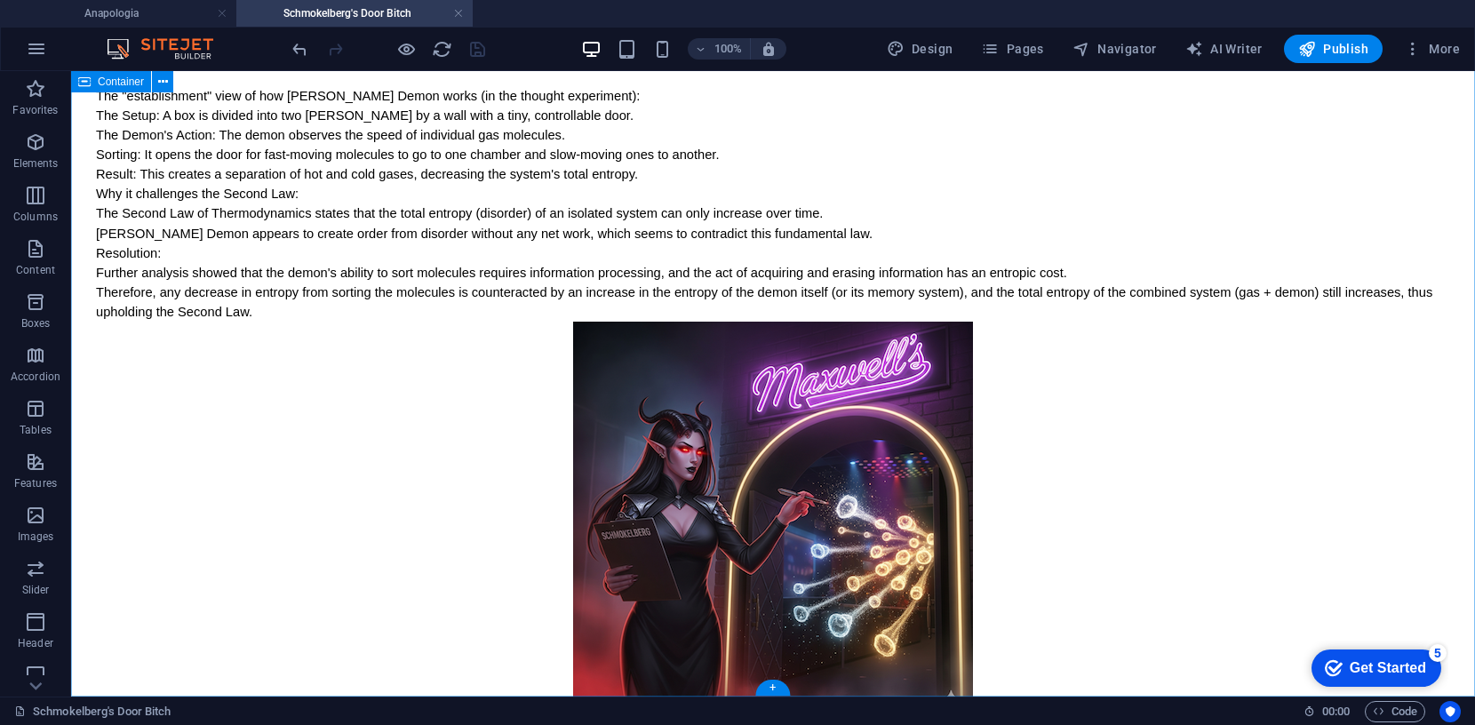
scroll to position [230, 0]
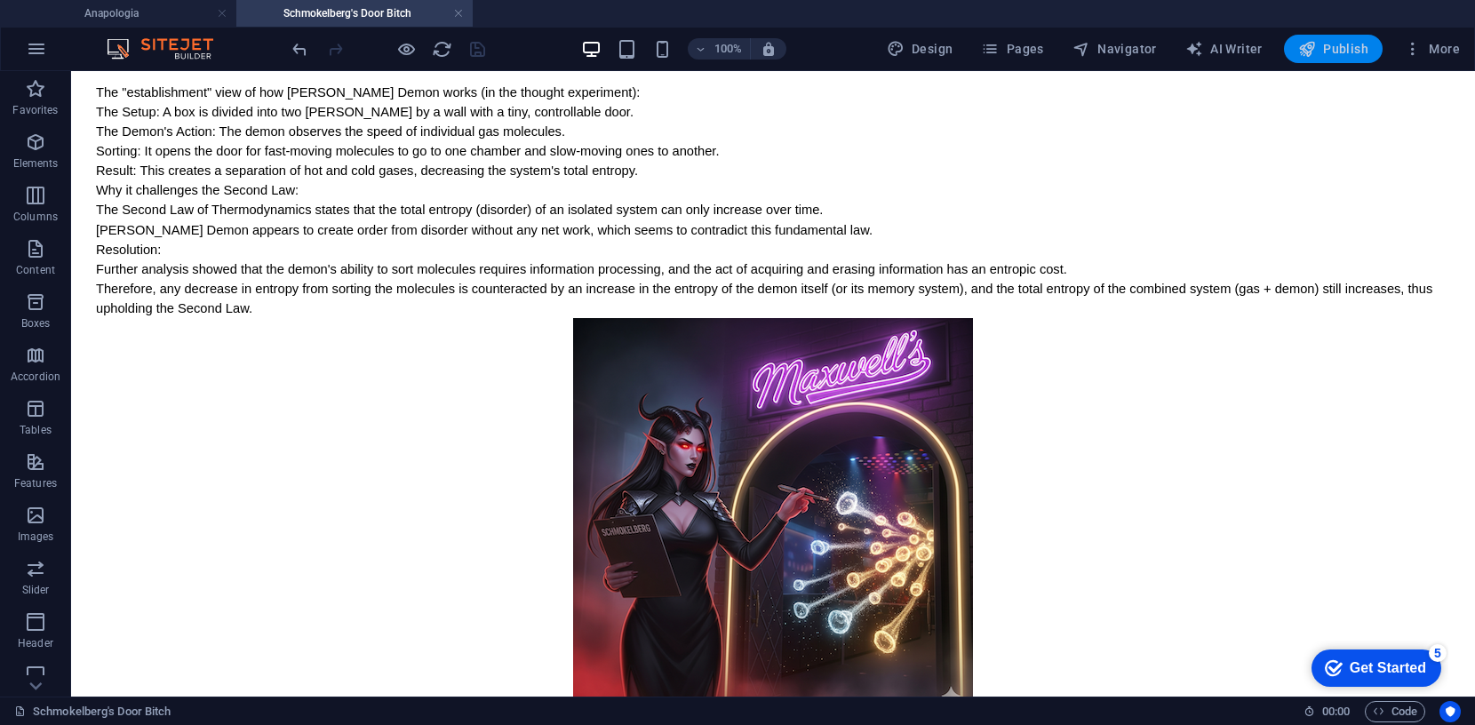
click at [1343, 44] on span "Publish" at bounding box center [1333, 49] width 70 height 18
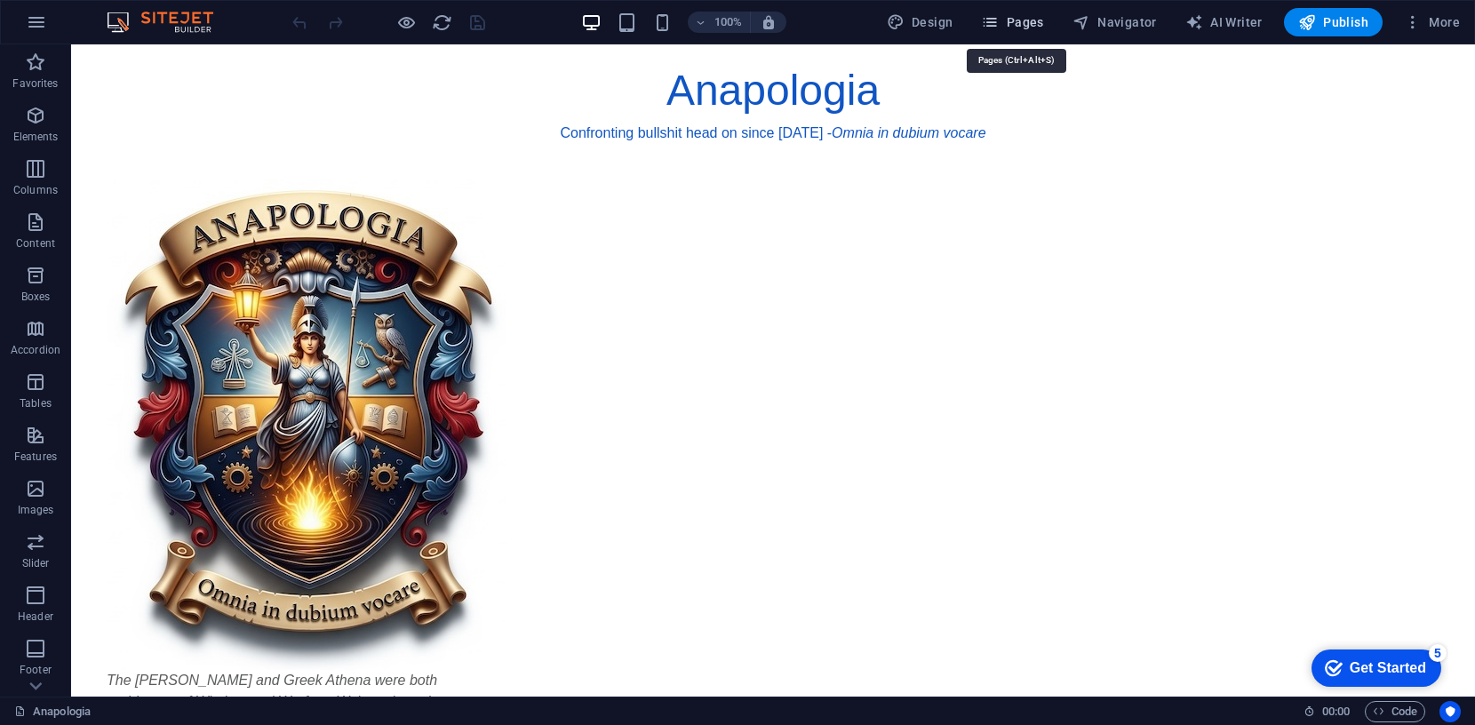
click at [1026, 21] on span "Pages" at bounding box center [1012, 22] width 62 height 18
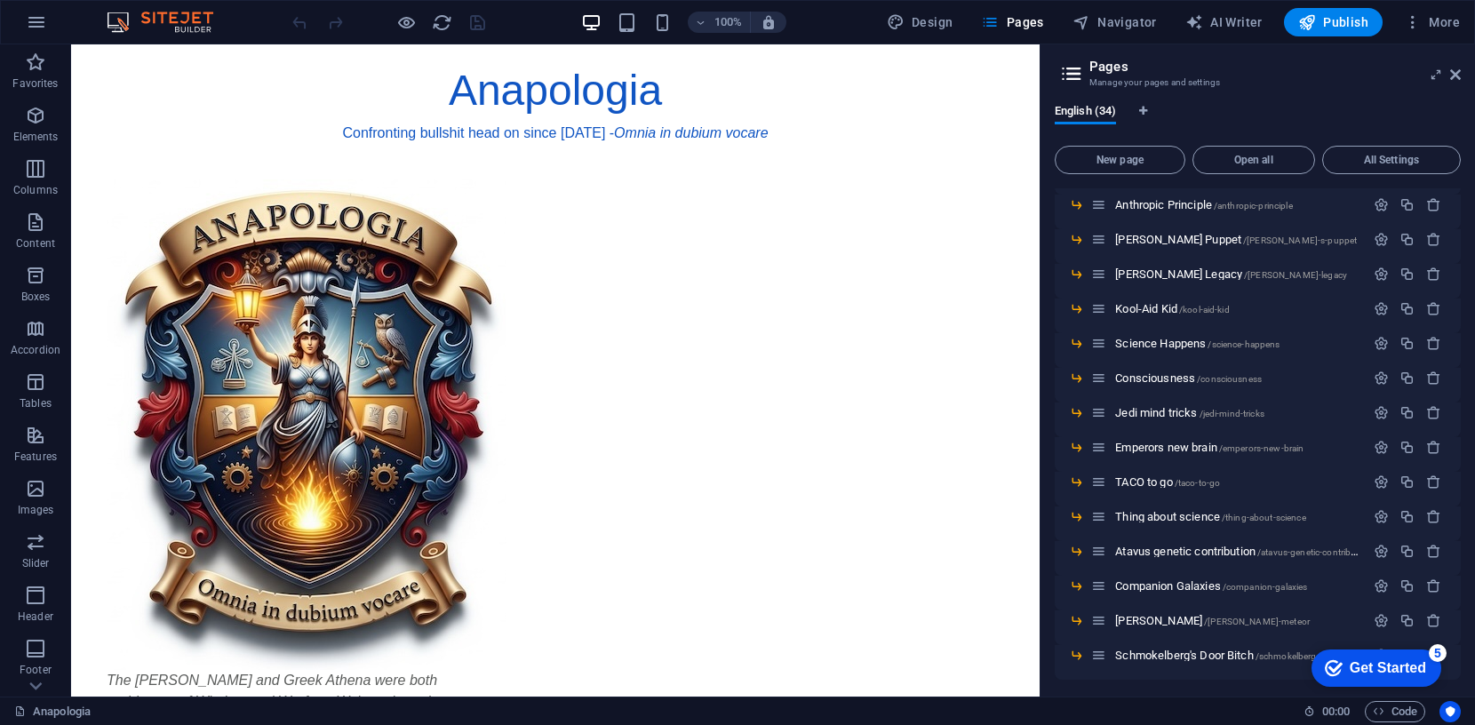
scroll to position [705, 0]
click at [1145, 649] on span "Schmokelberg's Door Bitch /schmokelberg-s-door-bitch" at bounding box center [1241, 651] width 253 height 13
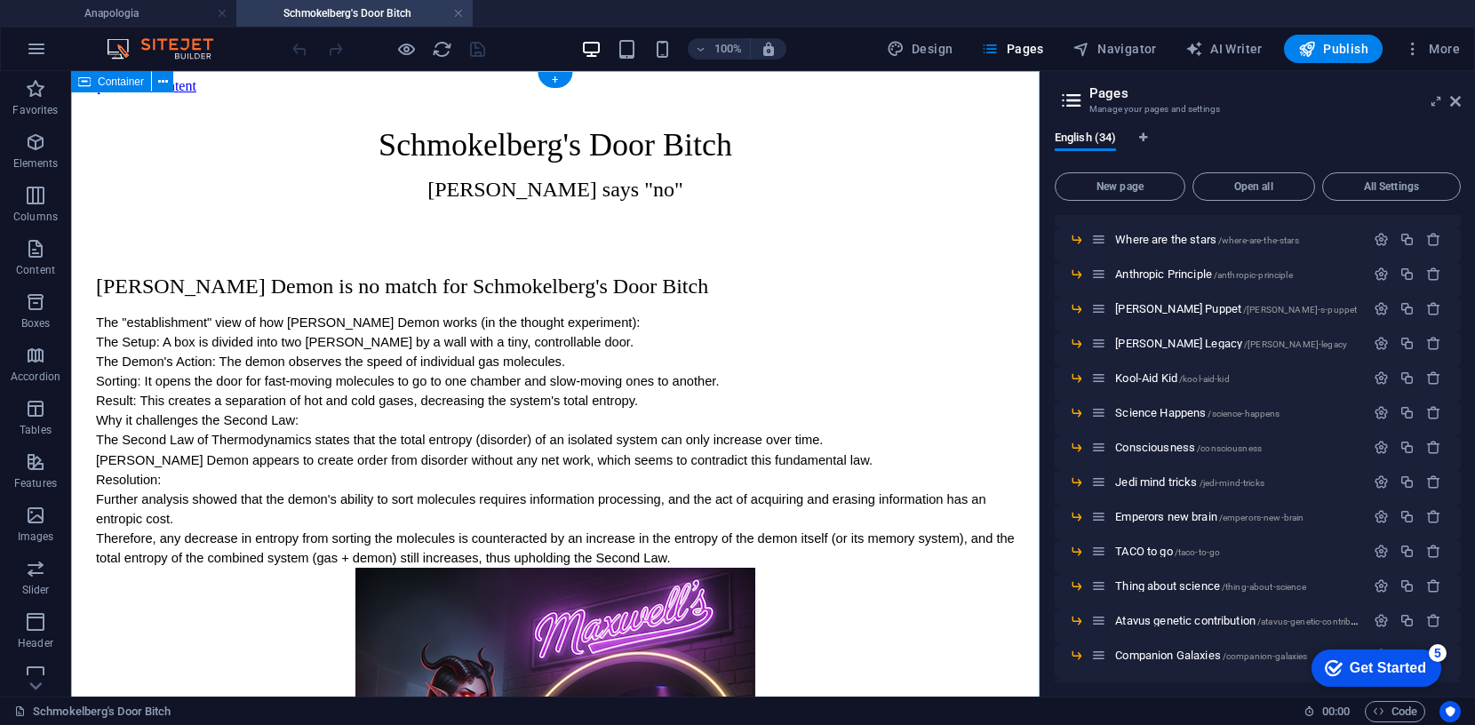
scroll to position [0, 0]
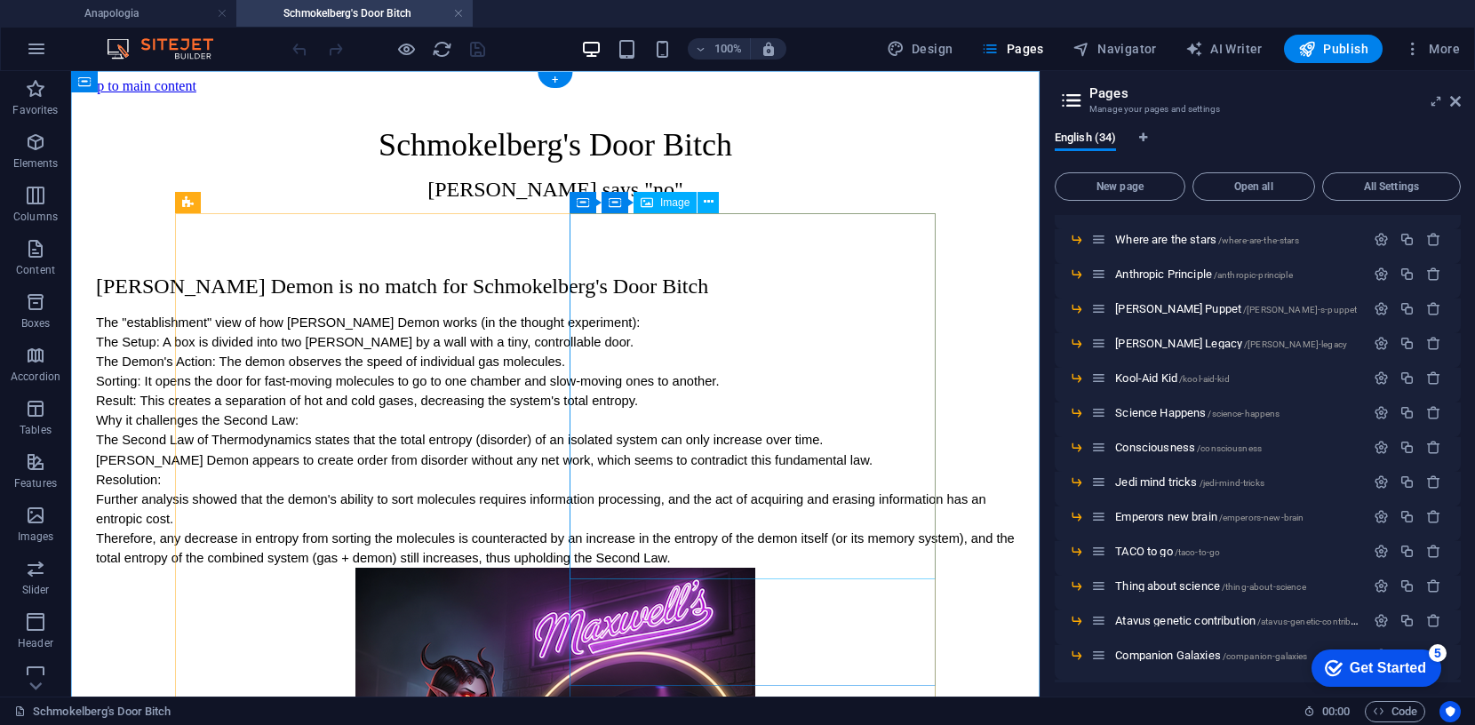
select select "px"
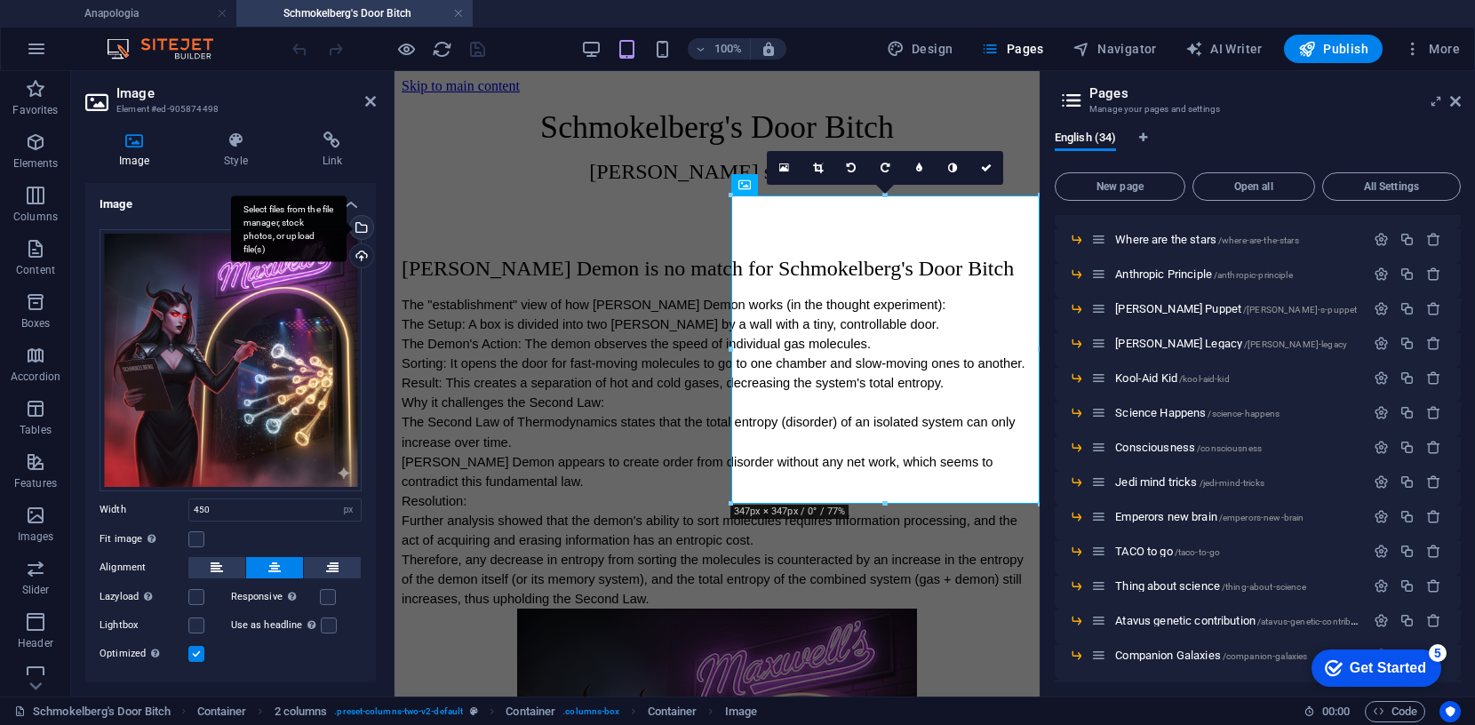
click at [347, 224] on div "Select files from the file manager, stock photos, or upload file(s)" at bounding box center [289, 228] width 116 height 67
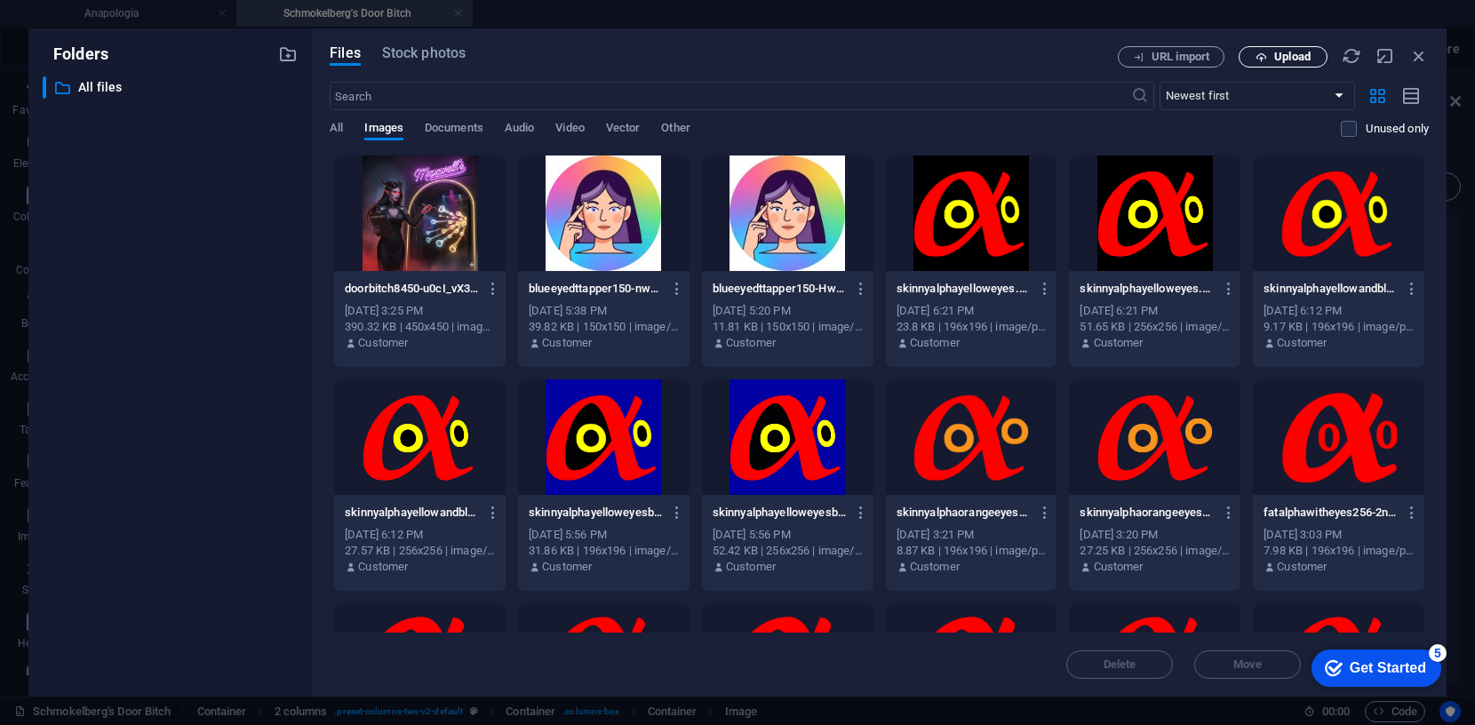
click at [1303, 59] on span "Upload" at bounding box center [1292, 57] width 36 height 11
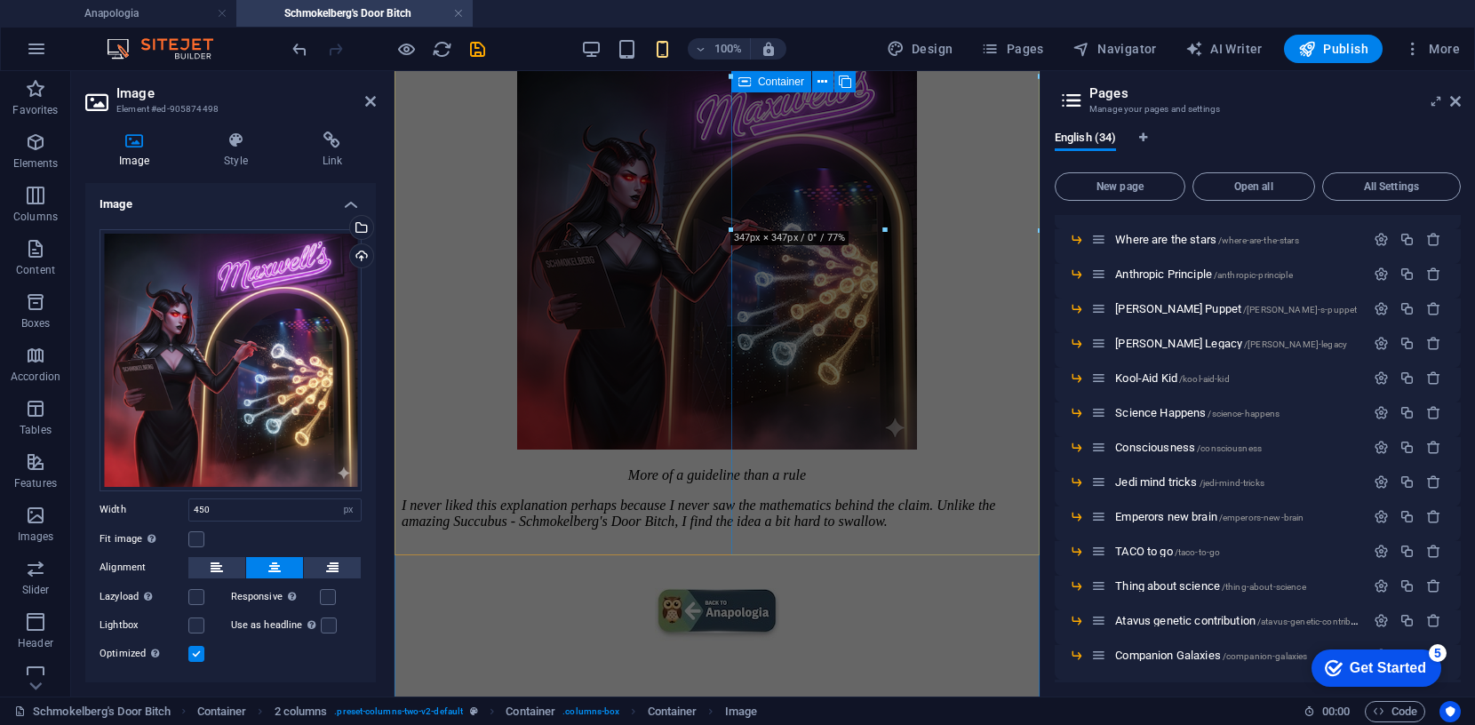
scroll to position [273, 0]
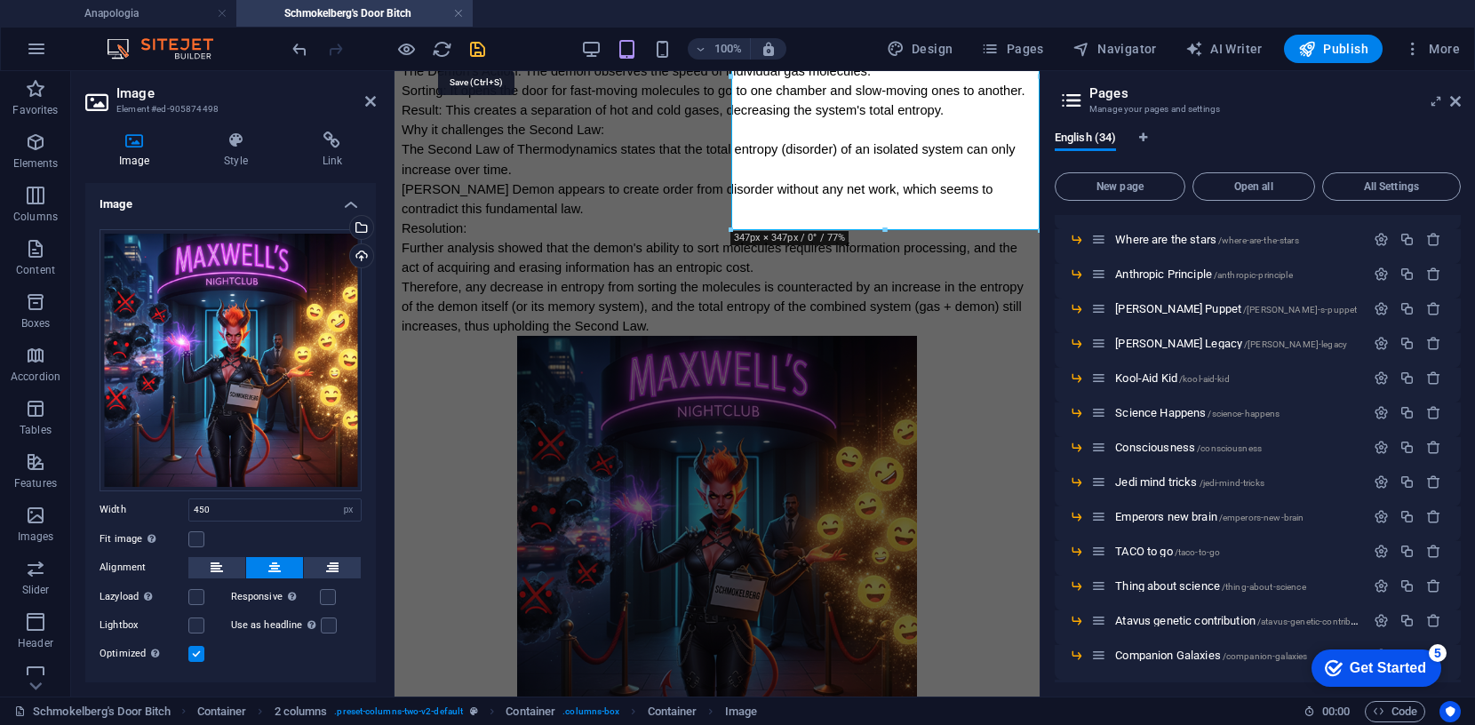
click at [480, 42] on icon "save" at bounding box center [477, 49] width 20 height 20
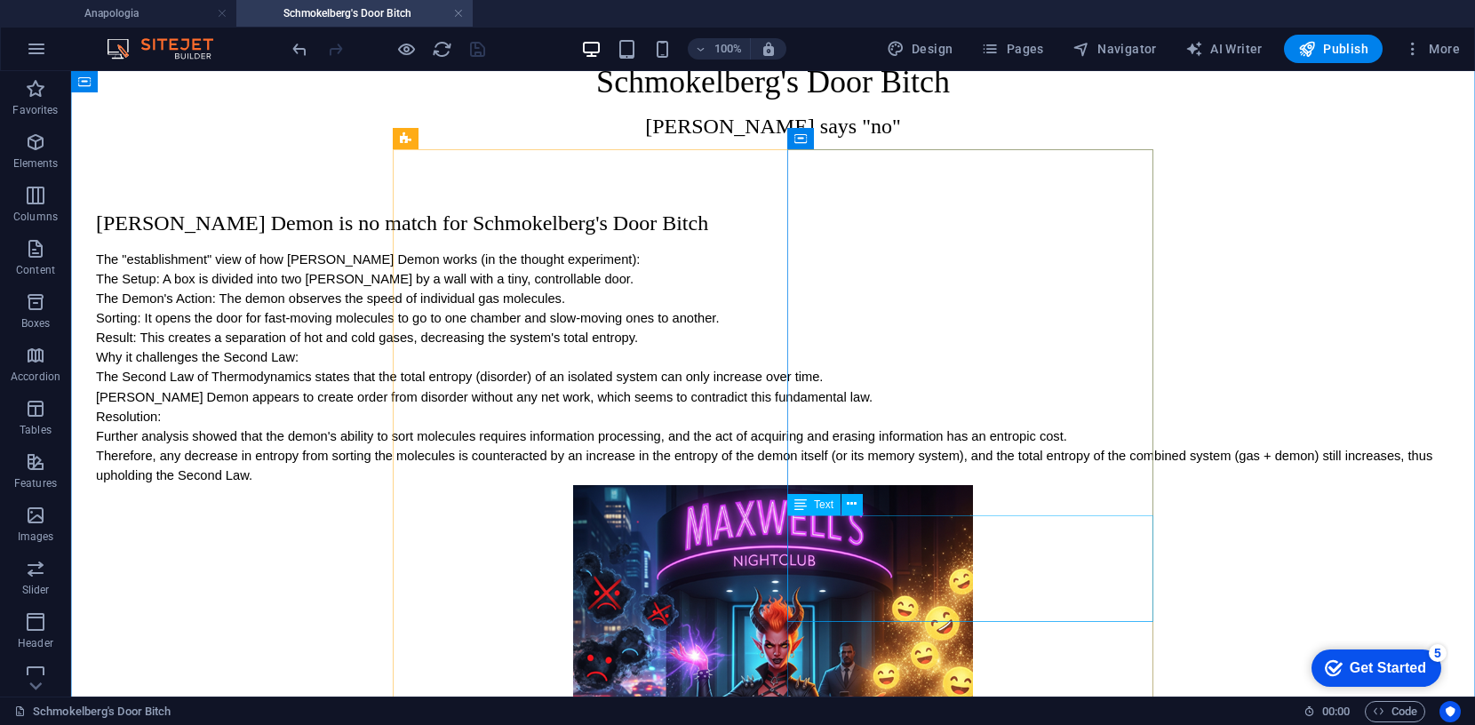
scroll to position [62, 0]
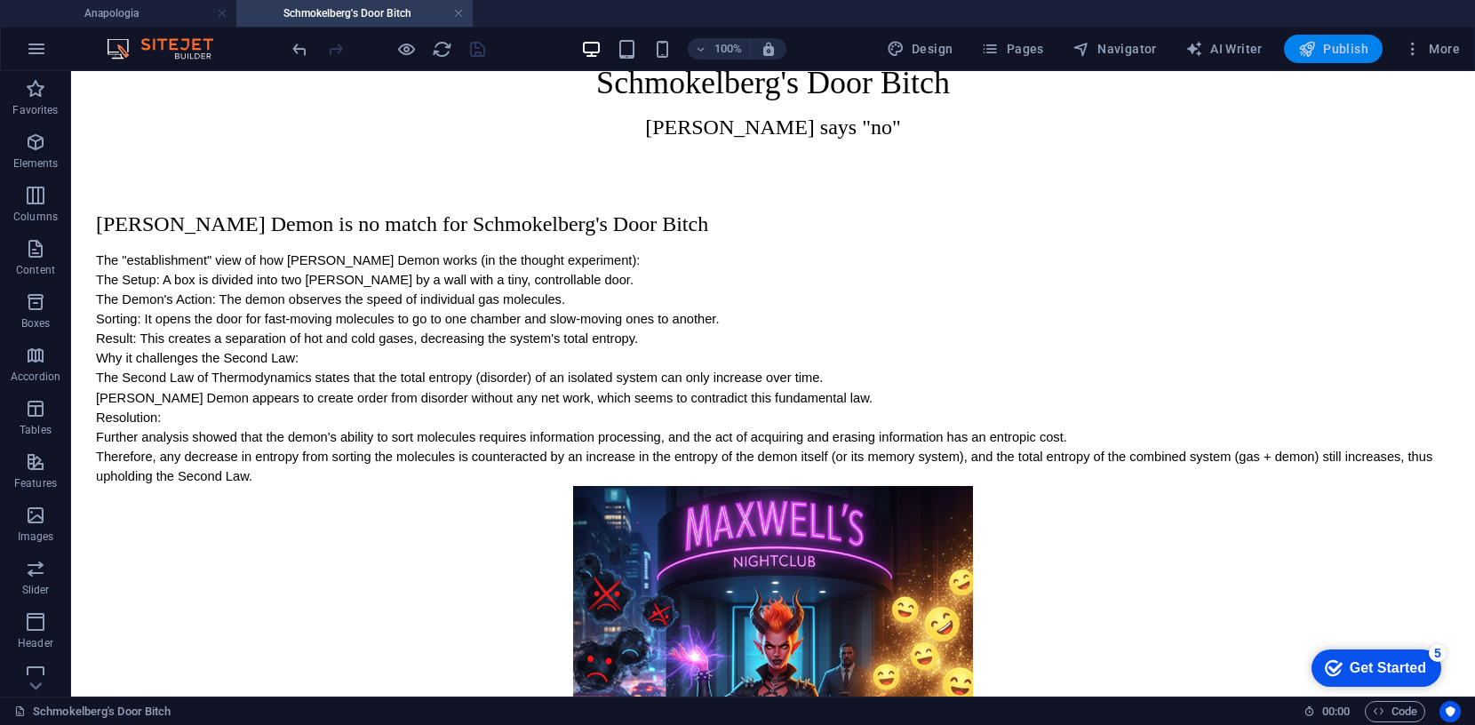
click at [1328, 45] on span "Publish" at bounding box center [1333, 49] width 70 height 18
